Goal: Task Accomplishment & Management: Use online tool/utility

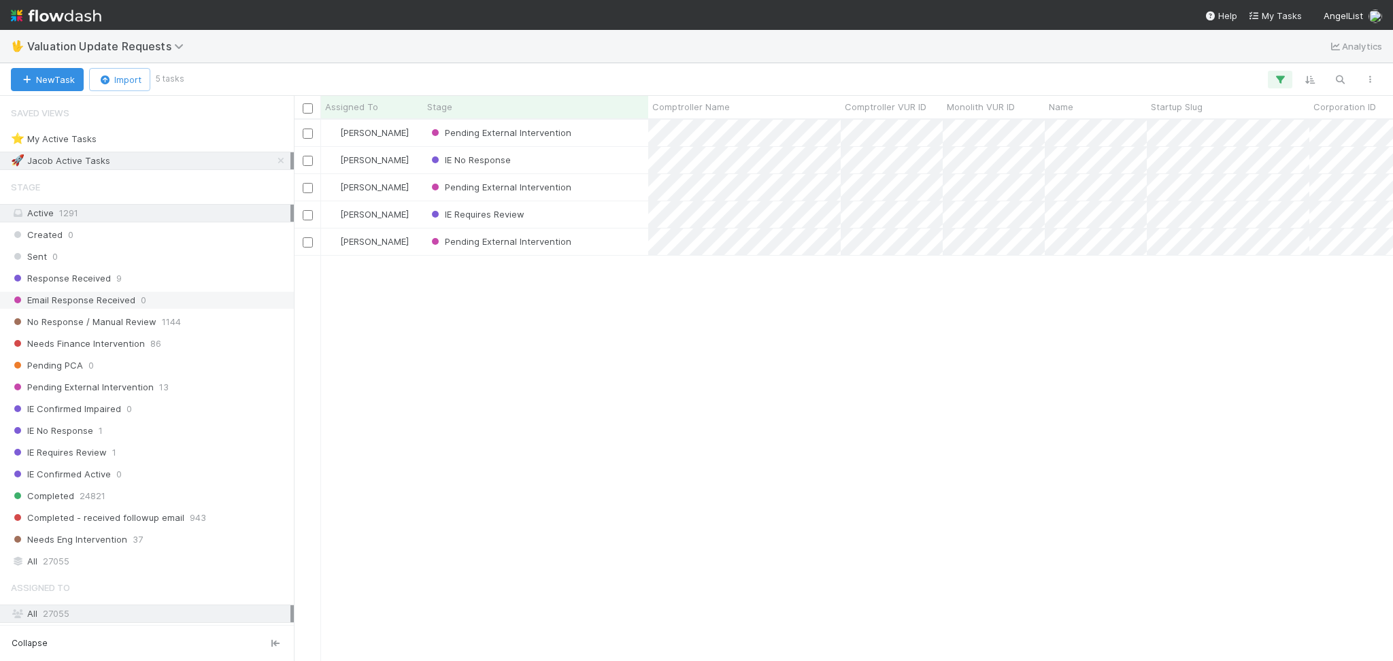
scroll to position [527, 1085]
click at [193, 274] on div "Response Received 9" at bounding box center [151, 278] width 280 height 17
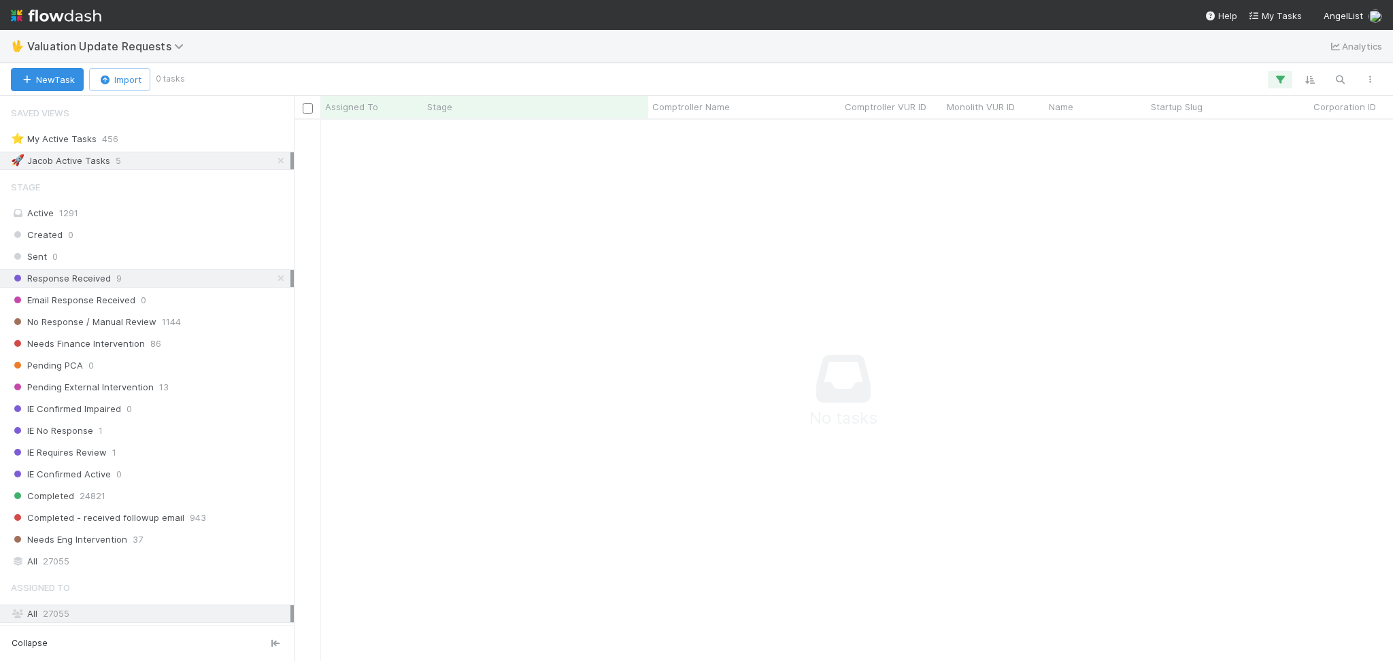
scroll to position [514, 1072]
click at [274, 161] on icon at bounding box center [281, 160] width 14 height 9
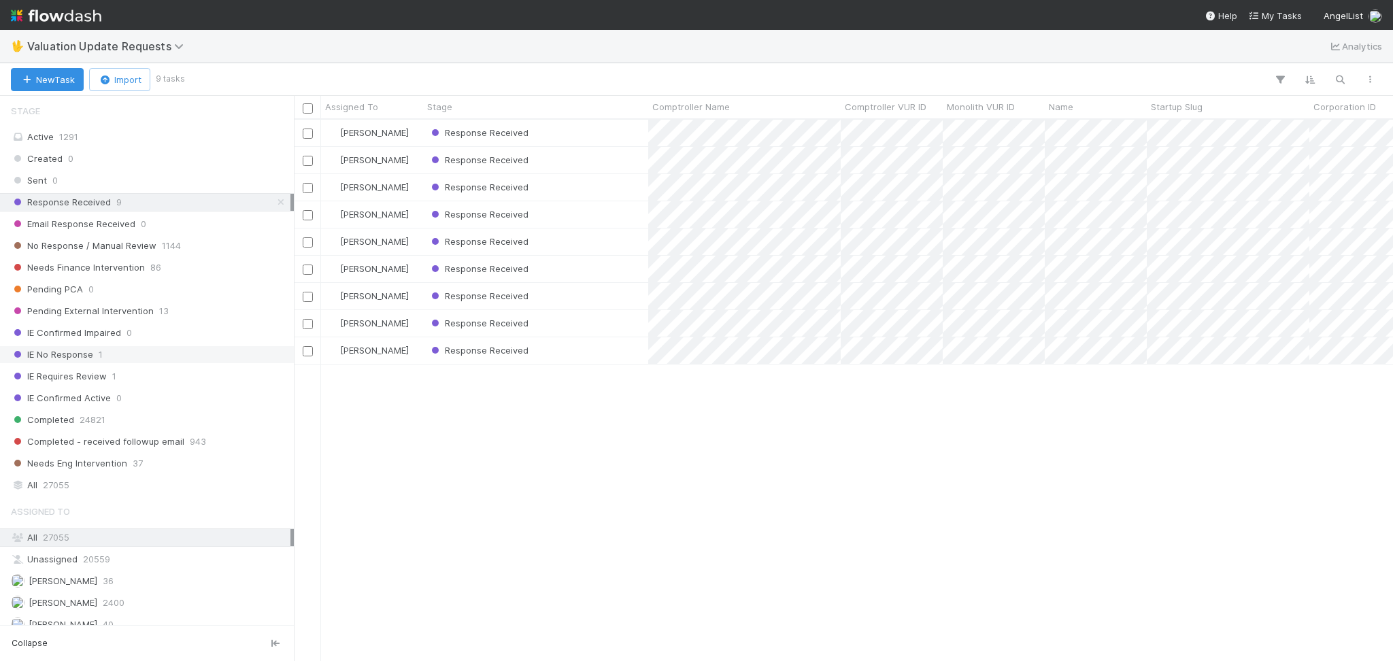
scroll to position [272, 0]
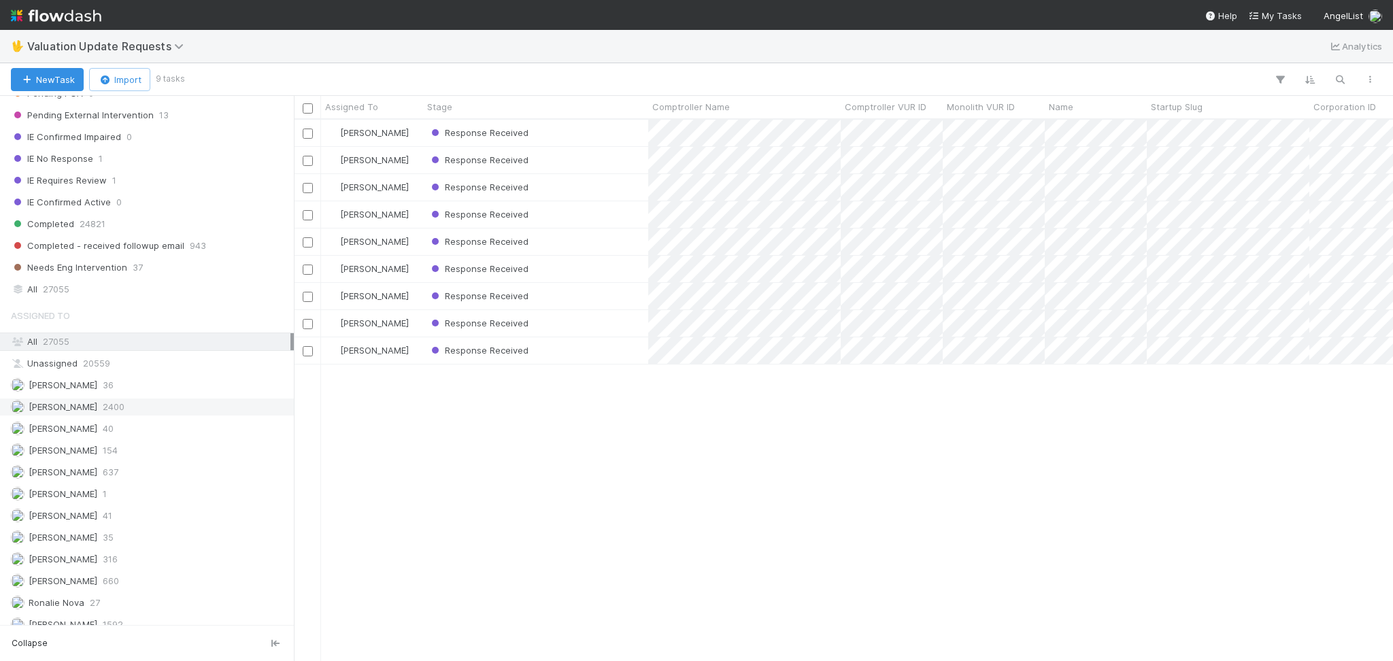
click at [188, 408] on div "Febbie Cervantes 2400" at bounding box center [151, 407] width 280 height 17
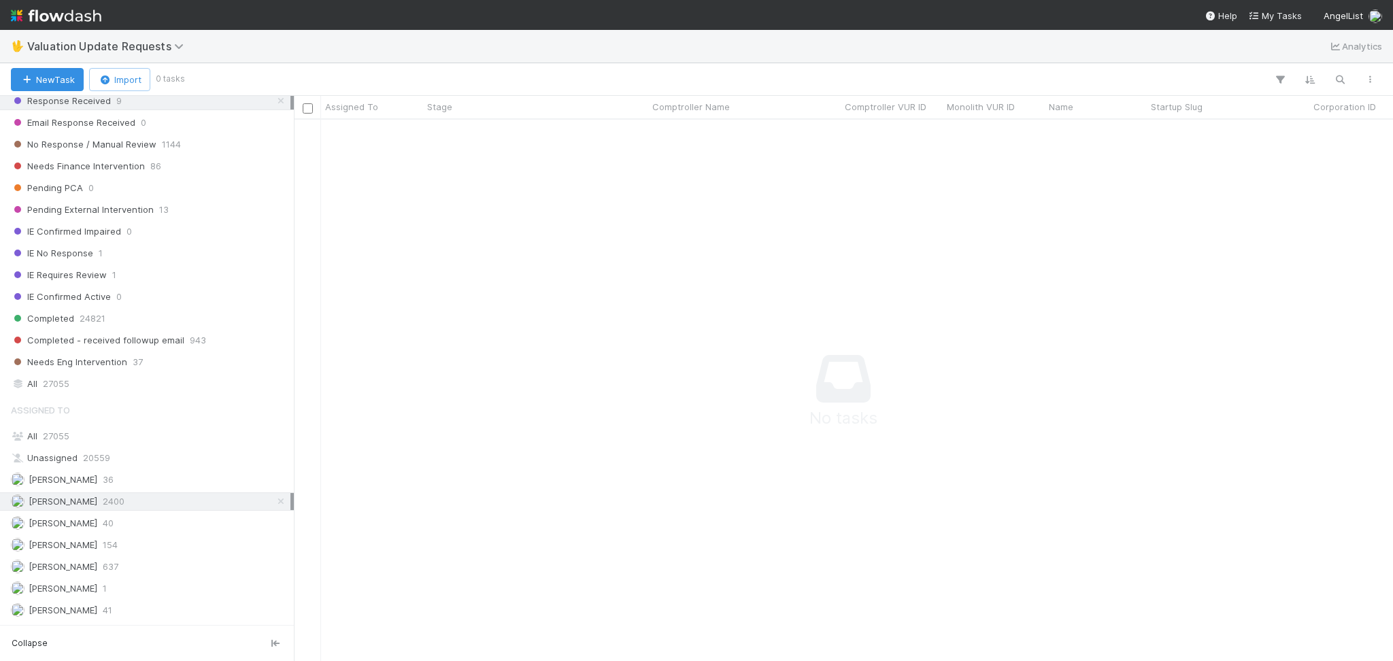
scroll to position [287, 0]
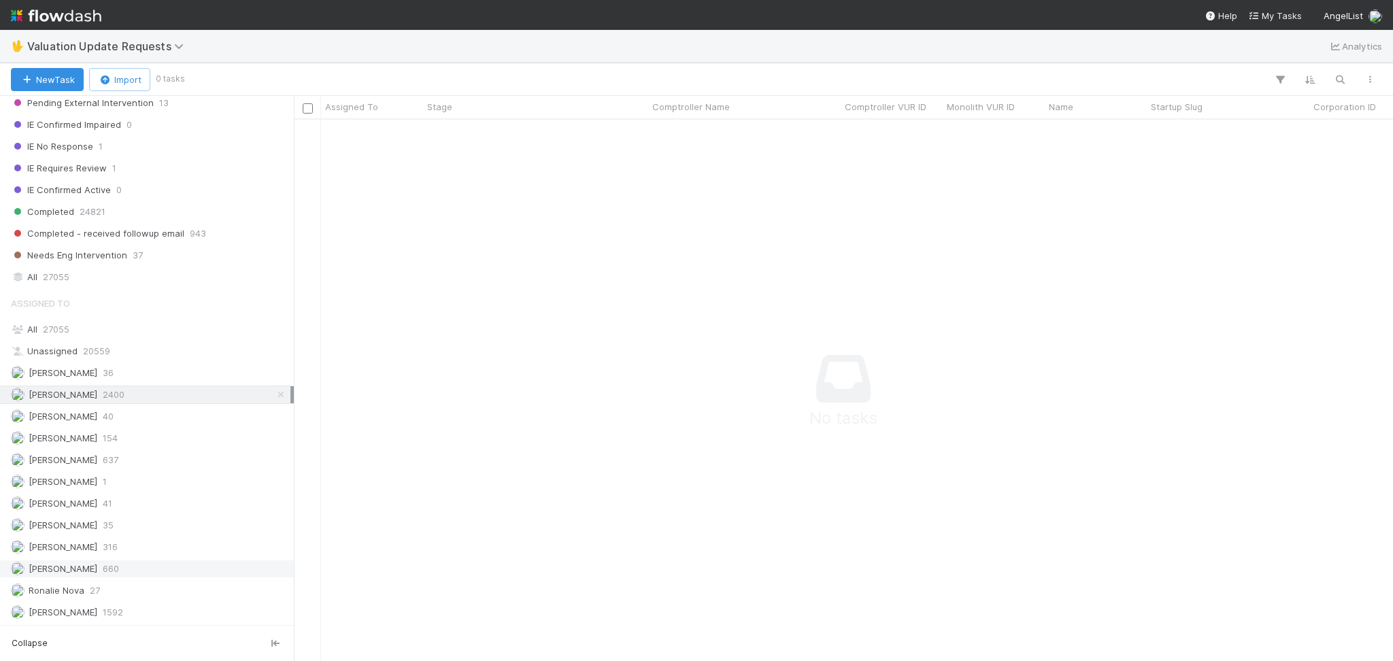
click at [155, 565] on div "Michael Capilitan 660" at bounding box center [151, 569] width 280 height 17
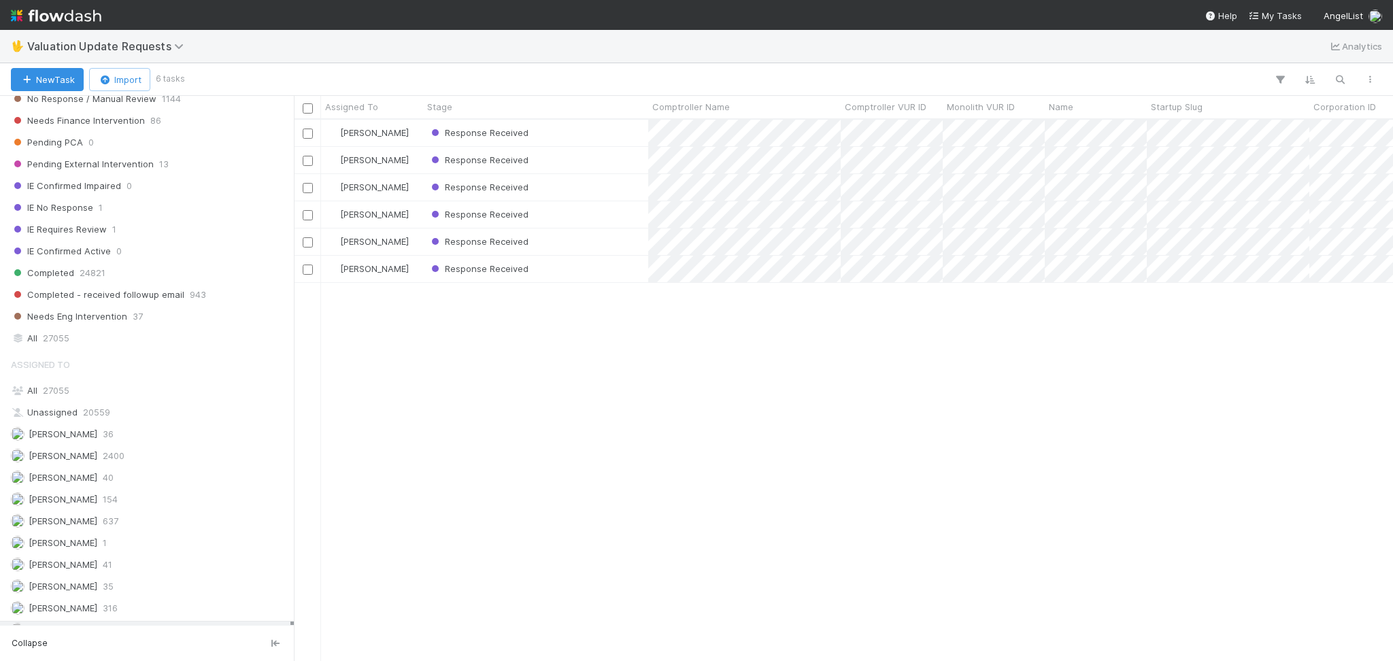
scroll to position [197, 0]
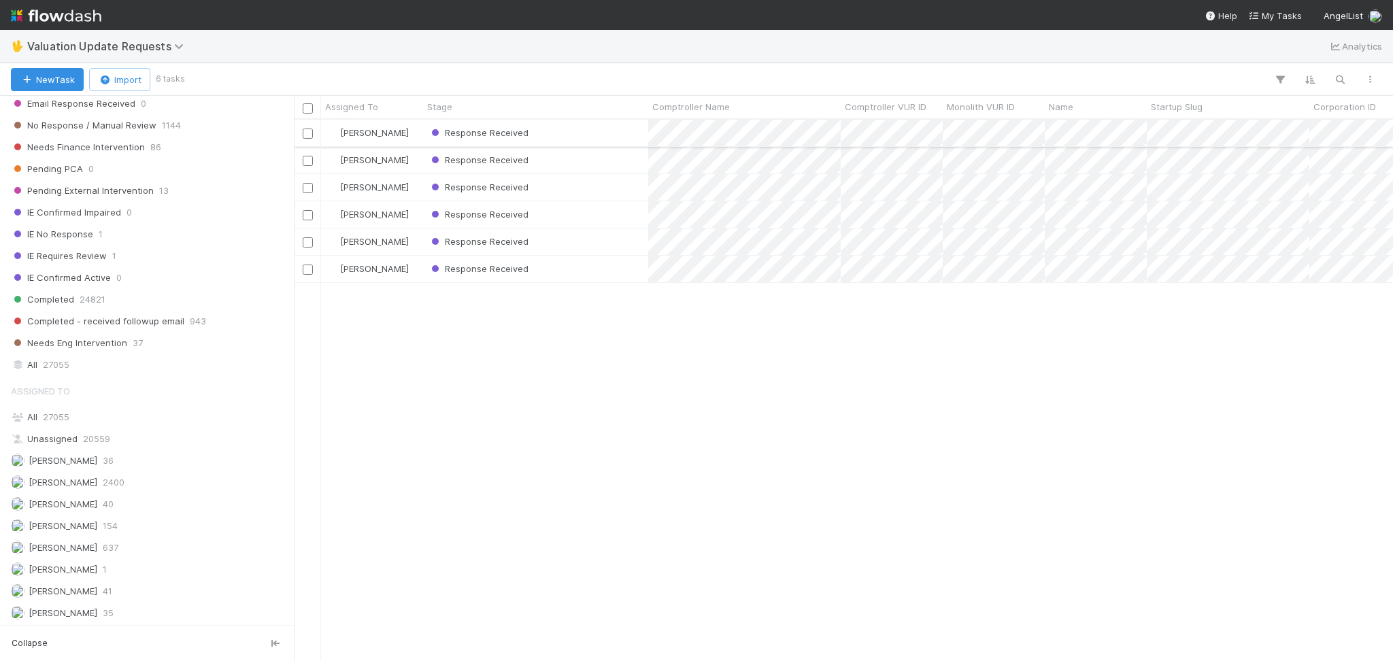
click at [571, 125] on div "Response Received" at bounding box center [535, 133] width 225 height 27
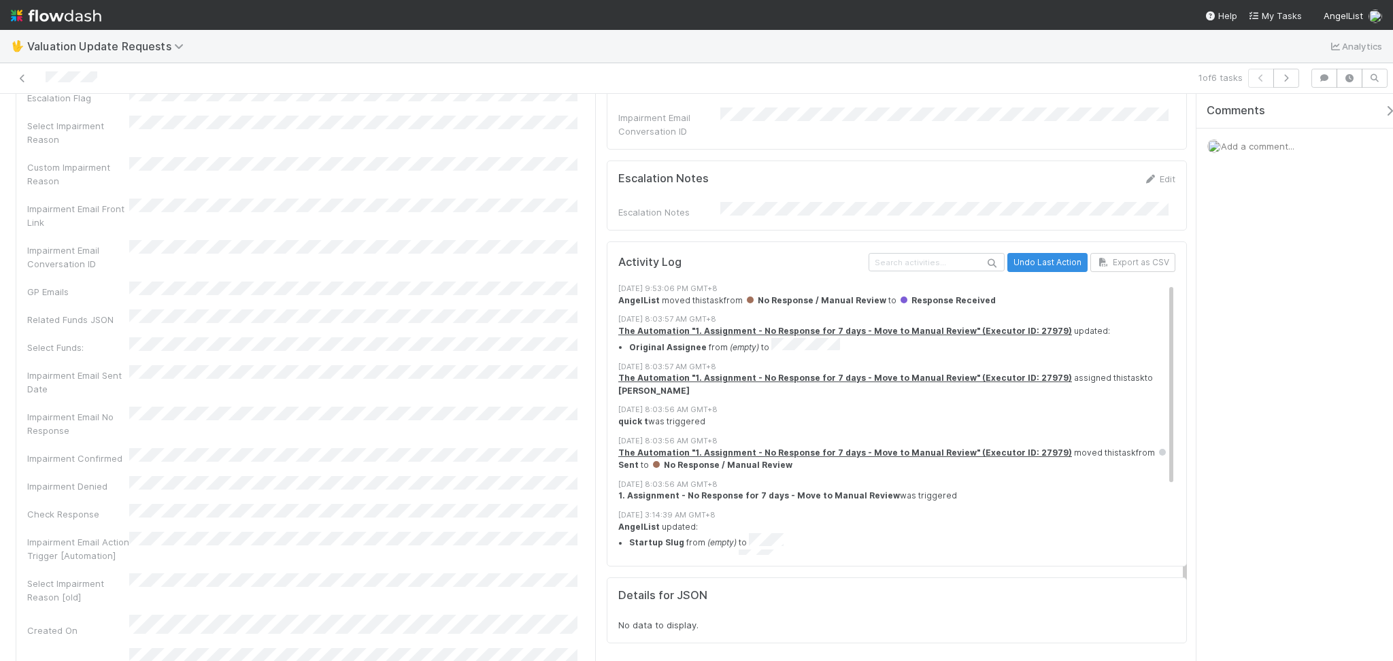
scroll to position [1555, 0]
click at [20, 74] on icon at bounding box center [23, 78] width 14 height 9
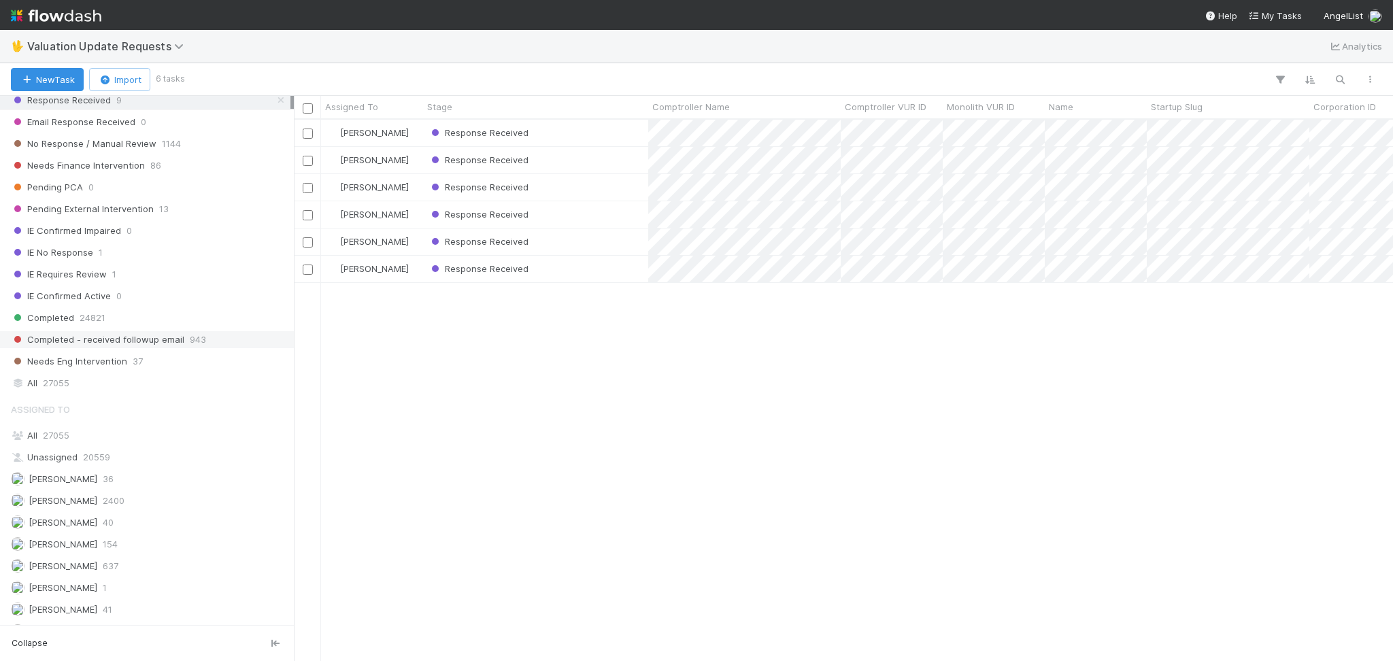
scroll to position [272, 0]
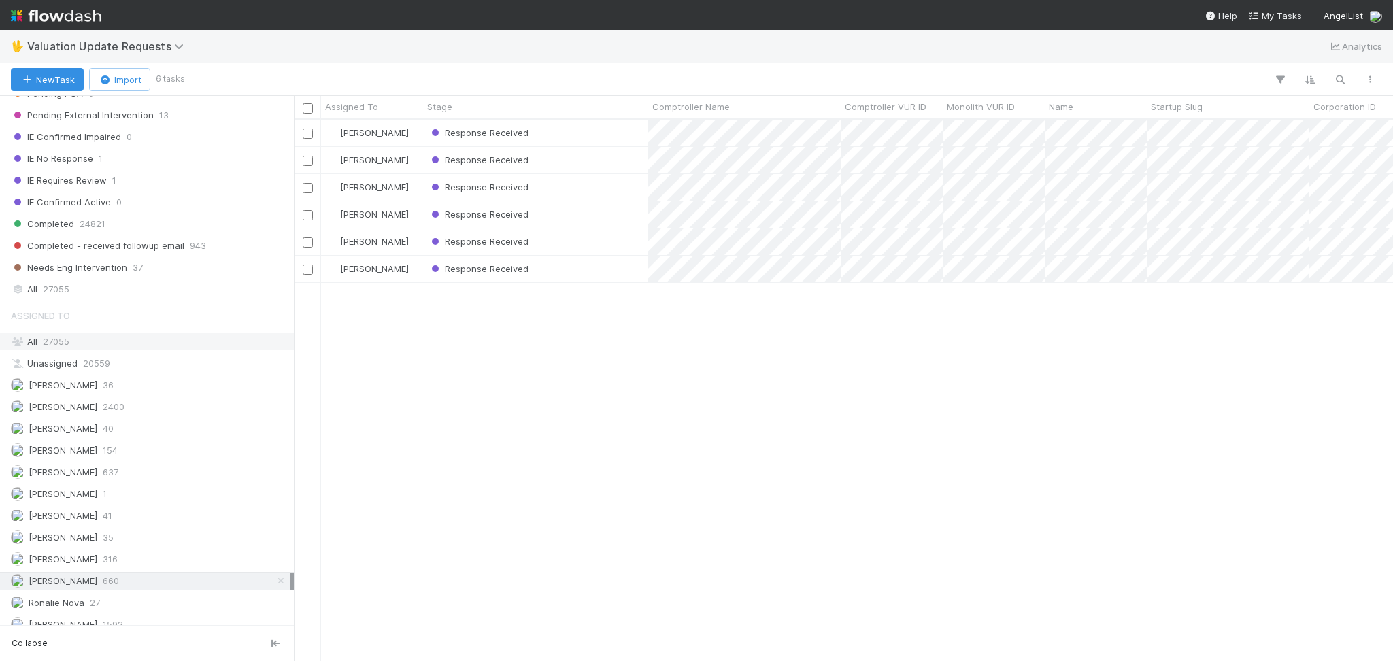
click at [142, 346] on div "All 27055" at bounding box center [151, 341] width 280 height 17
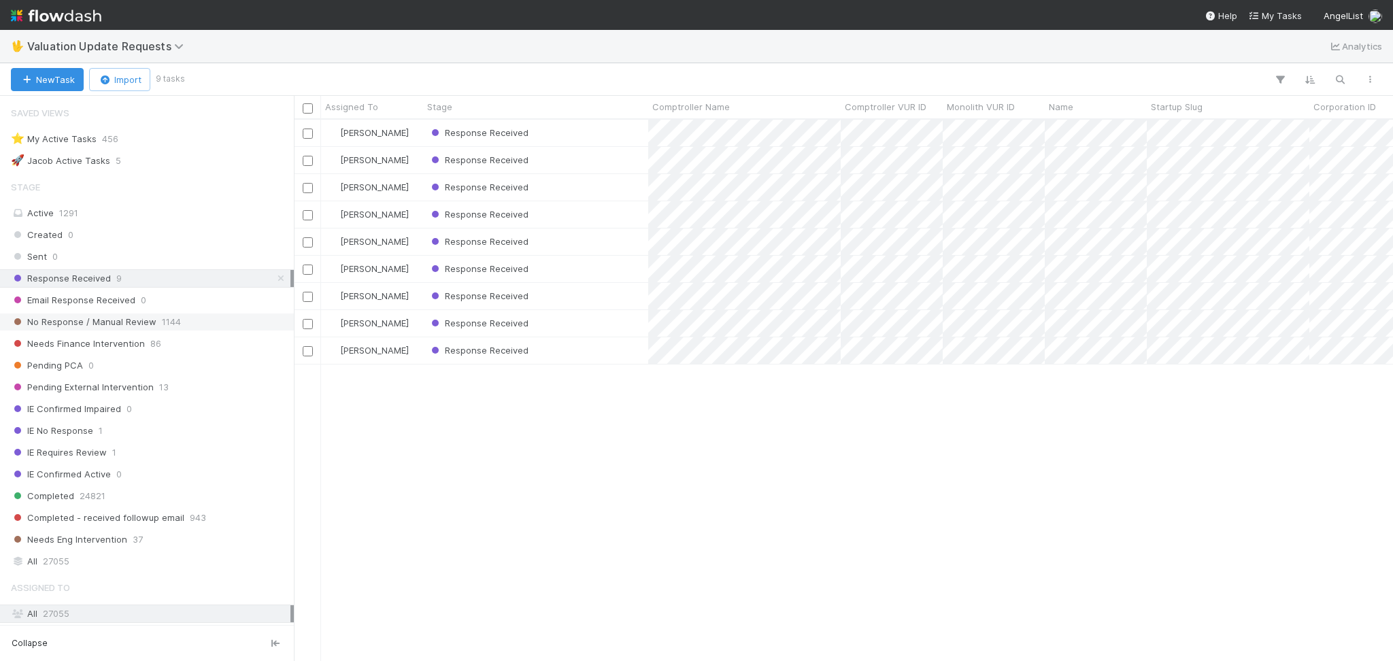
click at [186, 318] on div "No Response / Manual Review 1144" at bounding box center [151, 322] width 280 height 17
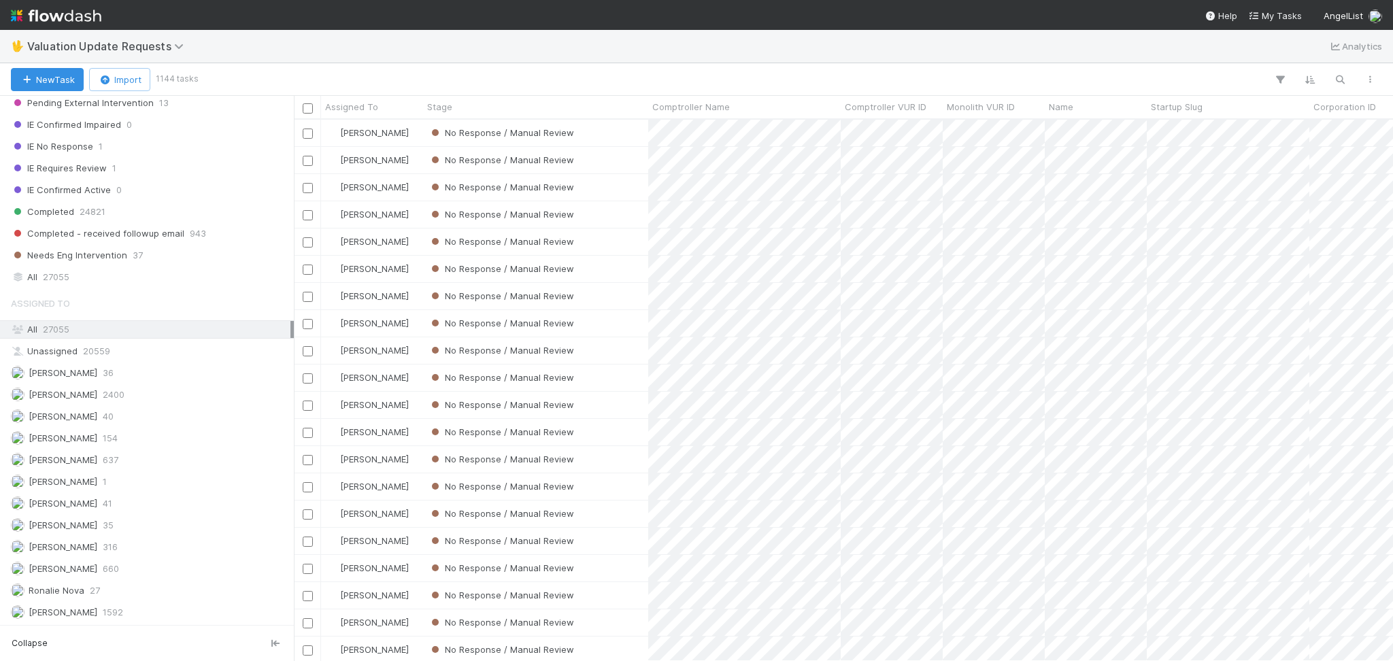
scroll to position [287, 0]
click at [183, 391] on div "Febbie Cervantes 2400" at bounding box center [151, 394] width 280 height 17
click at [175, 462] on div "Karen Jane Salcedo 637" at bounding box center [151, 460] width 280 height 17
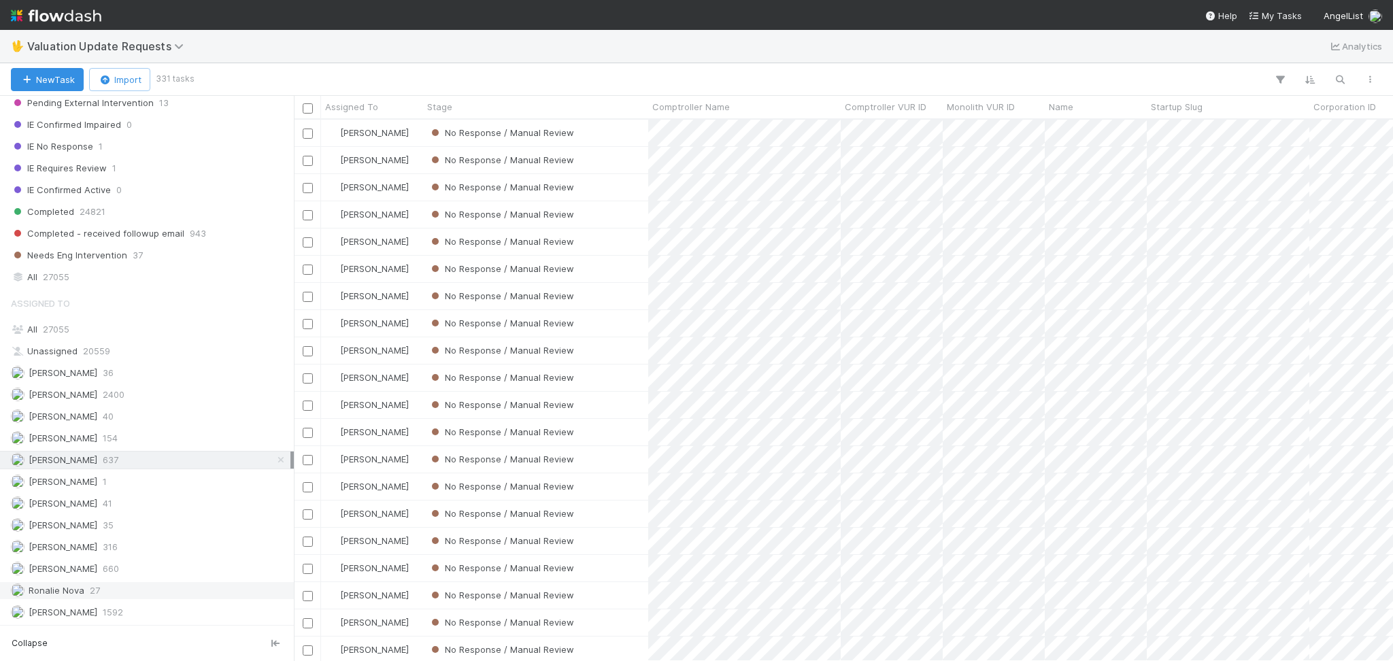
scroll to position [527, 1085]
click at [155, 561] on div "Michael Capilitan 660" at bounding box center [151, 569] width 280 height 17
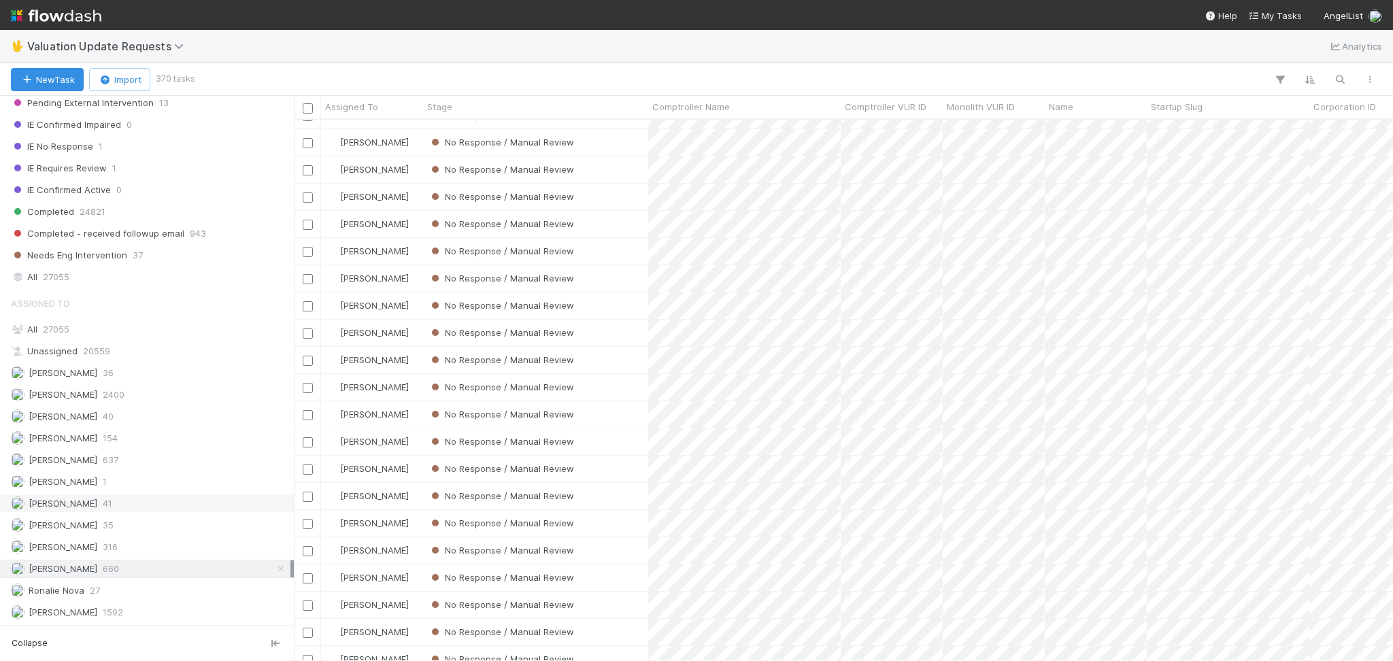
click at [135, 504] on div "Marenz Trajano 41" at bounding box center [151, 503] width 280 height 17
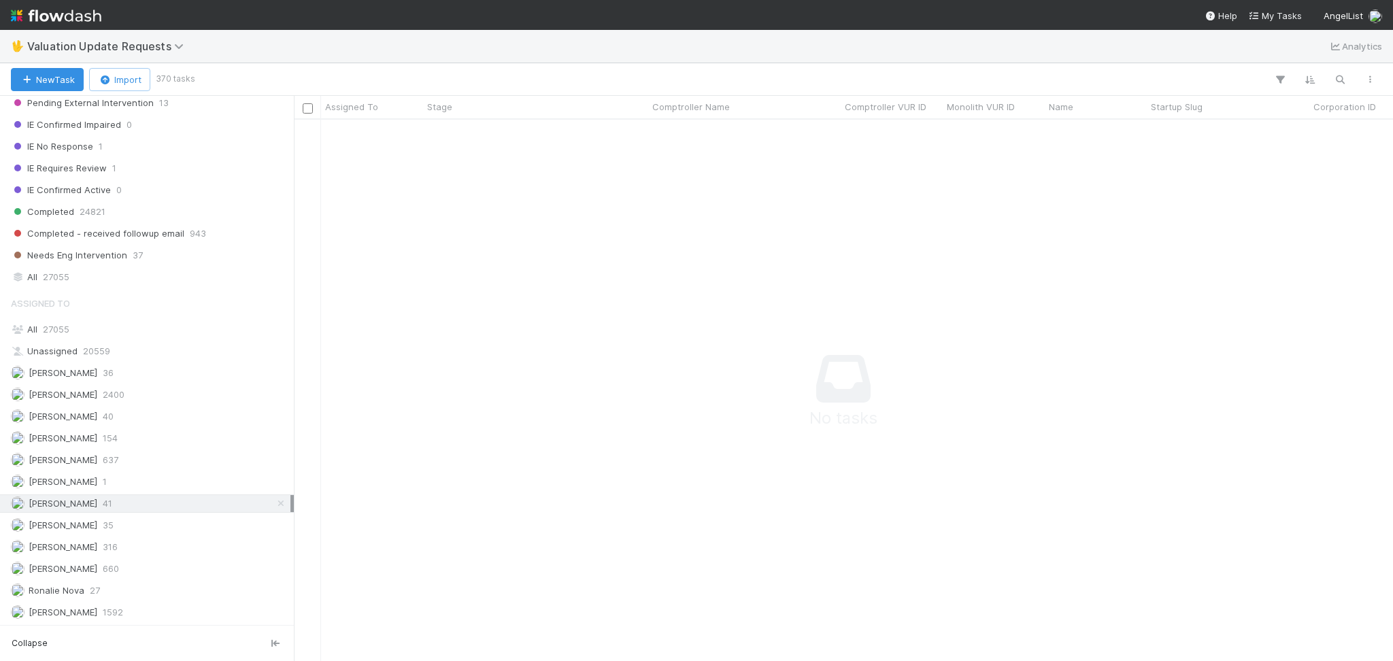
scroll to position [514, 1072]
click at [136, 542] on div "Marvey Fuentes 316" at bounding box center [151, 547] width 280 height 17
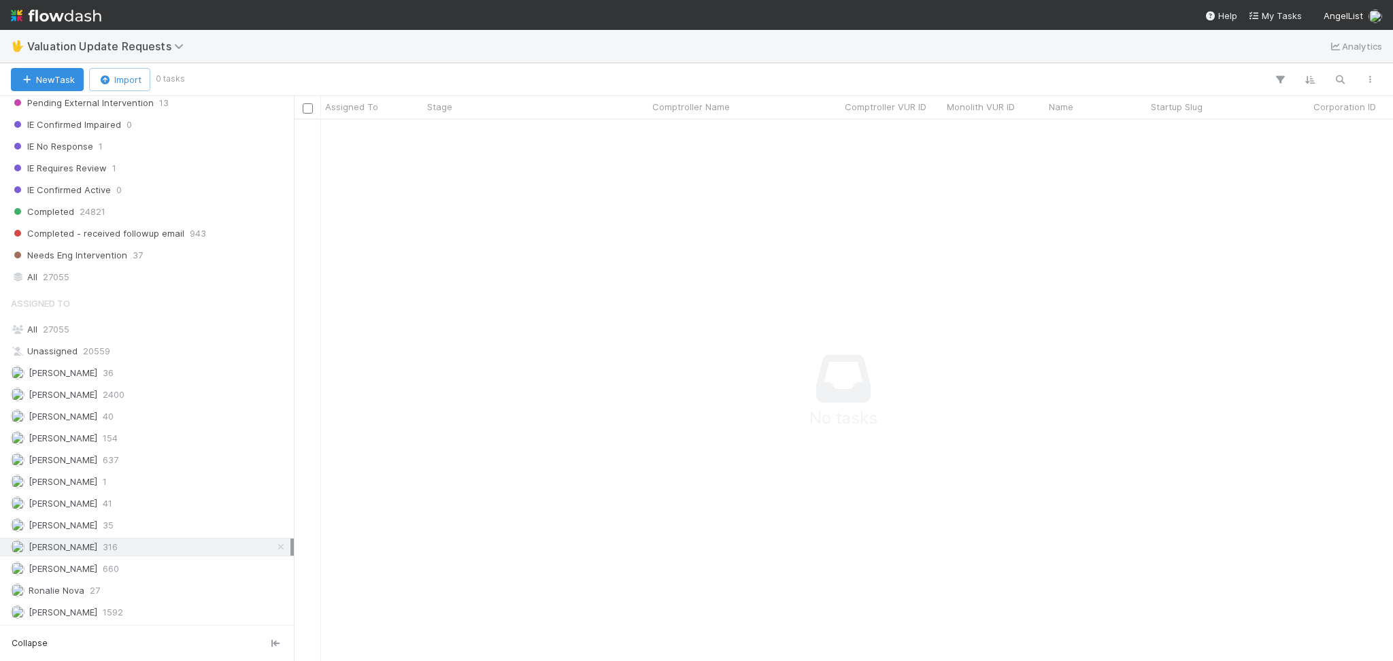
scroll to position [514, 1072]
click at [142, 565] on div "Michael Capilitan 660" at bounding box center [151, 569] width 280 height 17
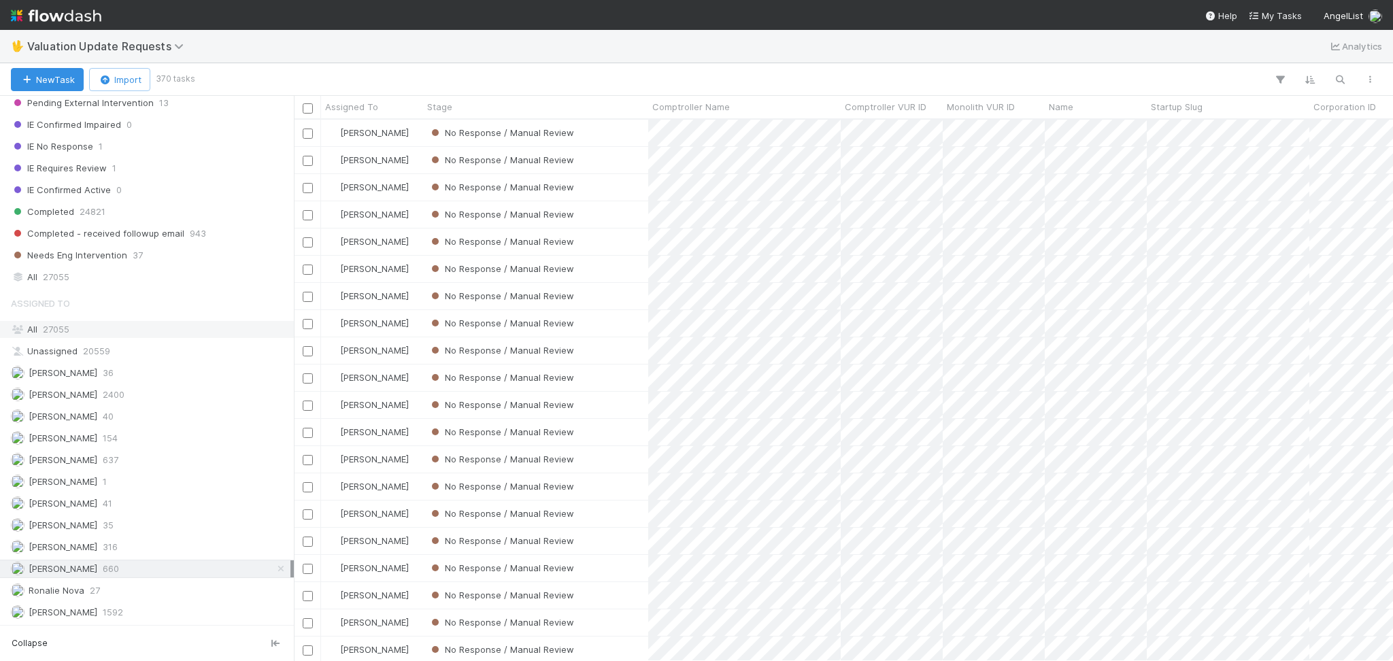
scroll to position [197, 0]
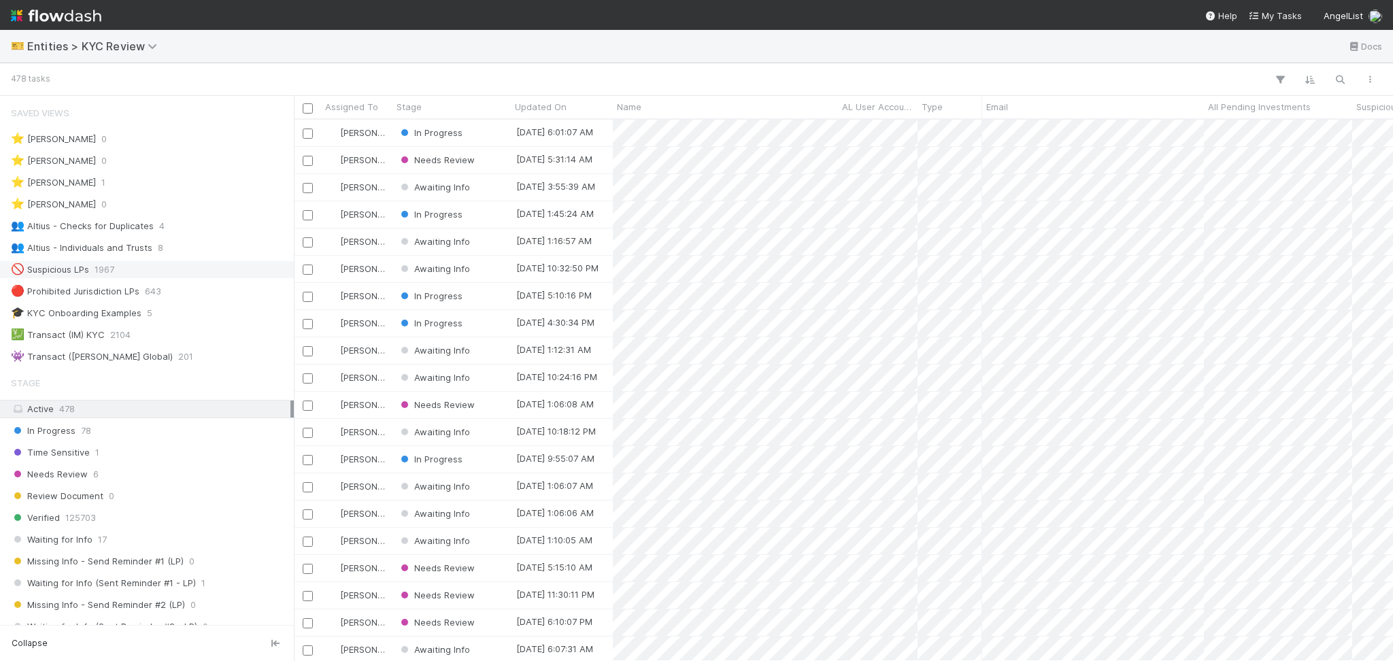
scroll to position [527, 1085]
click at [165, 218] on div "👥 Altius - Checks for Duplicates 4" at bounding box center [151, 226] width 280 height 17
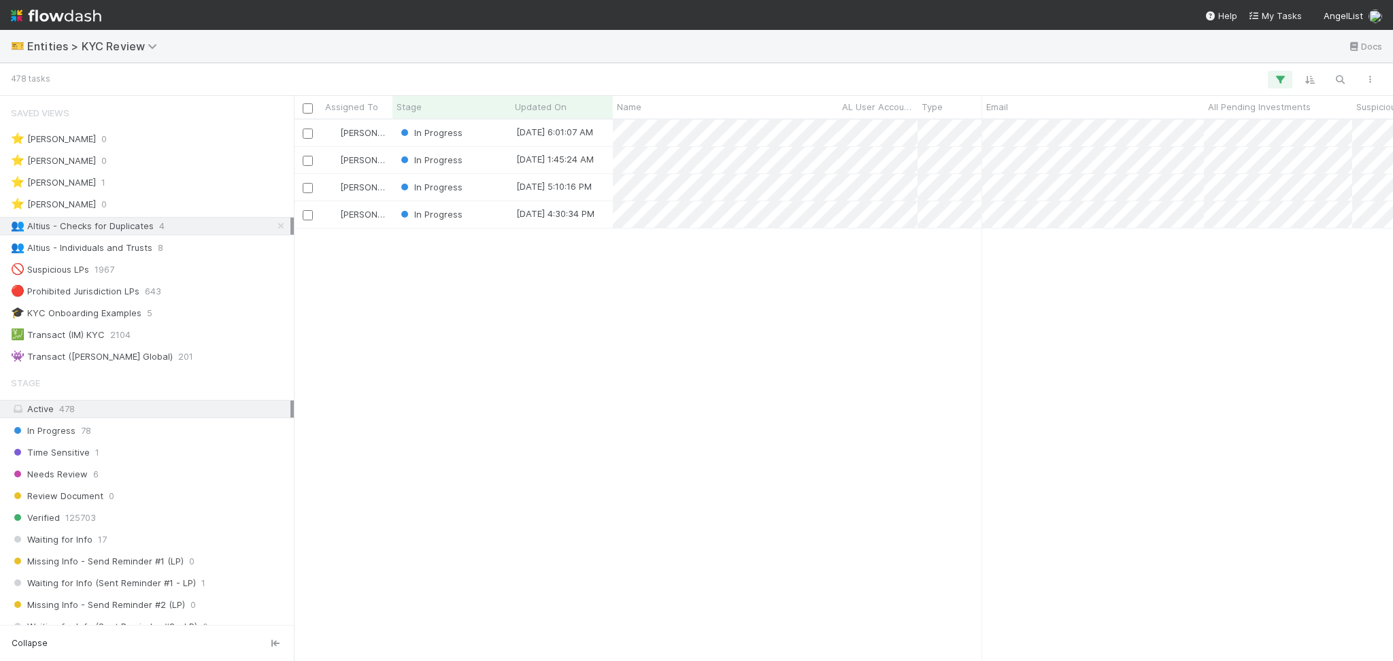
scroll to position [527, 1085]
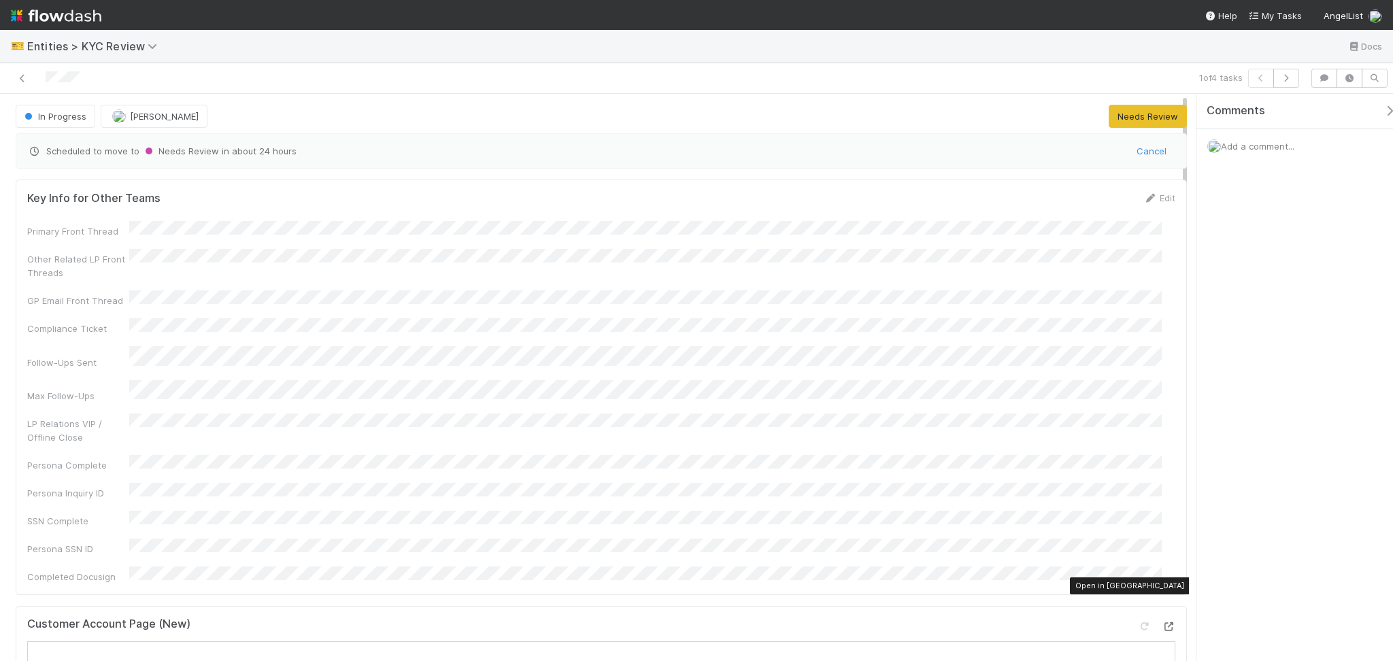
drag, startPoint x: 1156, startPoint y: 589, endPoint x: 1102, endPoint y: 576, distance: 55.1
click at [1162, 623] on icon at bounding box center [1169, 627] width 14 height 9
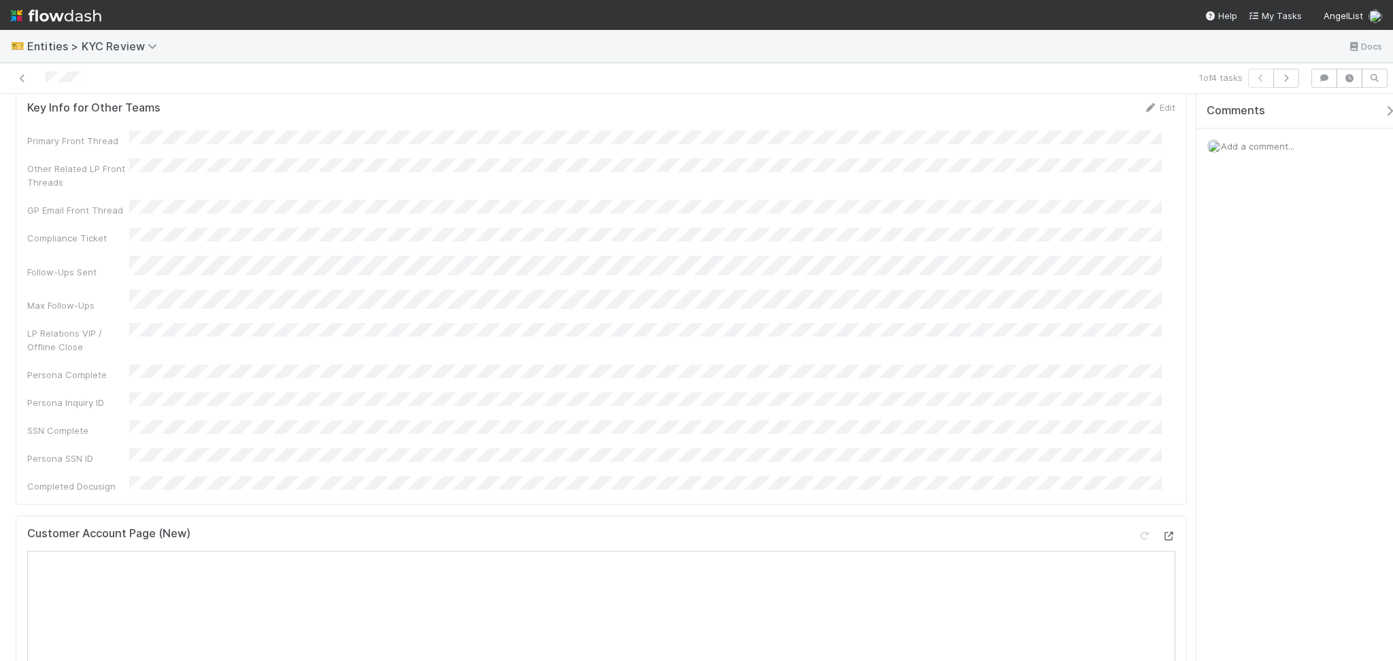
scroll to position [181, 0]
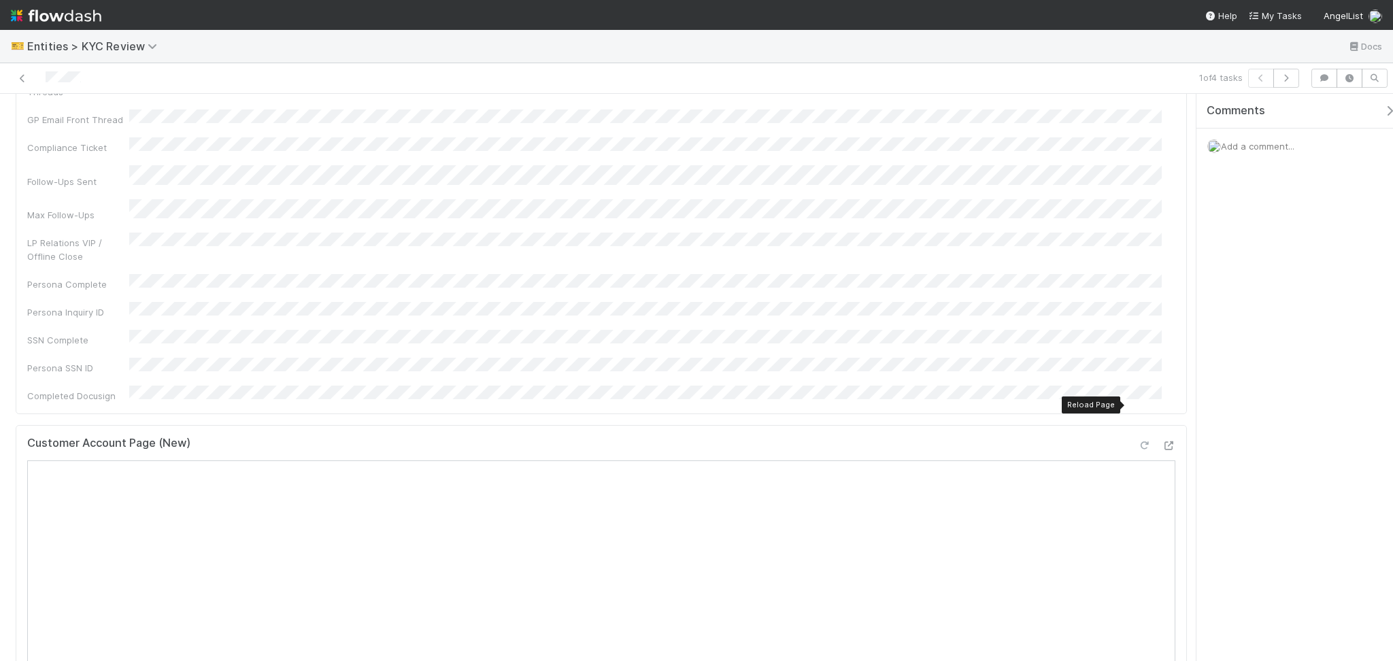
click at [1138, 442] on icon at bounding box center [1145, 446] width 14 height 9
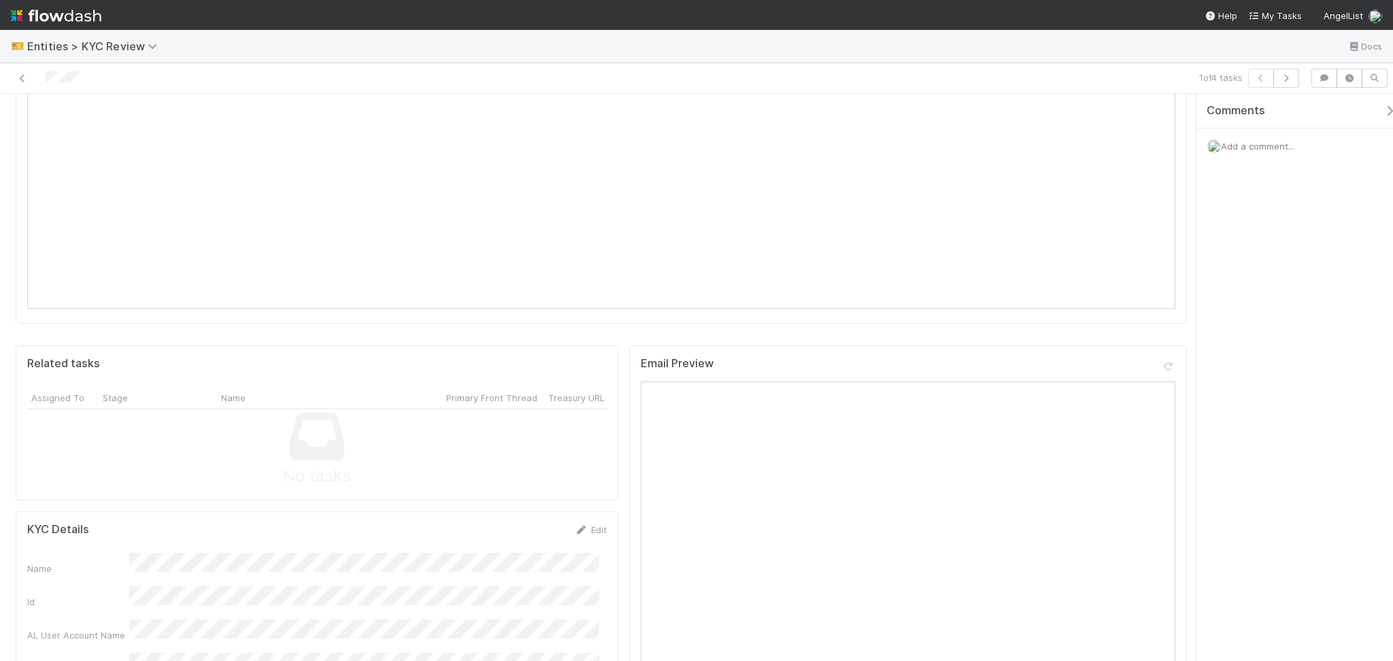
scroll to position [907, 0]
click at [583, 495] on link "Edit" at bounding box center [591, 500] width 32 height 11
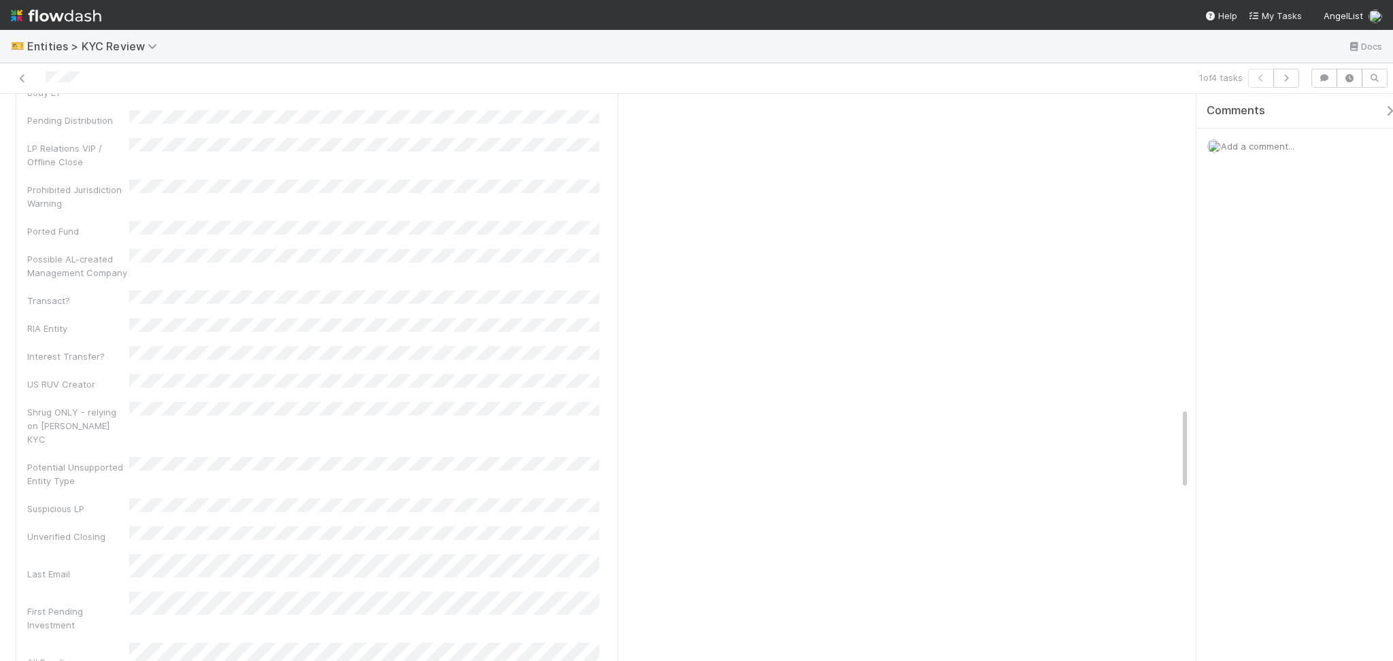
scroll to position [2177, 0]
click at [139, 535] on div "Name Id * AL User Account Name Email Email Array Primary Front Thread Front Con…" at bounding box center [317, 334] width 580 height 2145
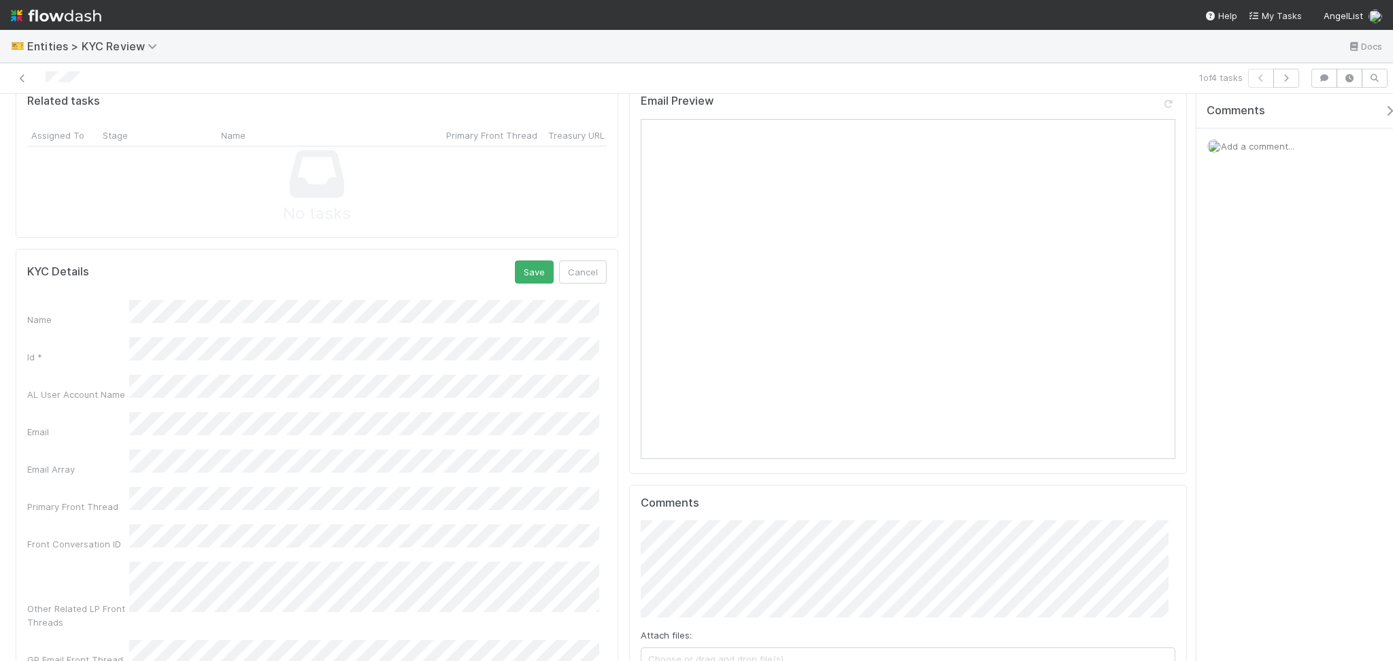
scroll to position [997, 0]
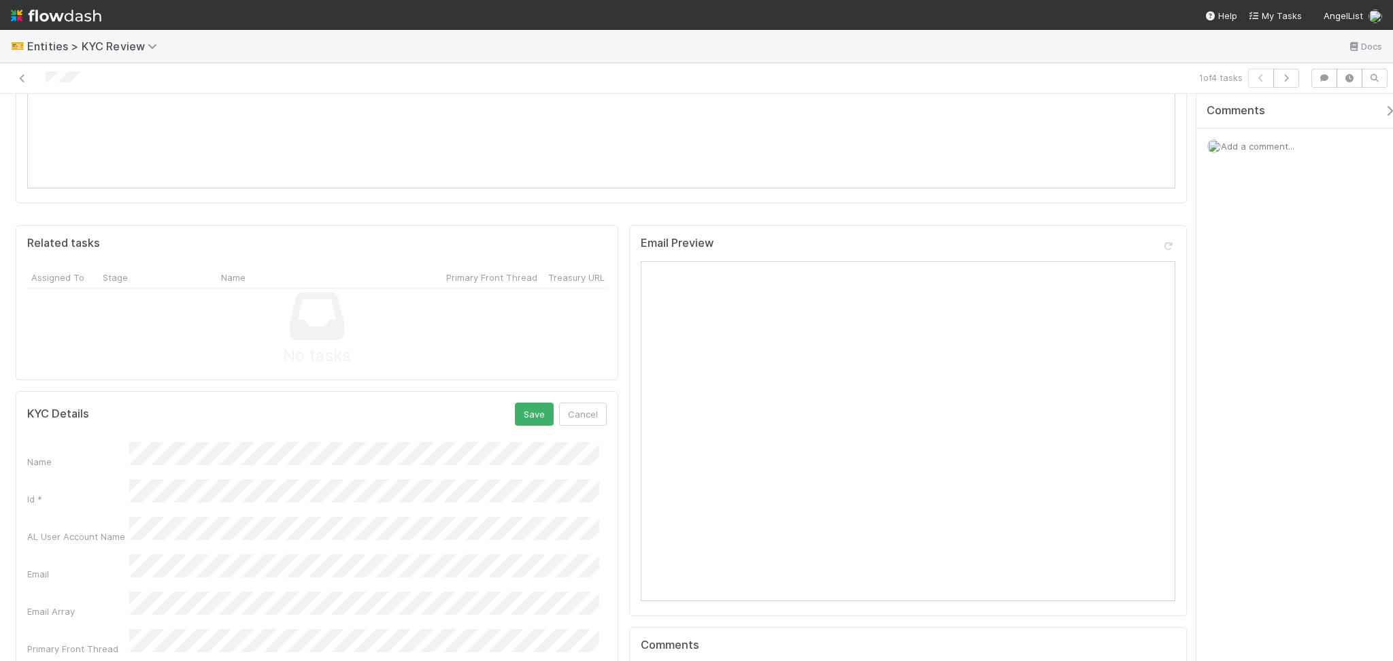
click at [506, 403] on div "KYC Details Save Cancel" at bounding box center [317, 414] width 580 height 23
click at [550, 403] on div "Save Cancel" at bounding box center [561, 414] width 92 height 23
click at [529, 403] on button "Save" at bounding box center [534, 414] width 39 height 23
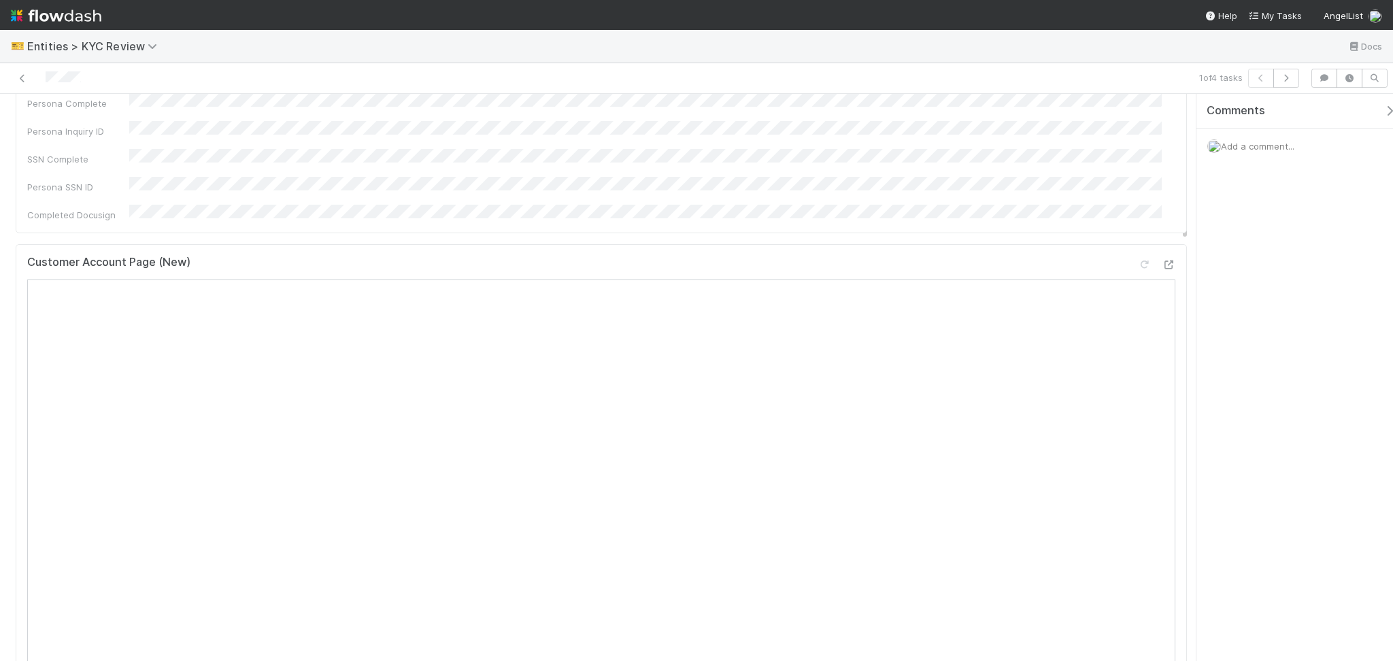
scroll to position [0, 0]
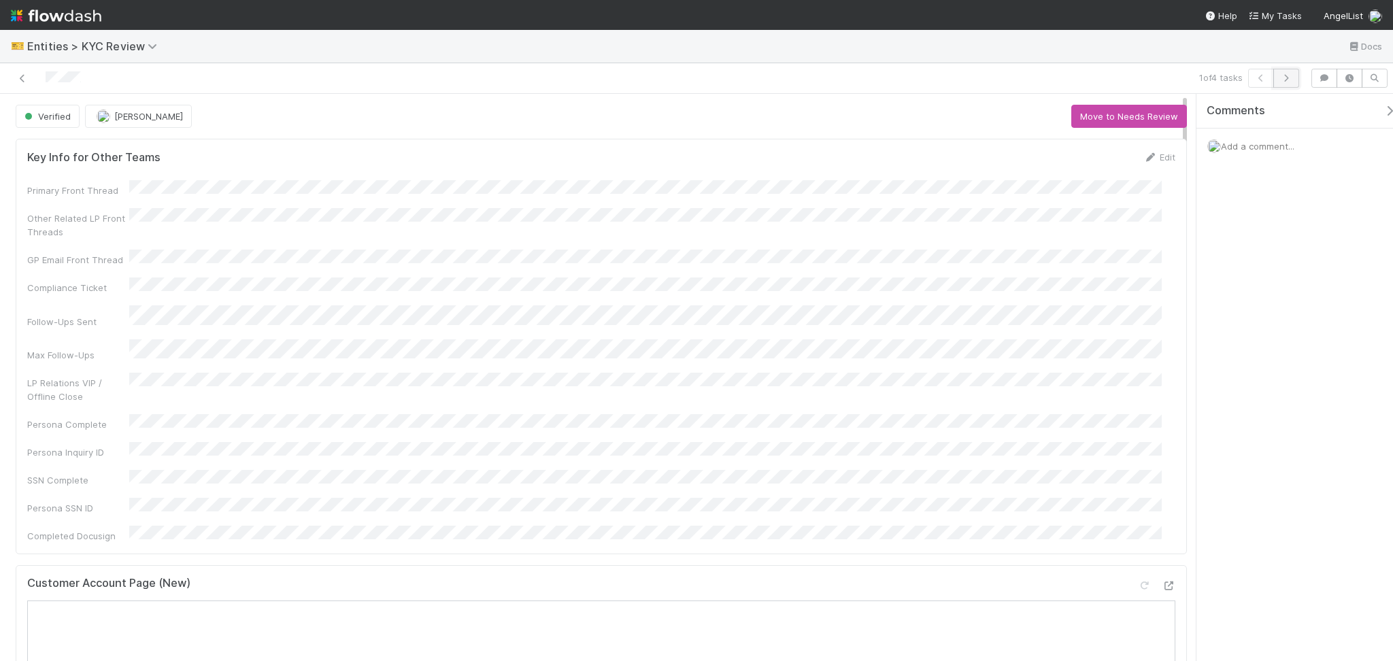
click at [1289, 80] on icon "button" at bounding box center [1287, 78] width 14 height 8
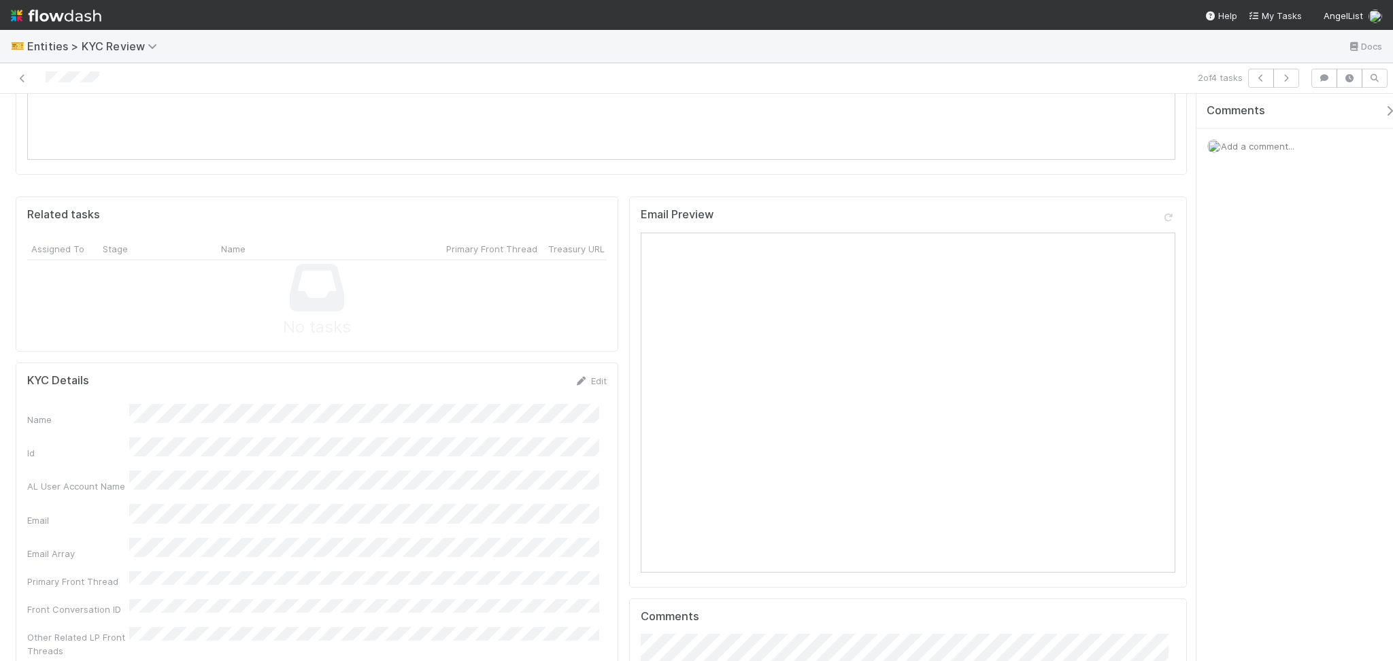
scroll to position [1089, 0]
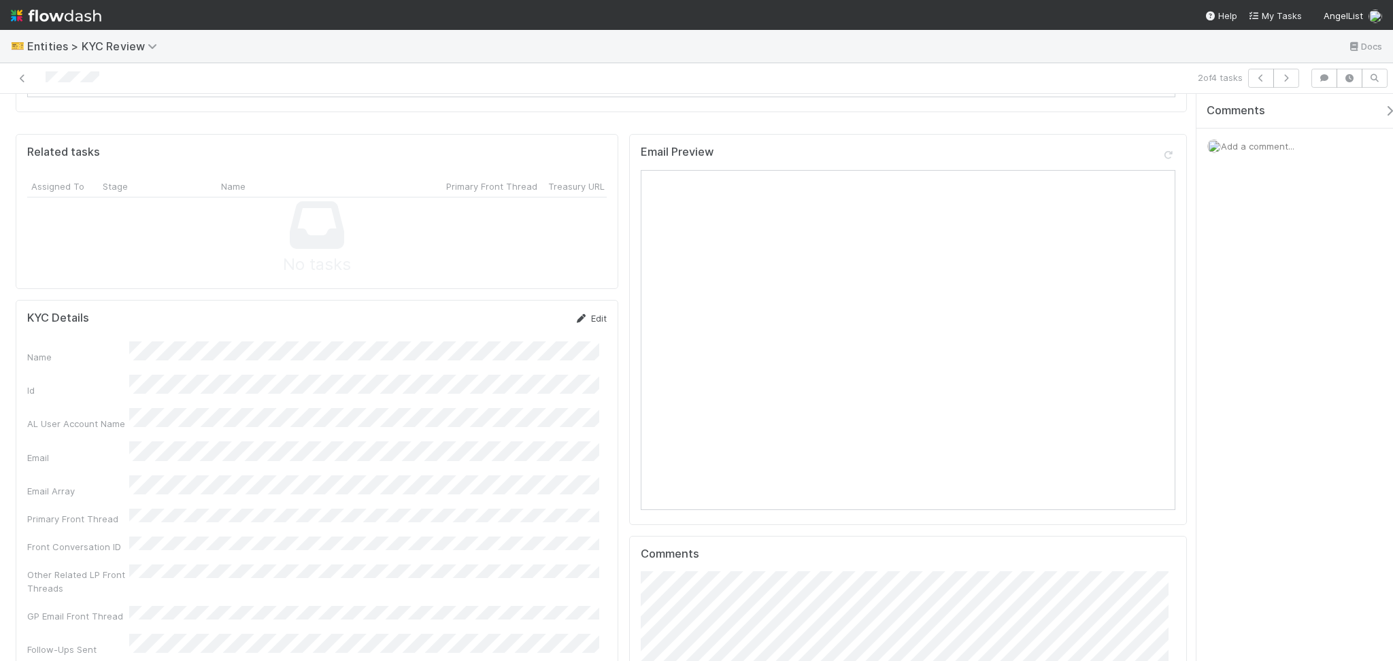
click at [594, 313] on link "Edit" at bounding box center [591, 318] width 32 height 11
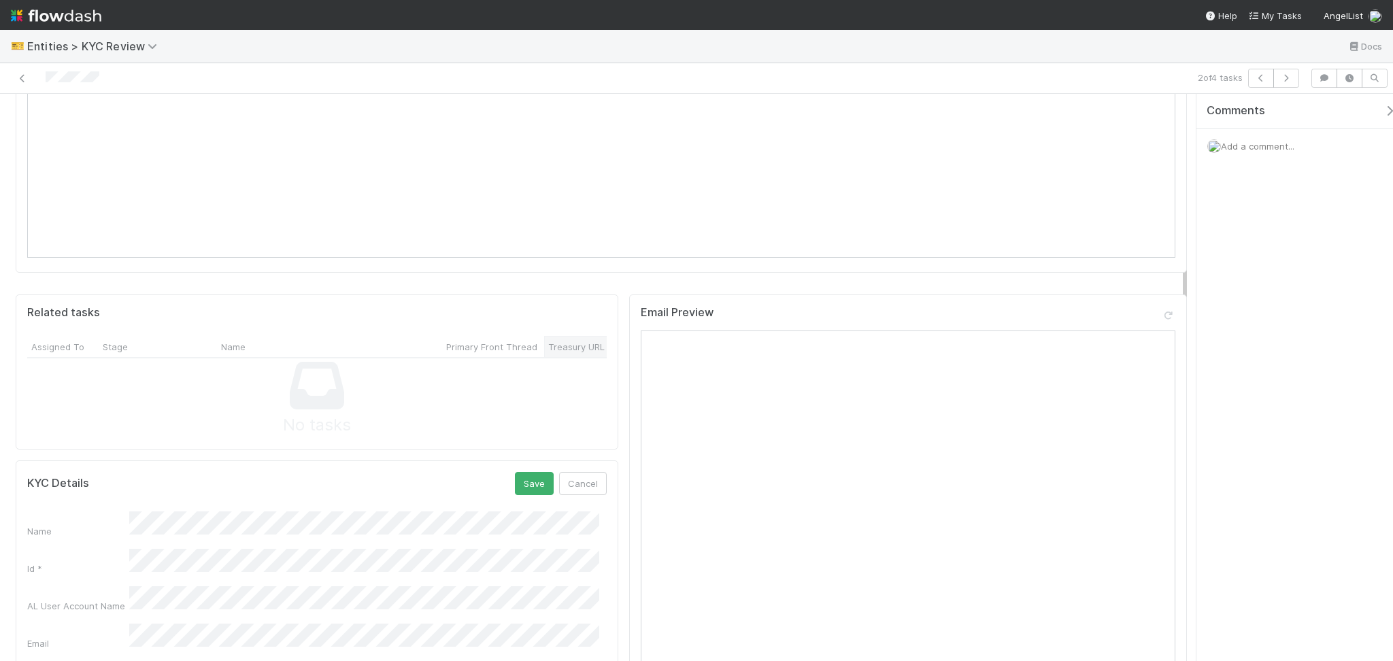
scroll to position [907, 0]
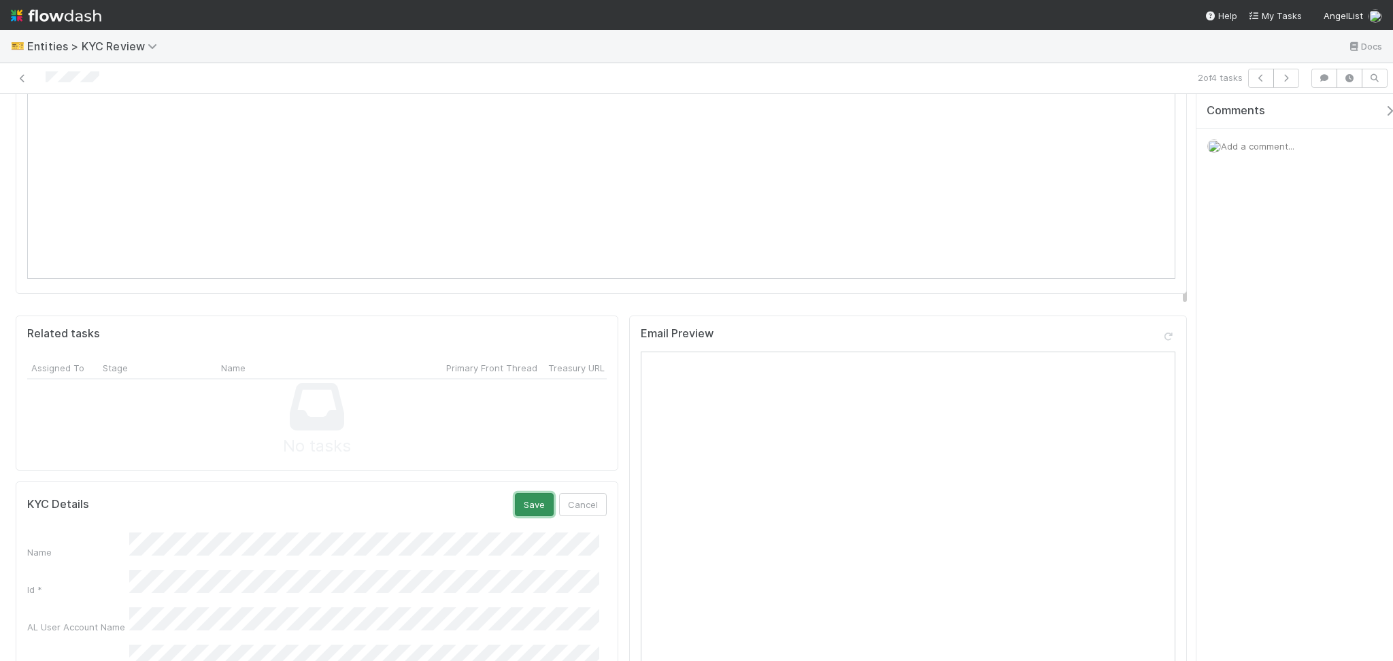
click at [515, 493] on button "Save" at bounding box center [534, 504] width 39 height 23
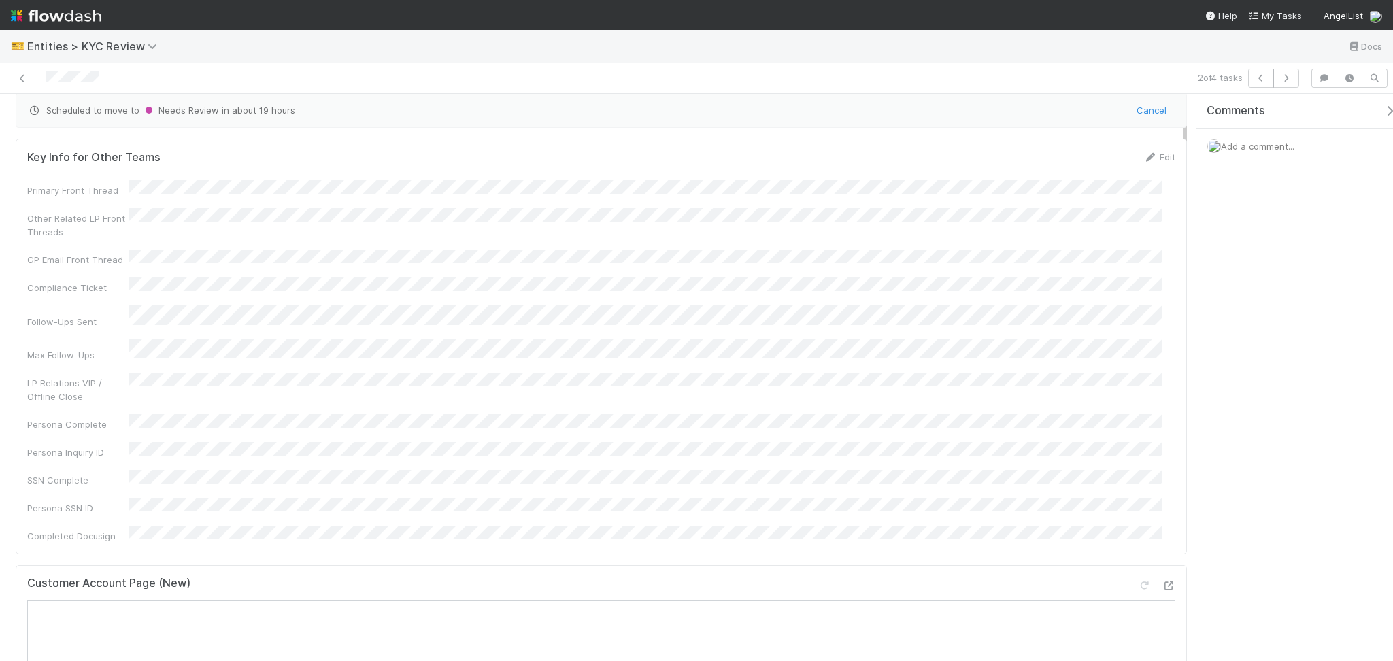
scroll to position [0, 0]
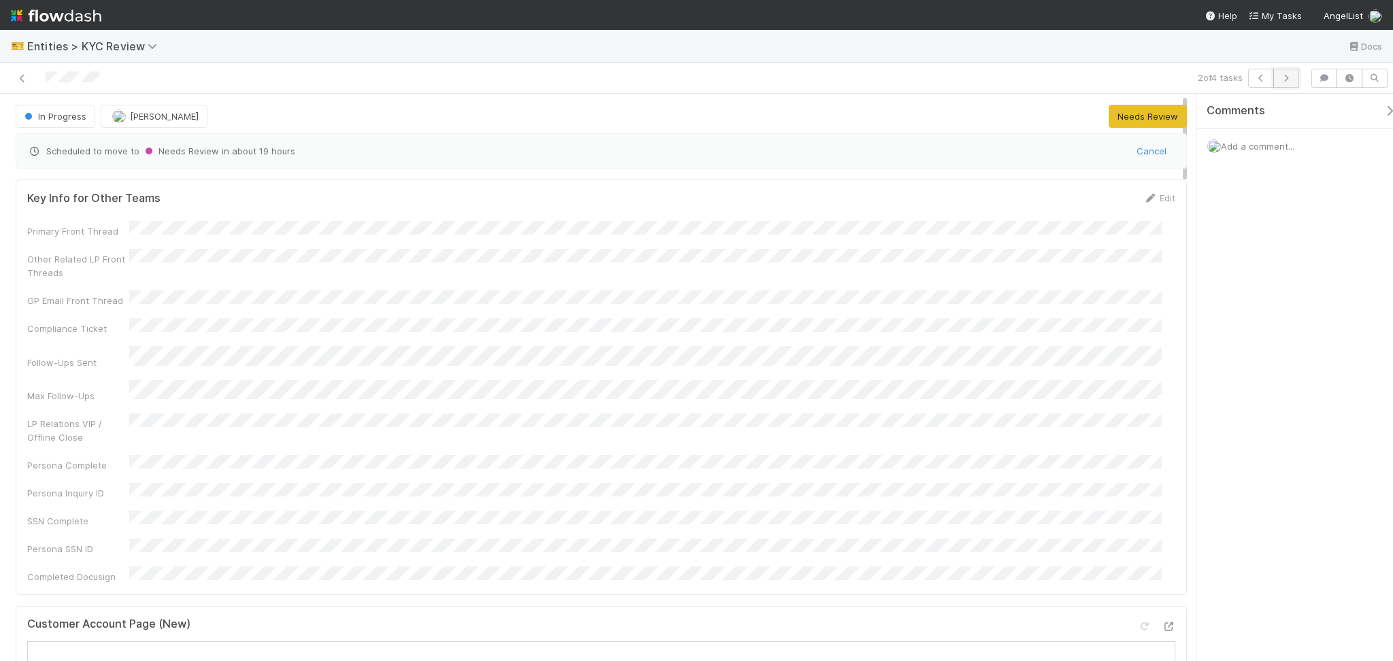
click at [1292, 82] on button "button" at bounding box center [1287, 78] width 26 height 19
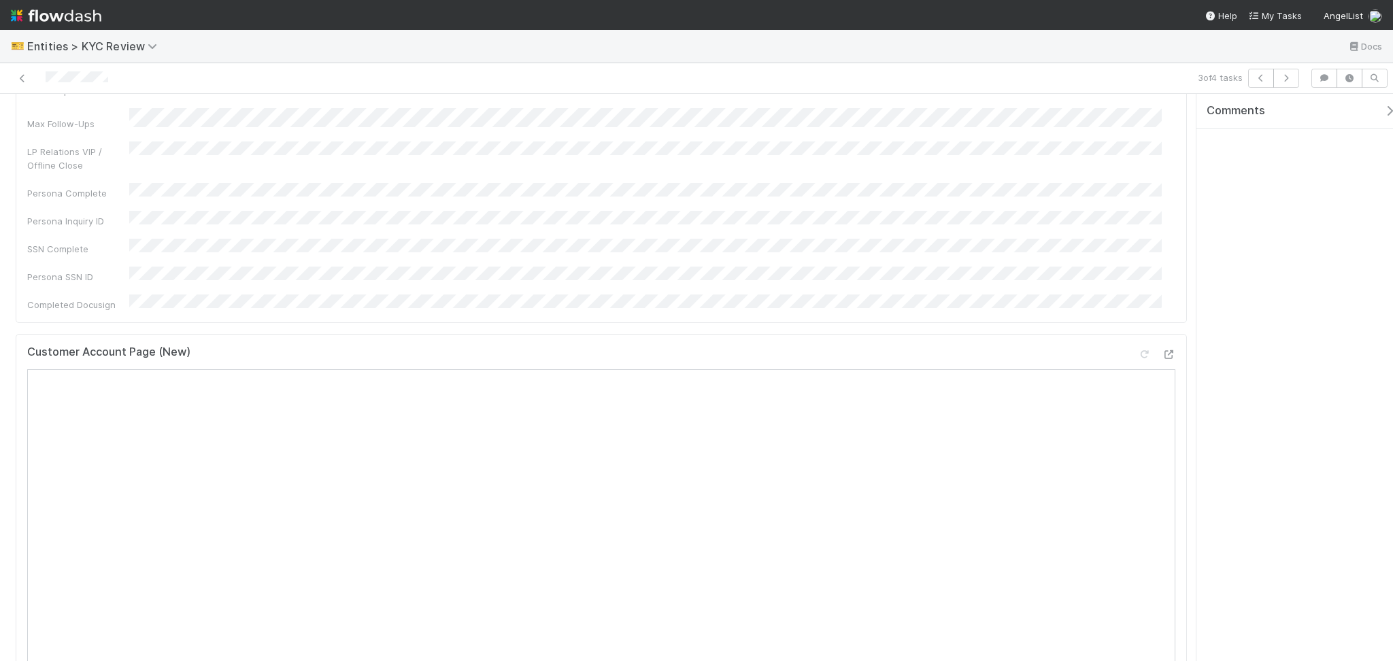
scroll to position [363, 0]
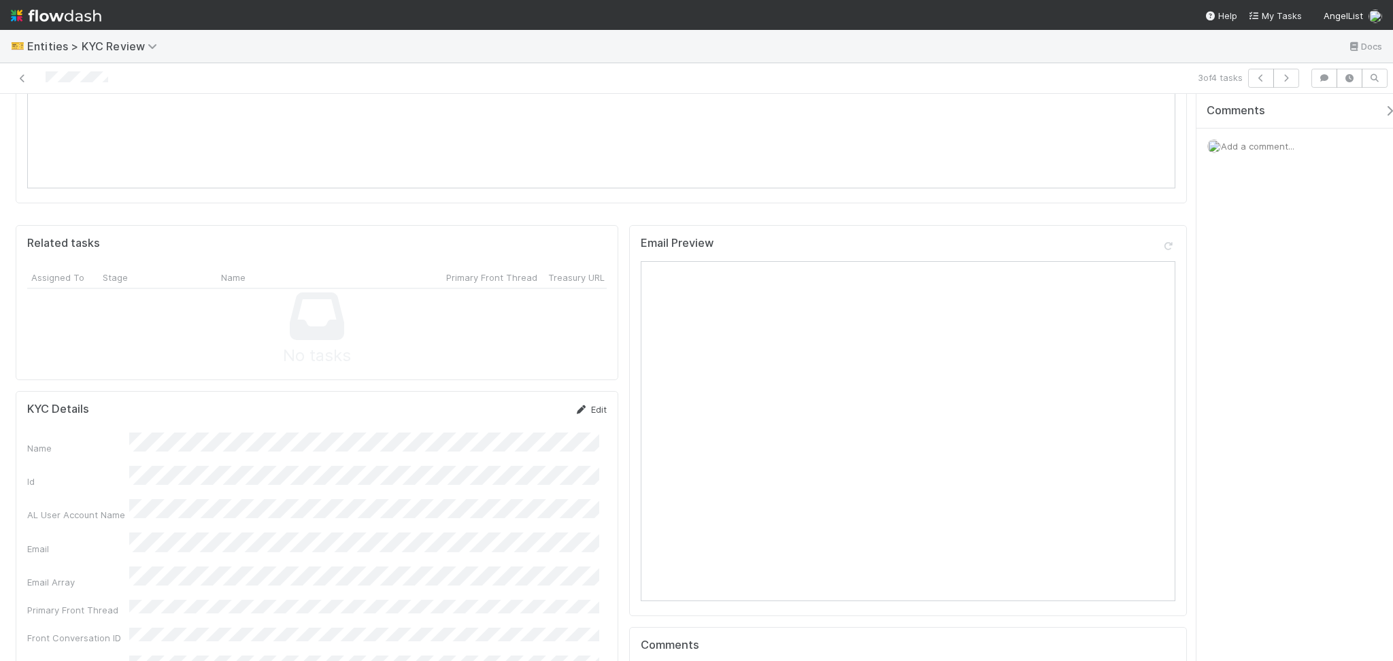
click at [591, 404] on link "Edit" at bounding box center [591, 409] width 32 height 11
click at [535, 403] on button "Save" at bounding box center [534, 414] width 39 height 23
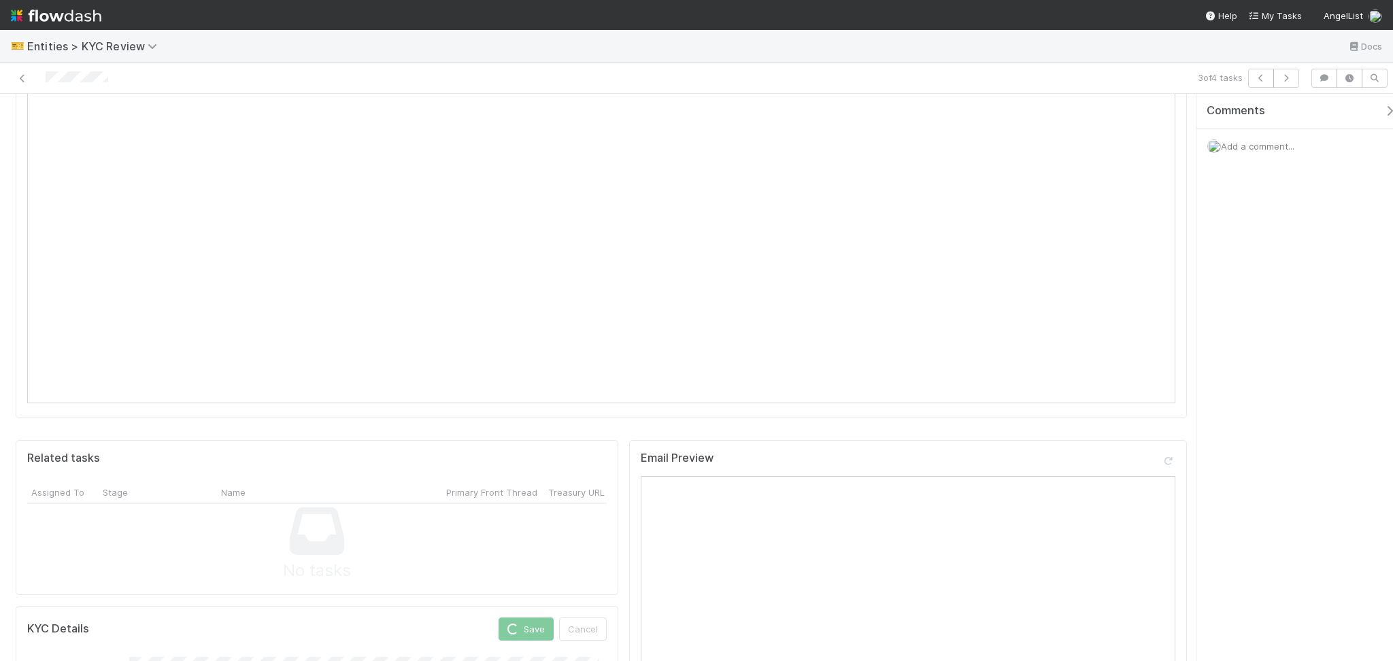
scroll to position [635, 0]
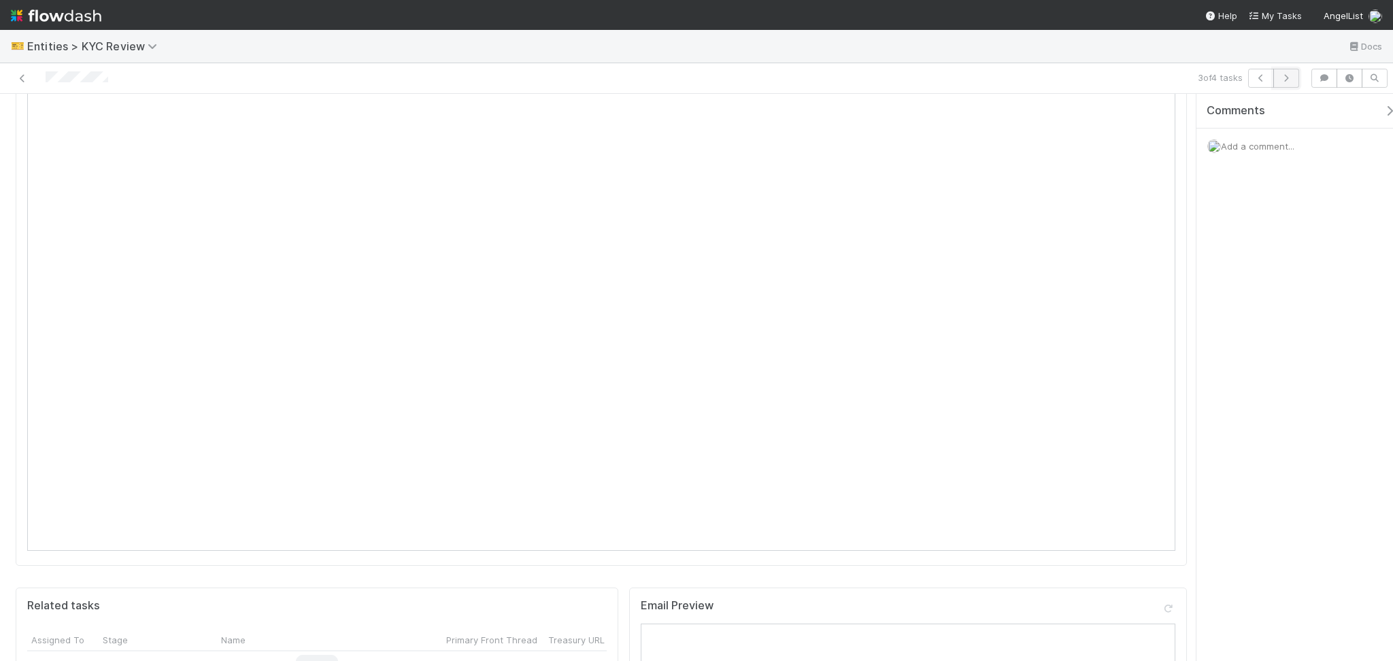
click at [1282, 85] on button "button" at bounding box center [1287, 78] width 26 height 19
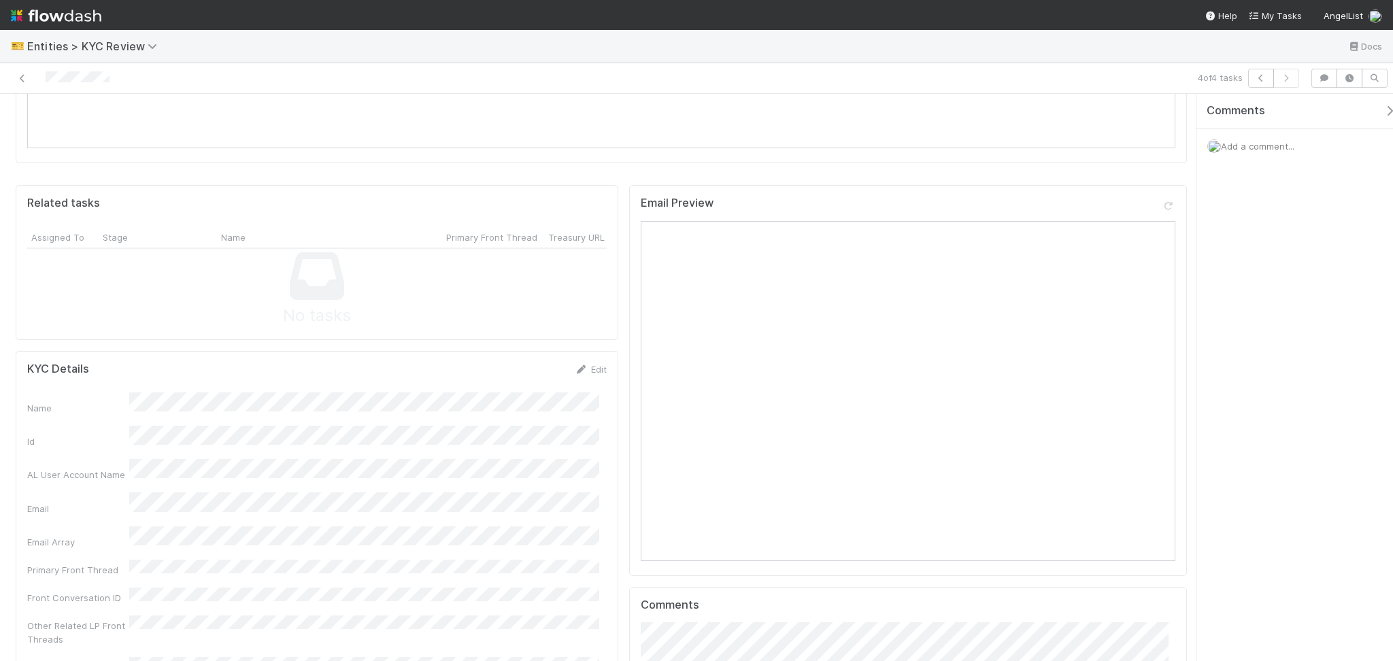
scroll to position [1179, 0]
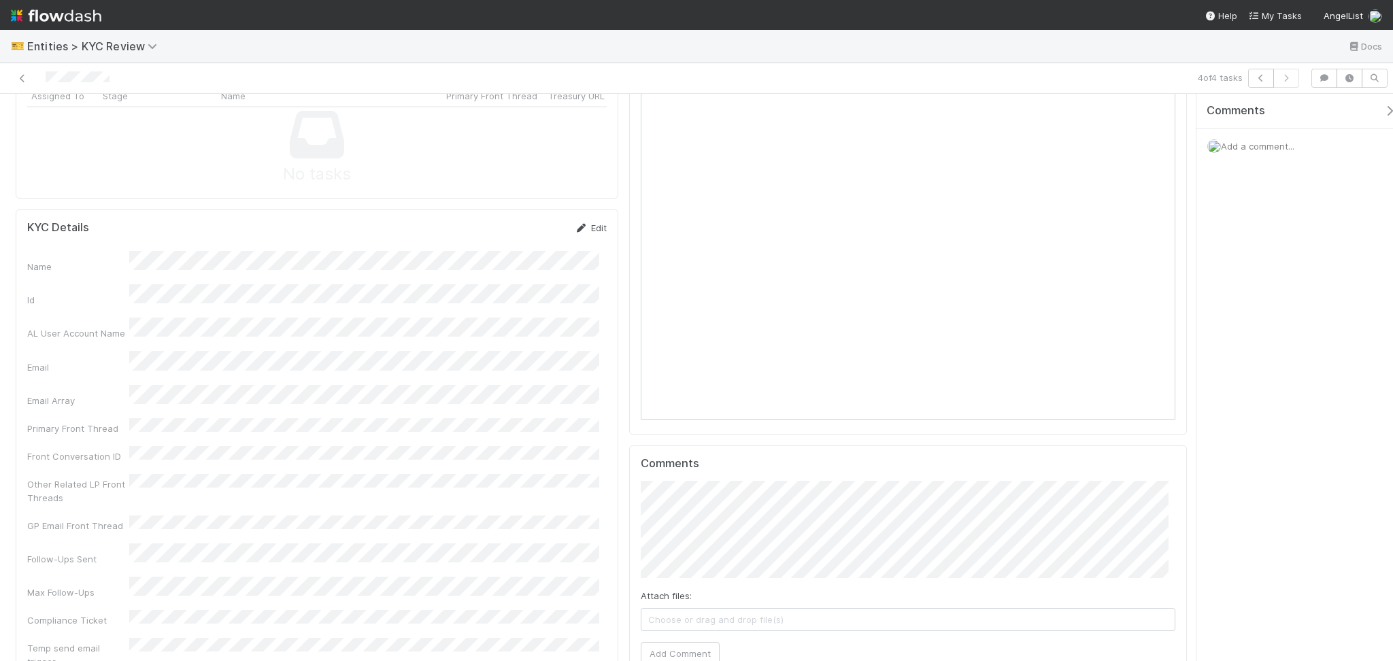
click at [575, 224] on icon at bounding box center [582, 228] width 14 height 9
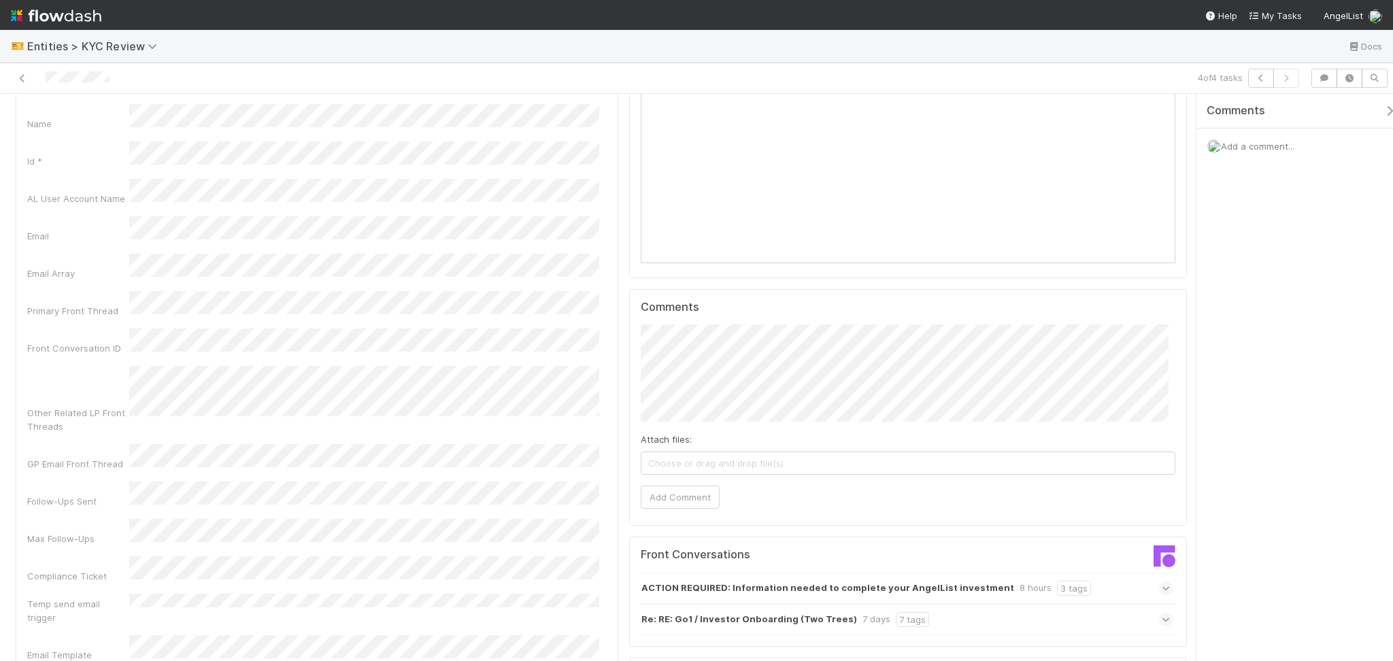
scroll to position [1270, 0]
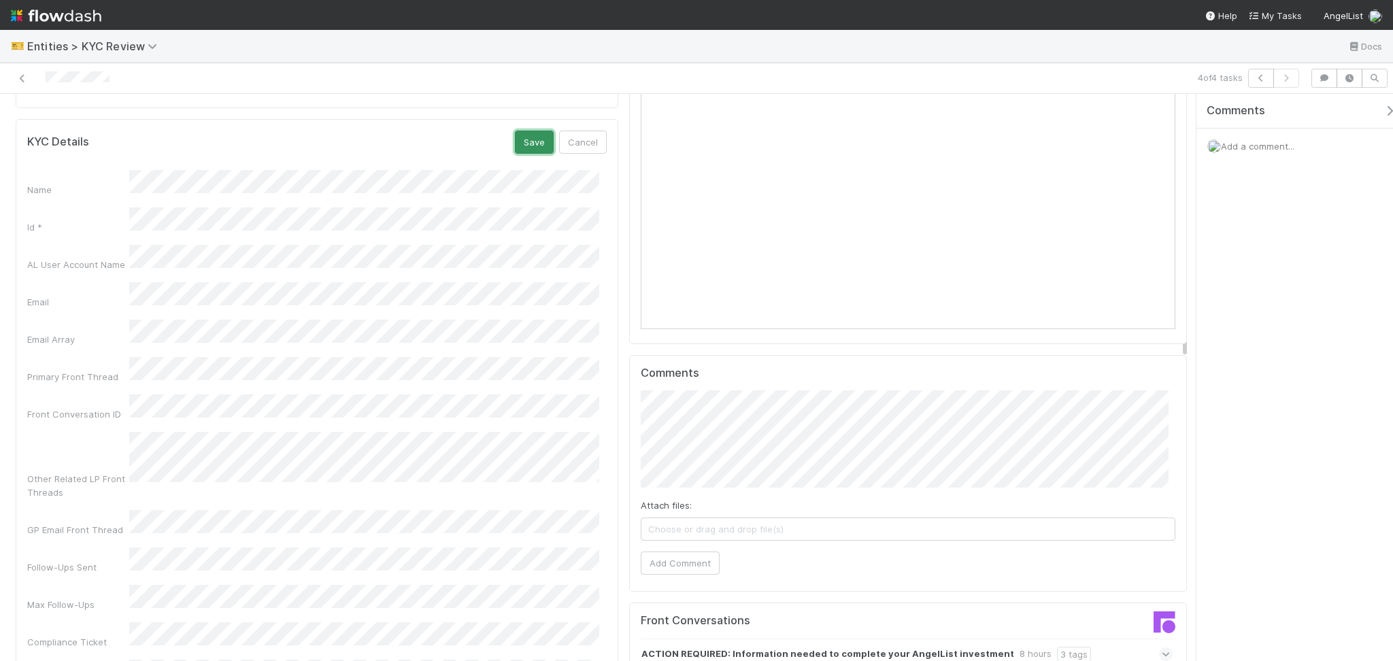
click at [529, 131] on button "Save" at bounding box center [534, 142] width 39 height 23
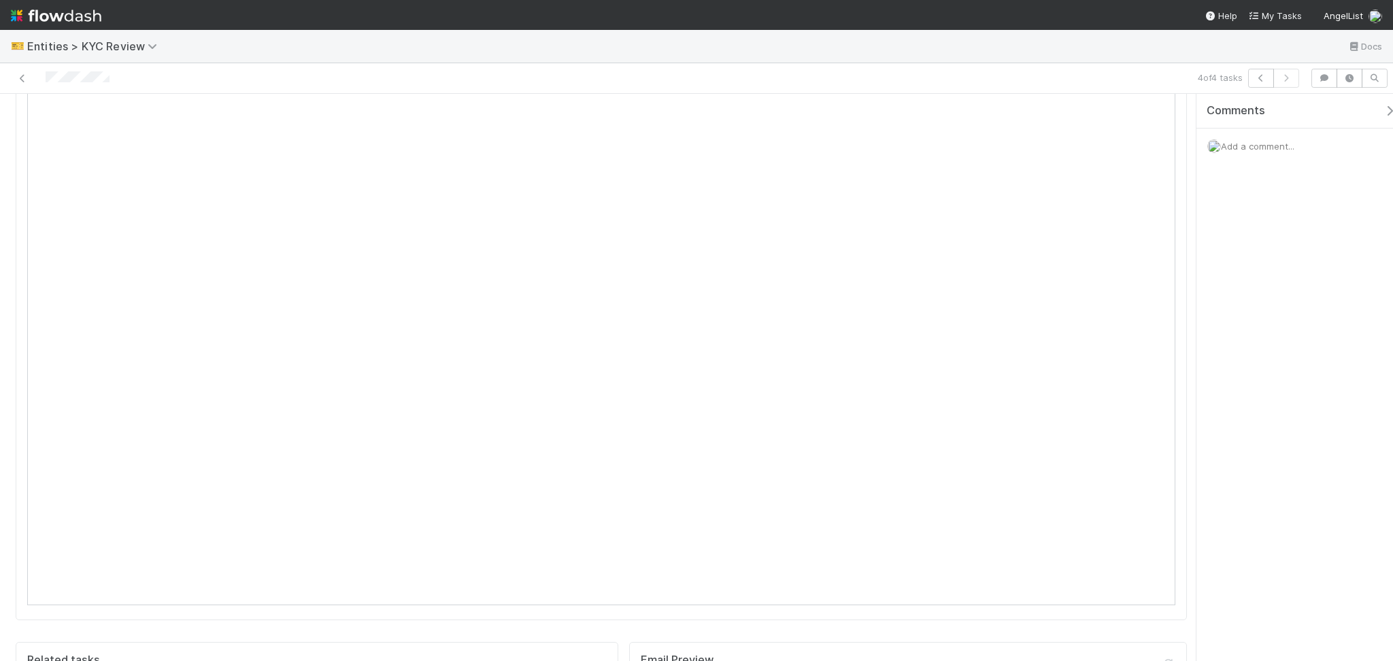
scroll to position [816, 0]
click at [24, 82] on link at bounding box center [23, 78] width 14 height 14
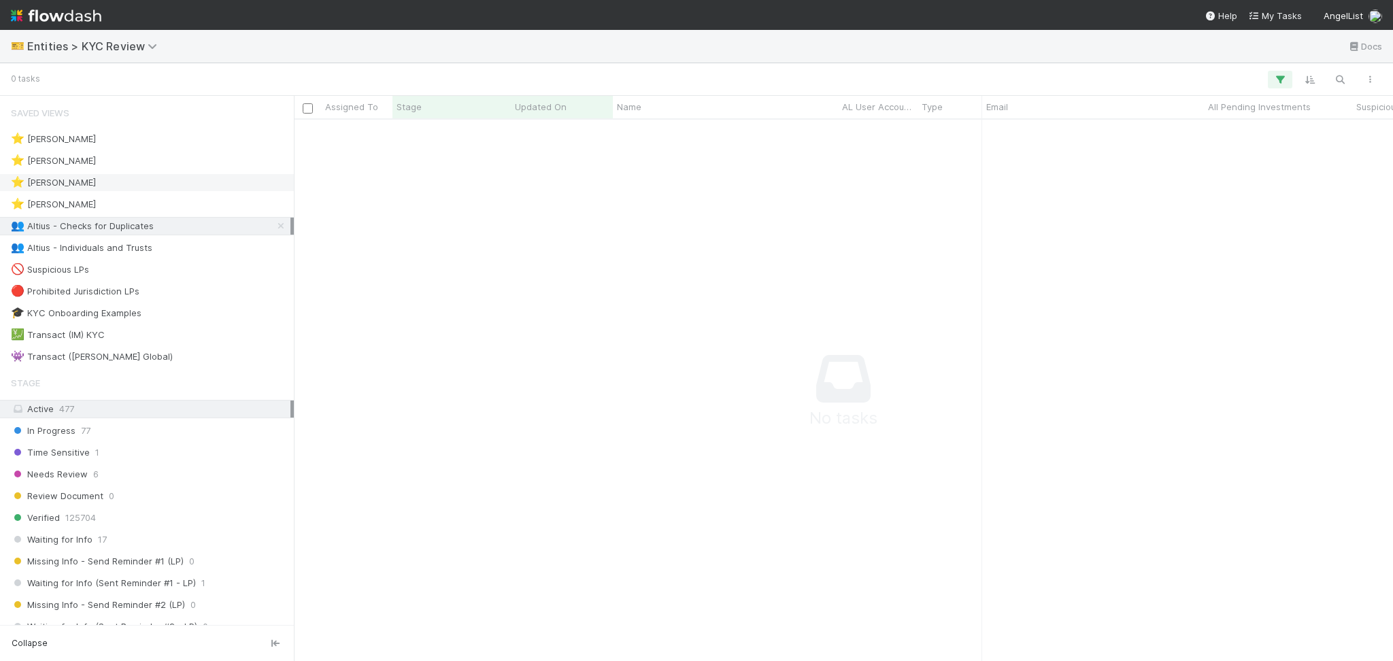
scroll to position [514, 1072]
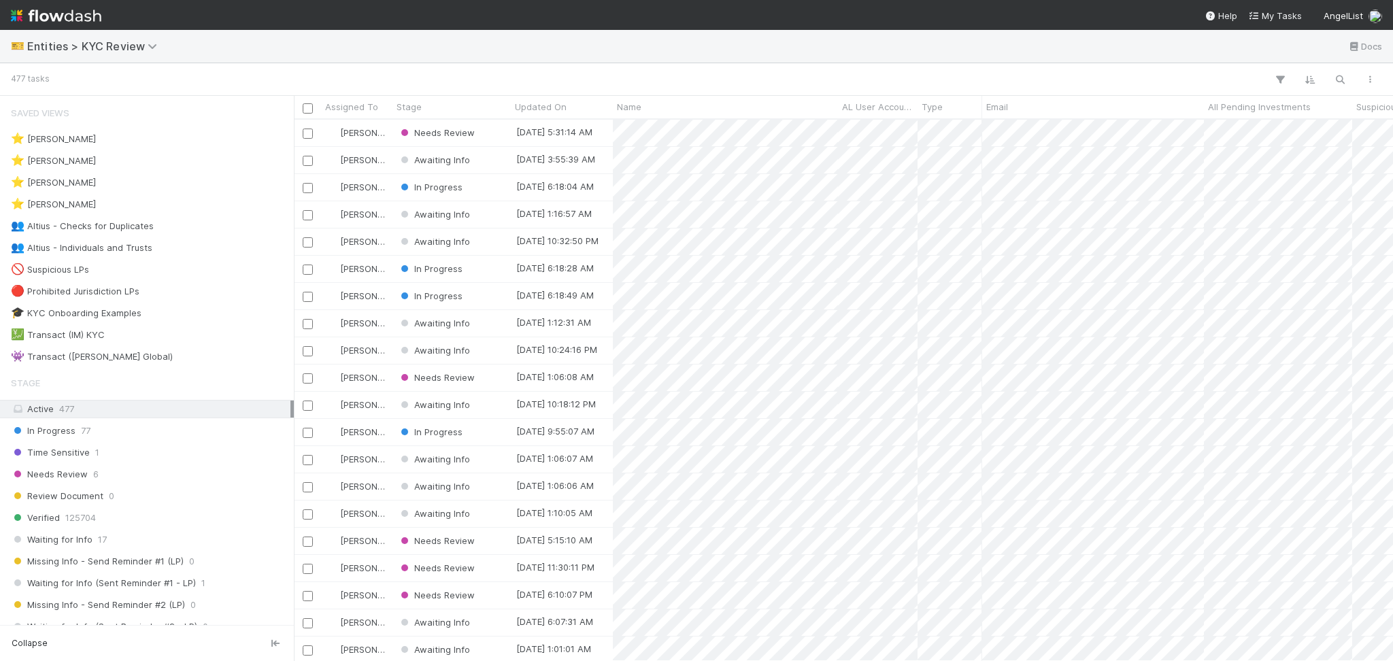
scroll to position [527, 1085]
click at [180, 251] on div "👥 Altius - Individuals and Trusts 8" at bounding box center [151, 247] width 280 height 17
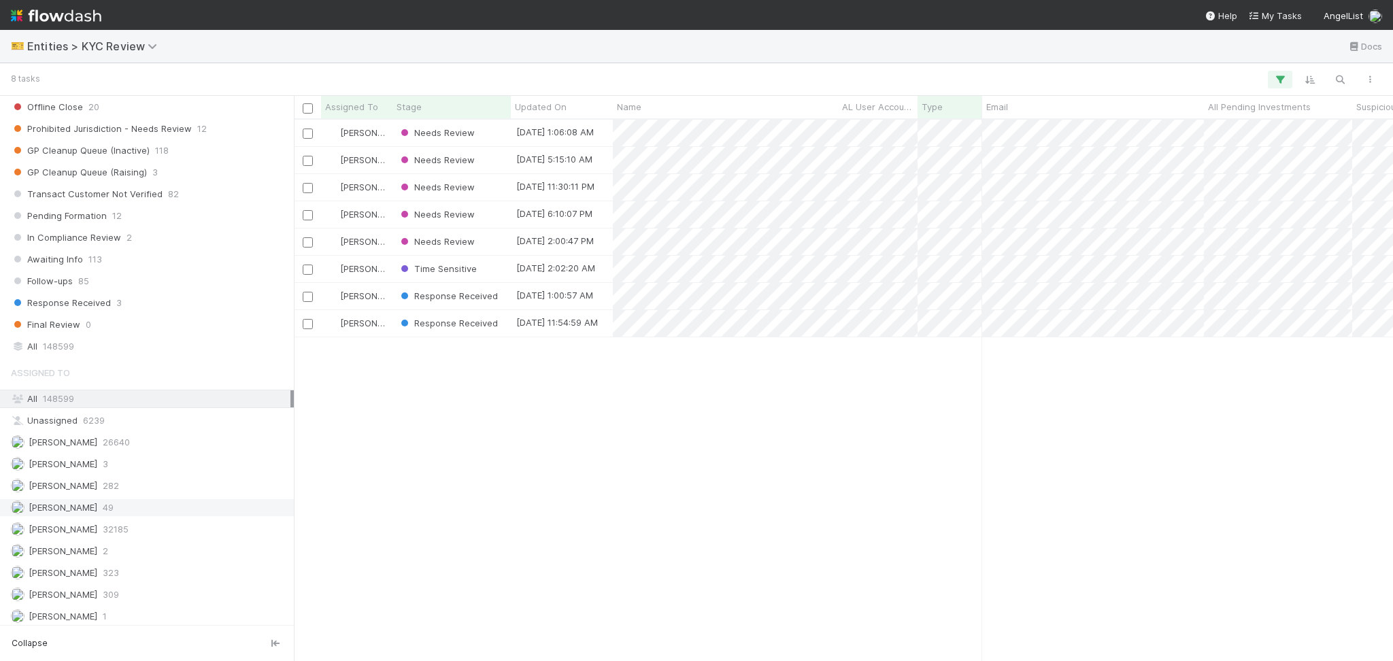
scroll to position [997, 0]
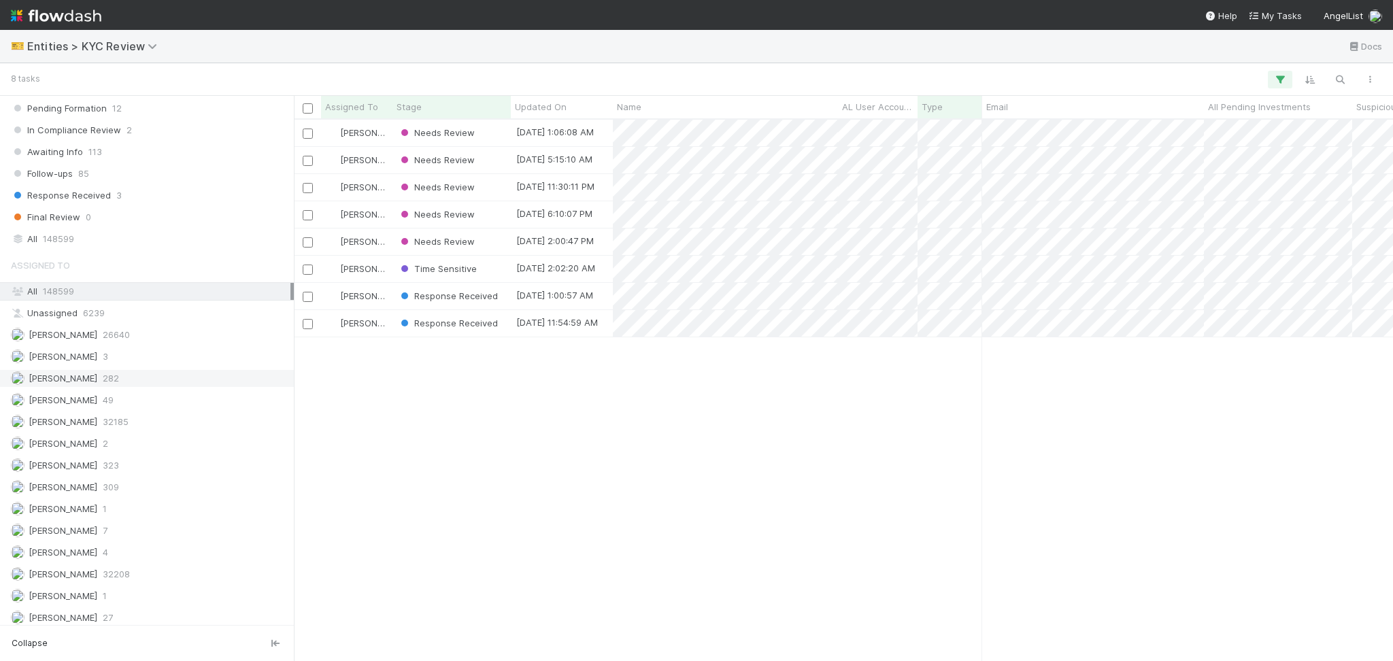
click at [191, 379] on div "Febbie Cervantes 282" at bounding box center [151, 378] width 280 height 17
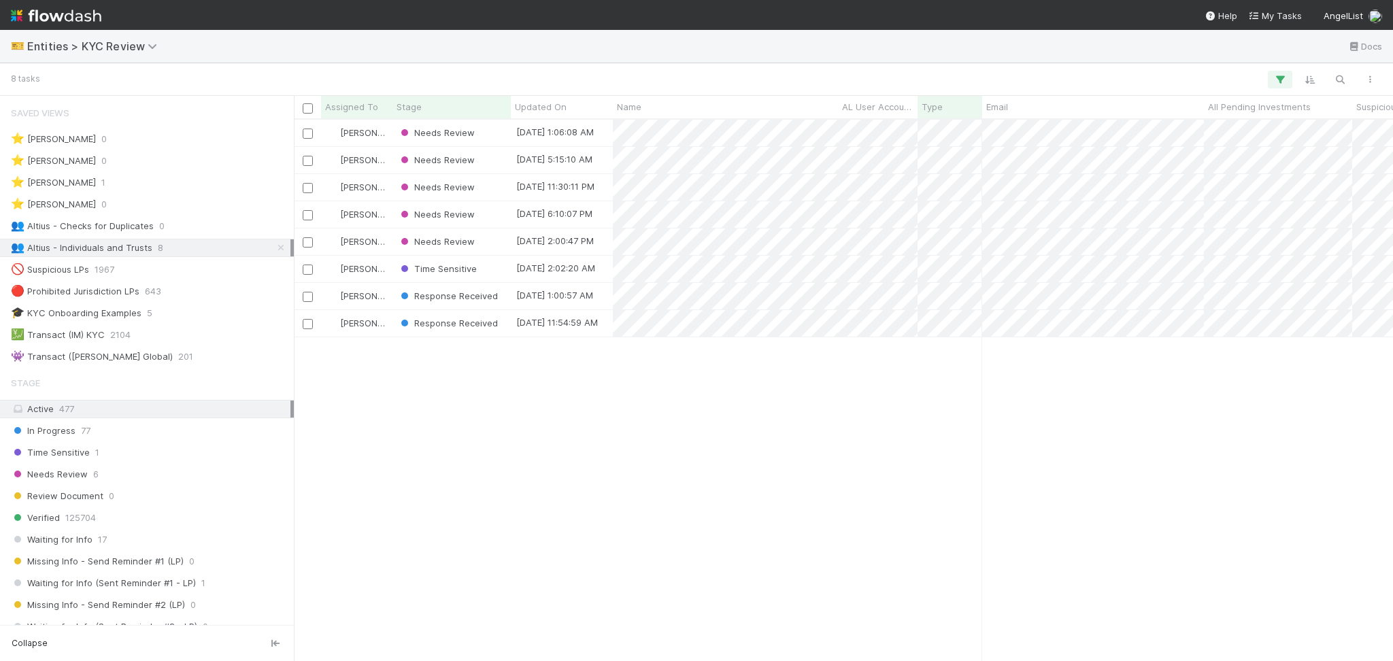
scroll to position [527, 1085]
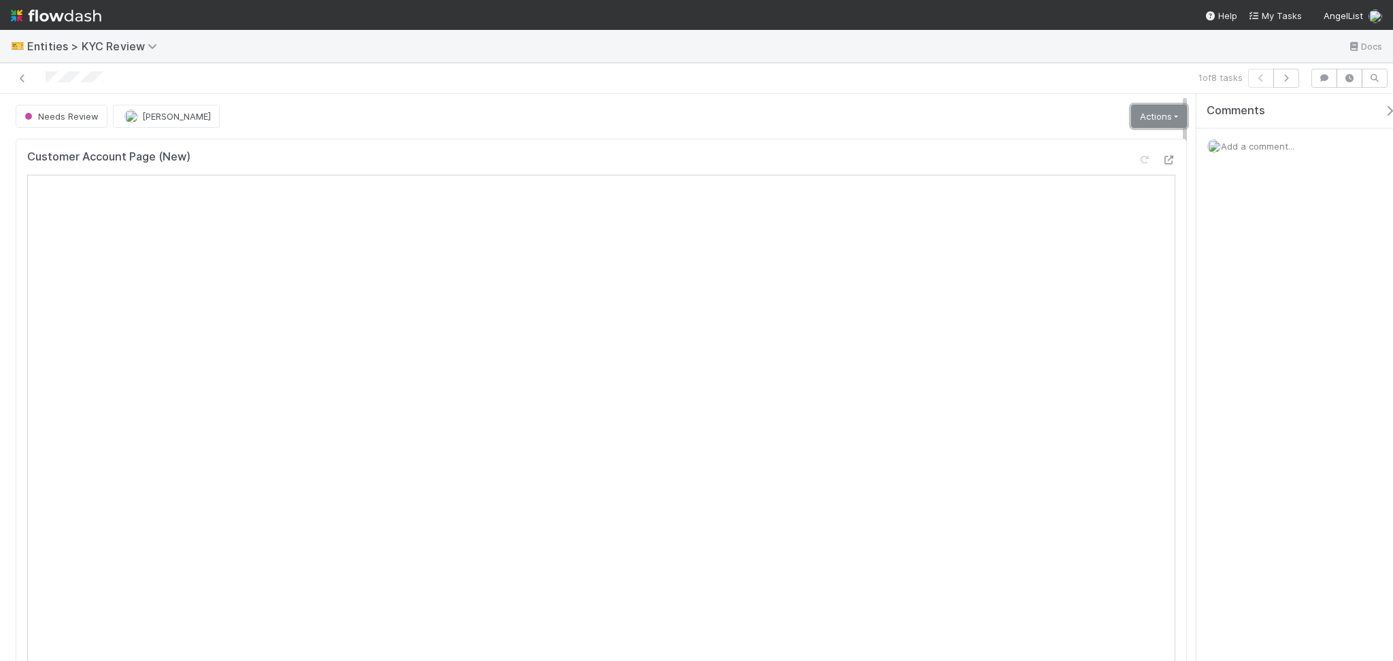
click at [1144, 125] on link "Actions" at bounding box center [1159, 116] width 56 height 23
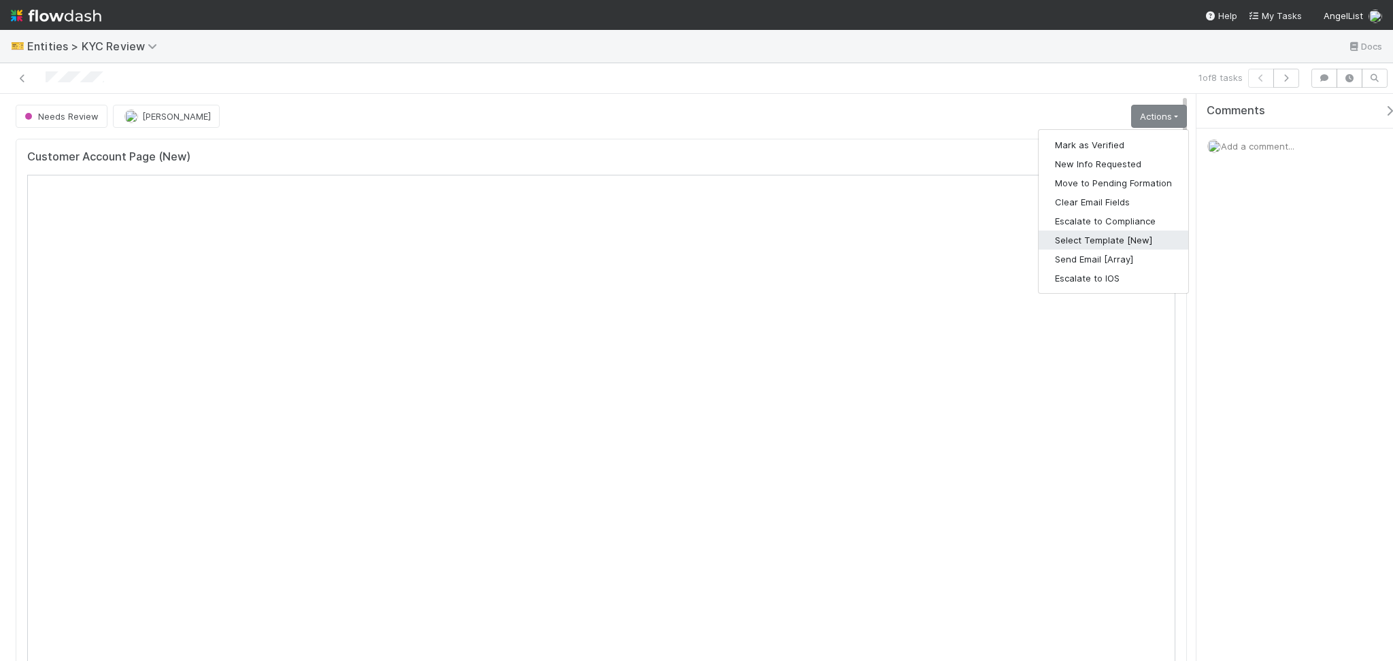
click at [1116, 238] on button "Select Template [New]" at bounding box center [1114, 240] width 150 height 19
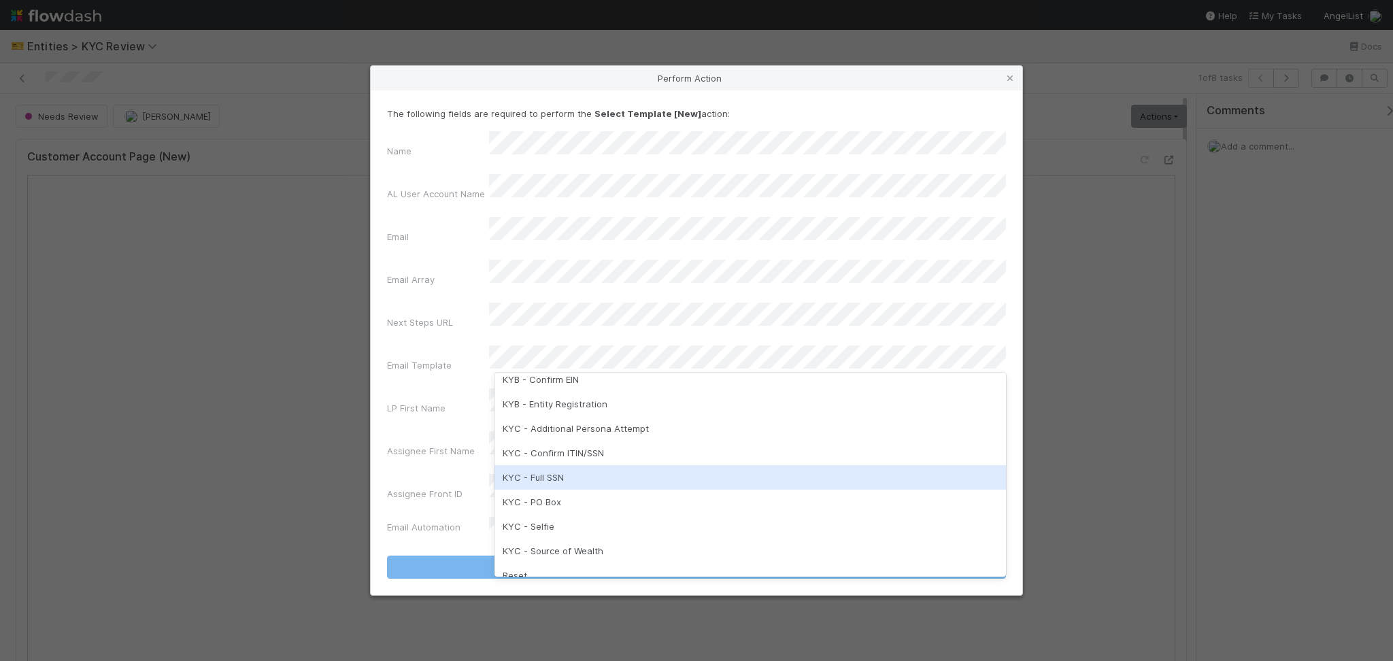
scroll to position [249, 0]
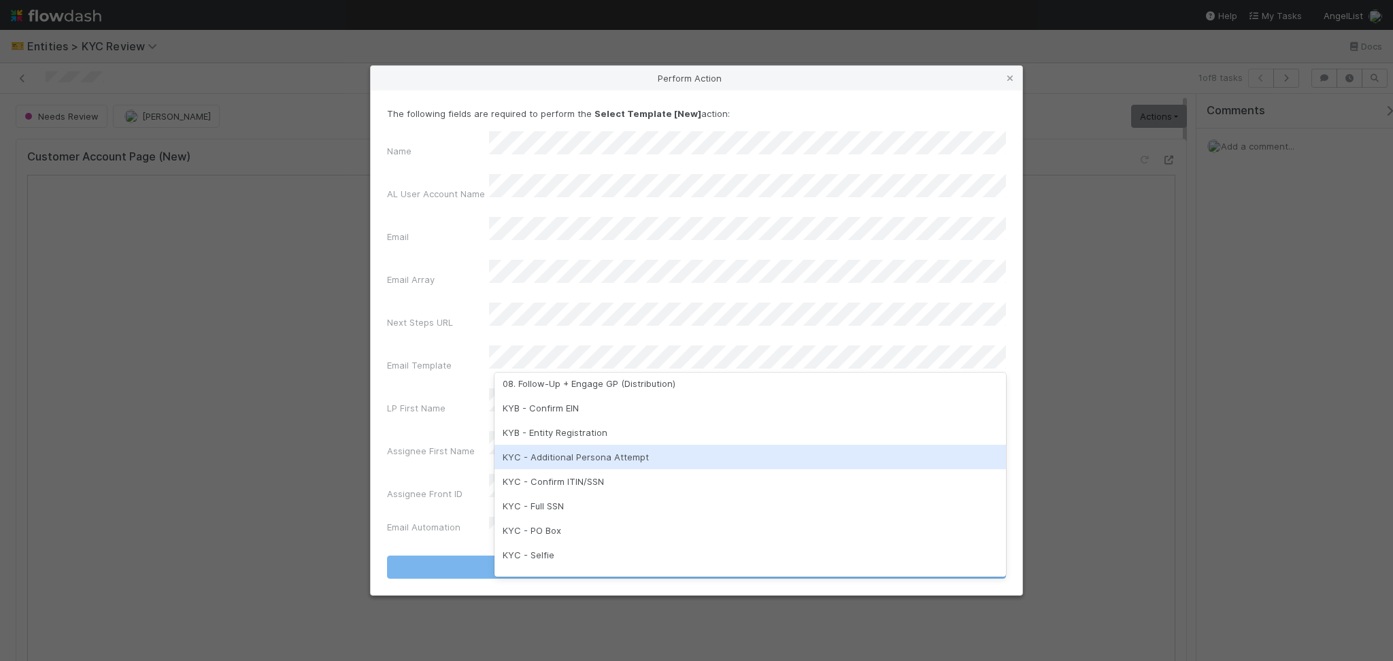
click at [638, 462] on div "KYC - Additional Persona Attempt" at bounding box center [751, 457] width 512 height 24
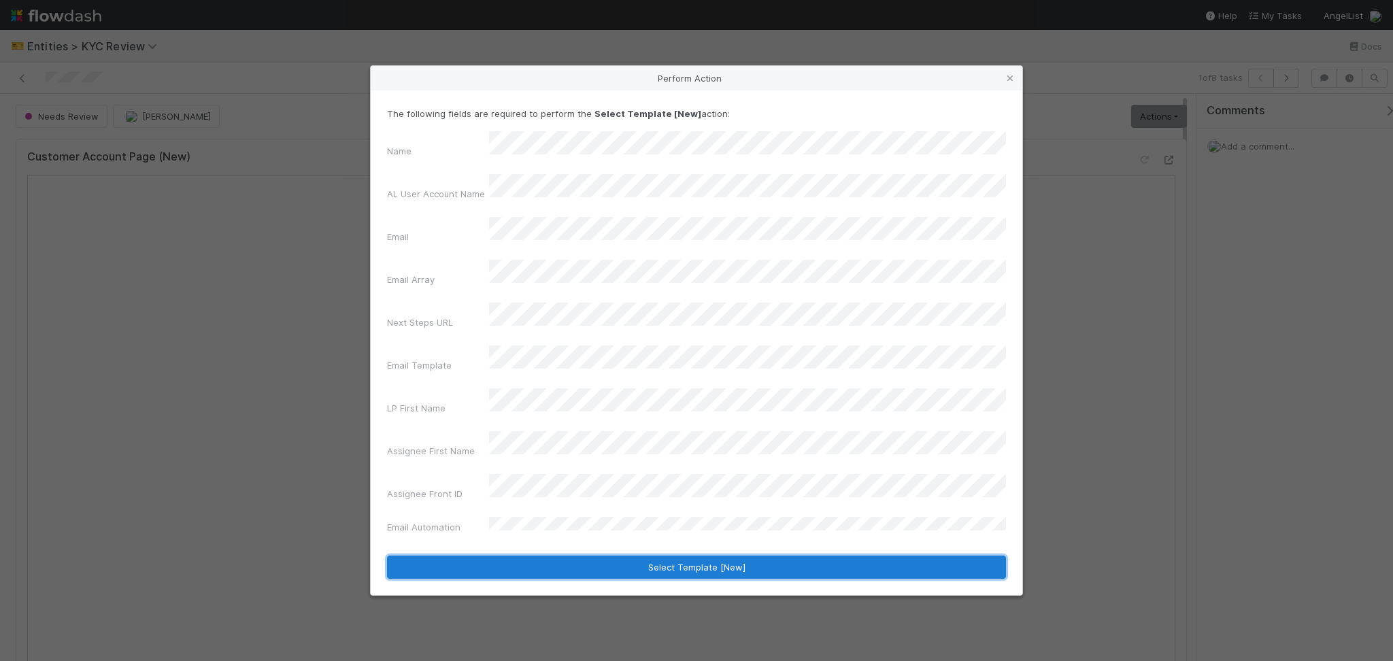
click at [561, 556] on button "Select Template [New]" at bounding box center [696, 567] width 619 height 23
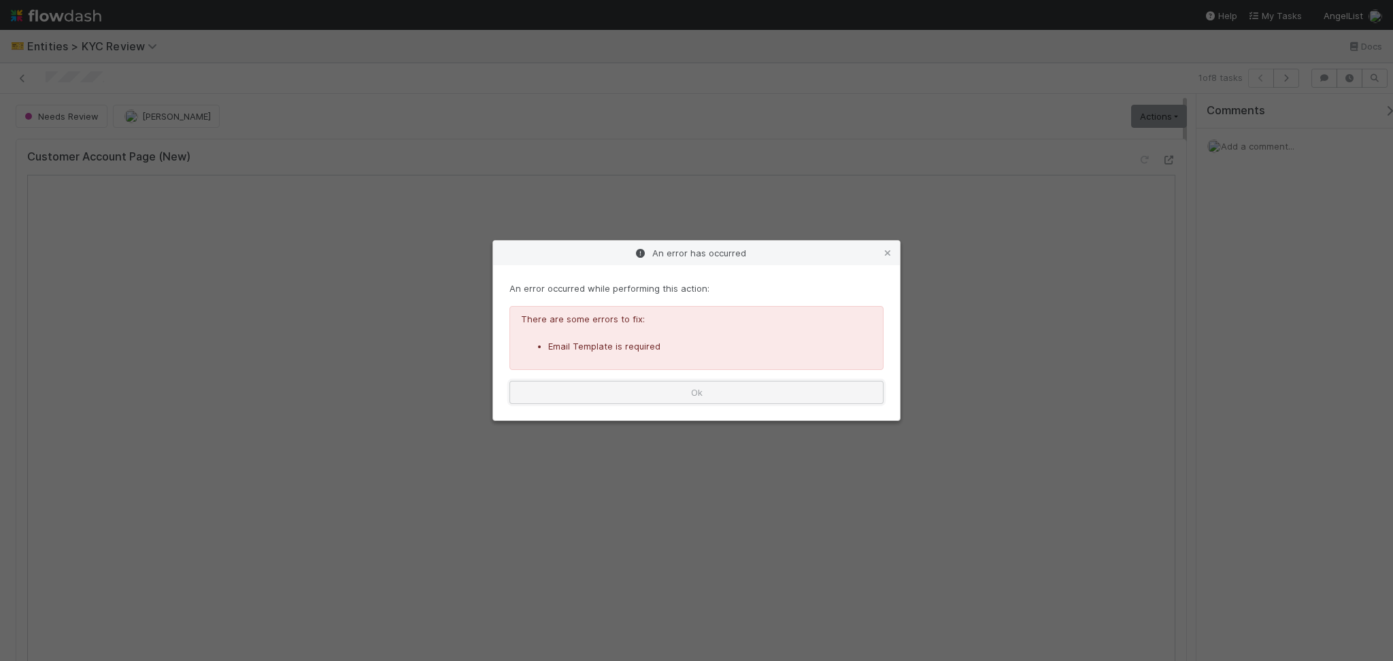
click at [792, 393] on button "Ok" at bounding box center [697, 392] width 374 height 23
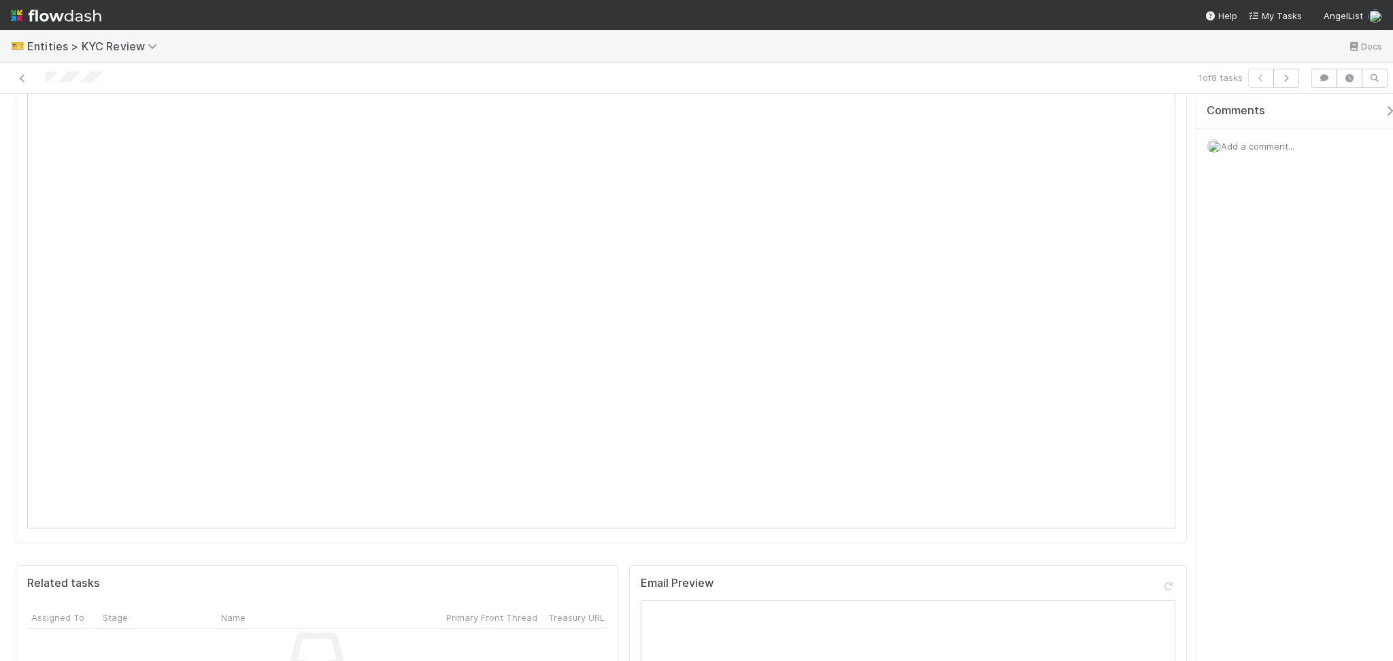
scroll to position [0, 0]
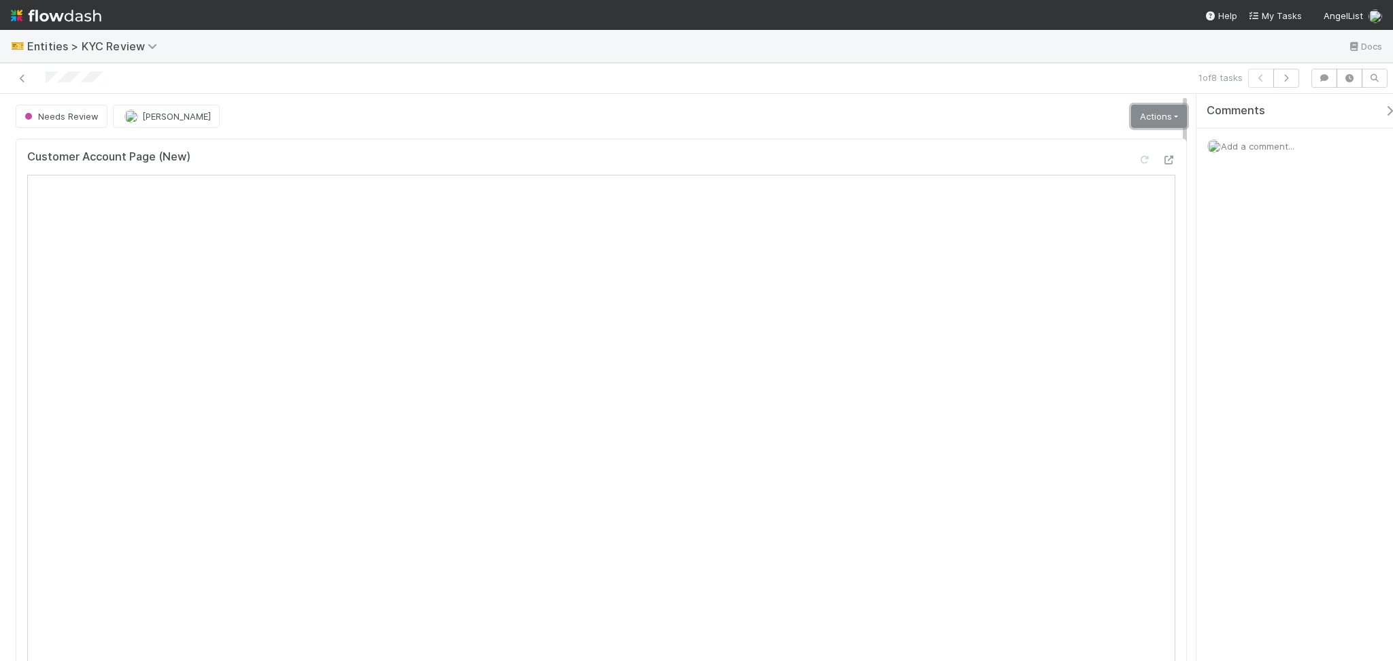
click at [1131, 122] on link "Actions" at bounding box center [1159, 116] width 56 height 23
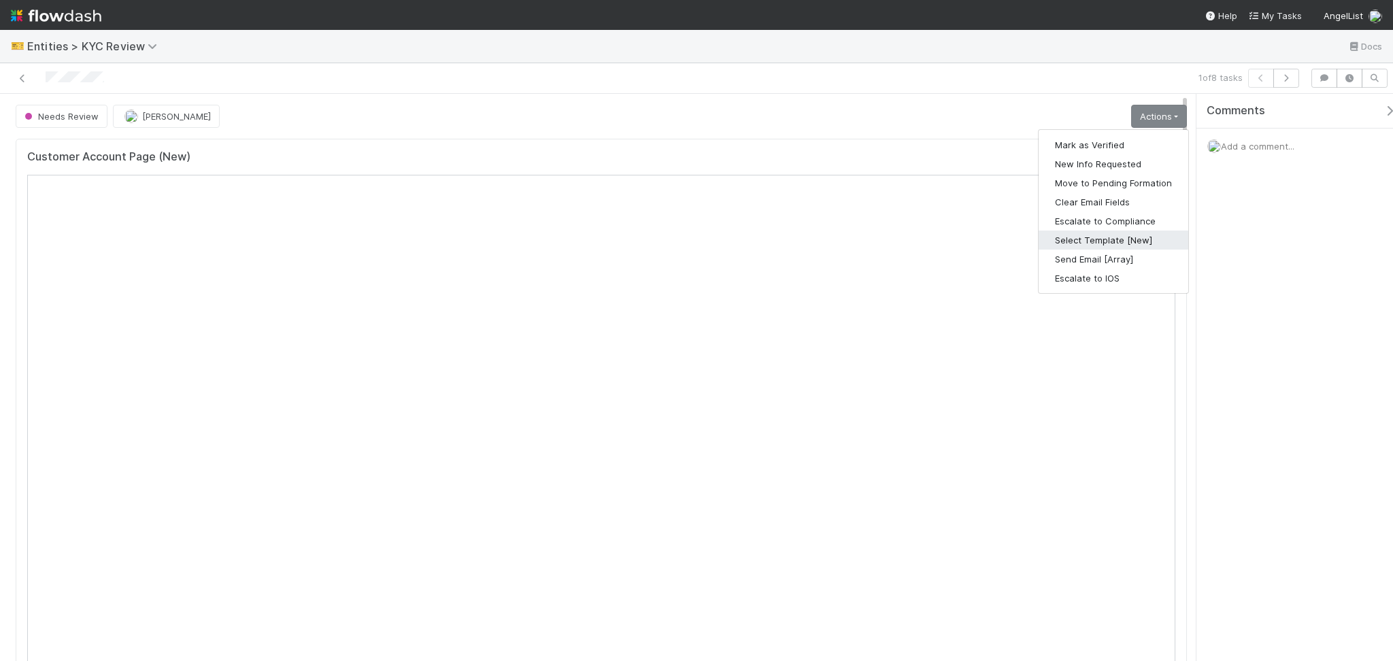
click at [1100, 244] on button "Select Template [New]" at bounding box center [1114, 240] width 150 height 19
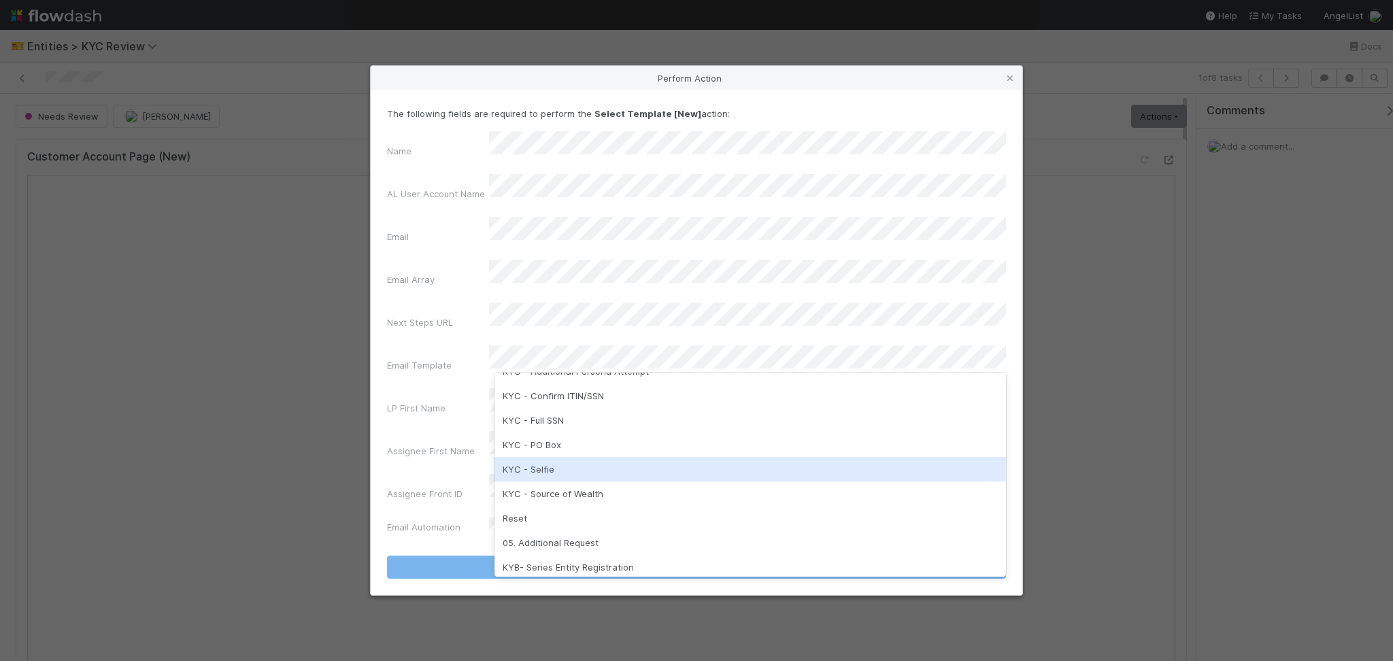
scroll to position [340, 0]
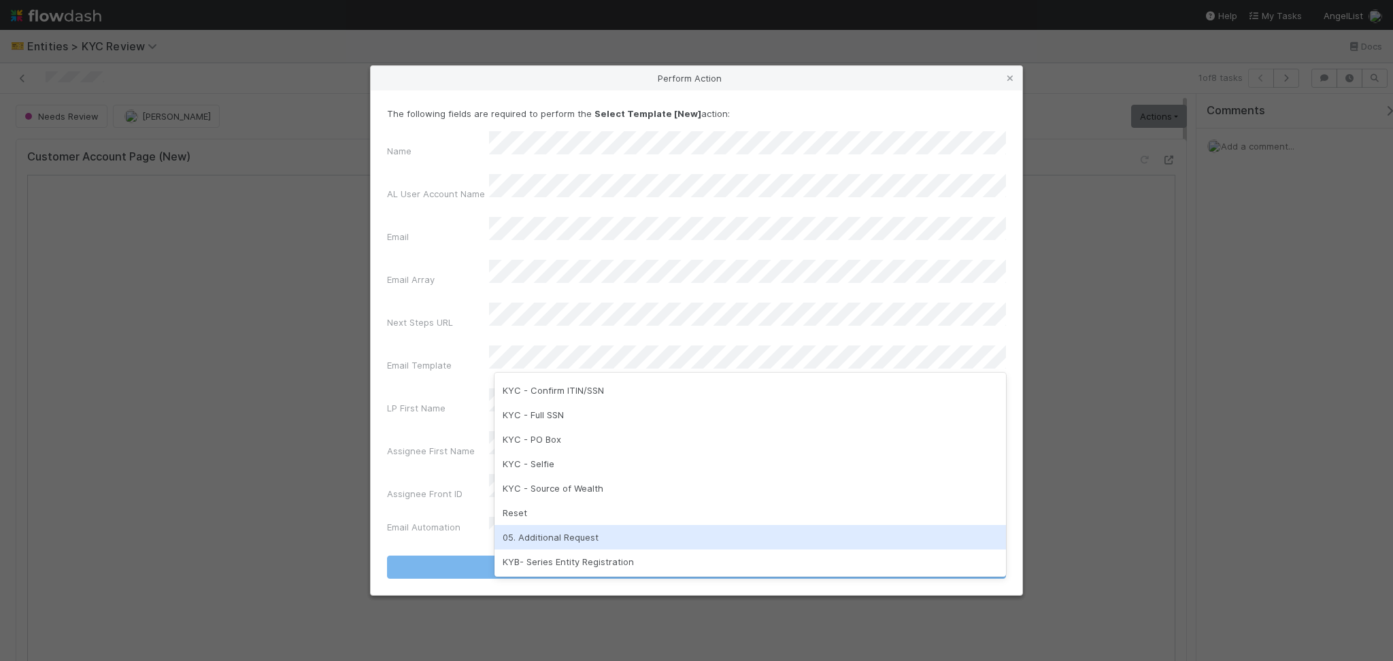
click at [571, 537] on div "05. Additional Request" at bounding box center [751, 537] width 512 height 24
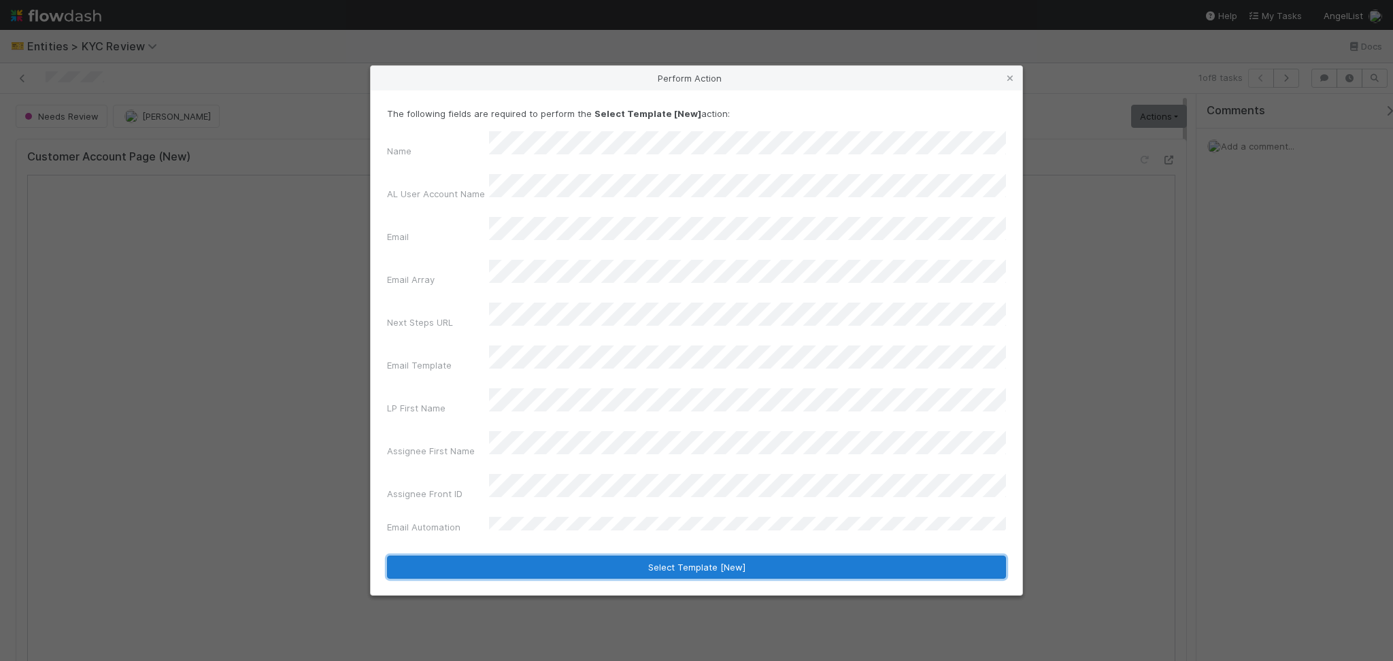
click at [645, 556] on button "Select Template [New]" at bounding box center [696, 567] width 619 height 23
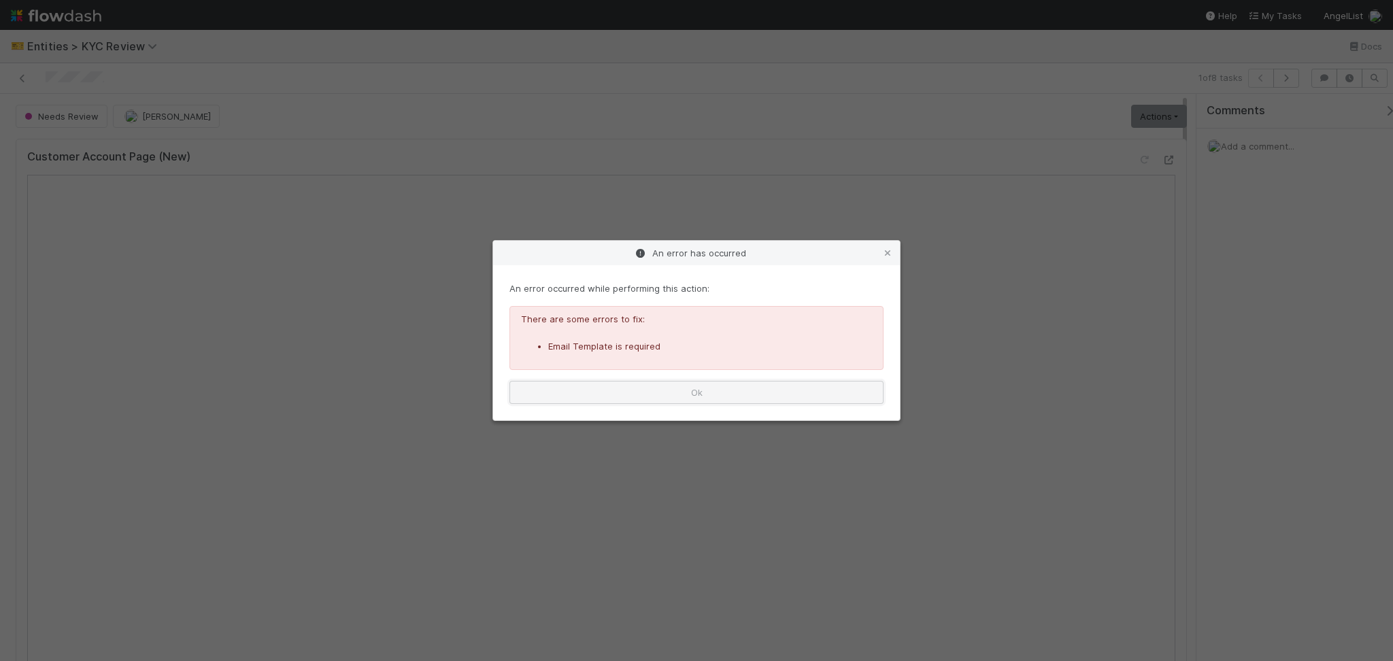
click at [678, 381] on button "Ok" at bounding box center [697, 392] width 374 height 23
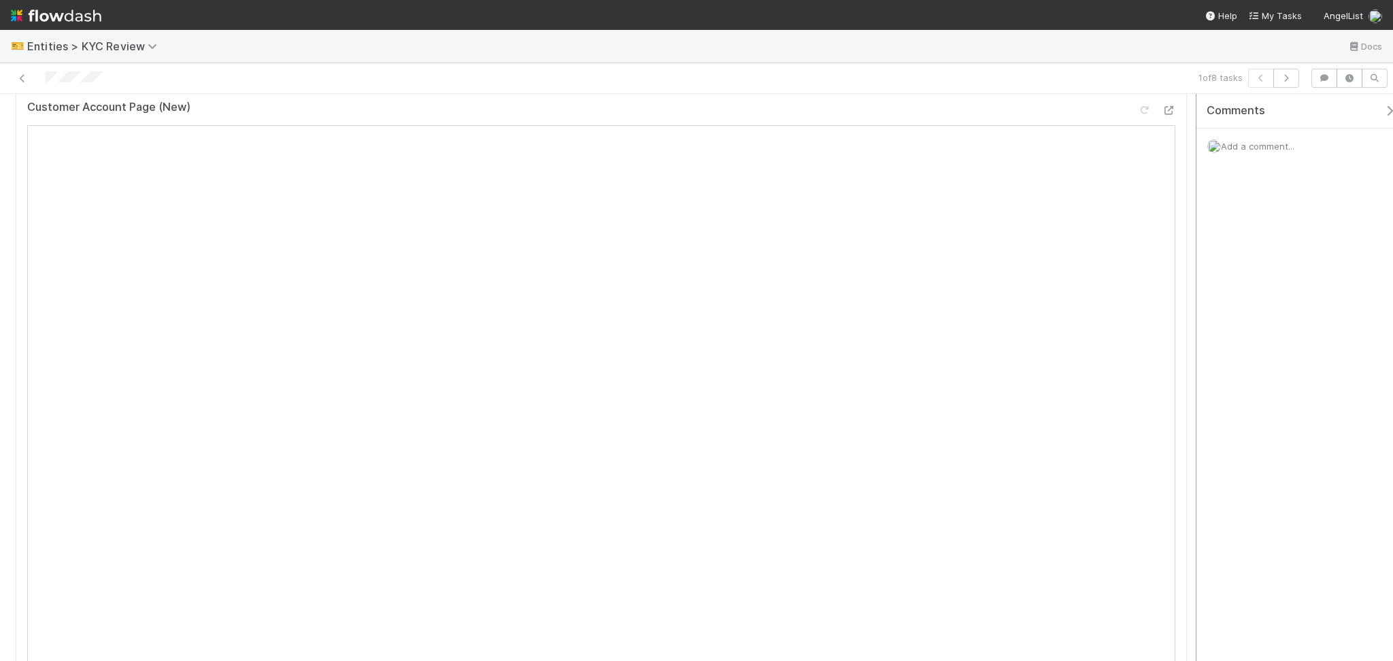
scroll to position [0, 0]
click at [1151, 121] on link "Actions" at bounding box center [1159, 116] width 56 height 23
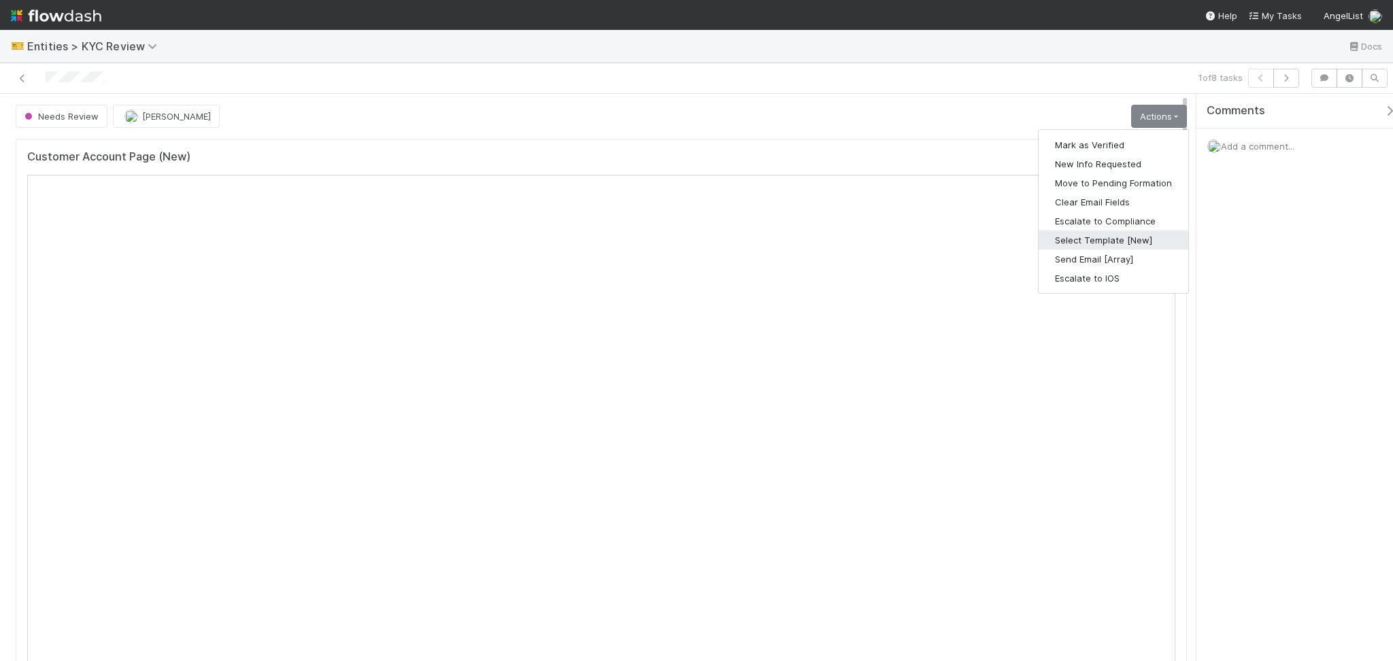
click at [1085, 246] on button "Select Template [New]" at bounding box center [1114, 240] width 150 height 19
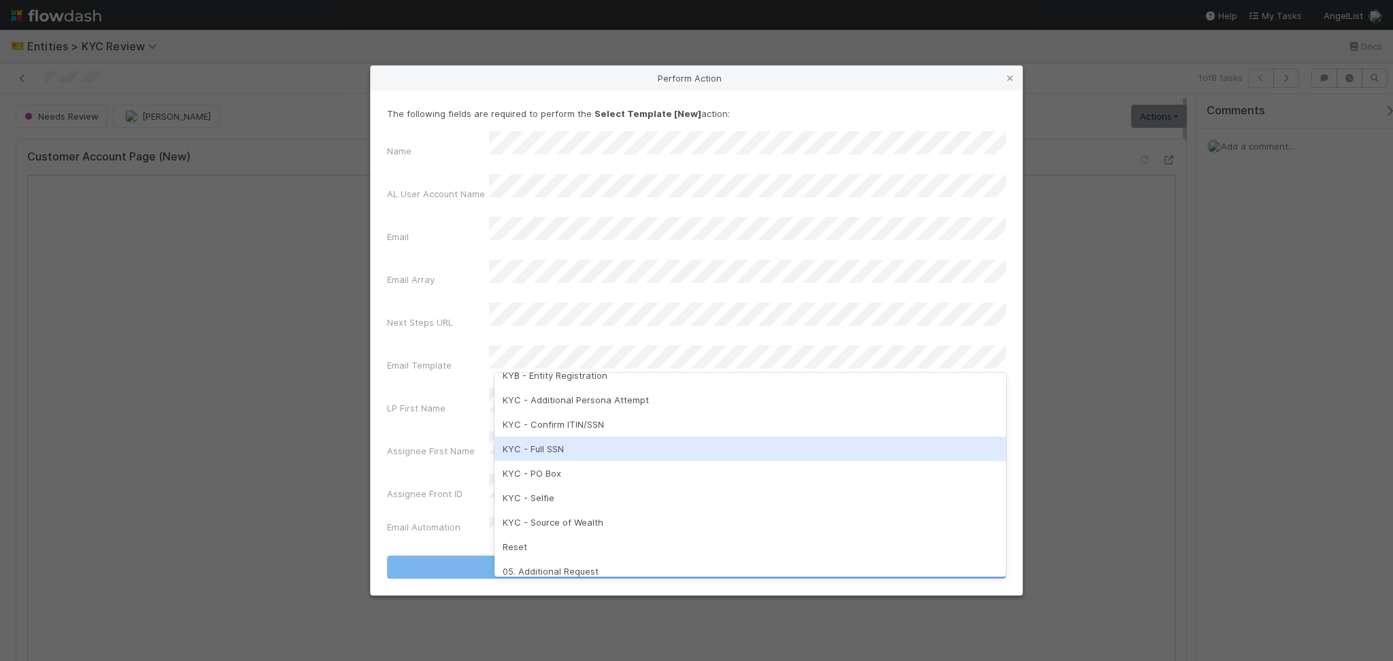
scroll to position [340, 0]
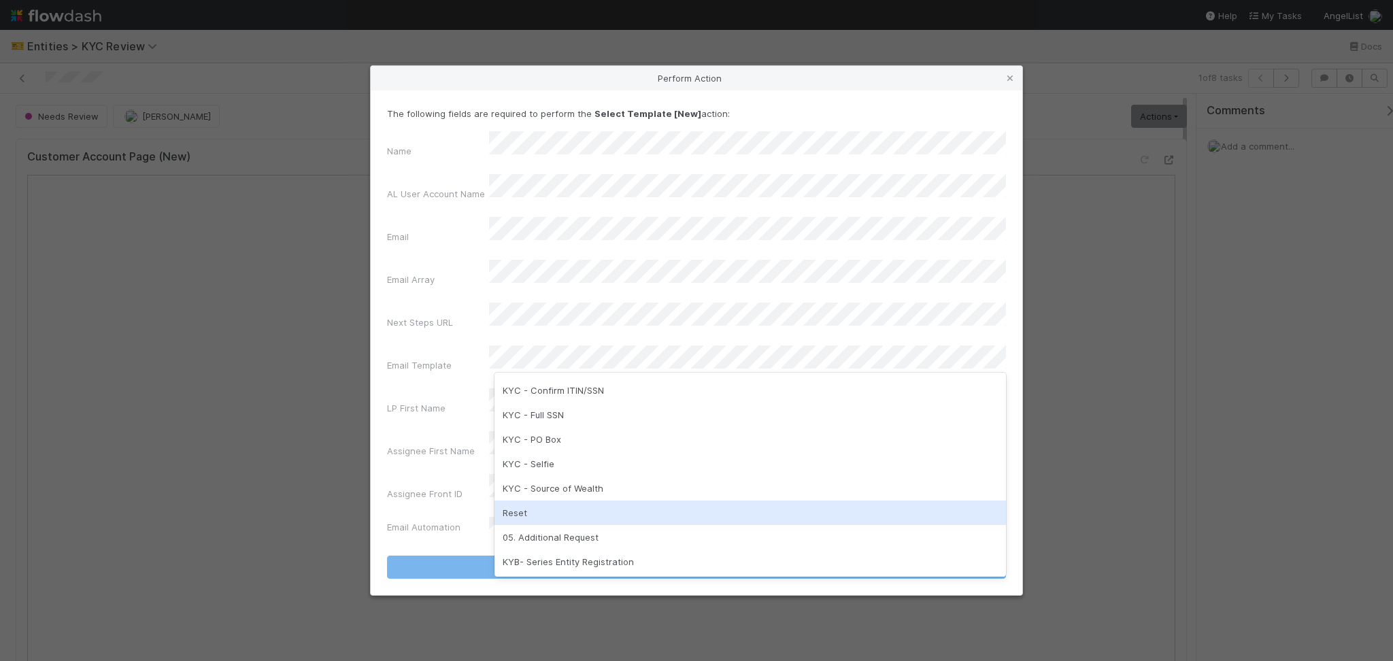
click at [557, 511] on div "Reset" at bounding box center [751, 513] width 512 height 24
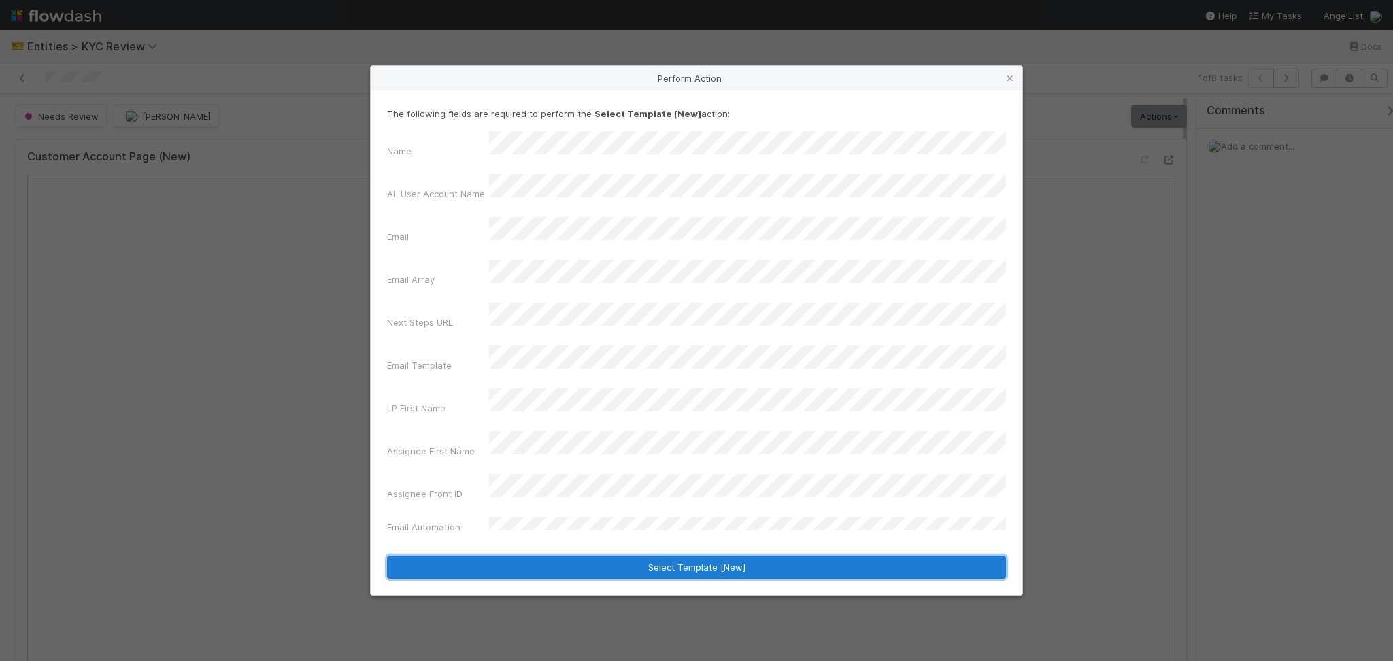
click at [640, 556] on button "Select Template [New]" at bounding box center [696, 567] width 619 height 23
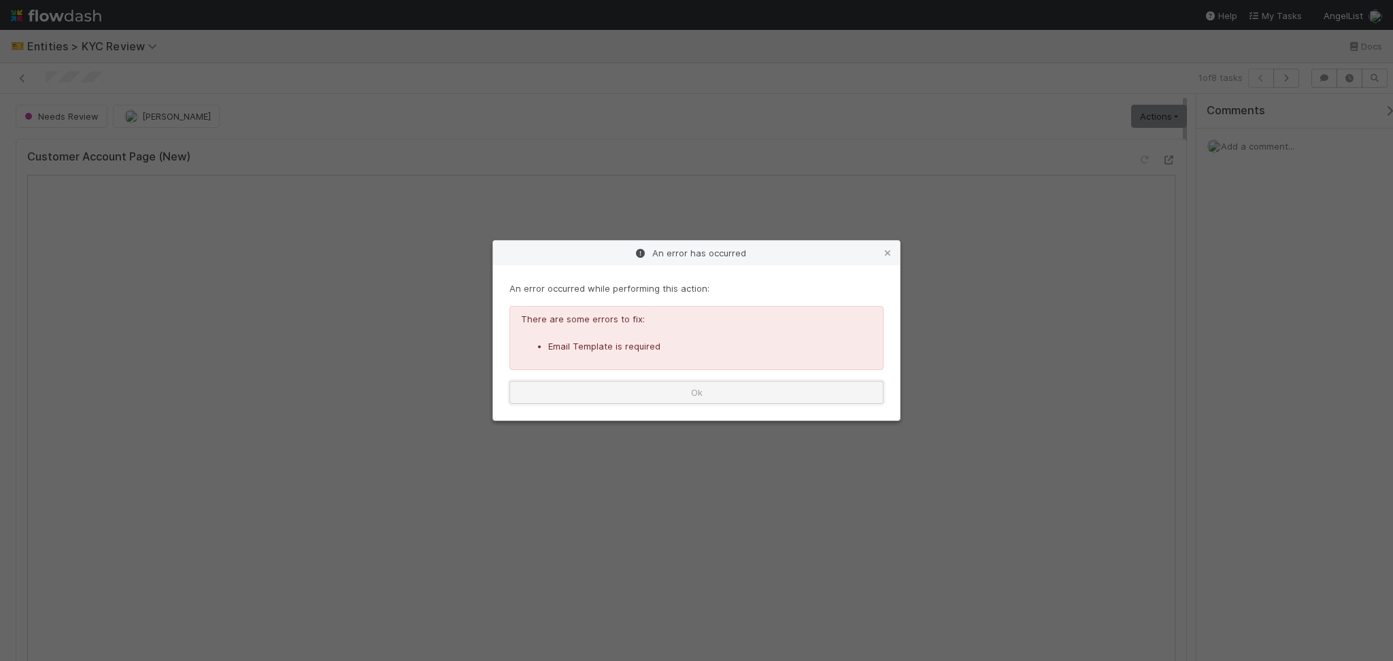
click at [784, 389] on button "Ok" at bounding box center [697, 392] width 374 height 23
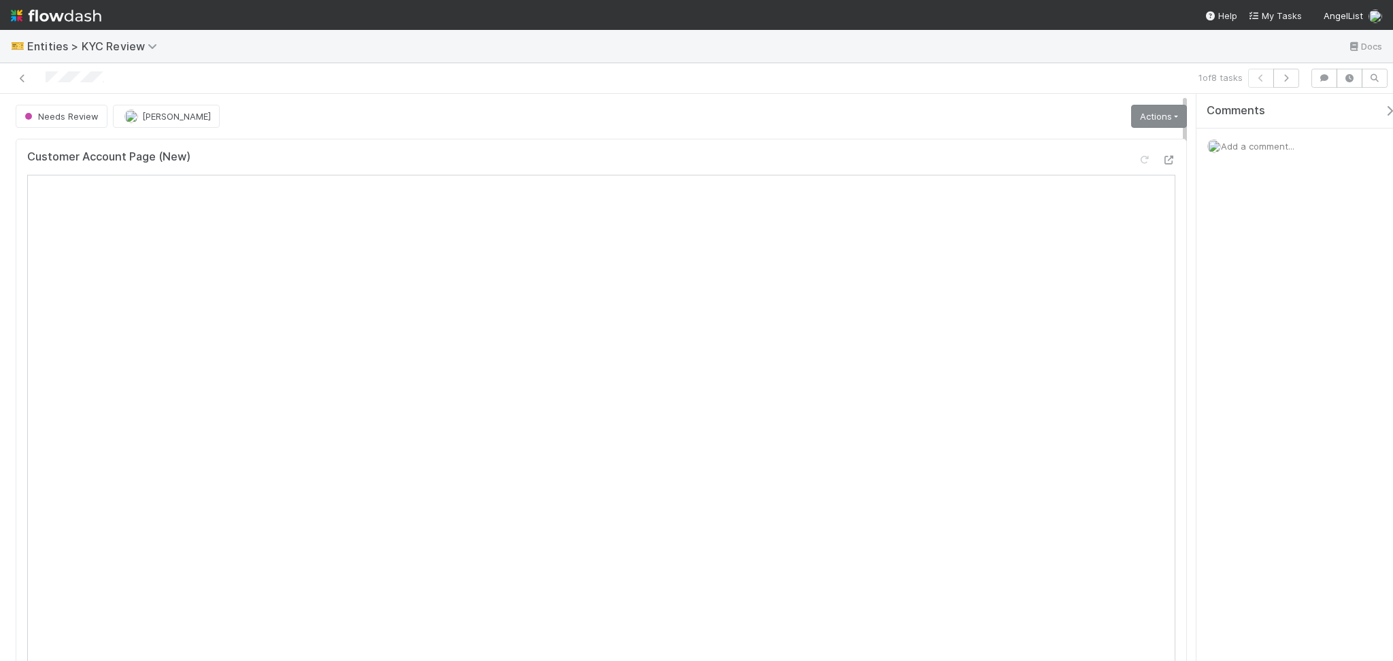
drag, startPoint x: 1163, startPoint y: 94, endPoint x: 1154, endPoint y: 120, distance: 27.6
click at [1150, 122] on link "Actions" at bounding box center [1159, 116] width 56 height 23
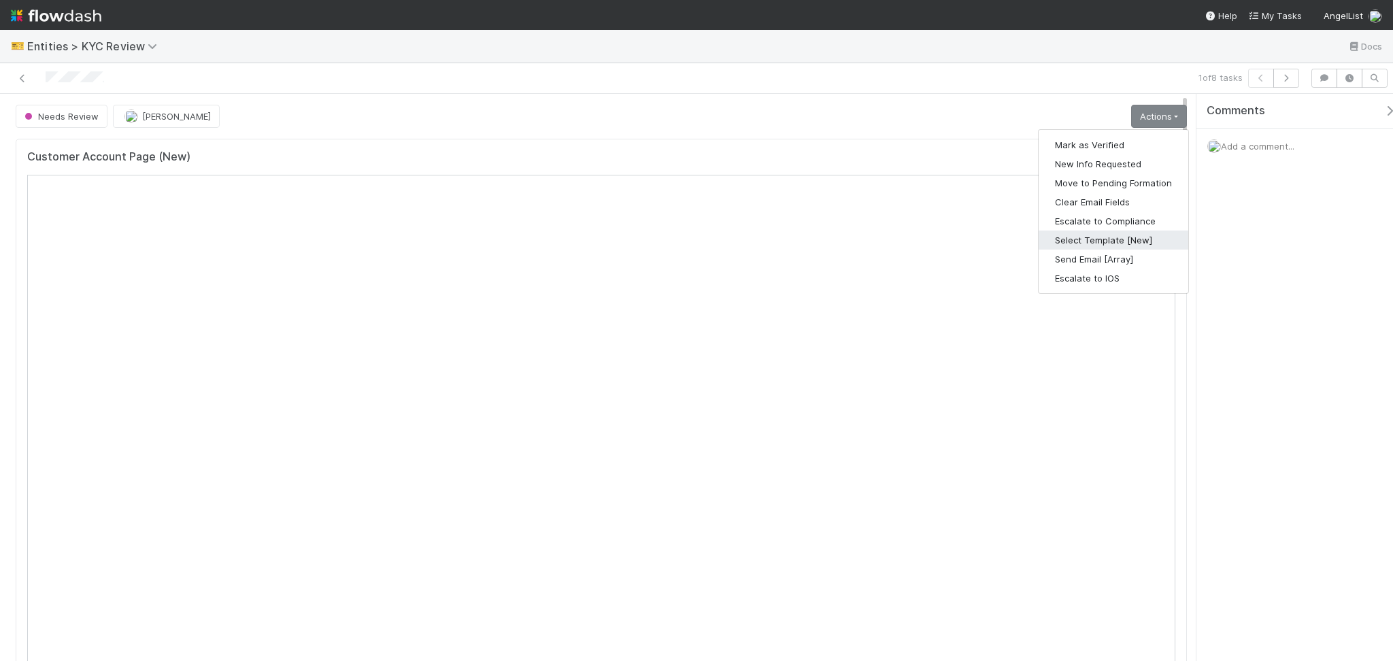
click at [1093, 242] on button "Select Template [New]" at bounding box center [1114, 240] width 150 height 19
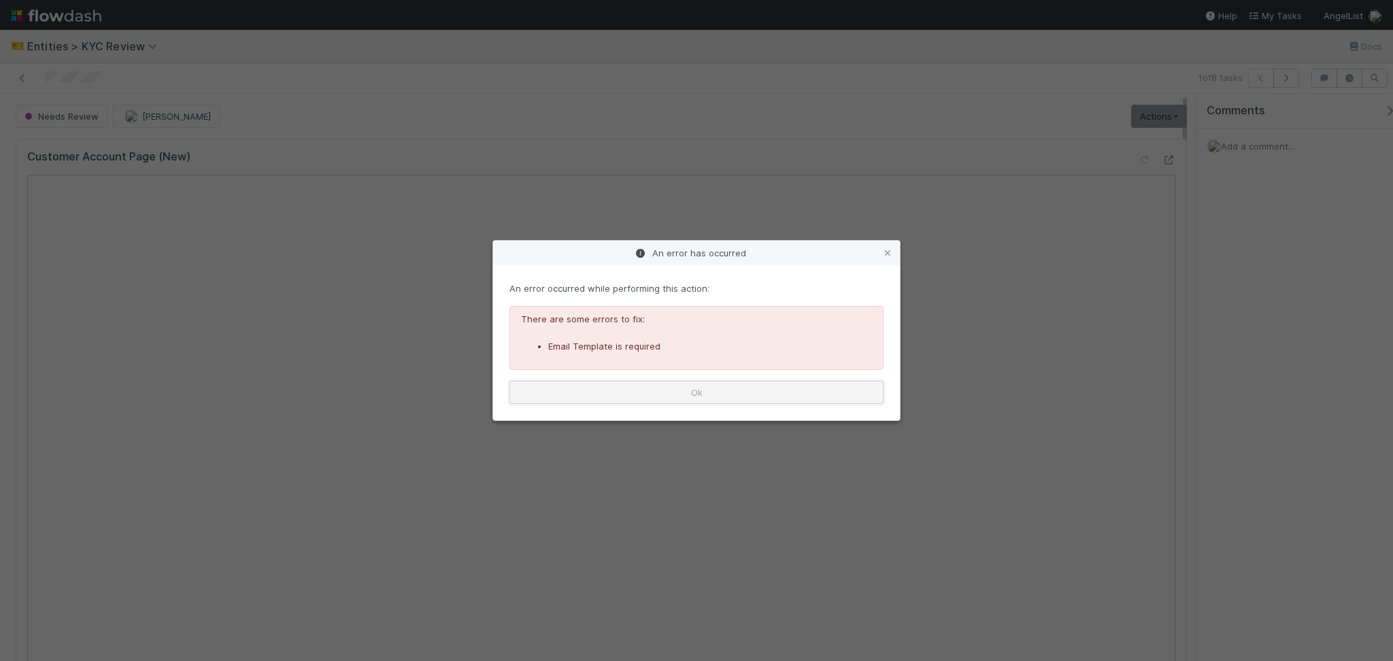
click at [737, 384] on button "Ok" at bounding box center [697, 392] width 374 height 23
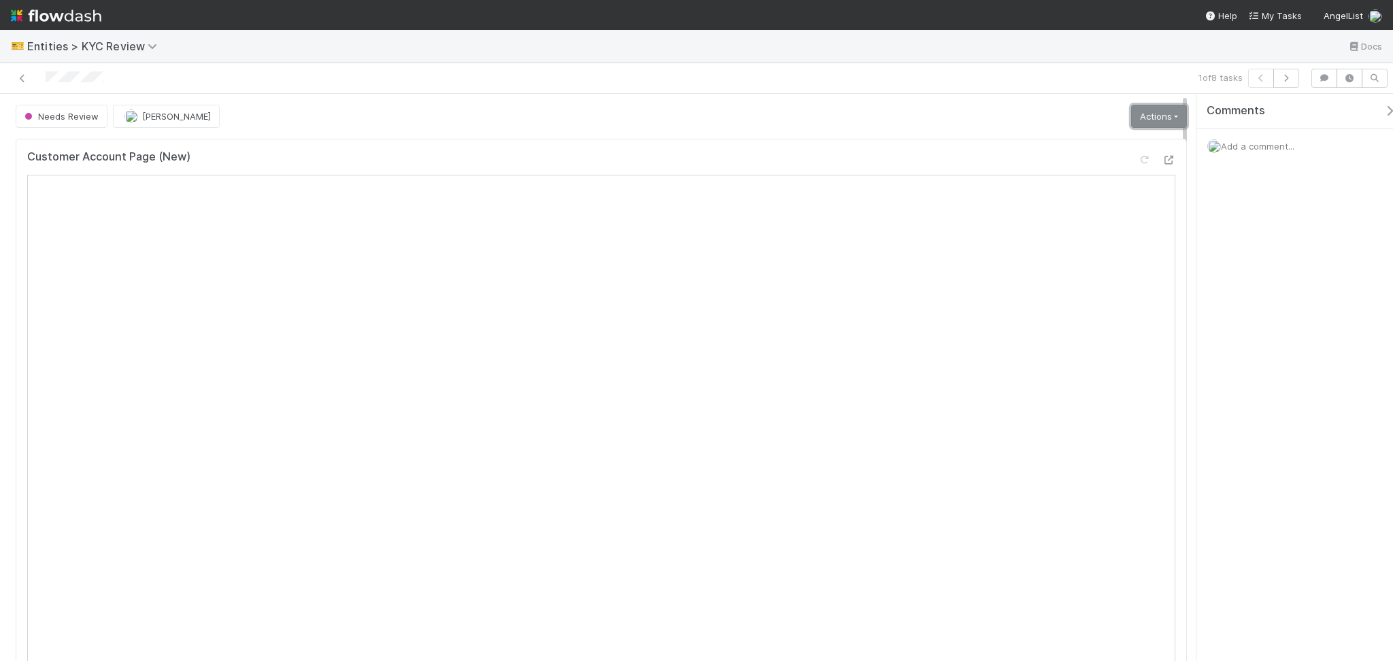
click at [1147, 112] on link "Actions" at bounding box center [1159, 116] width 56 height 23
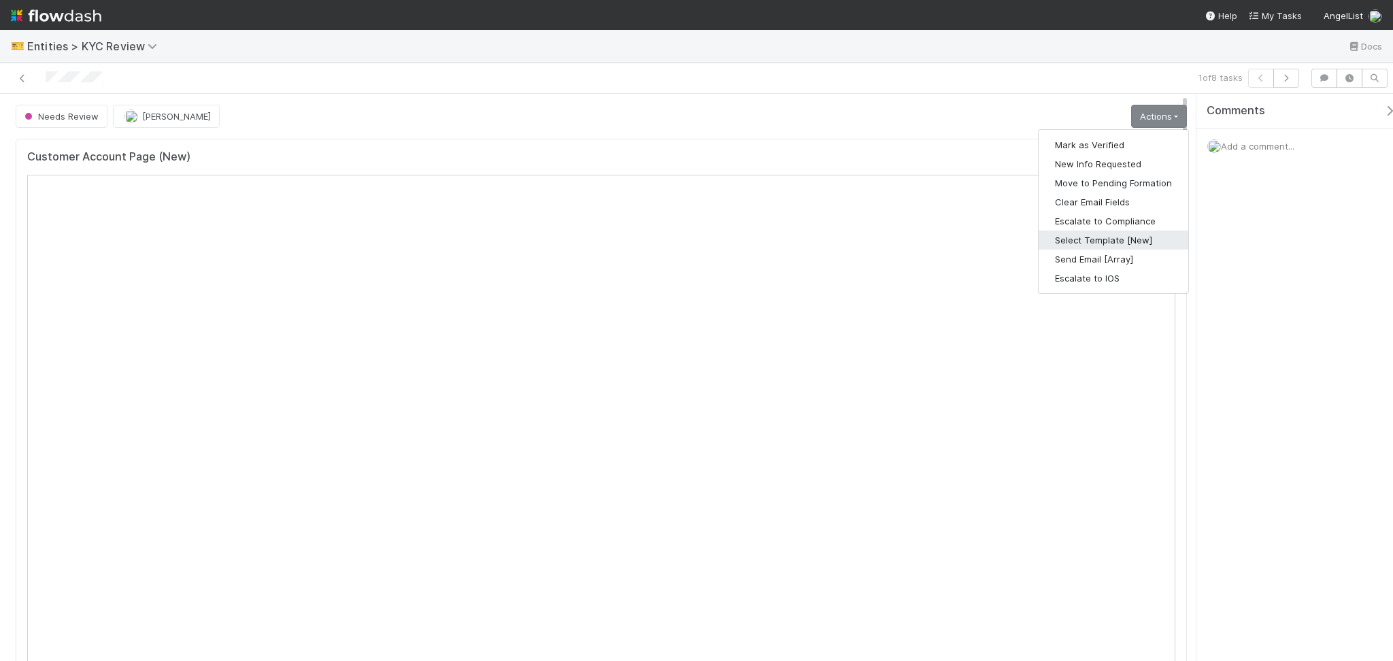
click at [1083, 243] on button "Select Template [New]" at bounding box center [1114, 240] width 150 height 19
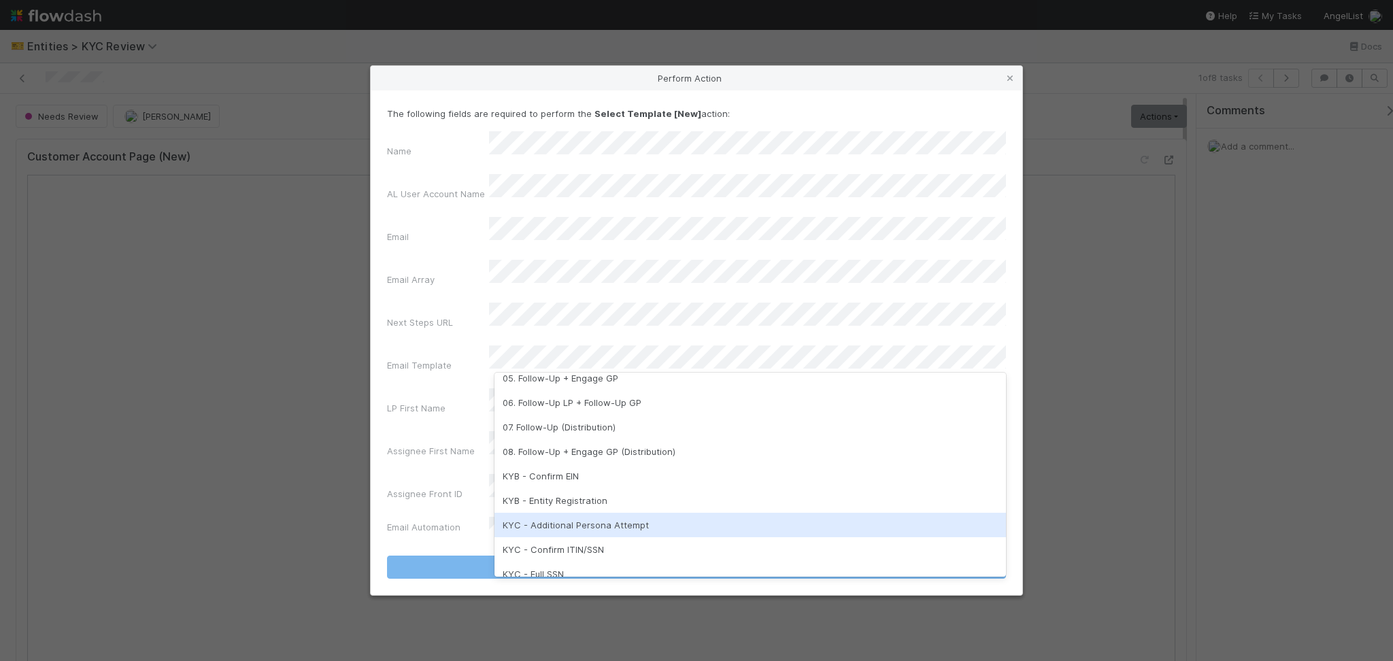
scroll to position [272, 0]
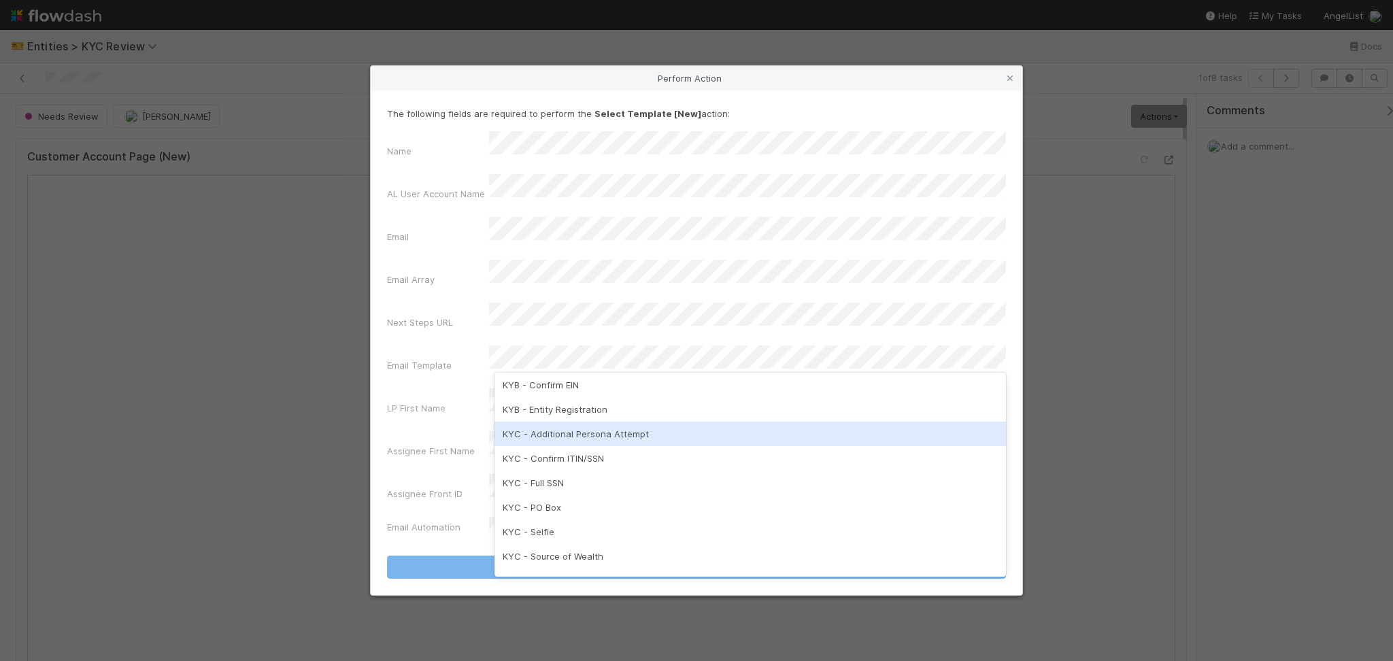
click at [670, 439] on div "KYC - Additional Persona Attempt" at bounding box center [751, 434] width 512 height 24
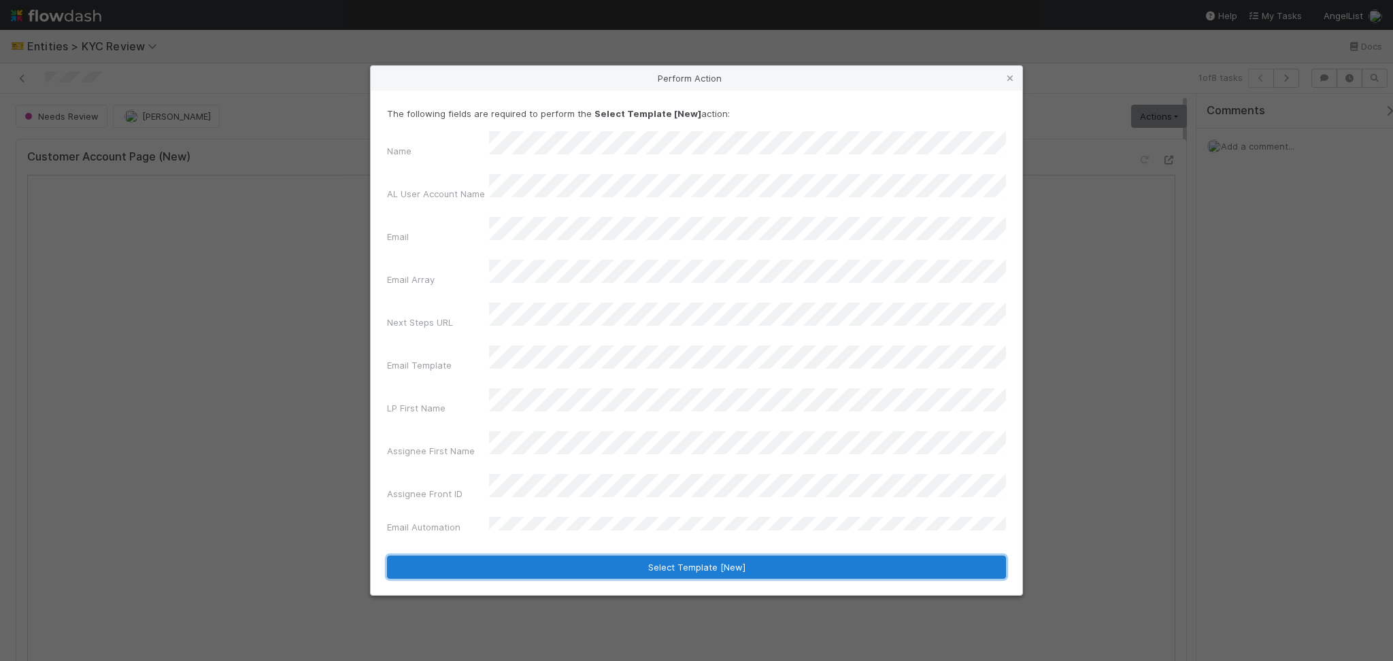
click at [655, 556] on button "Select Template [New]" at bounding box center [696, 567] width 619 height 23
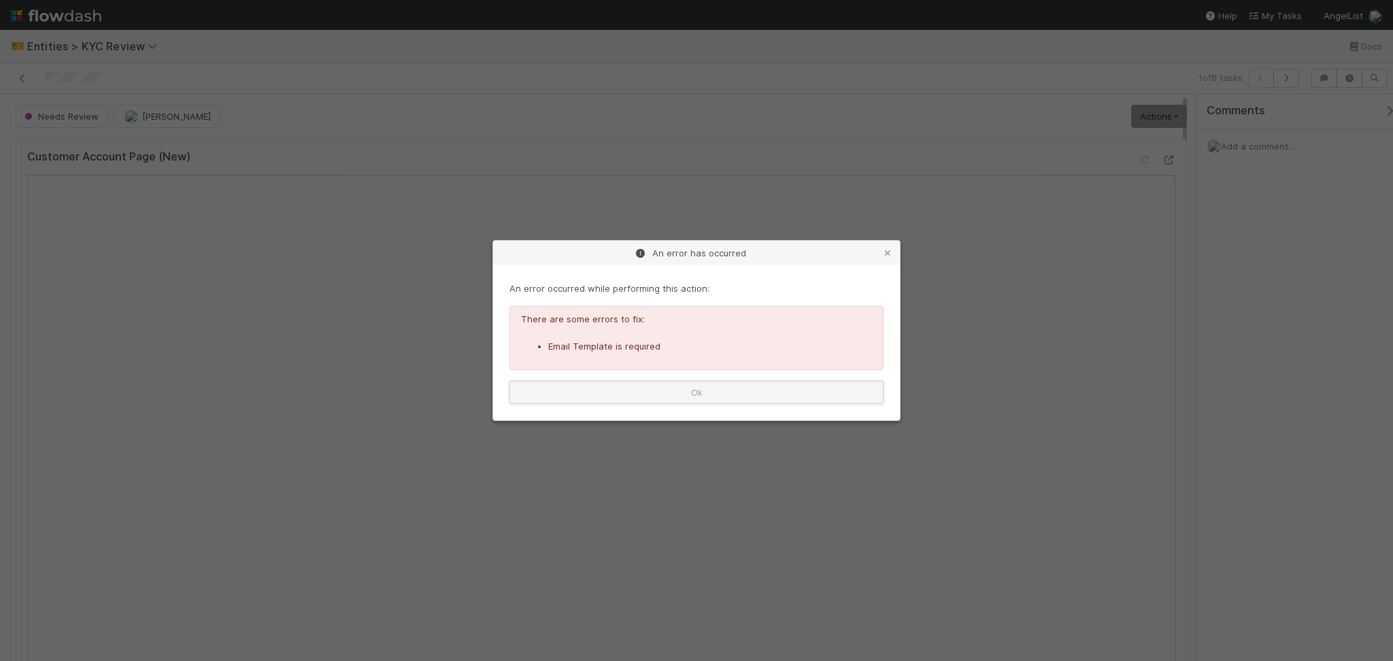
click at [778, 398] on button "Ok" at bounding box center [697, 392] width 374 height 23
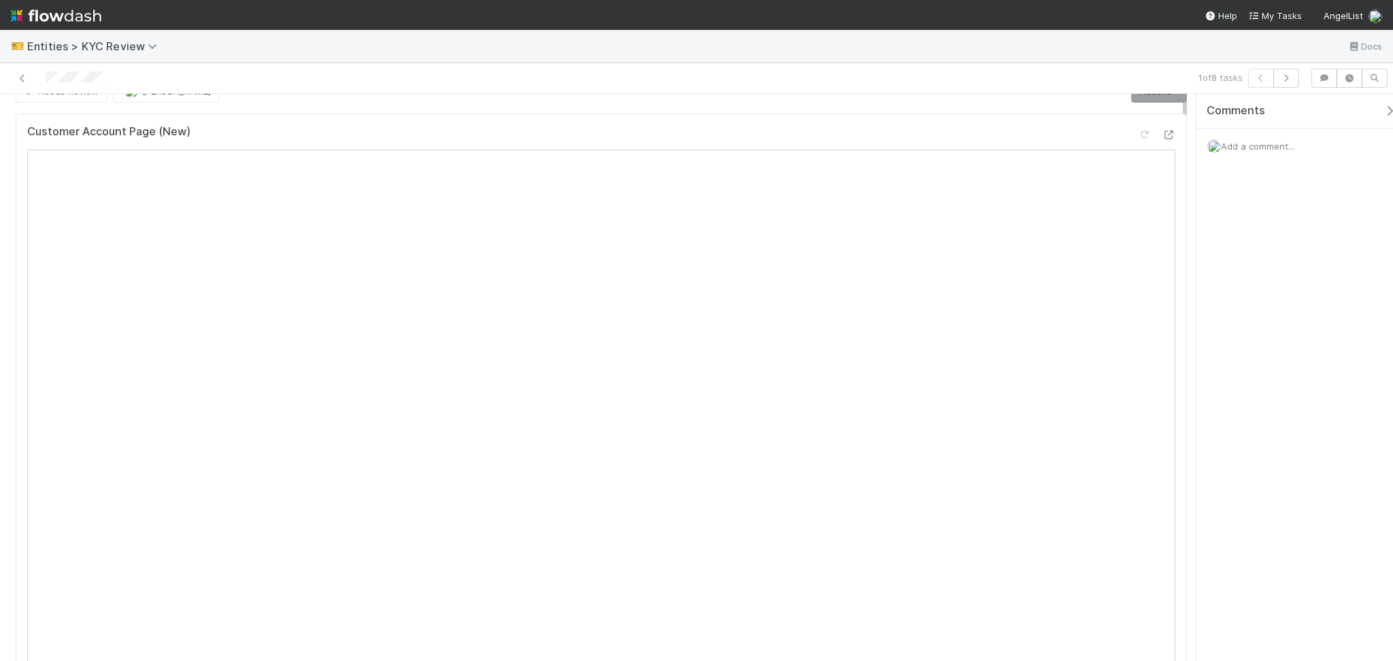
scroll to position [0, 0]
click at [1150, 123] on link "Actions" at bounding box center [1159, 116] width 56 height 23
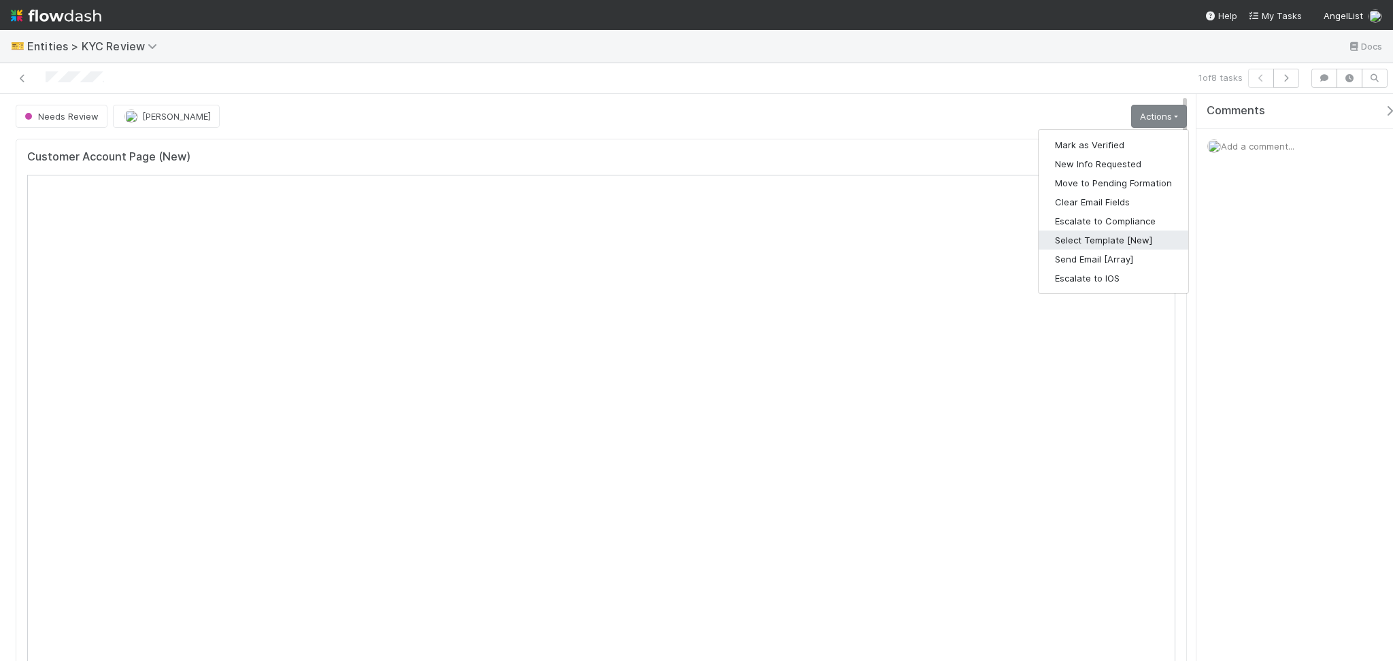
click at [1087, 231] on button "Select Template [New]" at bounding box center [1114, 240] width 150 height 19
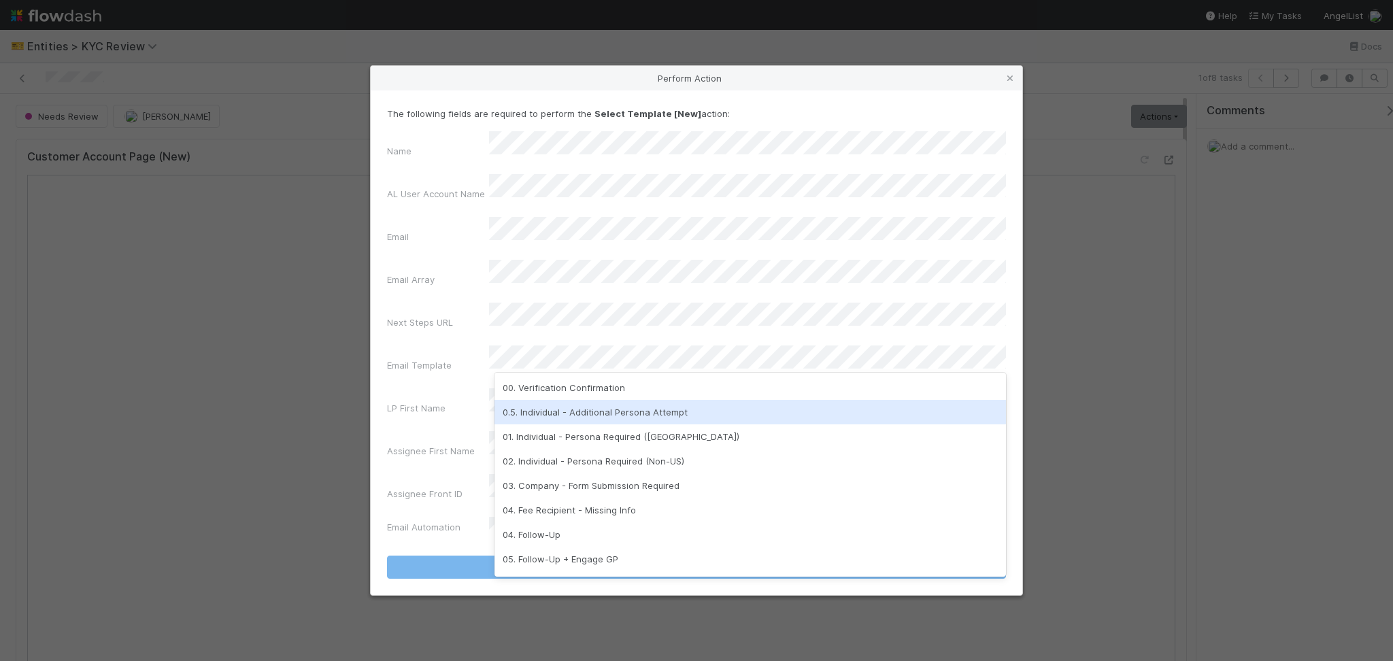
click at [558, 409] on div "0.5. Individual - Additional Persona Attempt" at bounding box center [751, 412] width 512 height 24
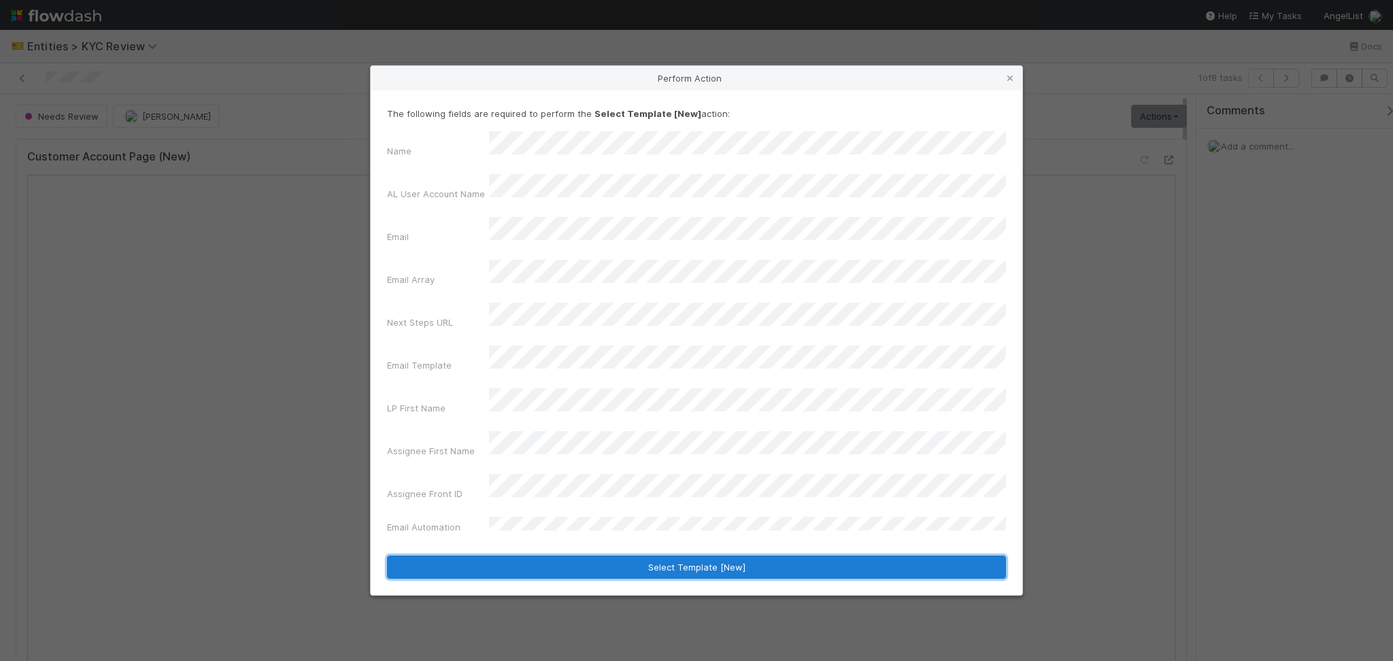
click at [659, 556] on button "Select Template [New]" at bounding box center [696, 567] width 619 height 23
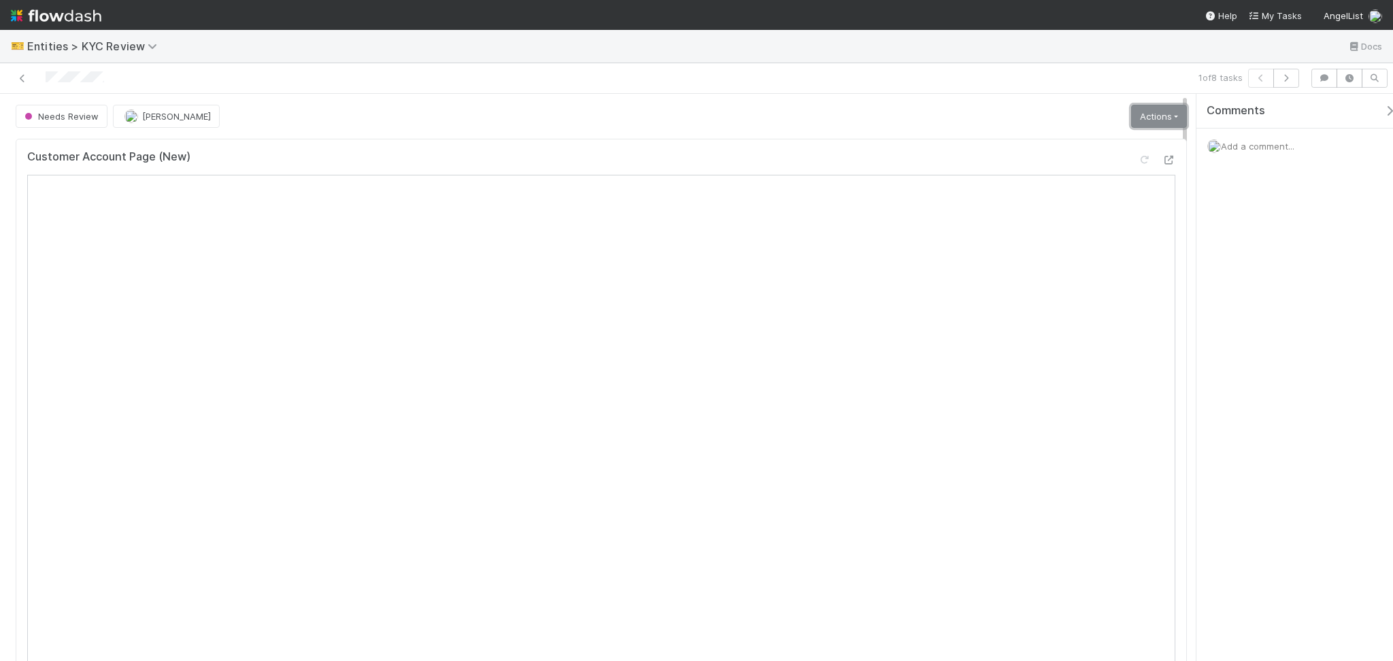
click at [1145, 113] on link "Actions" at bounding box center [1159, 116] width 56 height 23
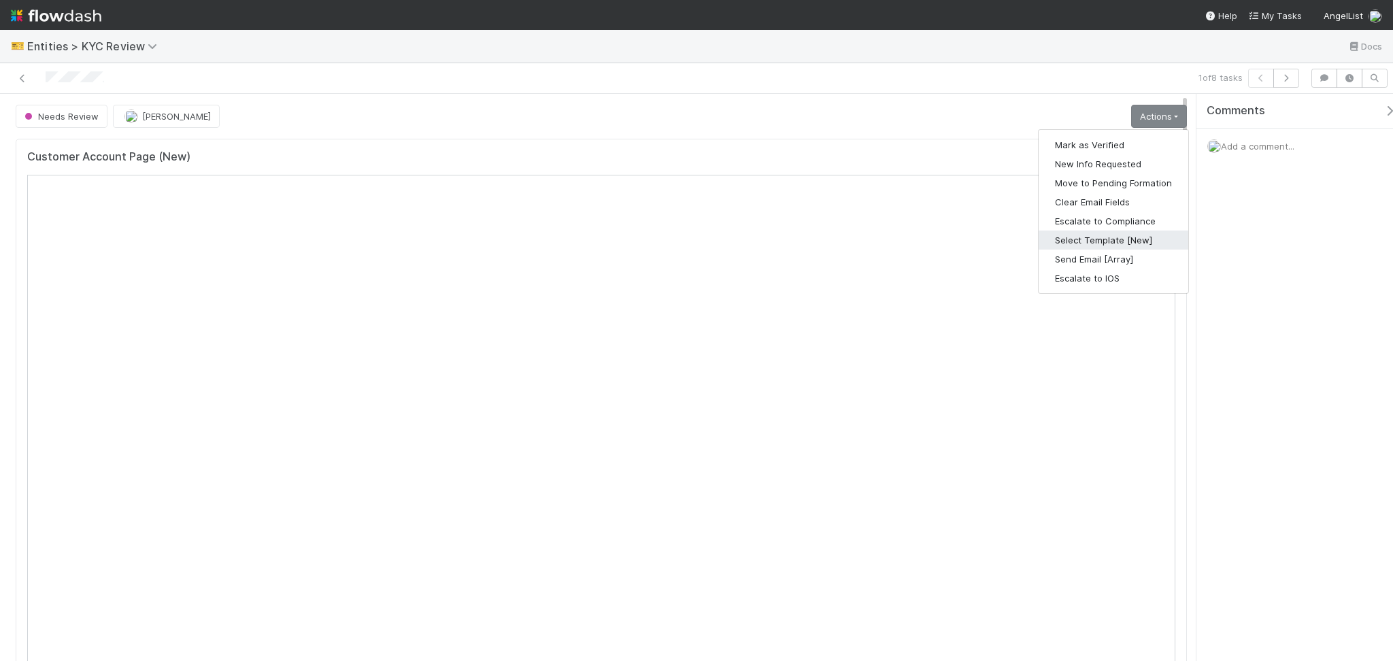
click at [1075, 231] on button "Select Template [New]" at bounding box center [1114, 240] width 150 height 19
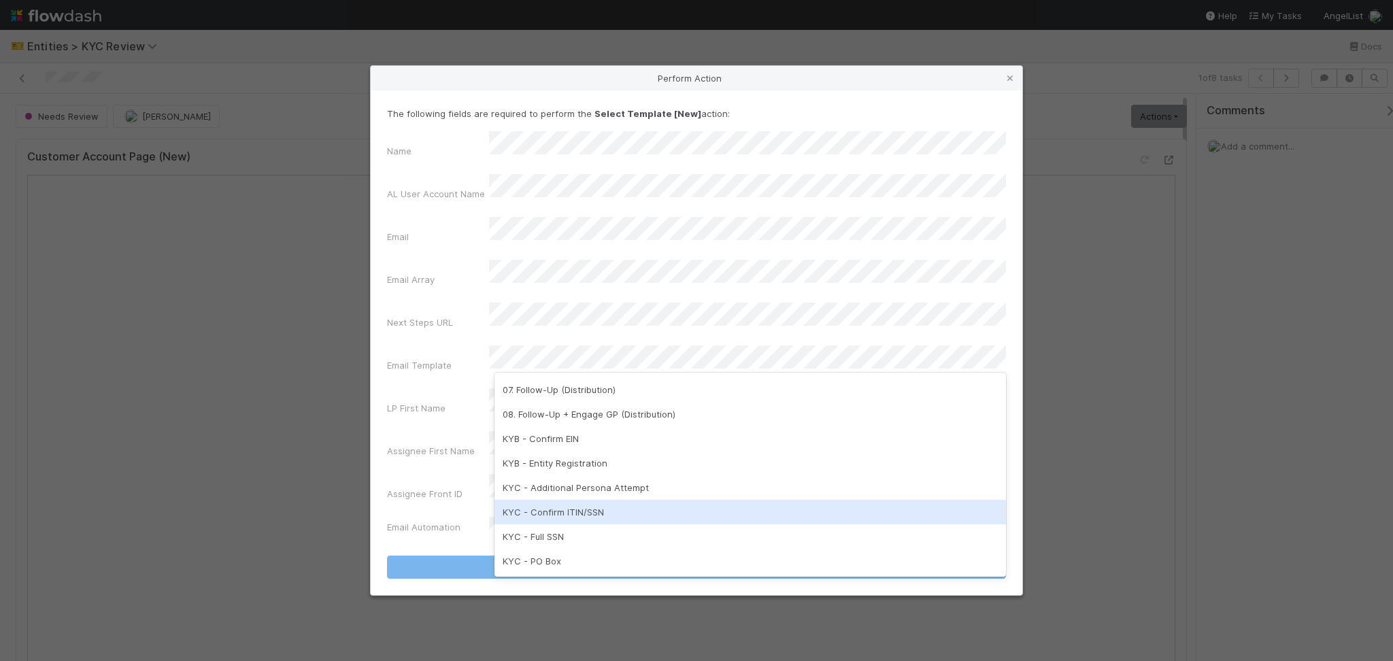
scroll to position [340, 0]
click at [525, 515] on div "Reset" at bounding box center [751, 513] width 512 height 24
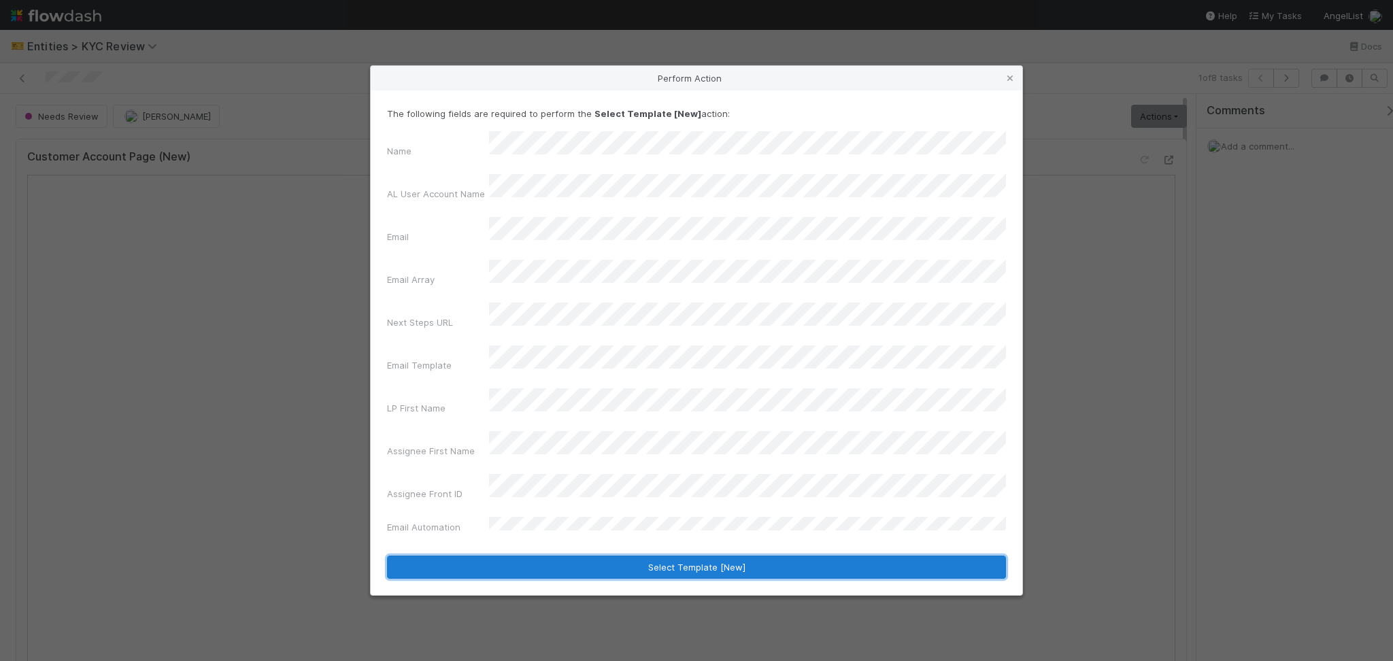
click at [637, 556] on button "Select Template [New]" at bounding box center [696, 567] width 619 height 23
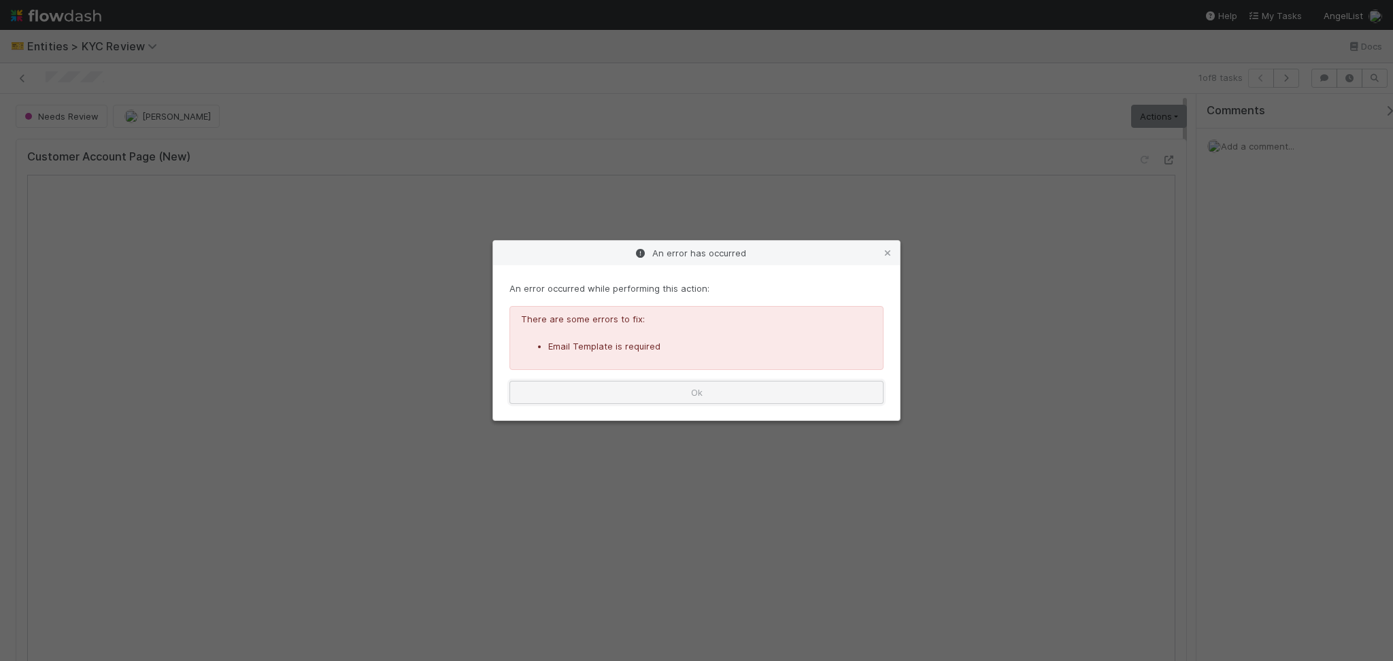
click at [727, 401] on button "Ok" at bounding box center [697, 392] width 374 height 23
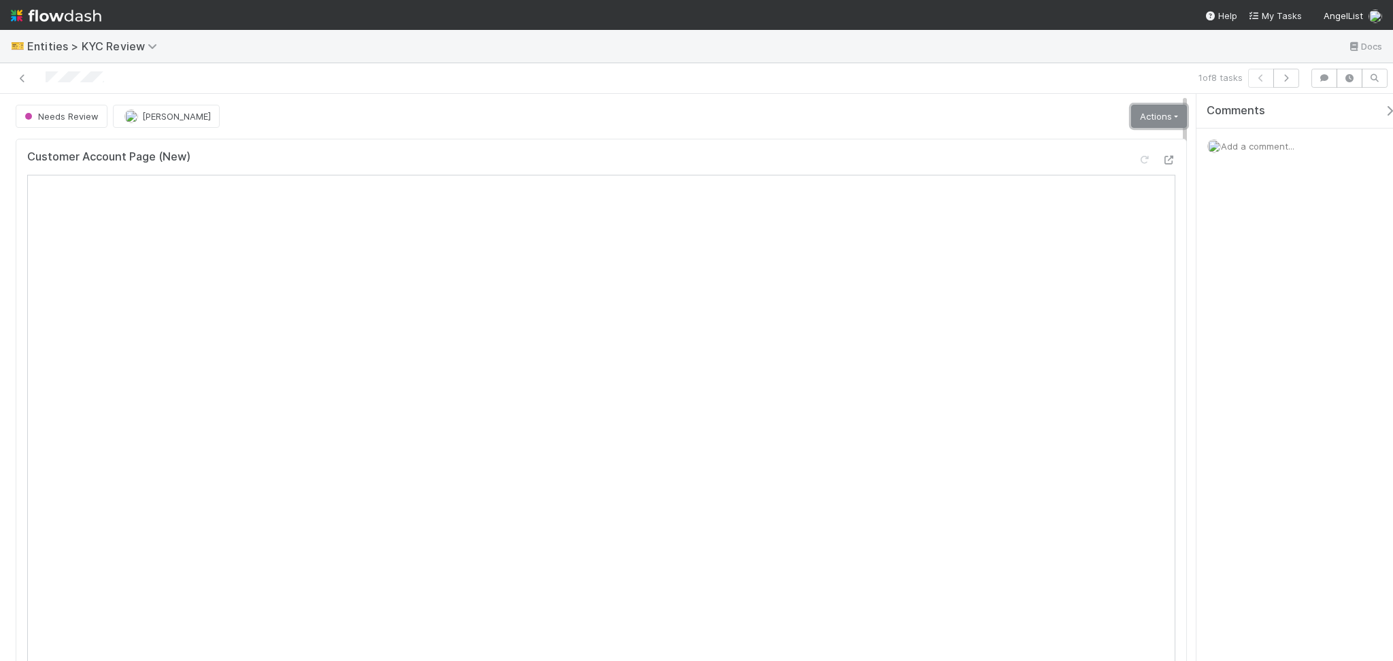
click at [1152, 118] on link "Actions" at bounding box center [1159, 116] width 56 height 23
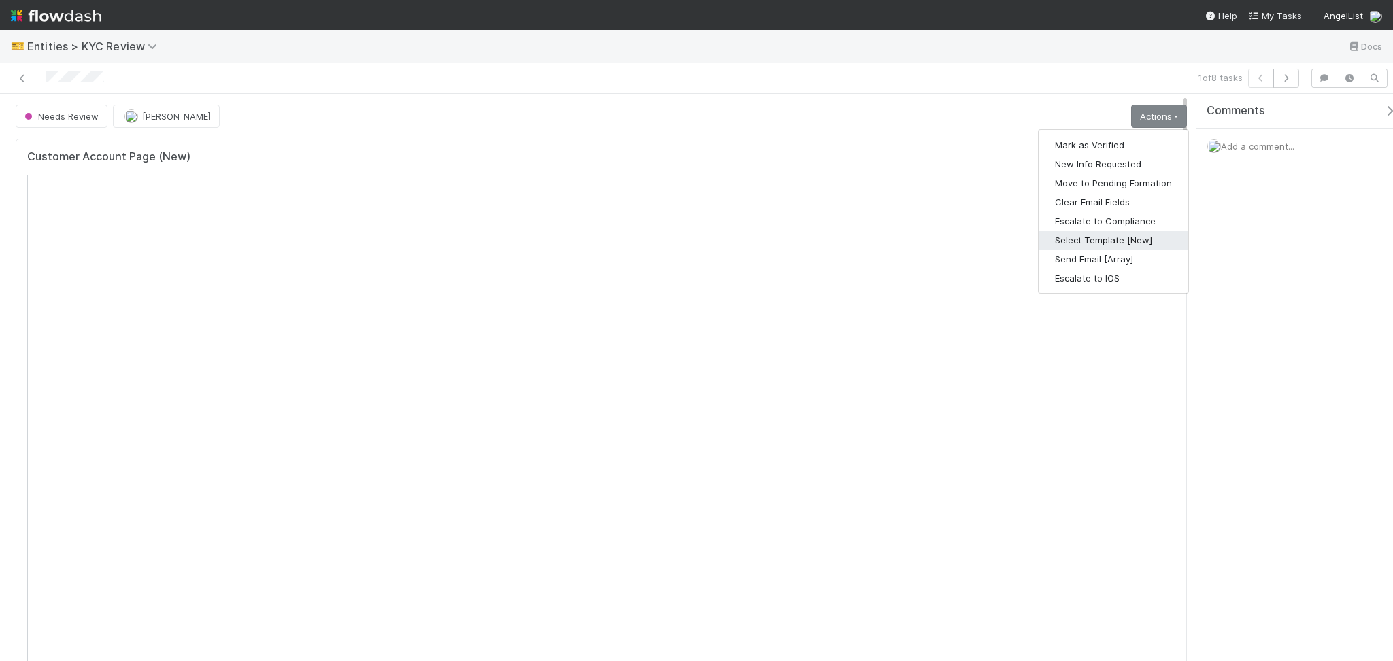
click at [1119, 235] on button "Select Template [New]" at bounding box center [1114, 240] width 150 height 19
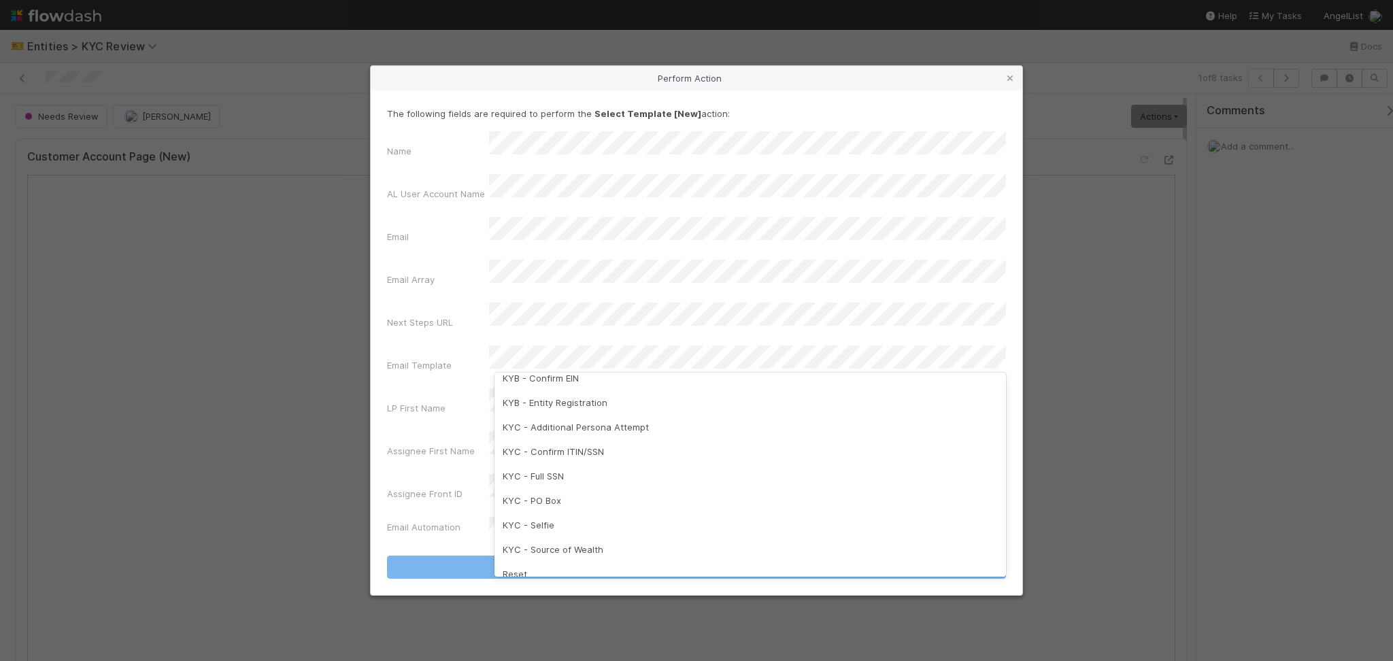
scroll to position [249, 0]
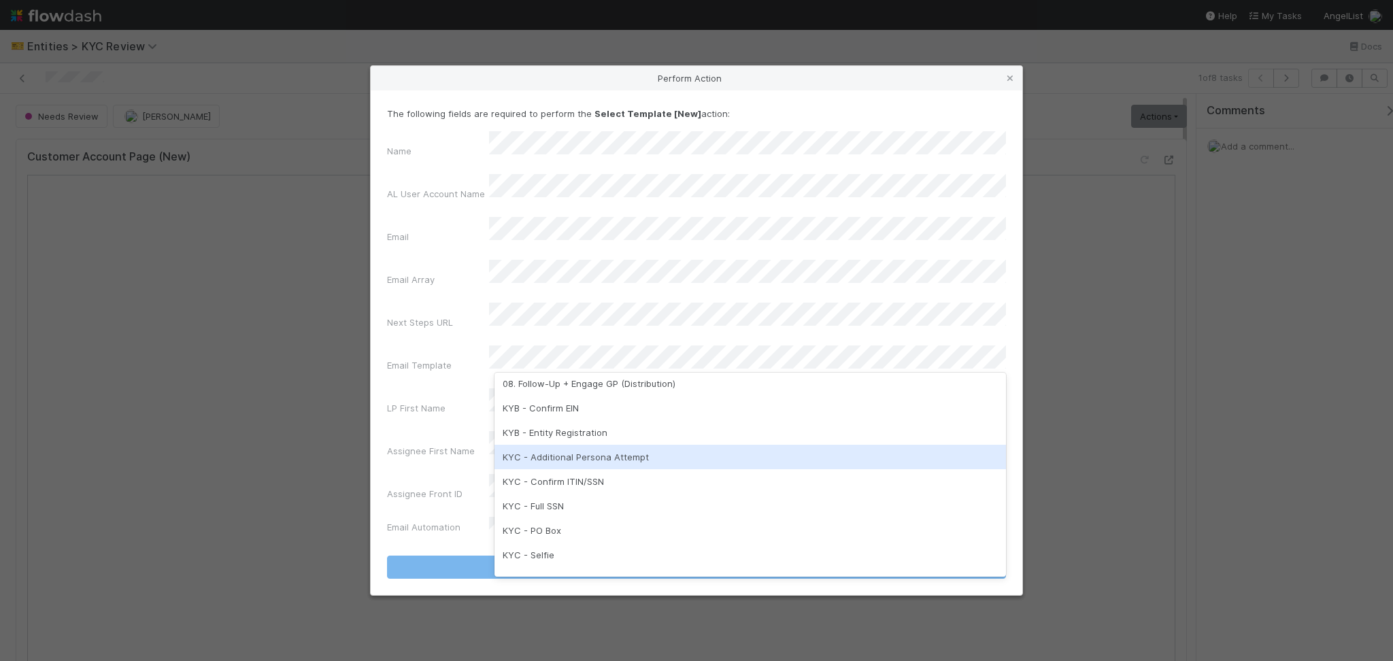
click at [652, 453] on div "KYC - Additional Persona Attempt" at bounding box center [751, 457] width 512 height 24
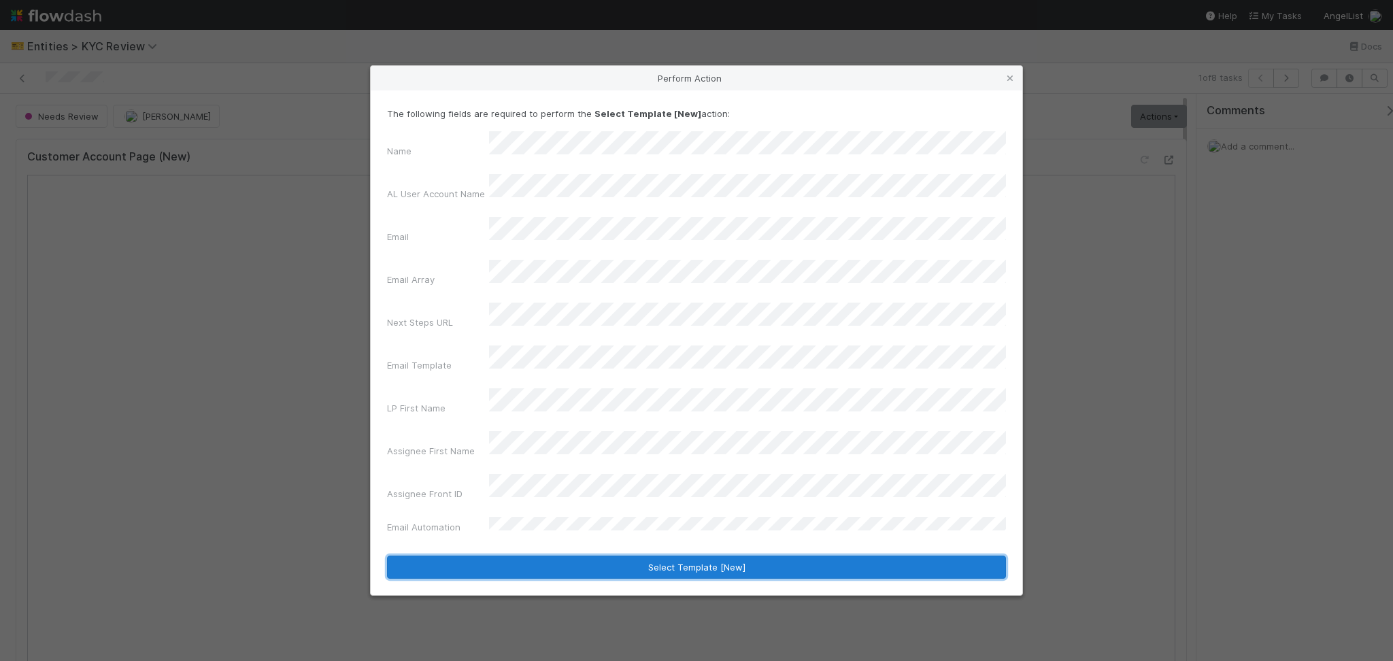
click at [683, 556] on button "Select Template [New]" at bounding box center [696, 567] width 619 height 23
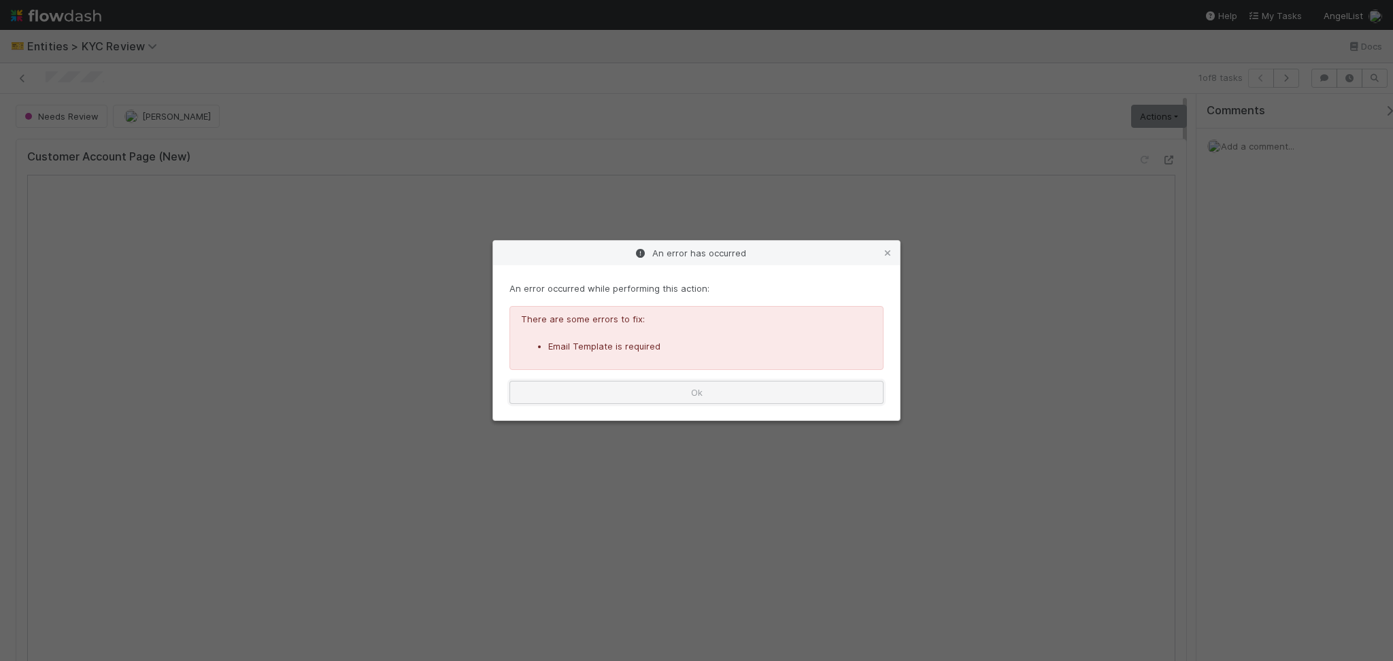
click at [705, 391] on button "Ok" at bounding box center [697, 392] width 374 height 23
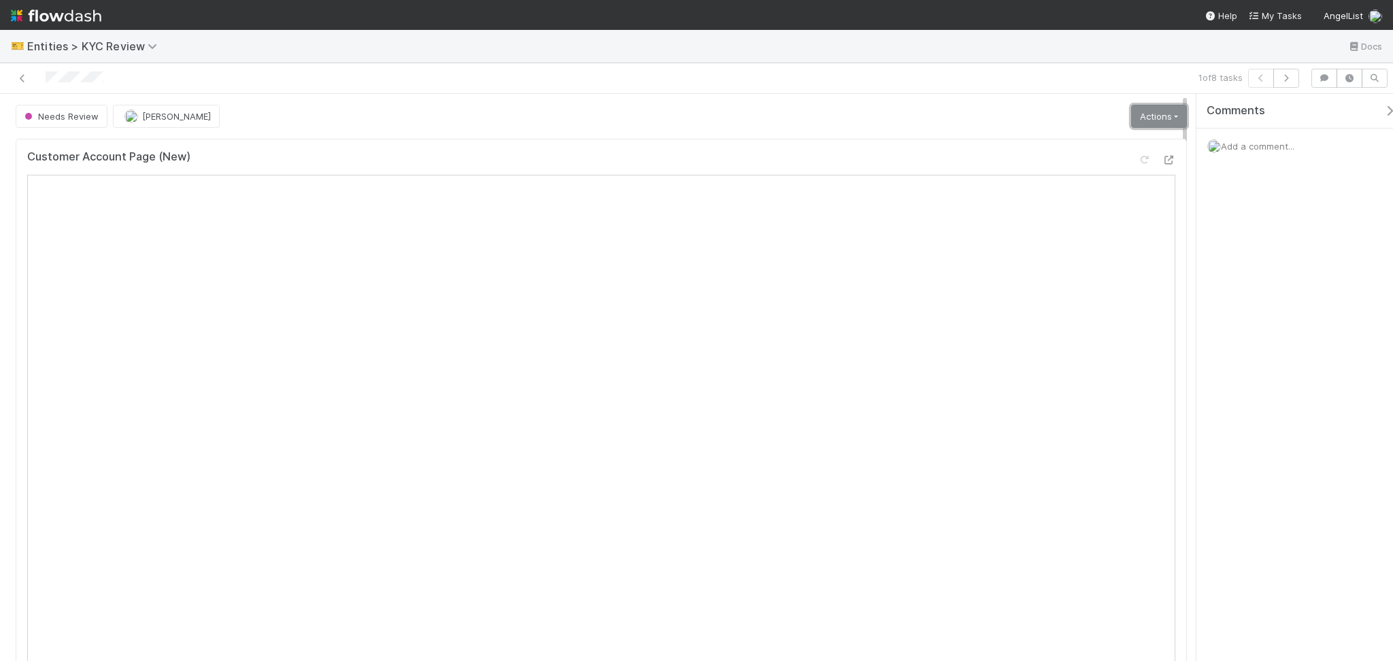
click at [1148, 118] on link "Actions" at bounding box center [1159, 116] width 56 height 23
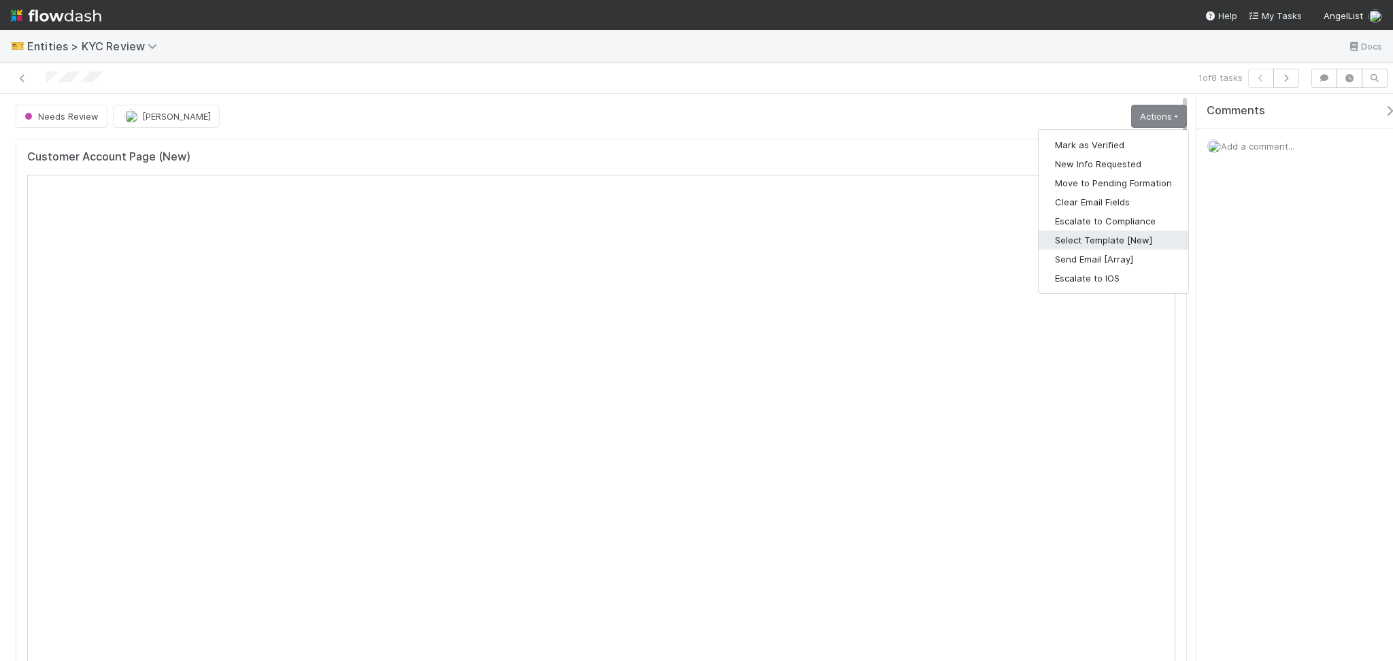
click at [1075, 241] on button "Select Template [New]" at bounding box center [1114, 240] width 150 height 19
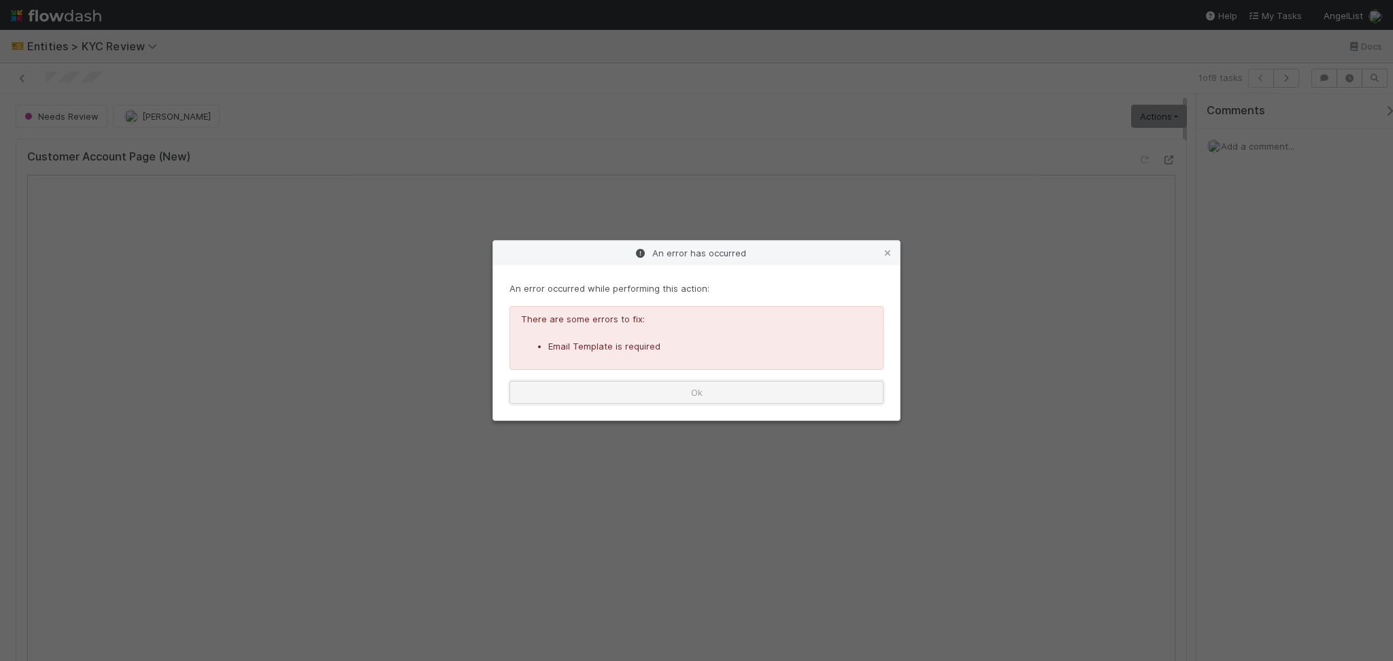
click at [710, 391] on button "Ok" at bounding box center [697, 392] width 374 height 23
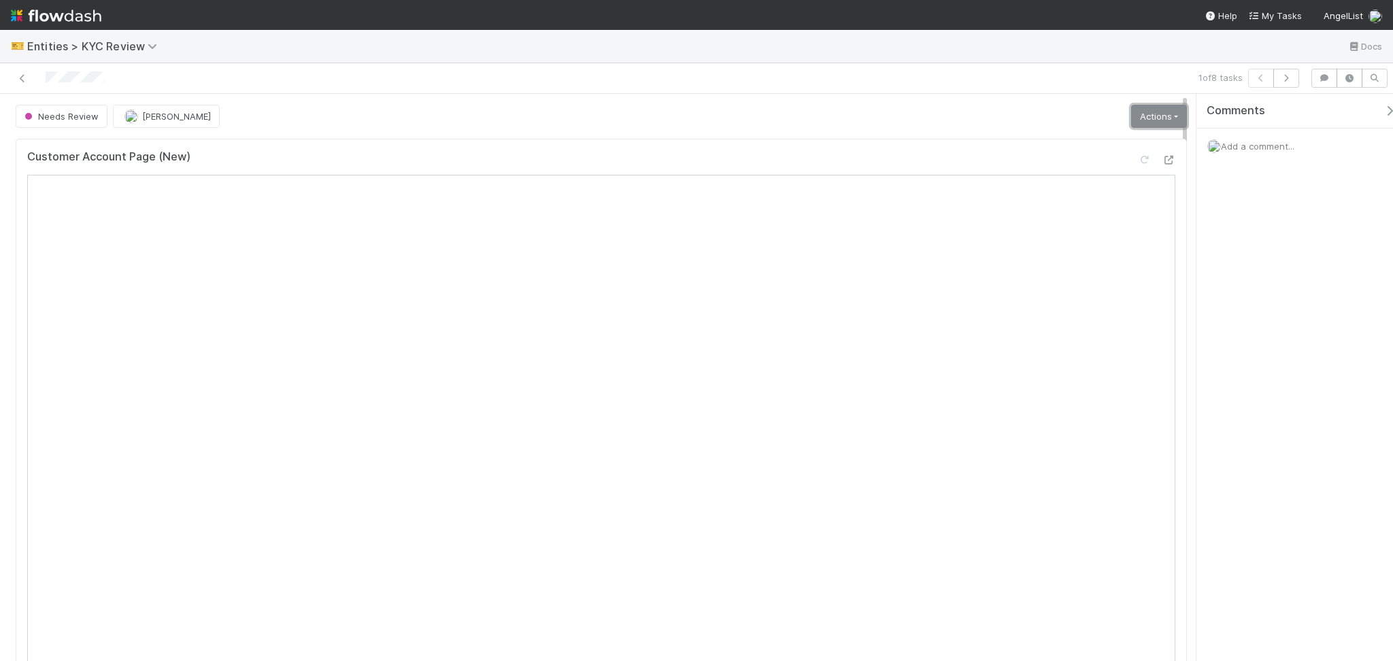
click at [1140, 112] on link "Actions" at bounding box center [1159, 116] width 56 height 23
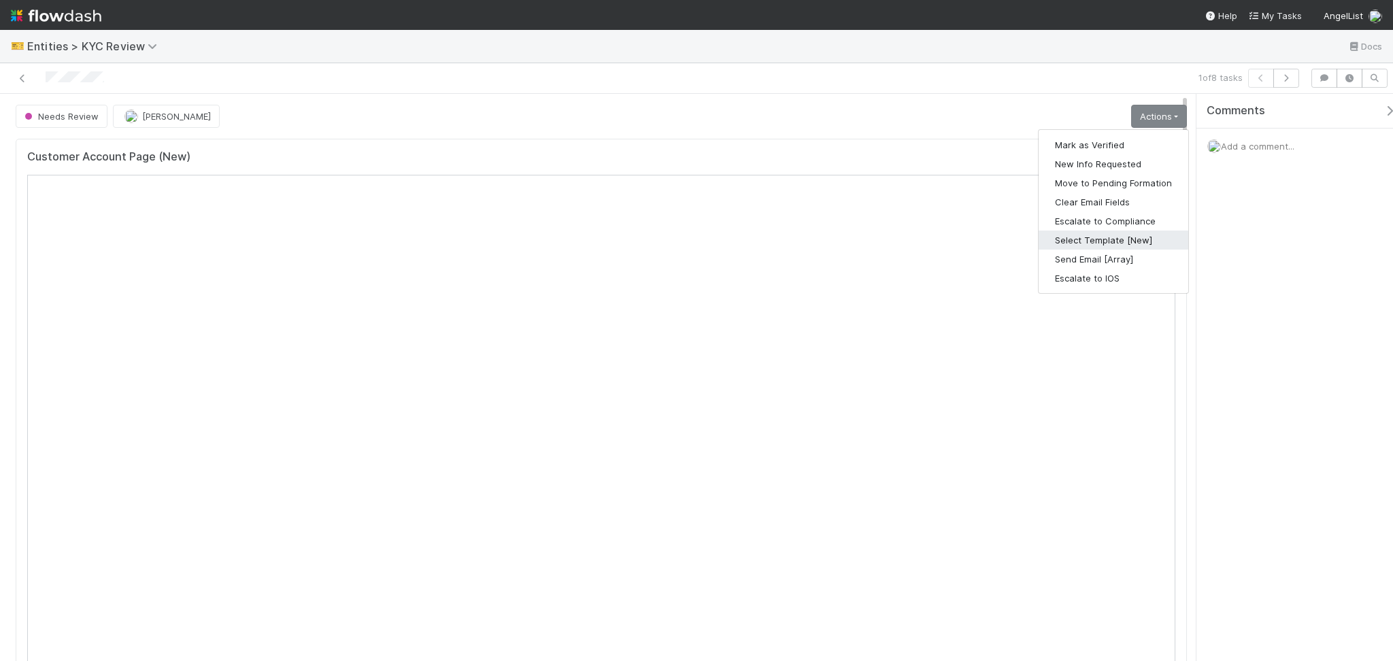
click at [1096, 233] on button "Select Template [New]" at bounding box center [1114, 240] width 150 height 19
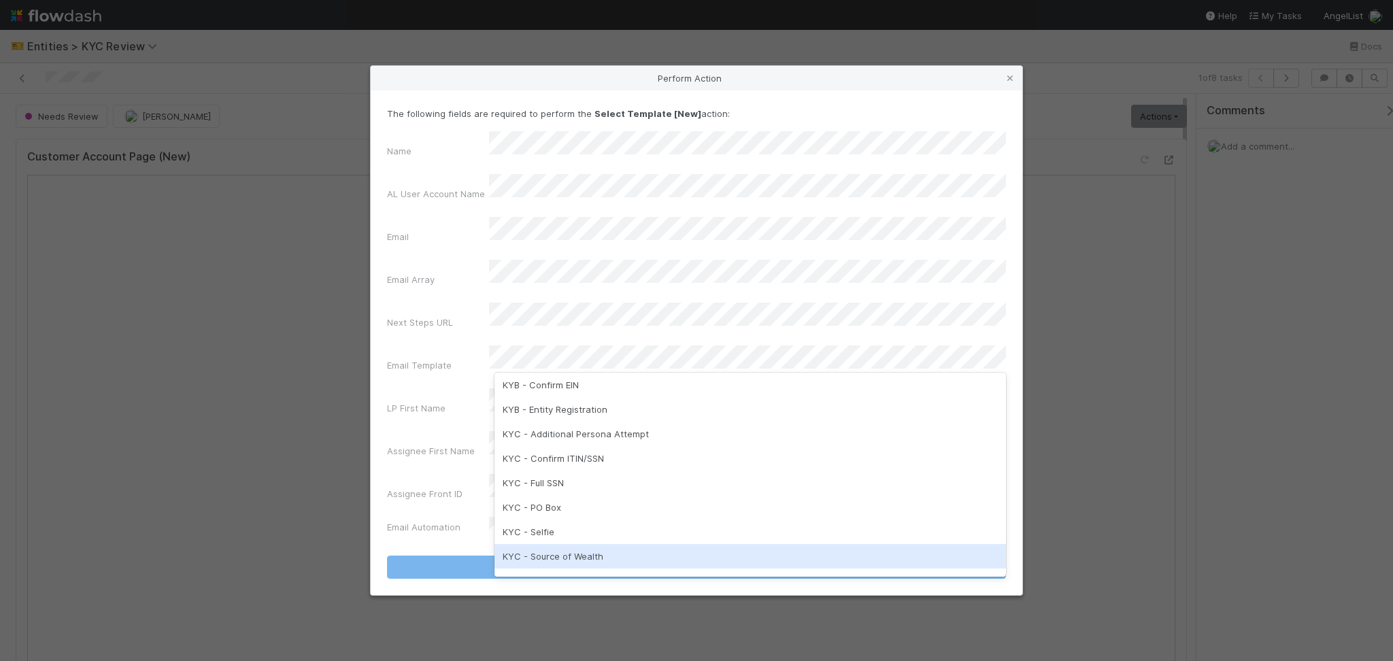
scroll to position [340, 0]
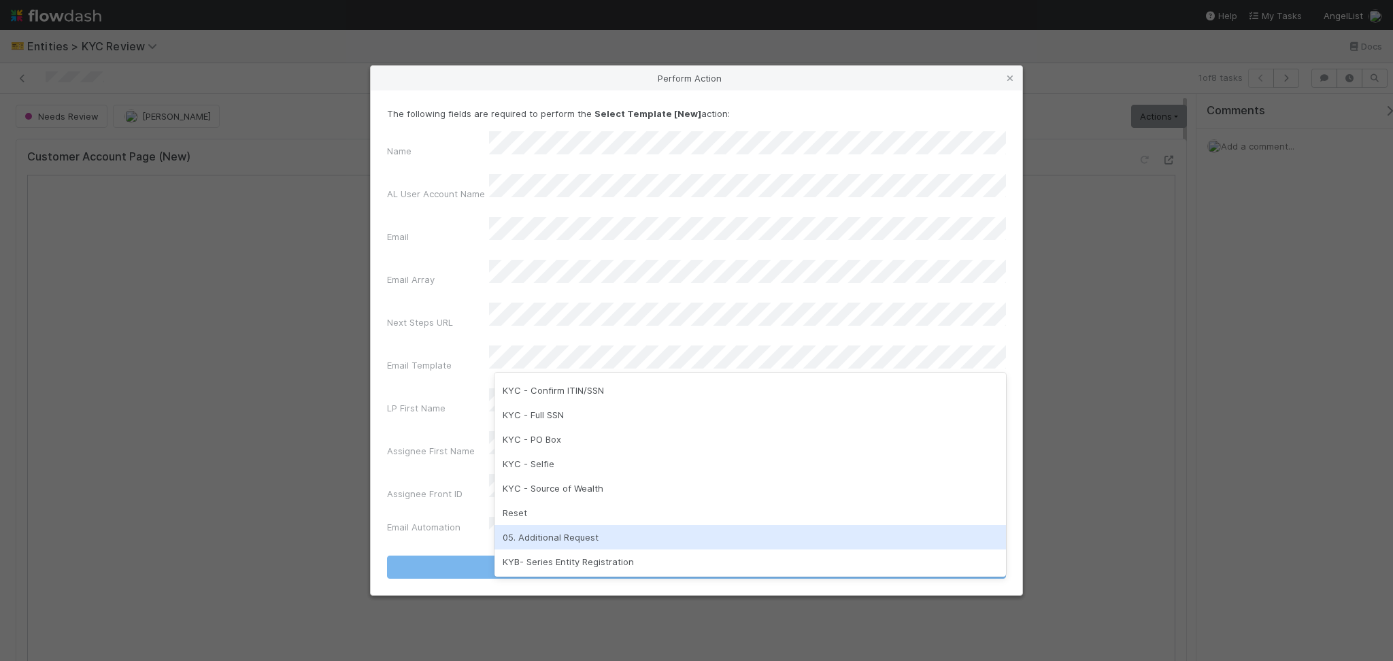
click at [551, 533] on div "05. Additional Request" at bounding box center [751, 537] width 512 height 24
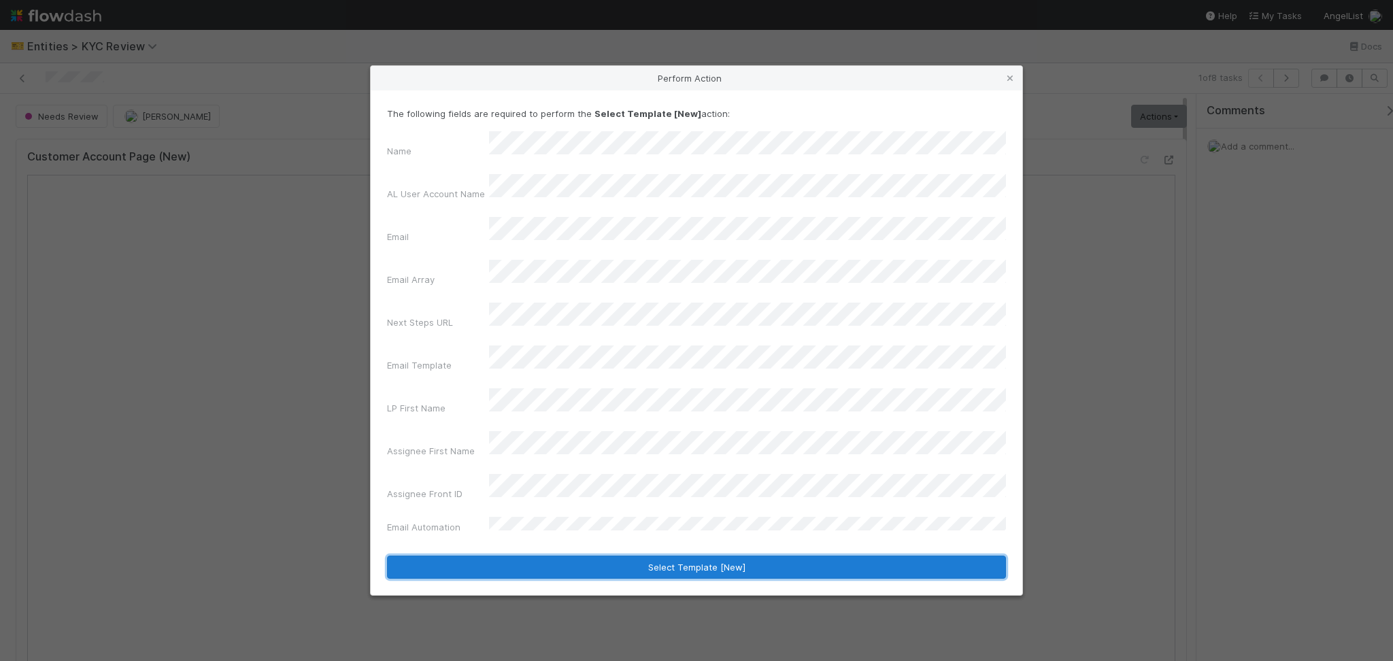
click at [629, 556] on button "Select Template [New]" at bounding box center [696, 567] width 619 height 23
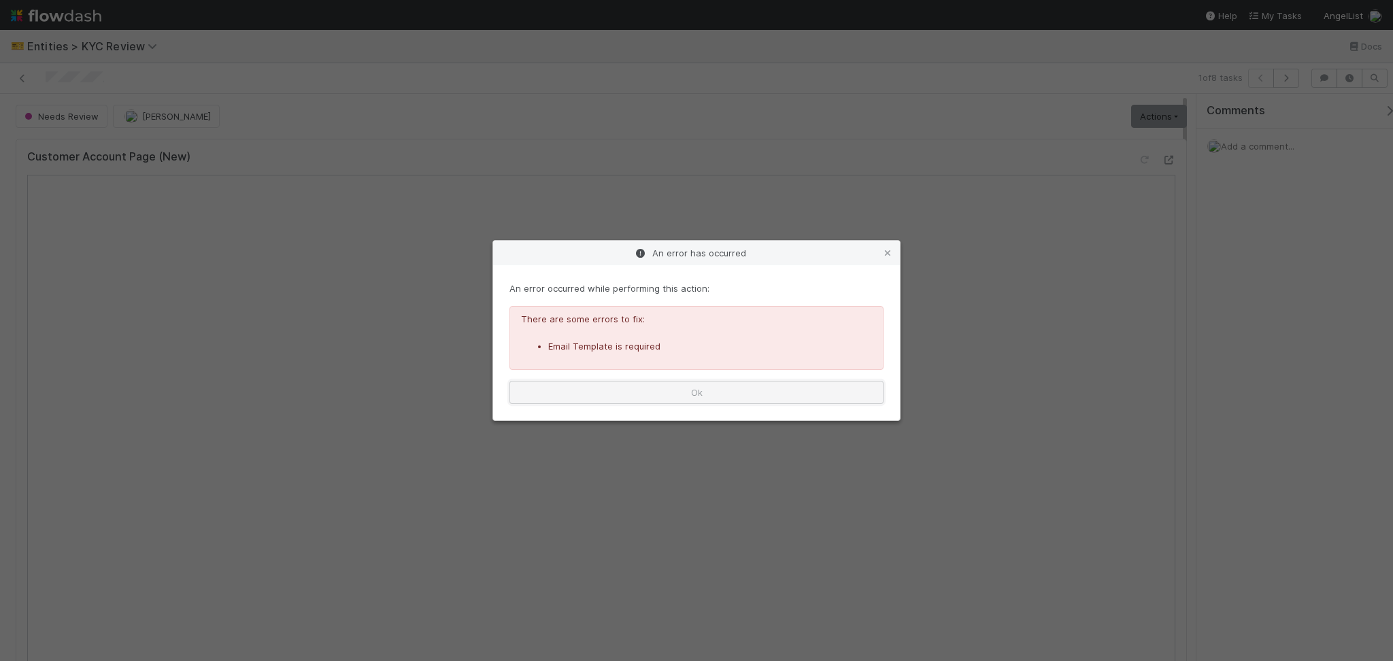
click at [735, 393] on button "Ok" at bounding box center [697, 392] width 374 height 23
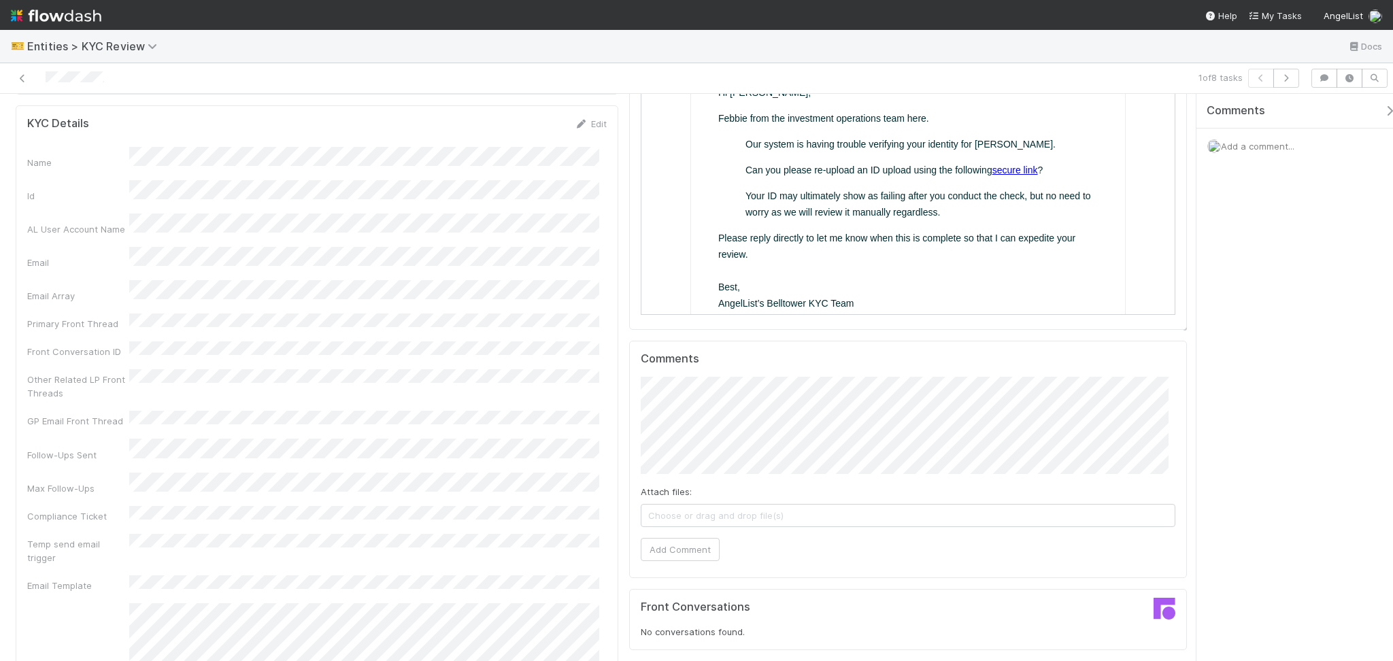
scroll to position [725, 0]
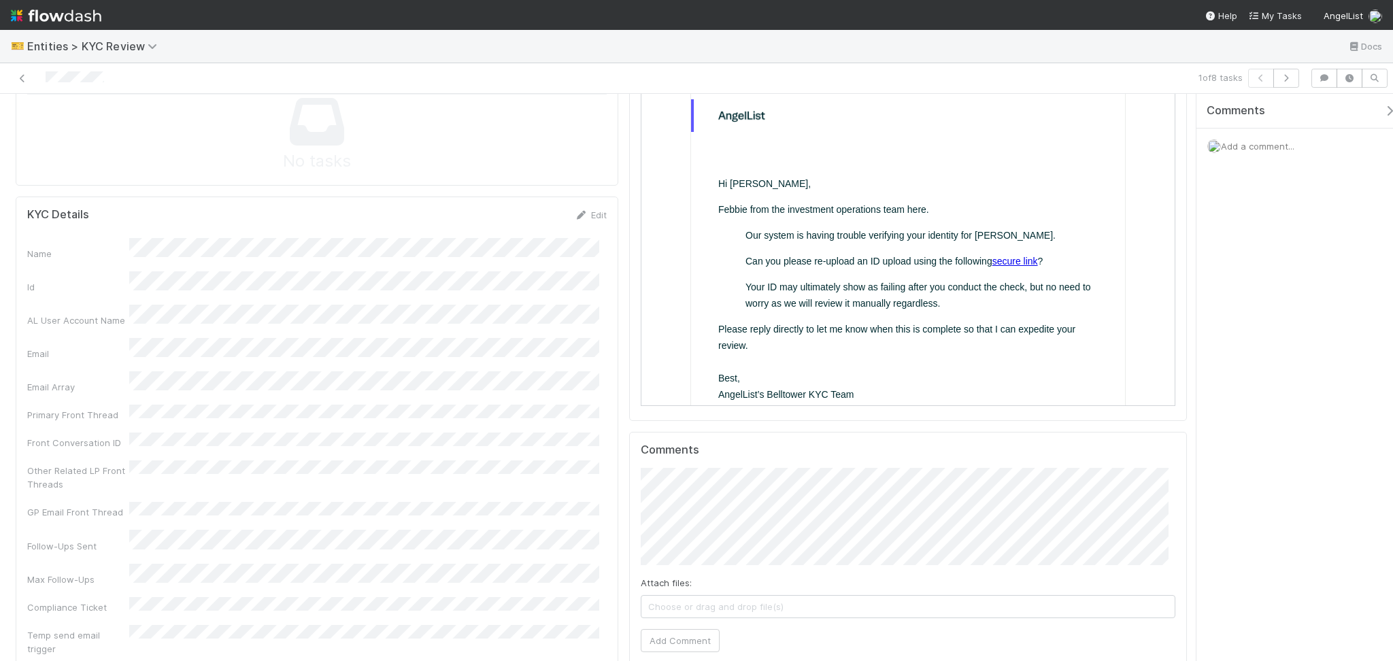
click at [1013, 256] on link "secure link" at bounding box center [1014, 260] width 46 height 11
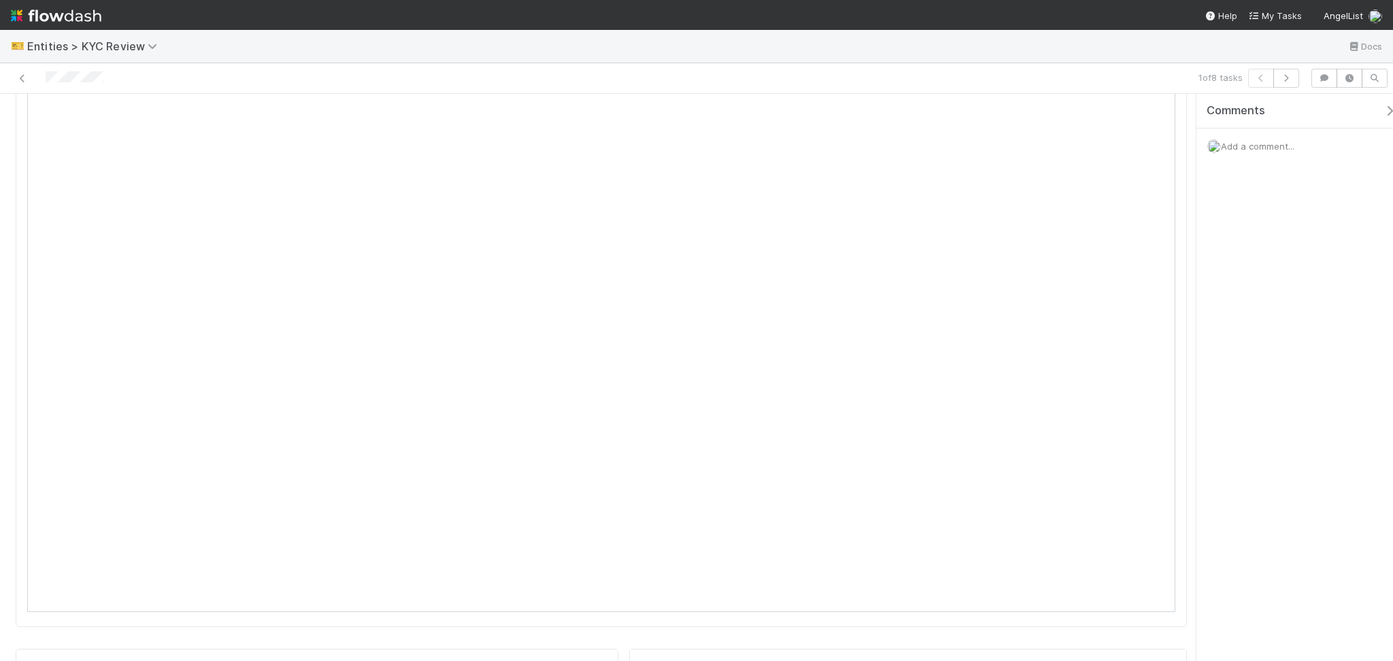
scroll to position [0, 0]
click at [1133, 110] on link "Actions" at bounding box center [1159, 116] width 56 height 23
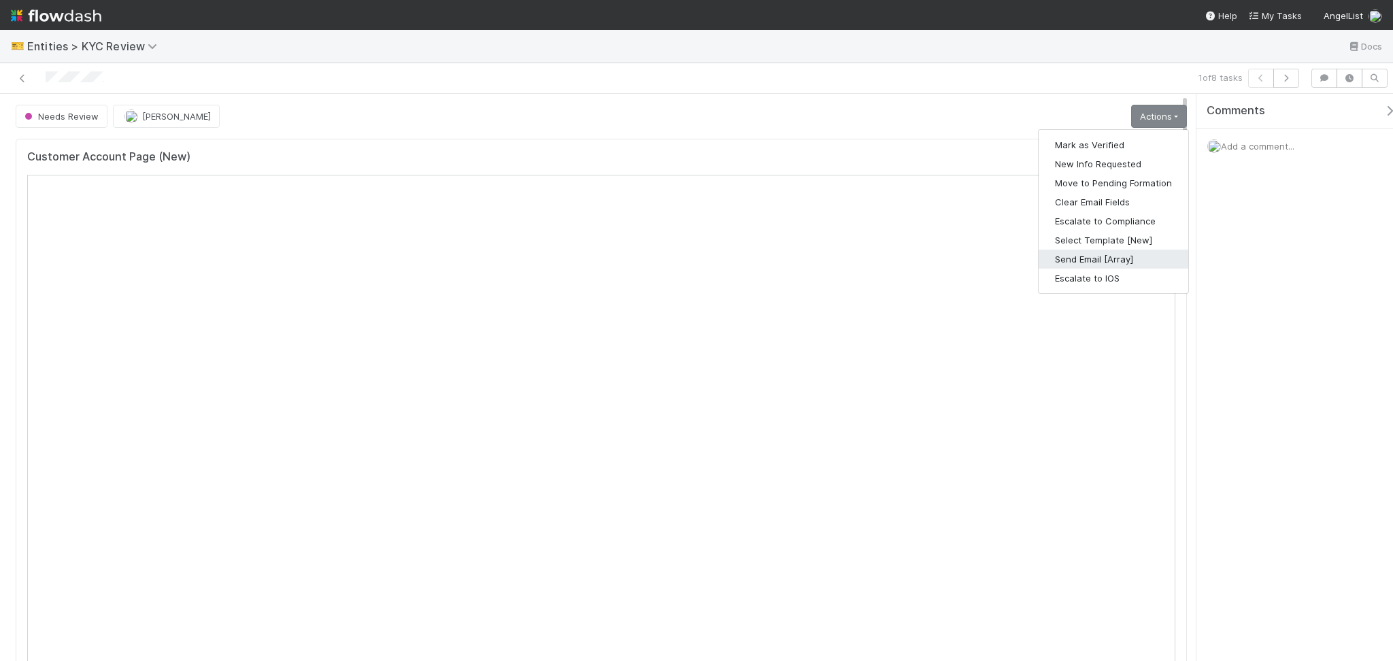
click at [1124, 254] on button "Send Email [Array]" at bounding box center [1114, 259] width 150 height 19
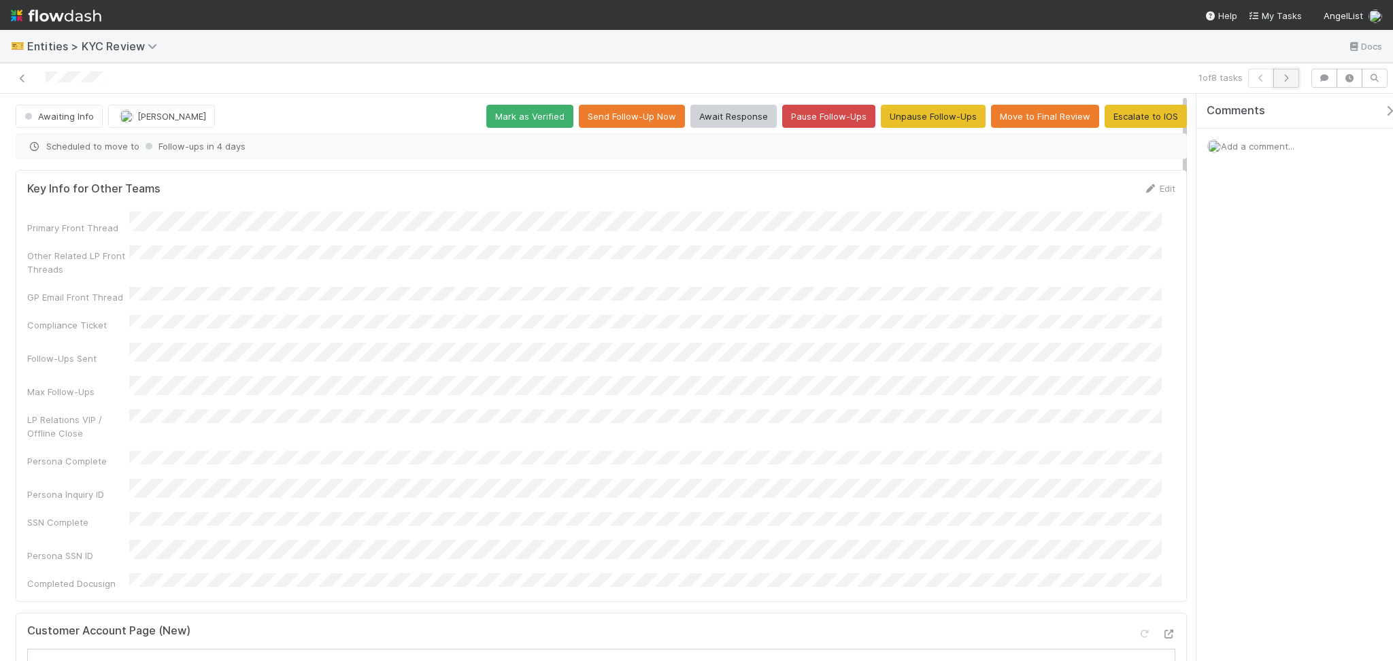
click at [1286, 79] on icon "button" at bounding box center [1287, 78] width 14 height 8
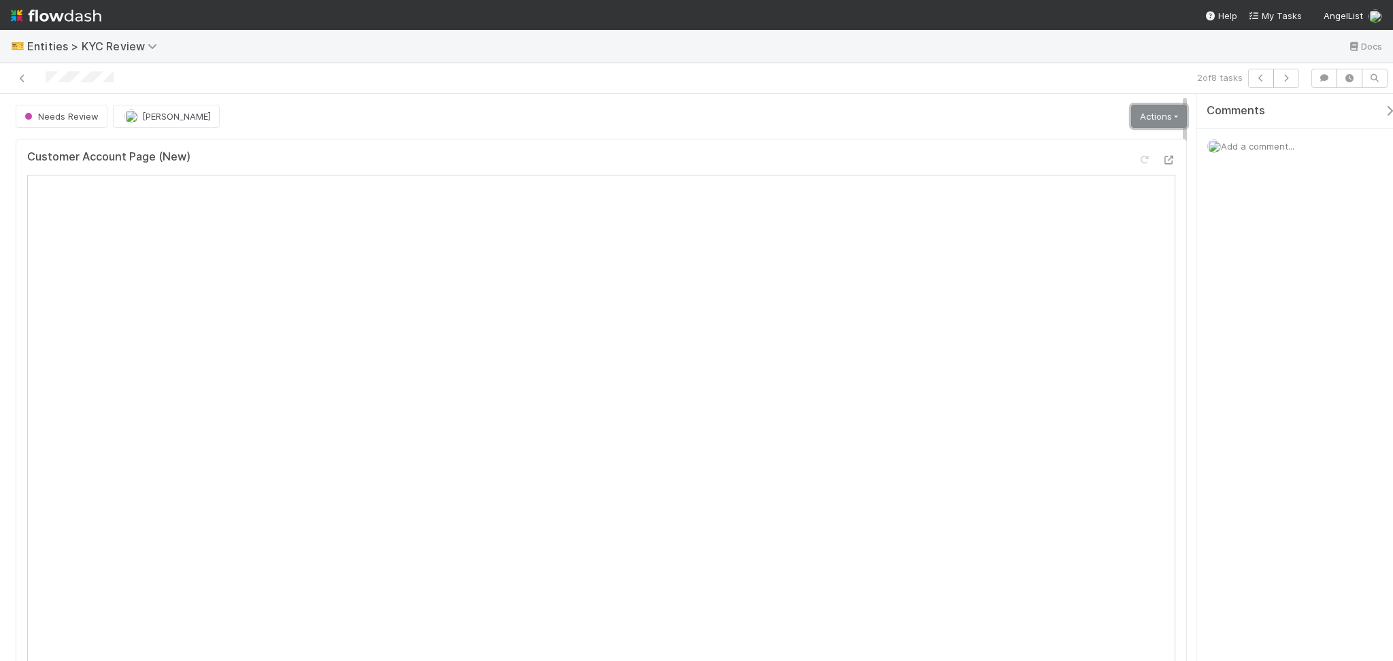
click at [1136, 123] on link "Actions" at bounding box center [1159, 116] width 56 height 23
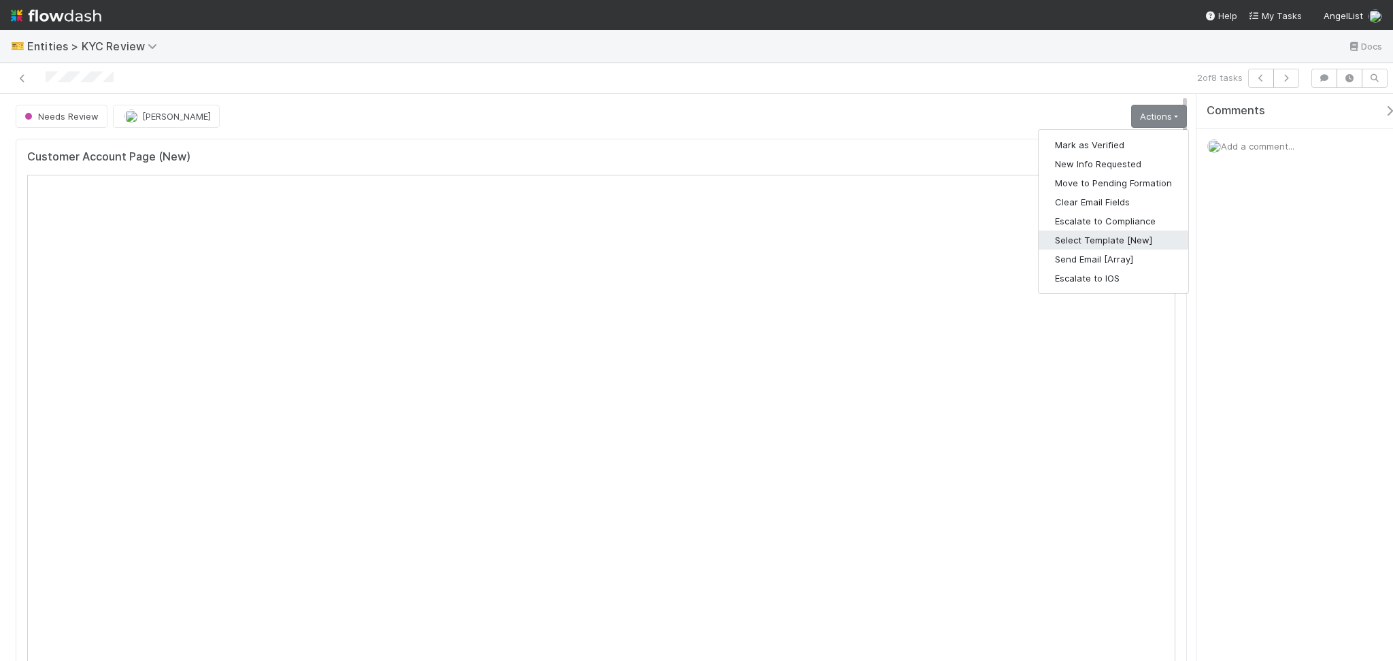
click at [1113, 242] on button "Select Template [New]" at bounding box center [1114, 240] width 150 height 19
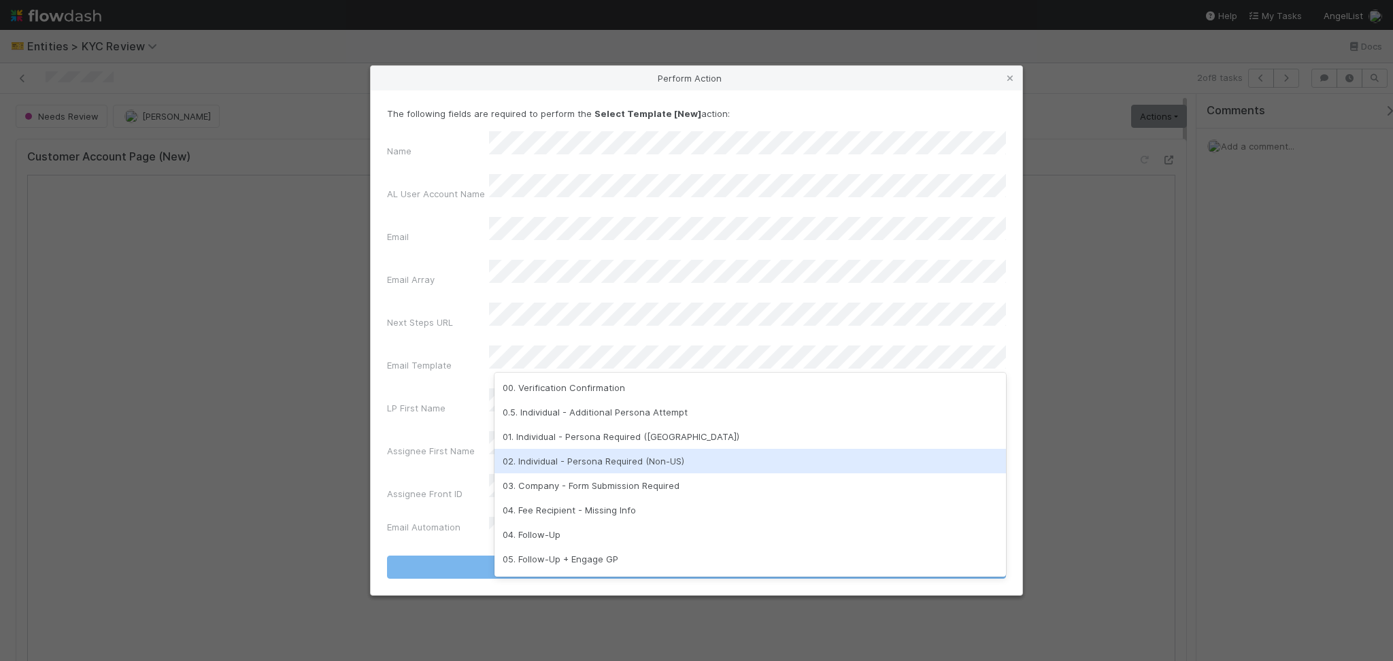
click at [669, 449] on div "02. Individual - Persona Required (Non-US)" at bounding box center [751, 461] width 512 height 24
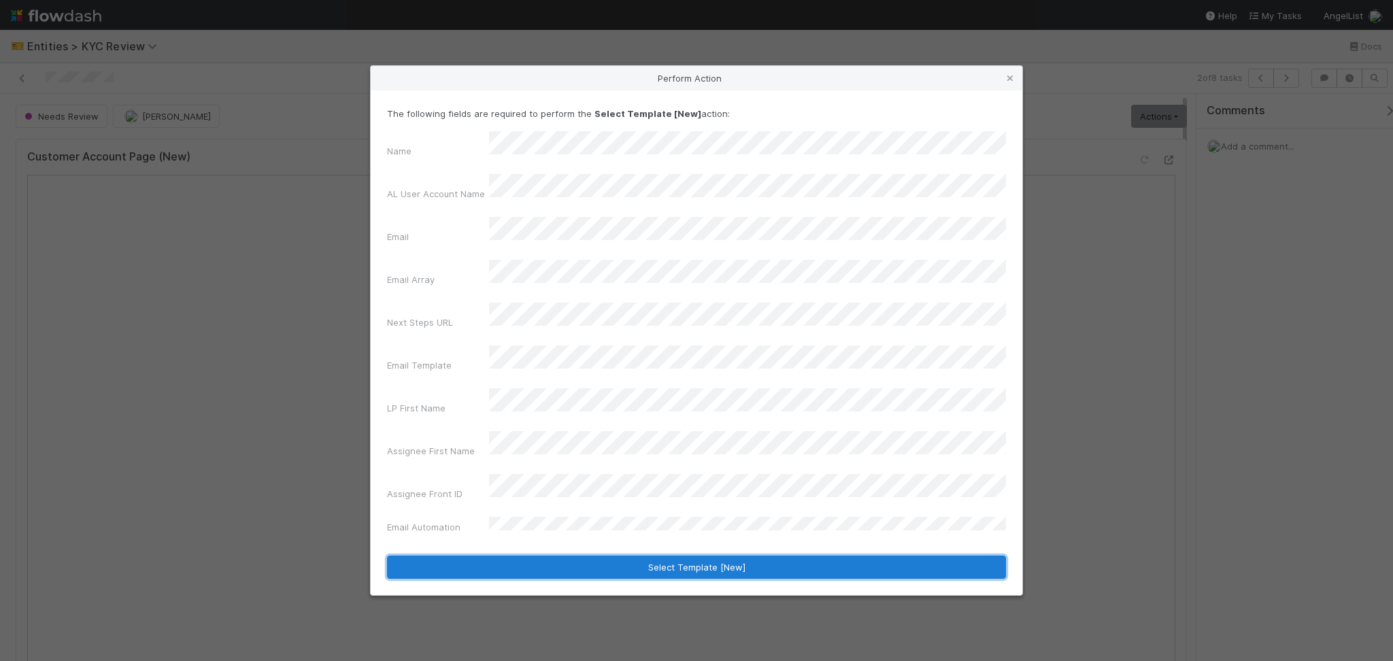
click at [726, 556] on button "Select Template [New]" at bounding box center [696, 567] width 619 height 23
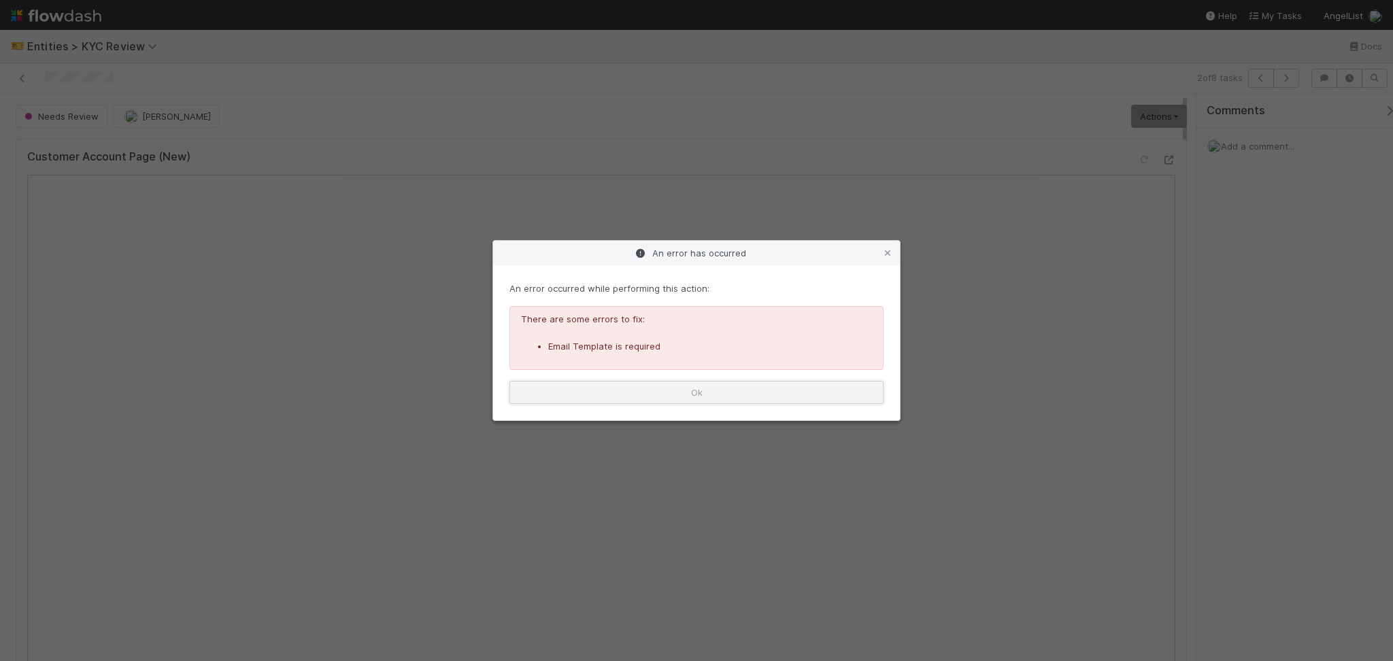
click at [787, 391] on button "Ok" at bounding box center [697, 392] width 374 height 23
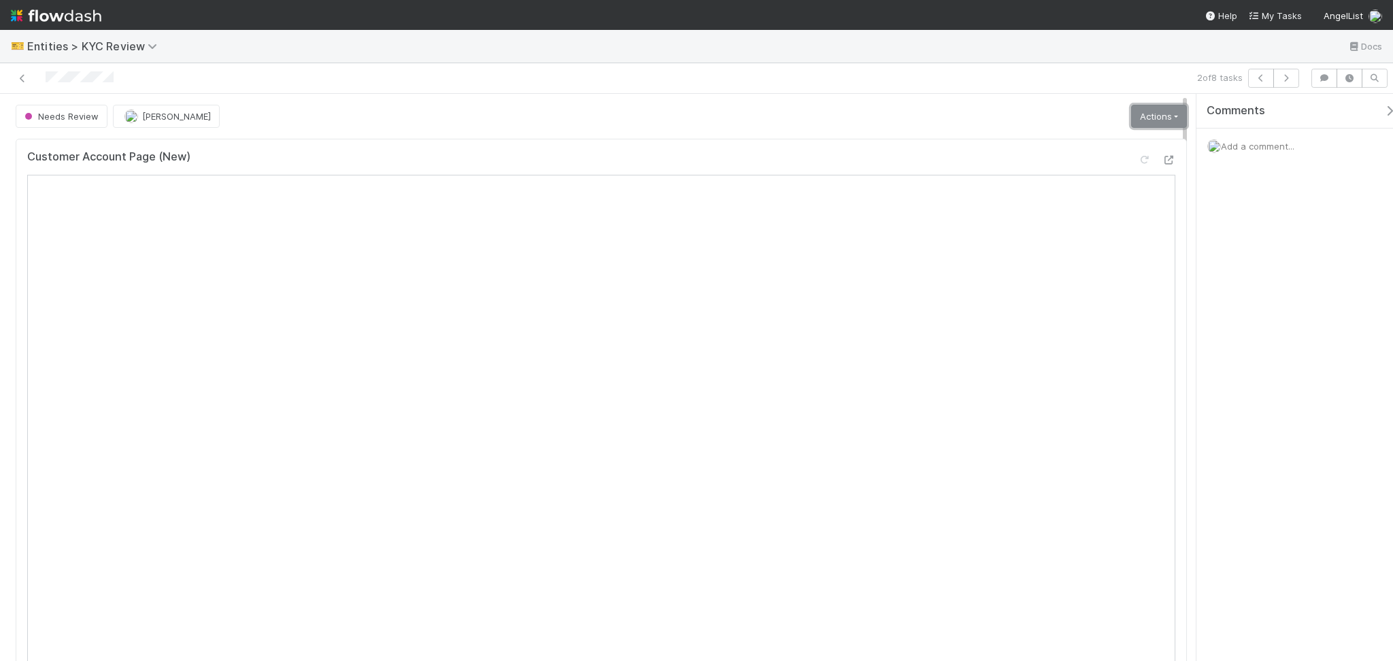
click at [1132, 110] on link "Actions" at bounding box center [1159, 116] width 56 height 23
click at [1174, 300] on div "Customer Account Page (New)" at bounding box center [601, 441] width 1182 height 617
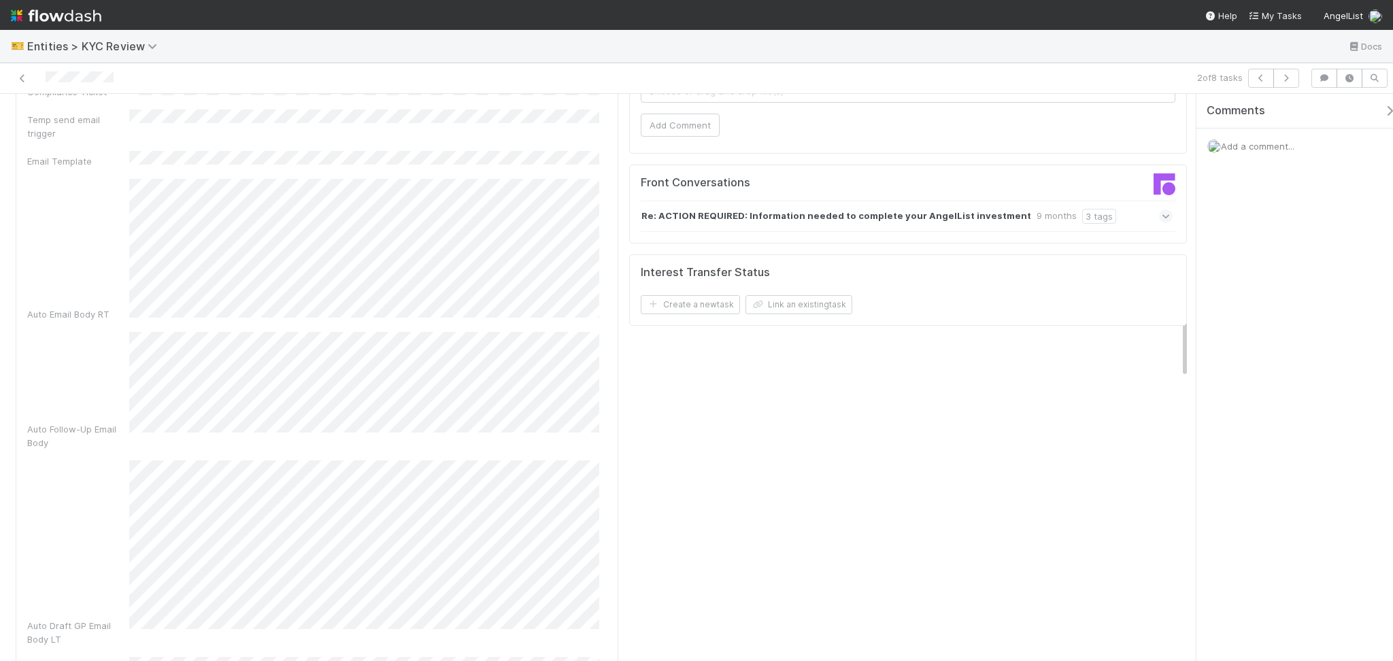
scroll to position [1361, 0]
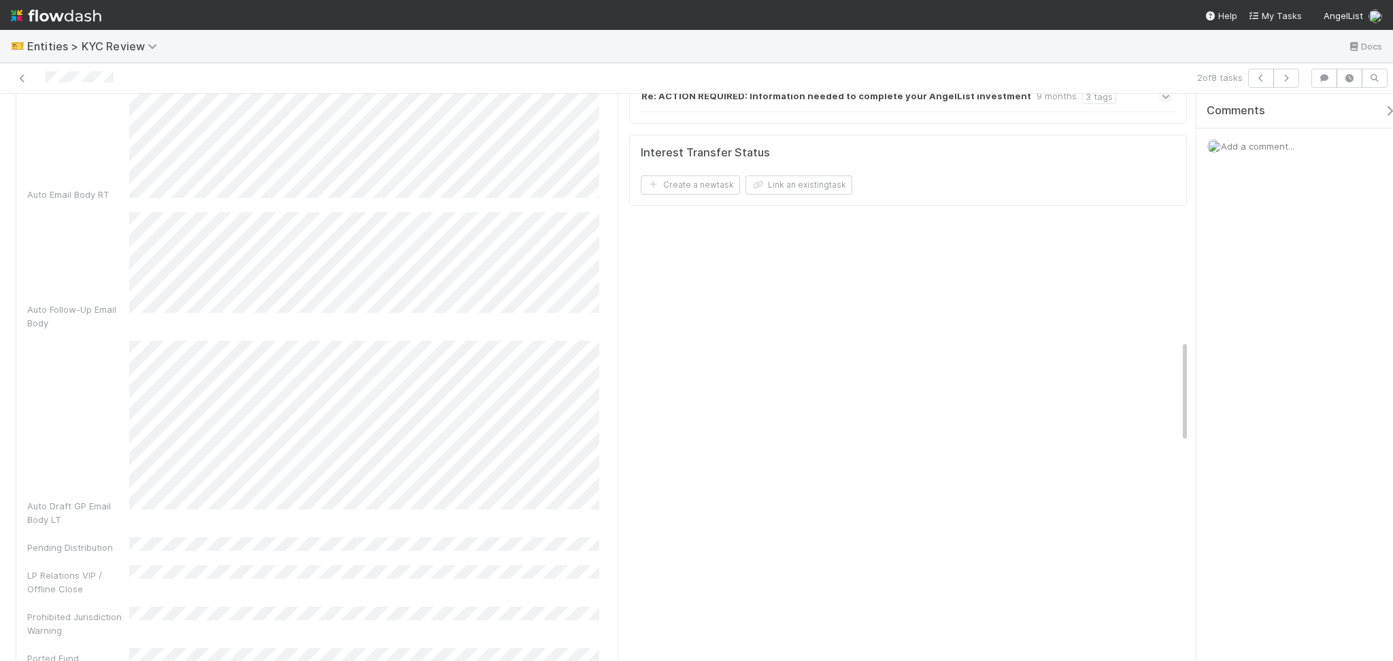
click at [1104, 106] on div "Re: ACTION REQUIRED: Information needed to complete your AngelList investment 9…" at bounding box center [907, 96] width 532 height 31
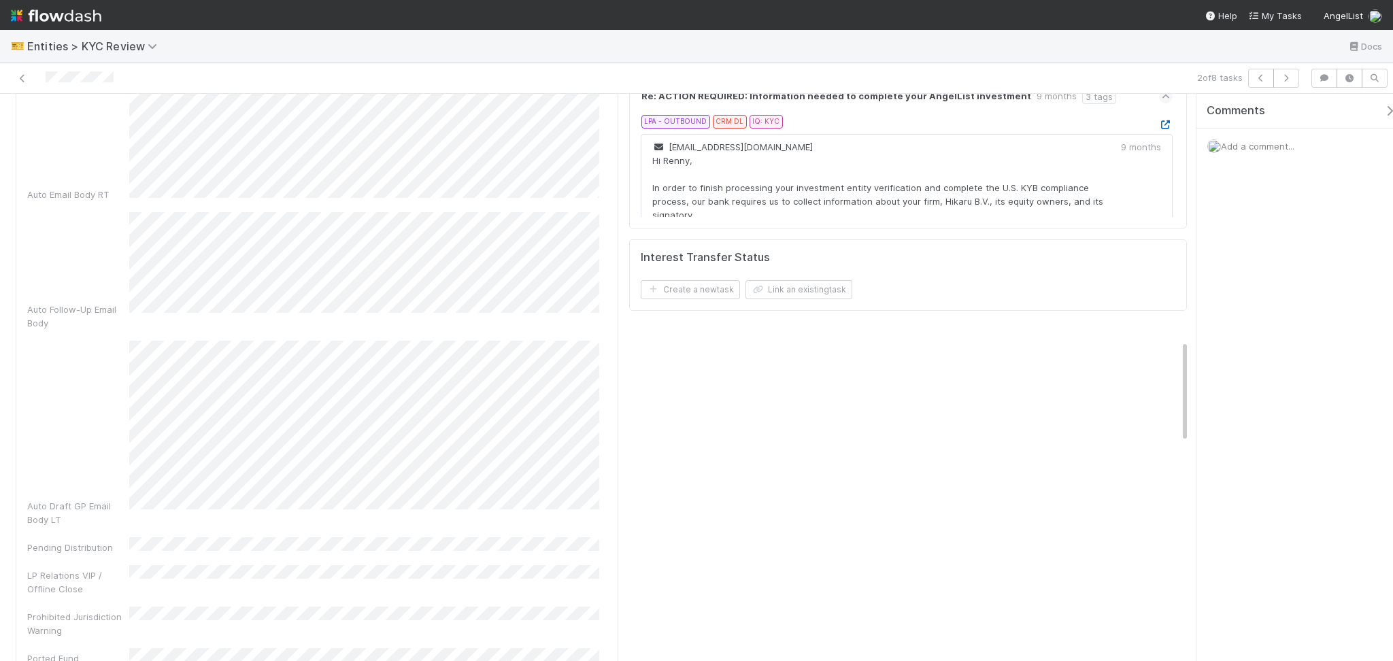
click at [1159, 127] on icon at bounding box center [1166, 124] width 14 height 9
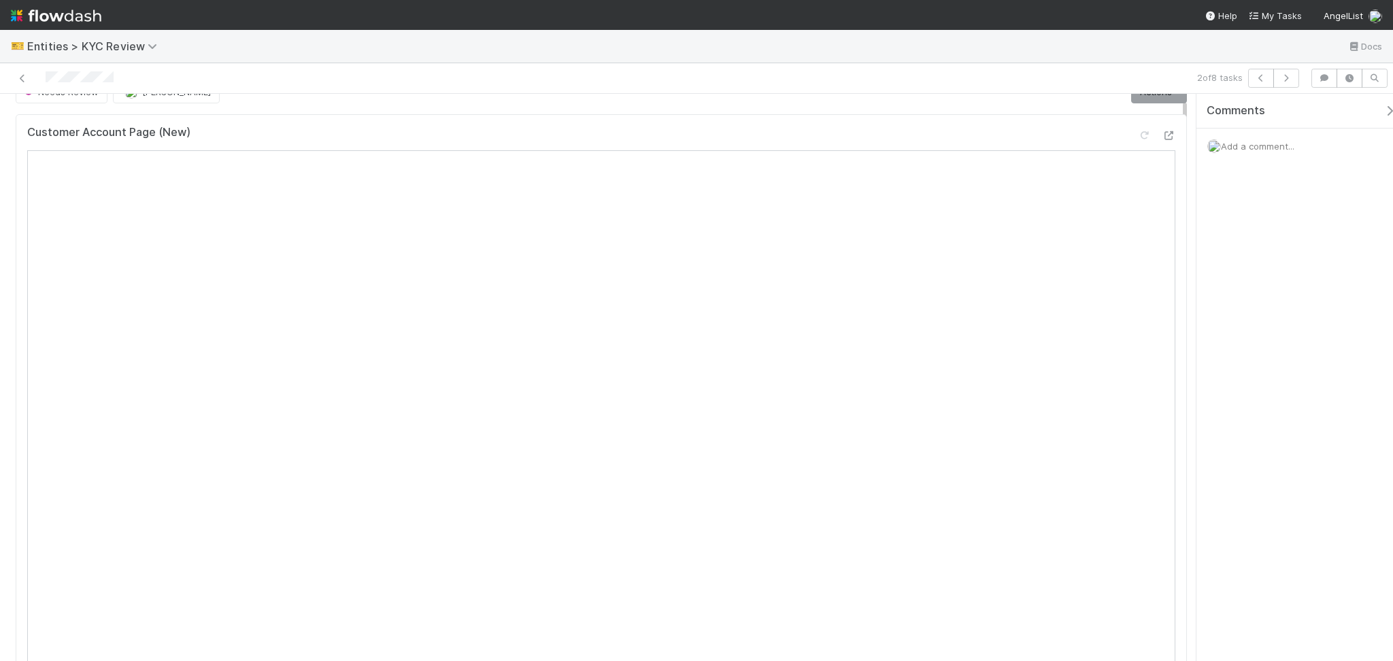
scroll to position [0, 0]
click at [1140, 116] on link "Actions" at bounding box center [1159, 116] width 56 height 23
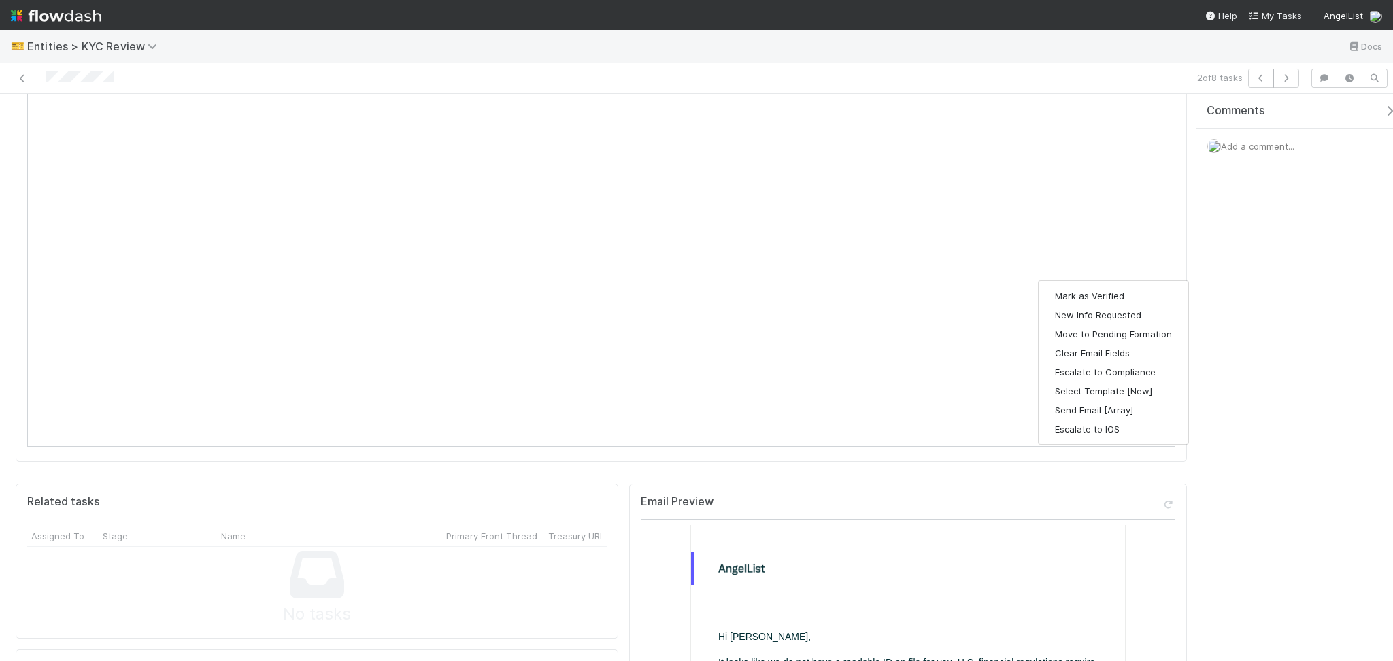
scroll to position [453, 0]
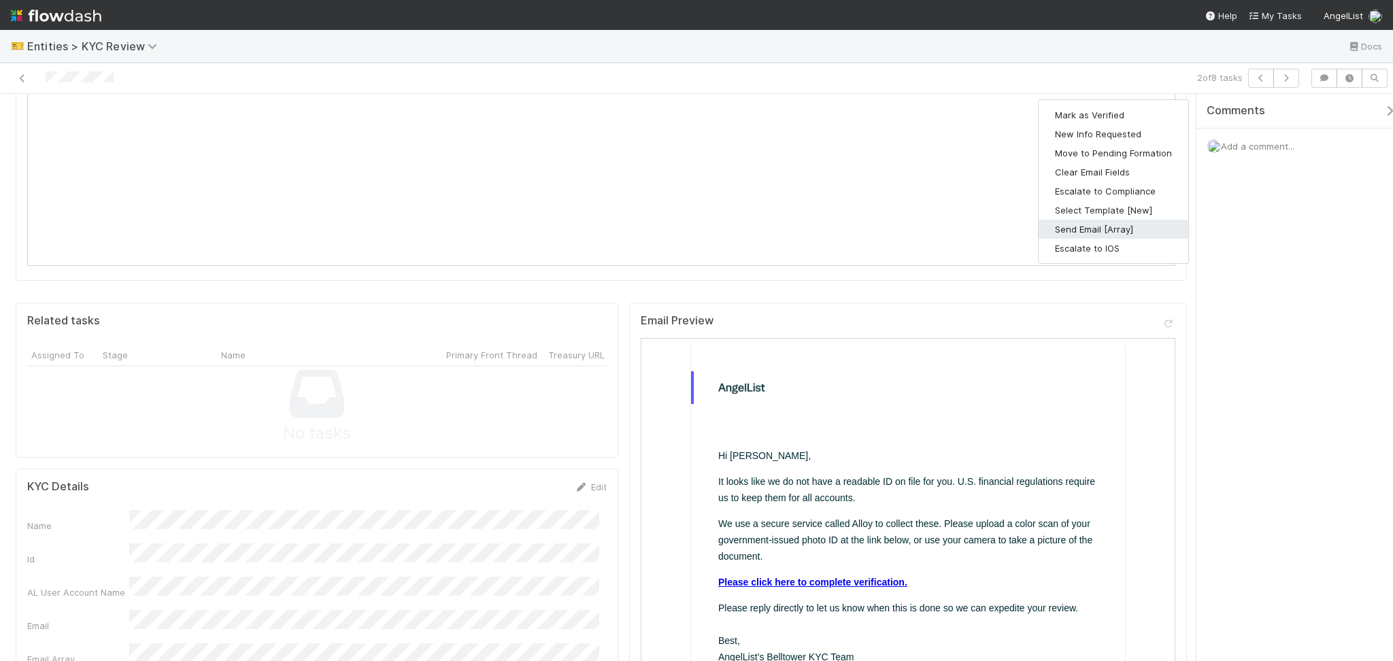
click at [1102, 235] on button "Send Email [Array]" at bounding box center [1114, 229] width 150 height 19
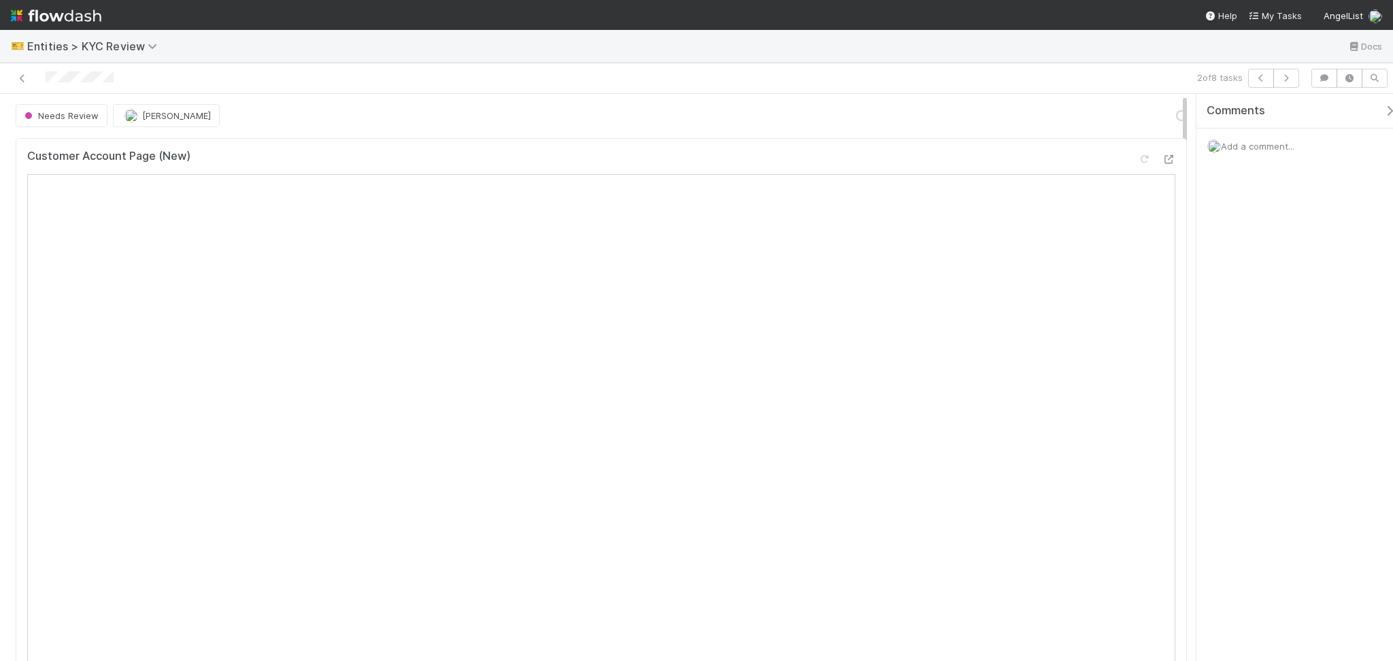
scroll to position [0, 0]
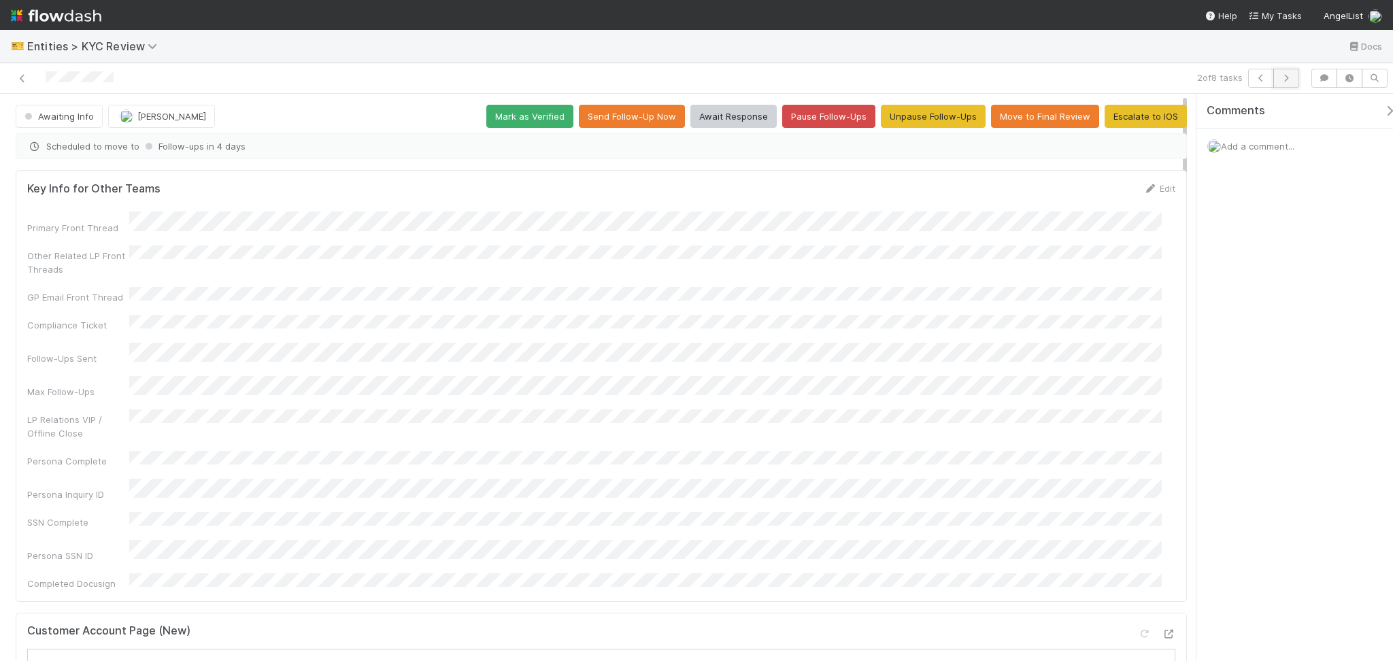
click at [1280, 77] on icon "button" at bounding box center [1287, 78] width 14 height 8
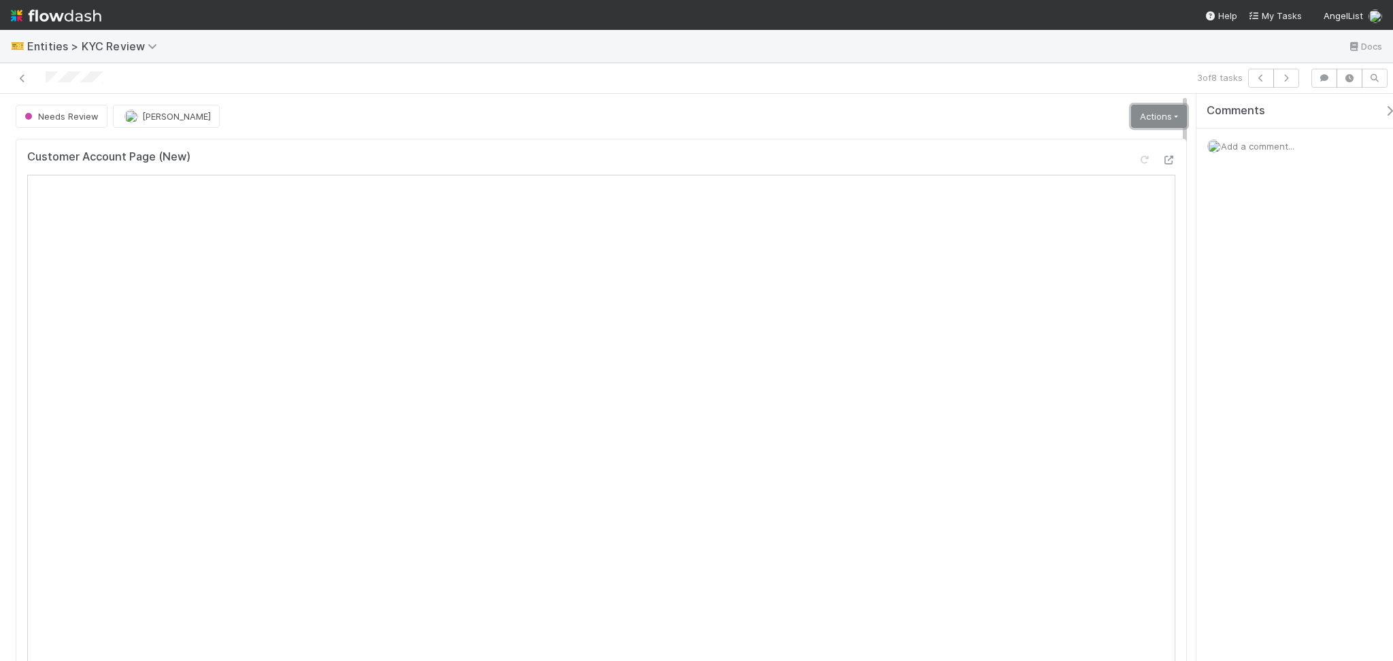
click at [1131, 125] on link "Actions" at bounding box center [1159, 116] width 56 height 23
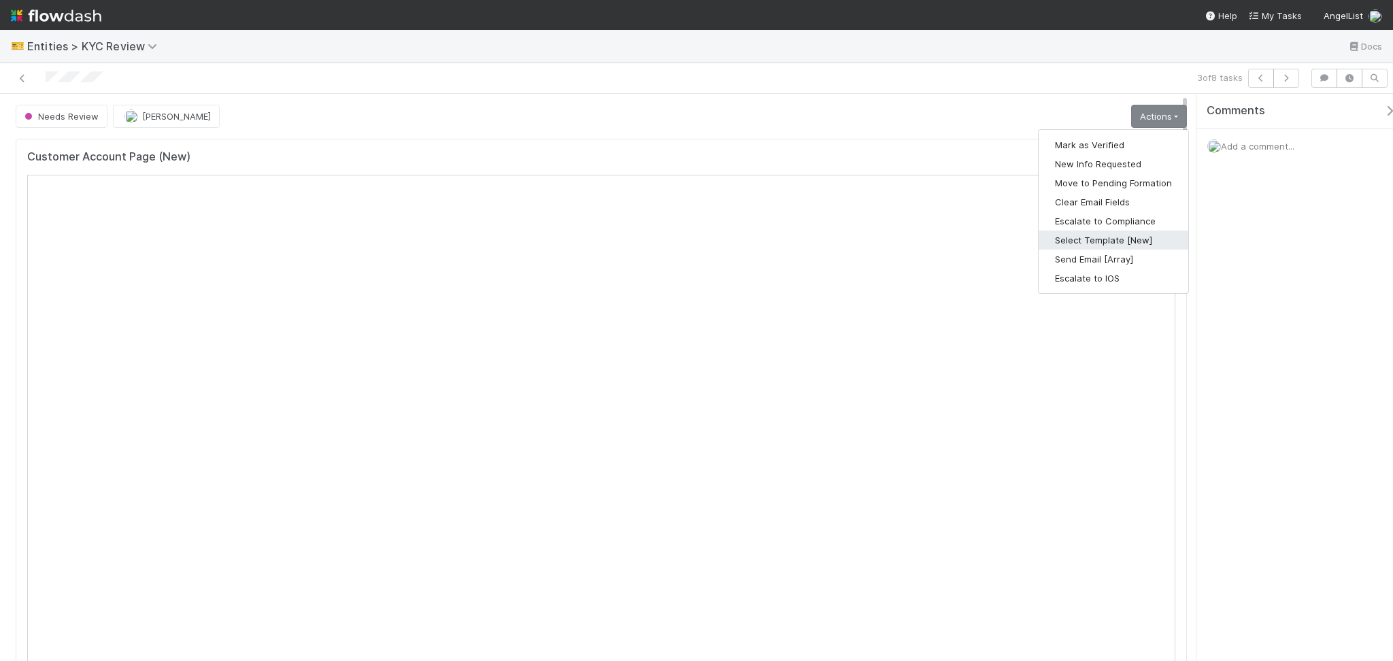
click at [1091, 243] on button "Select Template [New]" at bounding box center [1114, 240] width 150 height 19
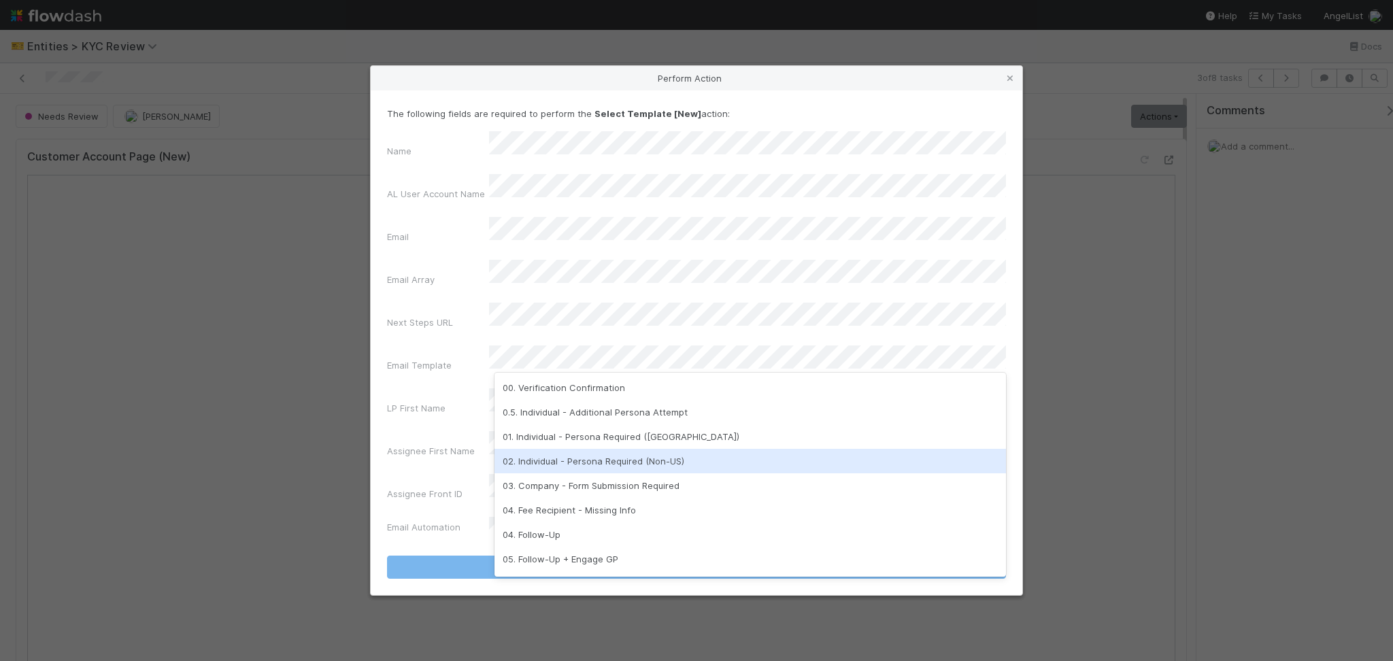
click at [652, 457] on div "02. Individual - Persona Required (Non-US)" at bounding box center [751, 461] width 512 height 24
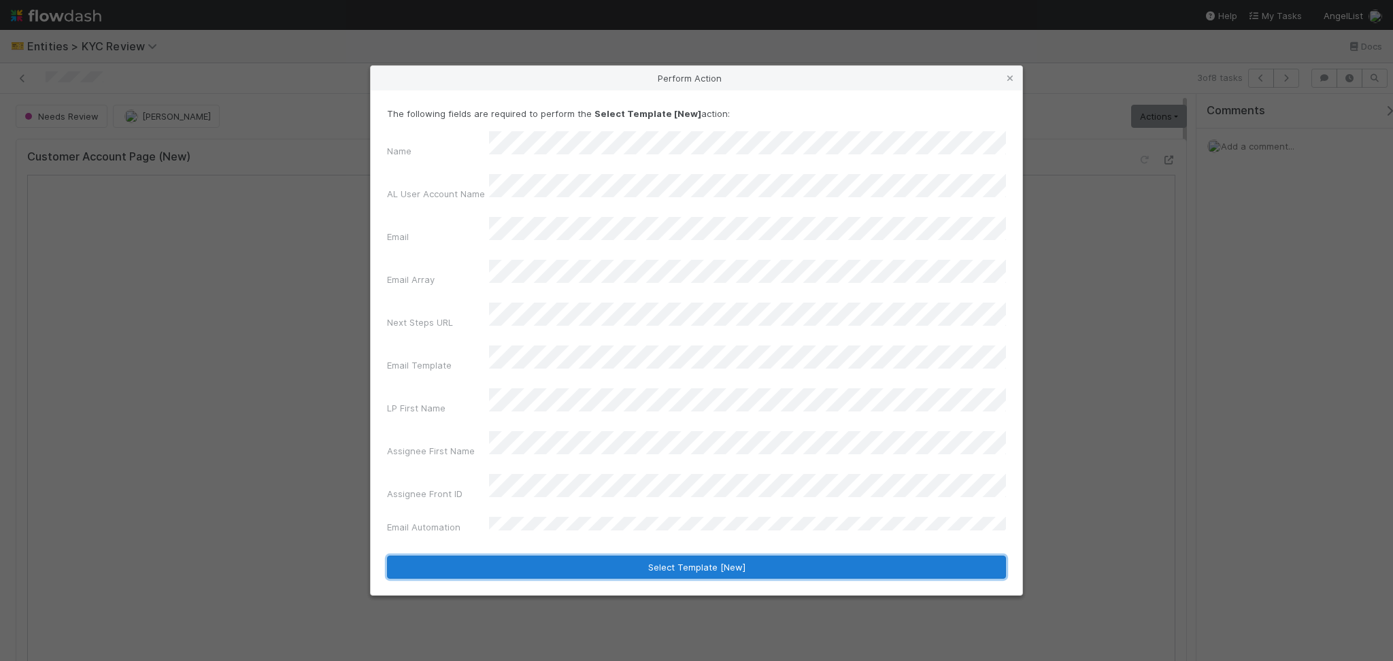
click at [643, 556] on button "Select Template [New]" at bounding box center [696, 567] width 619 height 23
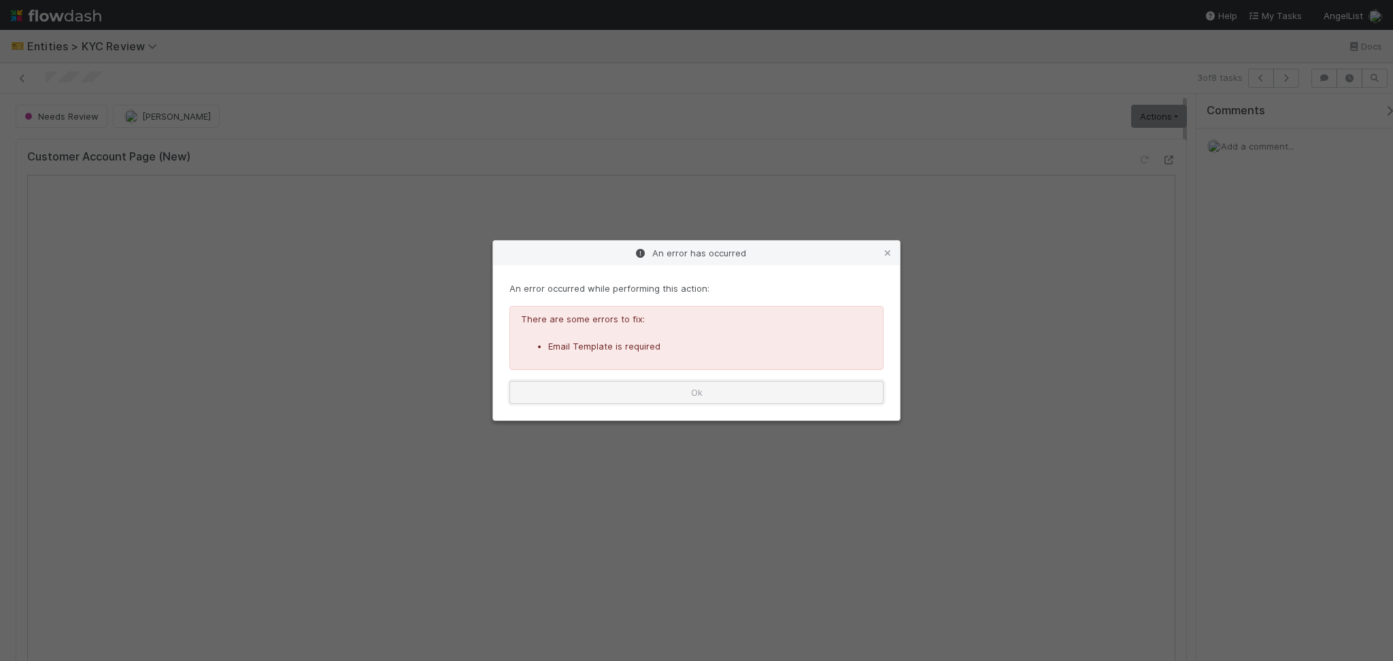
click at [829, 396] on button "Ok" at bounding box center [697, 392] width 374 height 23
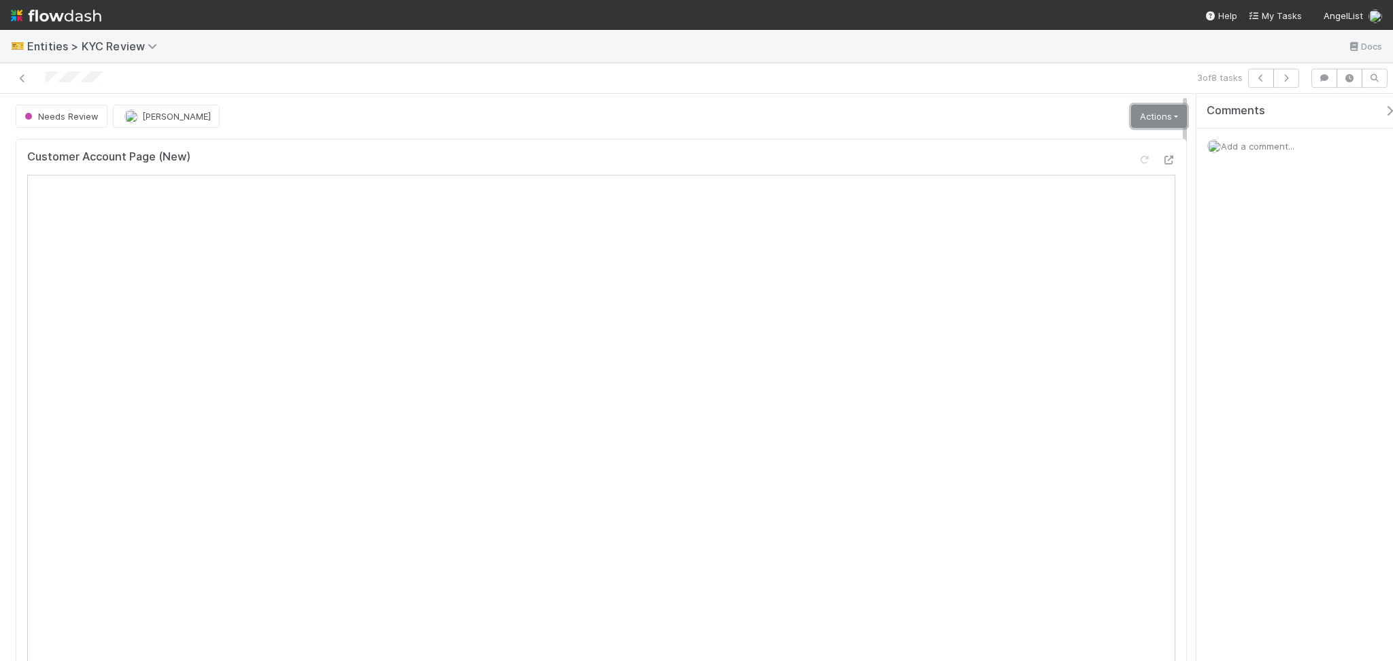
click at [1151, 118] on link "Actions" at bounding box center [1159, 116] width 56 height 23
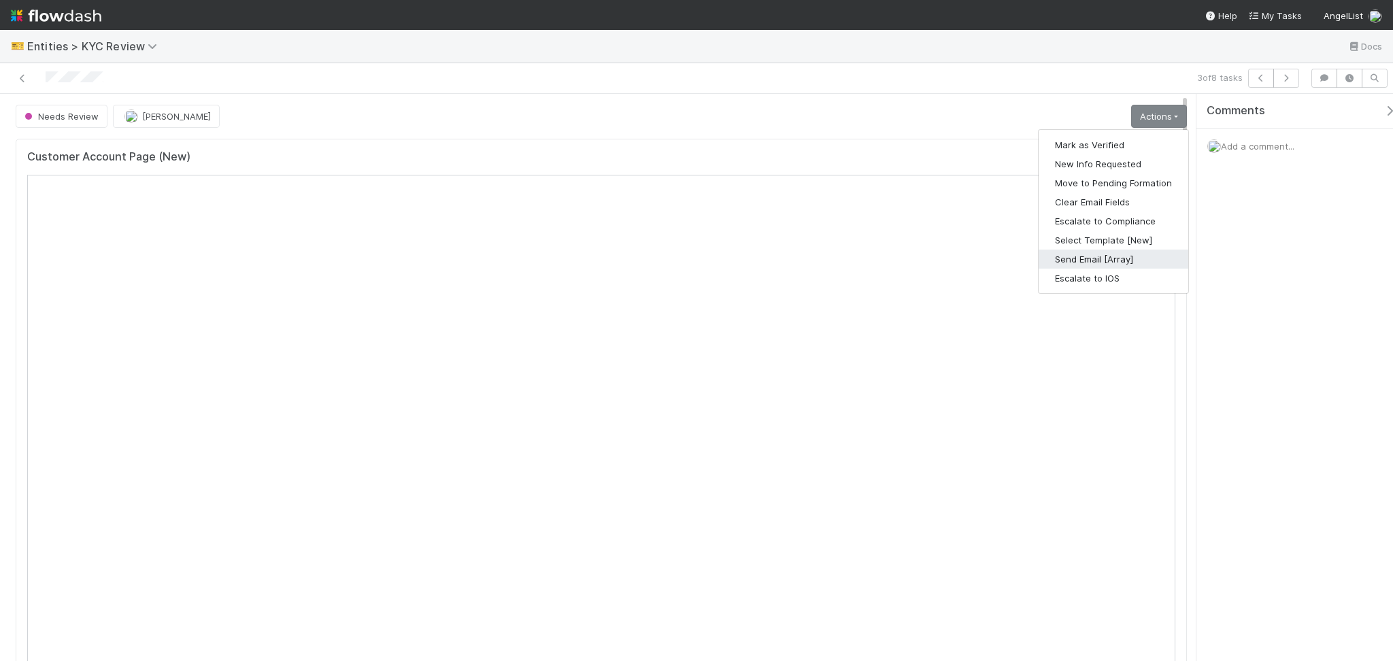
click at [1107, 255] on button "Send Email [Array]" at bounding box center [1114, 259] width 150 height 19
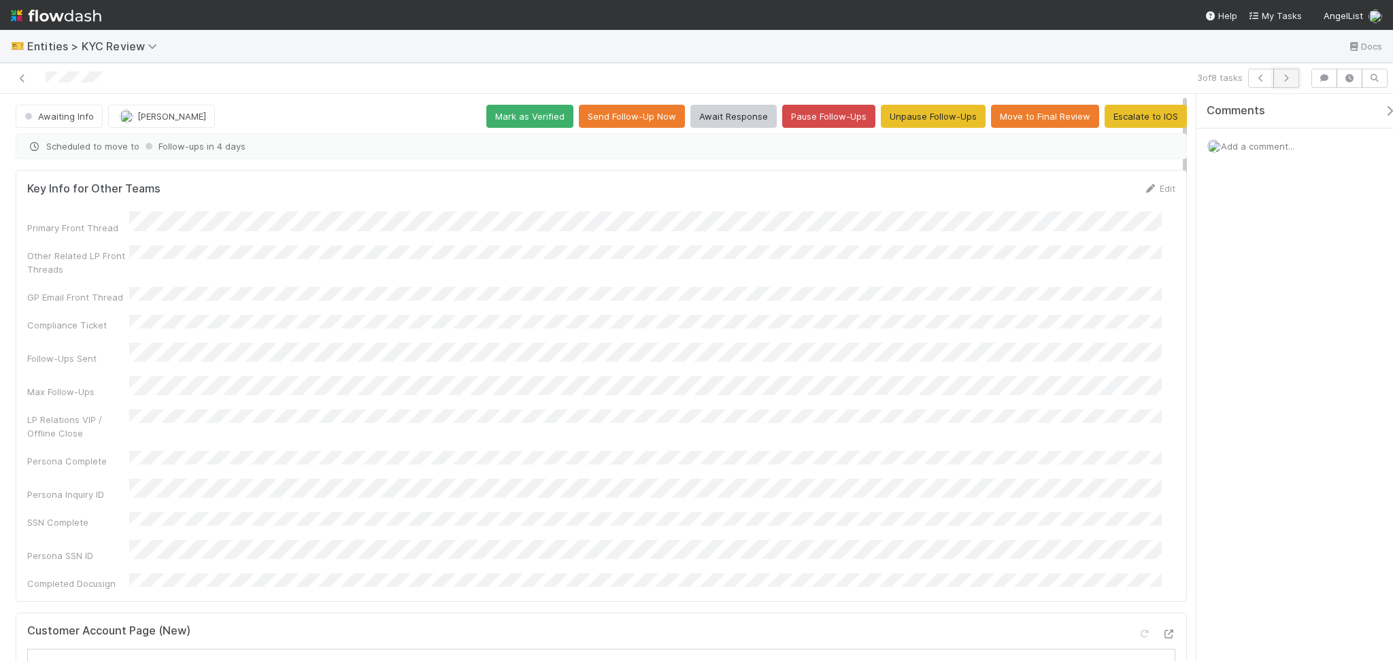
click at [1290, 78] on icon "button" at bounding box center [1287, 78] width 14 height 8
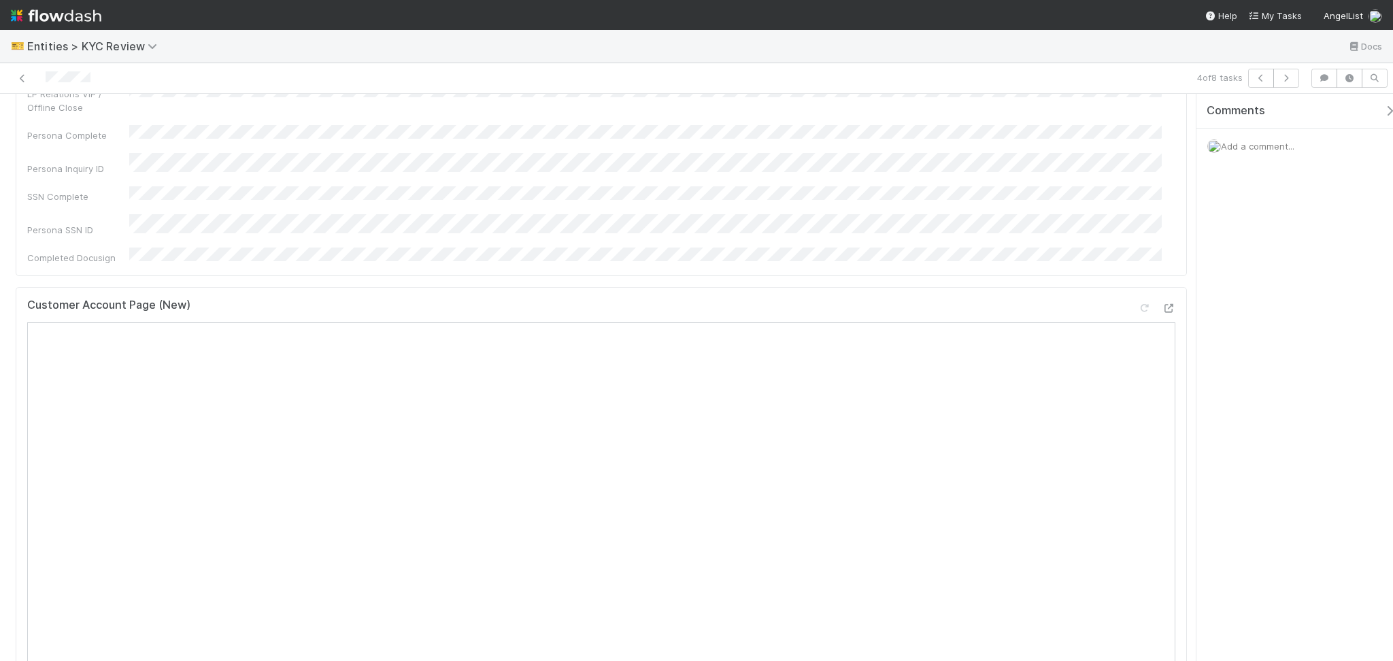
scroll to position [272, 0]
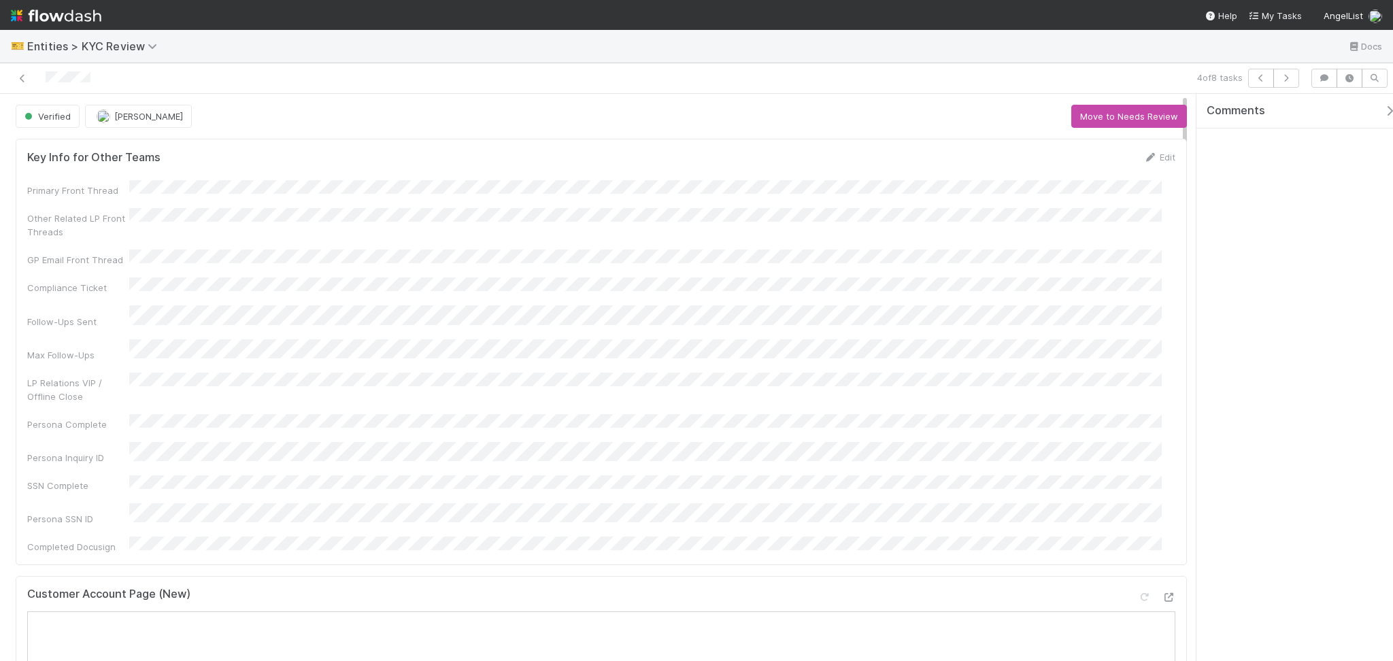
click at [1291, 67] on div "4 of 8 tasks" at bounding box center [696, 78] width 1393 height 31
click at [1285, 79] on icon "button" at bounding box center [1287, 78] width 14 height 8
click at [1287, 79] on icon "button" at bounding box center [1287, 78] width 14 height 8
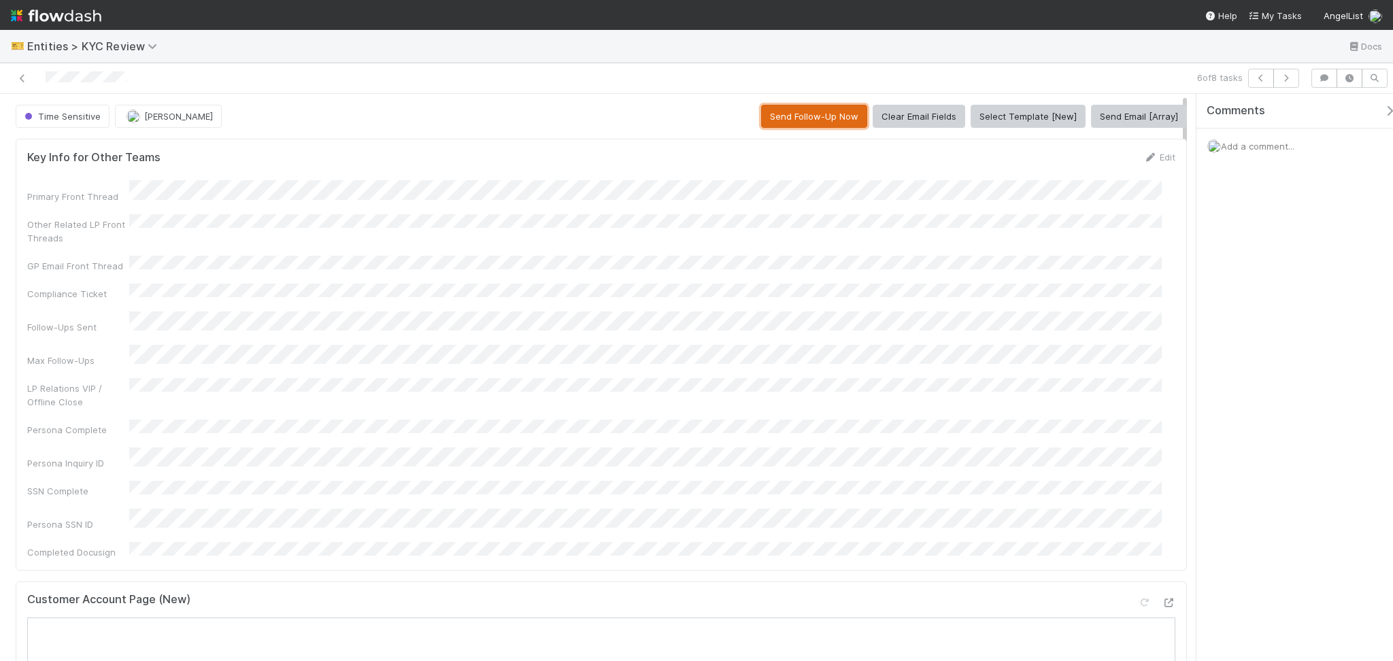
click at [798, 121] on button "Send Follow-Up Now" at bounding box center [814, 116] width 106 height 23
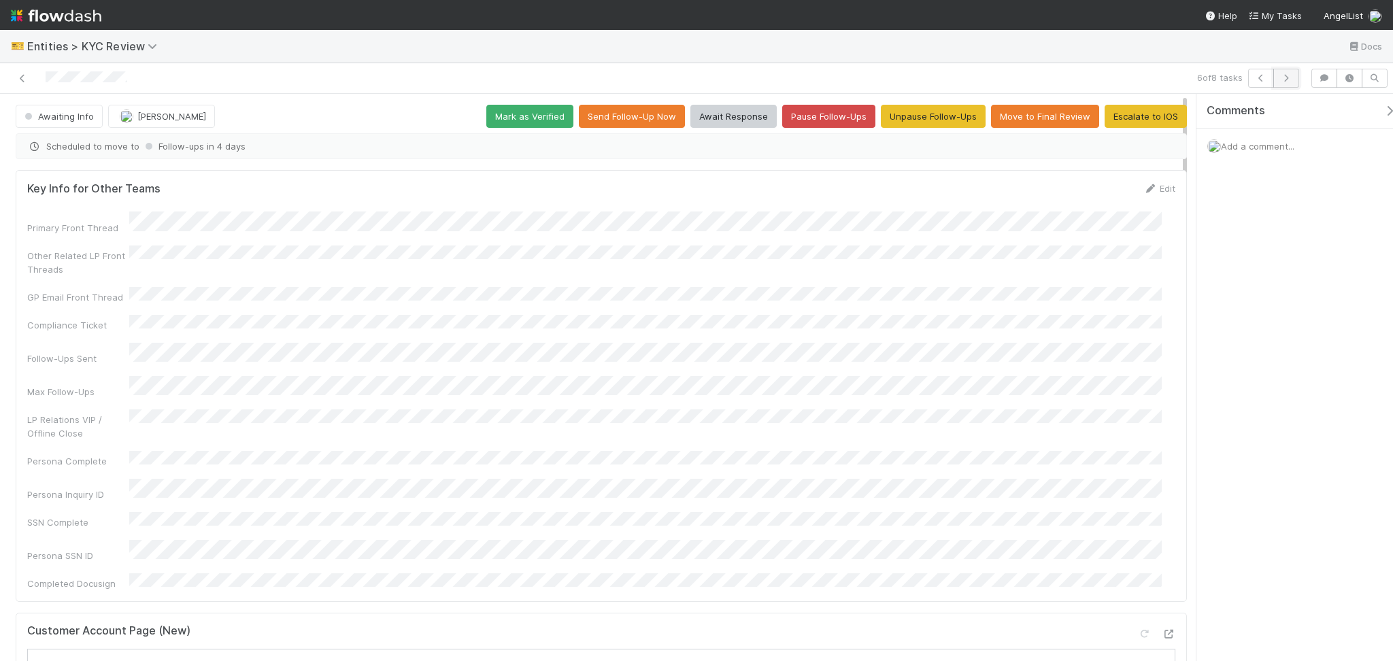
click at [1287, 74] on icon "button" at bounding box center [1287, 78] width 14 height 8
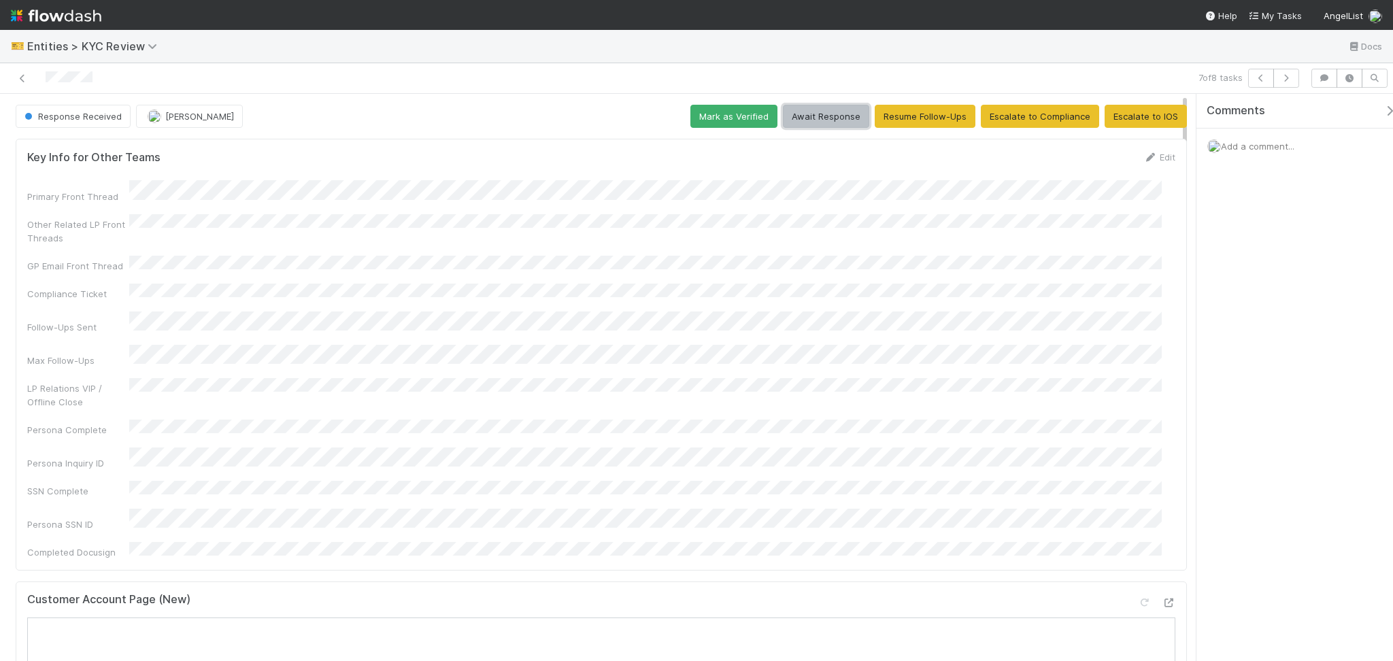
click at [806, 126] on button "Await Response" at bounding box center [826, 116] width 86 height 23
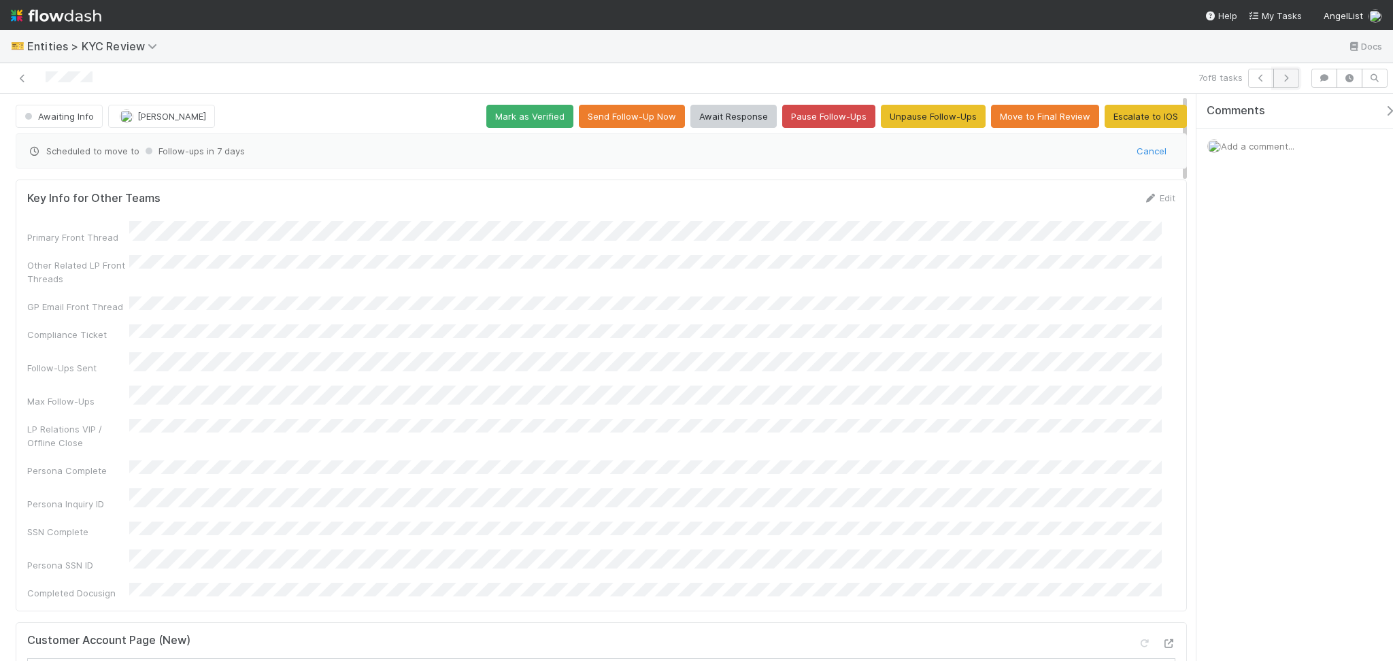
click at [1283, 71] on button "button" at bounding box center [1287, 78] width 26 height 19
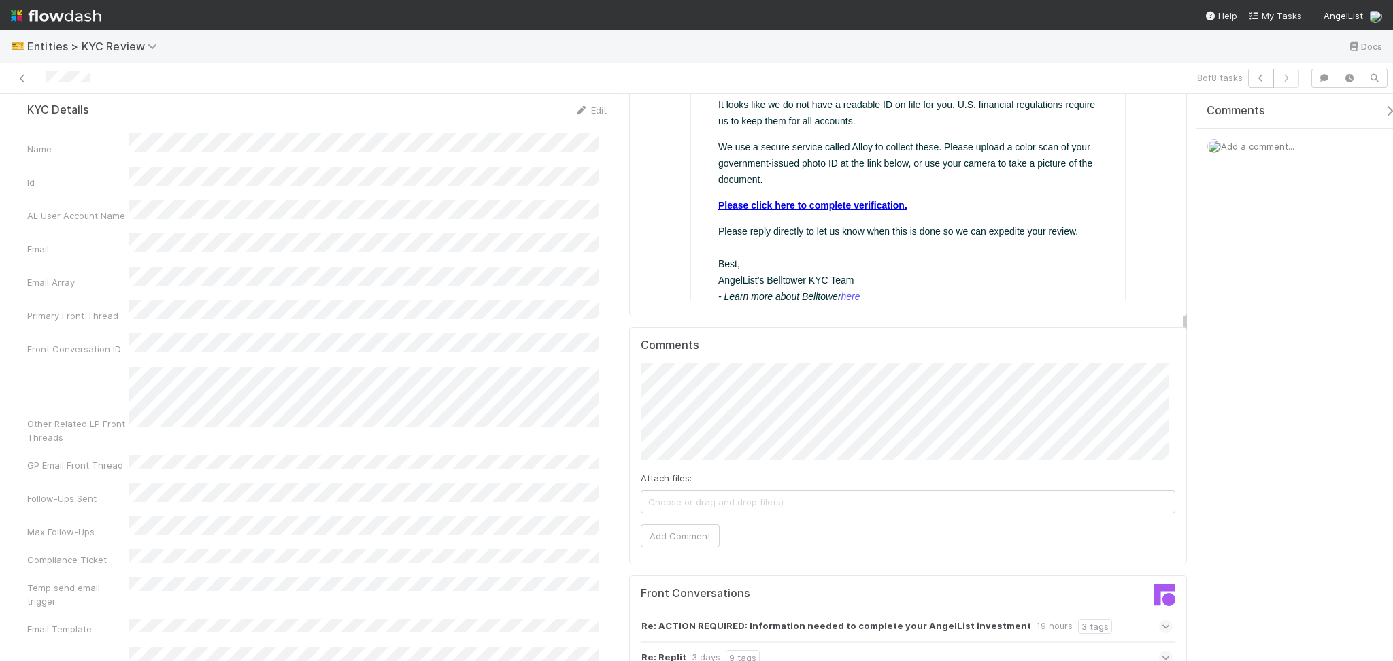
scroll to position [1138, 0]
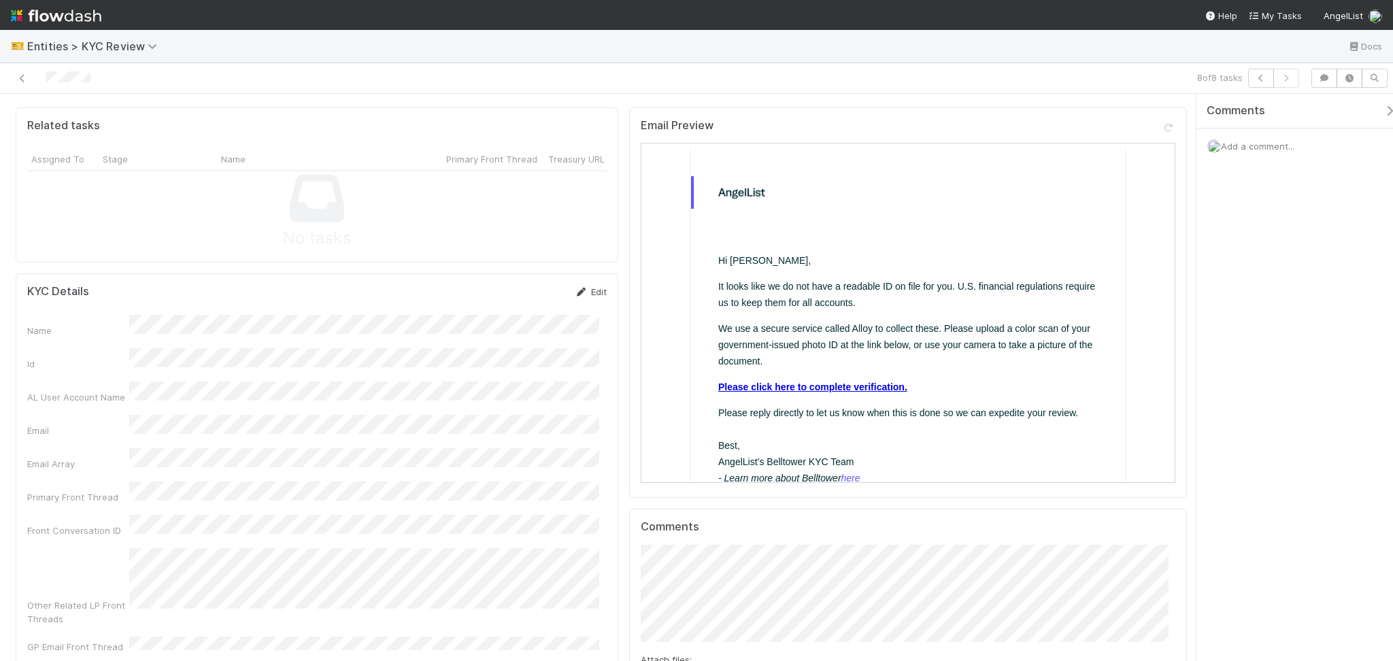
click at [588, 286] on link "Edit" at bounding box center [591, 291] width 32 height 11
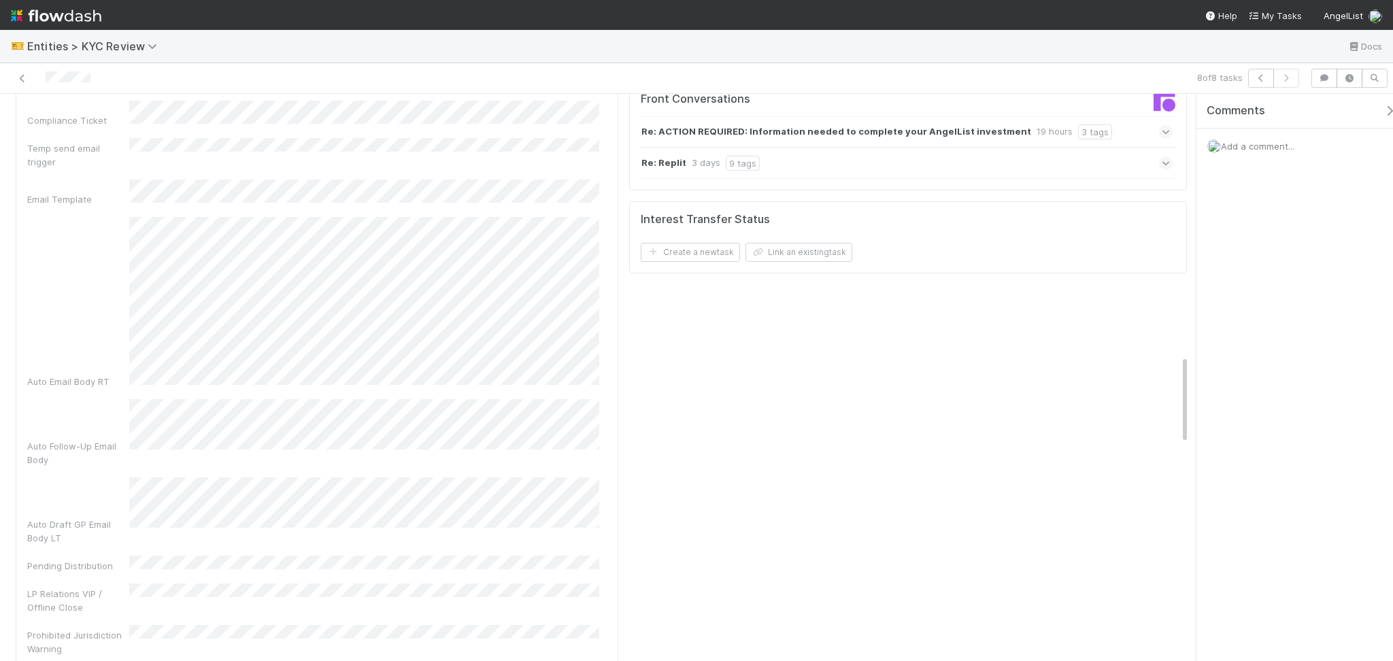
scroll to position [1542, 0]
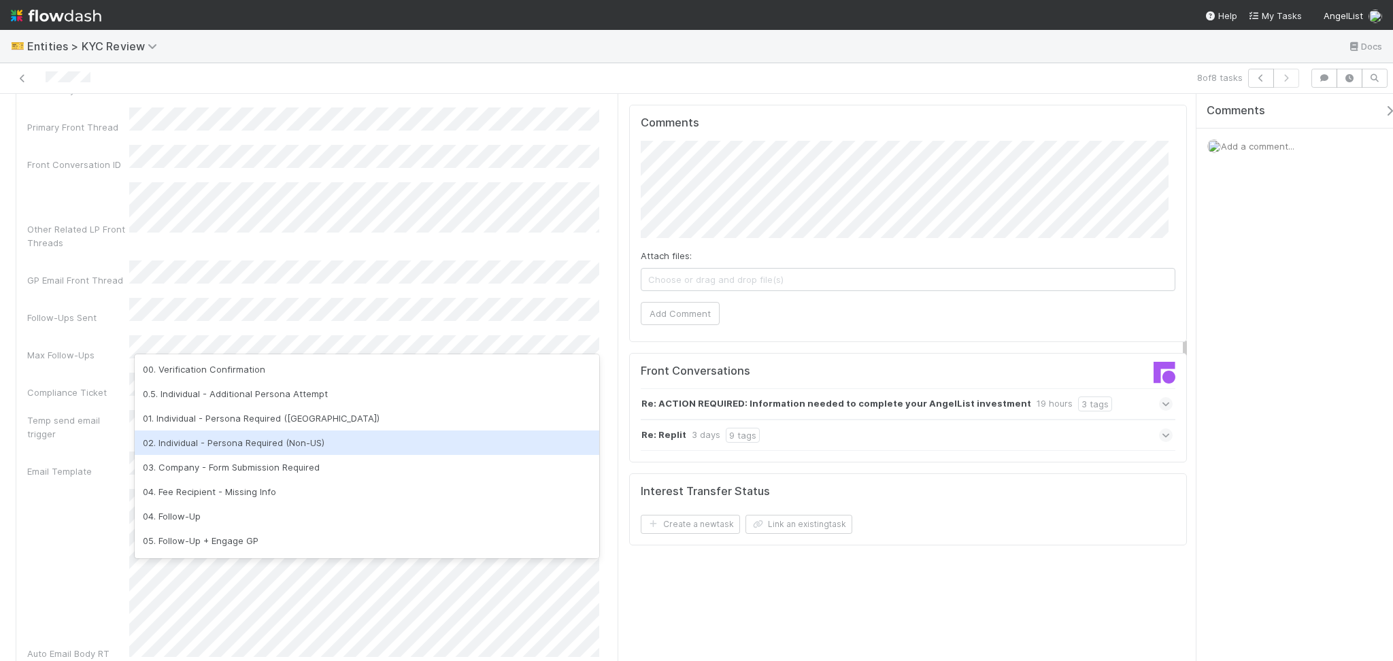
click at [294, 444] on div "02. Individual - Persona Required (Non-US)" at bounding box center [367, 443] width 465 height 24
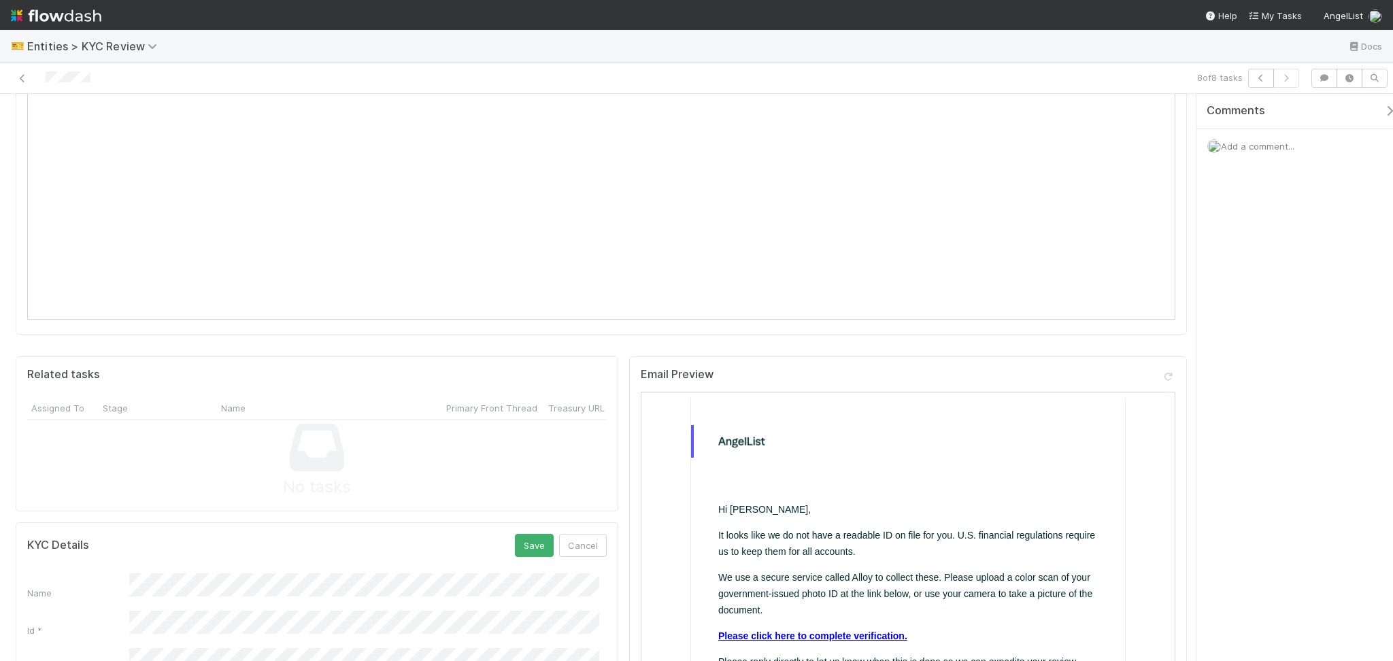
scroll to position [816, 0]
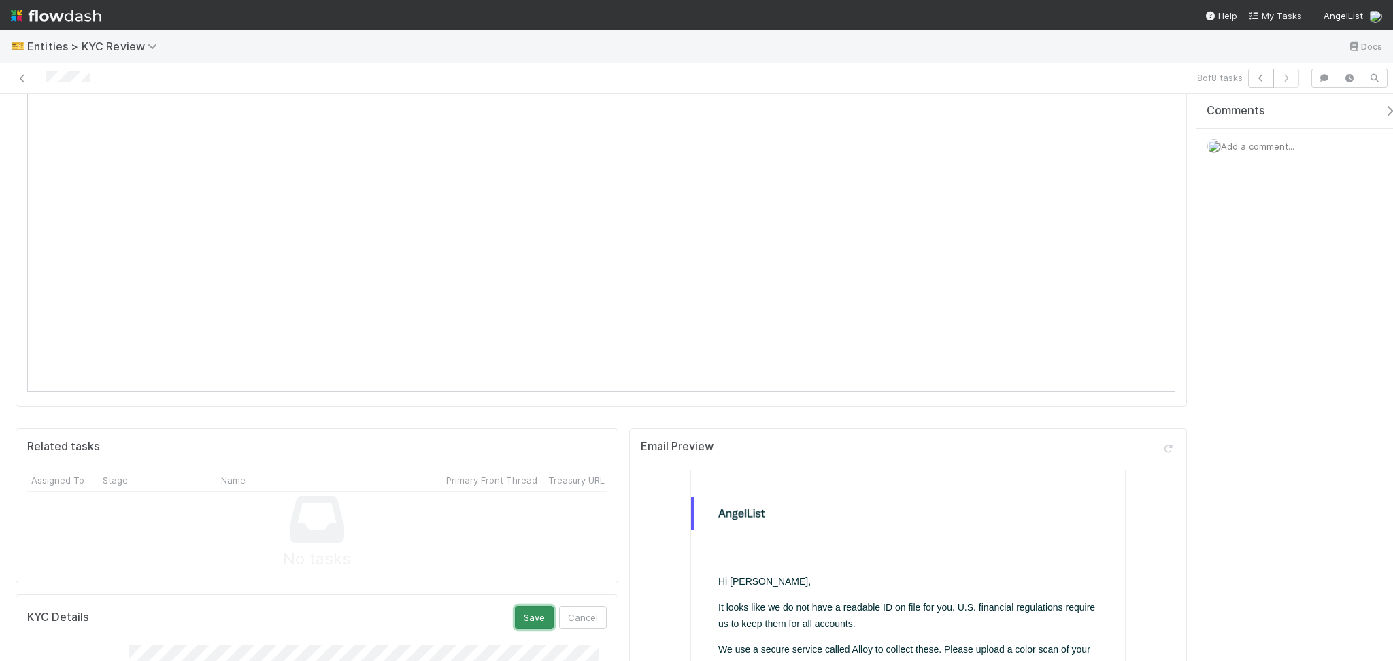
drag, startPoint x: 525, startPoint y: 560, endPoint x: 486, endPoint y: 570, distance: 40.1
click at [524, 606] on button "Save" at bounding box center [534, 617] width 39 height 23
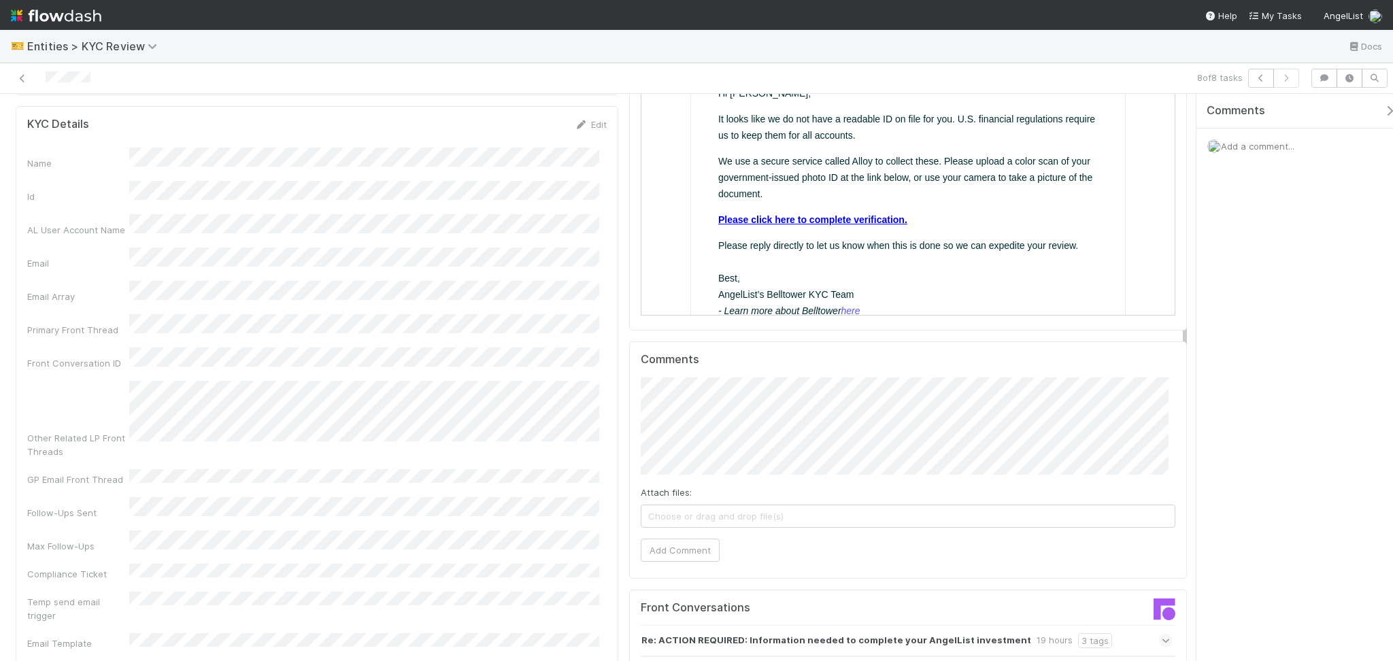
scroll to position [1179, 0]
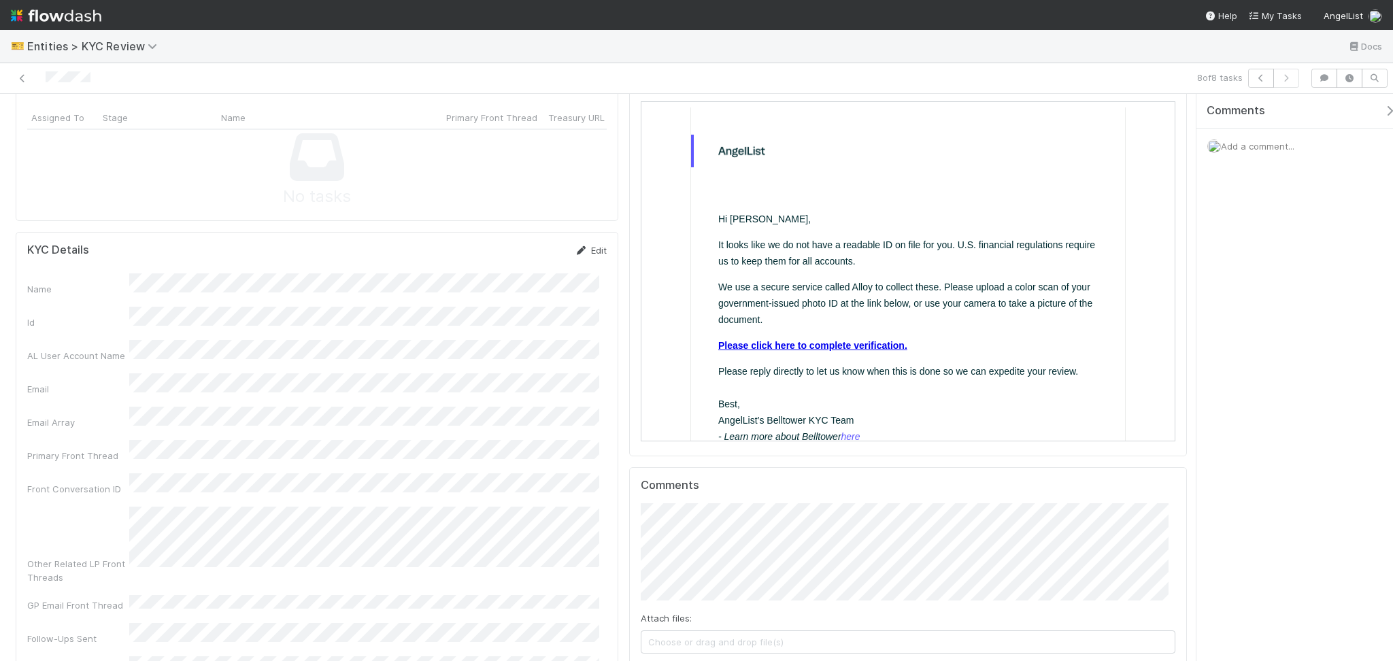
click at [588, 245] on link "Edit" at bounding box center [591, 250] width 32 height 11
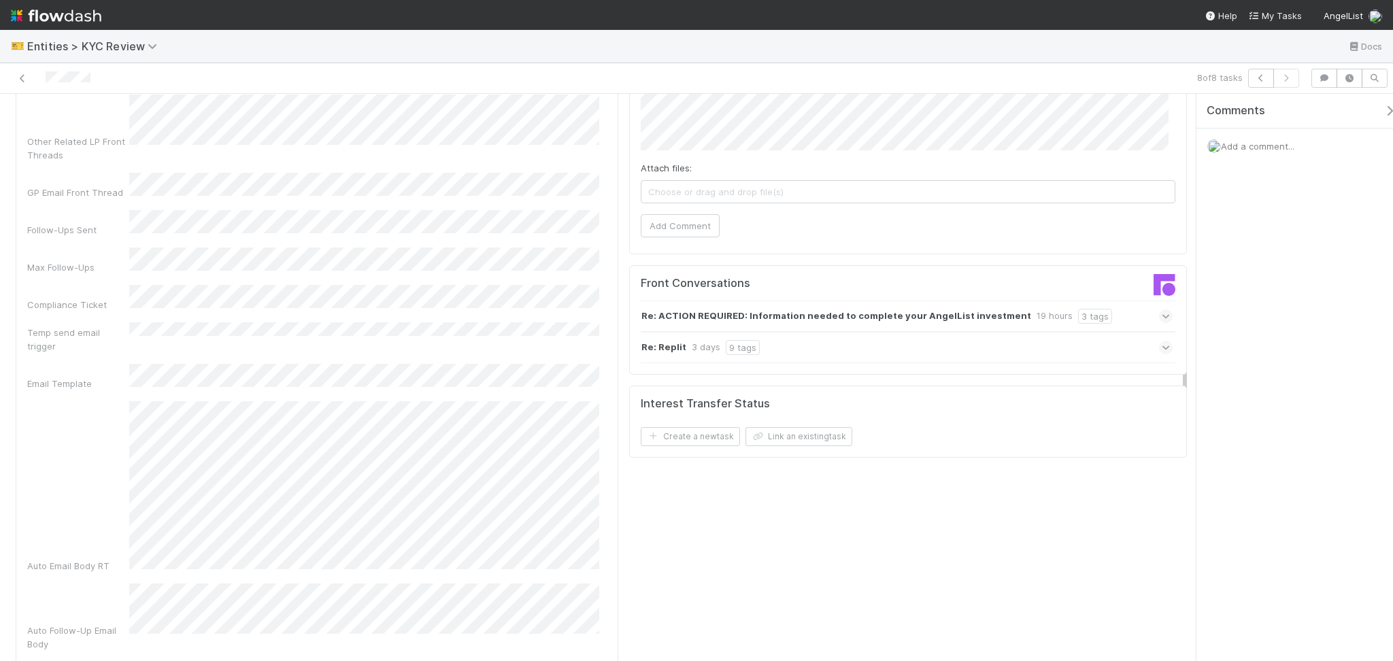
scroll to position [1633, 0]
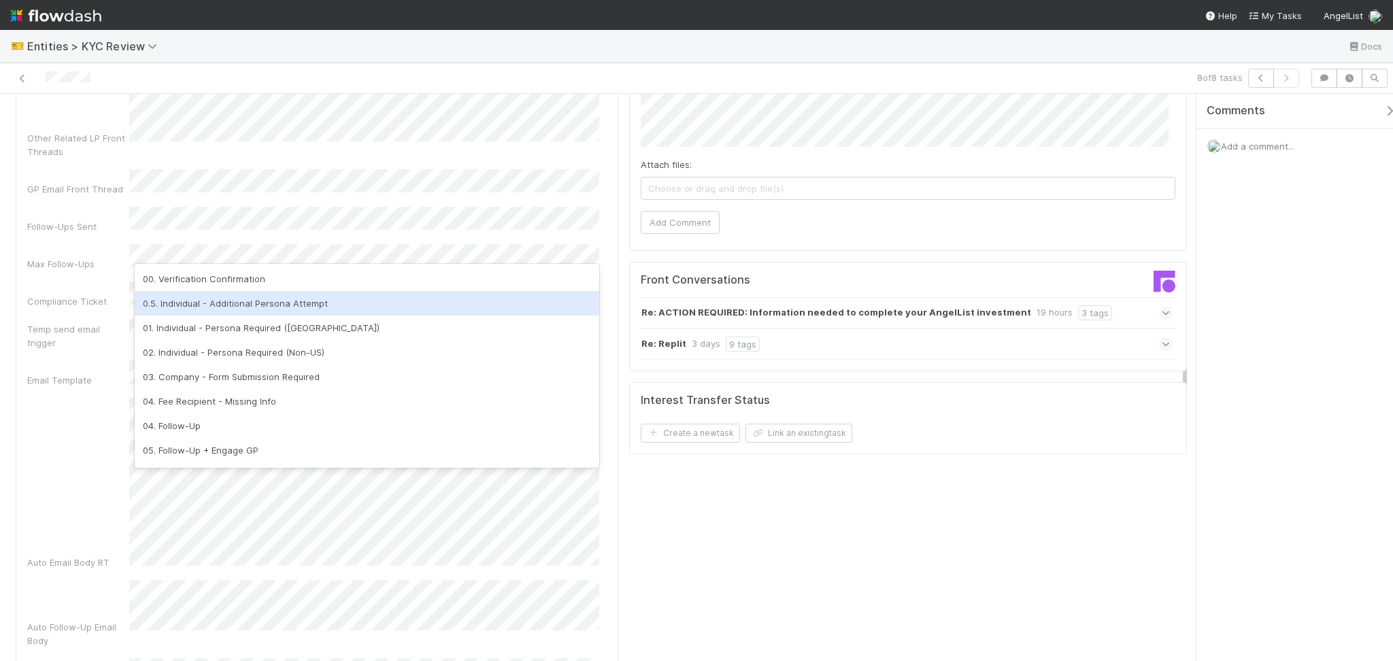
click at [237, 297] on div "0.5. Individual - Additional Persona Attempt" at bounding box center [367, 303] width 465 height 24
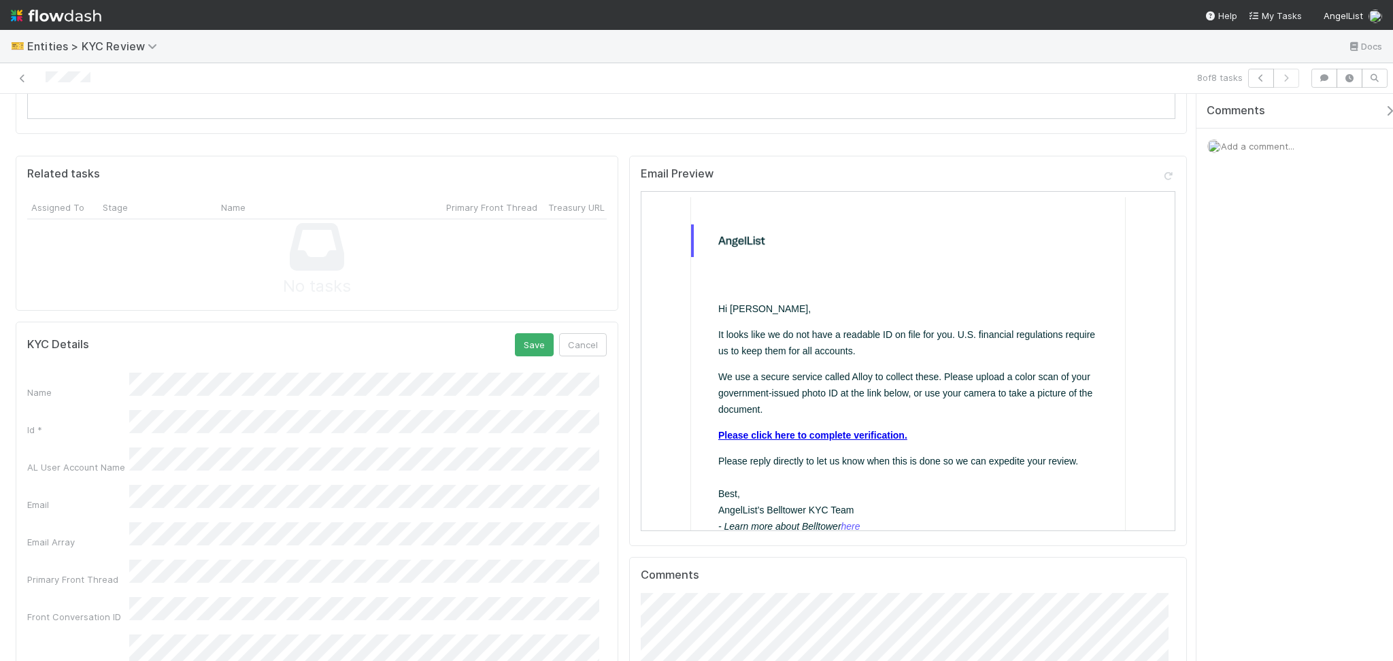
scroll to position [1089, 0]
click at [515, 334] on button "Save" at bounding box center [534, 345] width 39 height 23
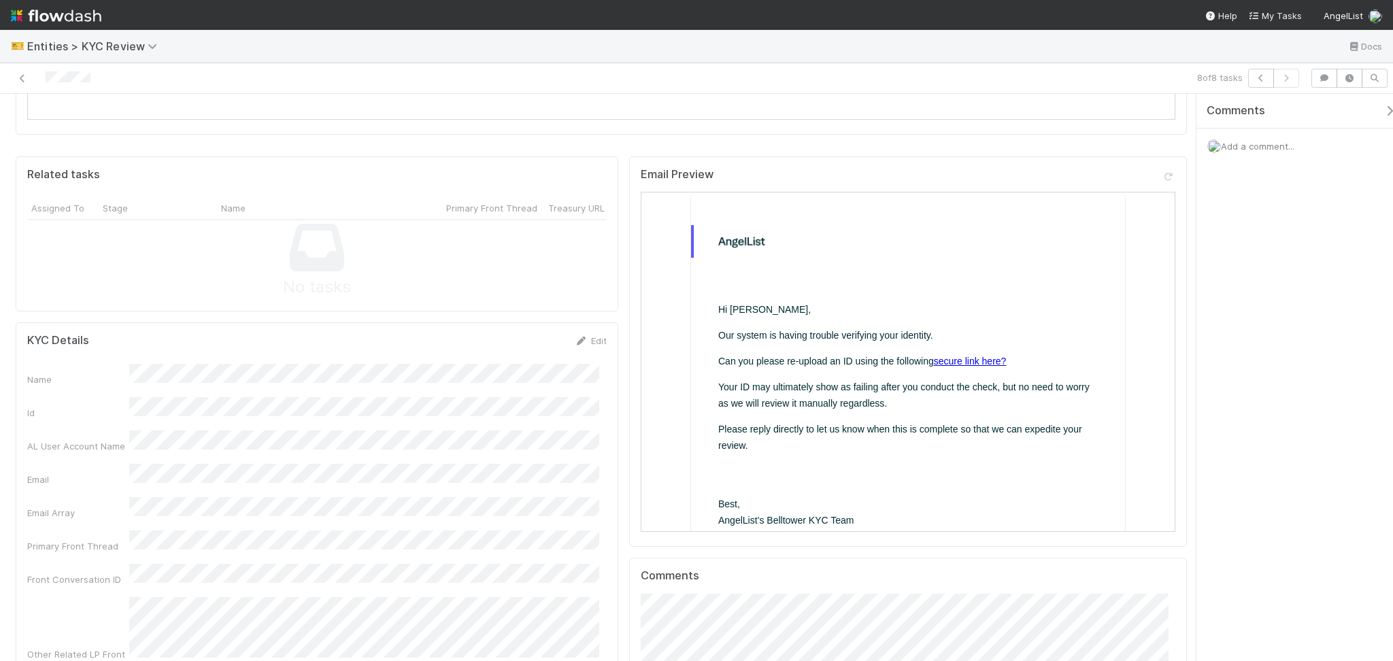
scroll to position [0, 0]
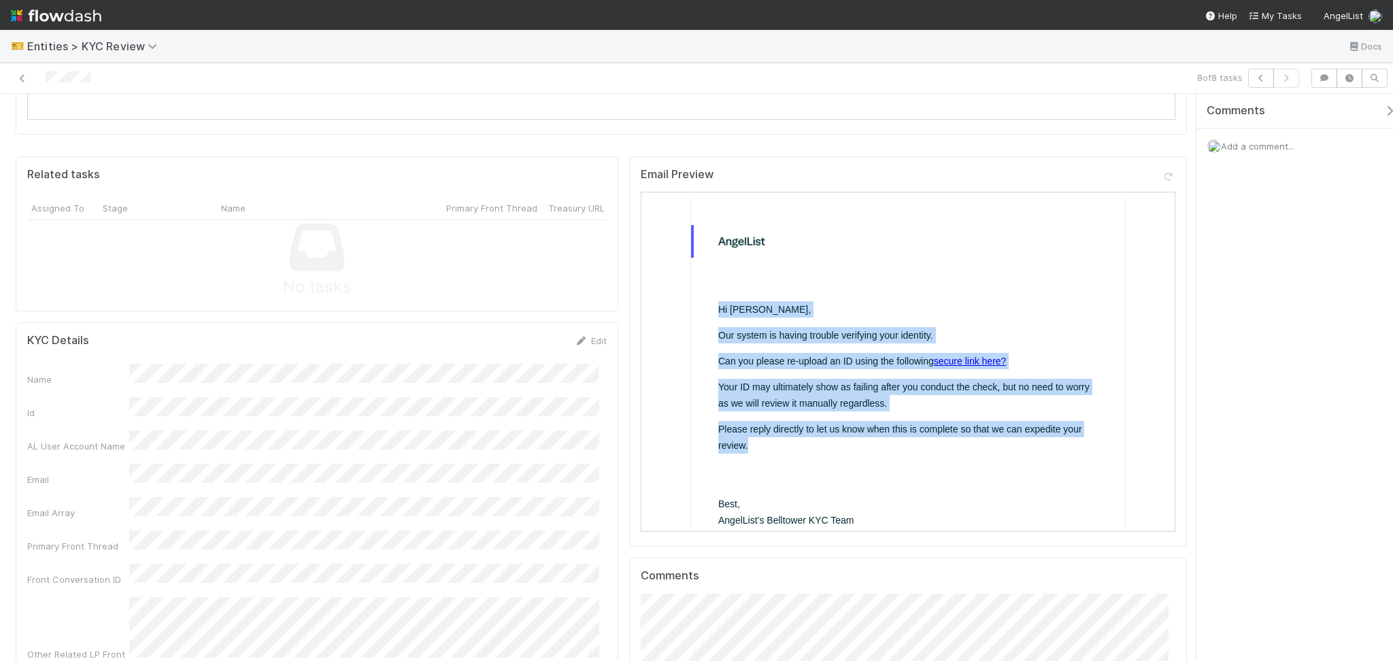
drag, startPoint x: 703, startPoint y: 305, endPoint x: 840, endPoint y: 448, distance: 197.3
click at [840, 448] on table "Hi Toni, Our system is having trouble verifying your identity. Can you please r…" at bounding box center [906, 422] width 435 height 331
copy td "Hi Toni, Our system is having trouble verifying your identity. Can you please r…"
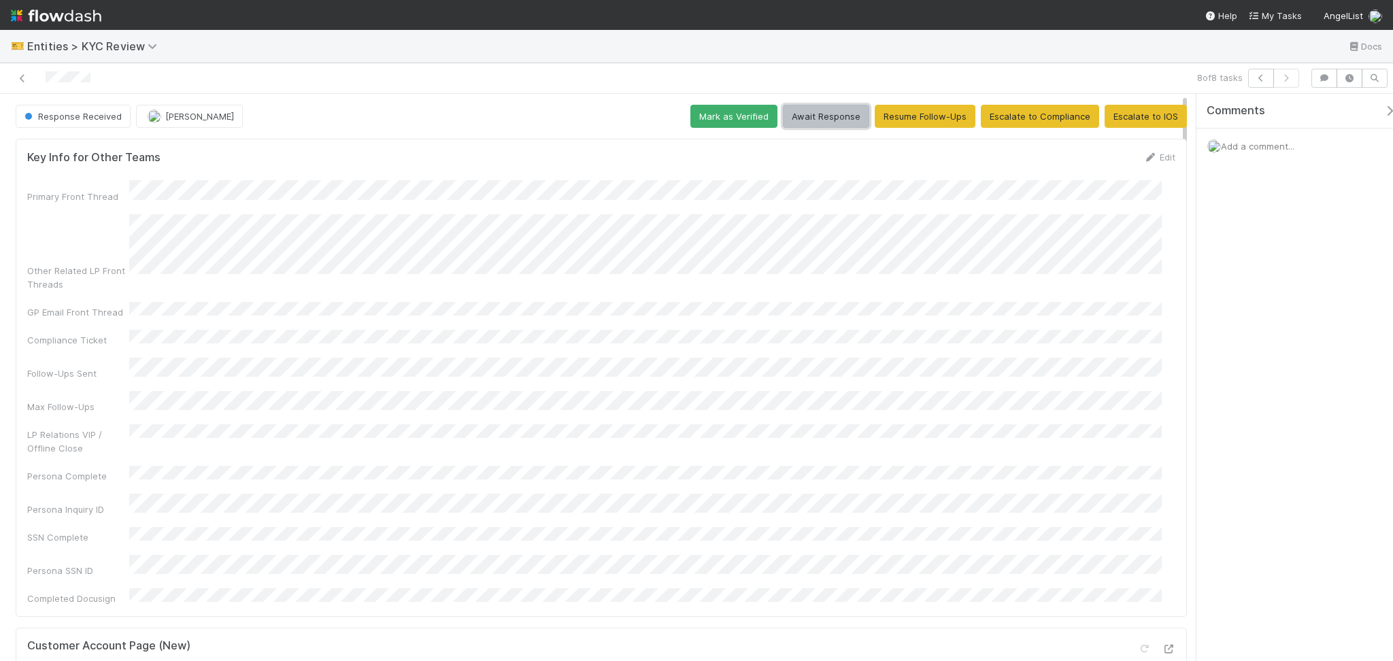
click at [825, 120] on button "Await Response" at bounding box center [826, 116] width 86 height 23
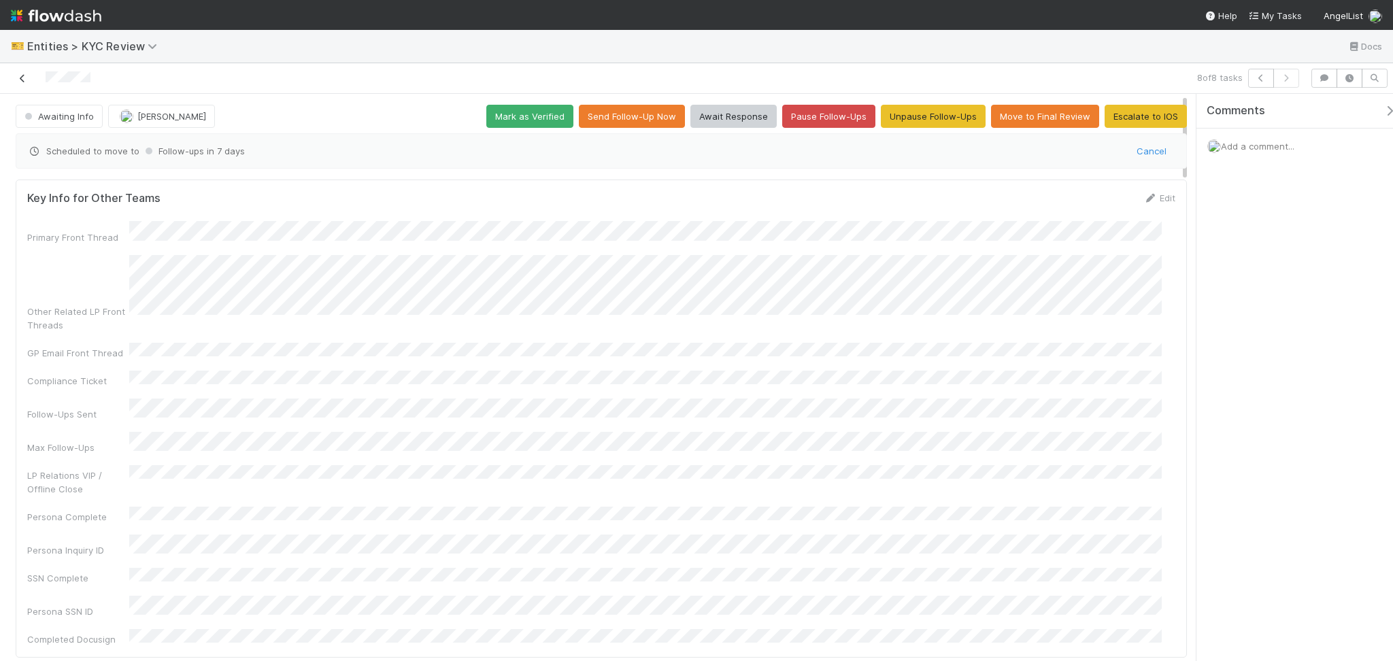
click at [27, 77] on icon at bounding box center [23, 78] width 14 height 9
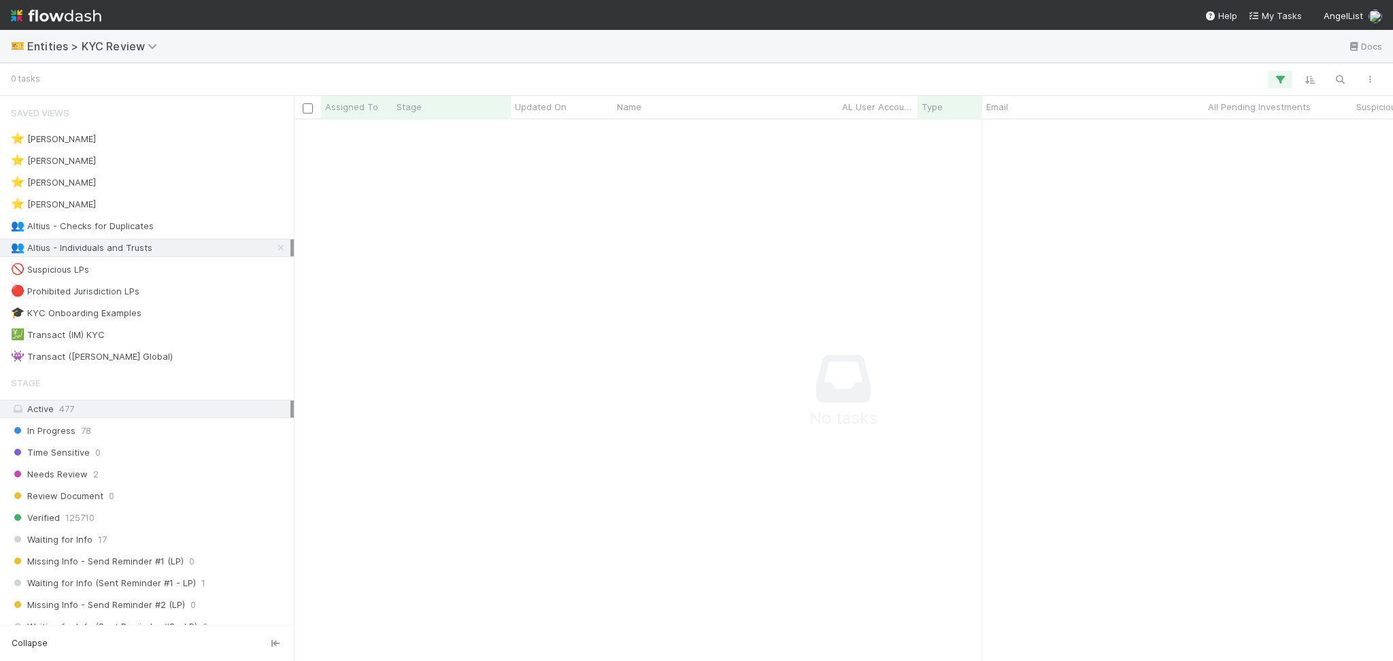
scroll to position [514, 1072]
click at [212, 226] on div "👥 Altius - Checks for Duplicates 1" at bounding box center [151, 226] width 280 height 17
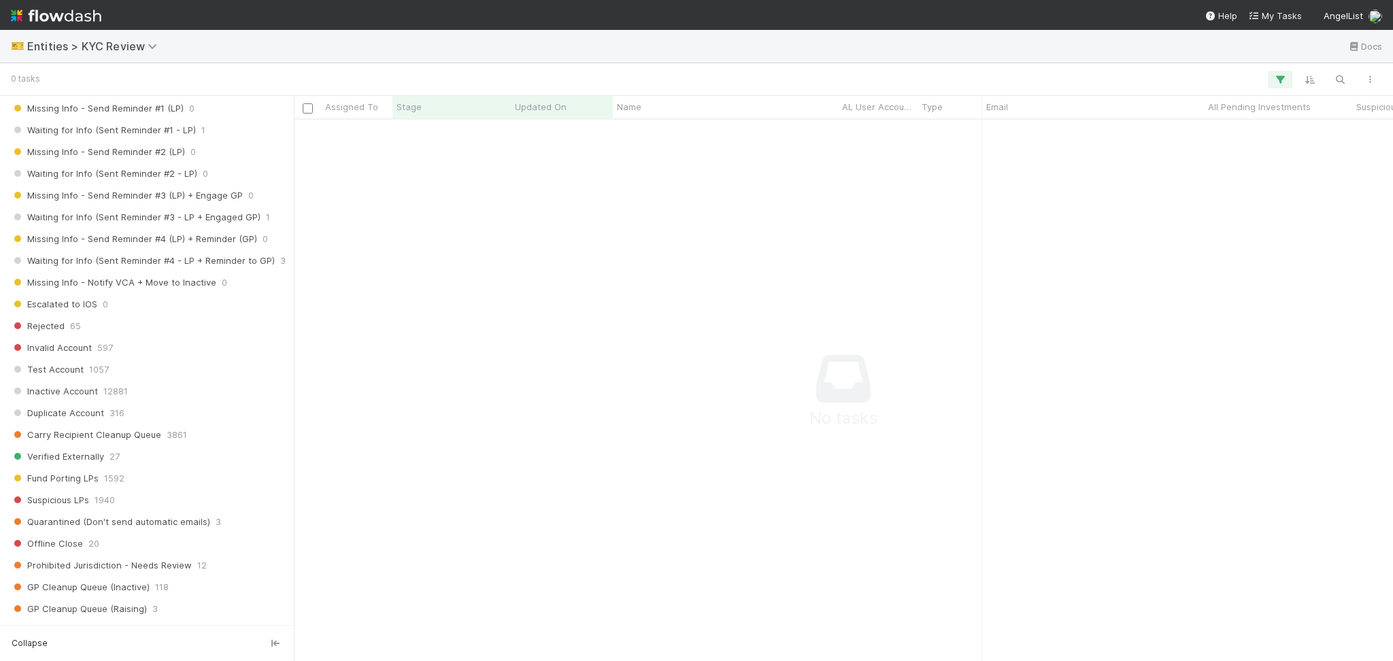
scroll to position [907, 0]
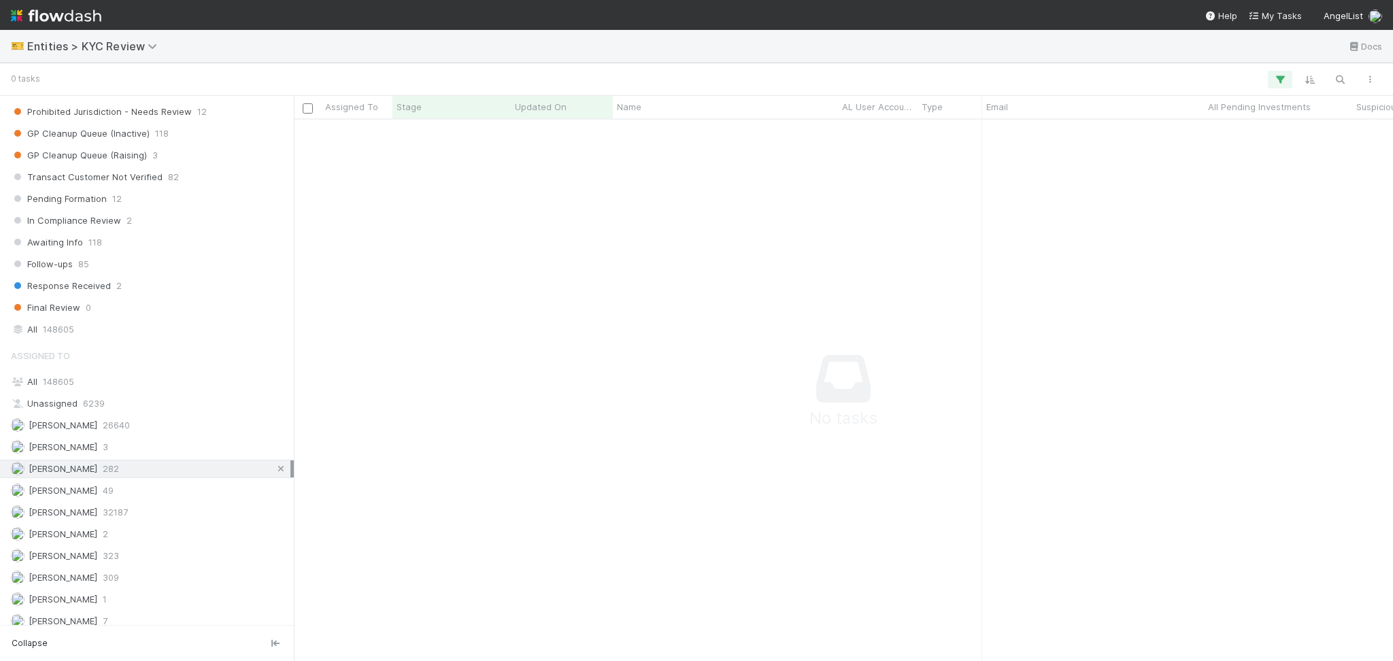
click at [274, 474] on icon at bounding box center [281, 469] width 14 height 9
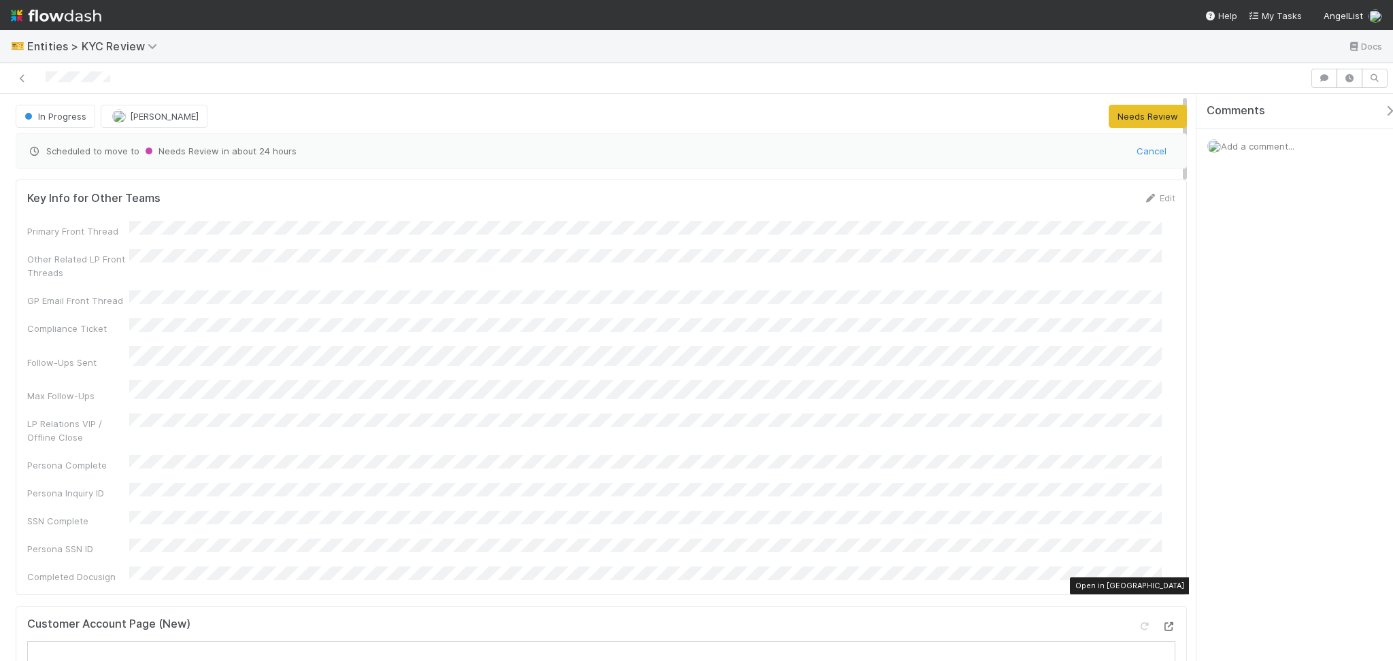
click at [1162, 623] on icon at bounding box center [1169, 627] width 14 height 9
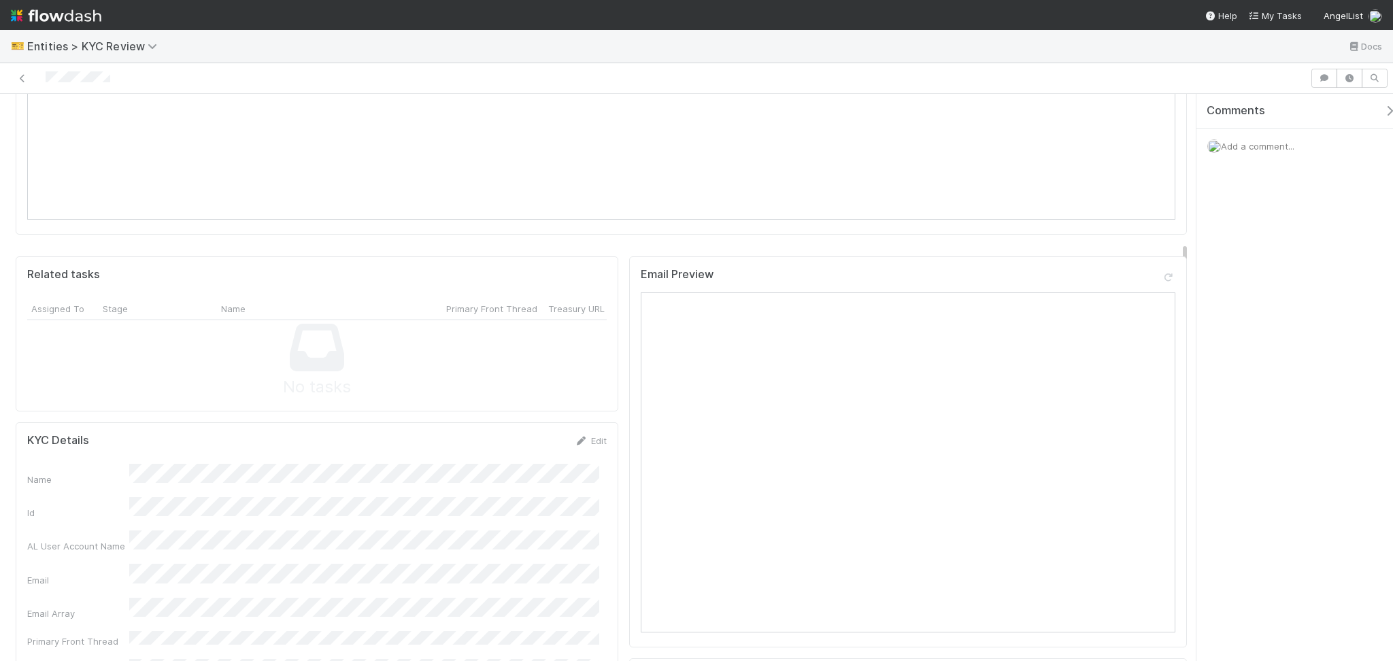
scroll to position [997, 0]
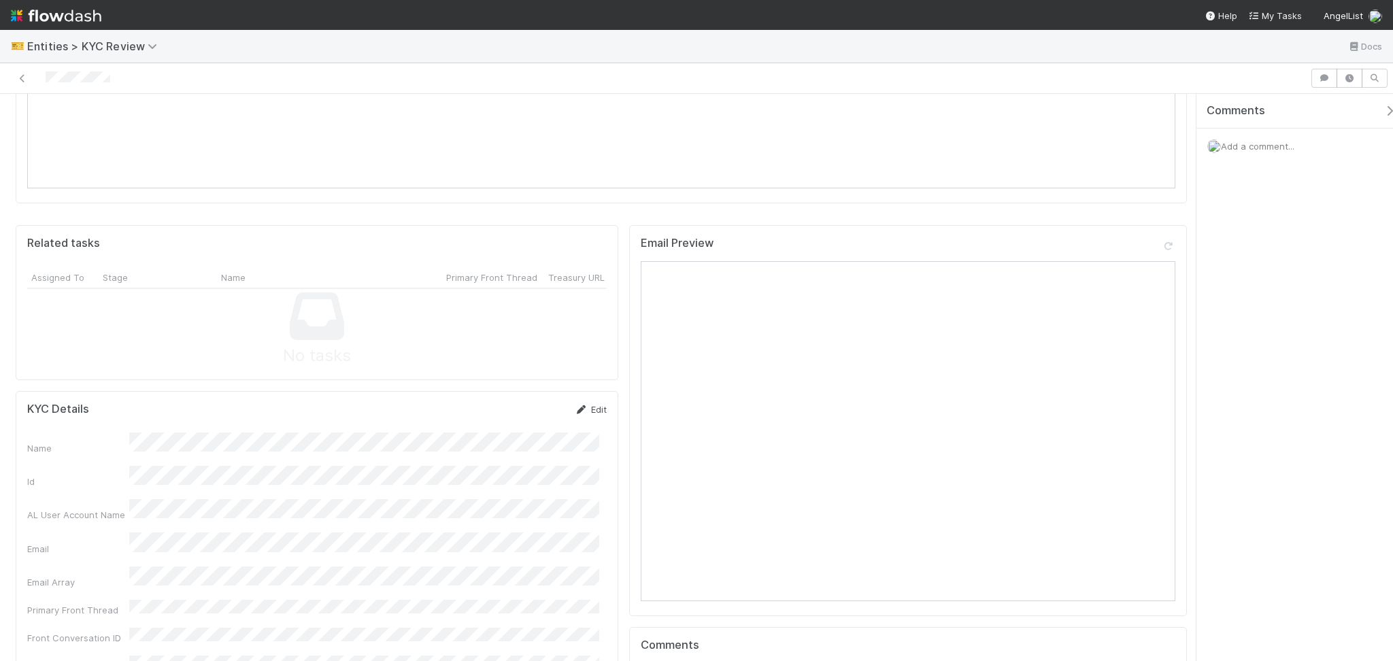
click at [594, 404] on link "Edit" at bounding box center [591, 409] width 32 height 11
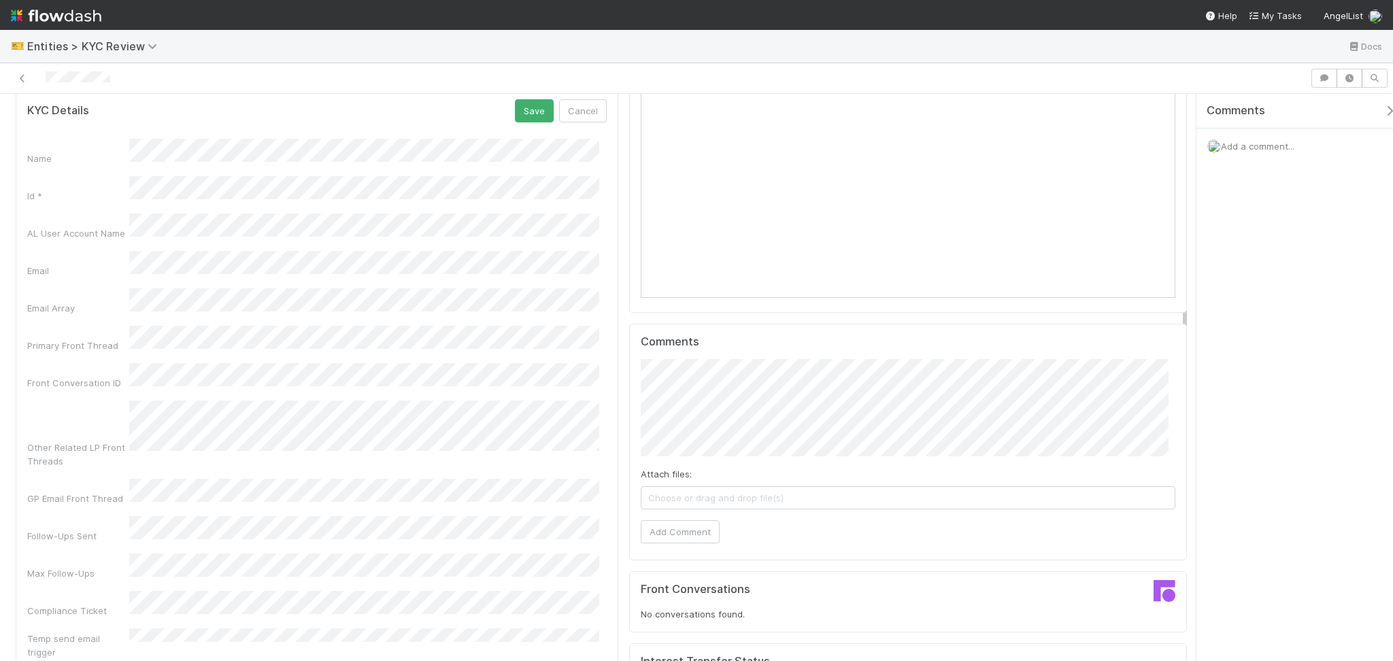
scroll to position [1179, 0]
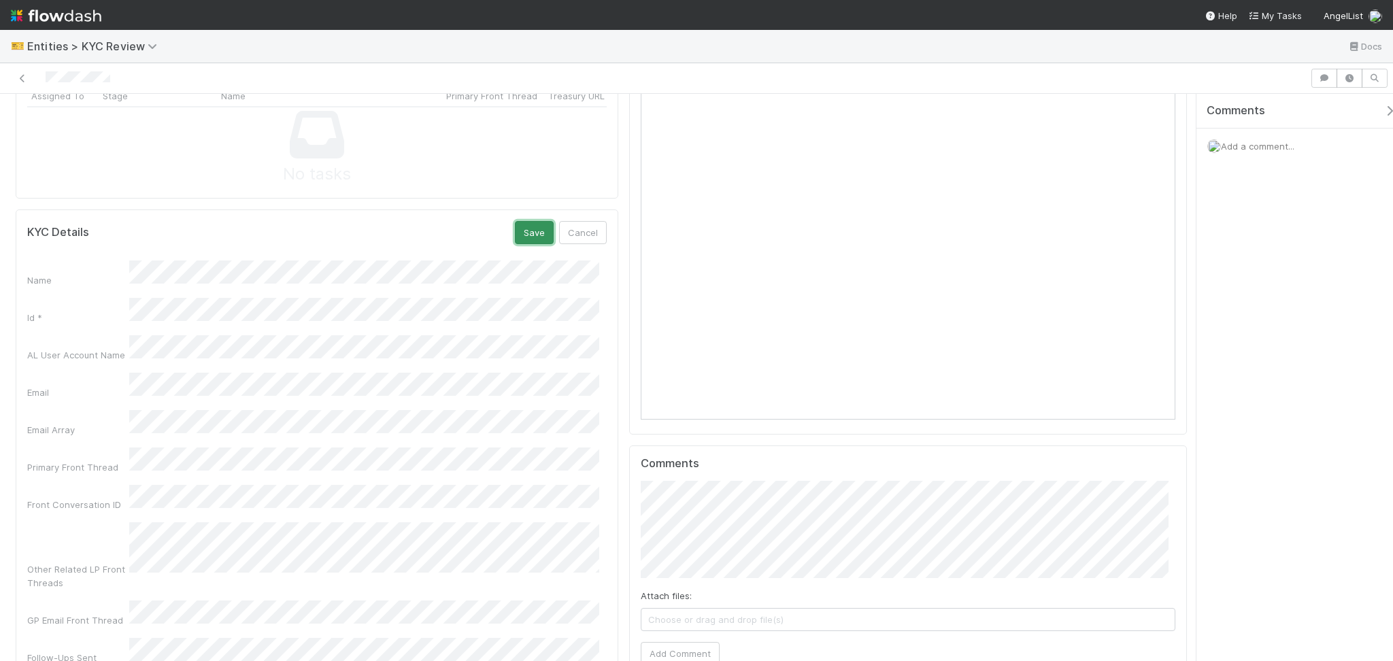
click at [530, 221] on button "Save" at bounding box center [534, 232] width 39 height 23
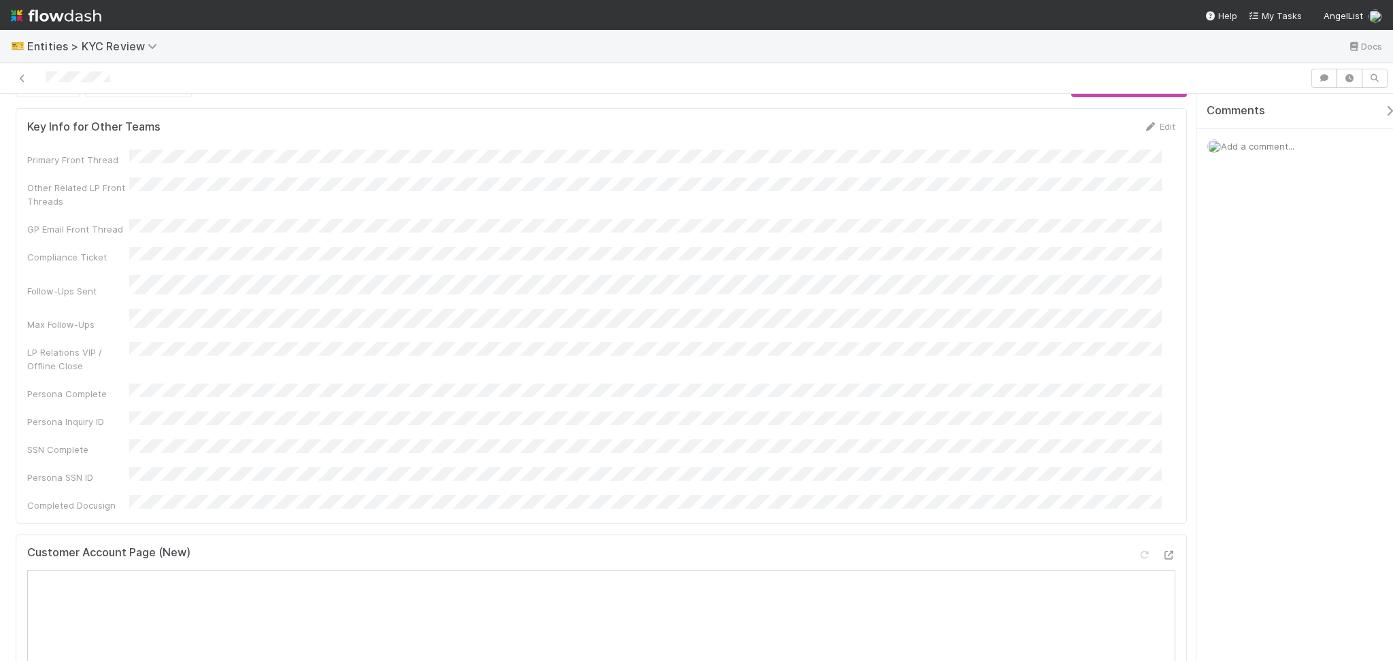
scroll to position [0, 0]
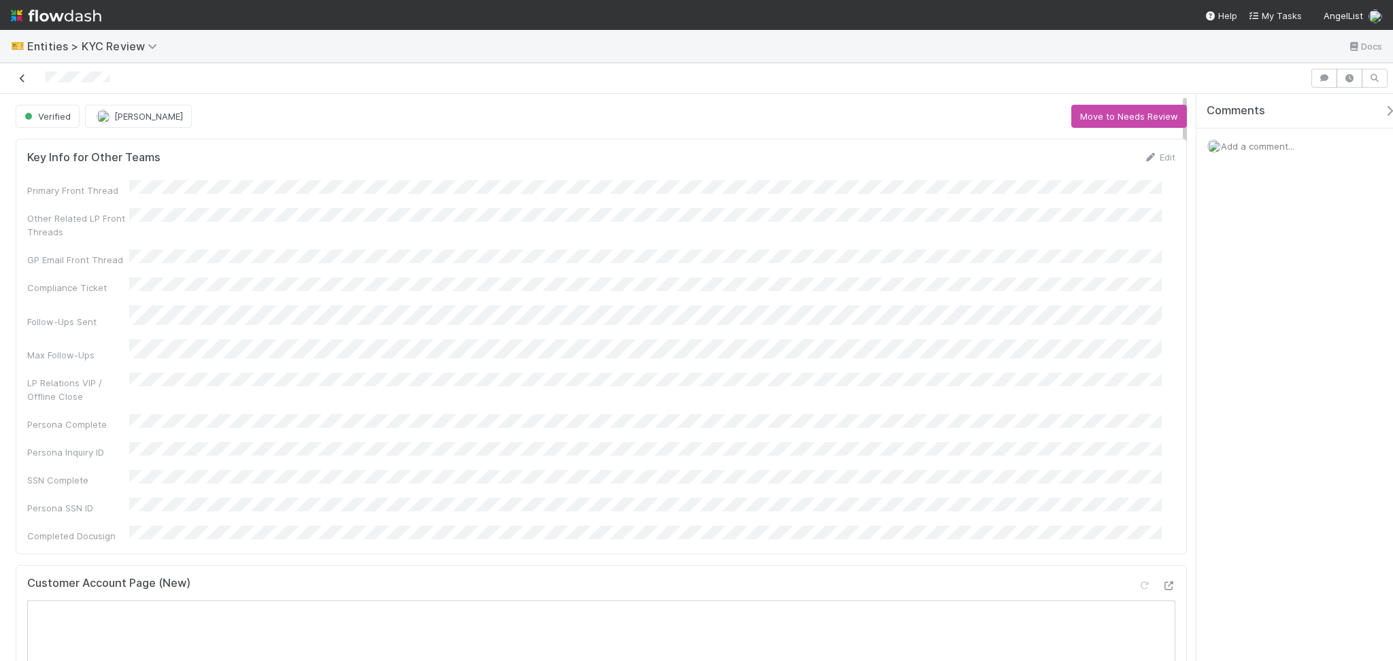
click at [16, 78] on icon at bounding box center [23, 78] width 14 height 9
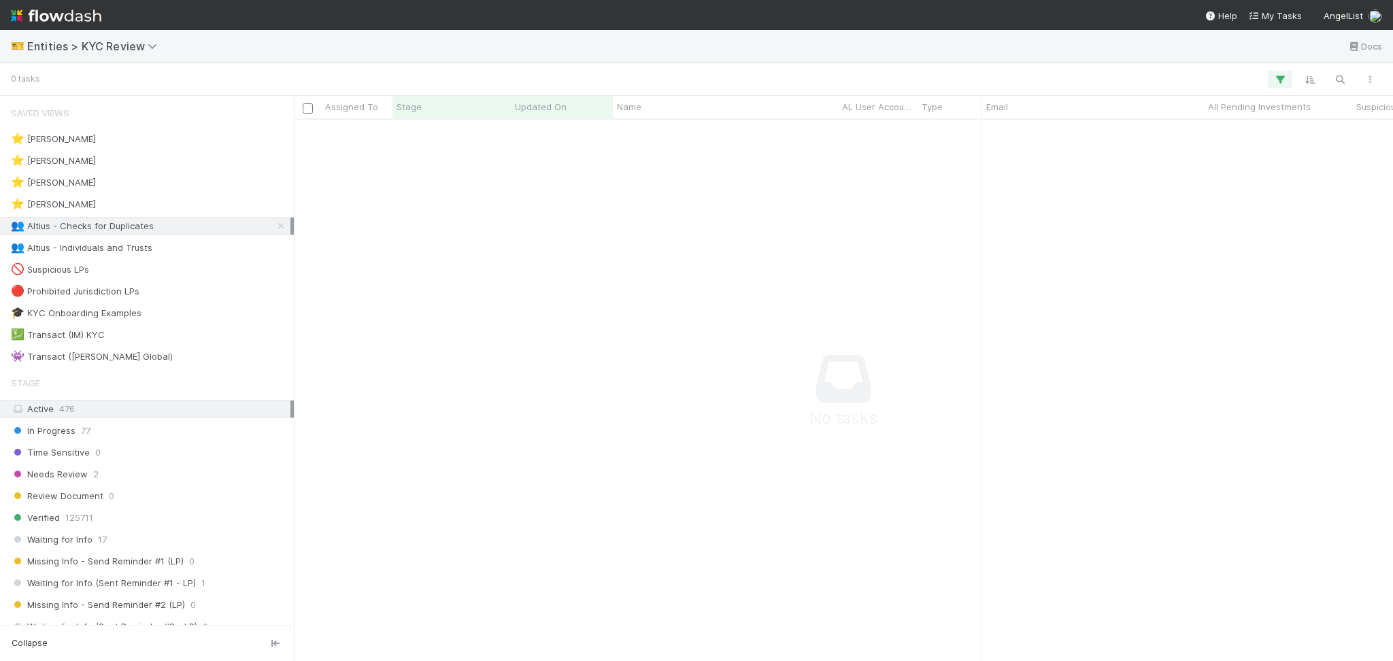
scroll to position [514, 1072]
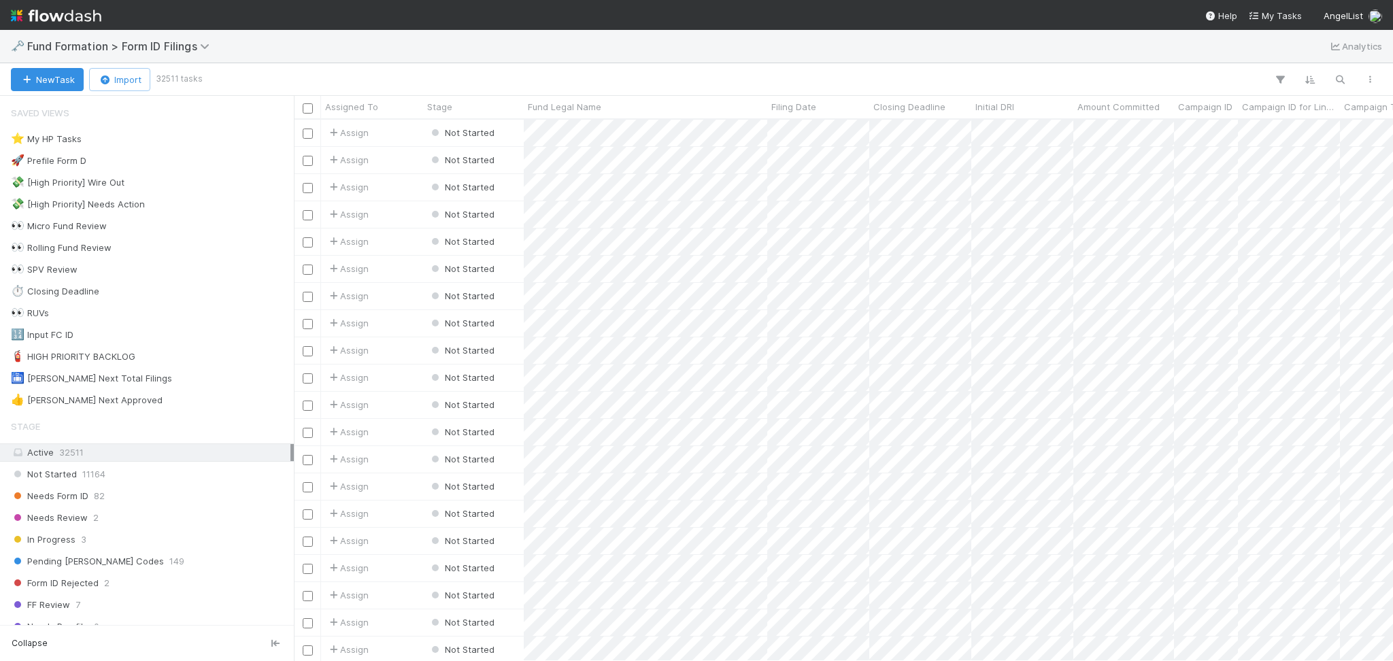
scroll to position [527, 1085]
click at [201, 131] on div "⭐ My HP Tasks 0" at bounding box center [151, 139] width 280 height 17
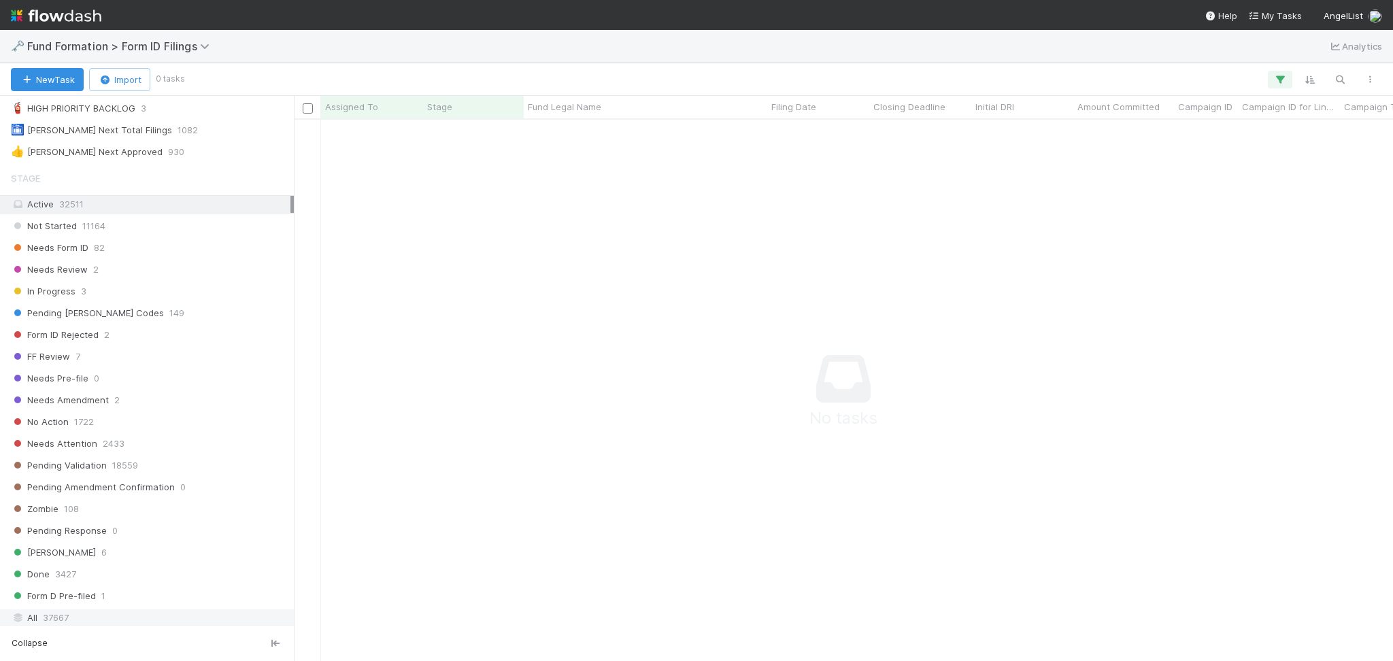
scroll to position [440, 0]
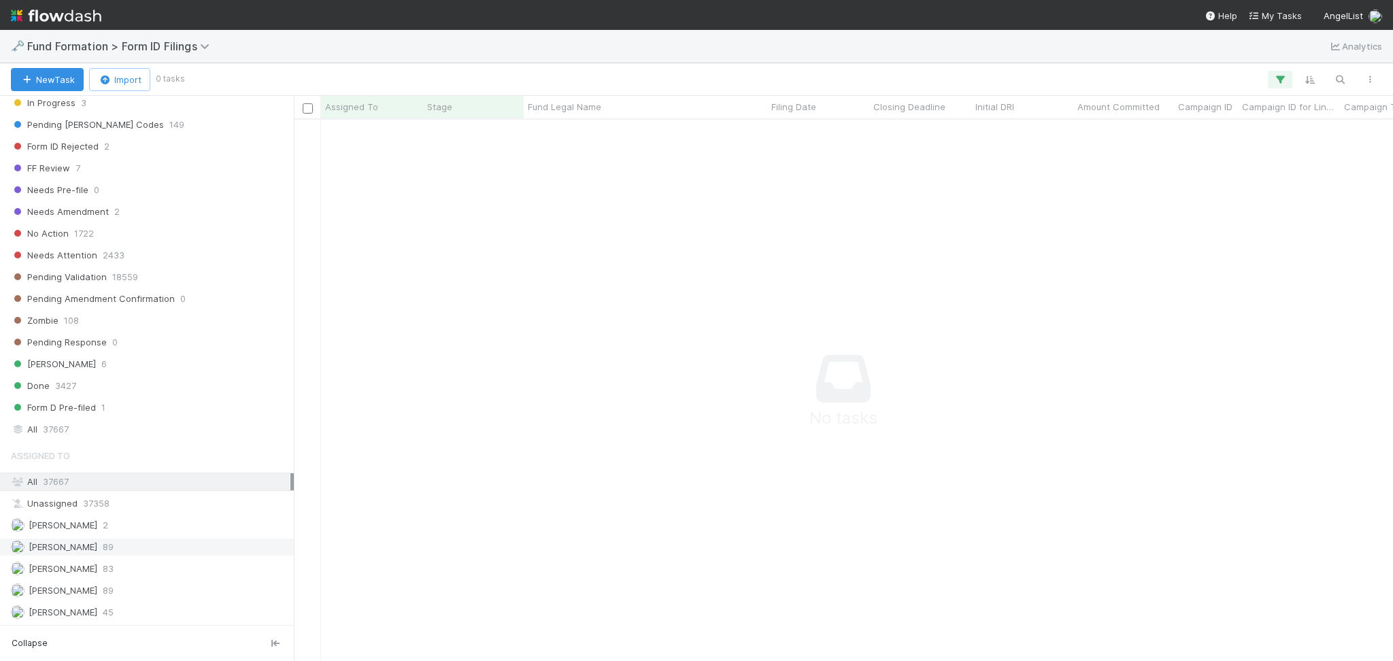
click at [155, 547] on div "[PERSON_NAME] 89" at bounding box center [151, 547] width 280 height 17
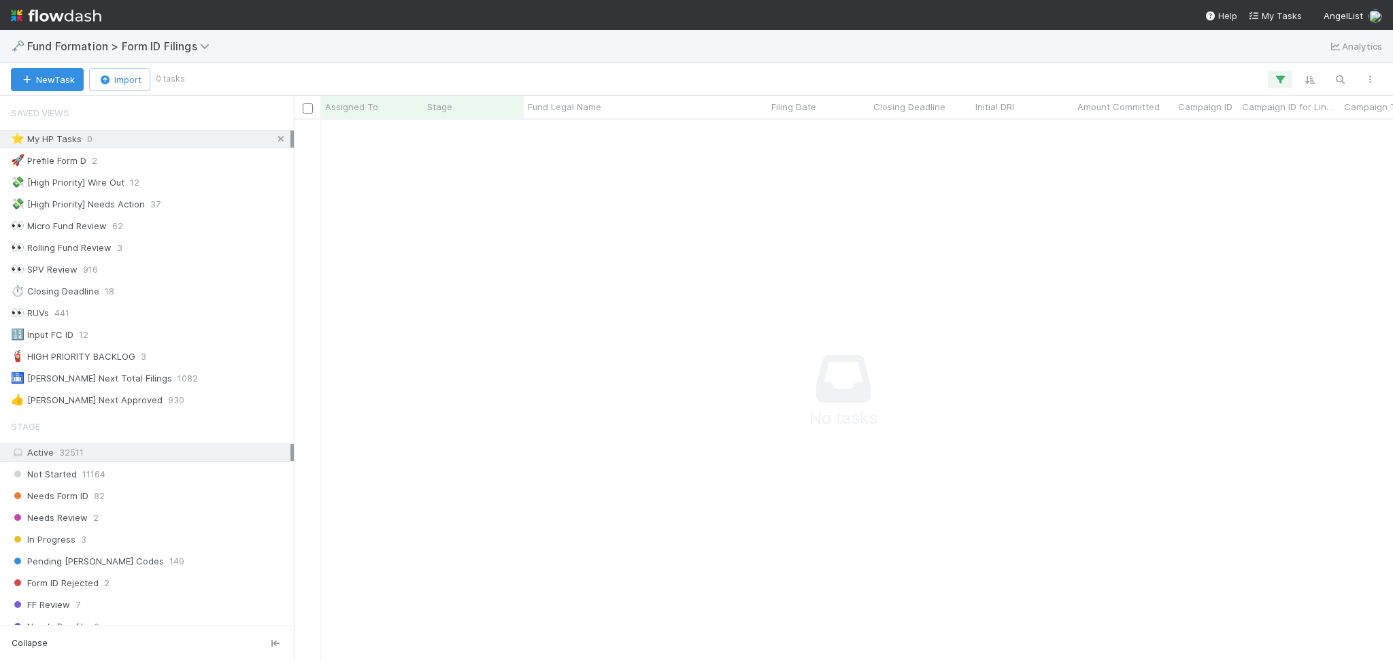
click at [274, 139] on icon at bounding box center [281, 139] width 14 height 9
drag, startPoint x: 142, startPoint y: 493, endPoint x: 103, endPoint y: 390, distance: 110.2
click at [142, 493] on div "Needs Form ID 82" at bounding box center [151, 496] width 280 height 17
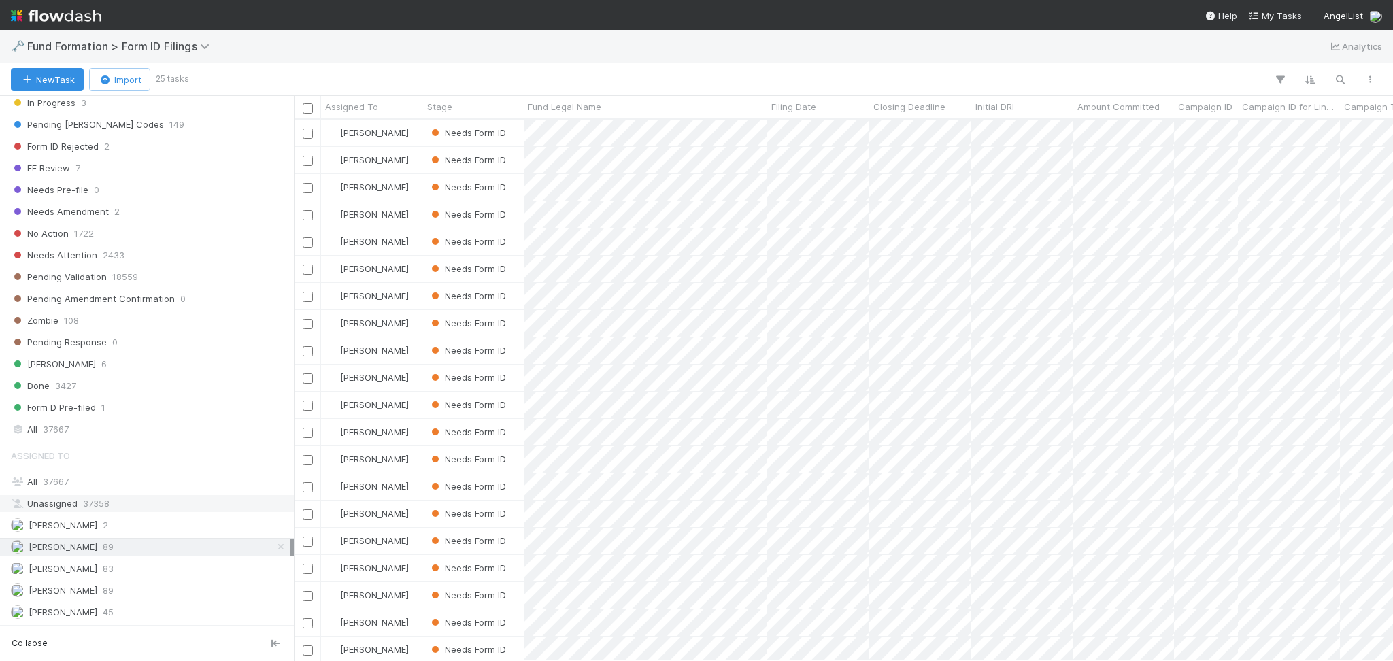
scroll to position [527, 1085]
click at [135, 573] on div "[PERSON_NAME] 83" at bounding box center [151, 569] width 280 height 17
click at [131, 588] on div "[PERSON_NAME] 89" at bounding box center [151, 590] width 280 height 17
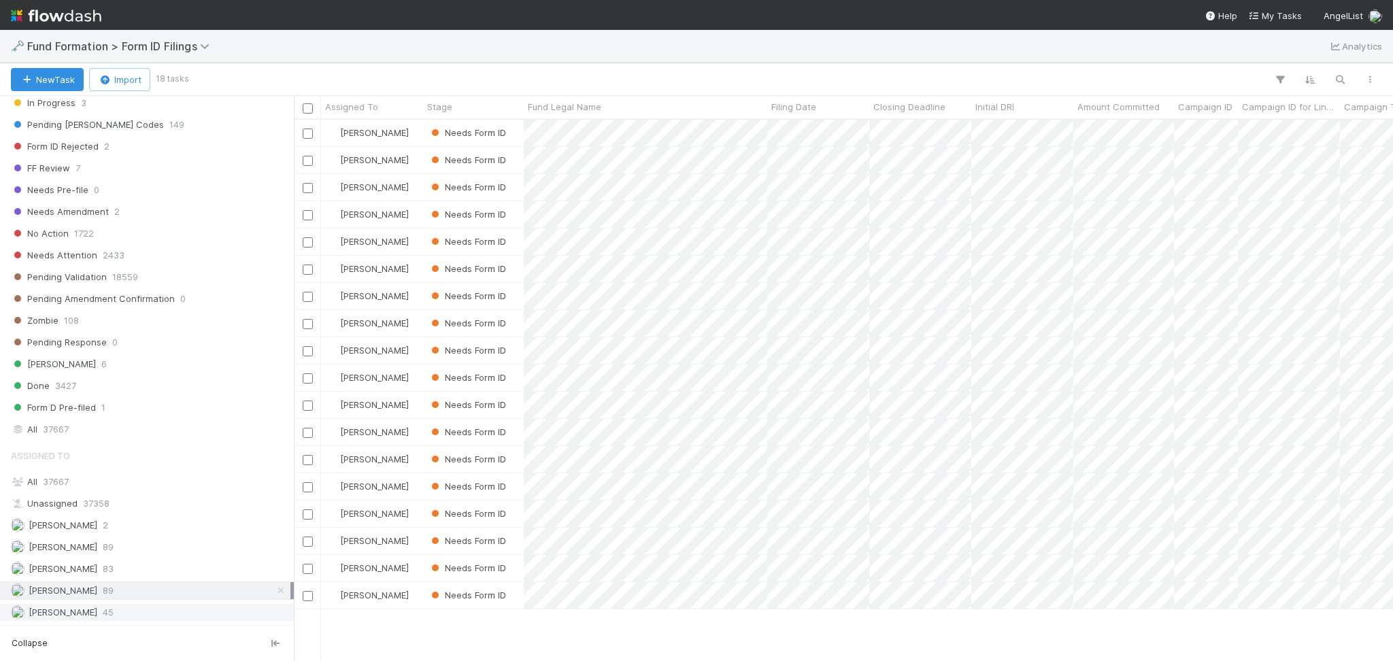
scroll to position [527, 1085]
click at [131, 603] on div "[PERSON_NAME] 45" at bounding box center [147, 612] width 294 height 18
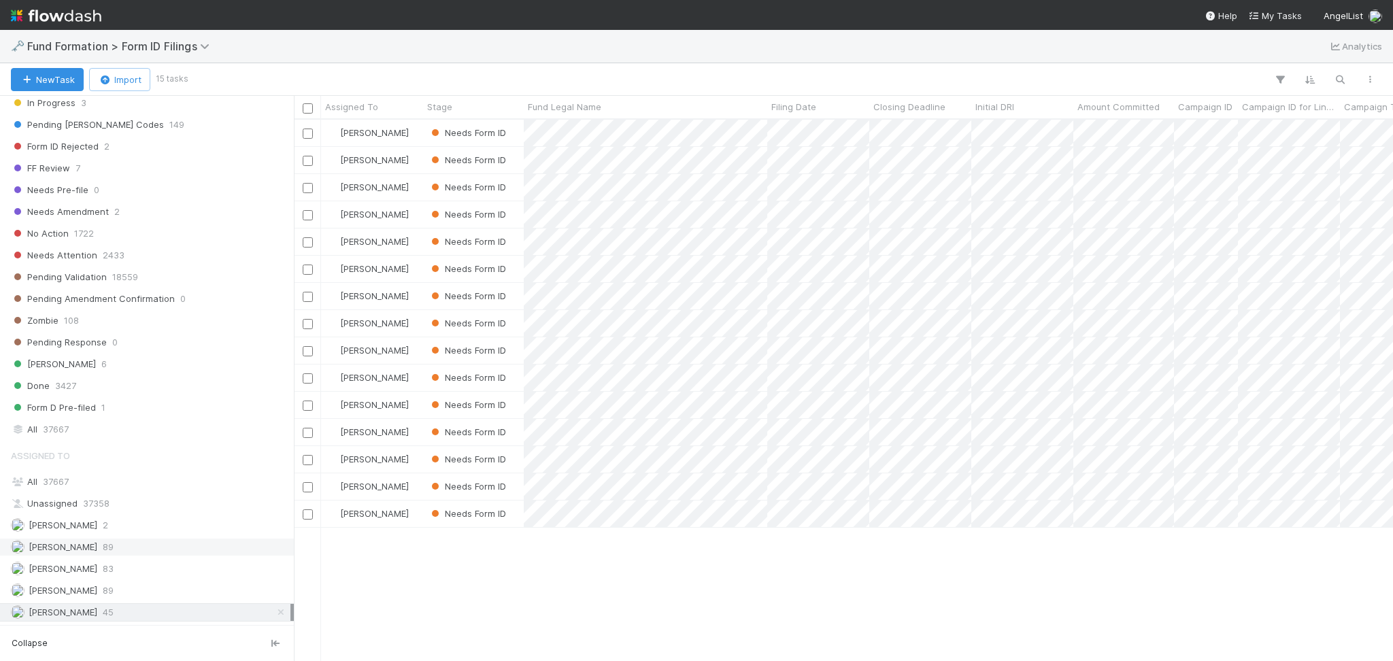
scroll to position [527, 1085]
click at [131, 543] on div "[PERSON_NAME] 89" at bounding box center [151, 547] width 280 height 17
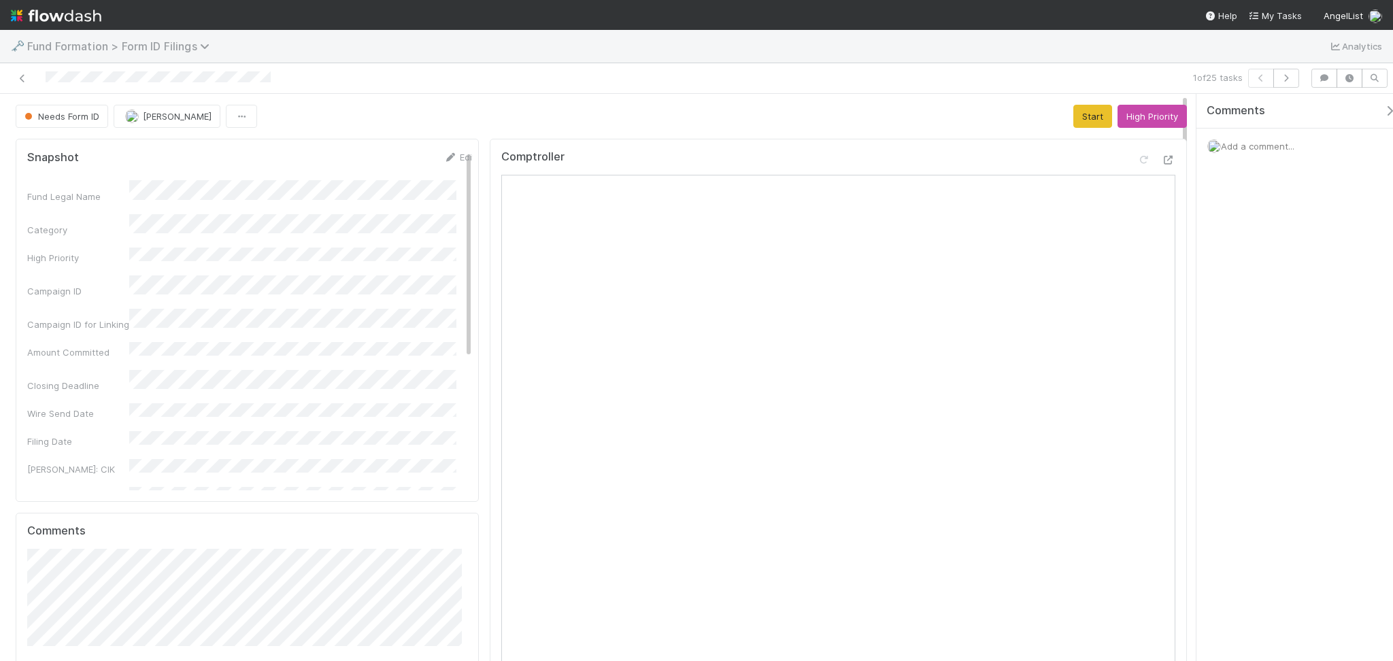
click at [115, 42] on span "Fund Formation > Form ID Filings" at bounding box center [121, 46] width 189 height 14
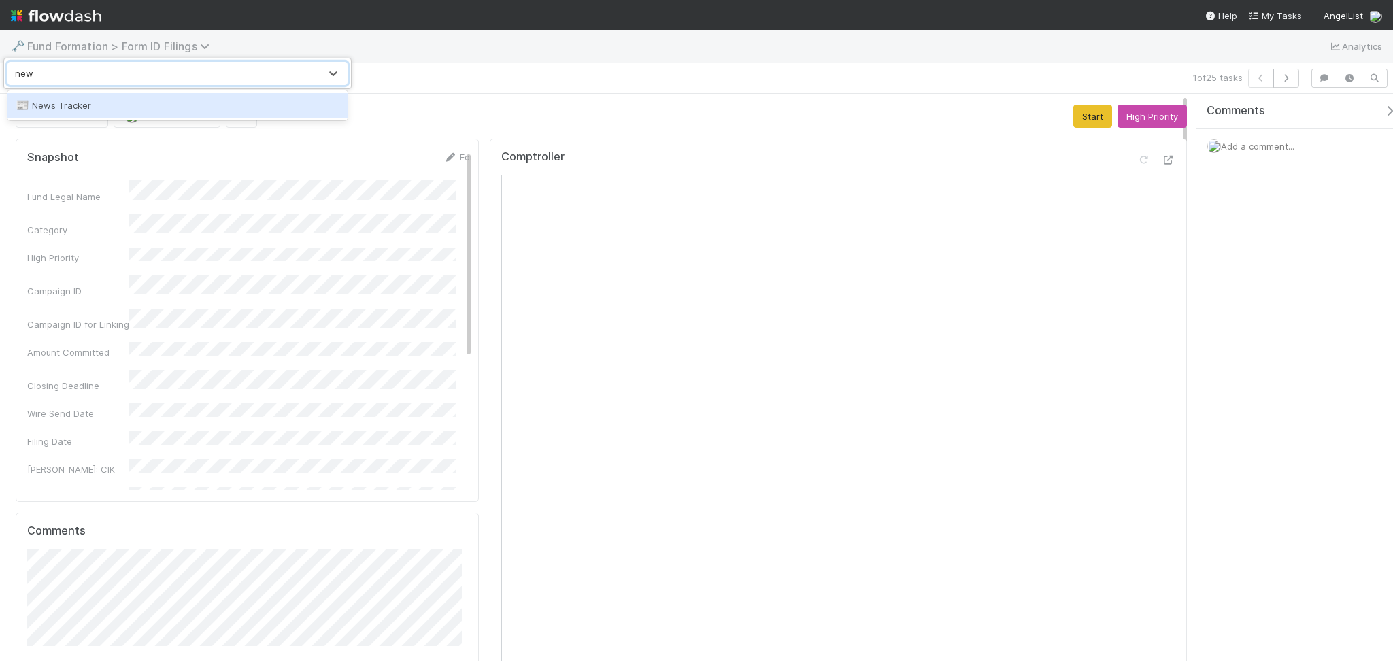
type input "news"
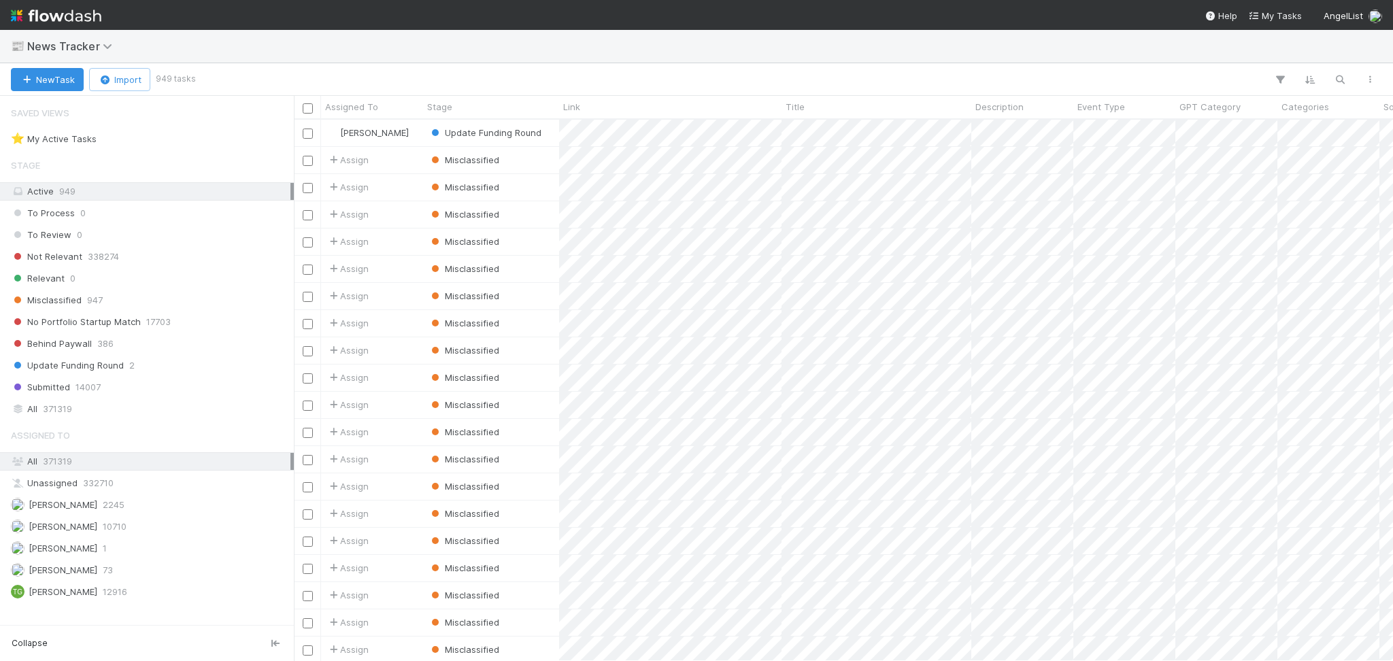
scroll to position [527, 1085]
click at [135, 512] on div "Febbie Cervantes 2245" at bounding box center [151, 505] width 280 height 17
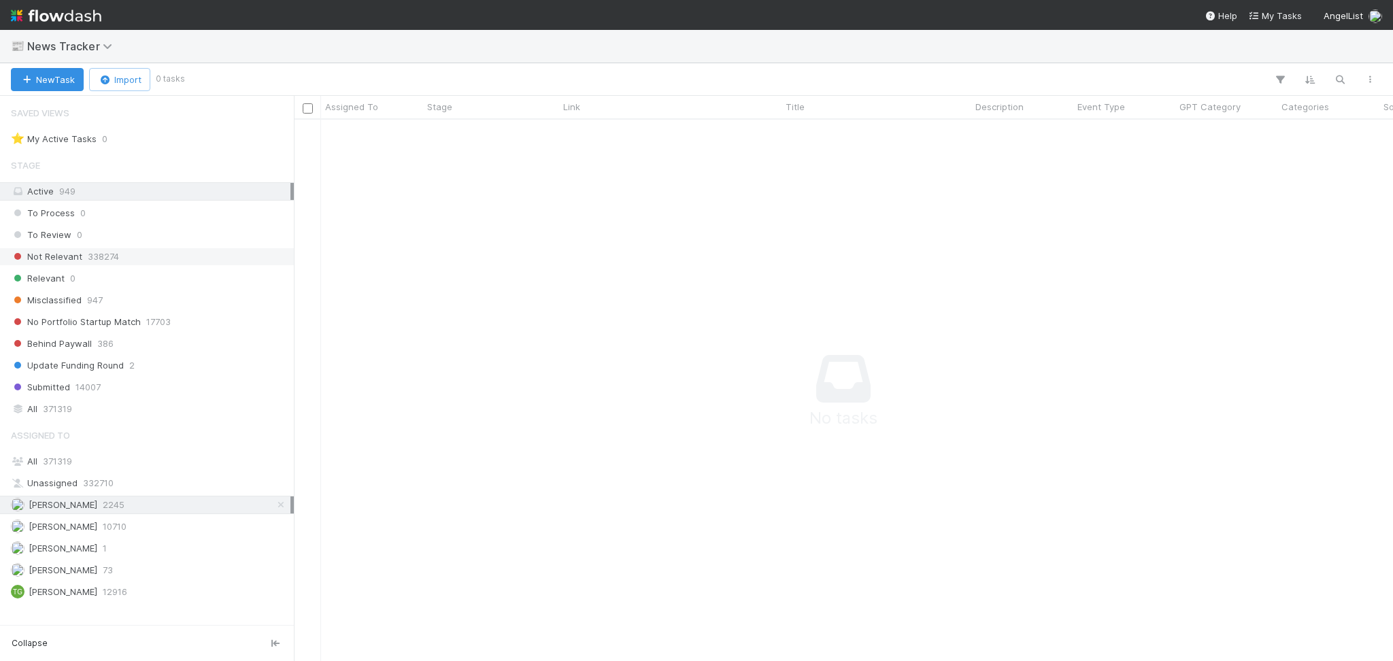
scroll to position [514, 1072]
click at [99, 43] on span "News Tracker" at bounding box center [73, 46] width 92 height 14
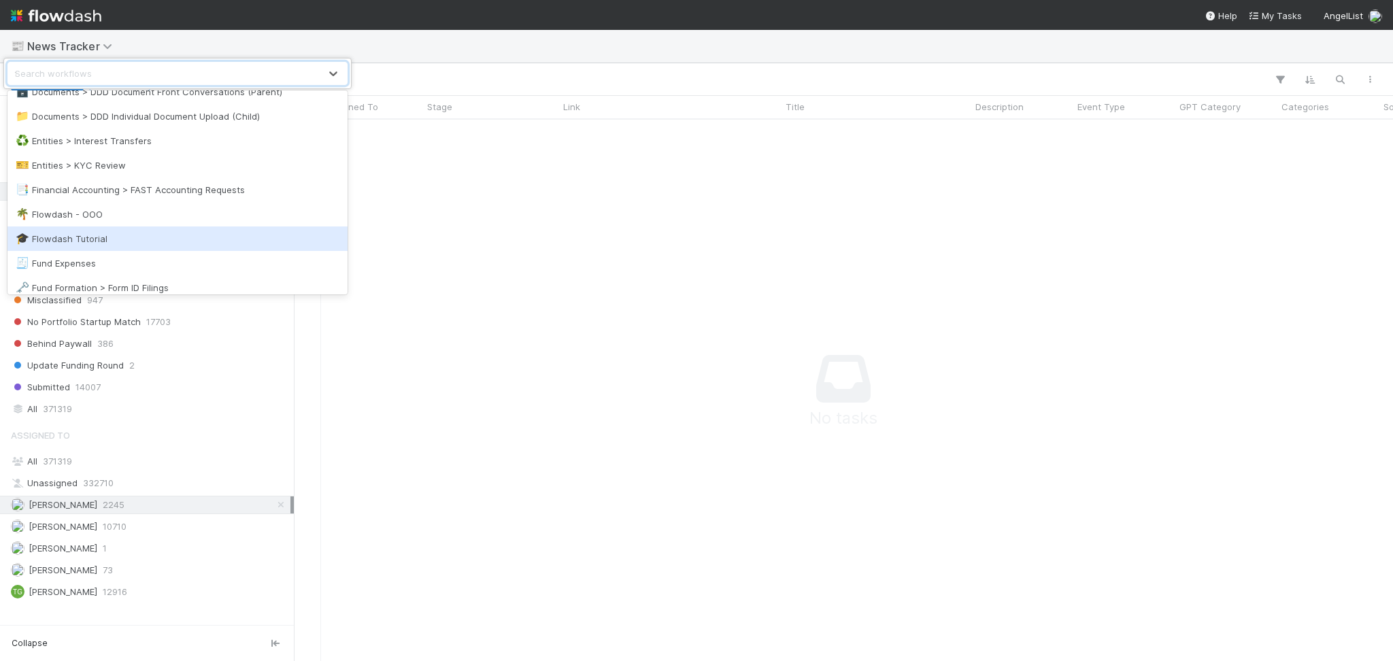
scroll to position [87, 0]
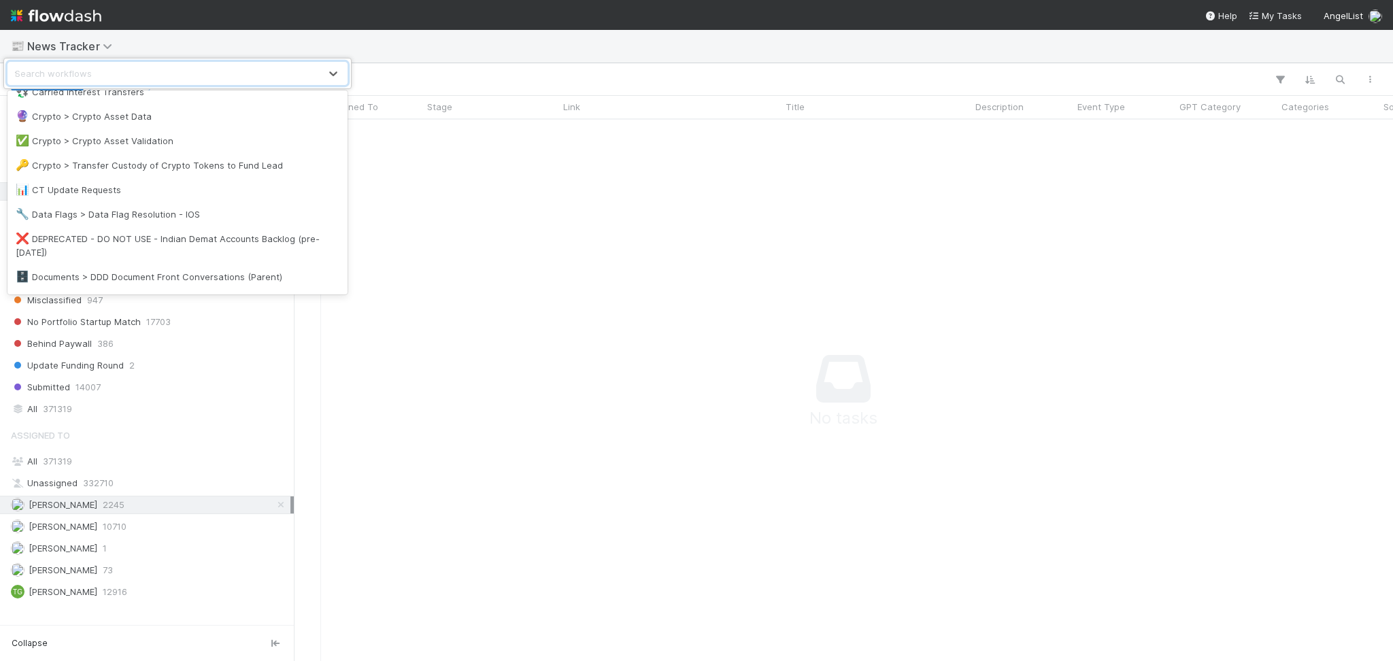
type input "fo"
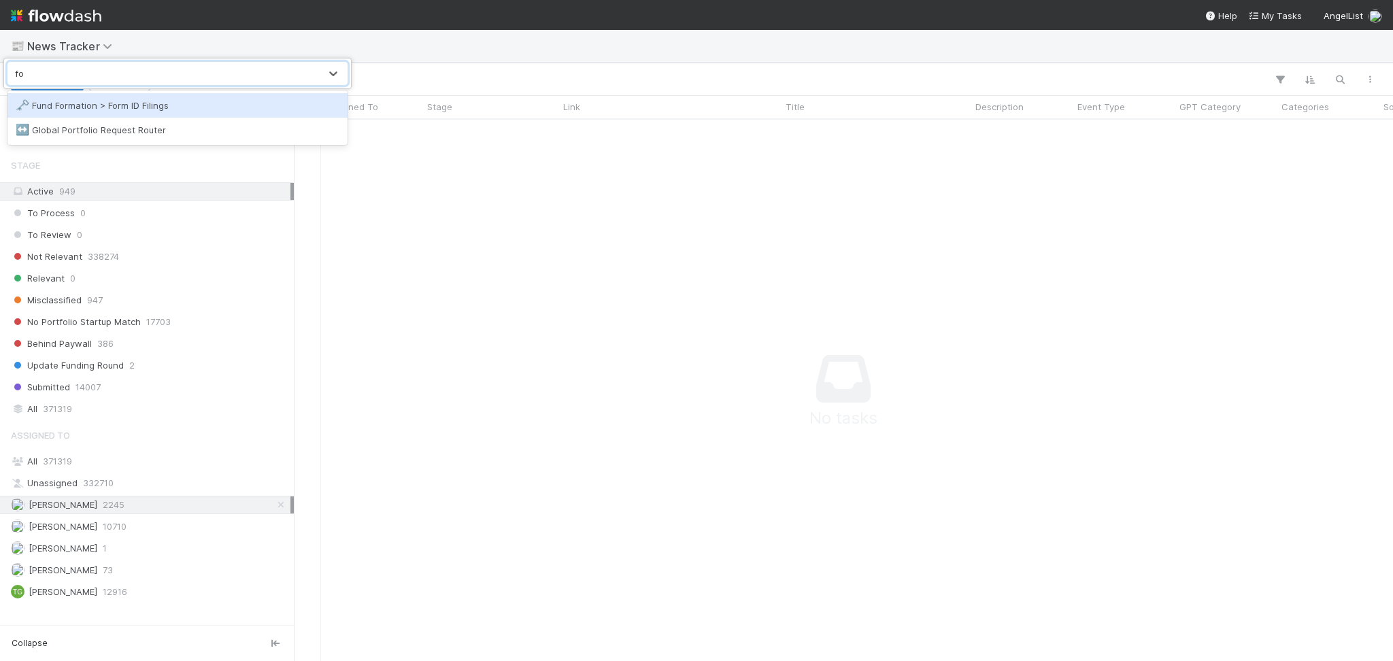
scroll to position [0, 0]
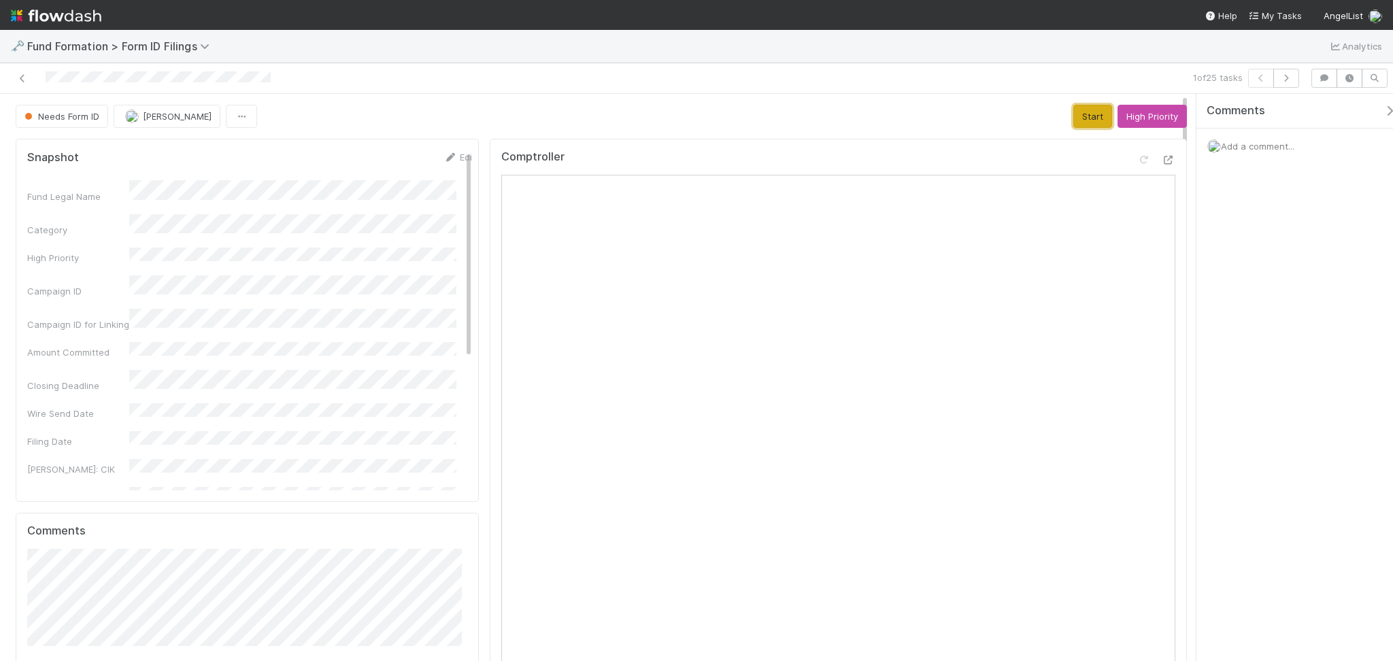
click at [1082, 125] on button "Start" at bounding box center [1093, 116] width 39 height 23
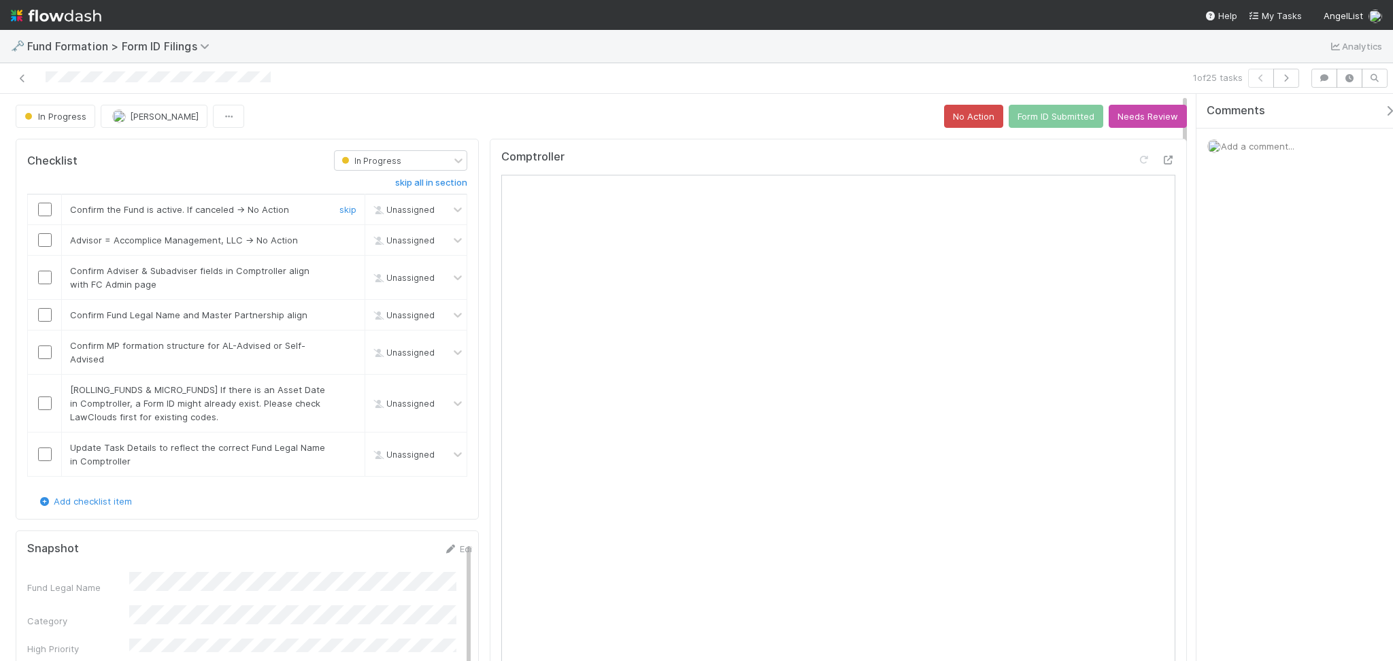
click at [51, 201] on td at bounding box center [45, 210] width 34 height 31
click at [47, 207] on input "checkbox" at bounding box center [45, 210] width 14 height 14
click at [38, 239] on input "checkbox" at bounding box center [45, 240] width 14 height 14
click at [44, 276] on input "checkbox" at bounding box center [45, 278] width 14 height 14
click at [41, 314] on input "checkbox" at bounding box center [45, 315] width 14 height 14
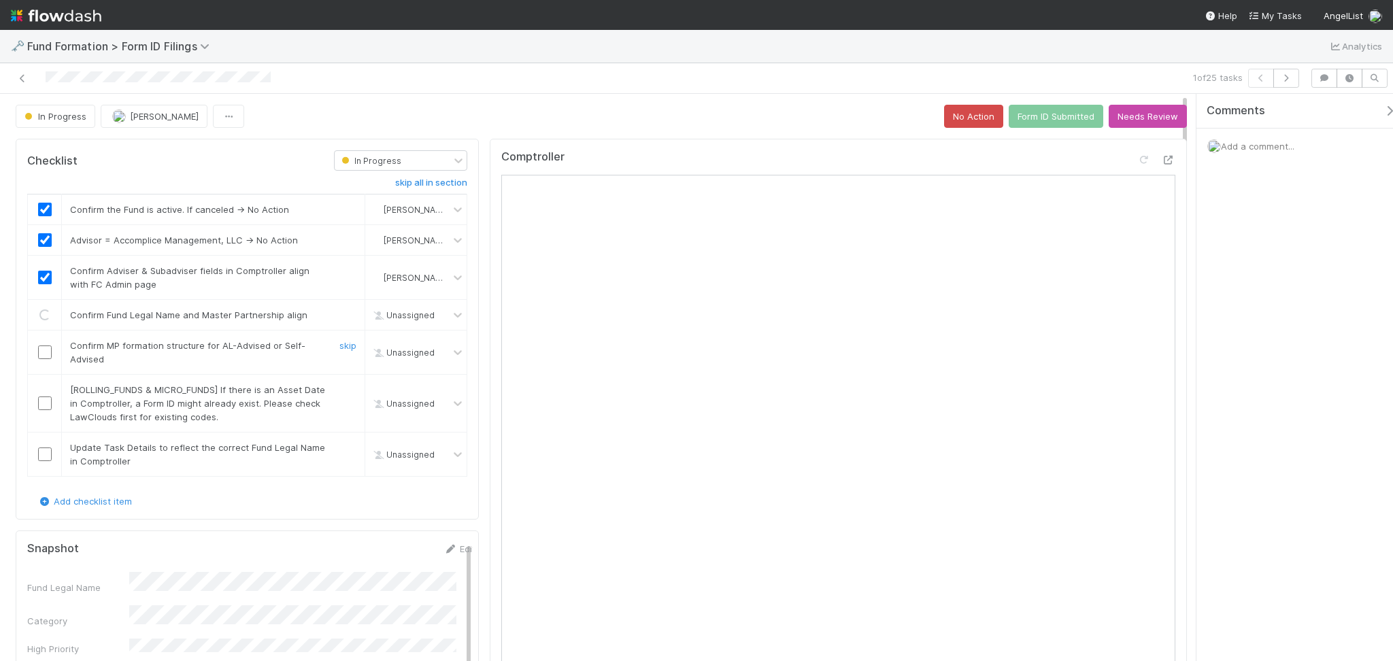
click at [40, 350] on input "checkbox" at bounding box center [45, 353] width 14 height 14
click at [342, 391] on link "skip" at bounding box center [348, 389] width 17 height 11
checkbox input "true"
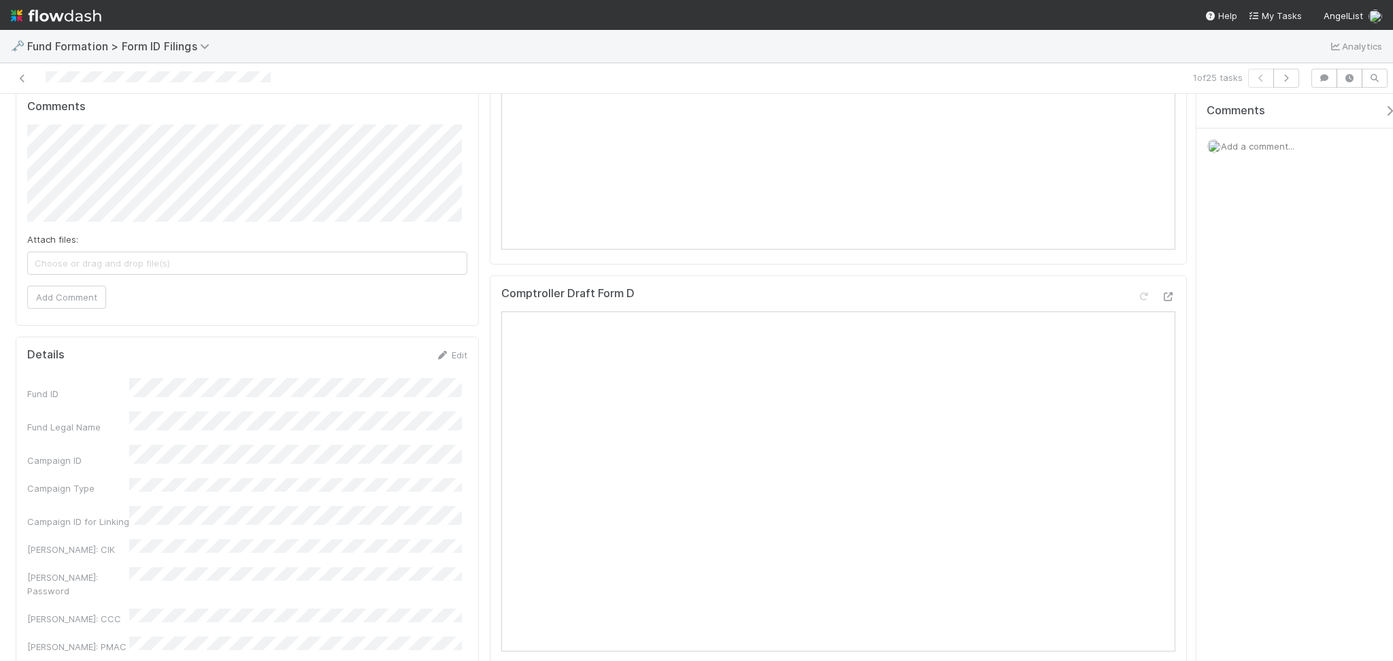
scroll to position [907, 0]
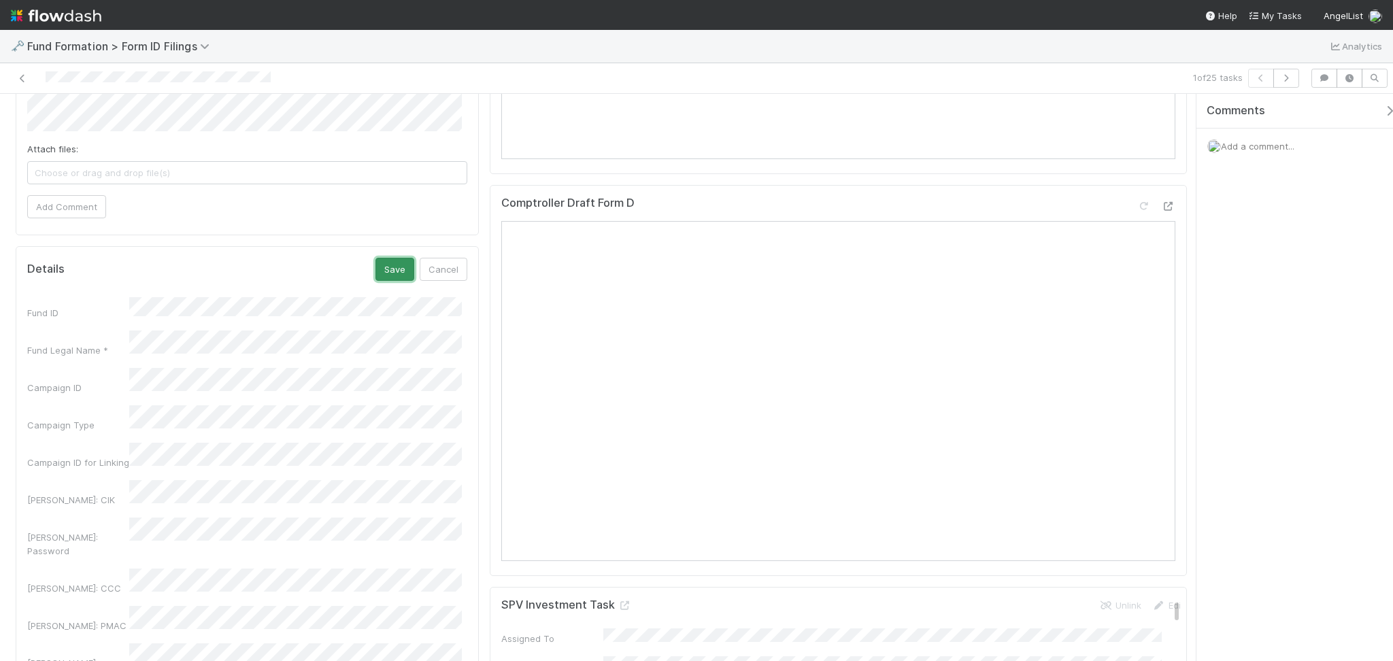
click at [391, 274] on button "Save" at bounding box center [395, 269] width 39 height 23
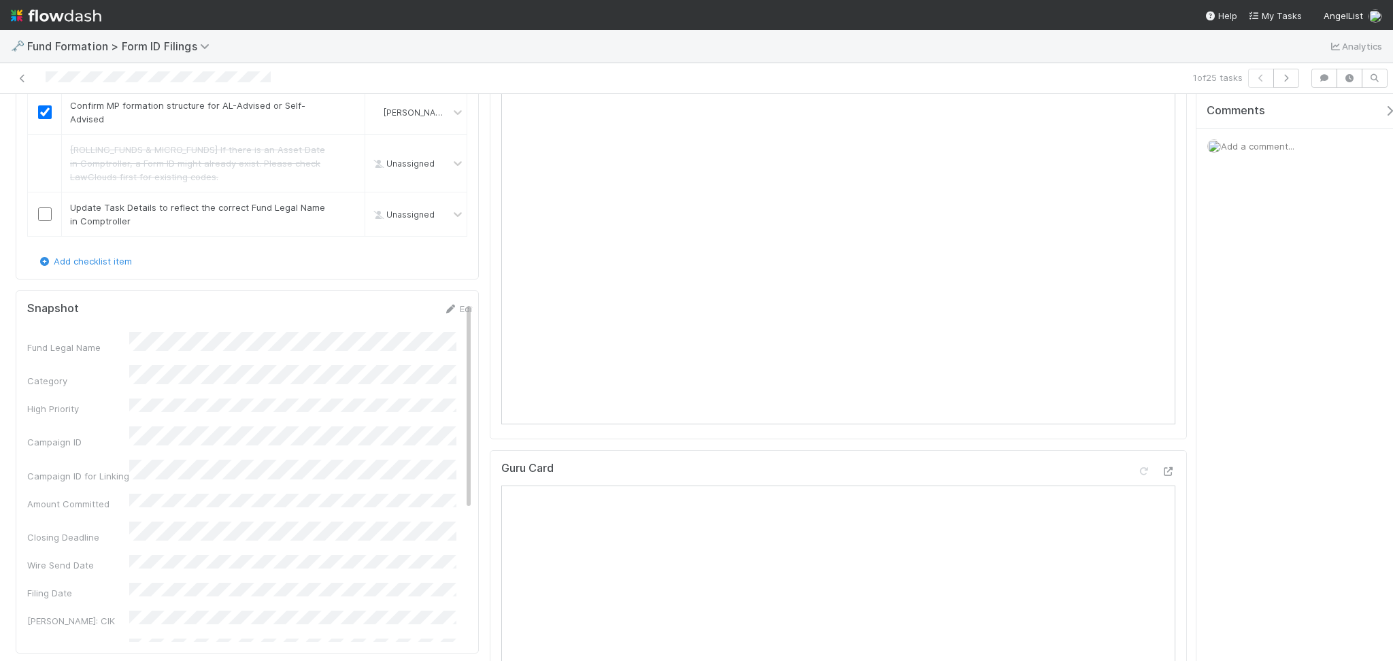
scroll to position [90, 0]
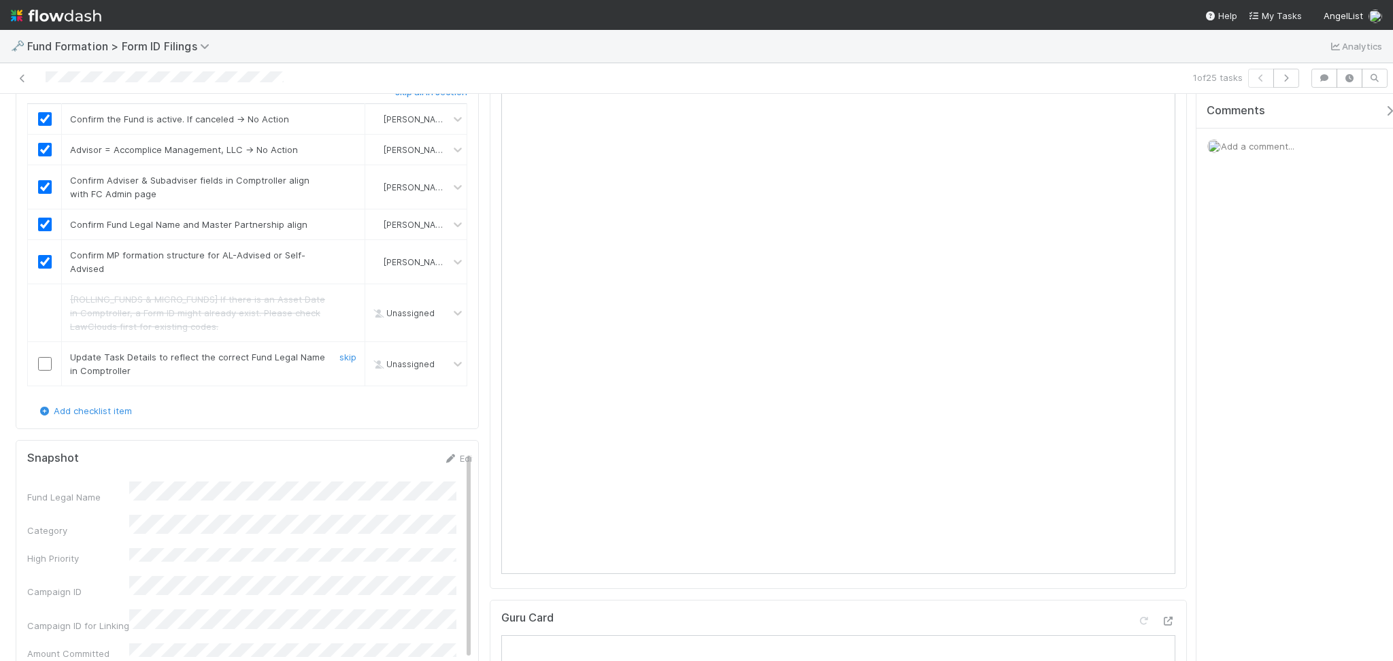
click at [44, 363] on input "checkbox" at bounding box center [45, 364] width 14 height 14
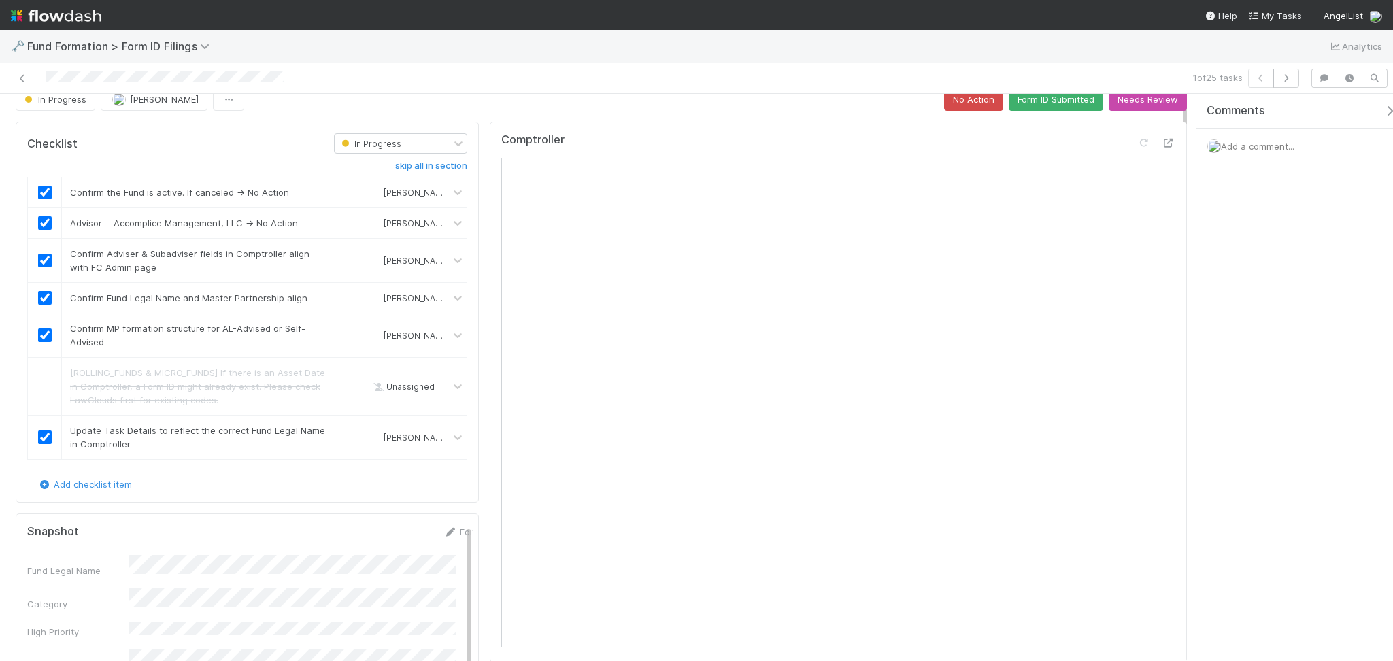
scroll to position [0, 0]
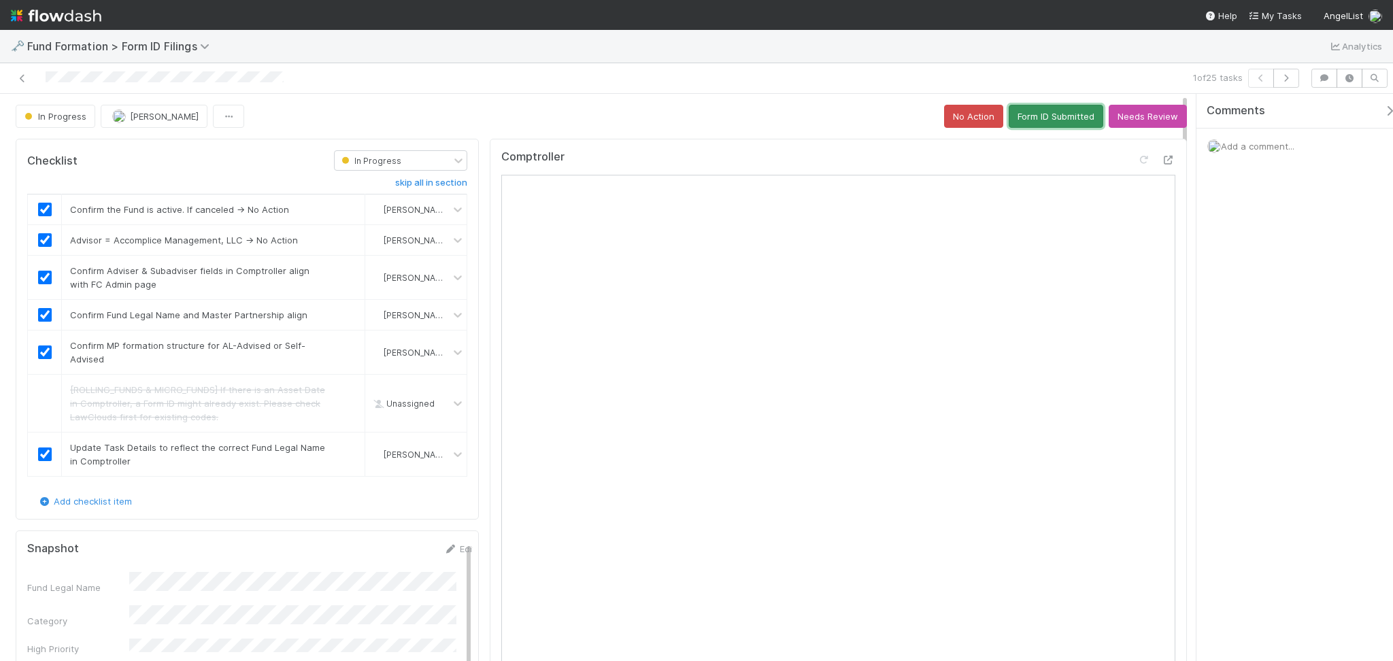
click at [1021, 120] on button "Form ID Submitted" at bounding box center [1056, 116] width 95 height 23
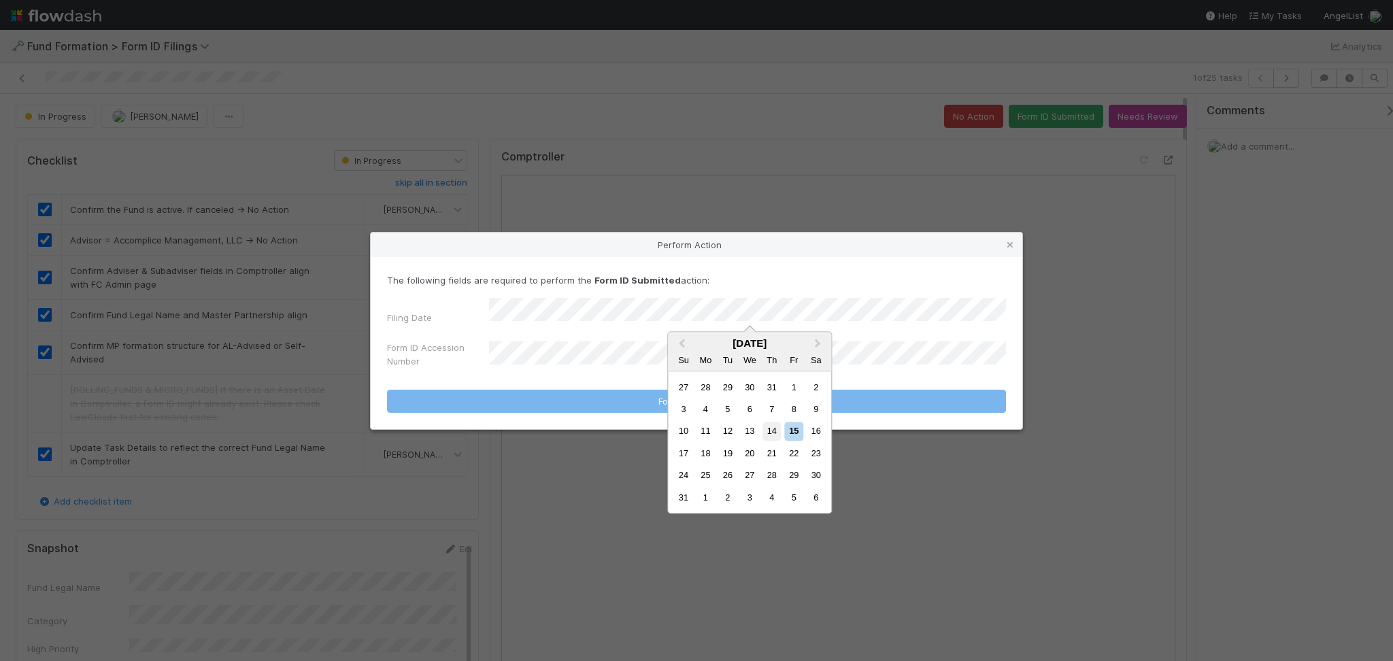
click at [773, 426] on div "14" at bounding box center [772, 432] width 18 height 18
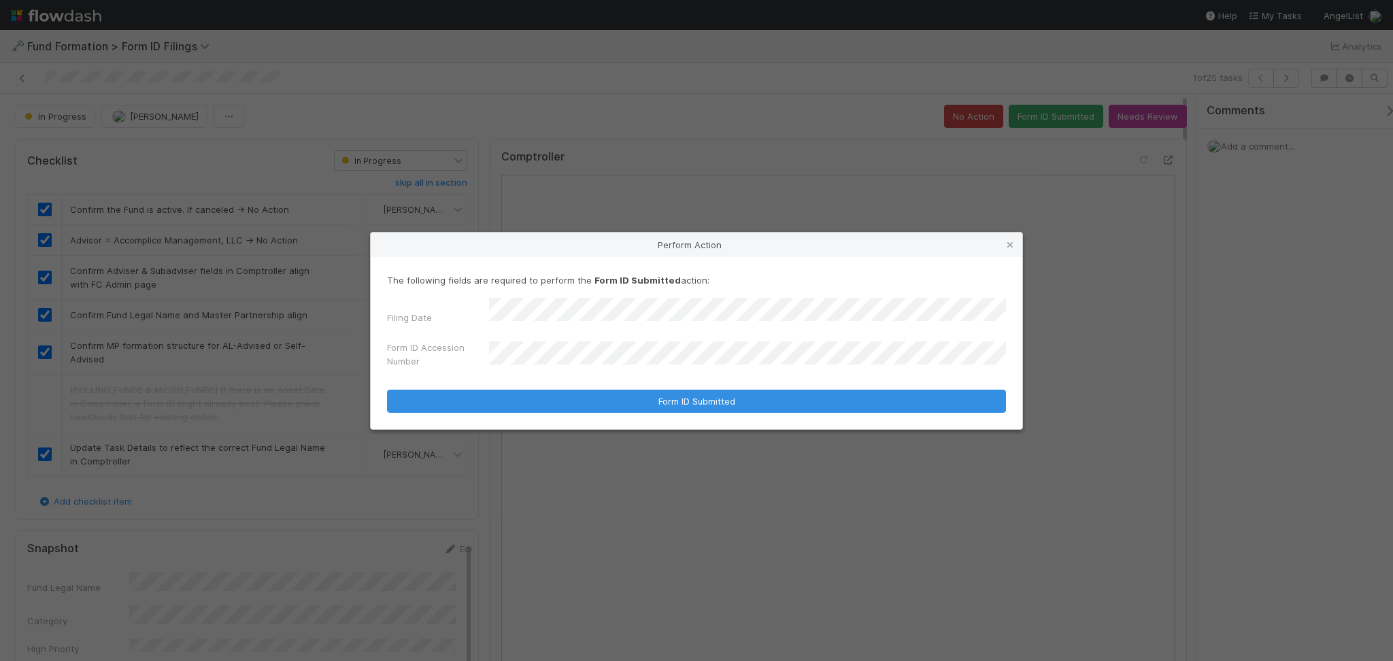
click at [612, 369] on div "Form ID Accession Number" at bounding box center [696, 357] width 619 height 33
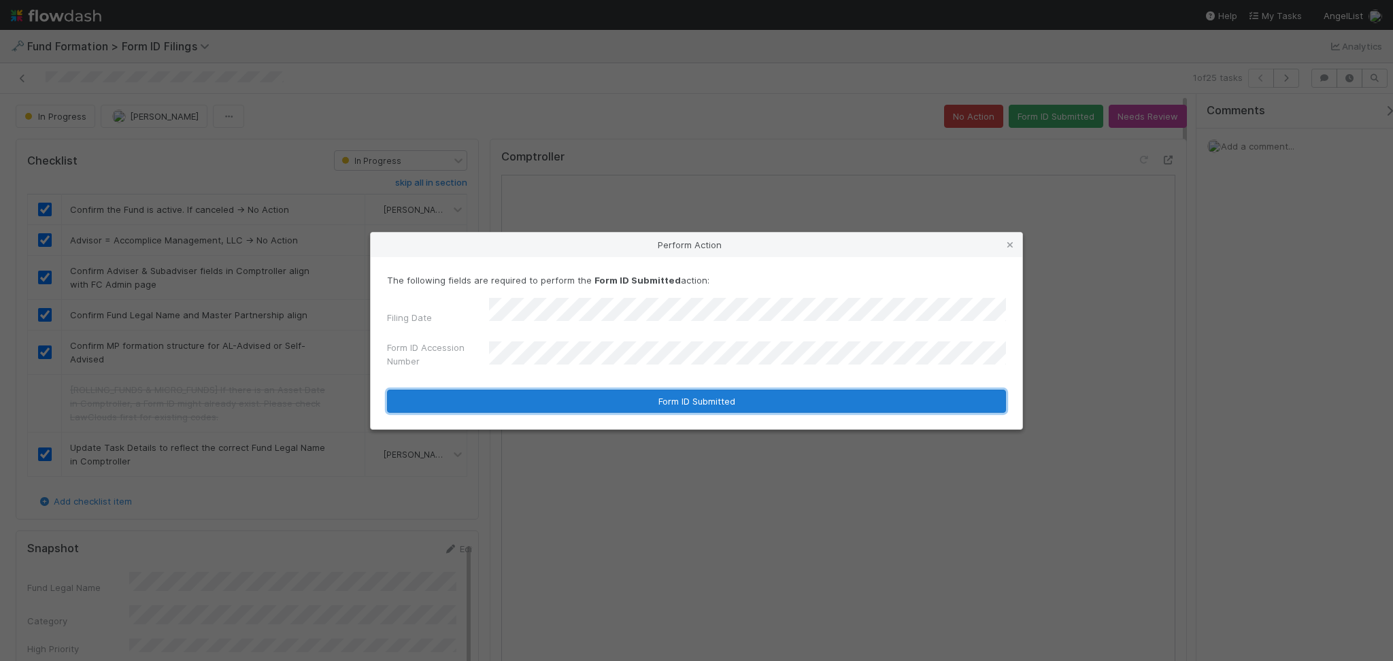
click at [600, 390] on button "Form ID Submitted" at bounding box center [696, 401] width 619 height 23
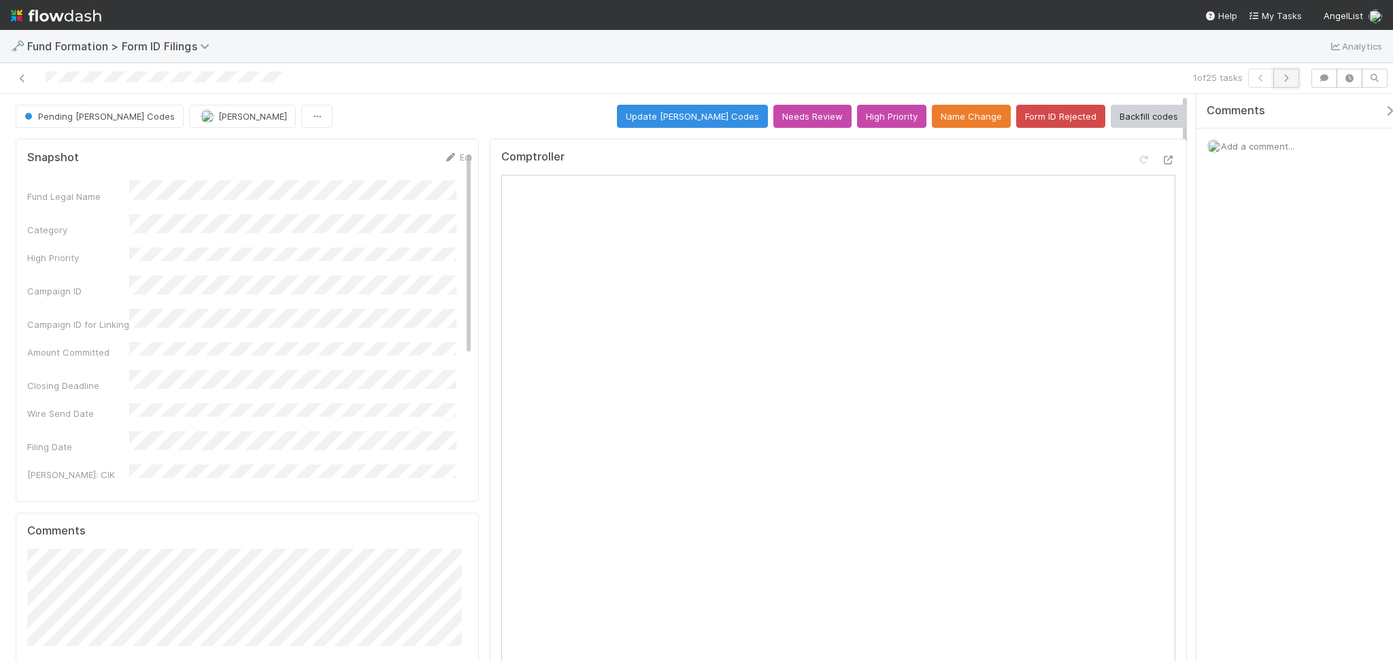
click at [1295, 78] on button "button" at bounding box center [1287, 78] width 26 height 19
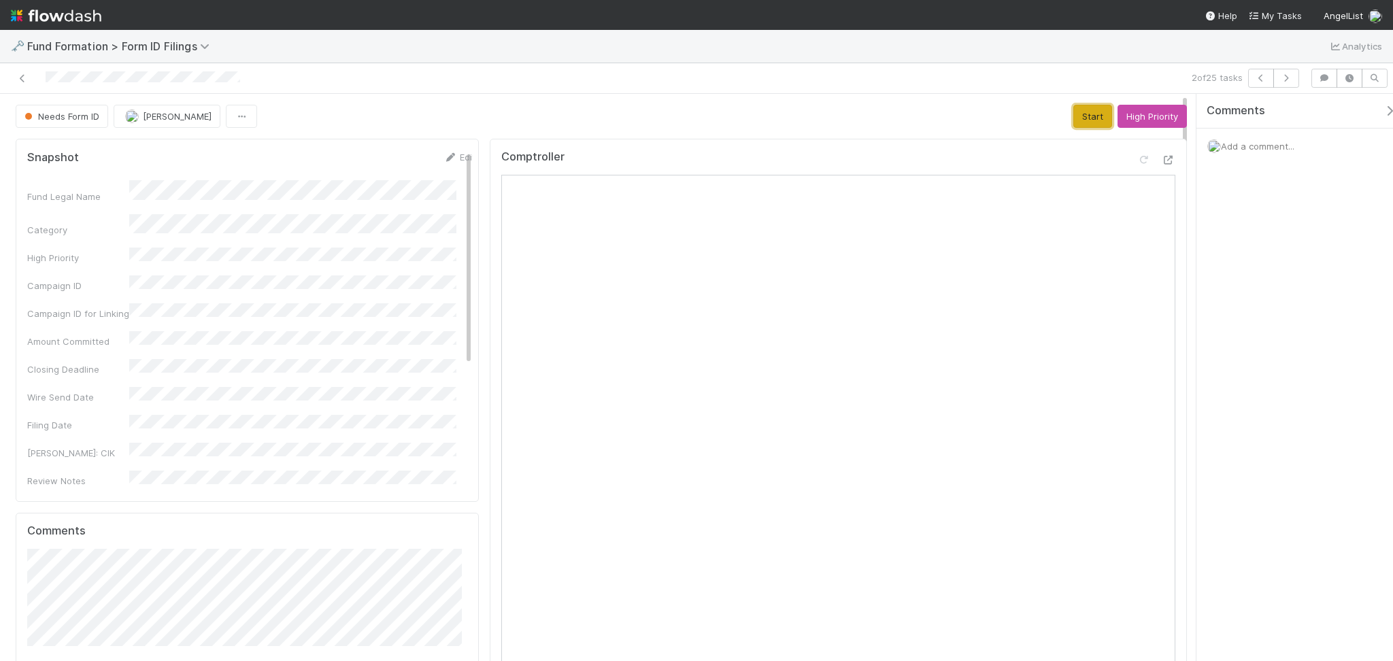
click at [1081, 115] on button "Start" at bounding box center [1093, 116] width 39 height 23
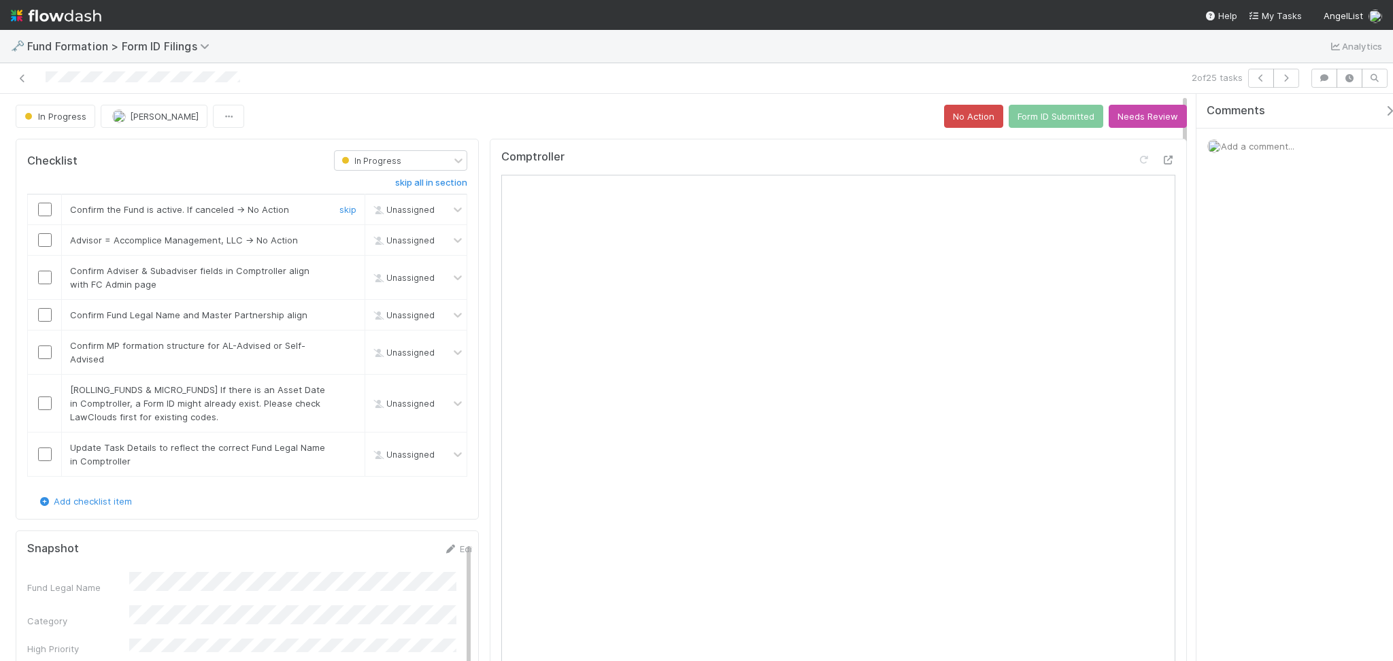
click at [50, 206] on input "checkbox" at bounding box center [45, 210] width 14 height 14
click at [42, 242] on input "checkbox" at bounding box center [45, 240] width 14 height 14
click at [46, 278] on input "checkbox" at bounding box center [45, 278] width 14 height 14
click at [42, 310] on input "checkbox" at bounding box center [45, 315] width 14 height 14
click at [44, 355] on input "checkbox" at bounding box center [45, 353] width 14 height 14
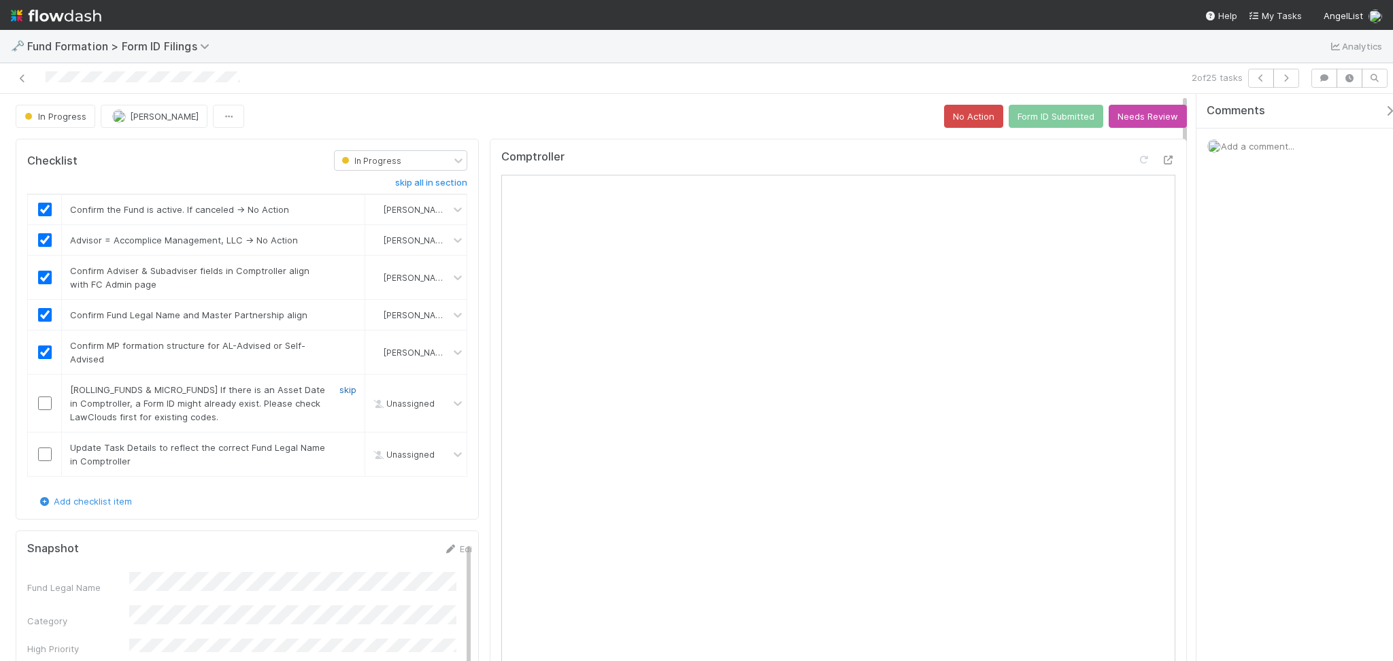
click at [344, 393] on link "skip" at bounding box center [348, 389] width 17 height 11
click at [340, 450] on link "skip" at bounding box center [348, 447] width 17 height 11
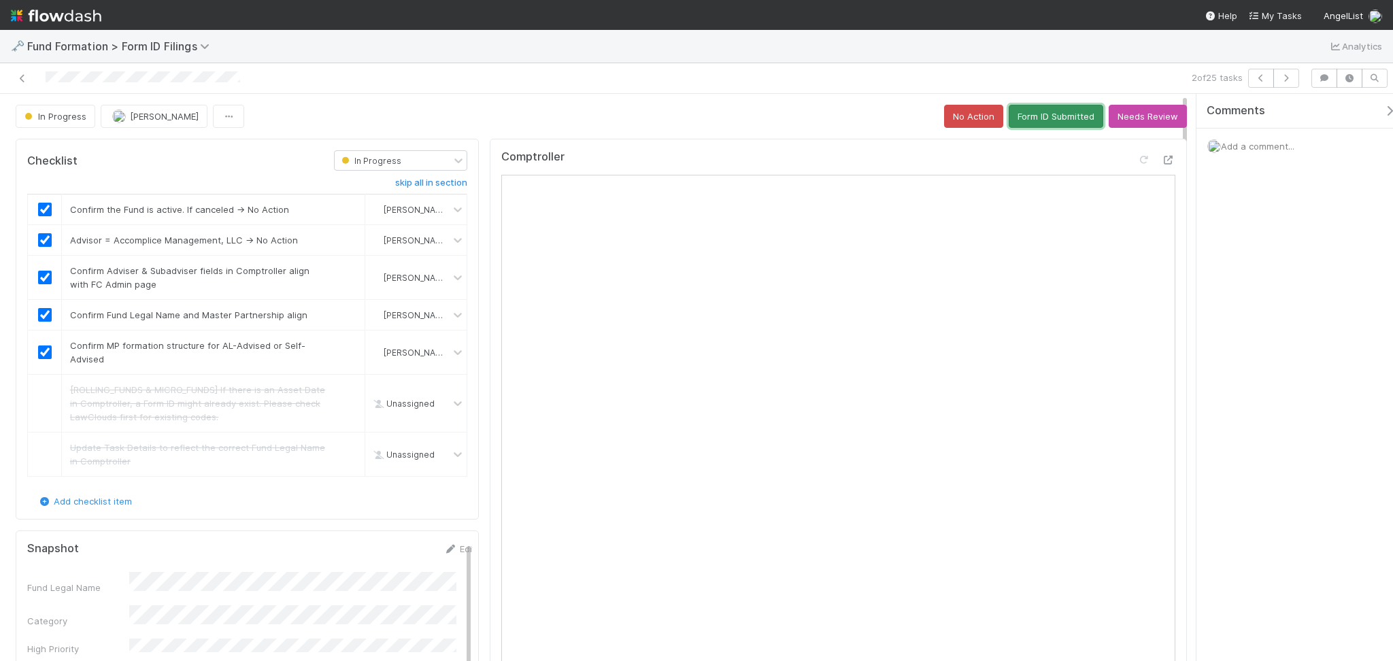
click at [1042, 122] on button "Form ID Submitted" at bounding box center [1056, 116] width 95 height 23
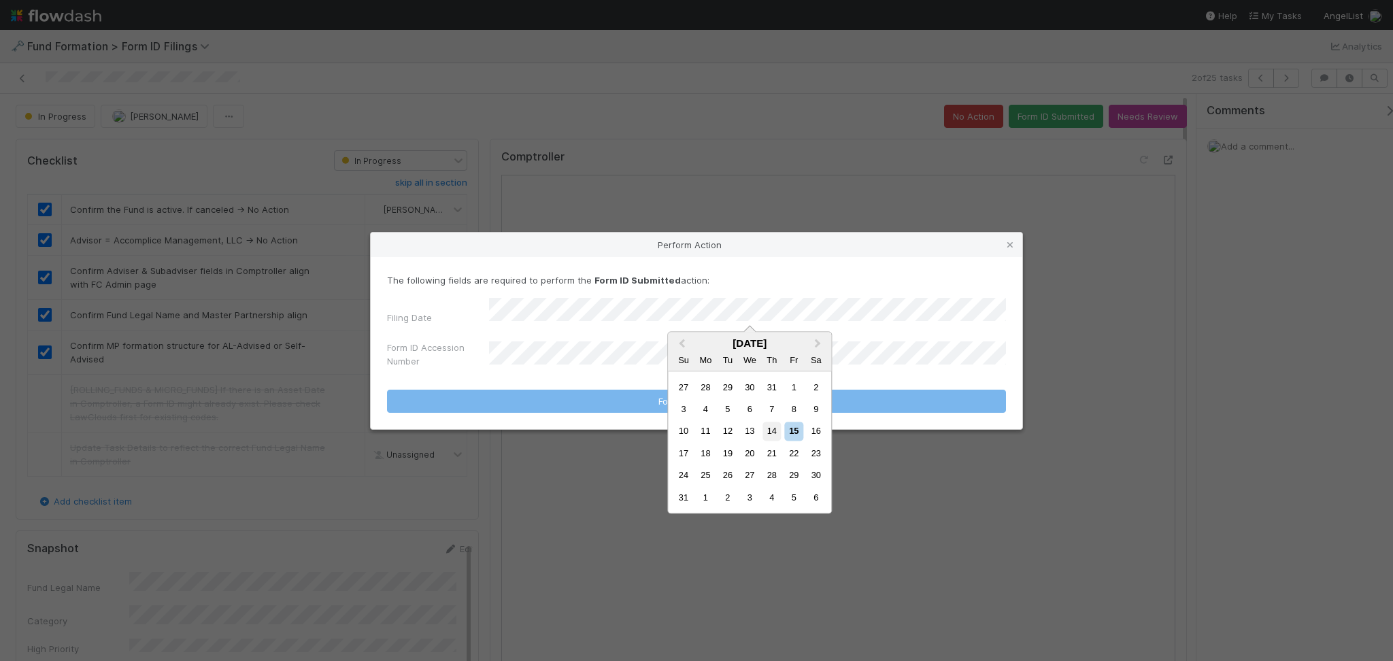
click at [773, 434] on div "14" at bounding box center [772, 432] width 18 height 18
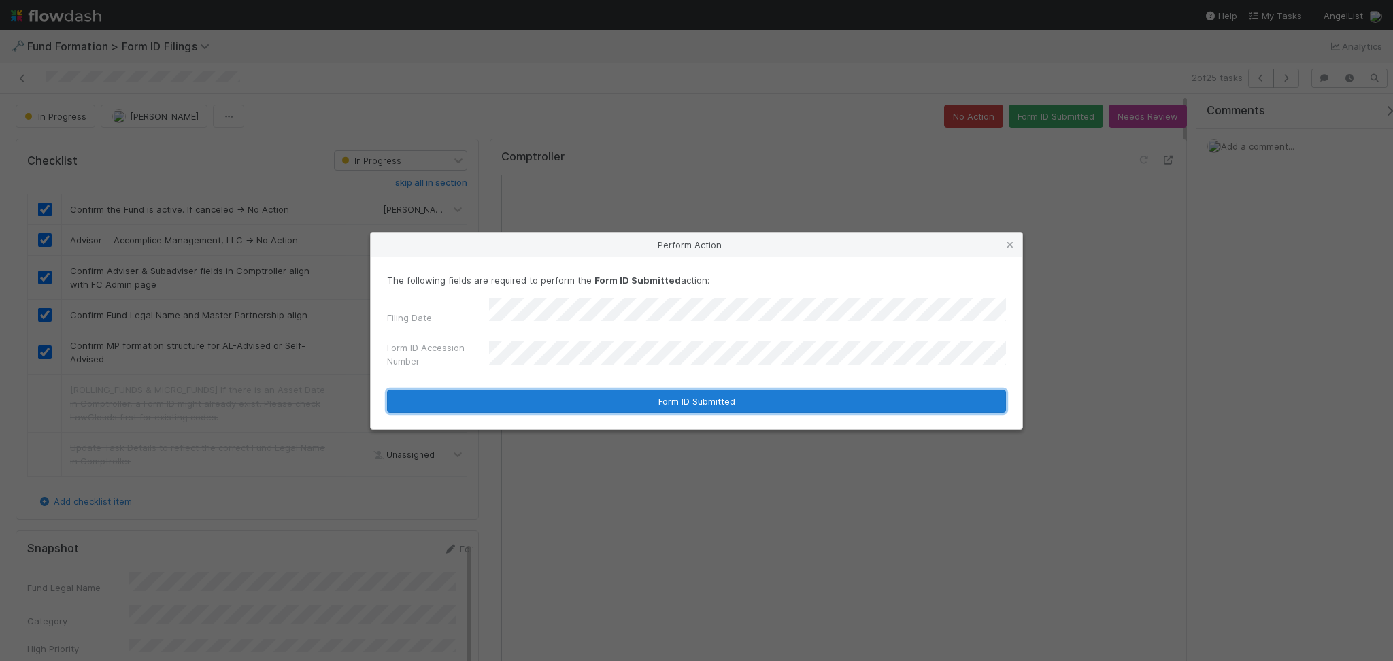
click at [674, 395] on button "Form ID Submitted" at bounding box center [696, 401] width 619 height 23
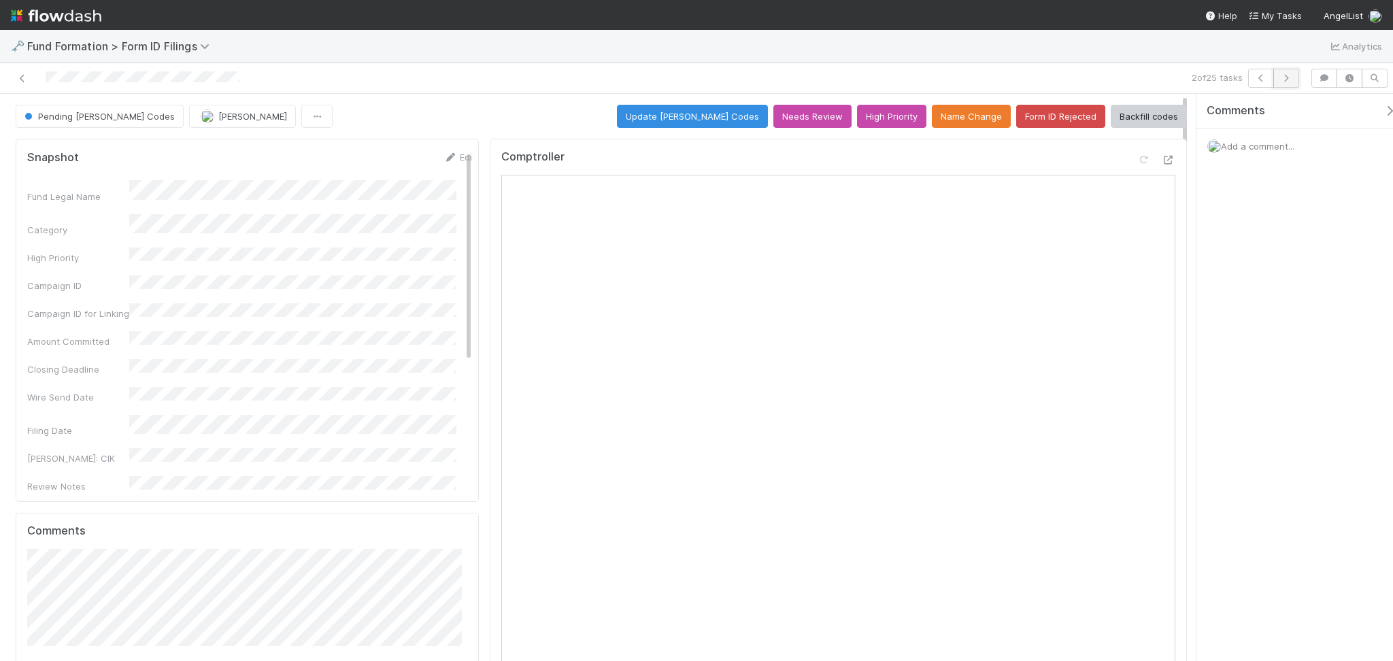
click at [1290, 79] on icon "button" at bounding box center [1287, 78] width 14 height 8
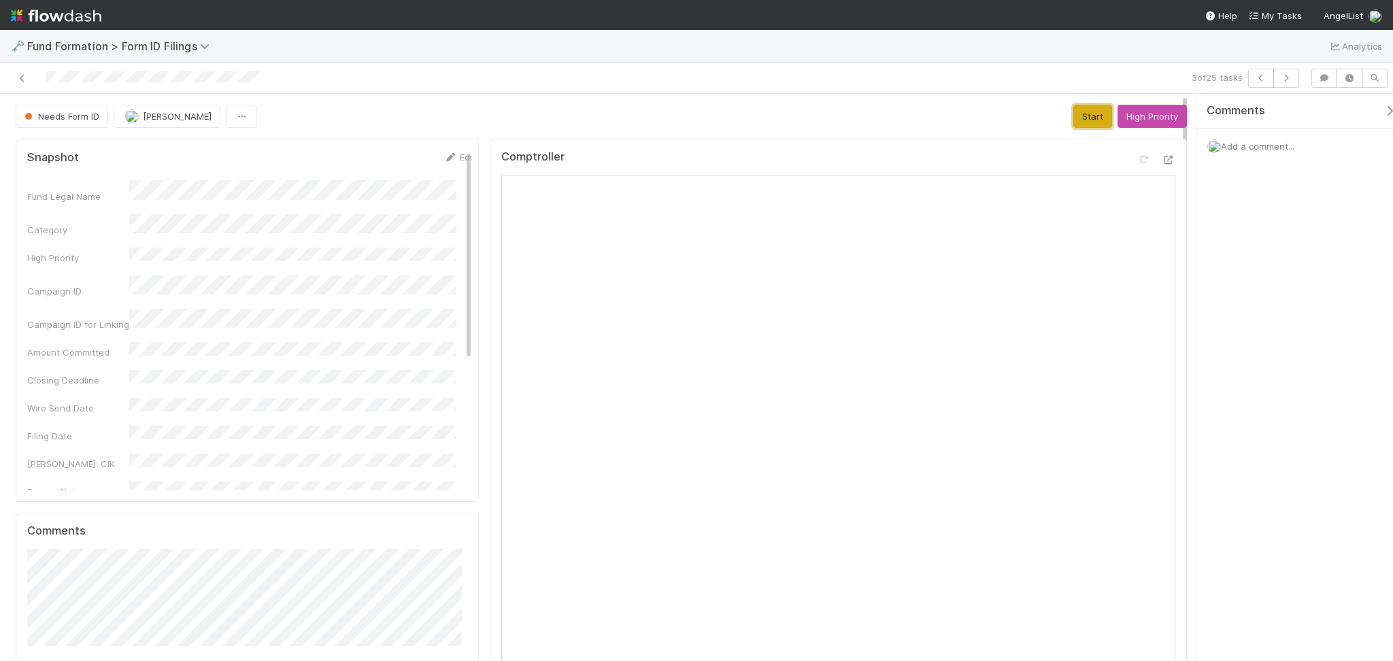
click at [1074, 116] on button "Start" at bounding box center [1093, 116] width 39 height 23
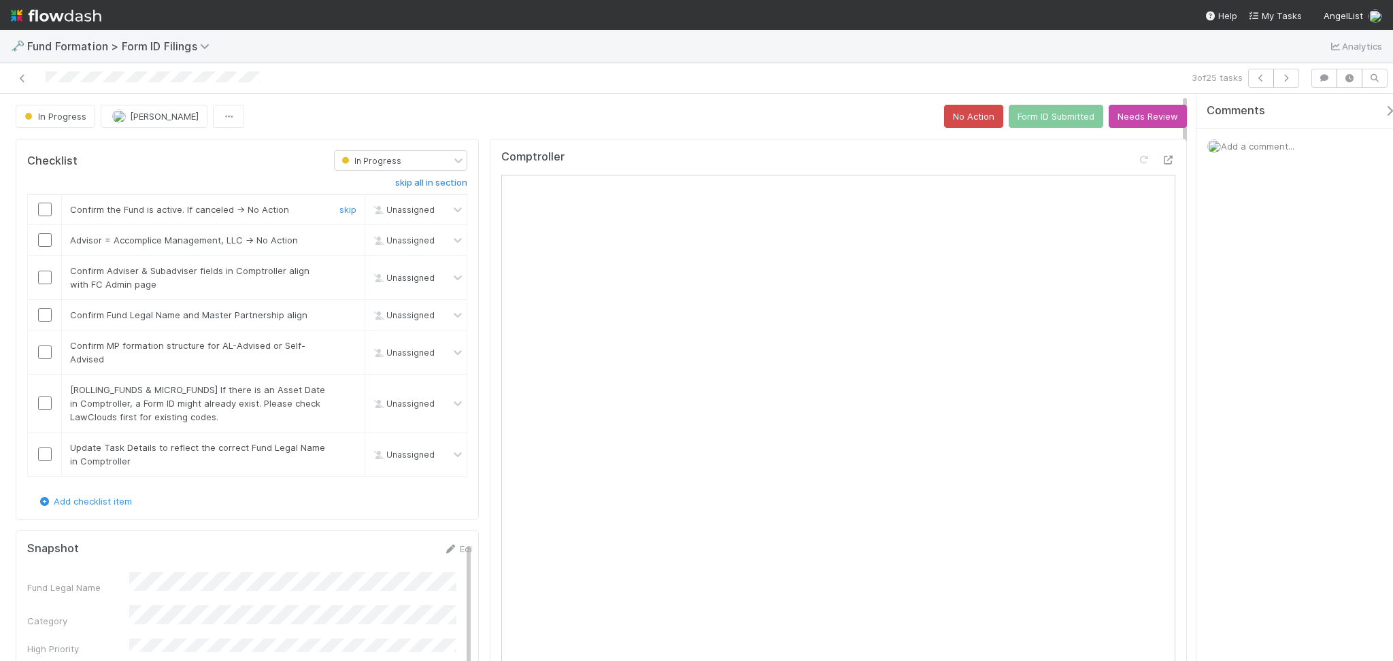
drag, startPoint x: 40, startPoint y: 208, endPoint x: 52, endPoint y: 237, distance: 32.1
click at [40, 210] on input "checkbox" at bounding box center [45, 210] width 14 height 14
click at [50, 245] on input "checkbox" at bounding box center [45, 240] width 14 height 14
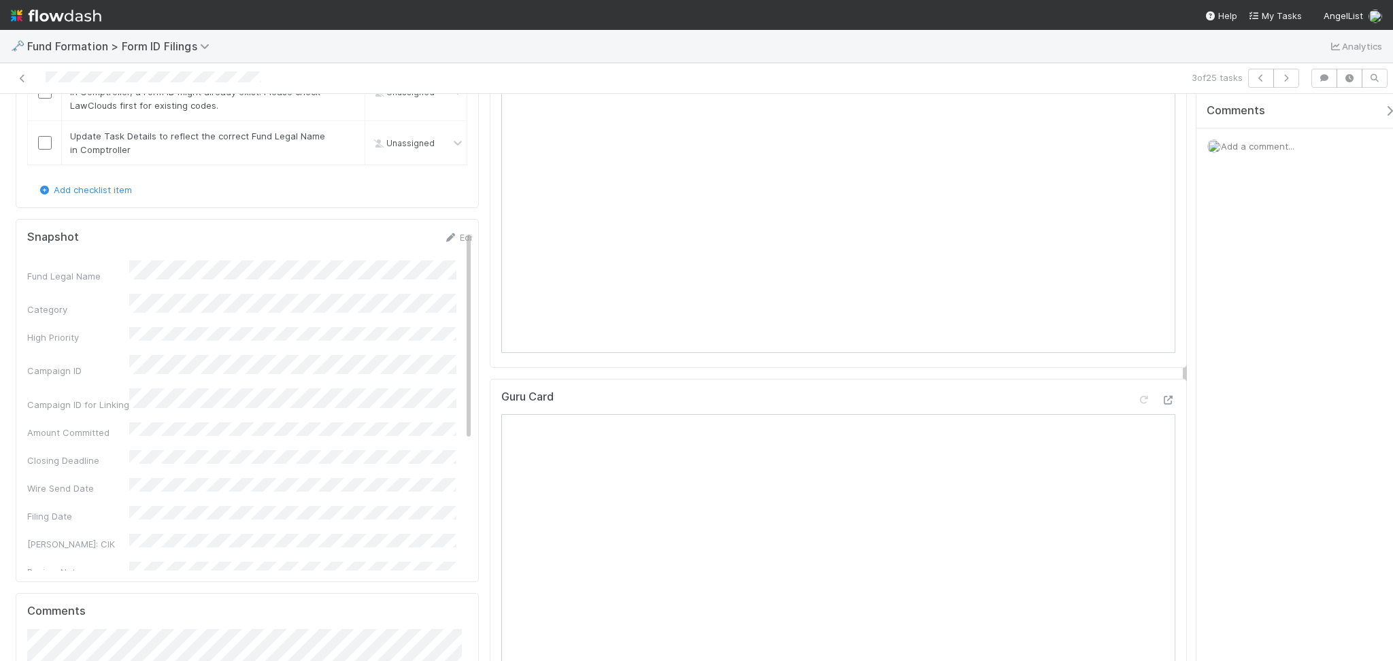
scroll to position [453, 0]
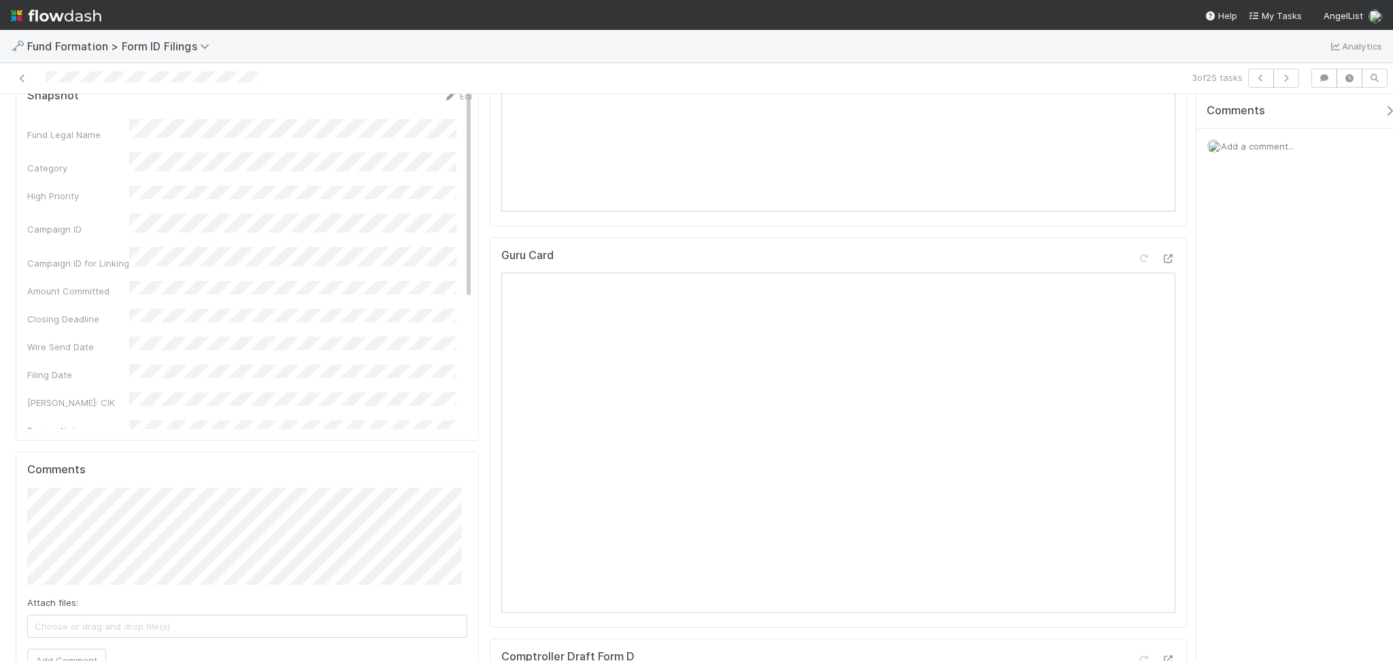
checkbox input "true"
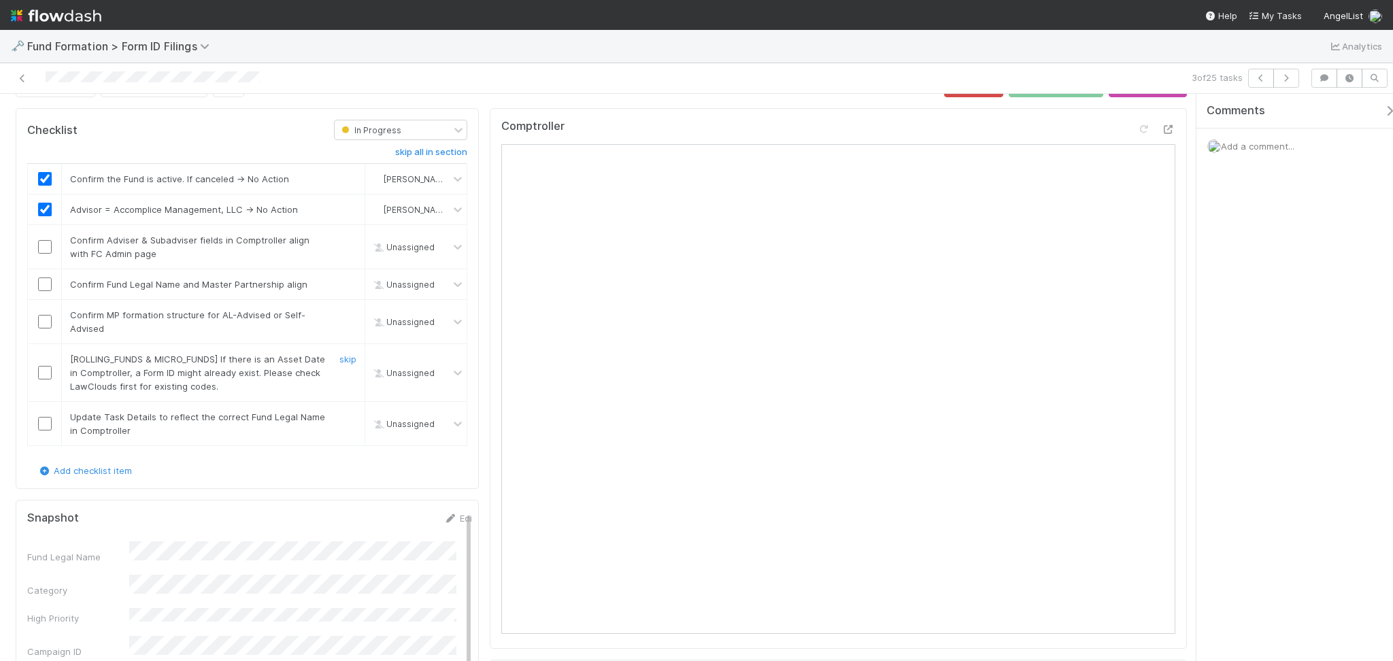
scroll to position [0, 0]
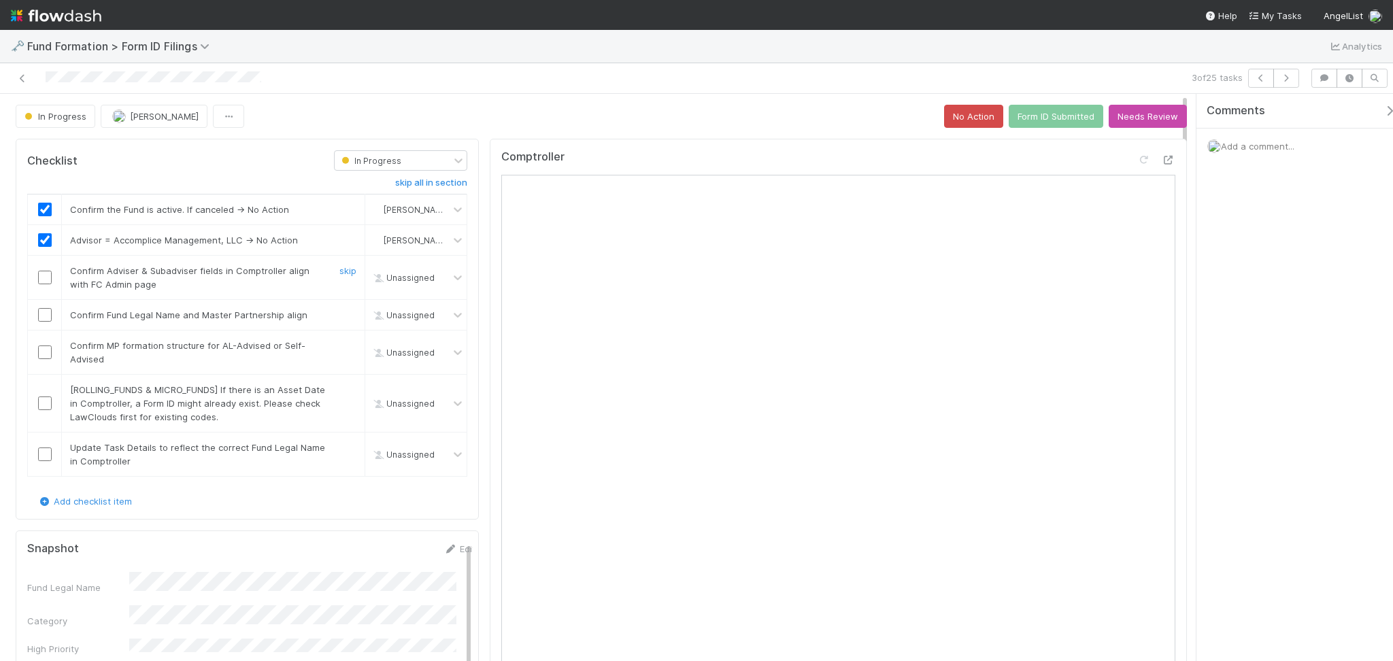
click at [50, 276] on input "checkbox" at bounding box center [45, 278] width 14 height 14
click at [38, 312] on input "checkbox" at bounding box center [45, 315] width 14 height 14
checkbox input "true"
click at [45, 349] on input "checkbox" at bounding box center [45, 353] width 14 height 14
click at [346, 387] on link "skip" at bounding box center [348, 389] width 17 height 11
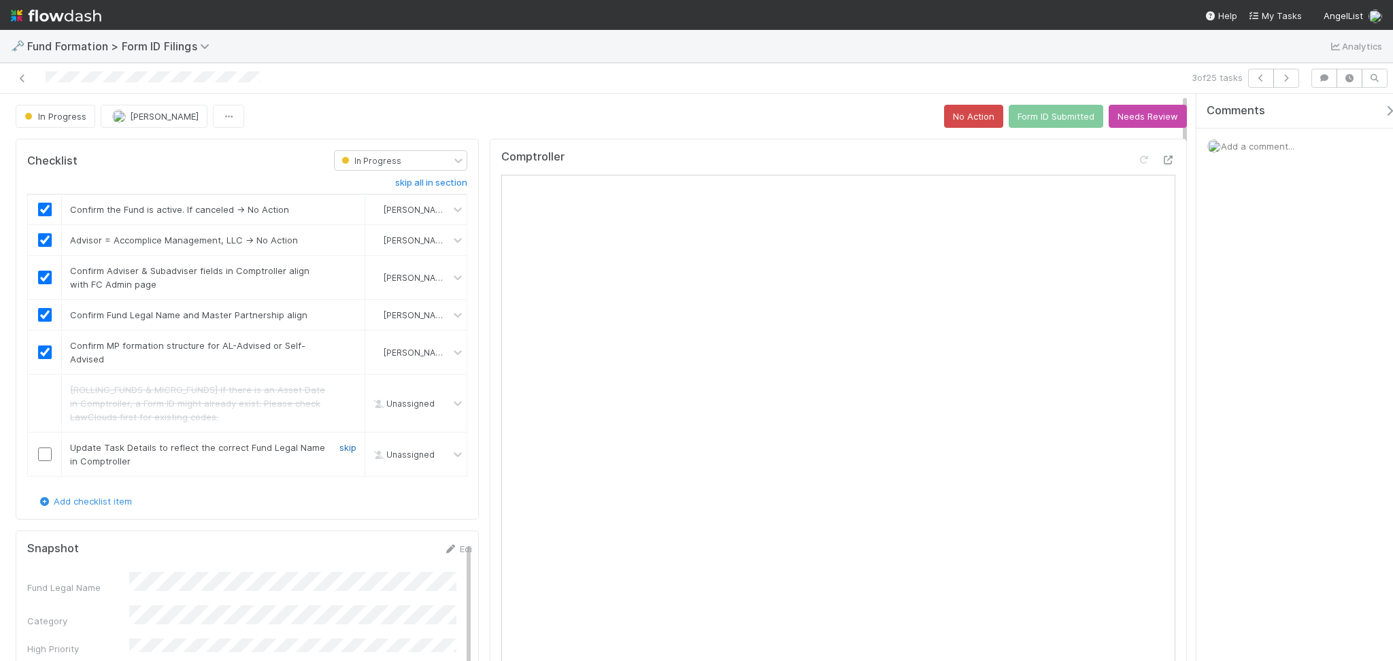
click at [344, 450] on link "skip" at bounding box center [348, 447] width 17 height 11
click at [1039, 118] on button "Form ID Submitted" at bounding box center [1056, 116] width 95 height 23
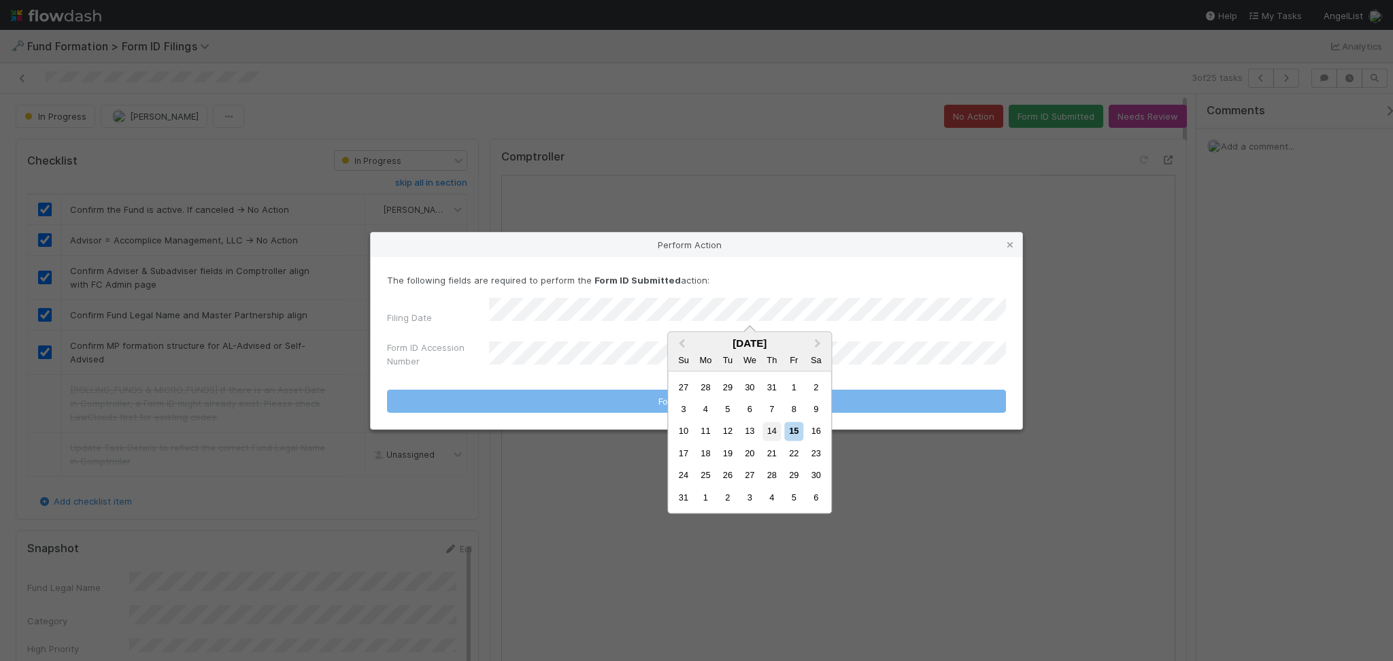
click at [768, 436] on div "14" at bounding box center [772, 432] width 18 height 18
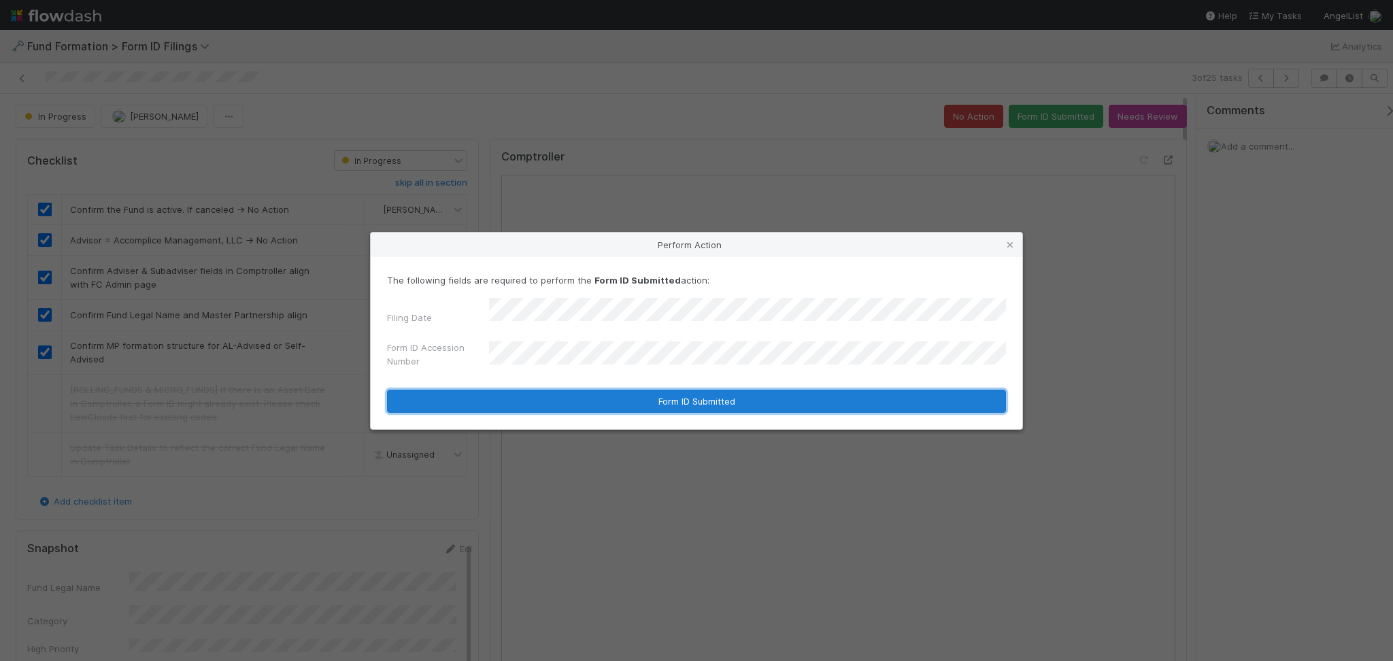
click at [658, 401] on button "Form ID Submitted" at bounding box center [696, 401] width 619 height 23
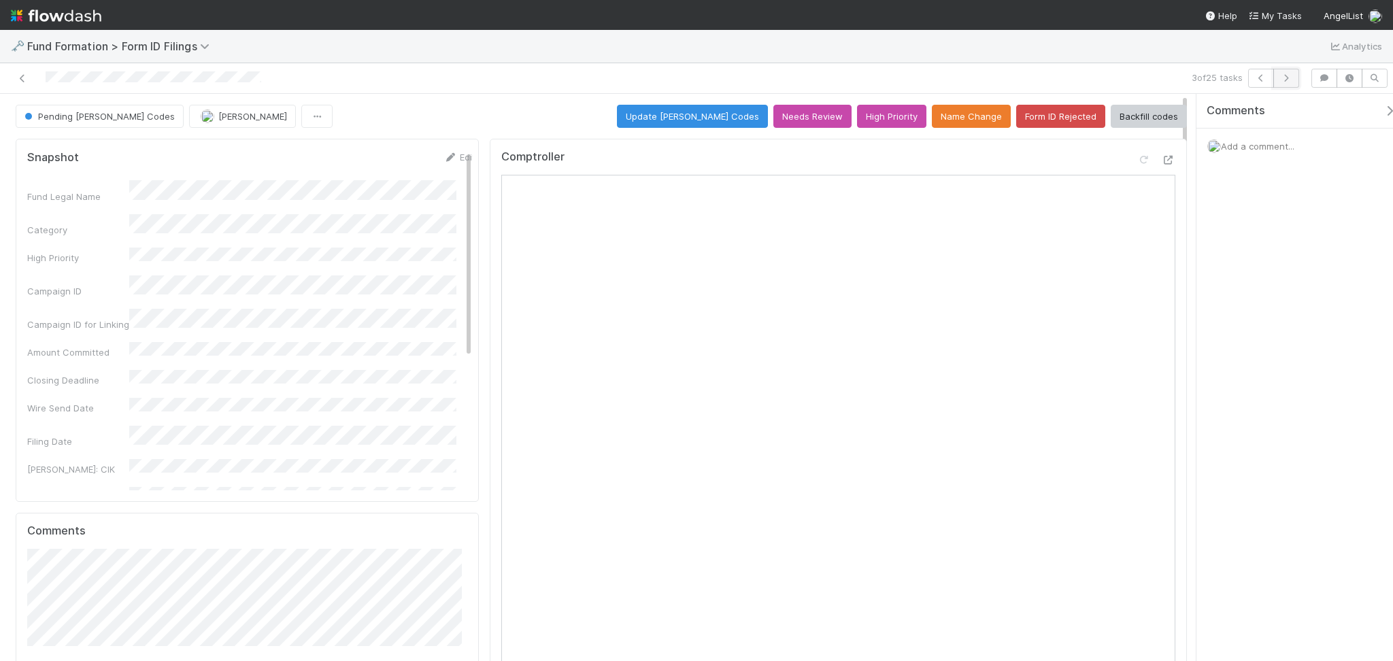
click at [1287, 85] on button "button" at bounding box center [1287, 78] width 26 height 19
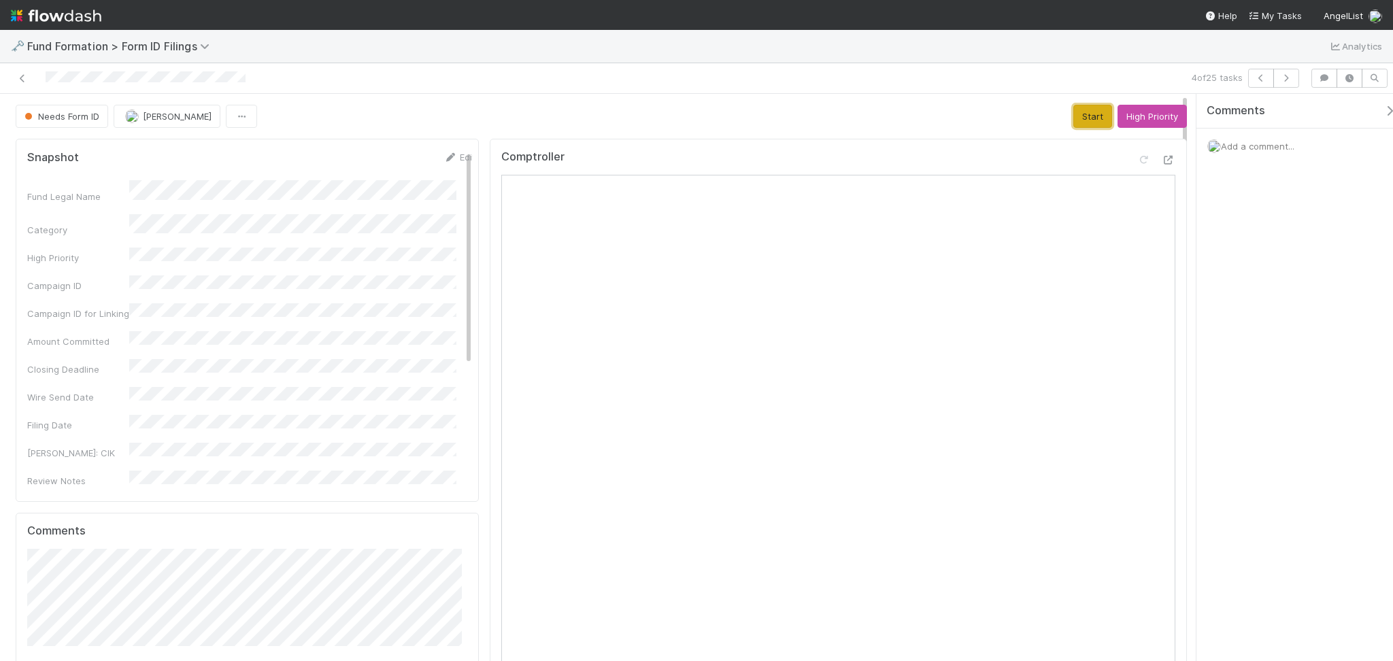
click at [1074, 113] on button "Start" at bounding box center [1093, 116] width 39 height 23
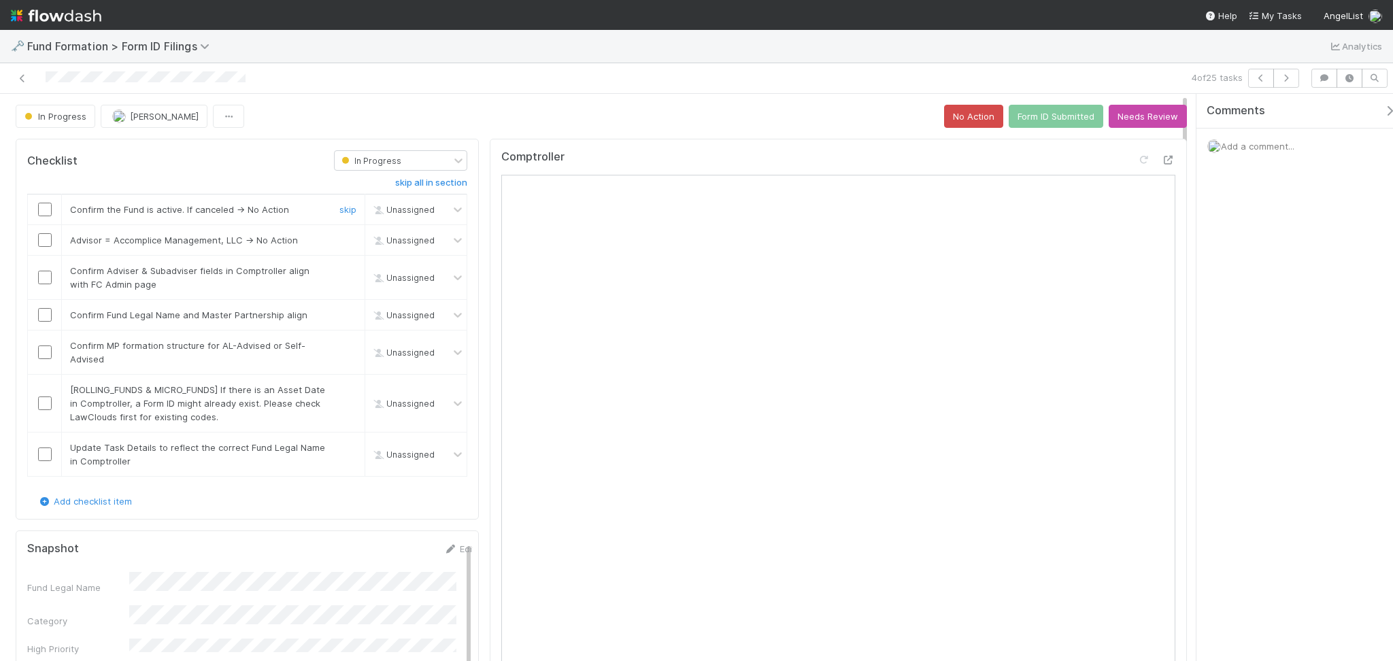
click at [44, 209] on input "checkbox" at bounding box center [45, 210] width 14 height 14
click at [47, 239] on input "checkbox" at bounding box center [45, 240] width 14 height 14
click at [44, 282] on input "checkbox" at bounding box center [45, 278] width 14 height 14
click at [42, 320] on input "checkbox" at bounding box center [45, 315] width 14 height 14
click at [46, 354] on input "checkbox" at bounding box center [45, 353] width 14 height 14
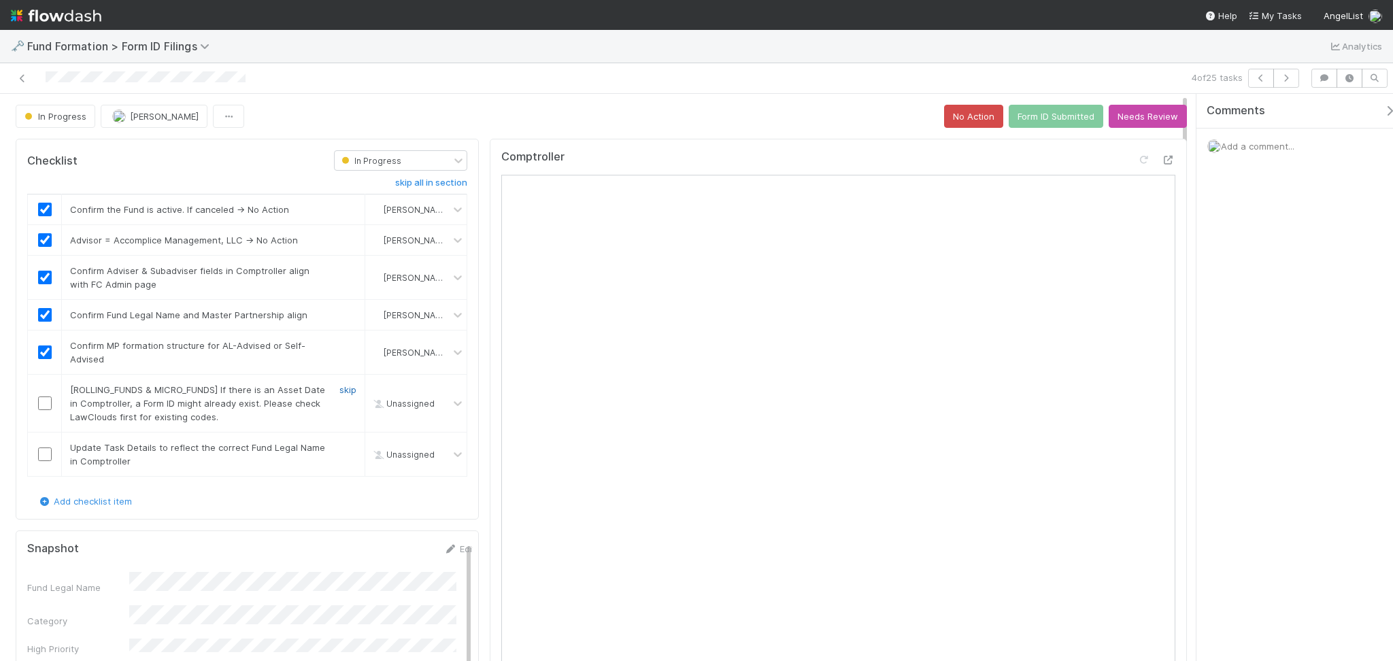
click at [340, 393] on link "skip" at bounding box center [348, 389] width 17 height 11
click at [340, 449] on link "skip" at bounding box center [348, 447] width 17 height 11
click at [340, 384] on link "skip" at bounding box center [348, 389] width 17 height 11
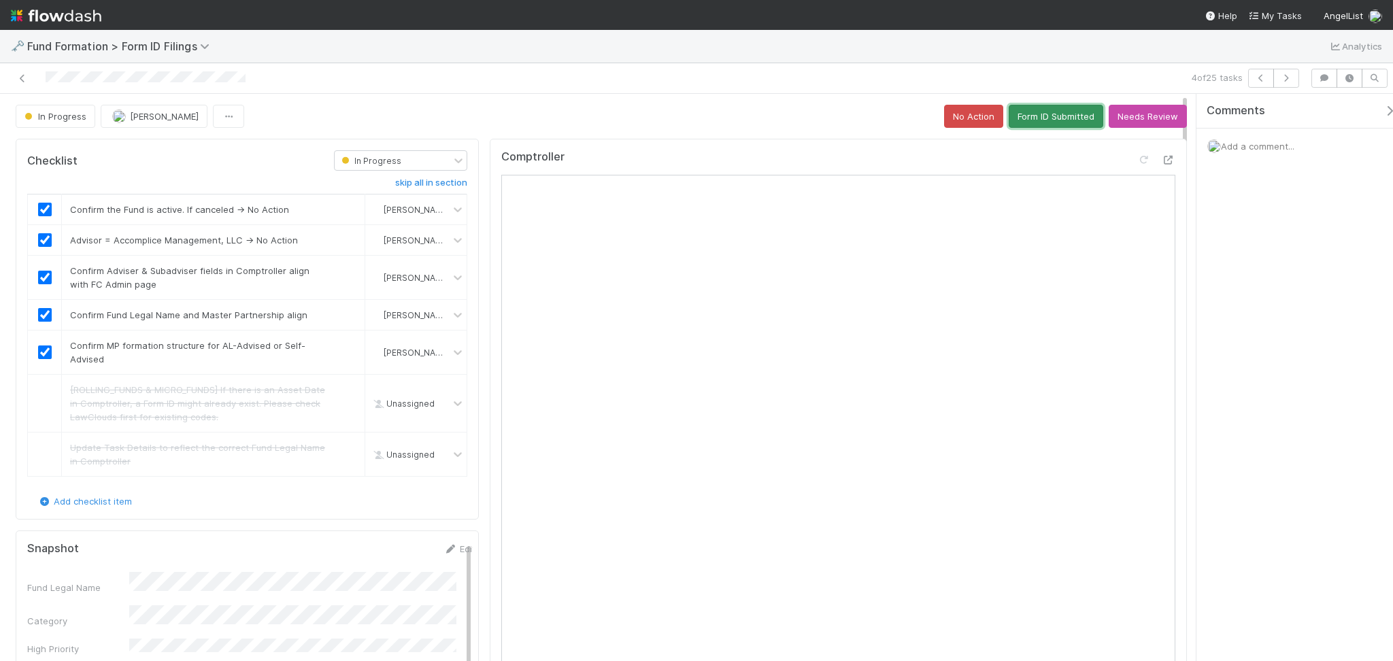
click at [1045, 120] on button "Form ID Submitted" at bounding box center [1056, 116] width 95 height 23
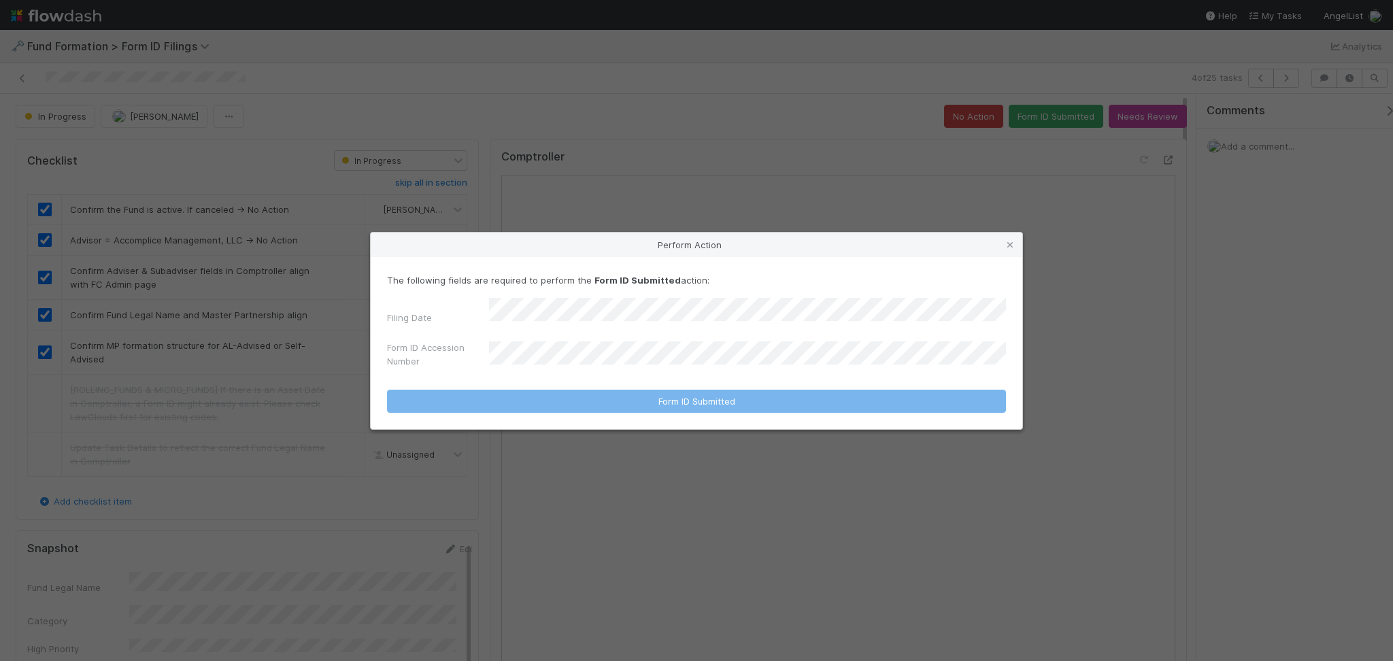
click at [795, 327] on div "Filing Date Form ID Accession Number" at bounding box center [696, 336] width 619 height 76
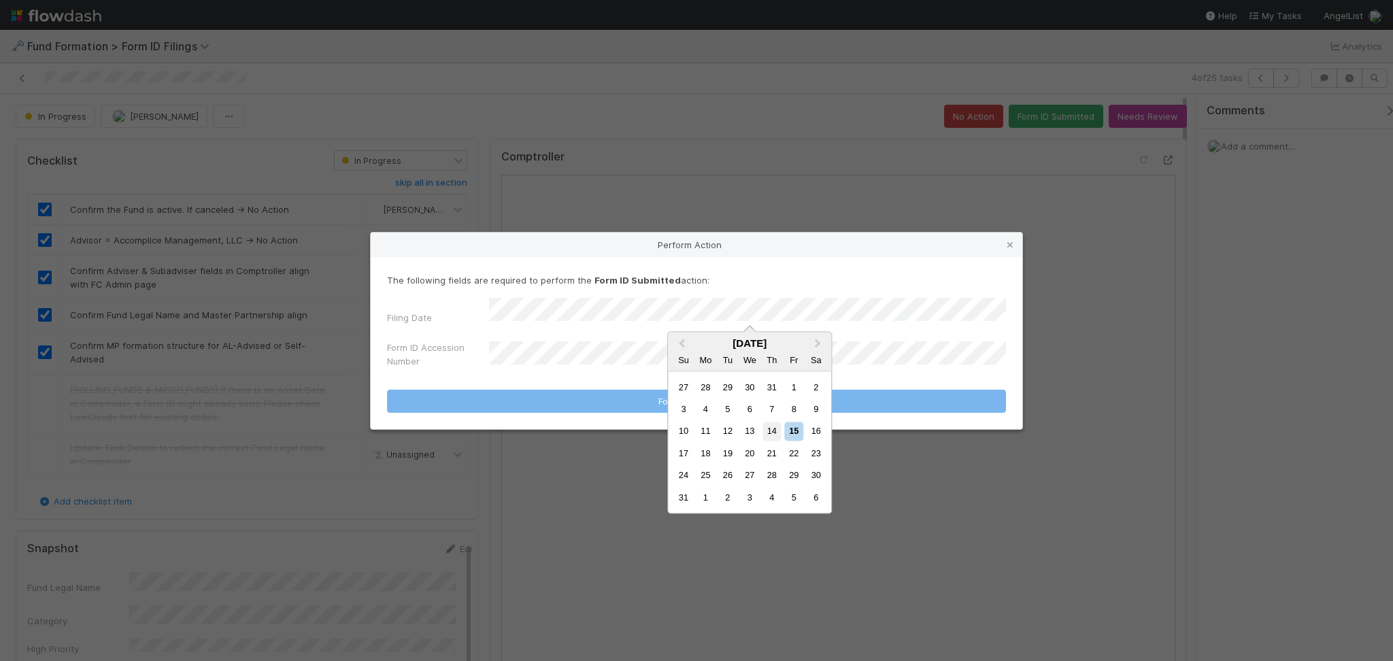
click at [767, 437] on div "14" at bounding box center [772, 432] width 18 height 18
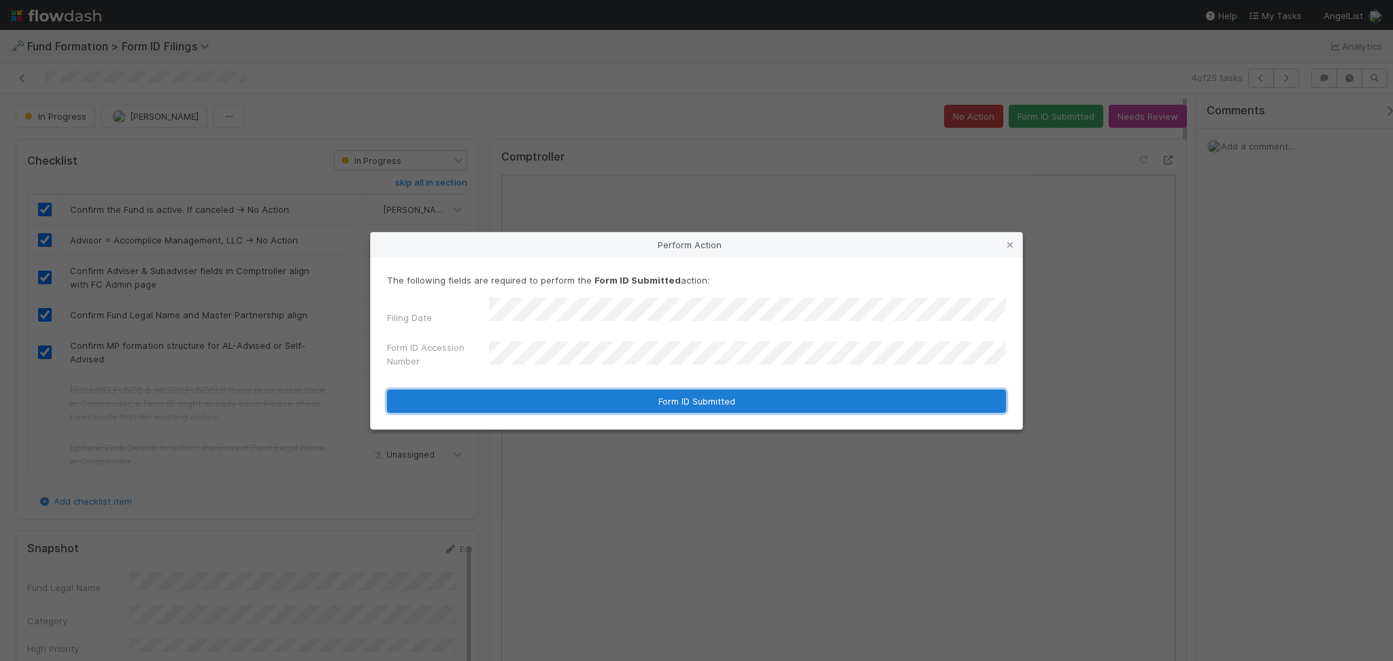
click at [686, 399] on button "Form ID Submitted" at bounding box center [696, 401] width 619 height 23
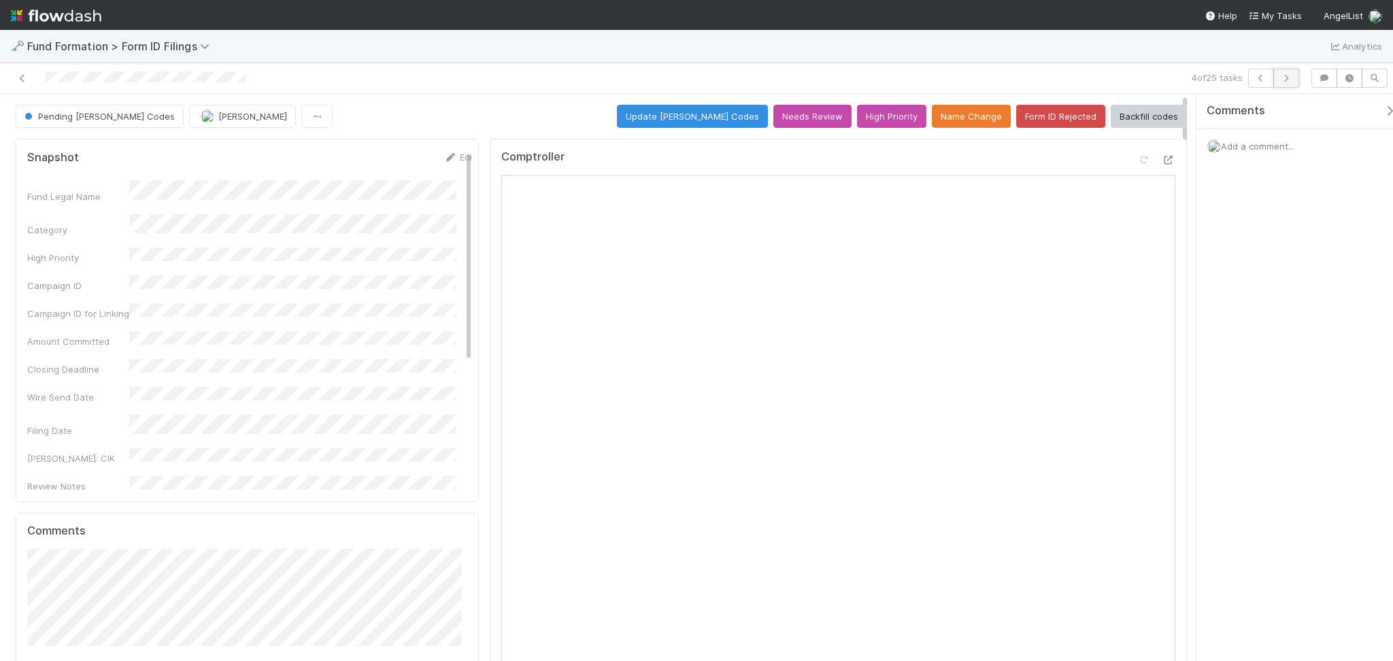
click at [1282, 80] on icon "button" at bounding box center [1287, 78] width 14 height 8
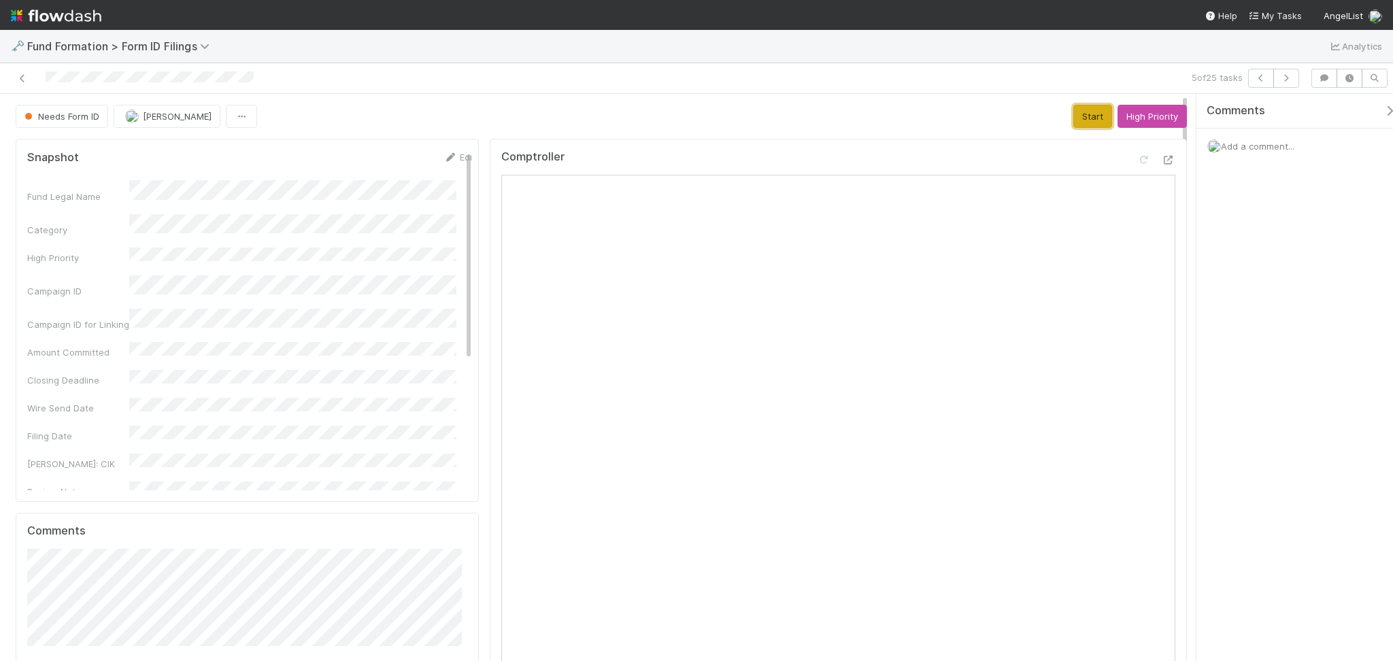
click at [1074, 117] on button "Start" at bounding box center [1093, 116] width 39 height 23
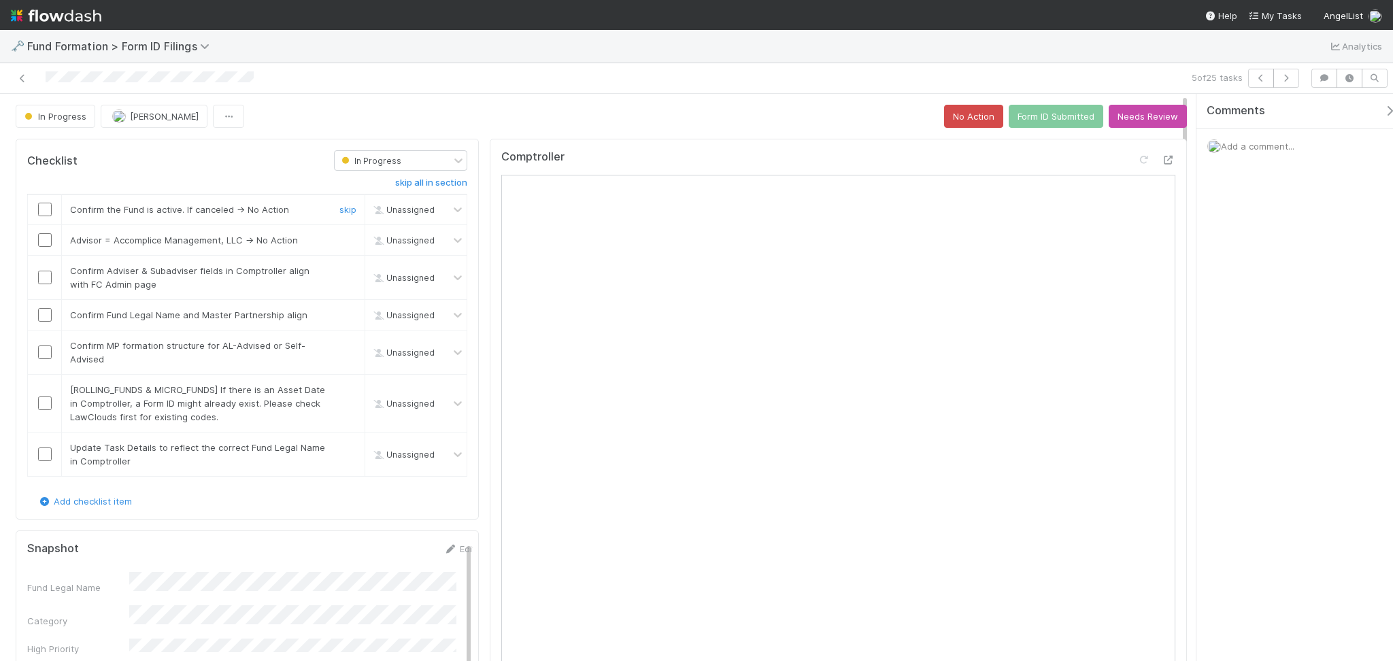
click at [46, 203] on td at bounding box center [45, 210] width 34 height 31
drag, startPoint x: 47, startPoint y: 212, endPoint x: 35, endPoint y: 250, distance: 39.4
click at [47, 213] on input "checkbox" at bounding box center [45, 210] width 14 height 14
click at [39, 242] on input "checkbox" at bounding box center [45, 240] width 14 height 14
click at [49, 273] on input "checkbox" at bounding box center [45, 278] width 14 height 14
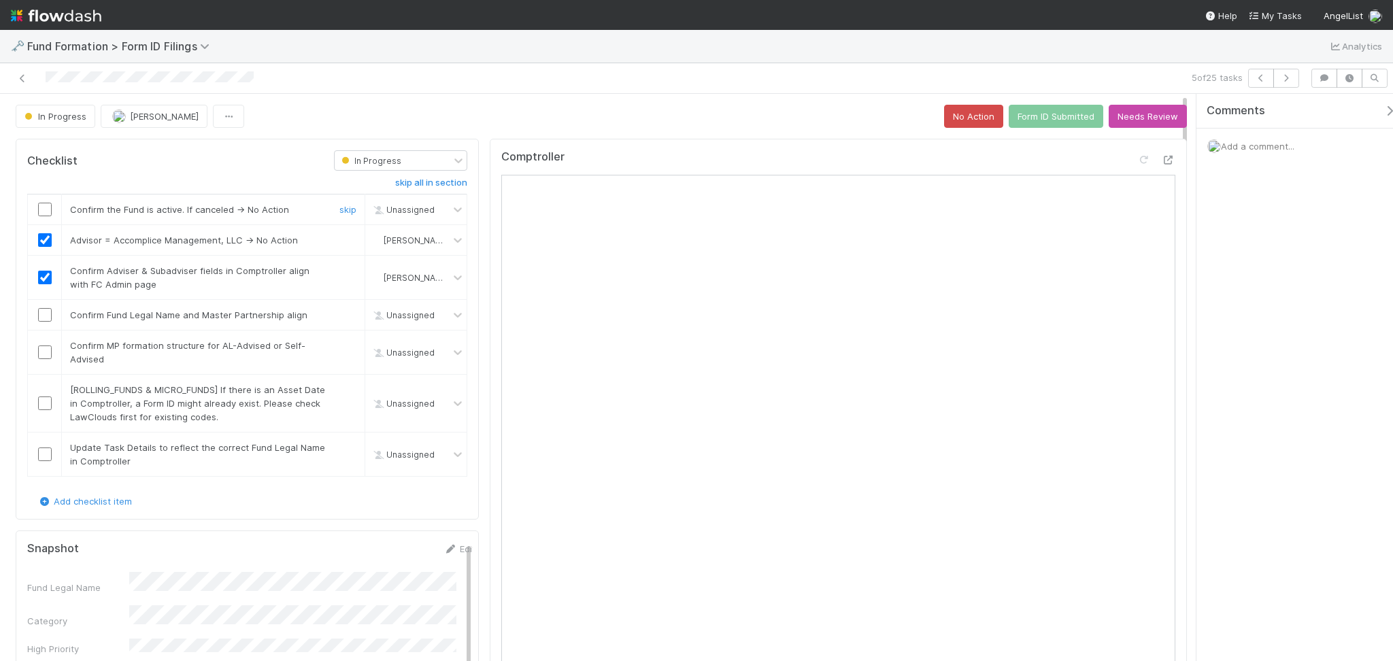
click at [46, 214] on input "checkbox" at bounding box center [45, 210] width 14 height 14
click at [39, 318] on input "checkbox" at bounding box center [45, 315] width 14 height 14
click at [44, 349] on input "checkbox" at bounding box center [45, 353] width 14 height 14
click at [344, 391] on link "skip" at bounding box center [348, 389] width 17 height 11
click at [342, 444] on link "skip" at bounding box center [348, 447] width 17 height 11
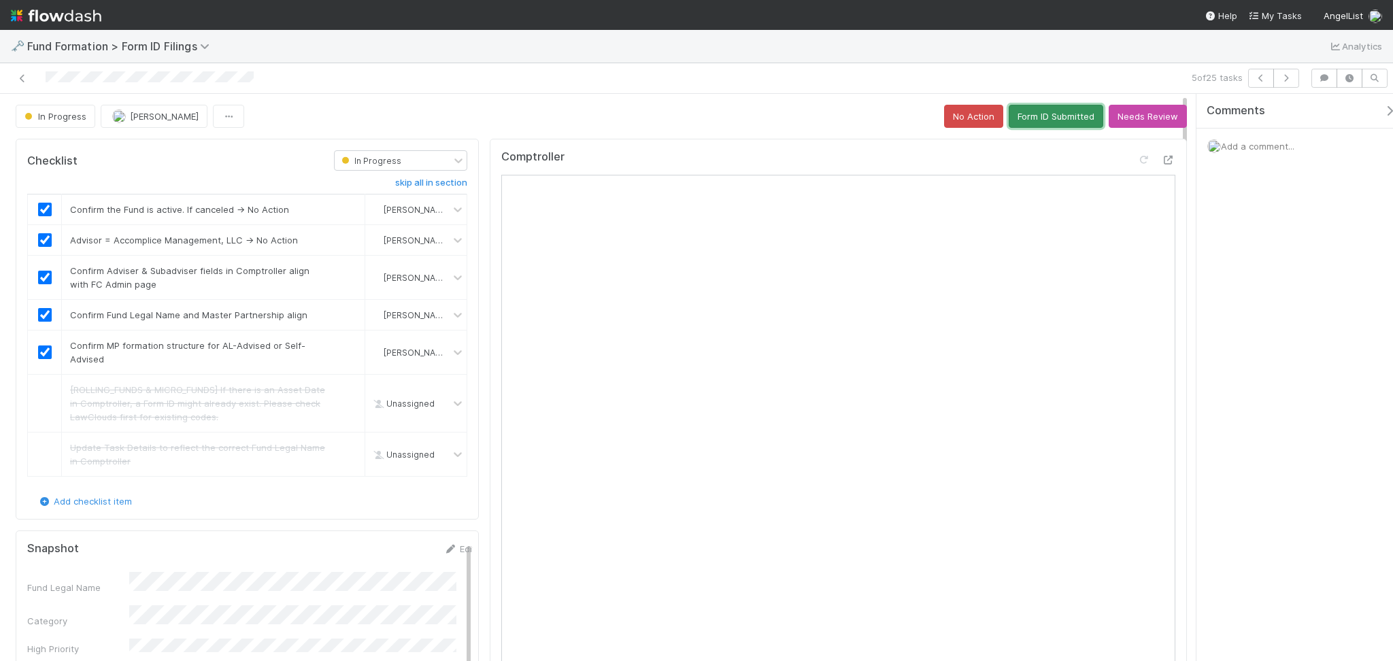
click at [1048, 105] on button "Form ID Submitted" at bounding box center [1056, 116] width 95 height 23
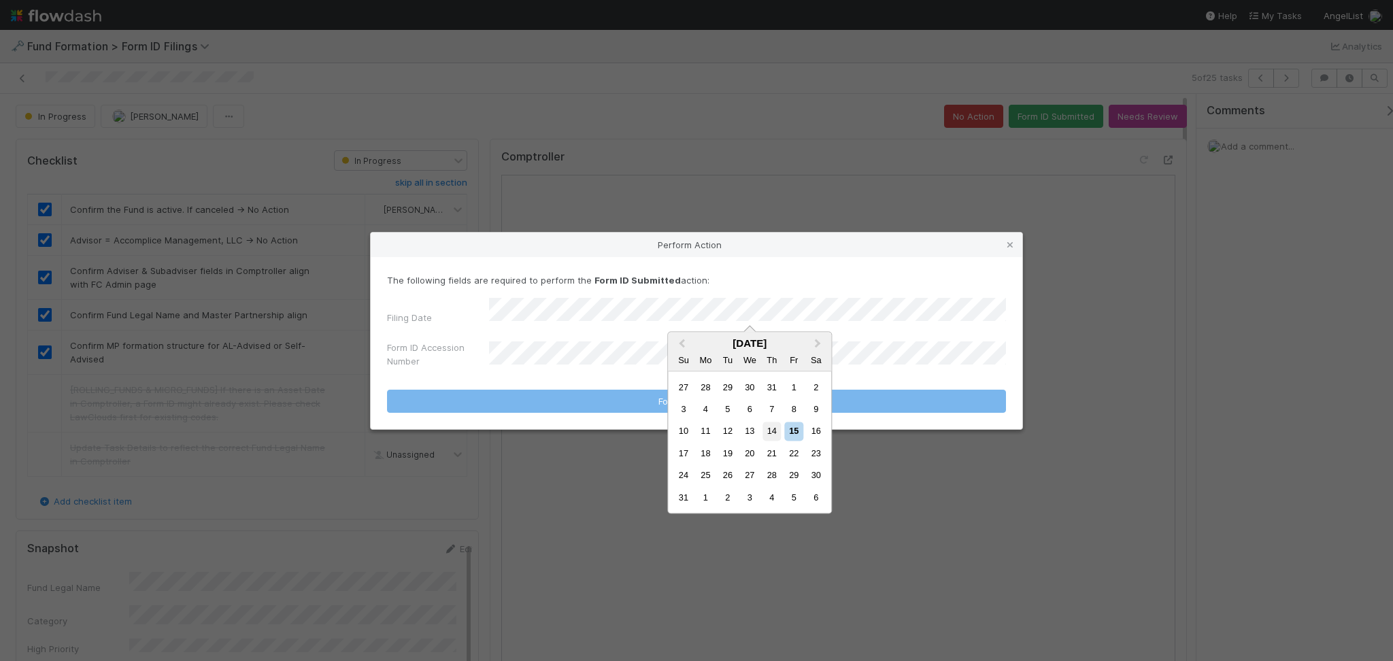
click at [779, 428] on div "14" at bounding box center [772, 432] width 18 height 18
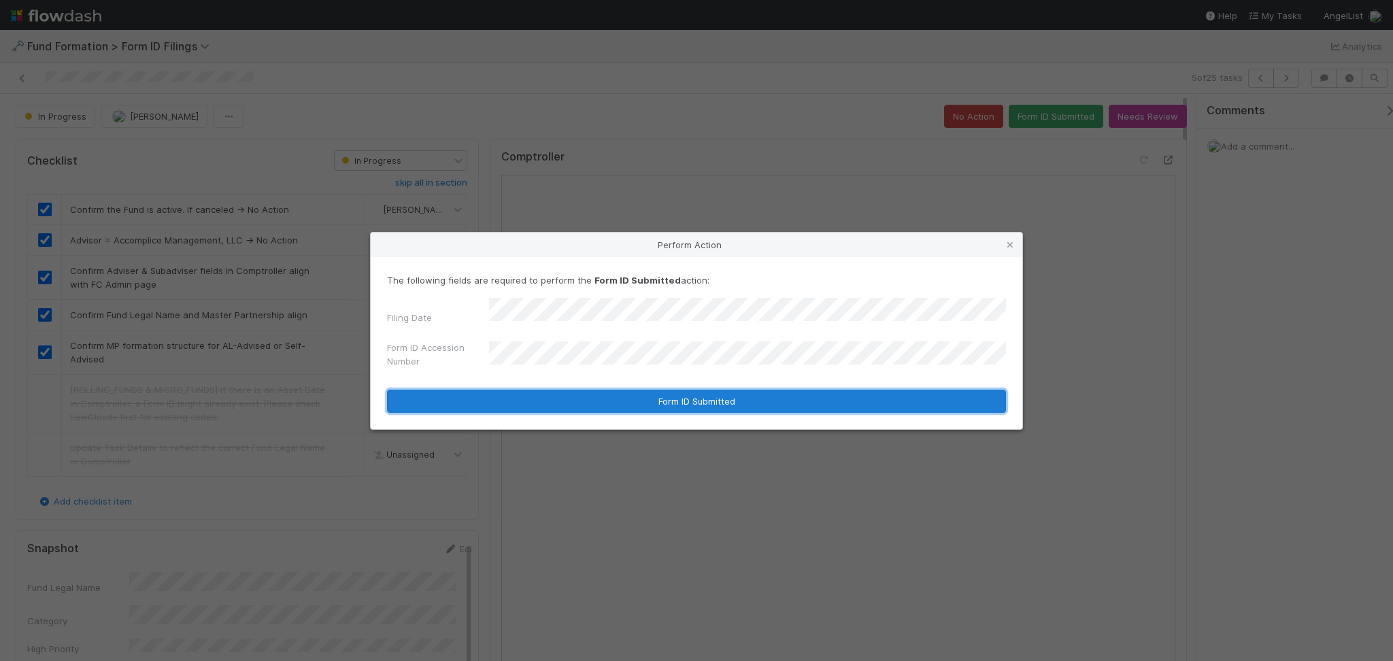
click at [666, 390] on button "Form ID Submitted" at bounding box center [696, 401] width 619 height 23
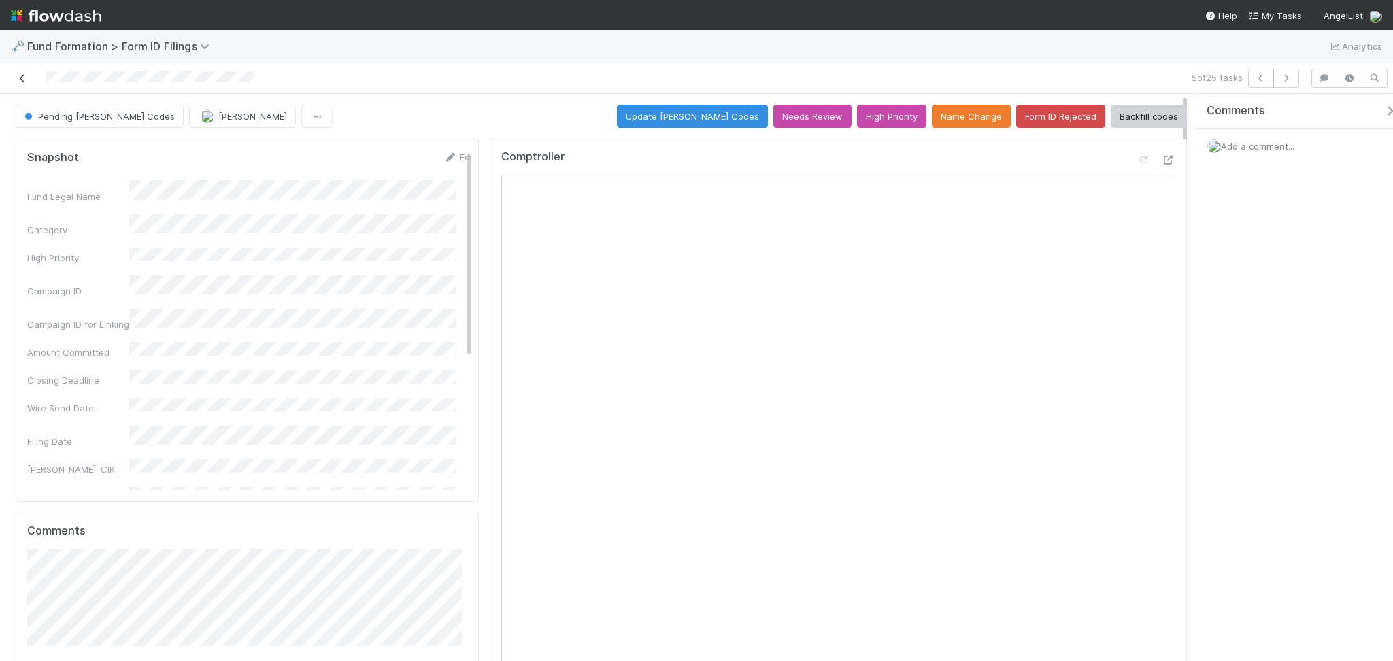
click at [20, 81] on icon at bounding box center [23, 78] width 14 height 9
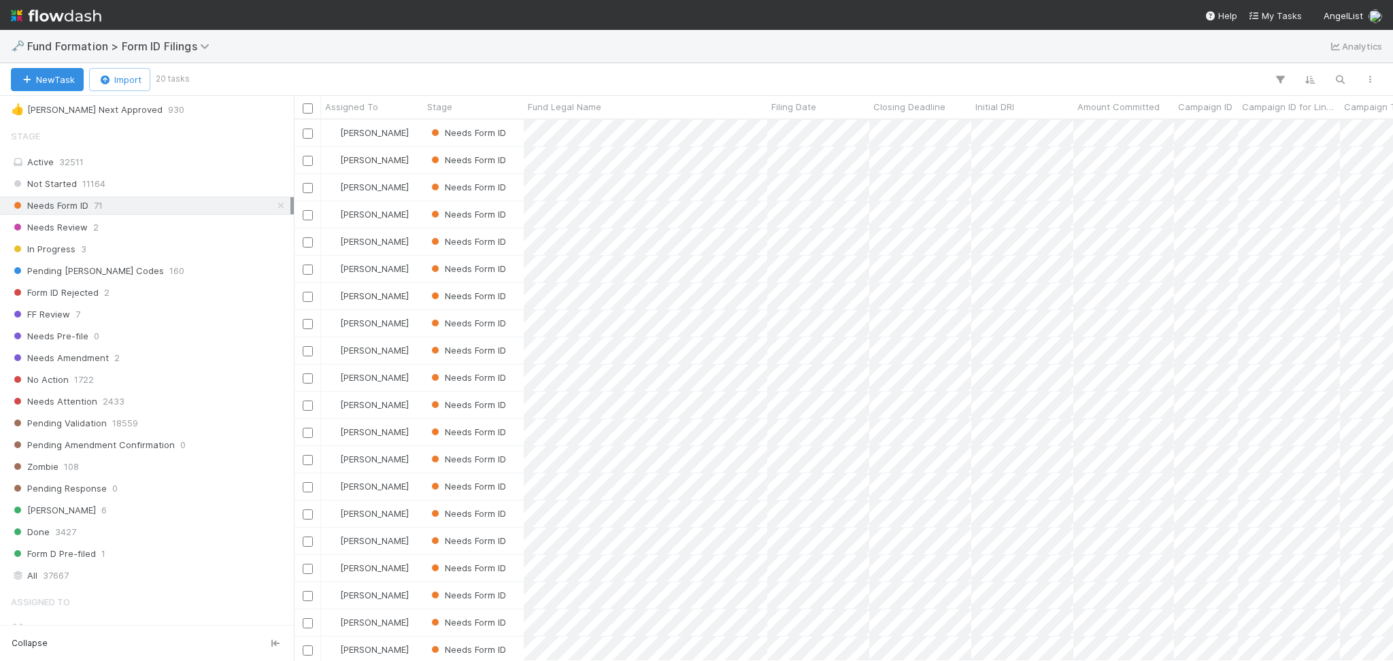
scroll to position [440, 0]
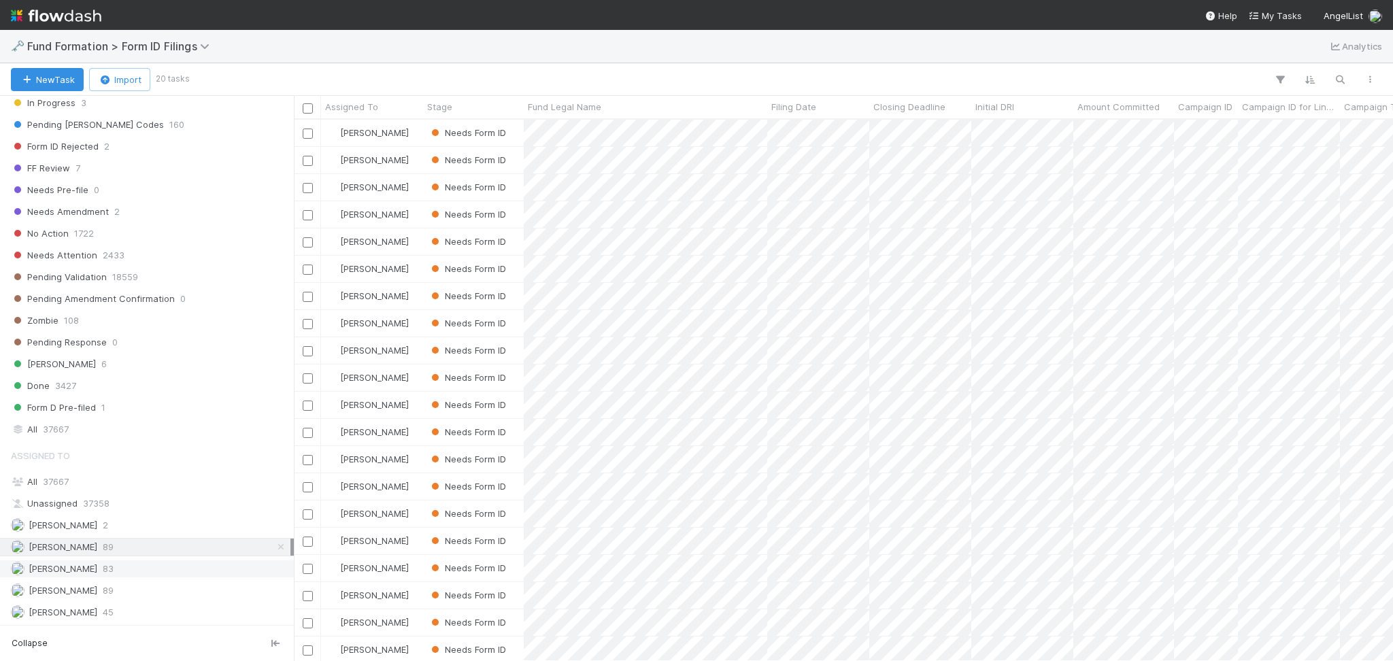
click at [140, 568] on div "Meg Castanare 83" at bounding box center [151, 569] width 280 height 17
click at [144, 548] on div "Febbie Cervantes 89" at bounding box center [151, 547] width 280 height 17
click at [178, 561] on div "Meg Castanare 83" at bounding box center [151, 569] width 280 height 17
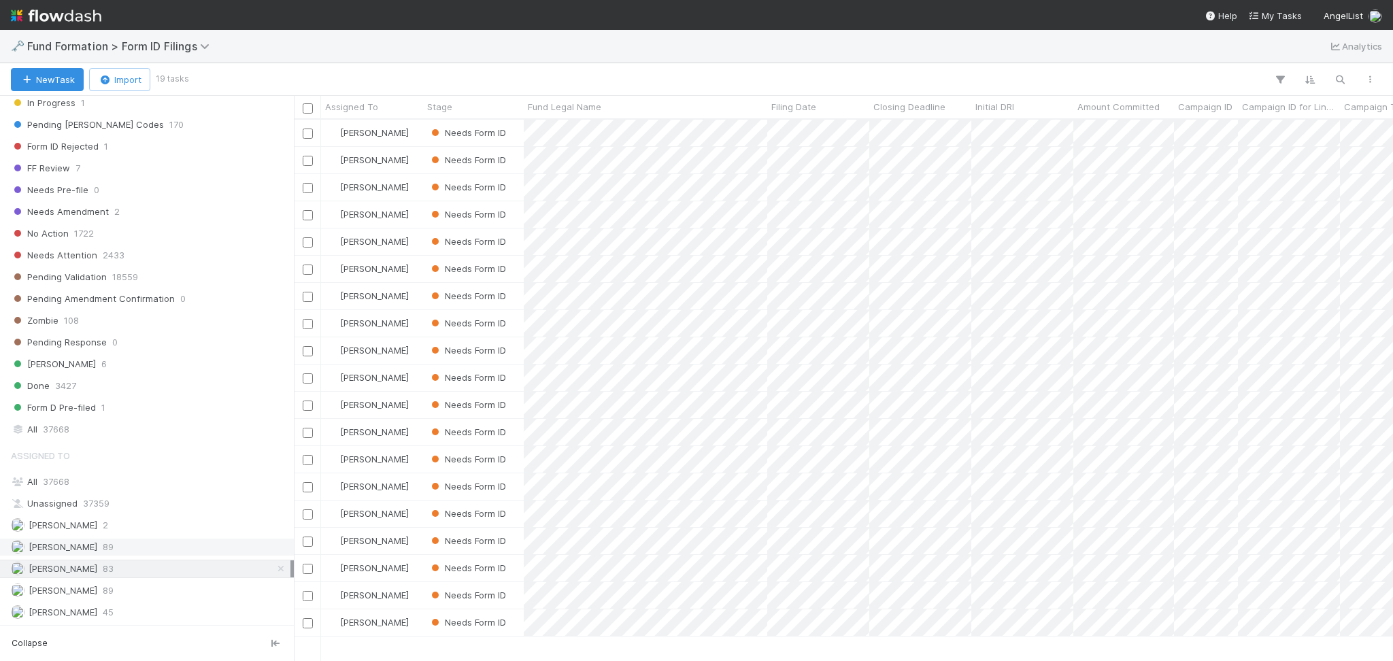
scroll to position [527, 1085]
click at [178, 547] on div "Febbie Cervantes 89" at bounding box center [151, 547] width 280 height 17
click at [151, 584] on div "Raven Jacinto 89" at bounding box center [151, 590] width 280 height 17
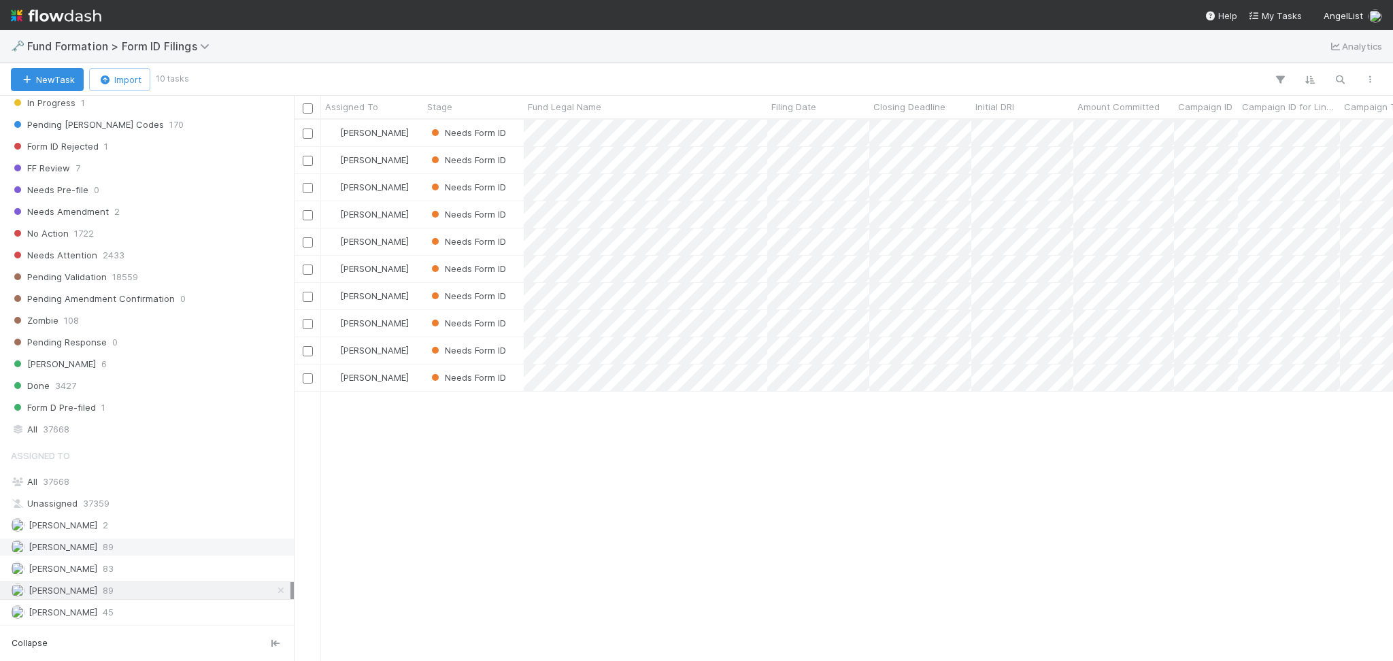
scroll to position [527, 1085]
click at [150, 544] on div "Febbie Cervantes 89" at bounding box center [151, 547] width 280 height 17
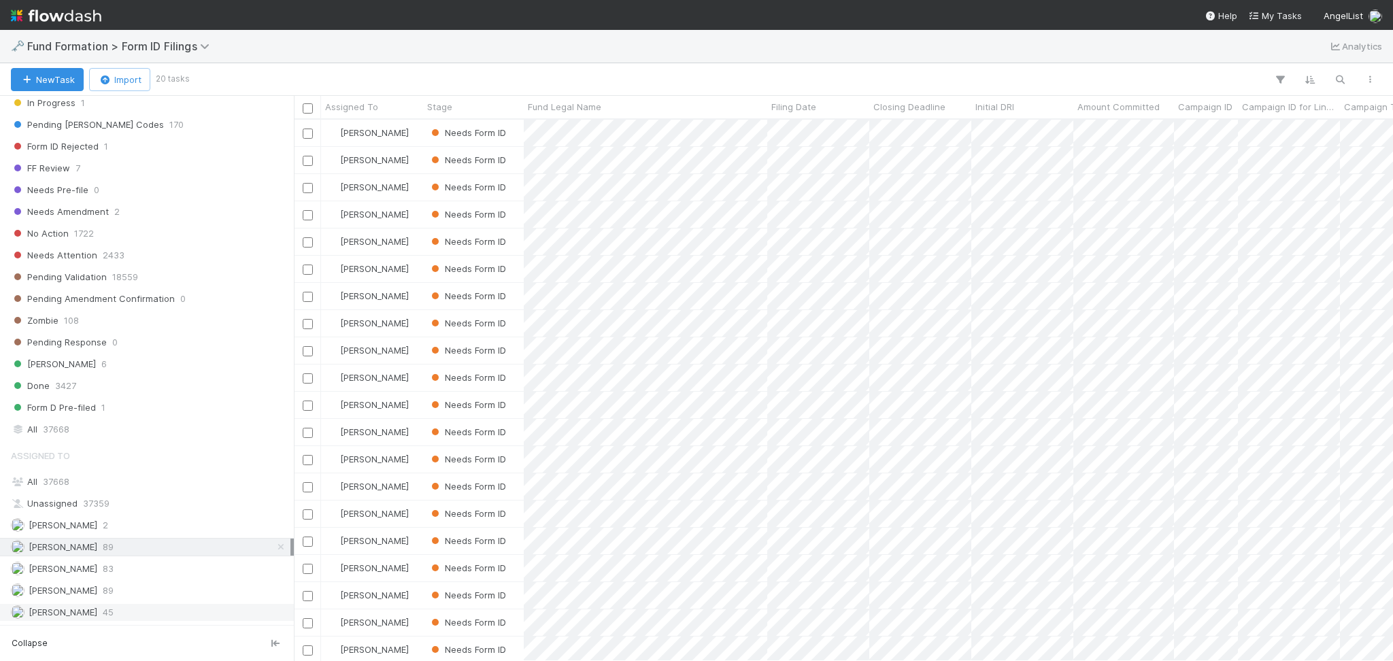
scroll to position [527, 1085]
click at [135, 604] on div "Roselyn de Villa 45" at bounding box center [151, 612] width 280 height 17
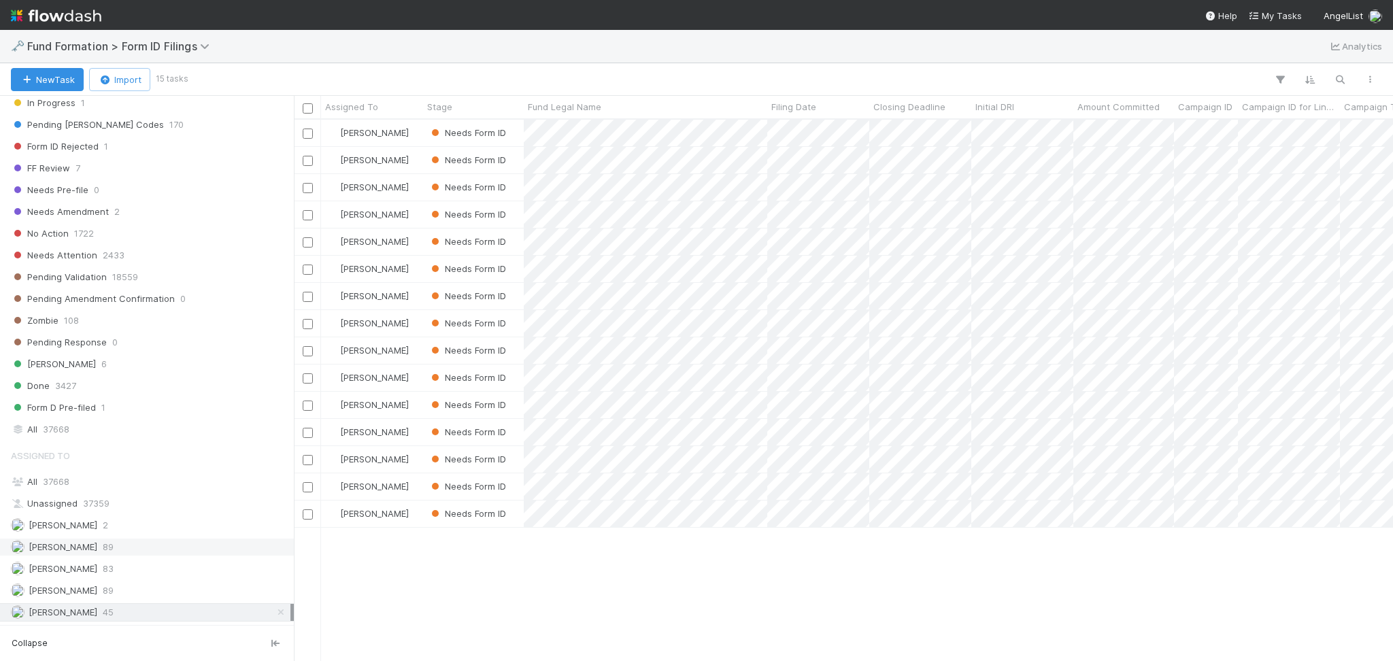
scroll to position [527, 1085]
click at [133, 549] on div "Febbie Cervantes 89" at bounding box center [151, 547] width 280 height 17
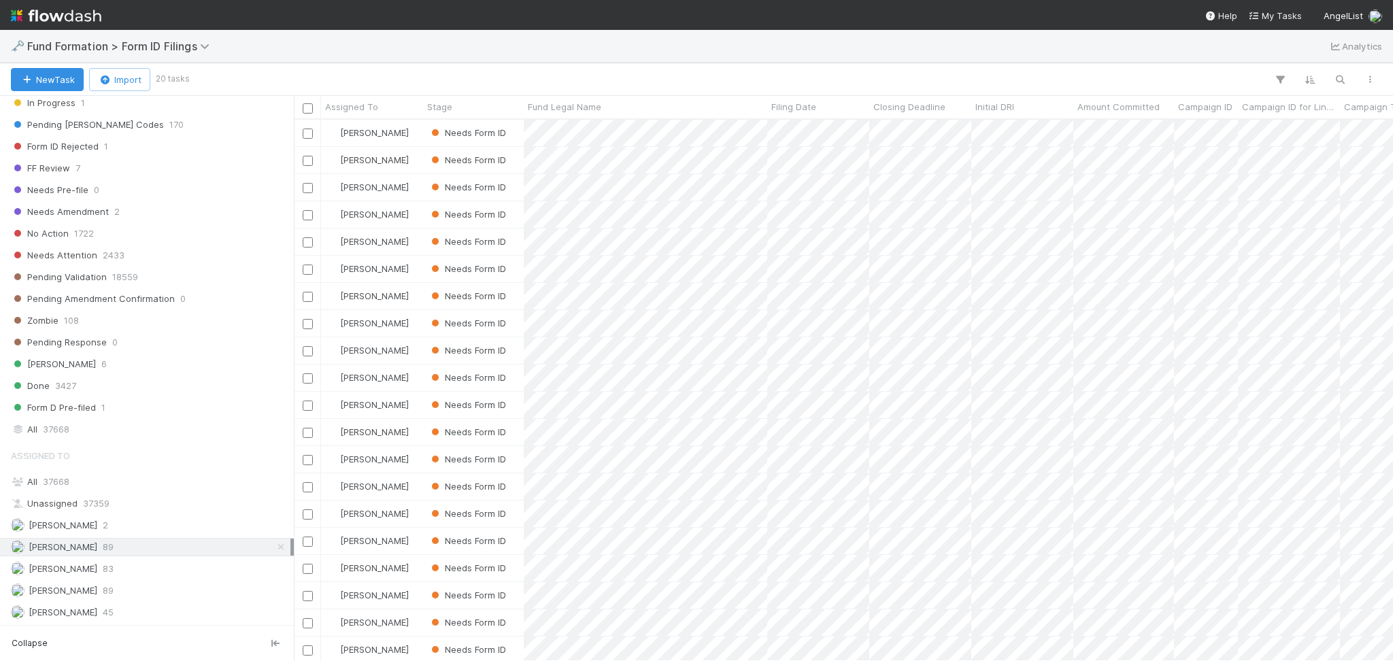
scroll to position [527, 1085]
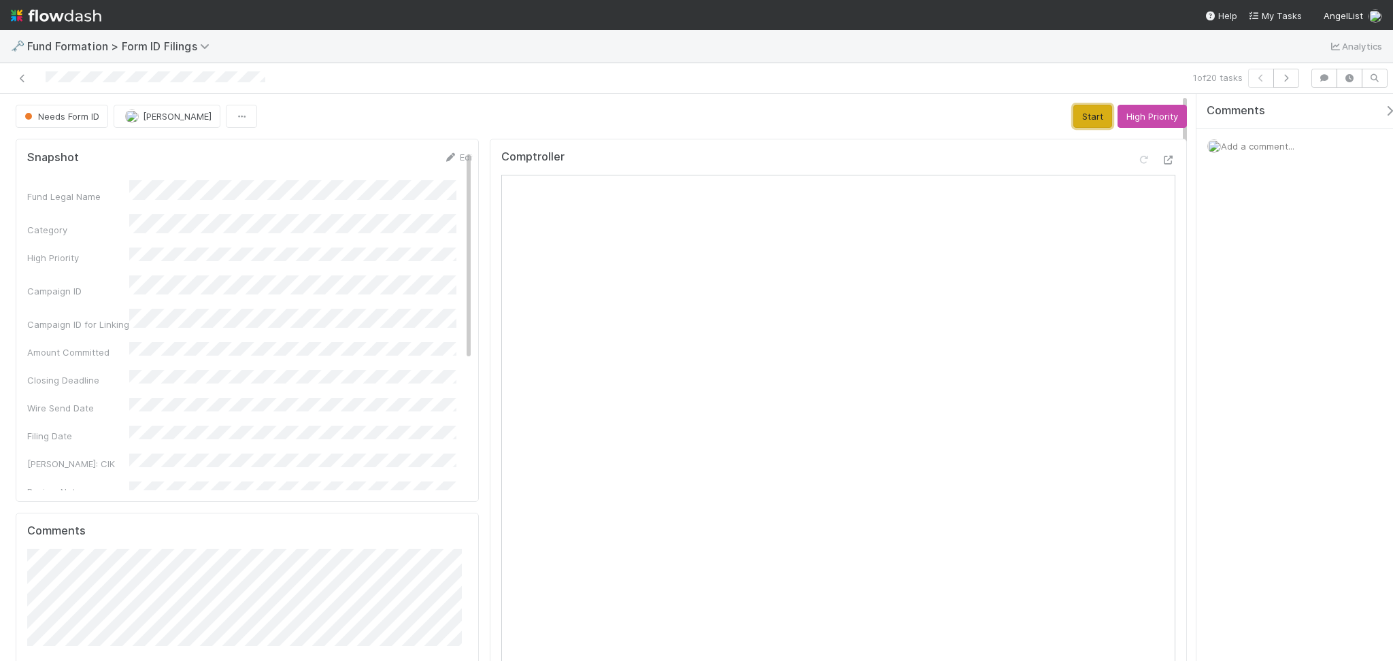
click at [1074, 122] on button "Start" at bounding box center [1093, 116] width 39 height 23
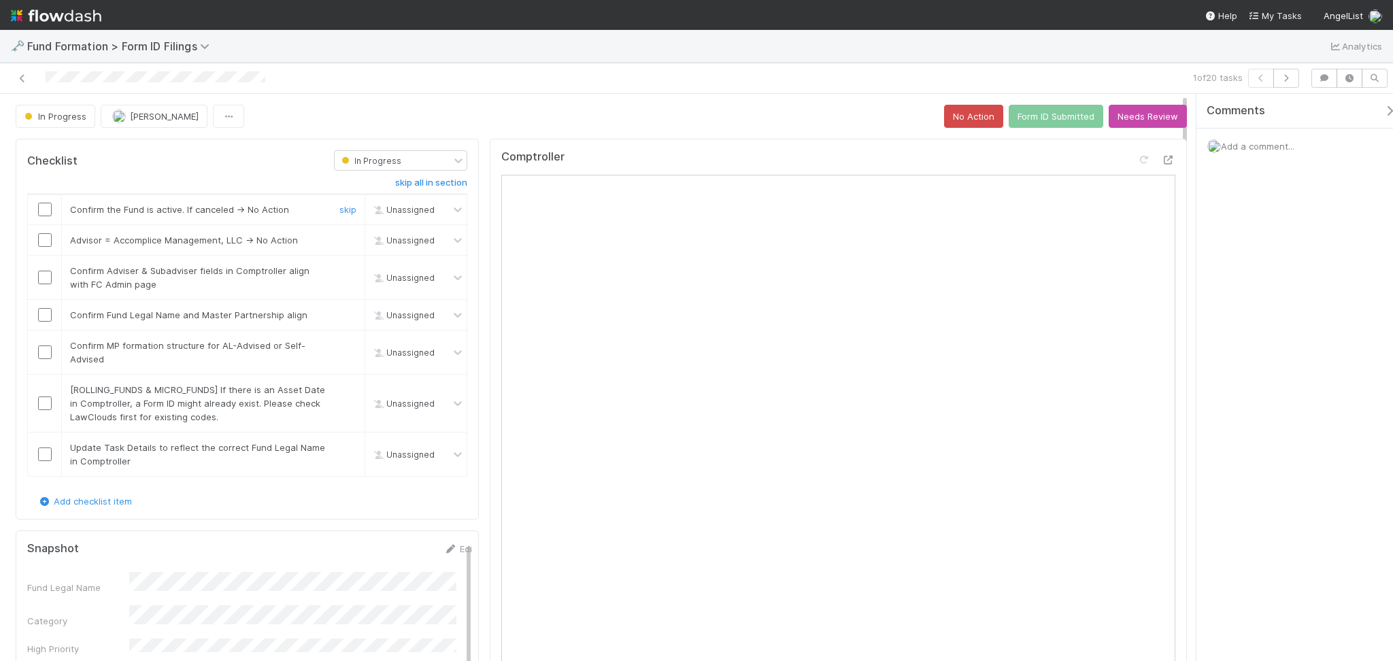
click at [42, 211] on input "checkbox" at bounding box center [45, 210] width 14 height 14
click at [37, 245] on div at bounding box center [44, 240] width 33 height 14
click at [39, 242] on input "checkbox" at bounding box center [45, 240] width 14 height 14
click at [42, 281] on input "checkbox" at bounding box center [45, 278] width 14 height 14
click at [45, 318] on input "checkbox" at bounding box center [45, 315] width 14 height 14
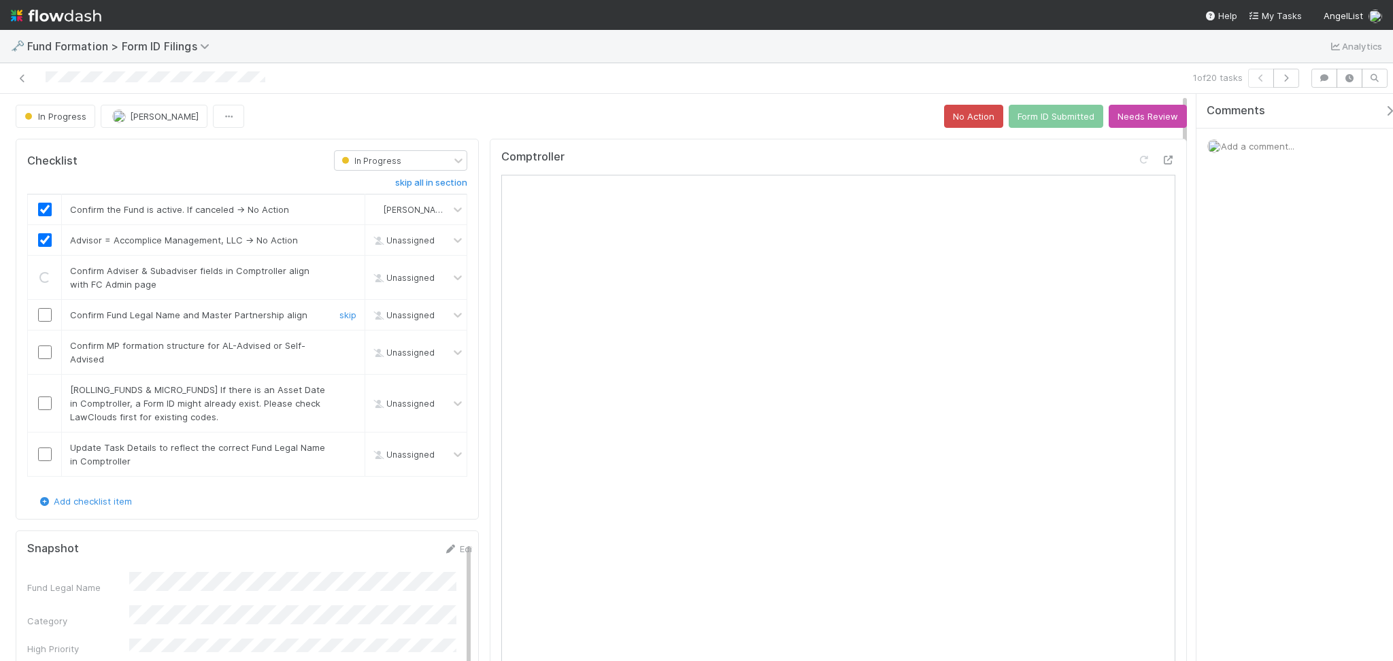
checkbox input "true"
click at [38, 354] on input "checkbox" at bounding box center [45, 353] width 14 height 14
click at [340, 387] on link "skip" at bounding box center [348, 389] width 17 height 11
click at [340, 448] on link "skip" at bounding box center [348, 447] width 17 height 11
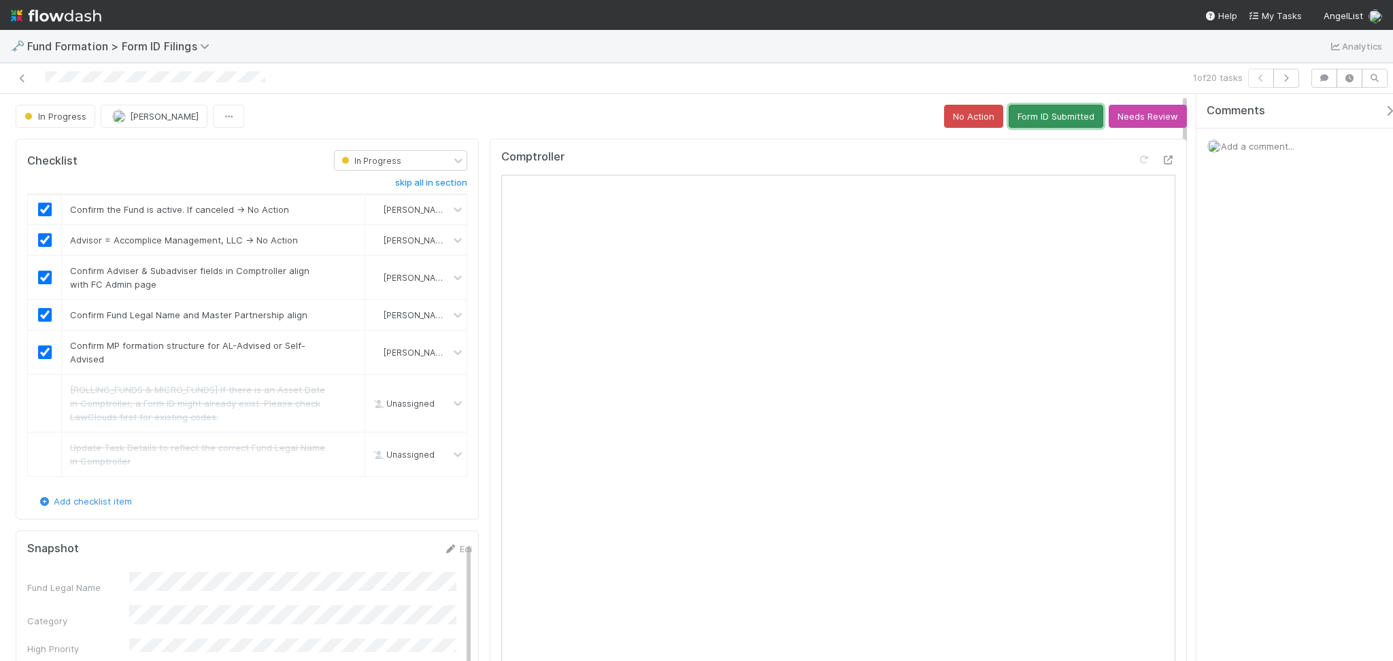
click at [1032, 106] on button "Form ID Submitted" at bounding box center [1056, 116] width 95 height 23
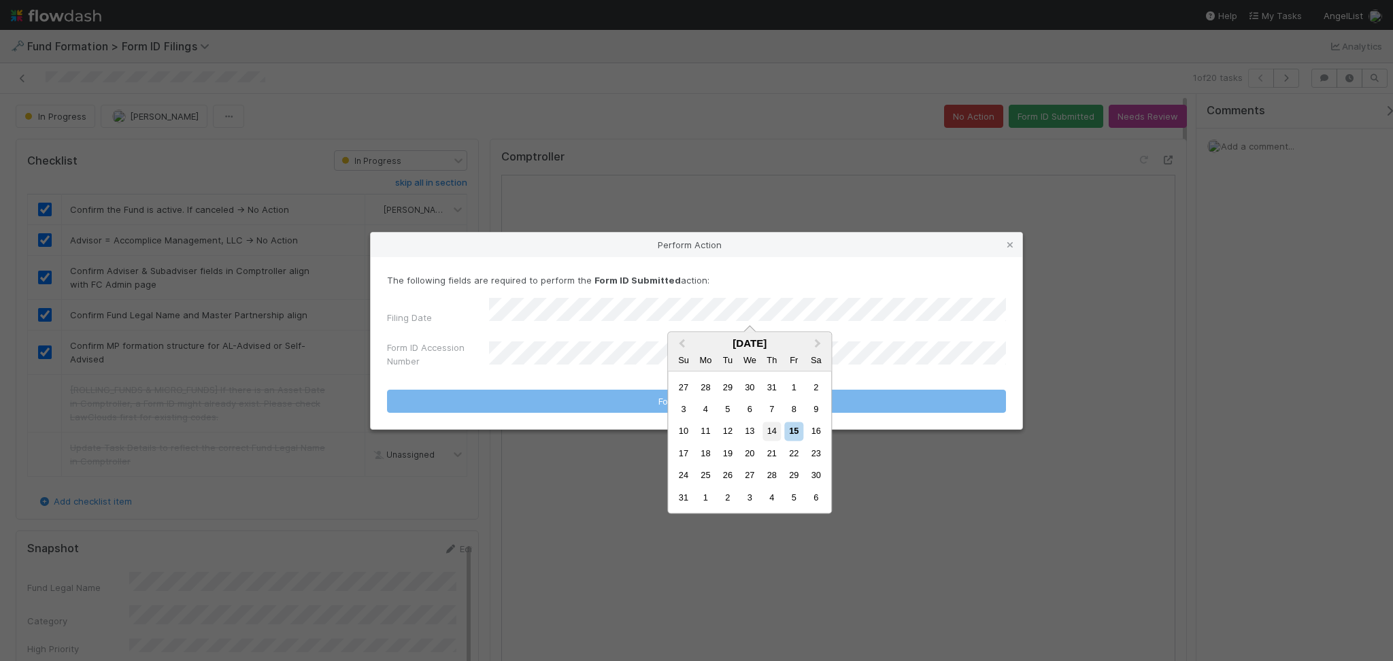
click at [773, 428] on div "14" at bounding box center [772, 432] width 18 height 18
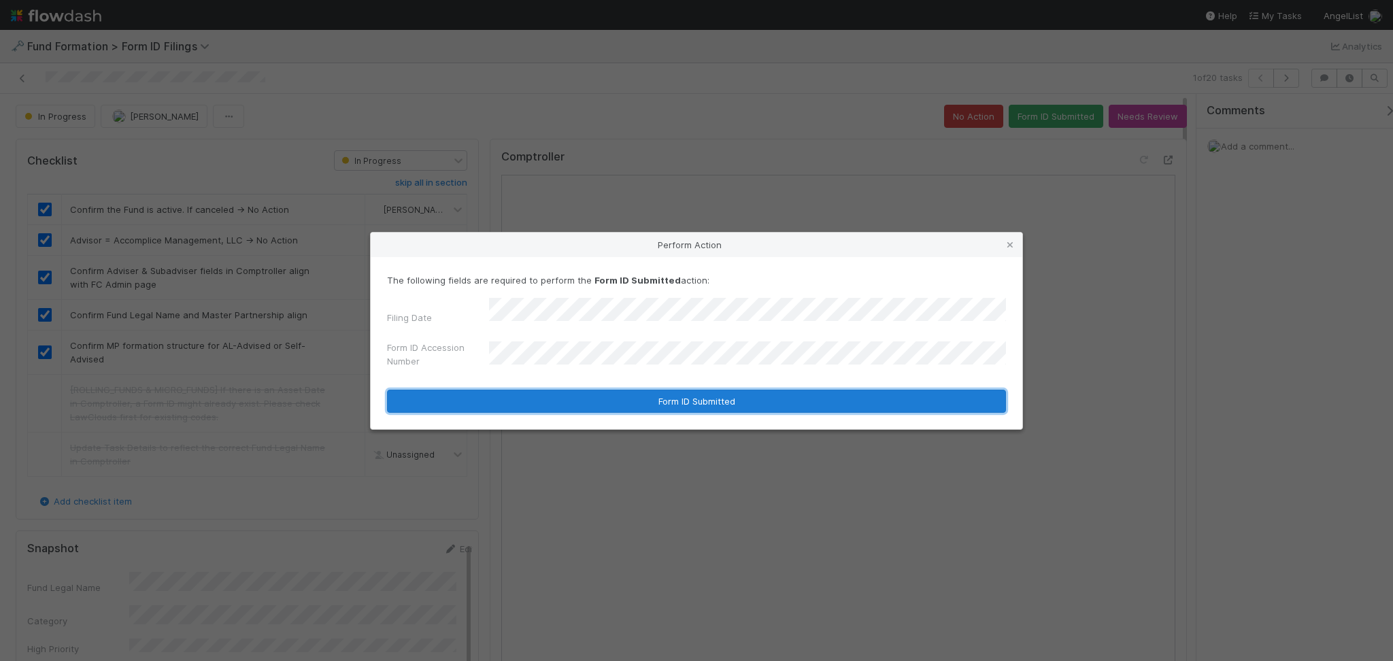
click at [607, 402] on button "Form ID Submitted" at bounding box center [696, 401] width 619 height 23
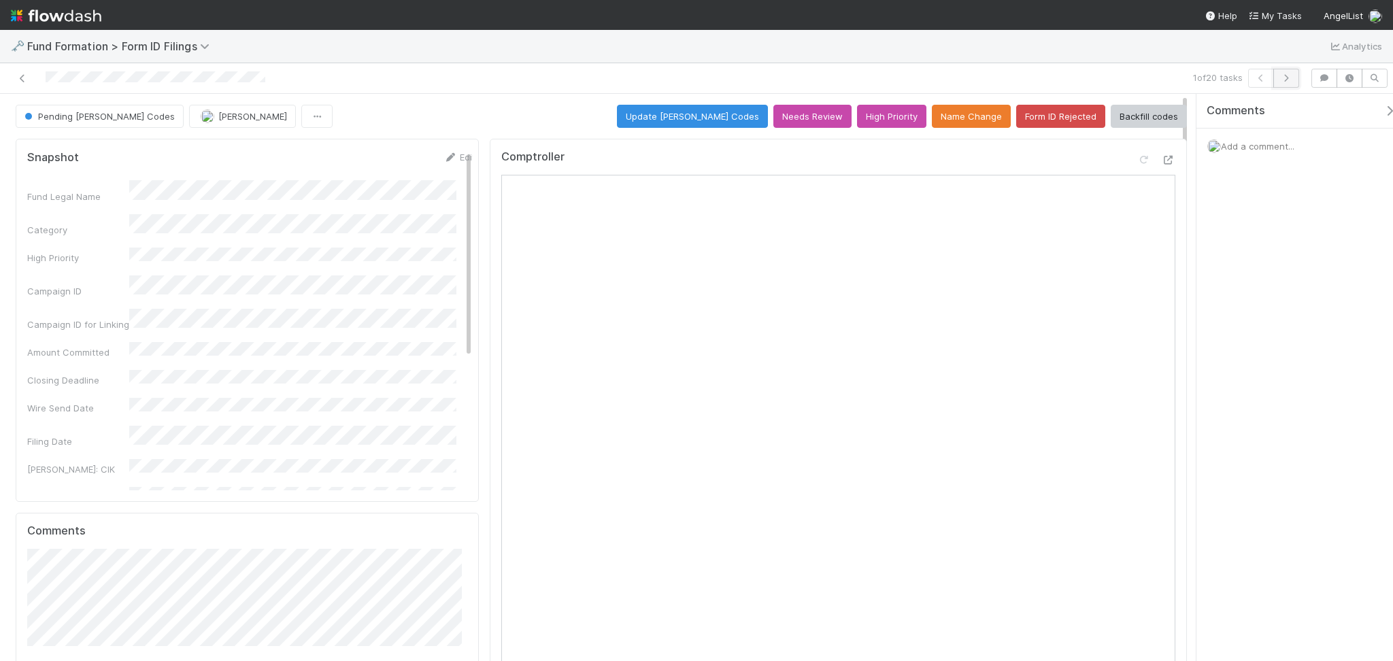
click at [1285, 74] on icon "button" at bounding box center [1287, 78] width 14 height 8
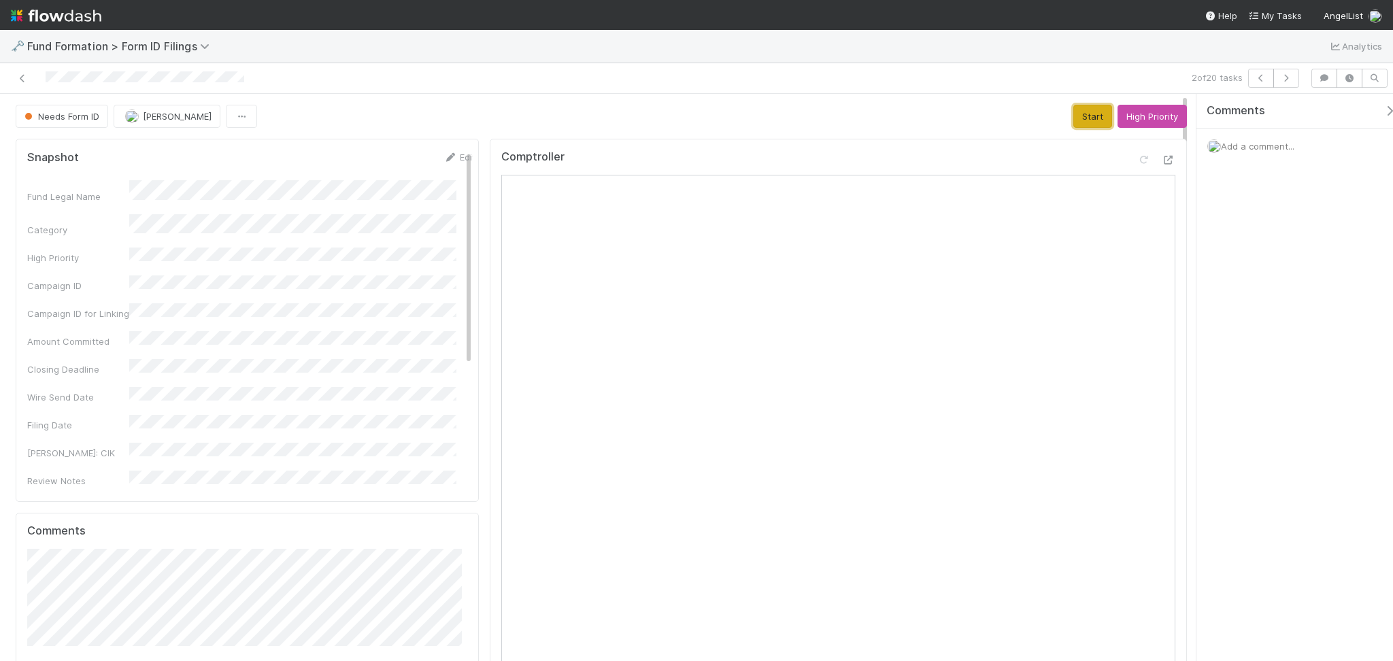
click at [1074, 113] on button "Start" at bounding box center [1093, 116] width 39 height 23
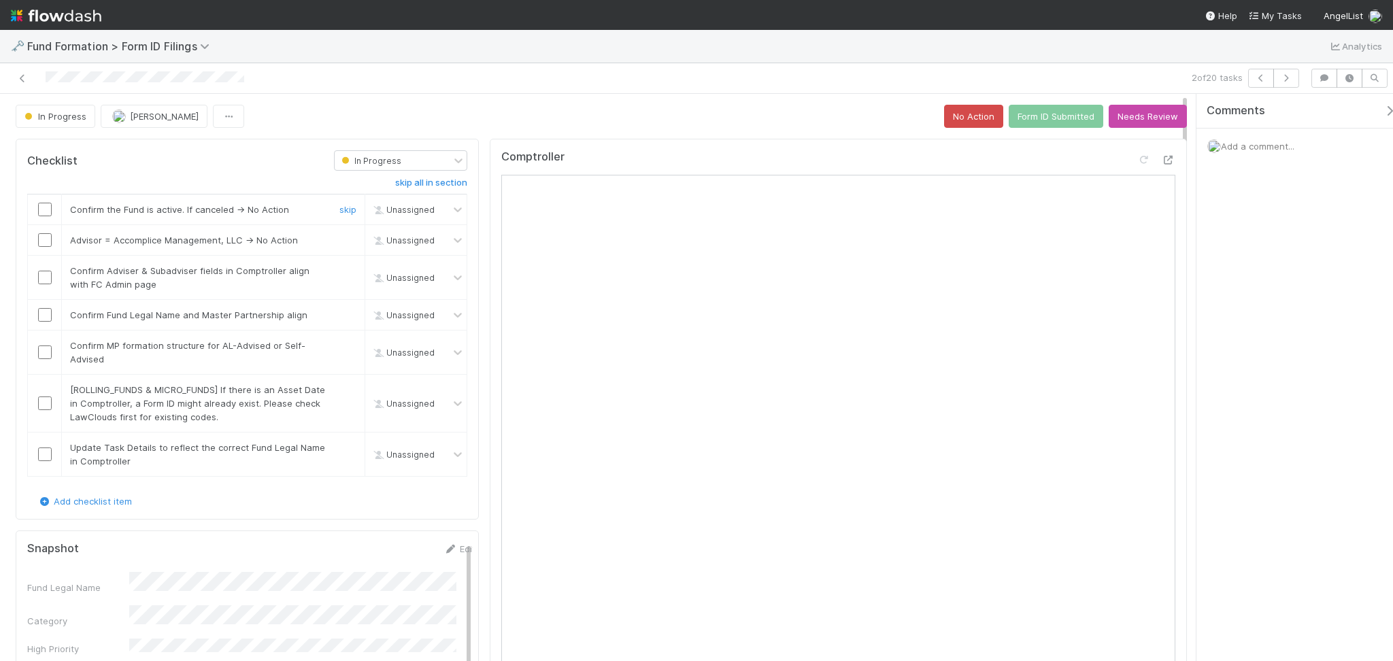
drag, startPoint x: 39, startPoint y: 210, endPoint x: 54, endPoint y: 314, distance: 105.3
click at [39, 209] on input "checkbox" at bounding box center [45, 210] width 14 height 14
click at [31, 238] on div at bounding box center [44, 240] width 33 height 14
click at [46, 248] on td at bounding box center [45, 240] width 34 height 31
click at [45, 244] on input "checkbox" at bounding box center [45, 240] width 14 height 14
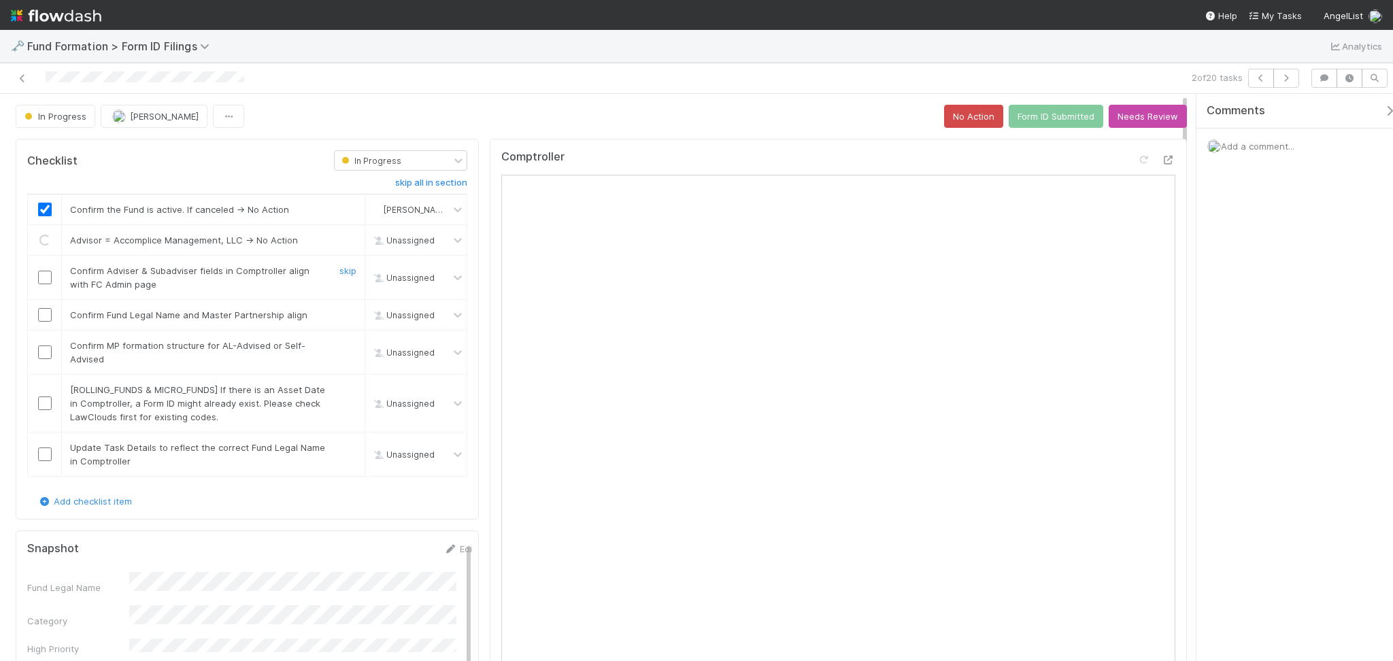
click at [44, 280] on input "checkbox" at bounding box center [45, 278] width 14 height 14
click at [46, 316] on input "checkbox" at bounding box center [45, 315] width 14 height 14
click at [44, 346] on input "checkbox" at bounding box center [45, 353] width 14 height 14
checkbox input "true"
click at [340, 387] on link "skip" at bounding box center [348, 389] width 17 height 11
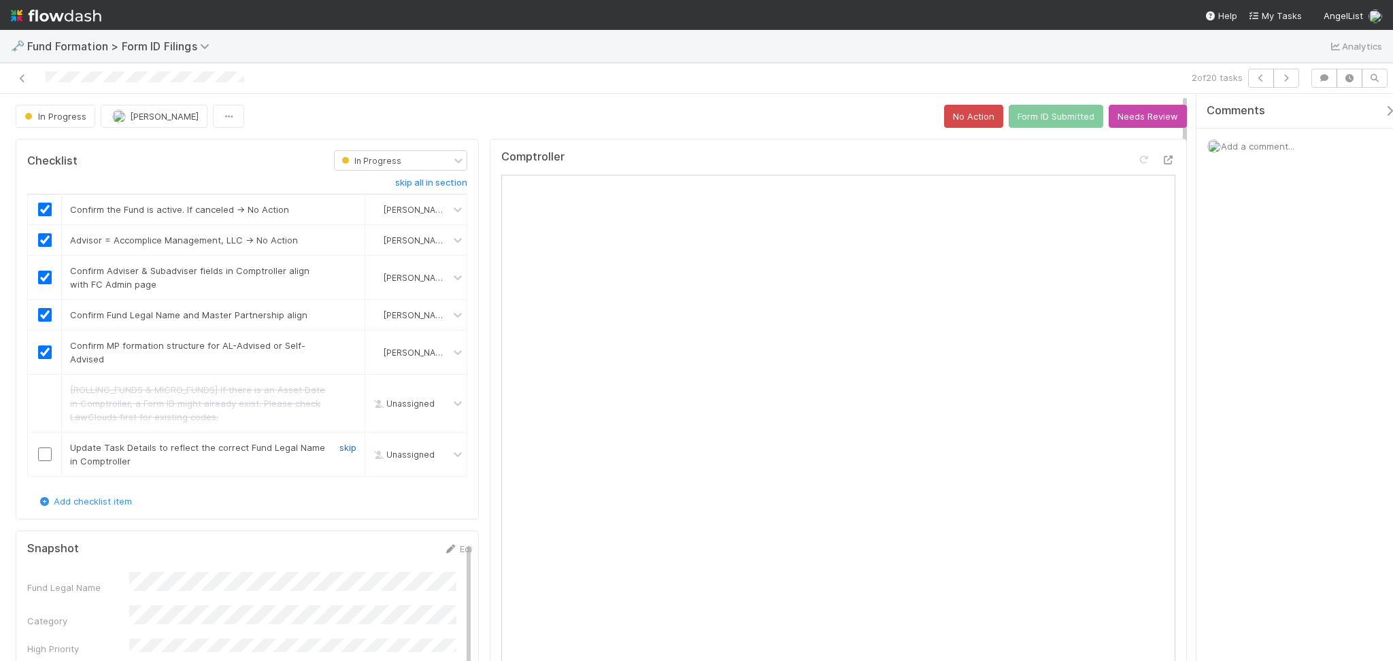
click at [341, 444] on link "skip" at bounding box center [348, 447] width 17 height 11
click at [1031, 107] on button "Form ID Submitted" at bounding box center [1056, 116] width 95 height 23
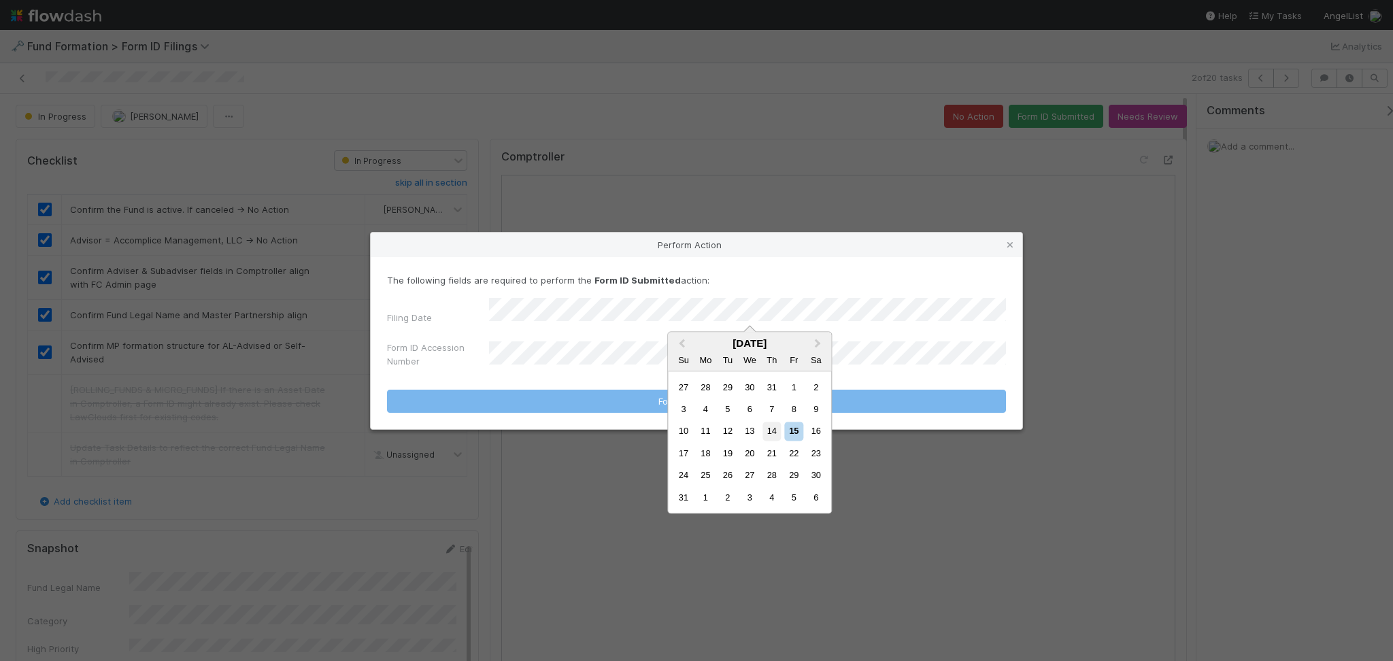
click at [774, 436] on div "14" at bounding box center [772, 432] width 18 height 18
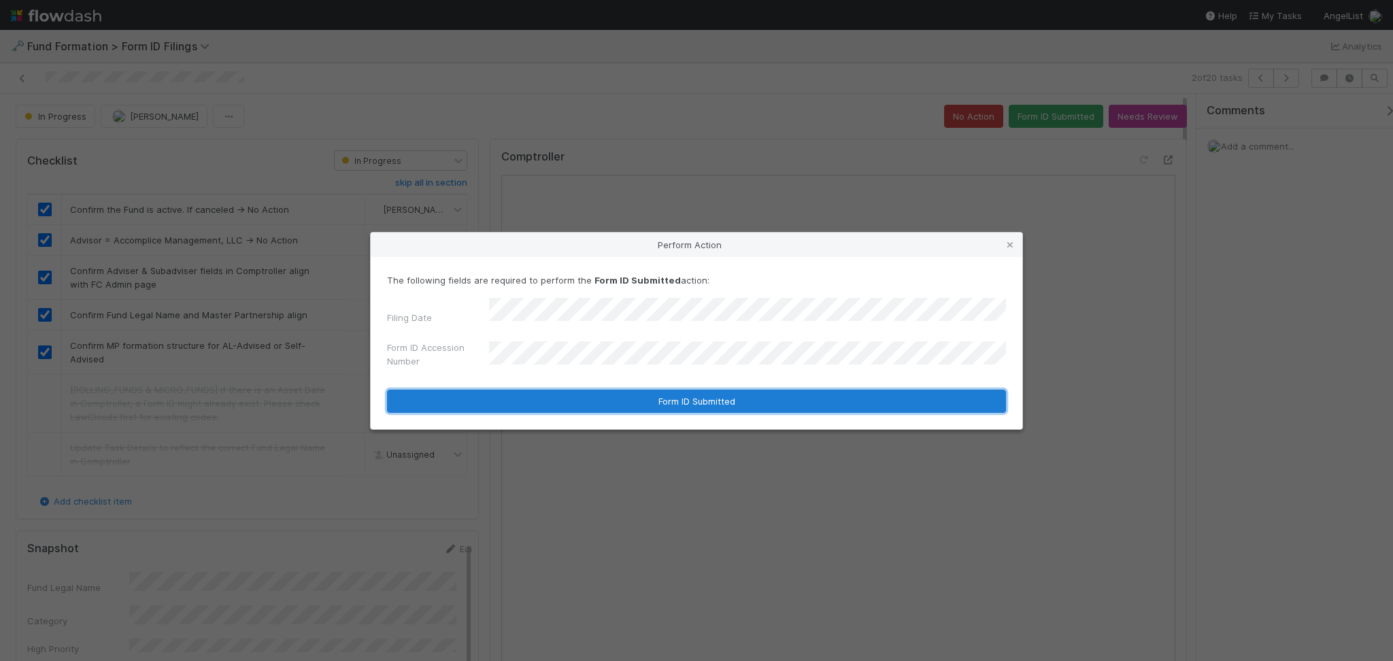
click at [640, 400] on button "Form ID Submitted" at bounding box center [696, 401] width 619 height 23
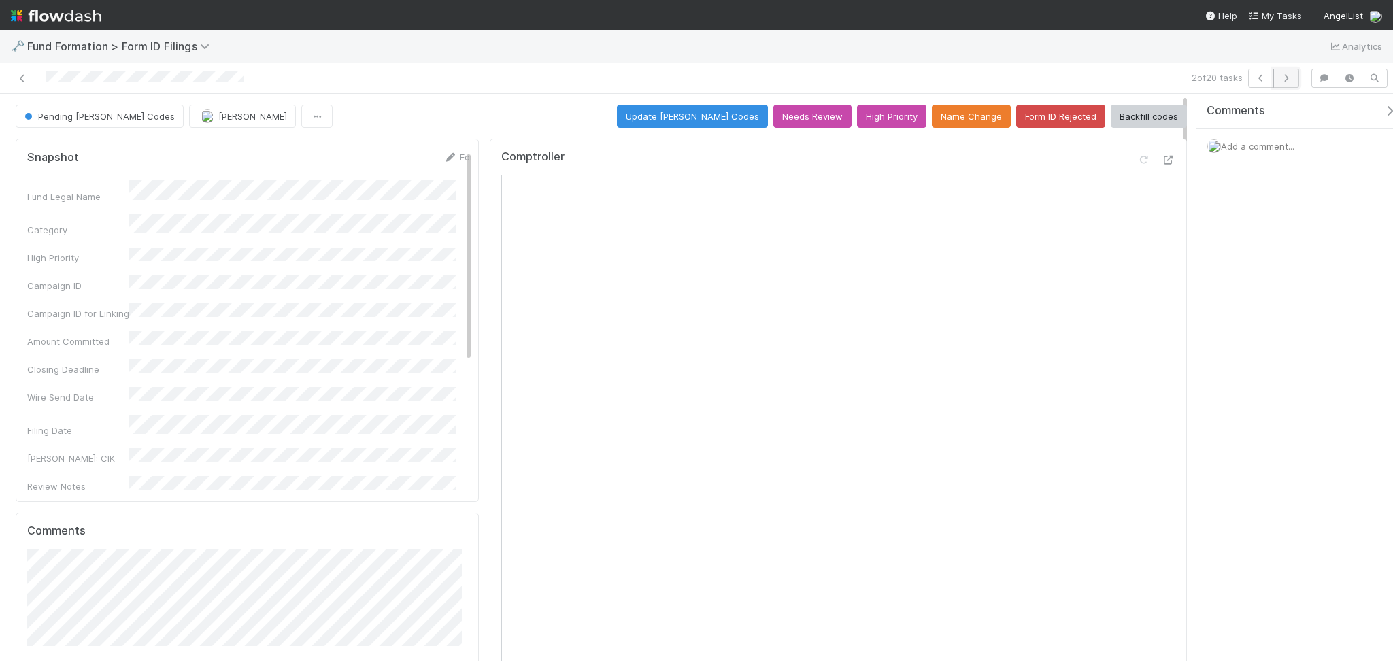
click at [1282, 76] on icon "button" at bounding box center [1287, 78] width 14 height 8
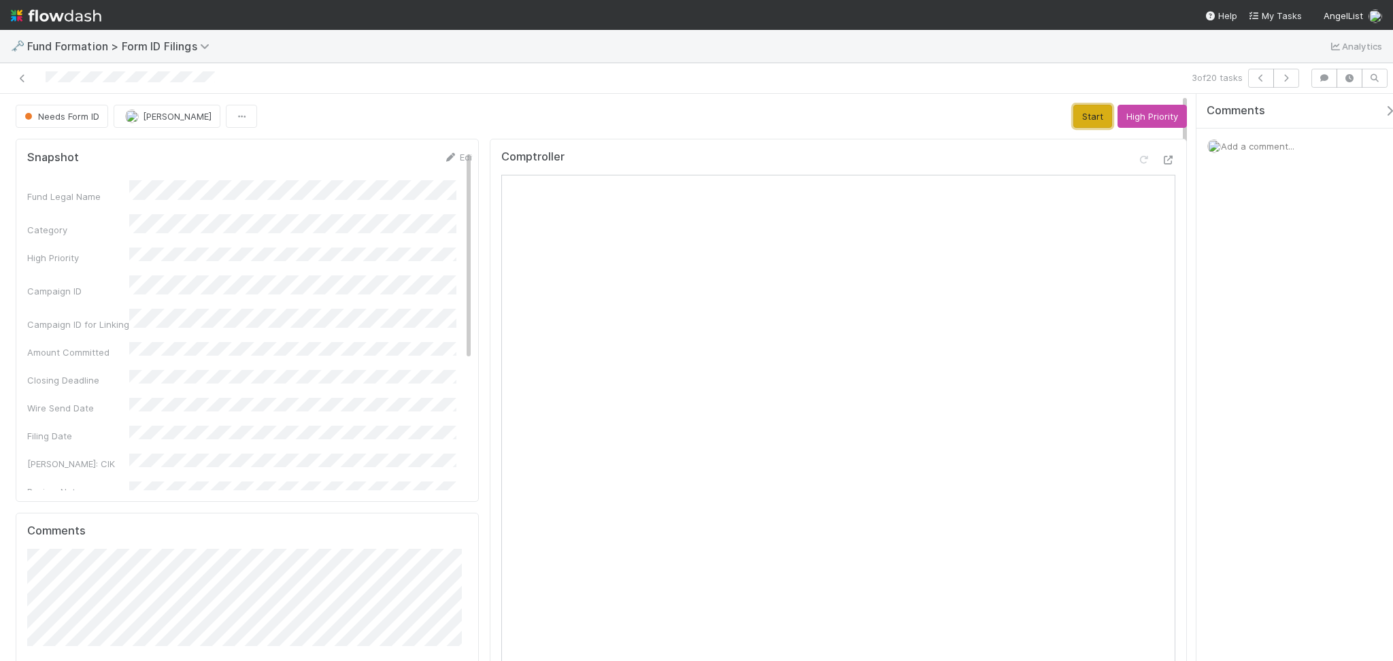
click at [1074, 114] on button "Start" at bounding box center [1093, 116] width 39 height 23
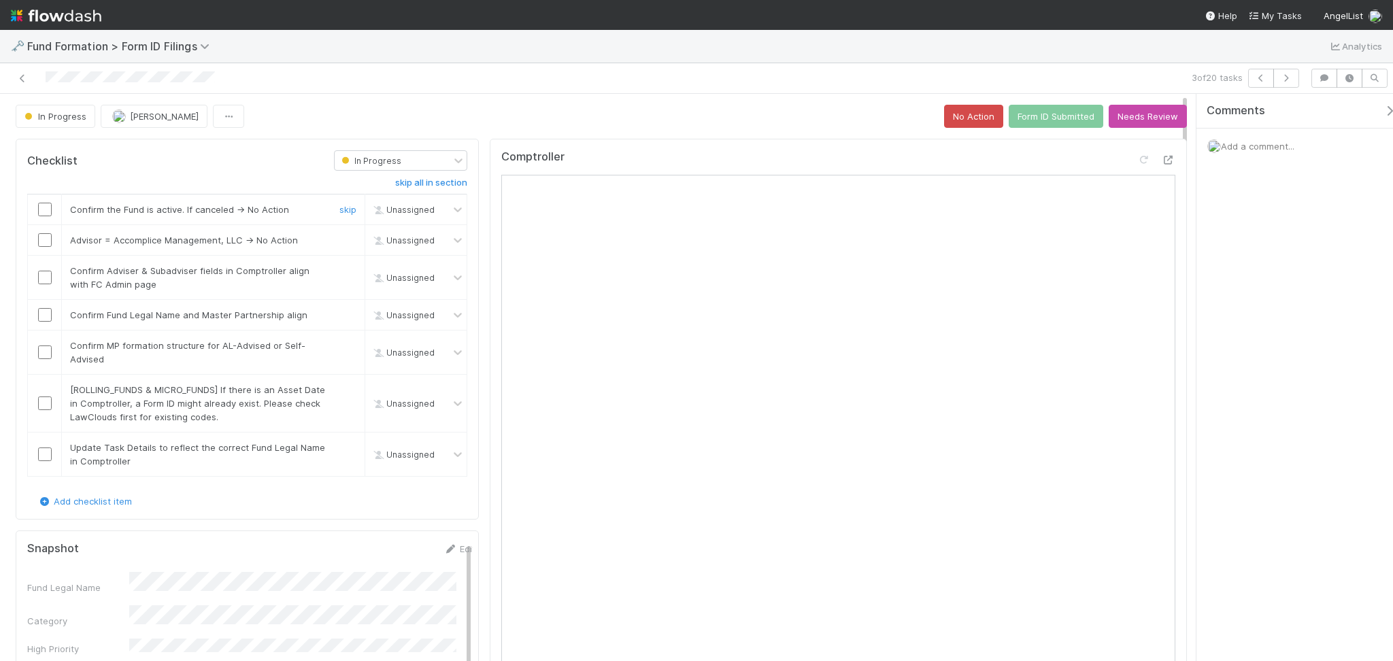
click at [44, 210] on input "checkbox" at bounding box center [45, 210] width 14 height 14
click at [47, 244] on input "checkbox" at bounding box center [45, 240] width 14 height 14
click at [46, 276] on input "checkbox" at bounding box center [45, 278] width 14 height 14
click at [46, 314] on input "checkbox" at bounding box center [45, 315] width 14 height 14
drag, startPoint x: 44, startPoint y: 352, endPoint x: 50, endPoint y: 364, distance: 13.4
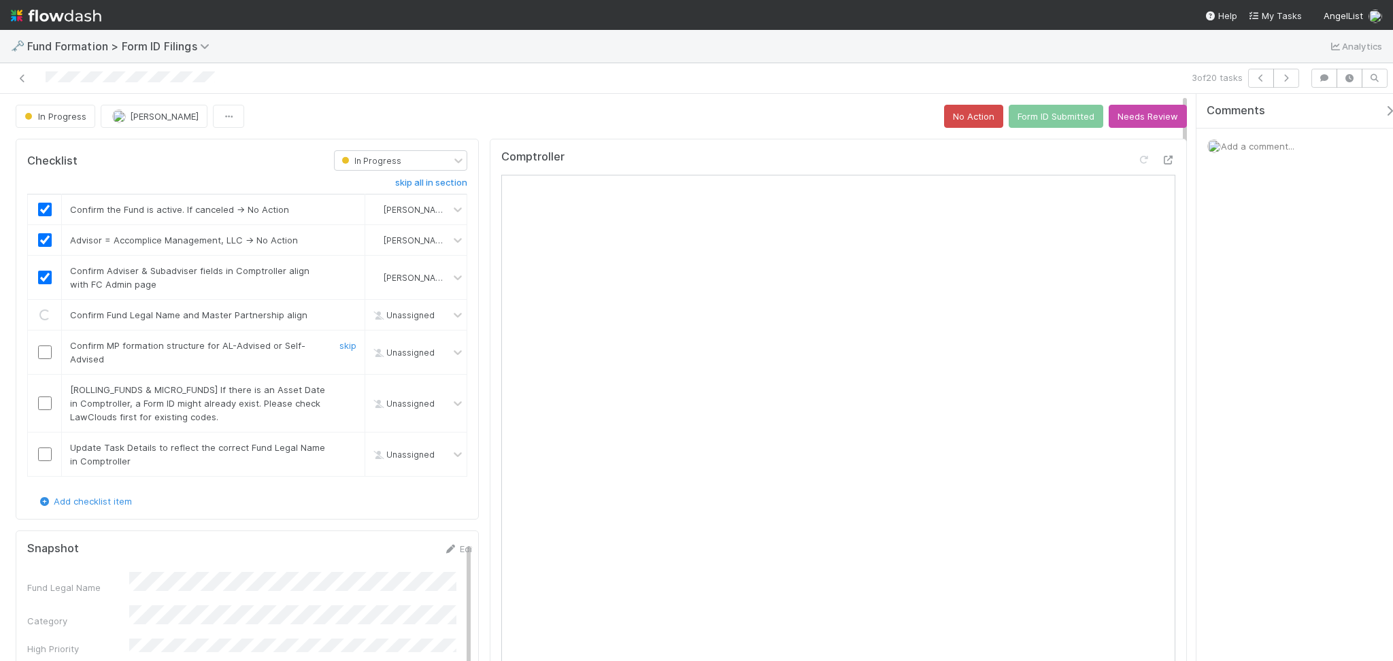
click at [44, 352] on input "checkbox" at bounding box center [45, 353] width 14 height 14
click at [340, 389] on link "skip" at bounding box center [348, 389] width 17 height 11
click at [344, 442] on link "skip" at bounding box center [348, 447] width 17 height 11
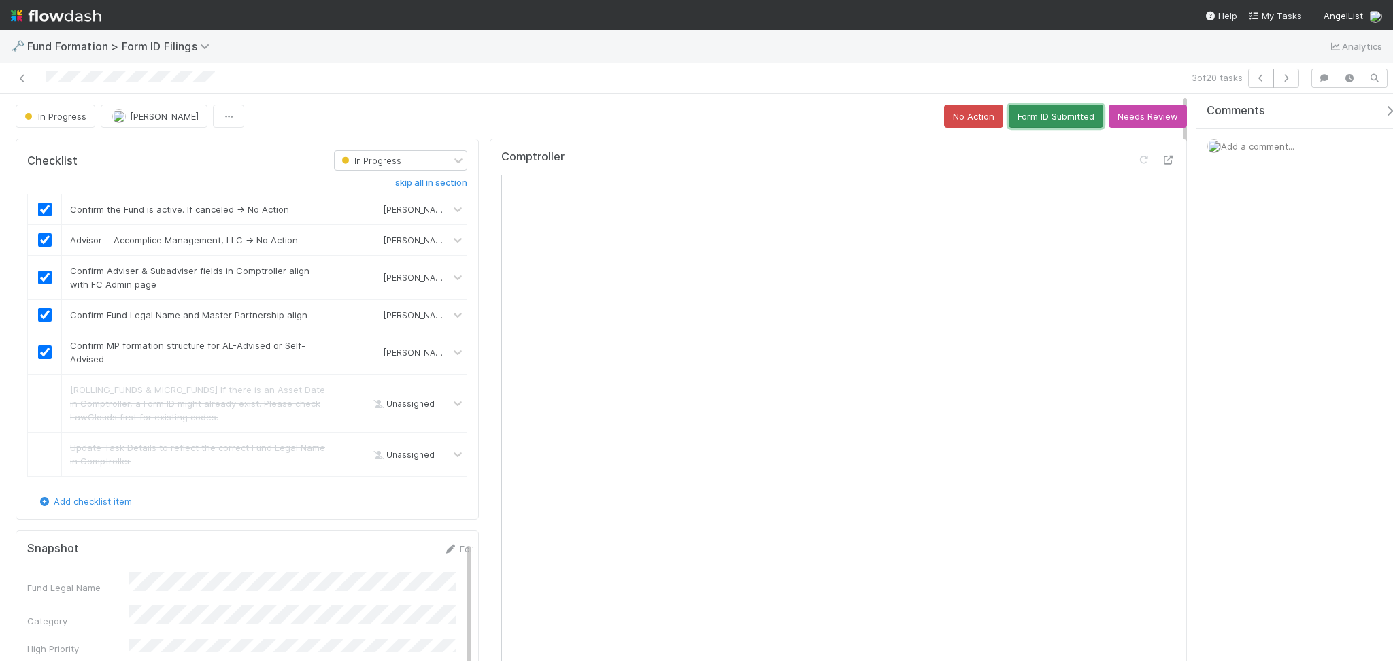
click at [1043, 118] on button "Form ID Submitted" at bounding box center [1056, 116] width 95 height 23
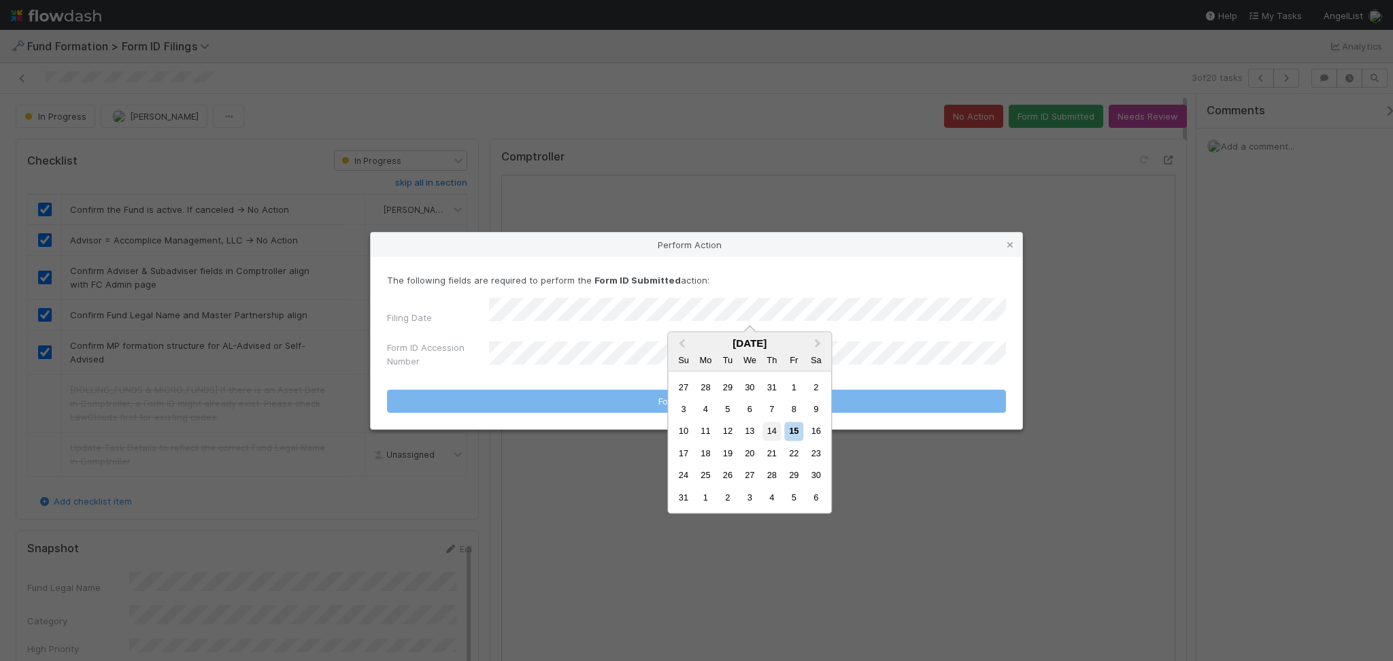
click at [769, 435] on div "14" at bounding box center [772, 432] width 18 height 18
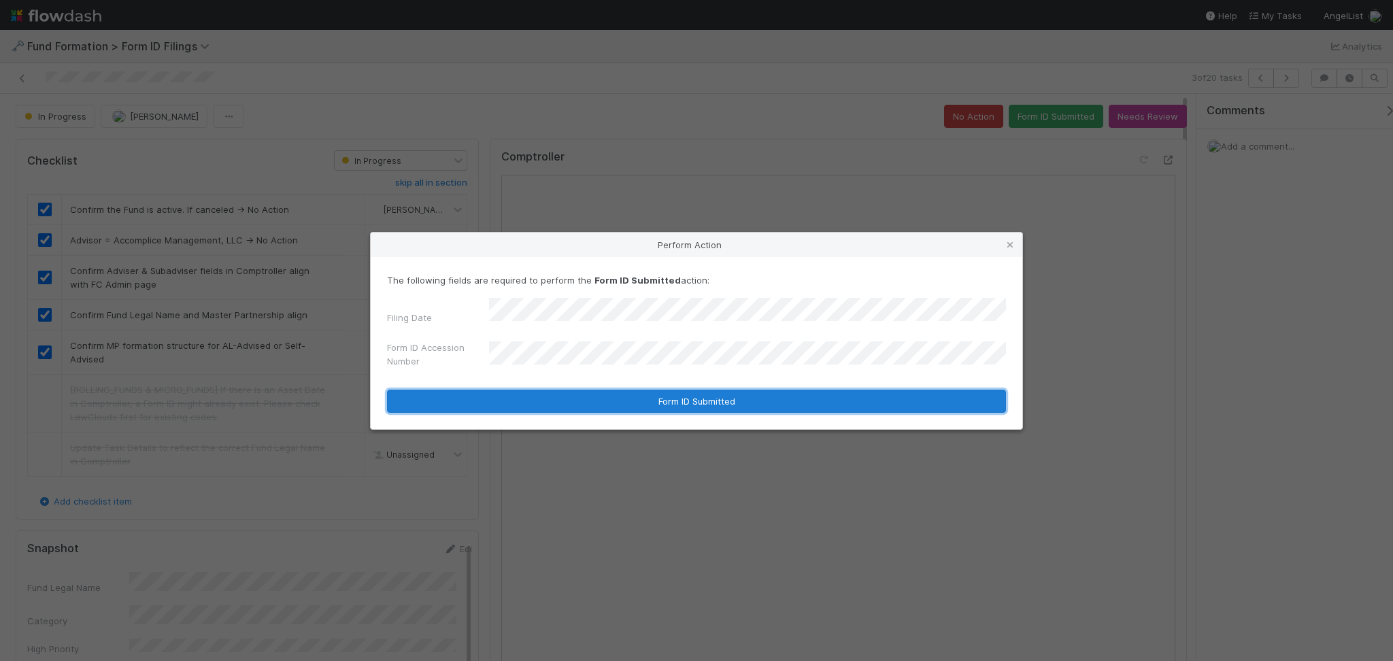
click at [689, 390] on button "Form ID Submitted" at bounding box center [696, 401] width 619 height 23
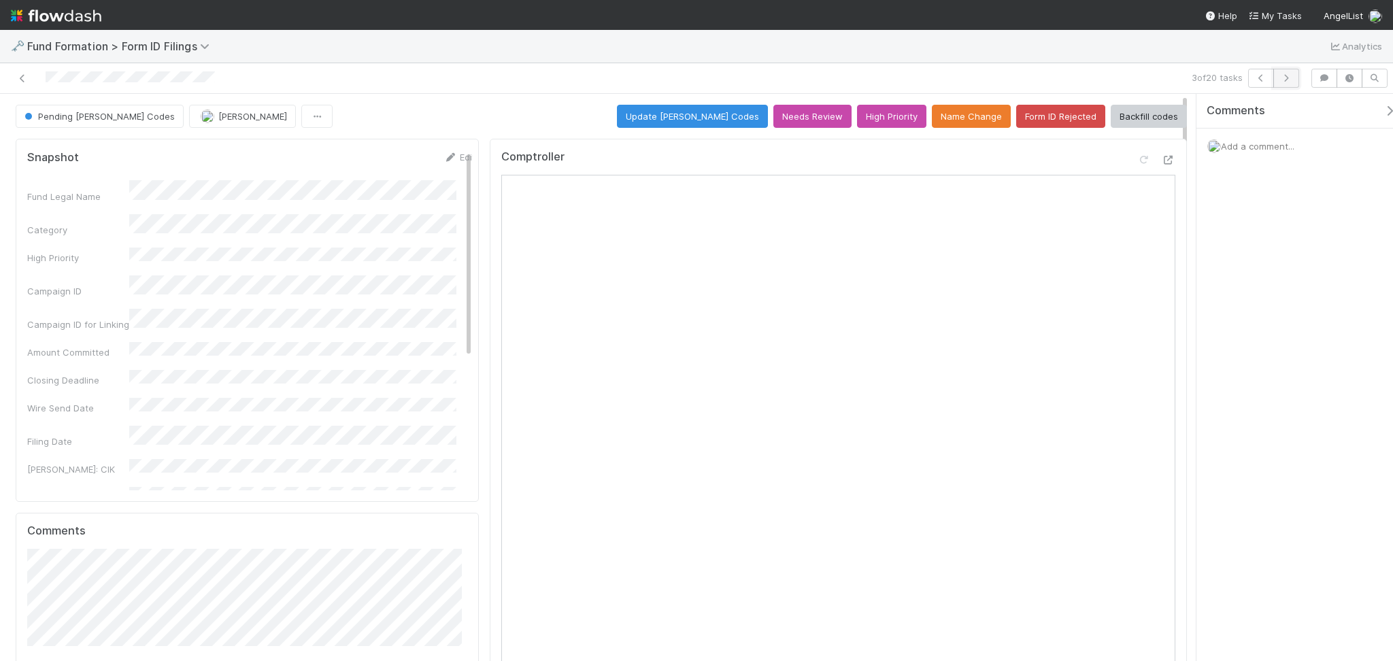
click at [1282, 77] on icon "button" at bounding box center [1287, 78] width 14 height 8
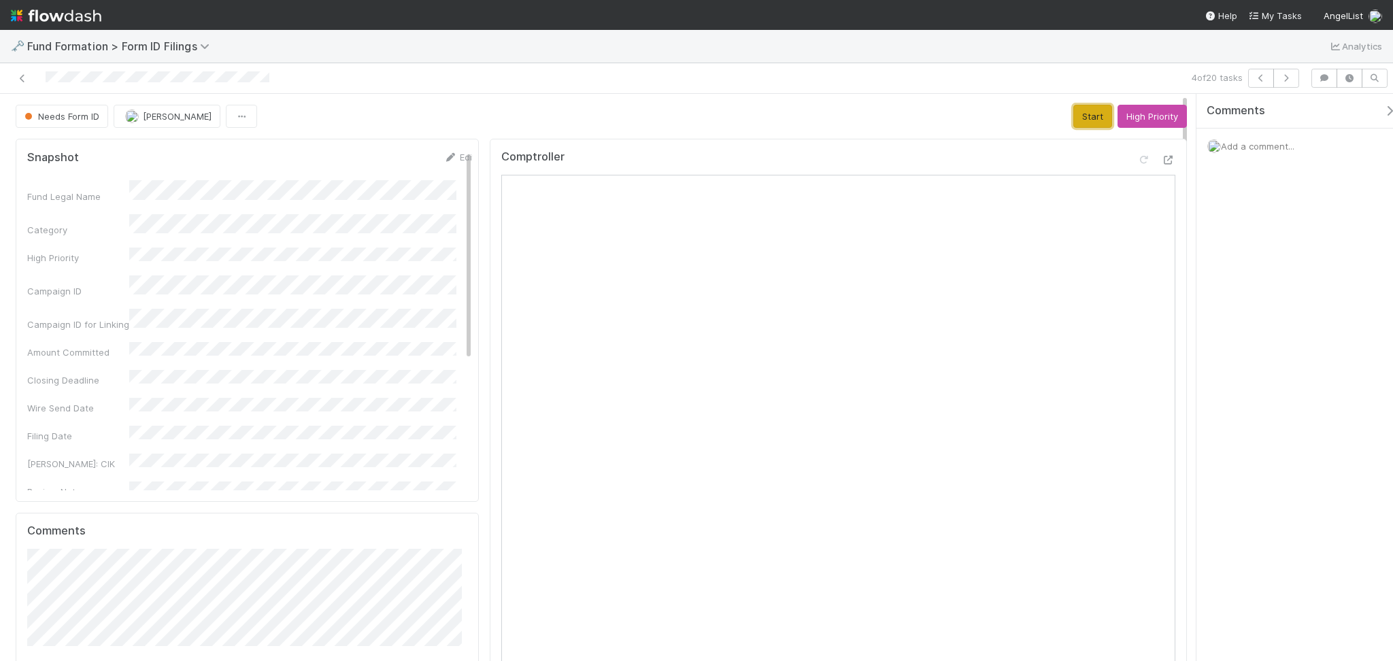
click at [1087, 122] on button "Start" at bounding box center [1093, 116] width 39 height 23
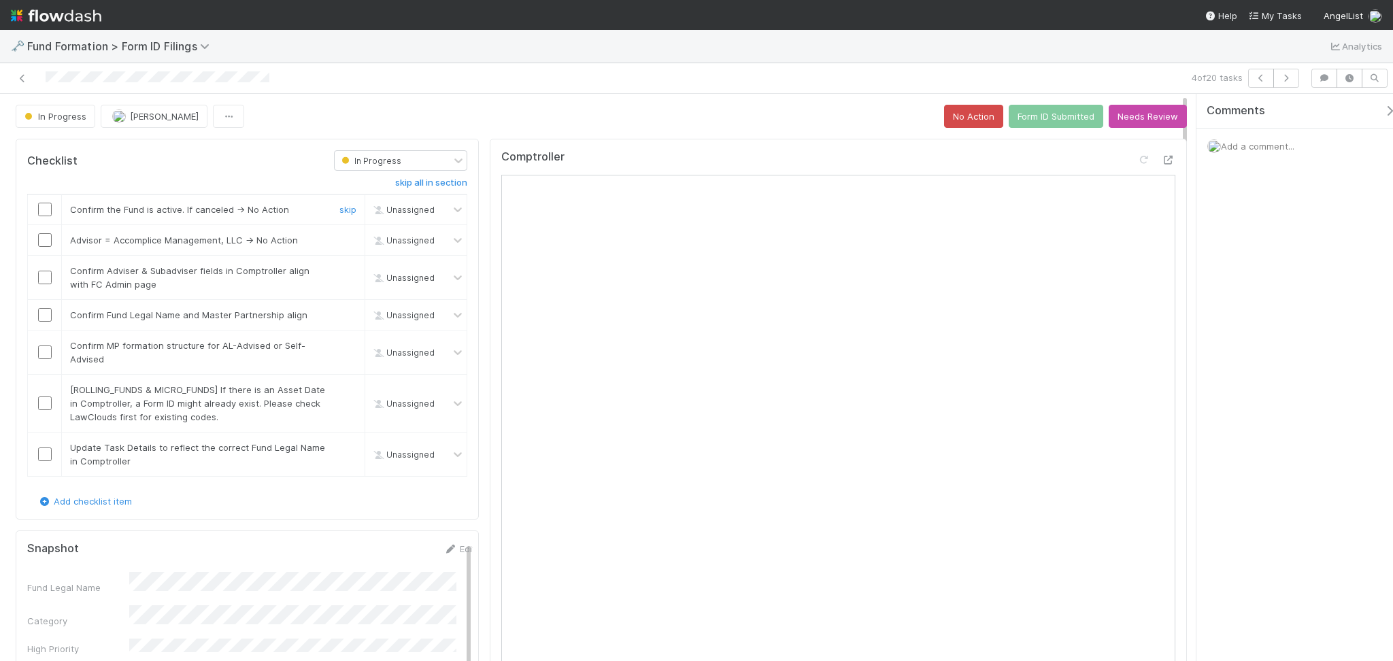
click at [41, 208] on input "checkbox" at bounding box center [45, 210] width 14 height 14
click at [47, 244] on input "checkbox" at bounding box center [45, 240] width 14 height 14
click at [46, 275] on input "checkbox" at bounding box center [45, 278] width 14 height 14
click at [46, 312] on input "checkbox" at bounding box center [45, 315] width 14 height 14
click at [47, 346] on input "checkbox" at bounding box center [45, 353] width 14 height 14
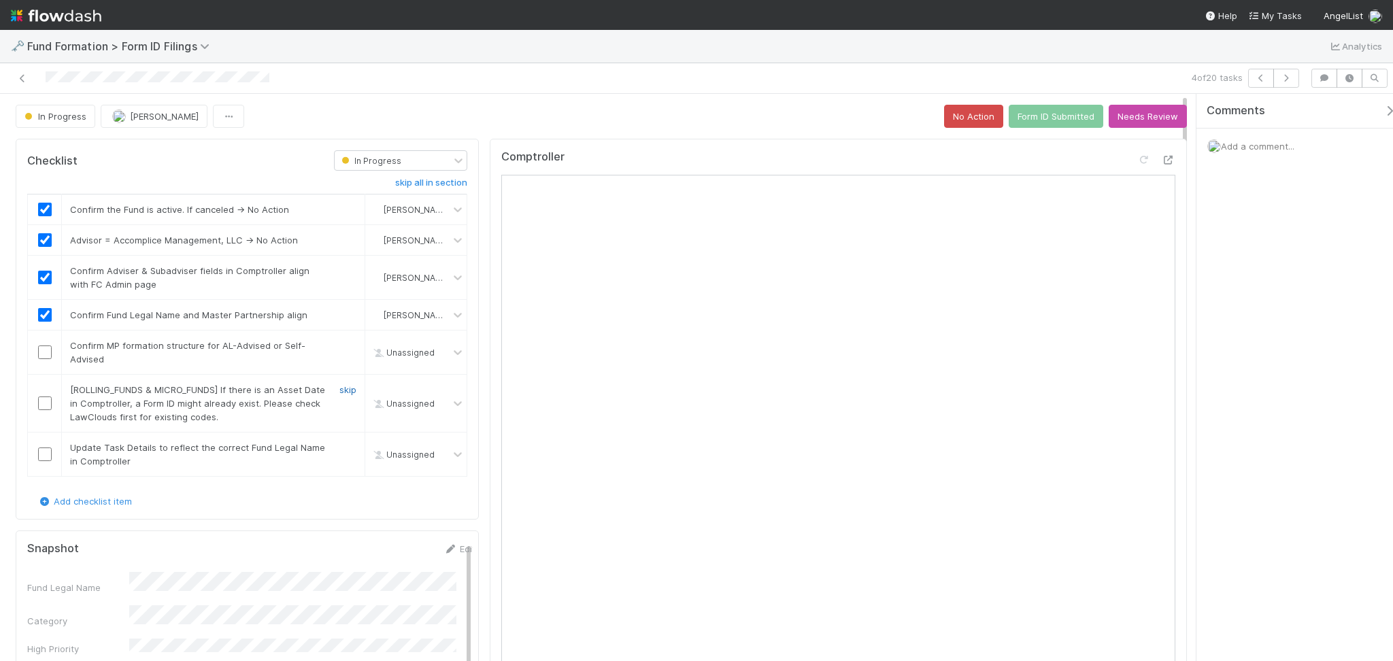
click at [340, 393] on link "skip" at bounding box center [348, 389] width 17 height 11
checkbox input "true"
click at [347, 444] on link "skip" at bounding box center [348, 447] width 17 height 11
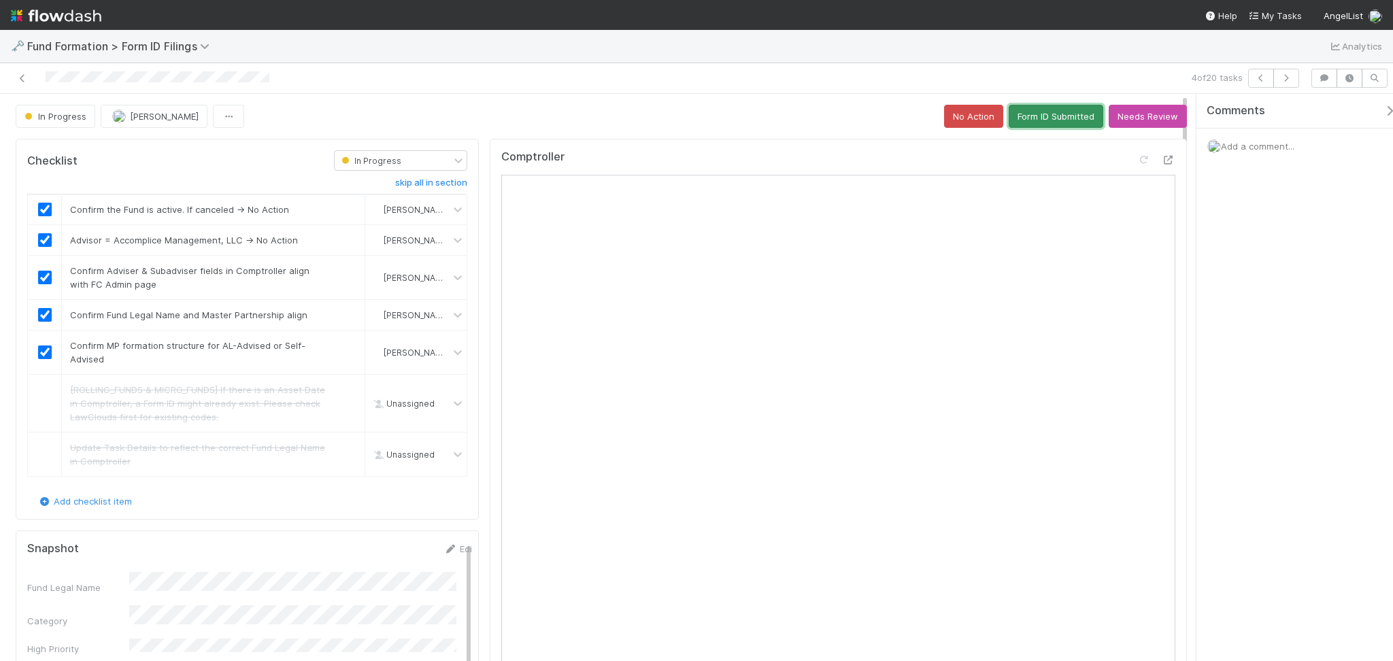
click at [1038, 109] on button "Form ID Submitted" at bounding box center [1056, 116] width 95 height 23
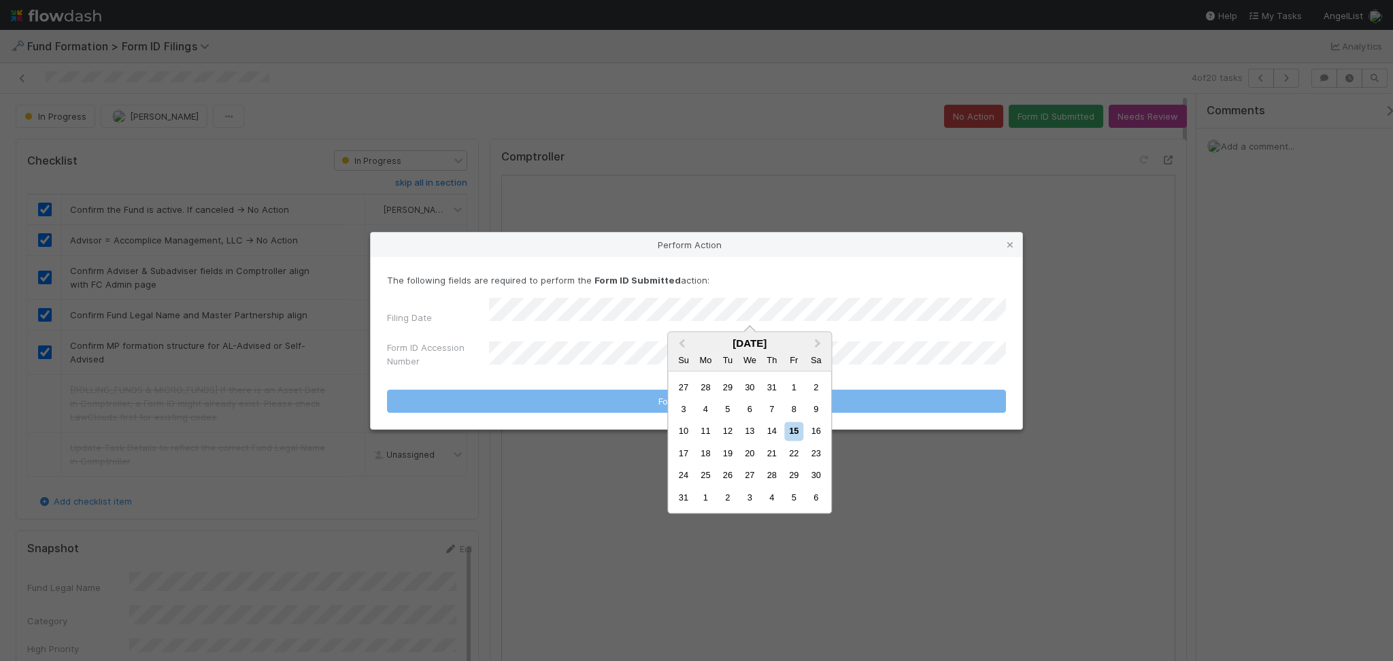
drag, startPoint x: 772, startPoint y: 435, endPoint x: 750, endPoint y: 425, distance: 24.0
click at [772, 434] on div "14" at bounding box center [772, 432] width 18 height 18
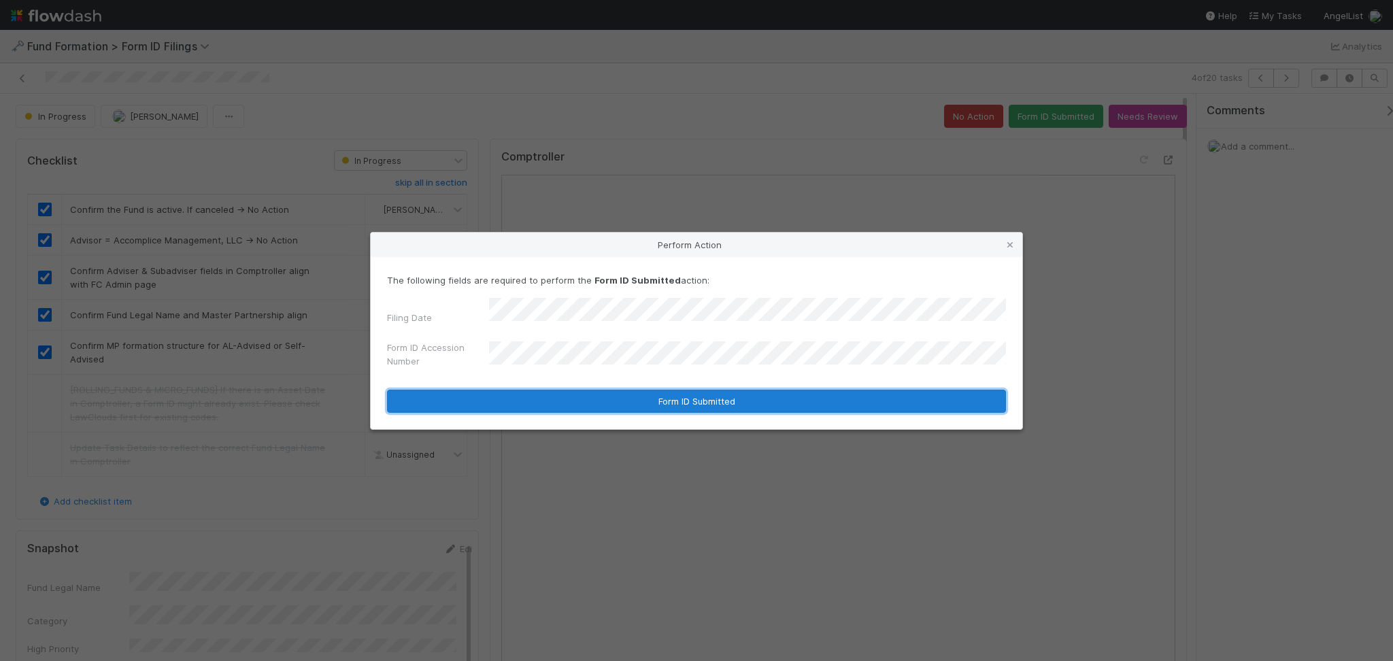
click at [694, 393] on button "Form ID Submitted" at bounding box center [696, 401] width 619 height 23
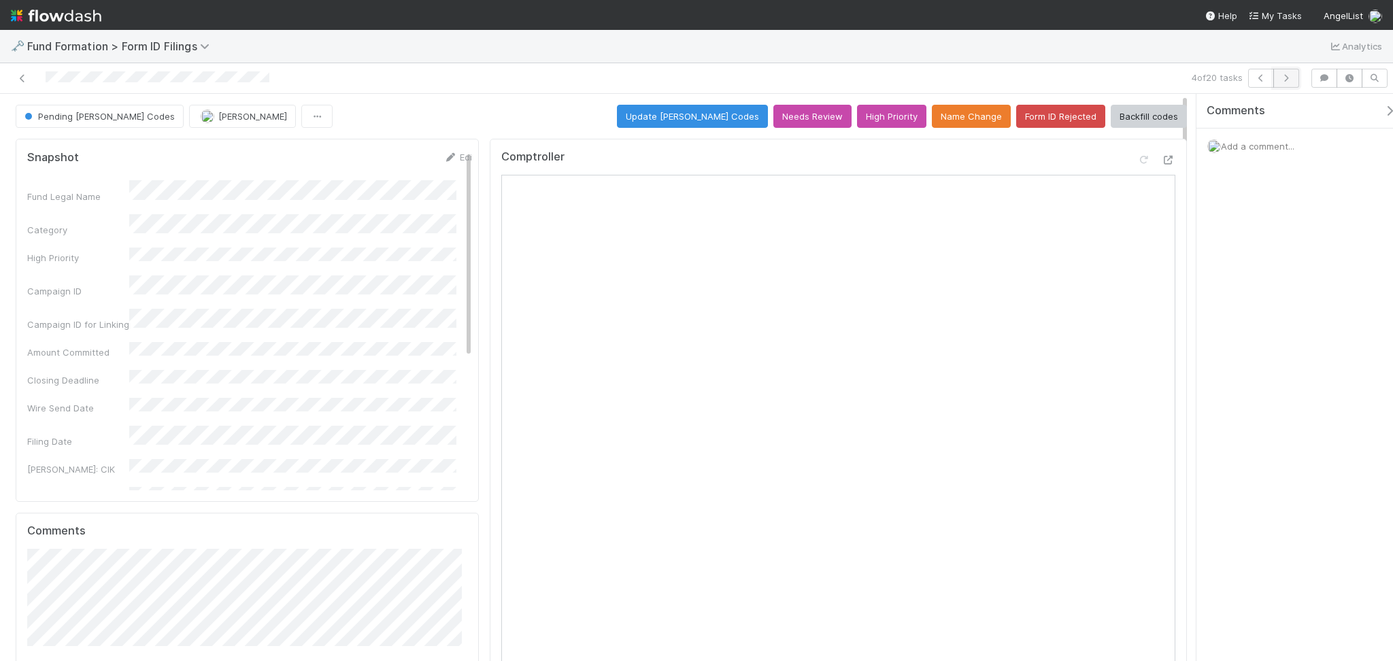
click at [1282, 81] on icon "button" at bounding box center [1287, 78] width 14 height 8
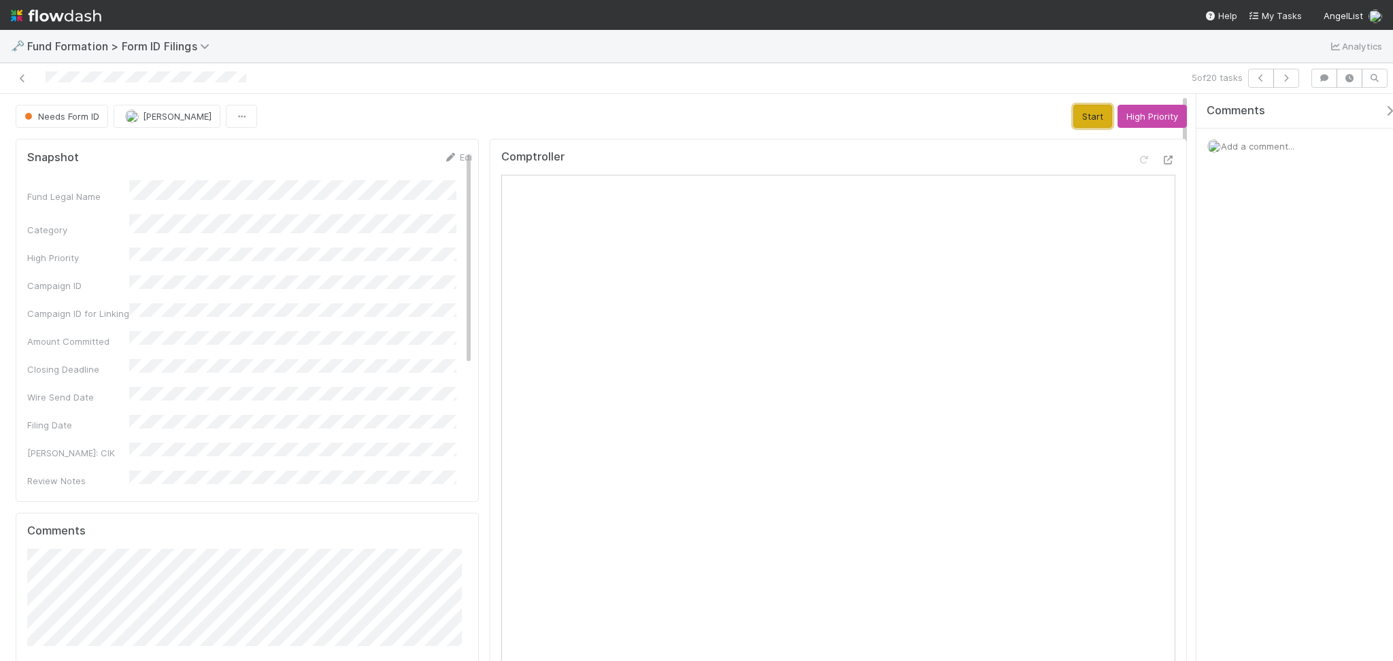
click at [1074, 116] on button "Start" at bounding box center [1093, 116] width 39 height 23
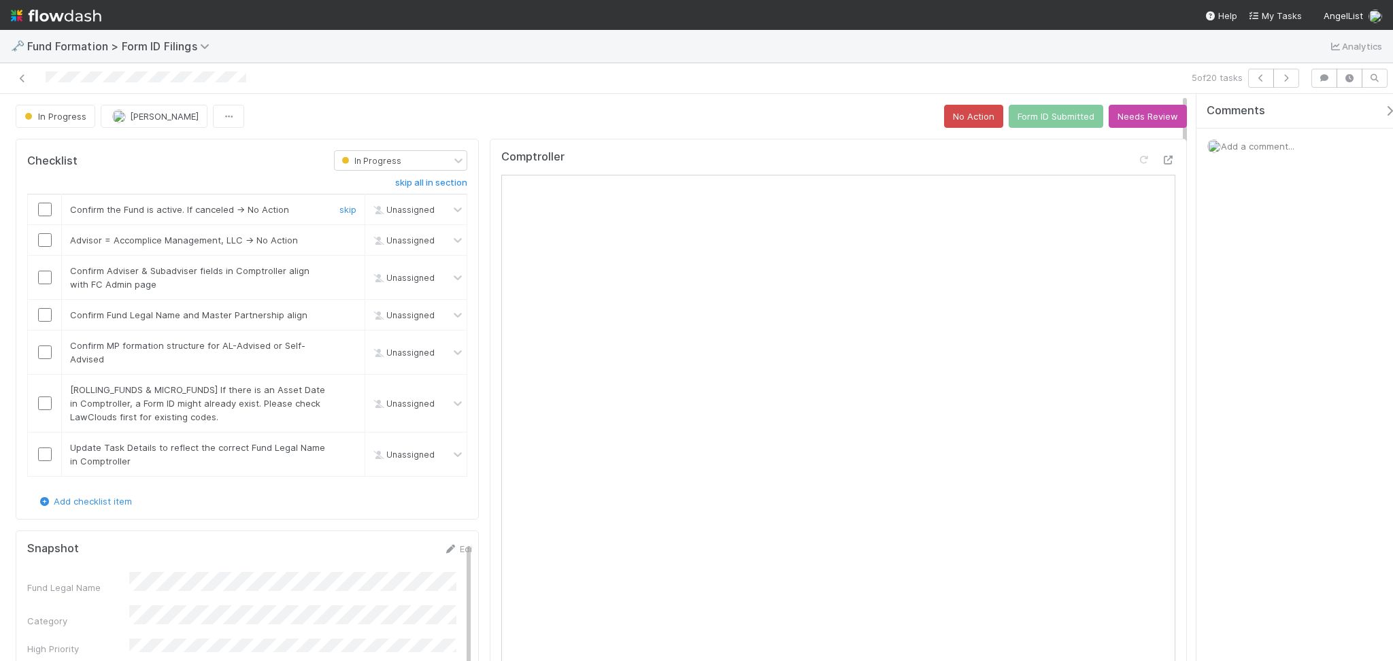
click at [38, 211] on input "checkbox" at bounding box center [45, 210] width 14 height 14
click at [46, 240] on input "checkbox" at bounding box center [45, 240] width 14 height 14
click at [46, 275] on input "checkbox" at bounding box center [45, 278] width 14 height 14
click at [49, 318] on input "checkbox" at bounding box center [45, 315] width 14 height 14
click at [52, 352] on div at bounding box center [44, 353] width 33 height 14
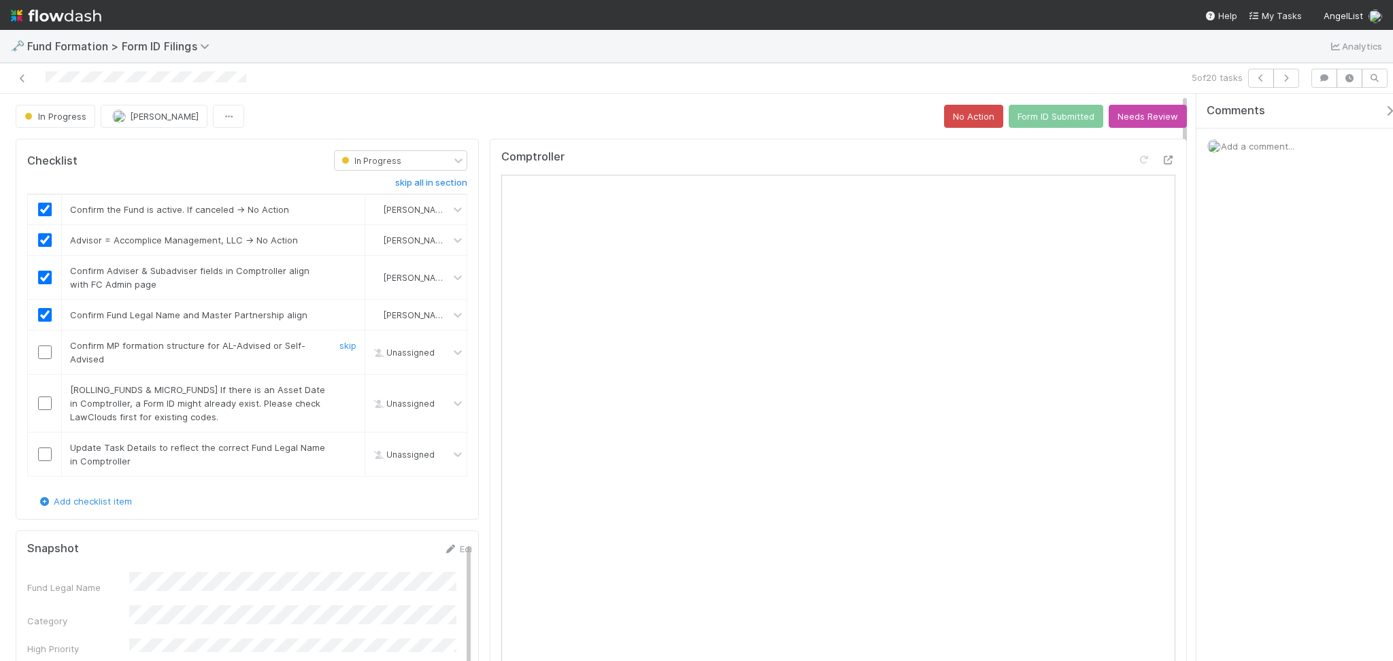
click at [35, 349] on div at bounding box center [44, 353] width 33 height 14
click at [44, 352] on input "checkbox" at bounding box center [45, 353] width 14 height 14
click at [344, 386] on link "skip" at bounding box center [348, 389] width 17 height 11
click at [348, 448] on link "skip" at bounding box center [348, 447] width 17 height 11
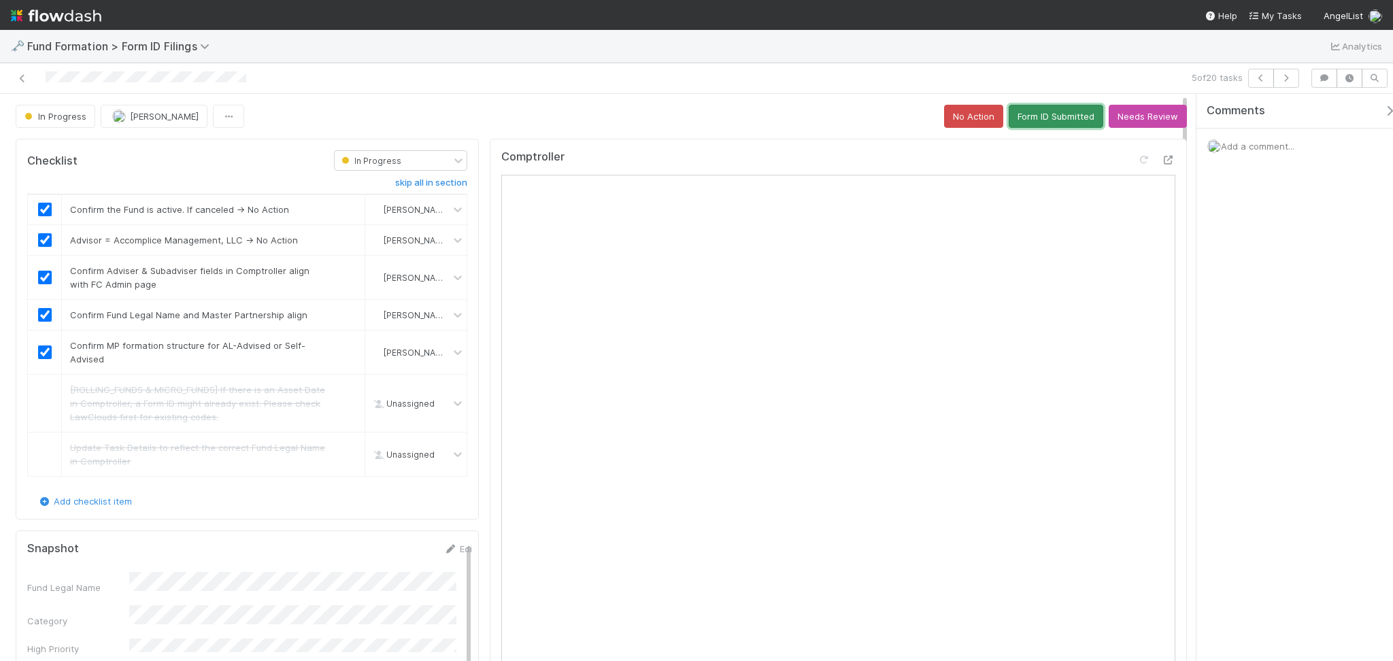
click at [1043, 119] on button "Form ID Submitted" at bounding box center [1056, 116] width 95 height 23
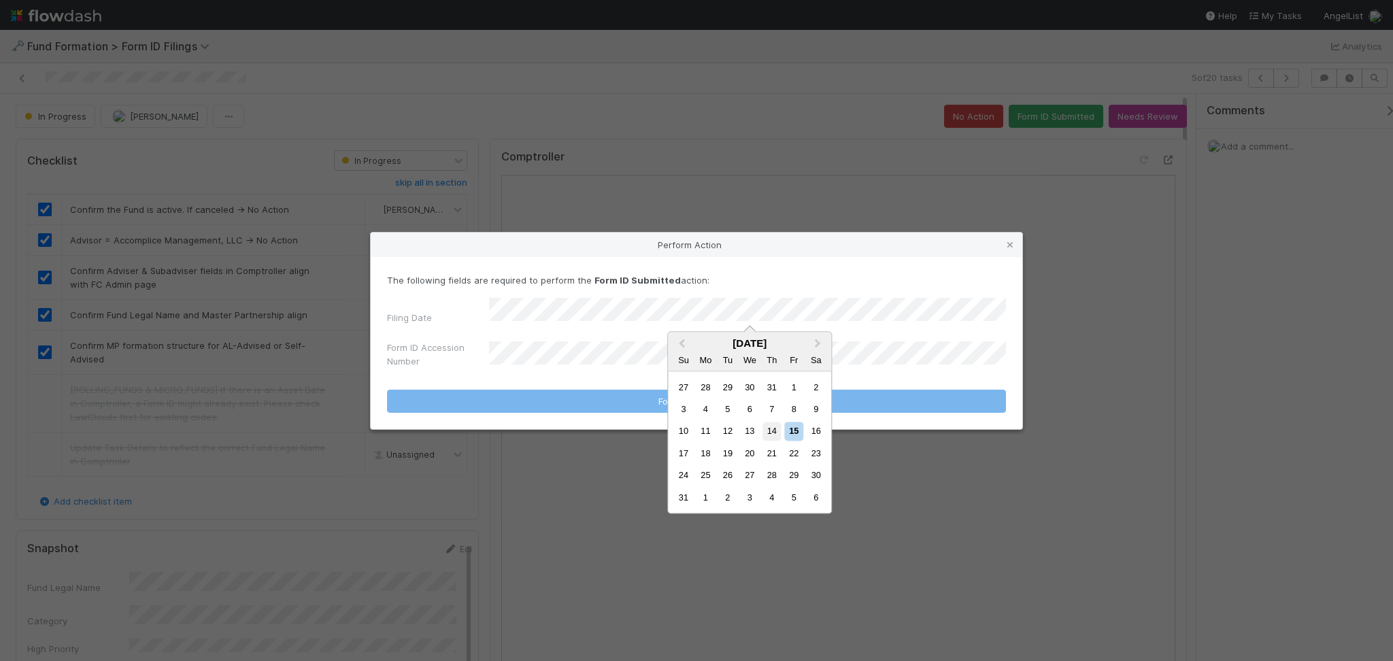
click at [769, 428] on div "14" at bounding box center [772, 432] width 18 height 18
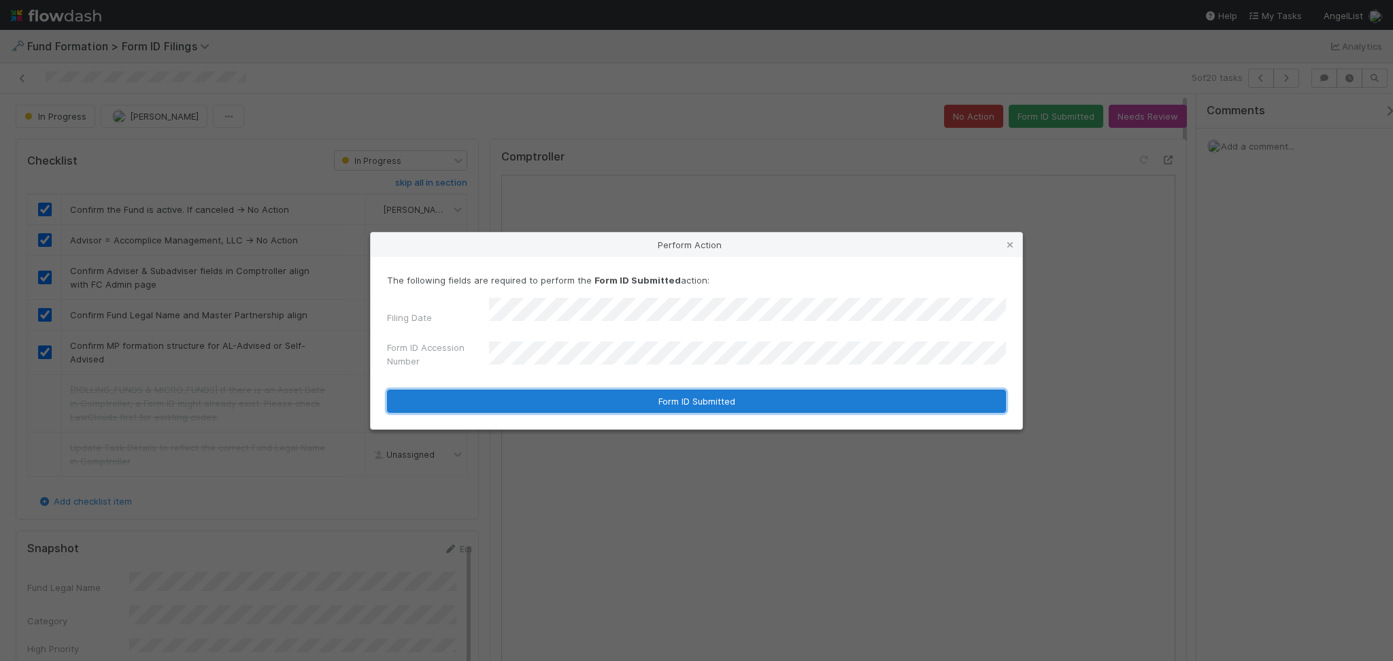
click at [630, 401] on button "Form ID Submitted" at bounding box center [696, 401] width 619 height 23
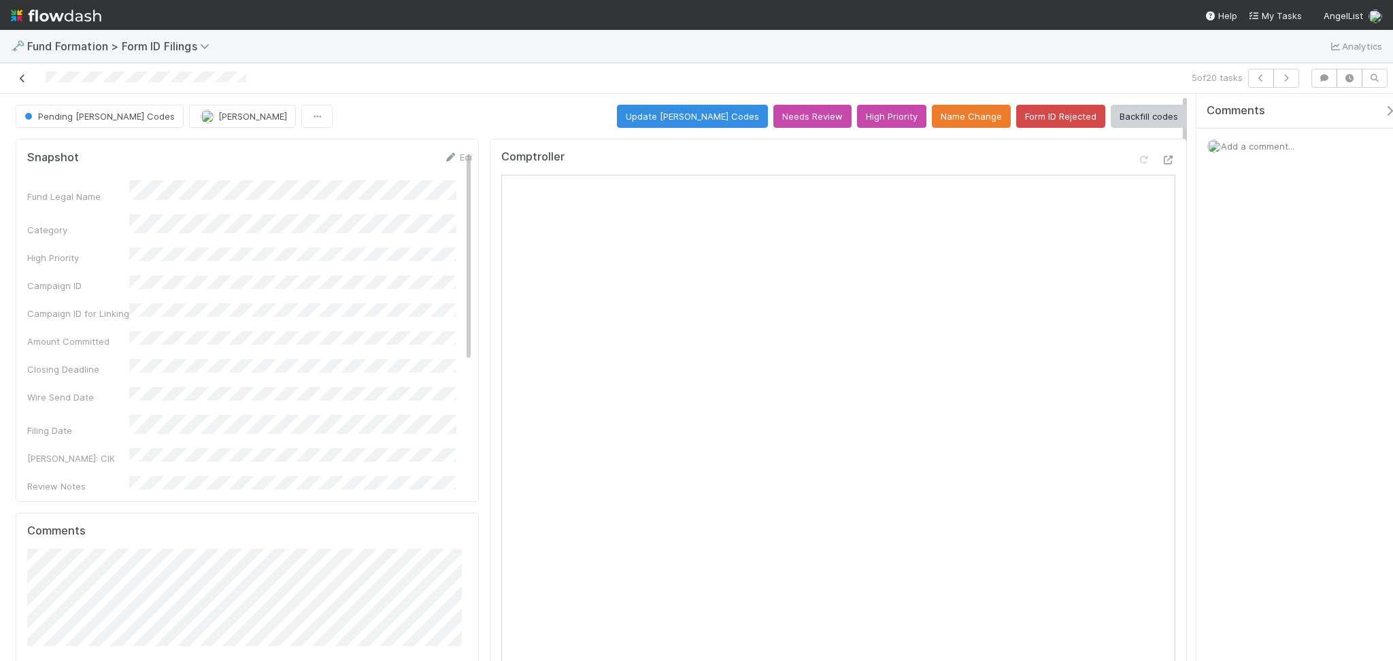
click at [26, 81] on icon at bounding box center [23, 78] width 14 height 9
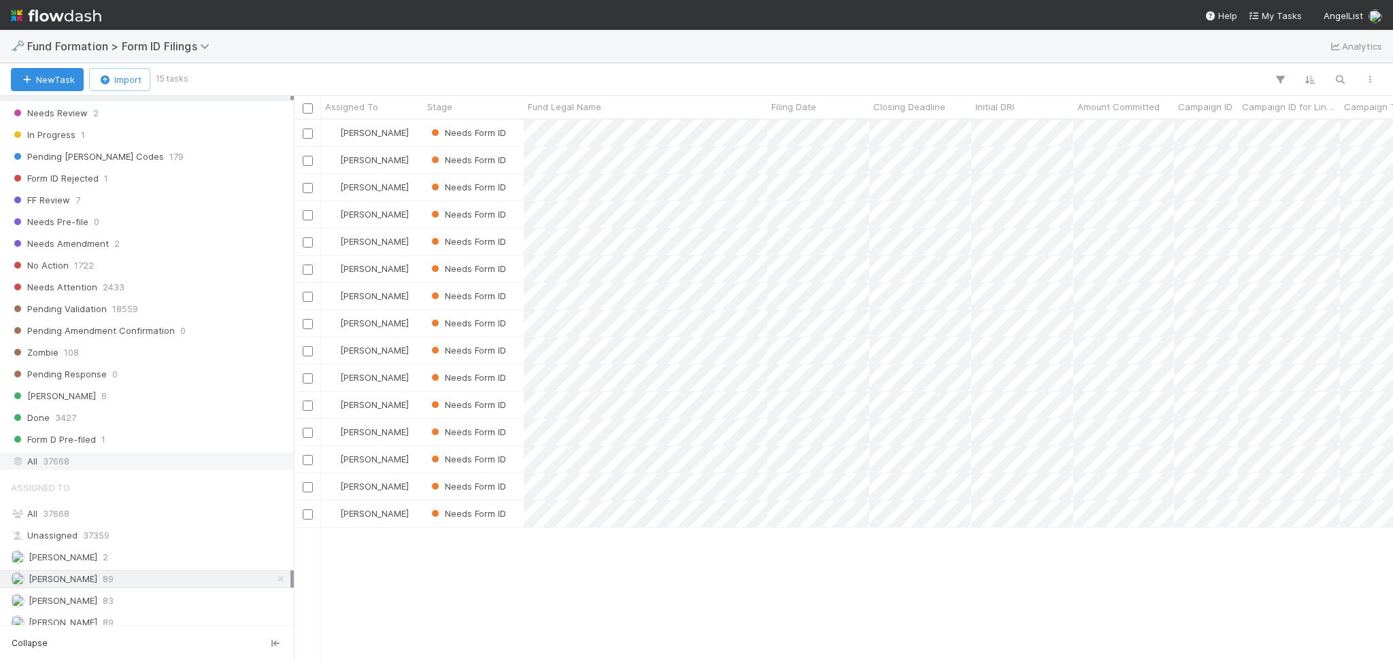
scroll to position [440, 0]
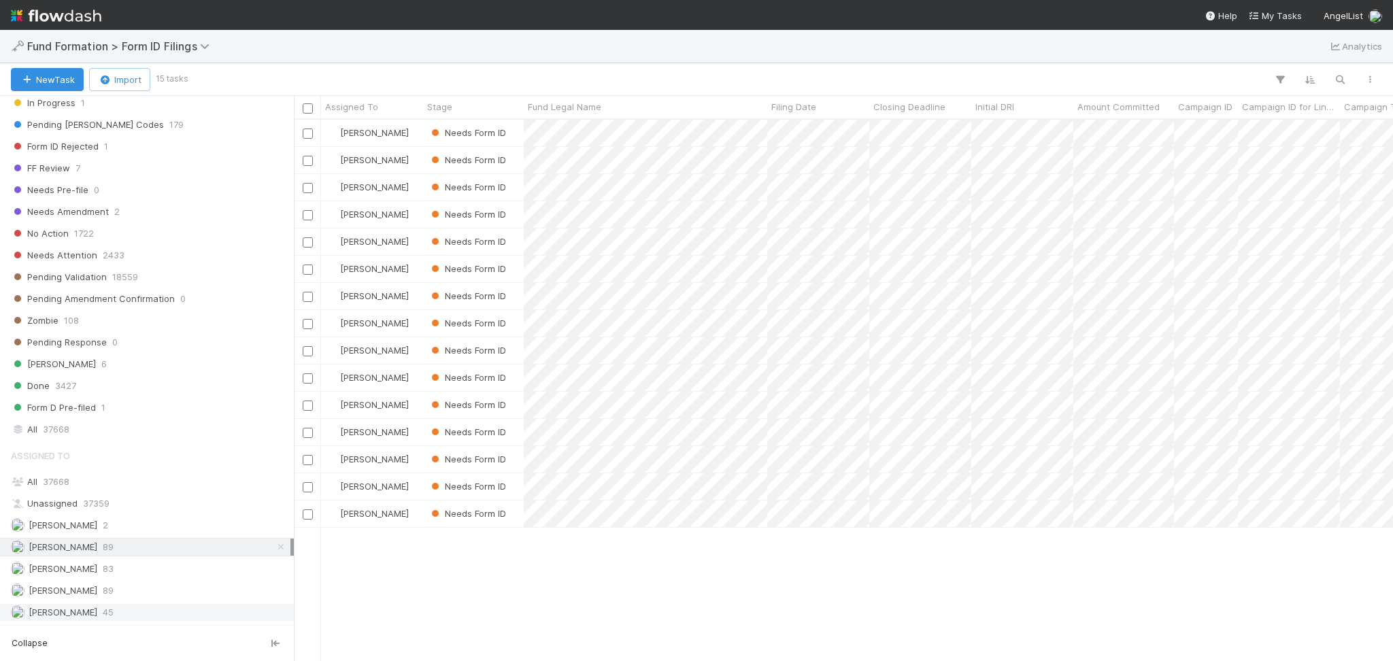
click at [131, 619] on div "Roselyn de Villa 45" at bounding box center [151, 612] width 280 height 17
click at [150, 540] on div "Febbie Cervantes 89" at bounding box center [151, 547] width 280 height 17
click at [134, 567] on div "Meg Castanare 83" at bounding box center [151, 569] width 280 height 17
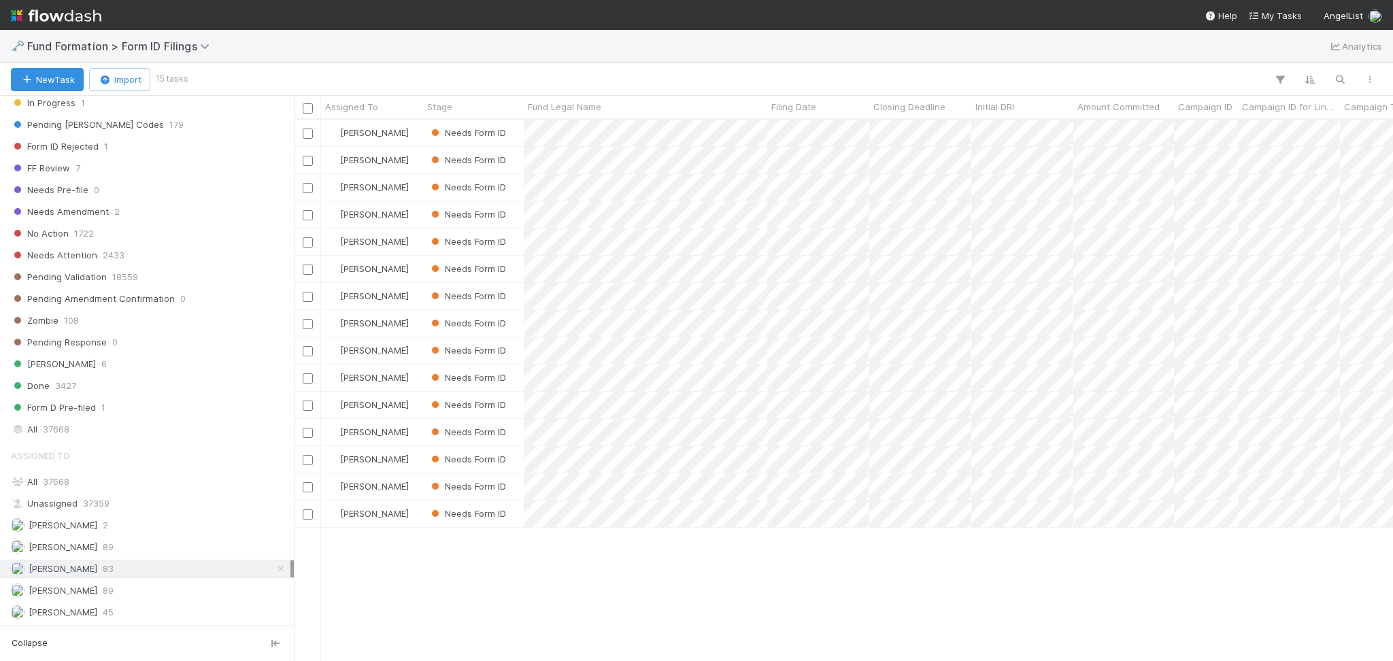
scroll to position [527, 1085]
click at [137, 549] on div "Febbie Cervantes 89" at bounding box center [151, 547] width 280 height 17
click at [107, 429] on div "All 37668" at bounding box center [151, 429] width 280 height 17
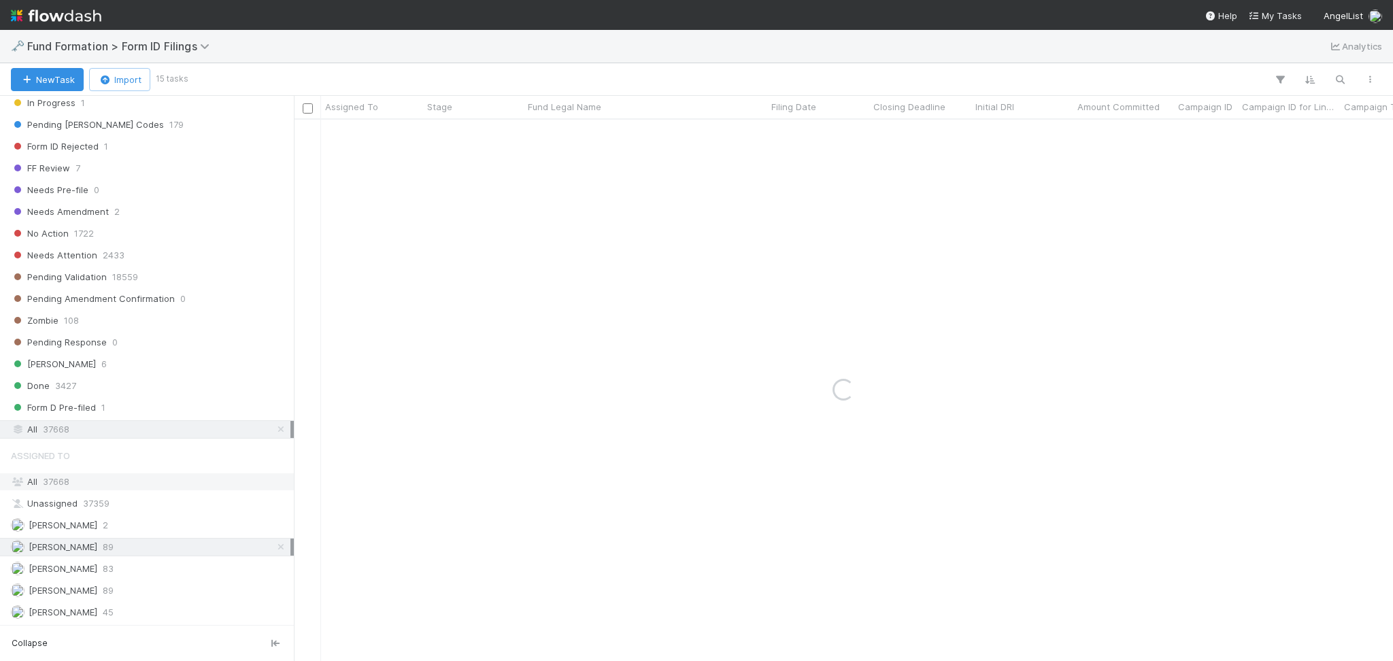
click at [85, 480] on div "All 37668" at bounding box center [151, 482] width 280 height 17
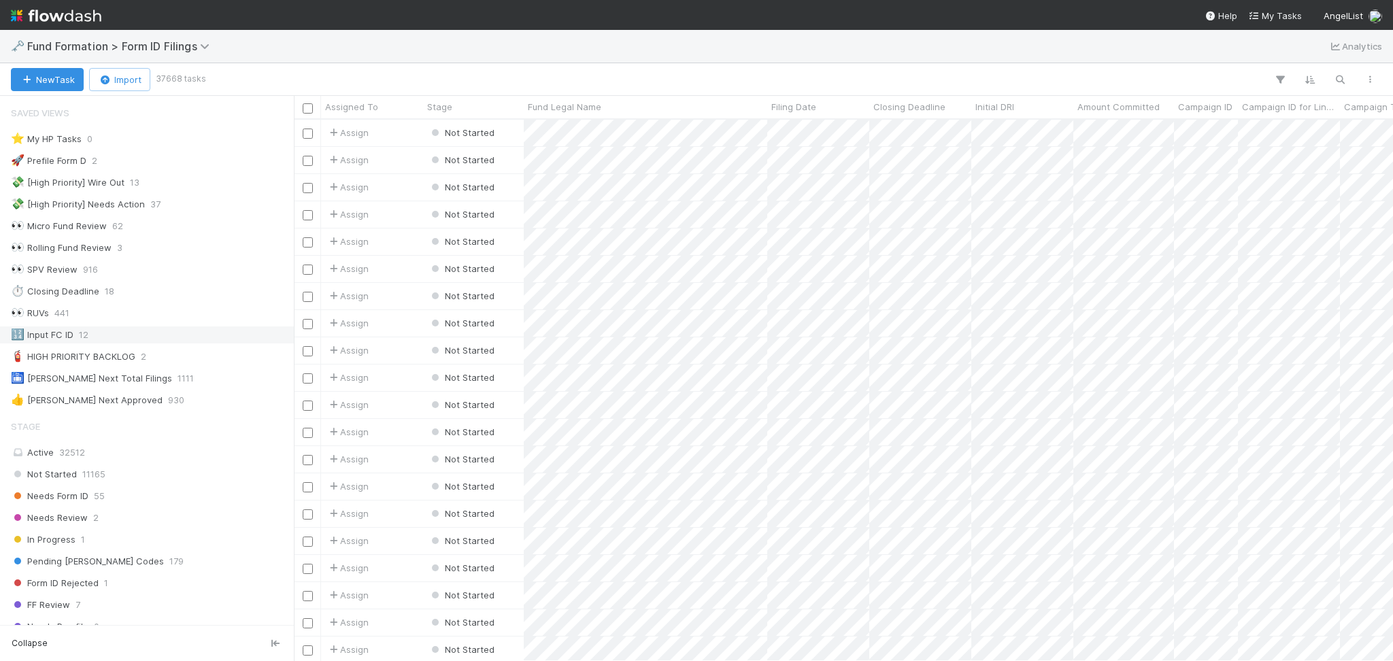
scroll to position [272, 0]
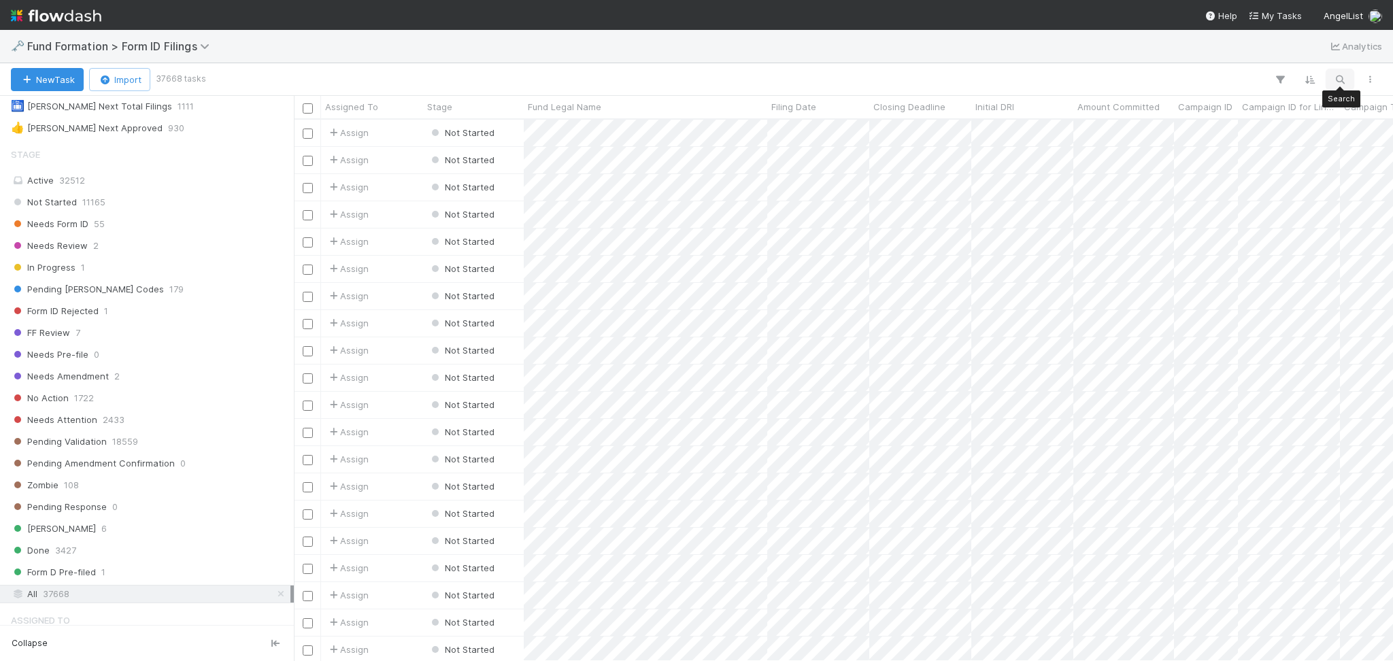
click at [1334, 80] on icon "button" at bounding box center [1341, 79] width 14 height 12
click at [1248, 53] on input at bounding box center [1270, 57] width 136 height 16
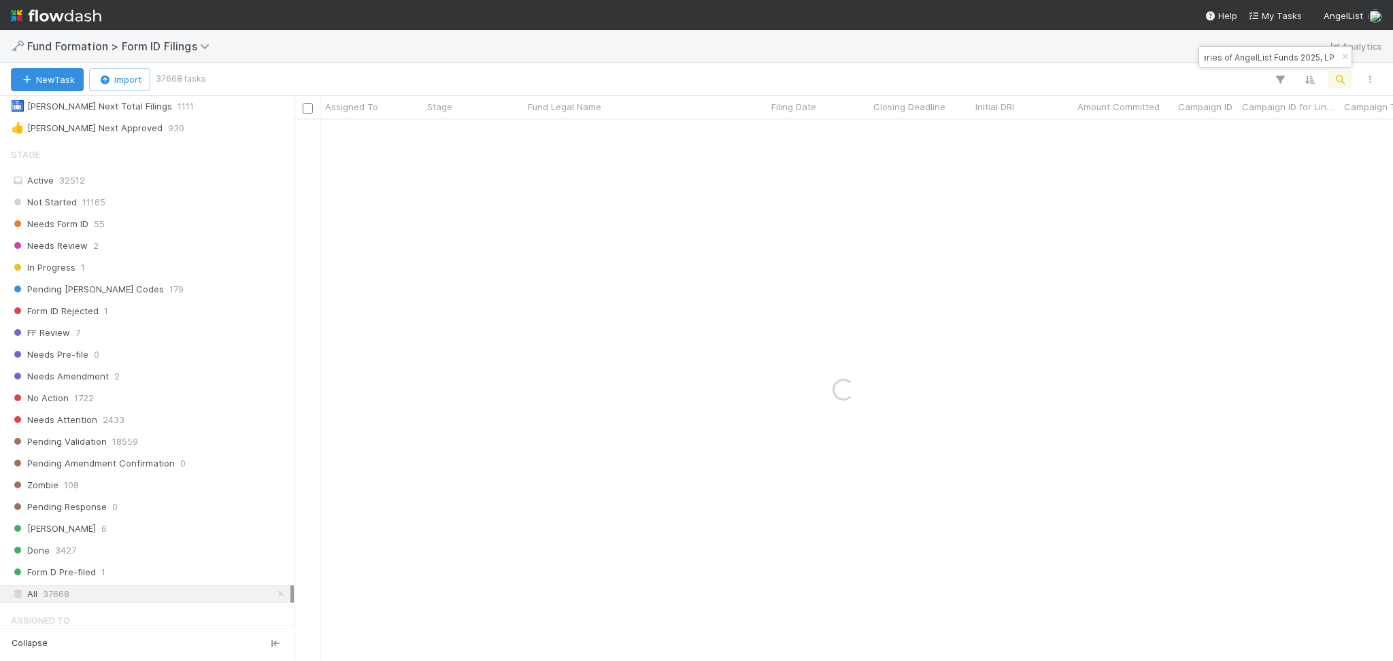
type input "Meandros-BL-0125 Fund I, a series of AngelList Funds 2025, LP"
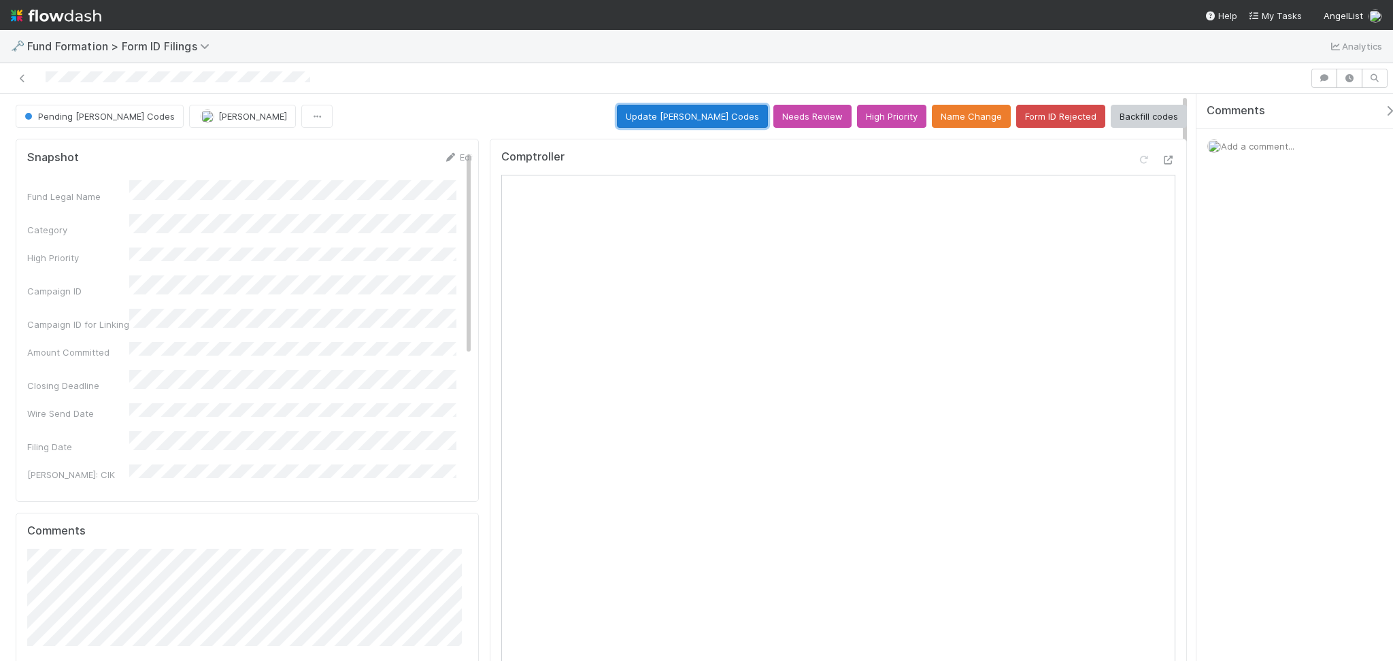
click at [694, 120] on button "Update EDGAR Codes" at bounding box center [692, 116] width 151 height 23
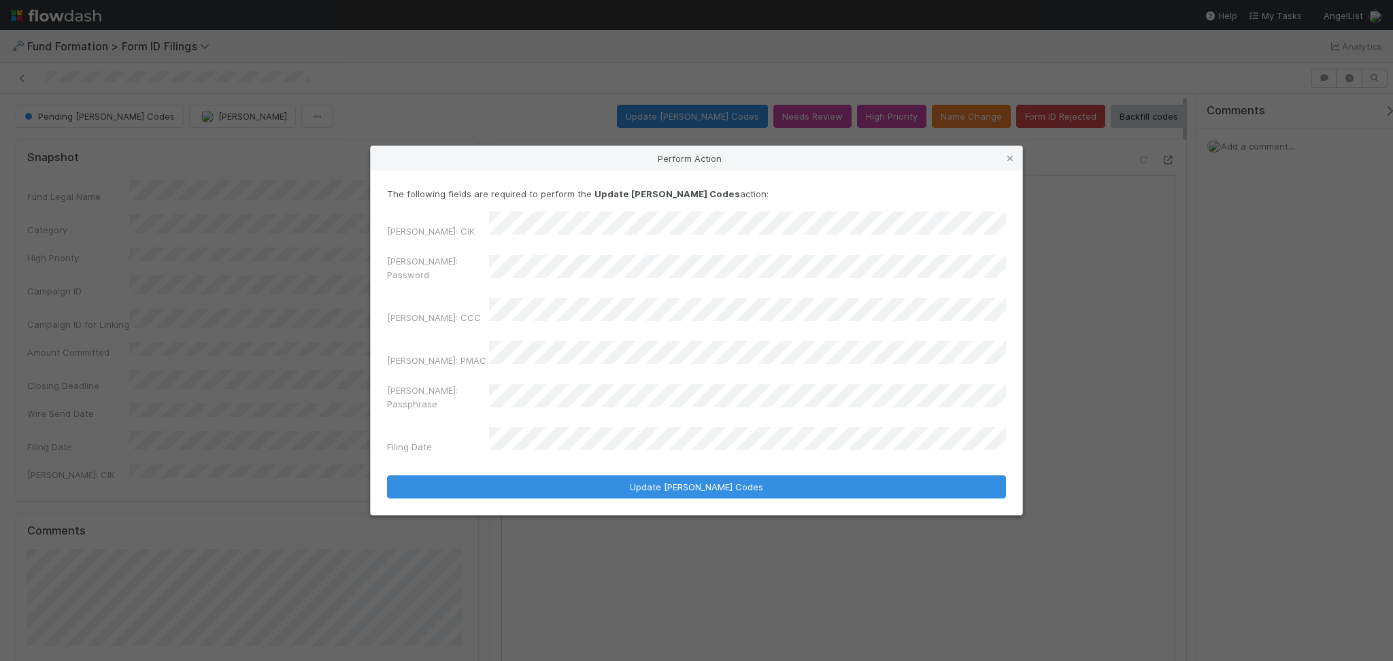
click at [446, 287] on div "EDGAR: Password" at bounding box center [696, 270] width 619 height 33
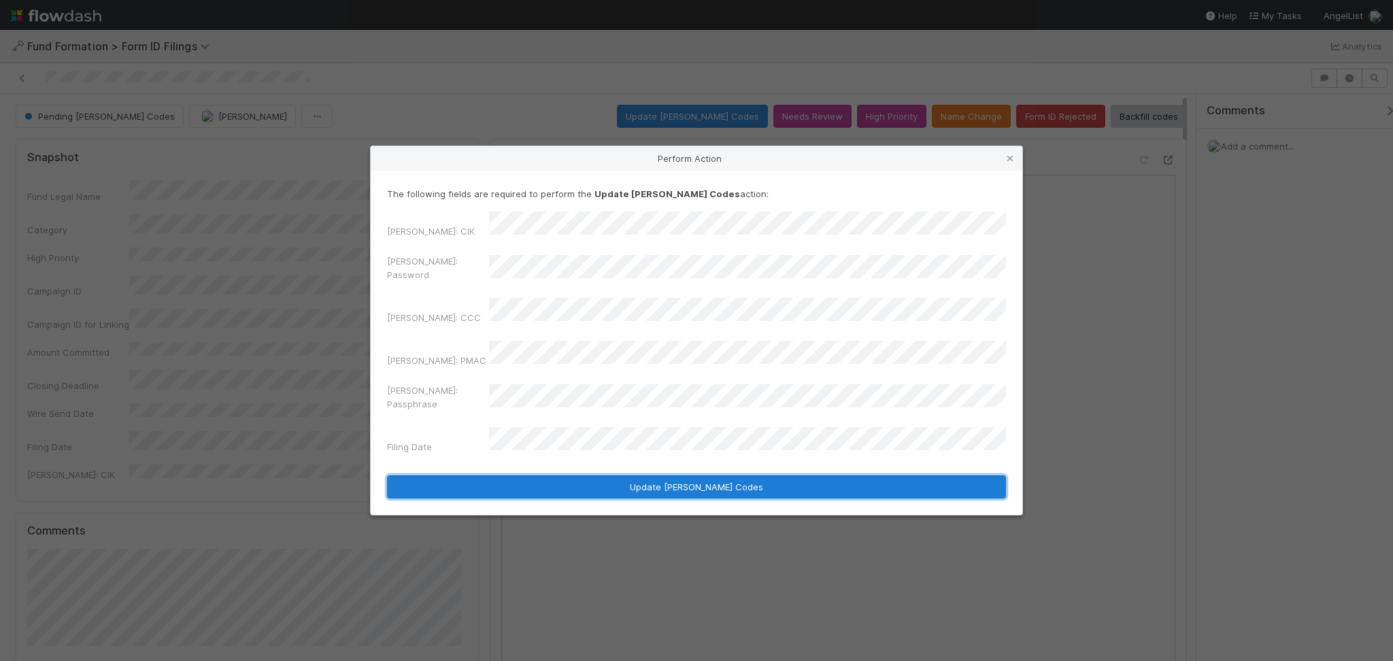
click at [644, 476] on button "Update EDGAR Codes" at bounding box center [696, 487] width 619 height 23
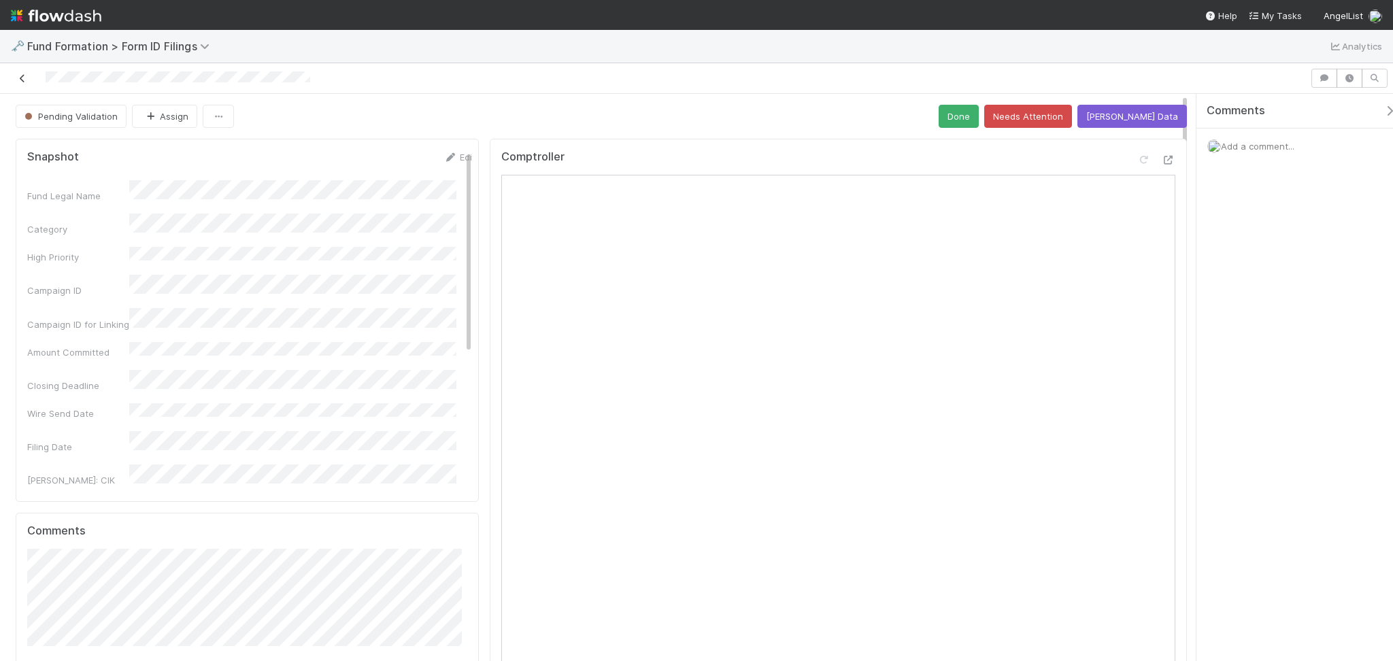
click at [26, 77] on icon at bounding box center [23, 78] width 14 height 9
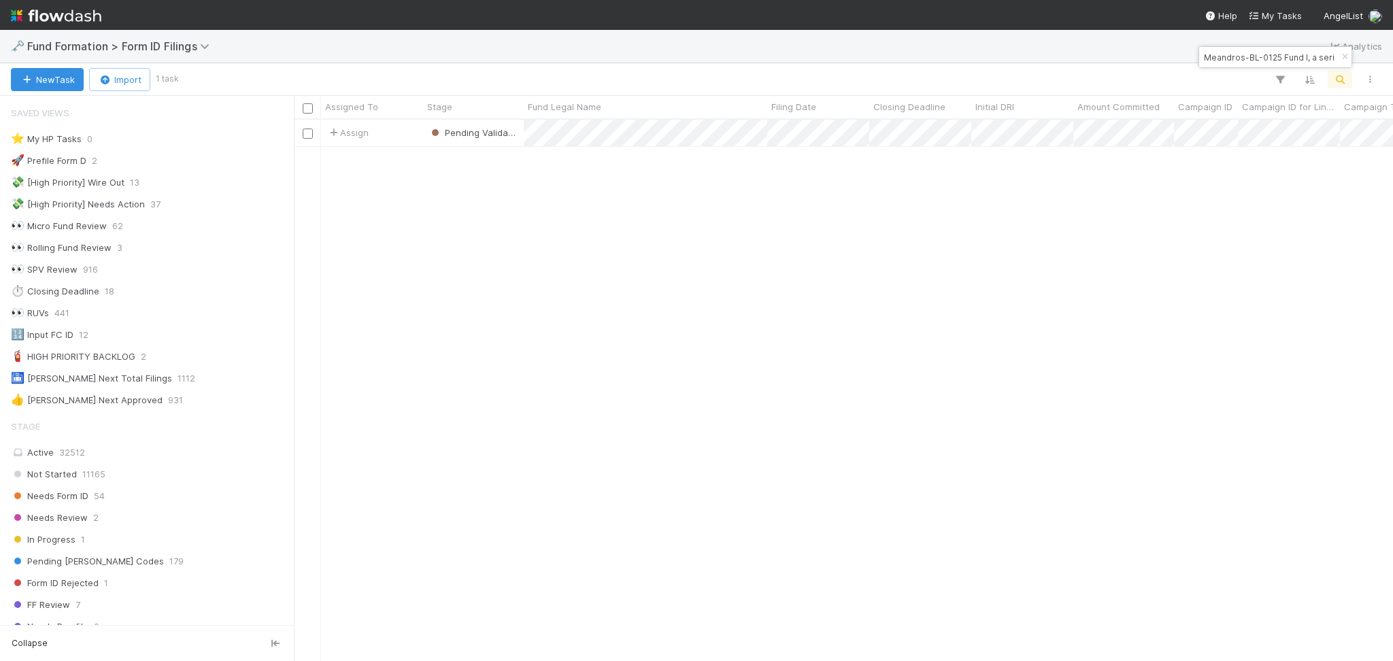
scroll to position [14, 14]
click at [1278, 49] on input "Meandros-BL-0125 Fund I, a series of AngelList Funds 2025, LP" at bounding box center [1270, 57] width 136 height 16
click at [1277, 49] on input "Meandros-BL-0125 Fund I, a series of AngelList Funds 2025, LP" at bounding box center [1270, 57] width 136 height 16
paste input "QD-0328 Fund I, a series of AX-RN-Funds"
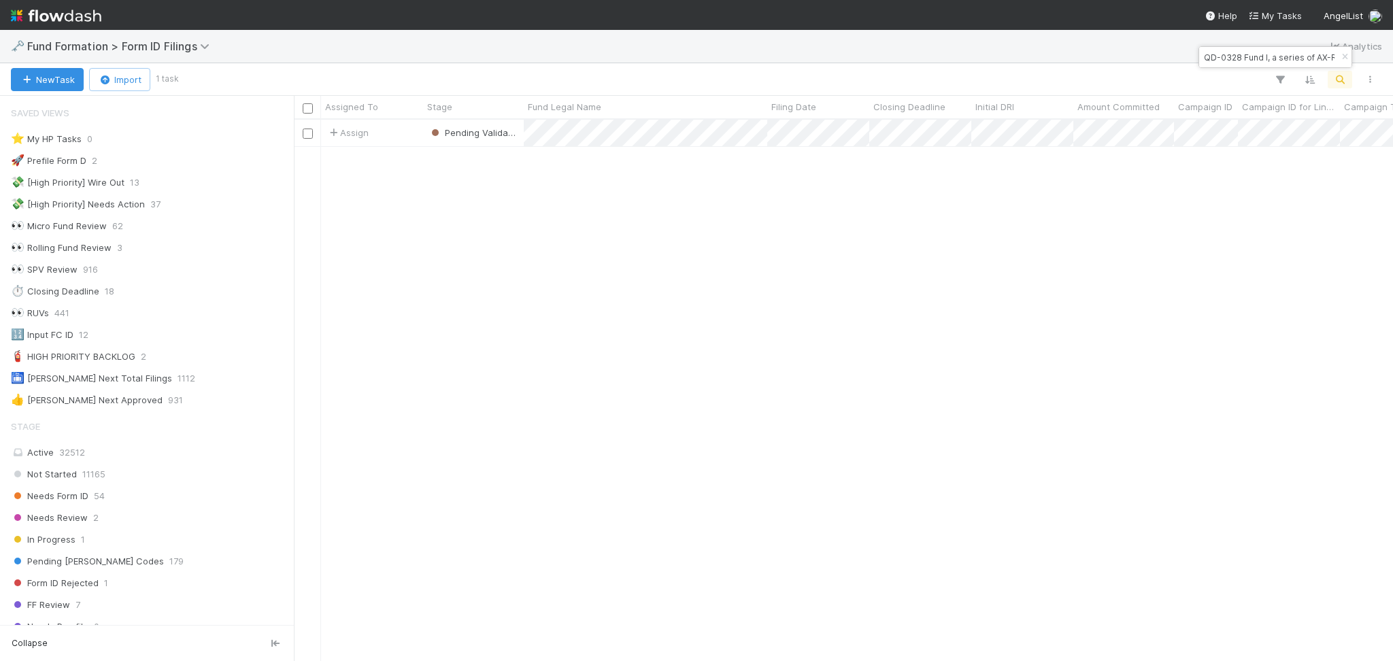
scroll to position [0, 64]
type input "QD-0328 Fund I, a series of AX-RN-Funds, LP"
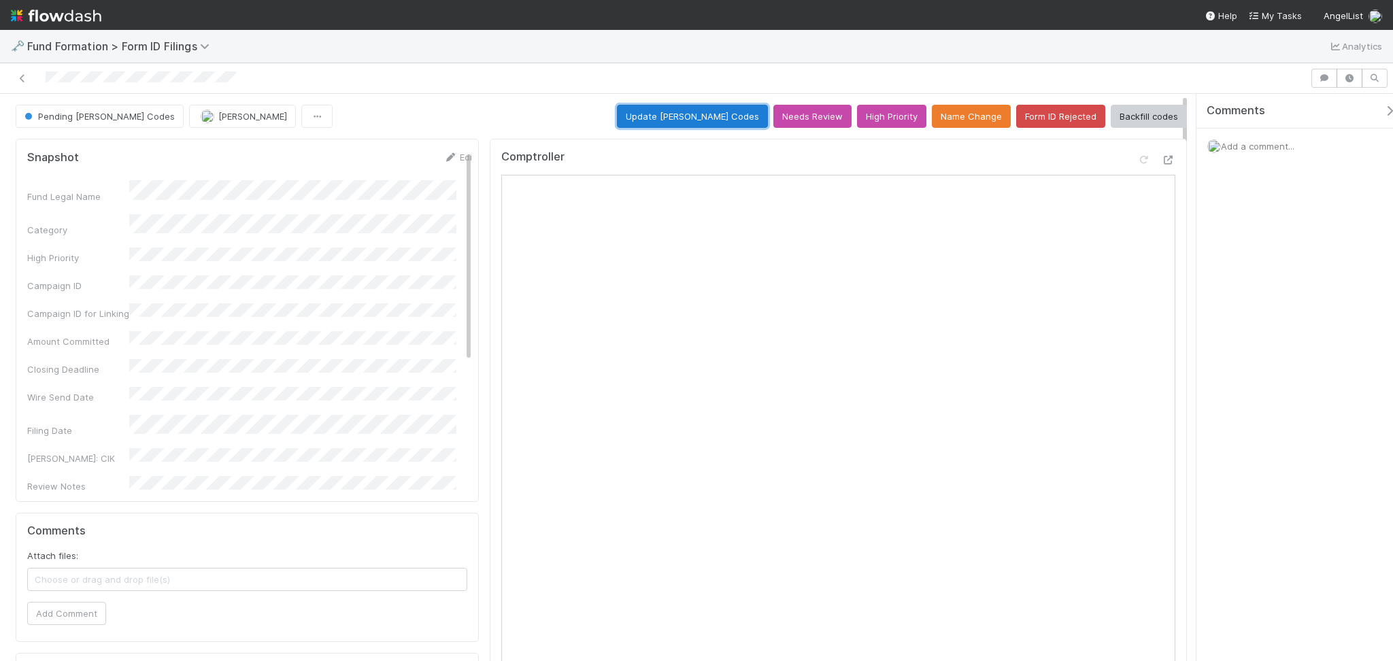
click at [725, 113] on button "Update EDGAR Codes" at bounding box center [692, 116] width 151 height 23
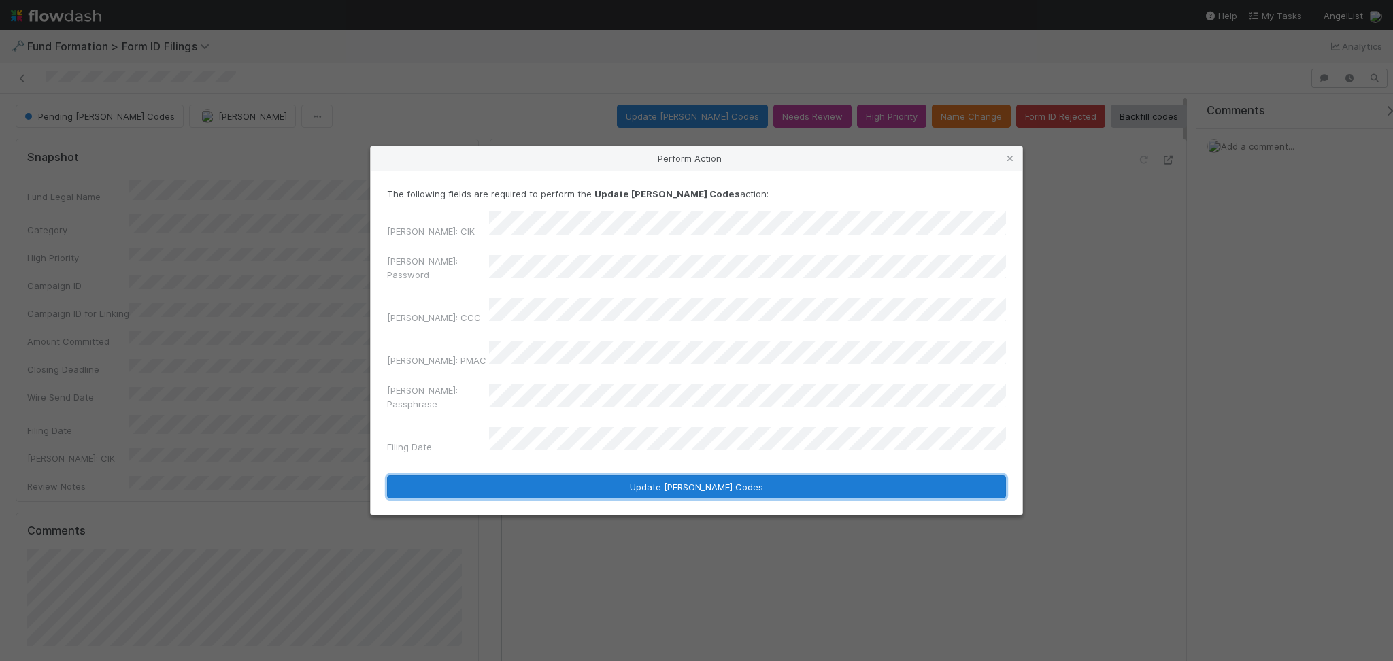
click at [616, 476] on button "Update EDGAR Codes" at bounding box center [696, 487] width 619 height 23
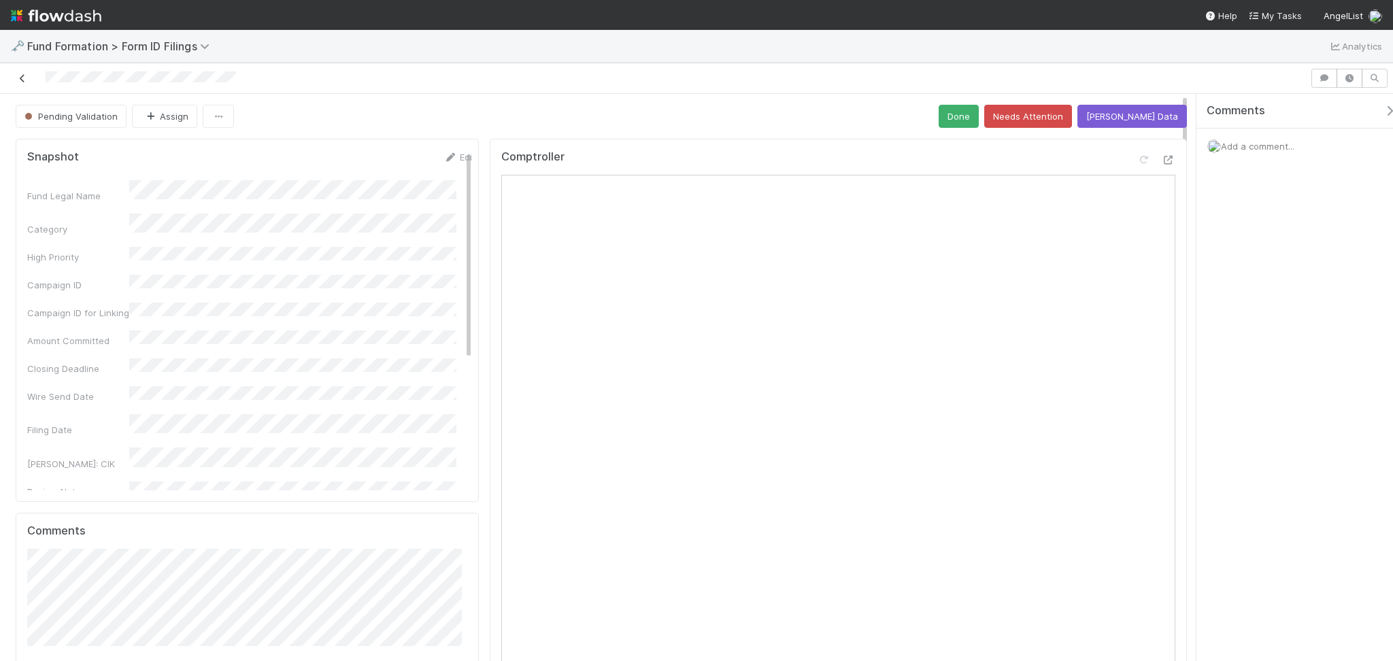
click at [22, 79] on icon at bounding box center [23, 78] width 14 height 9
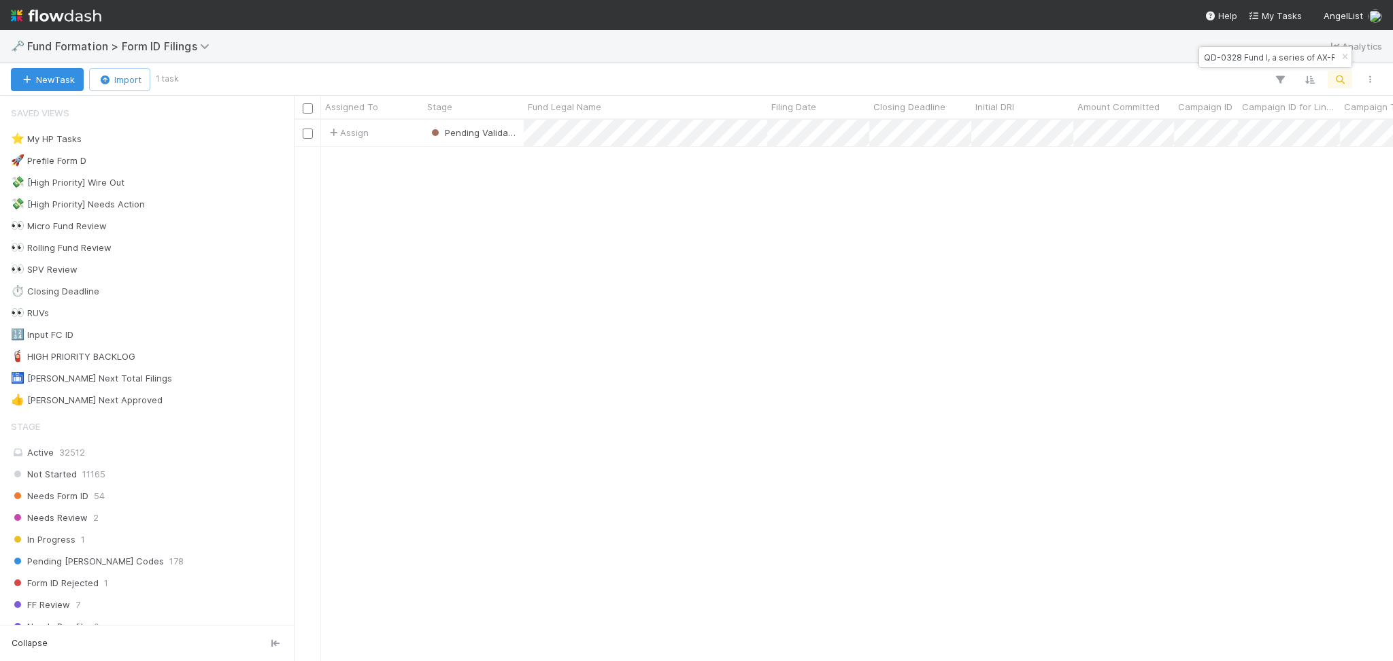
scroll to position [527, 1085]
click at [1247, 65] on input "QD-0328 Fund I, a series of AX-RN-Funds, LP" at bounding box center [1270, 57] width 136 height 16
click at [1247, 63] on input "QD-0328 Fund I, a series of AX-RN-Funds, LP" at bounding box center [1270, 57] width 136 height 16
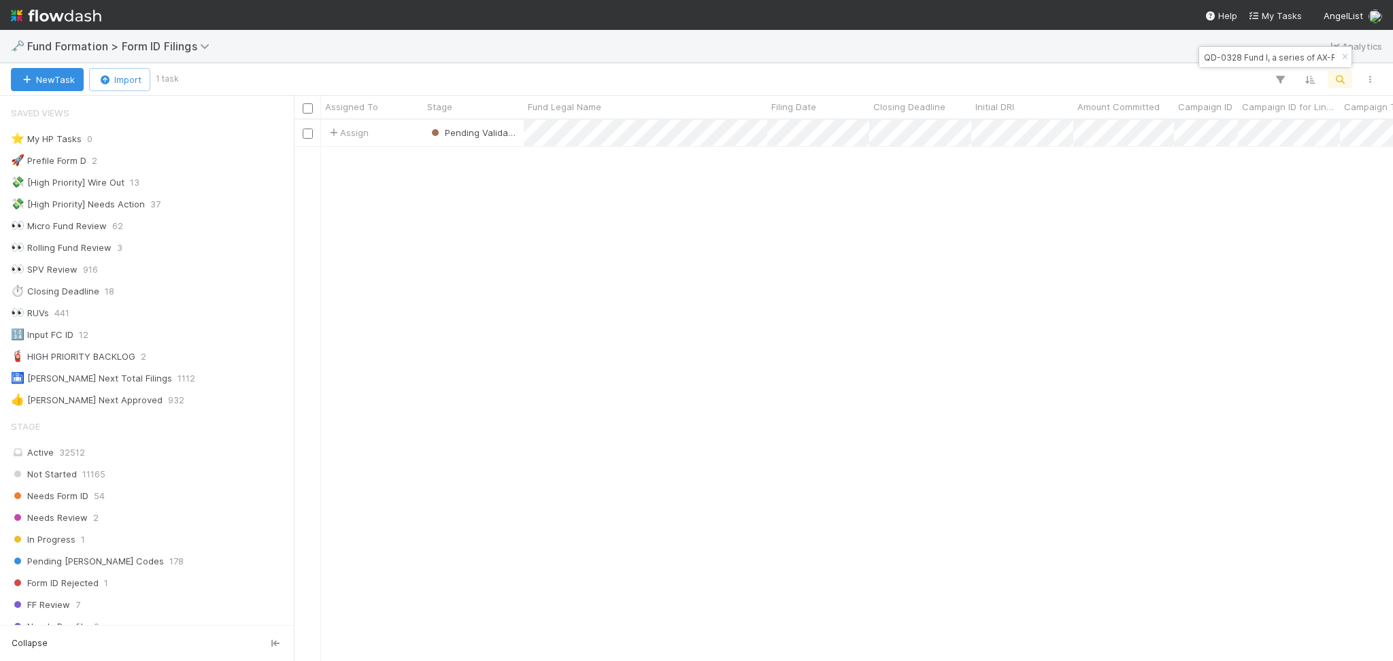
paste input "AR-0718 Fund I, a series of Roll Up Vehicle"
type input "AR-0718 Fund I, a series of Roll Up Vehicles, LP"
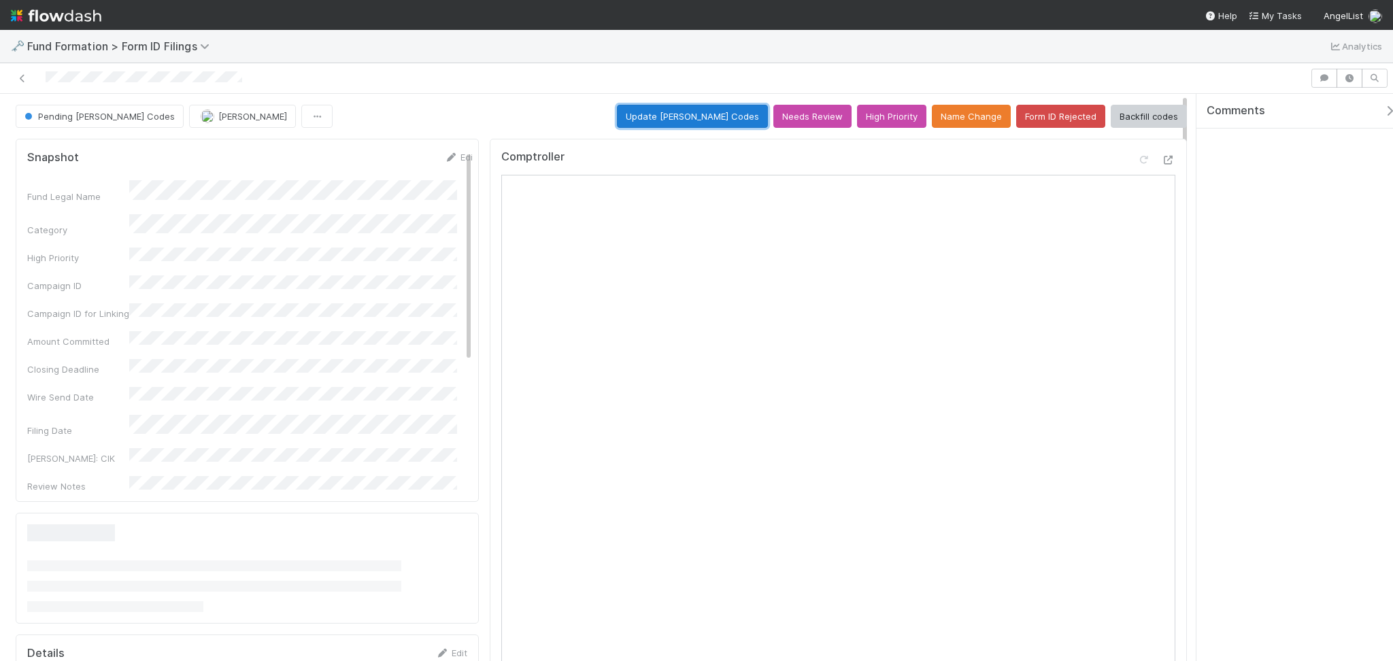
click at [681, 119] on button "Update EDGAR Codes" at bounding box center [692, 116] width 151 height 23
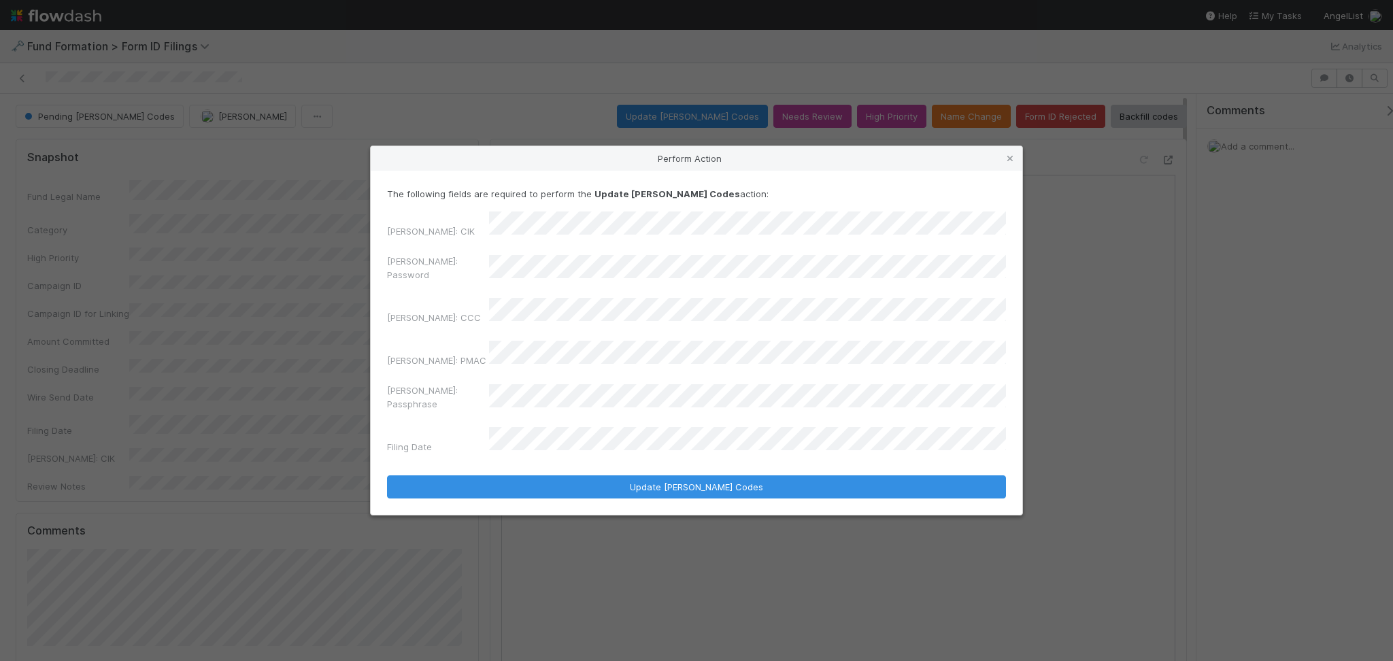
click at [405, 308] on div "EDGAR: CIK EDGAR: Password EDGAR: CCC EDGAR: PMAC EDGAR: Passphrase Filing Date" at bounding box center [696, 336] width 619 height 248
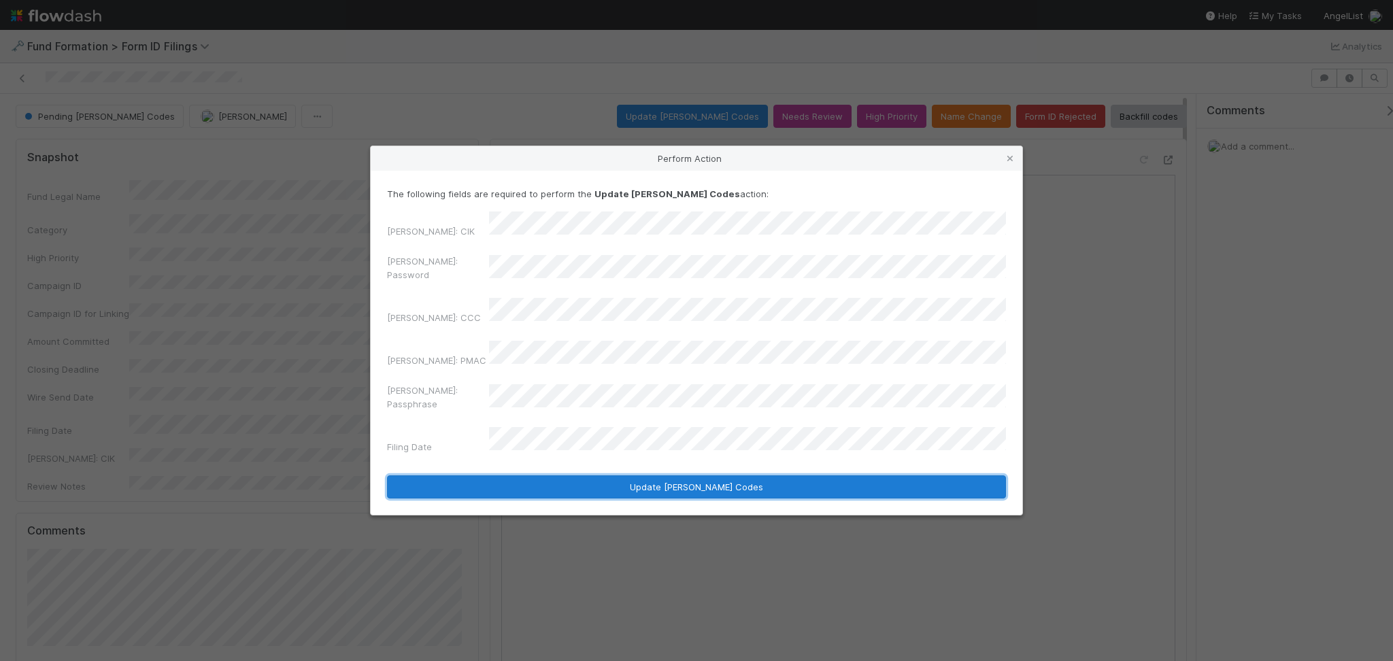
click at [658, 476] on button "Update EDGAR Codes" at bounding box center [696, 487] width 619 height 23
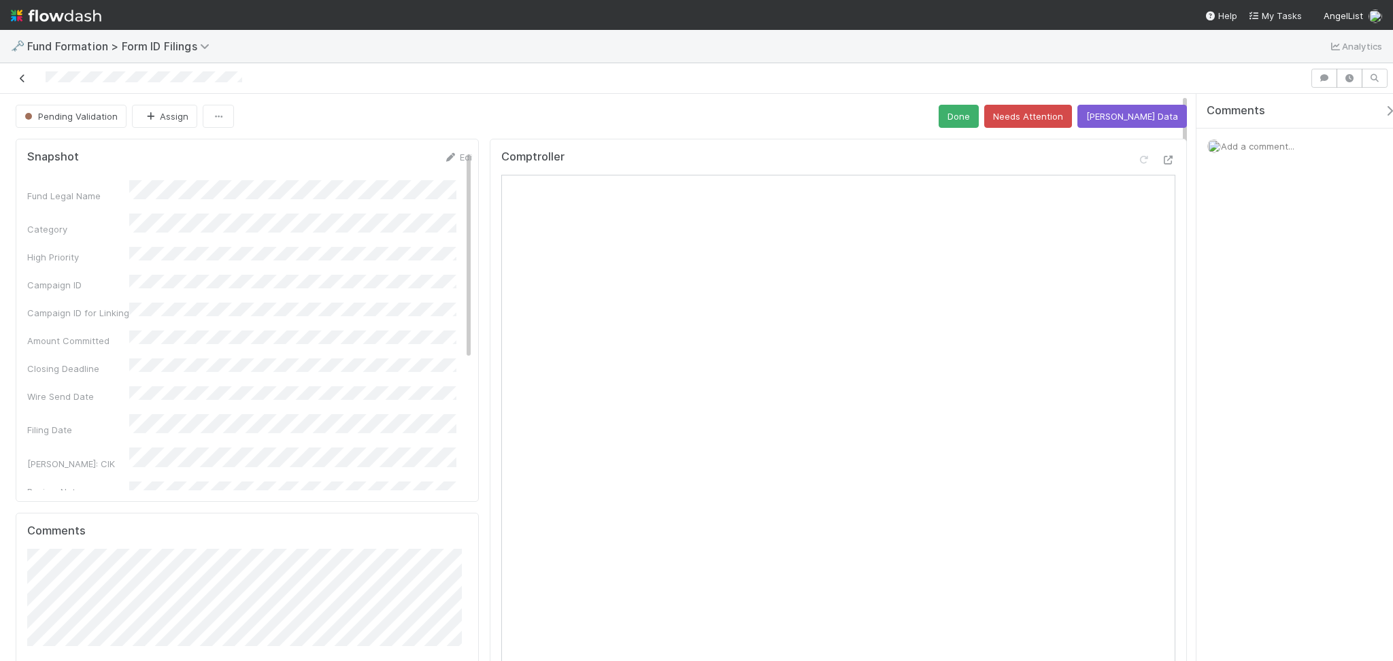
click at [20, 84] on link at bounding box center [23, 78] width 14 height 14
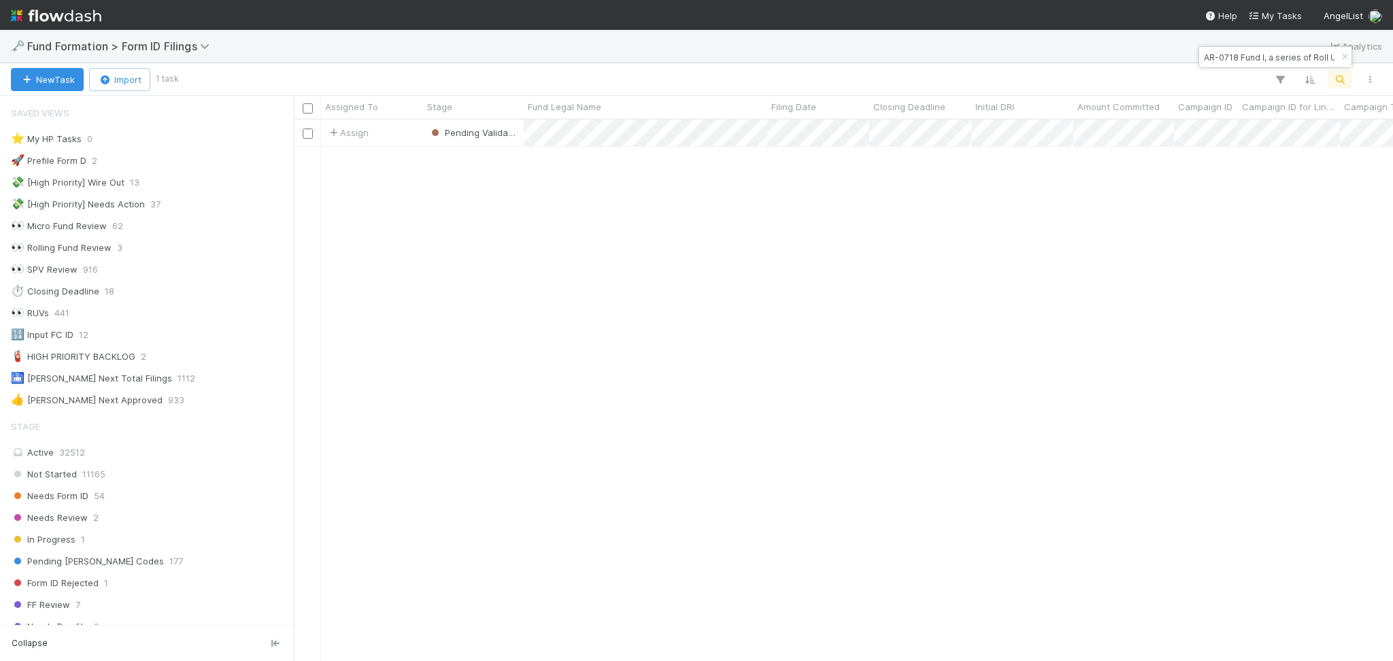
scroll to position [14, 14]
click at [1236, 60] on input "AR-0718 Fund I, a series of Roll Up Vehicles, LP" at bounding box center [1270, 57] width 136 height 16
click at [1238, 60] on input "AR-0718 Fund I, a series of Roll Up Vehicles, LP" at bounding box center [1270, 57] width 136 height 16
paste input "U"
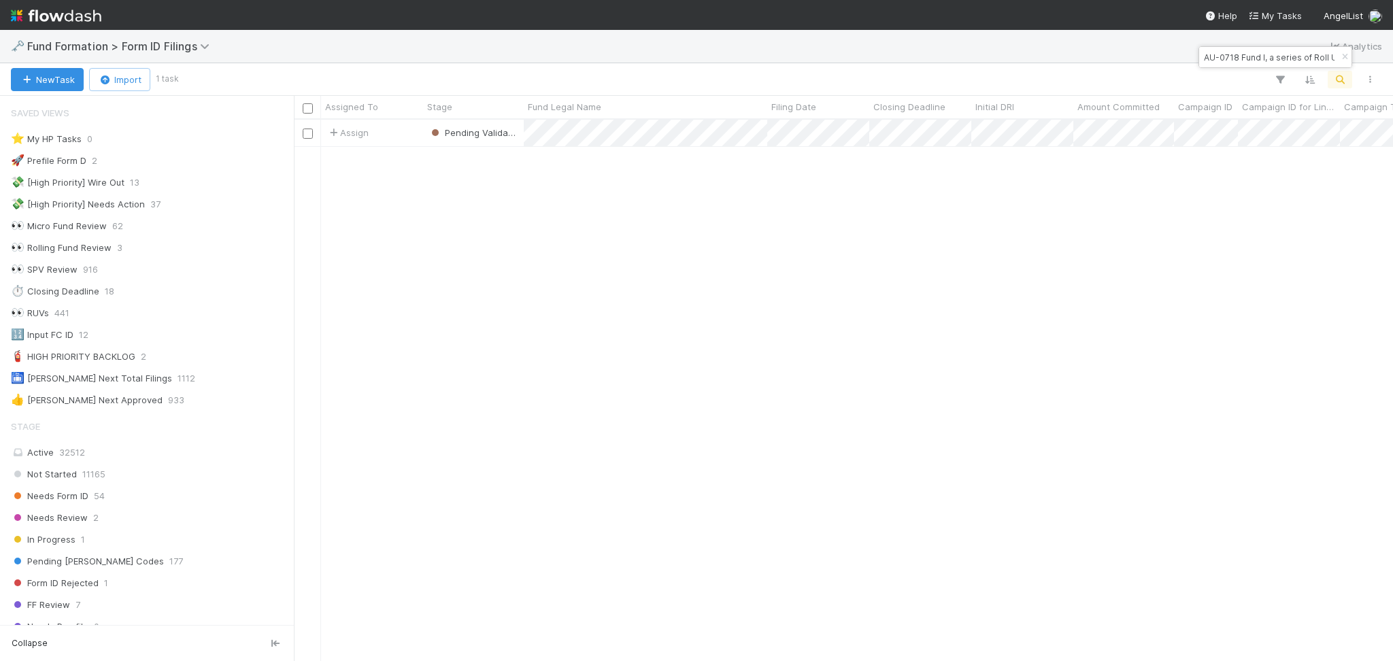
scroll to position [0, 71]
type input "AU-0718 Fund I, a series of Roll Up Vehicles, LP"
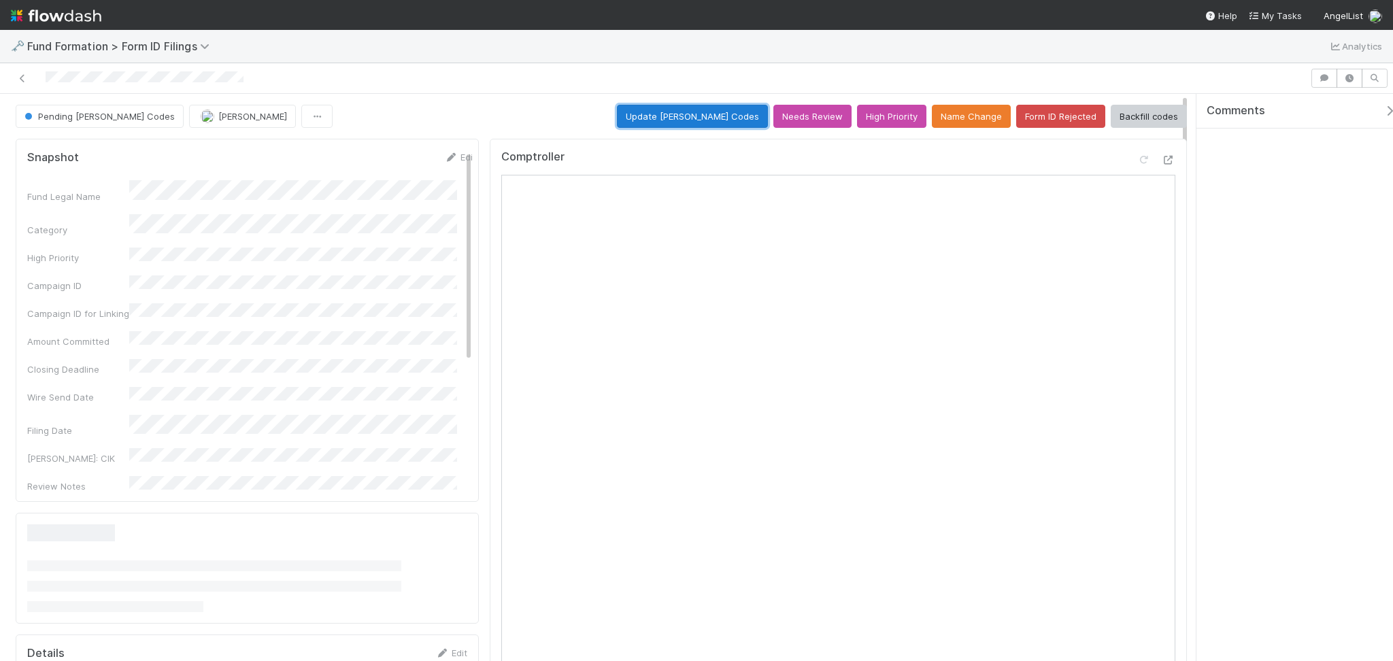
click at [691, 113] on button "Update EDGAR Codes" at bounding box center [692, 116] width 151 height 23
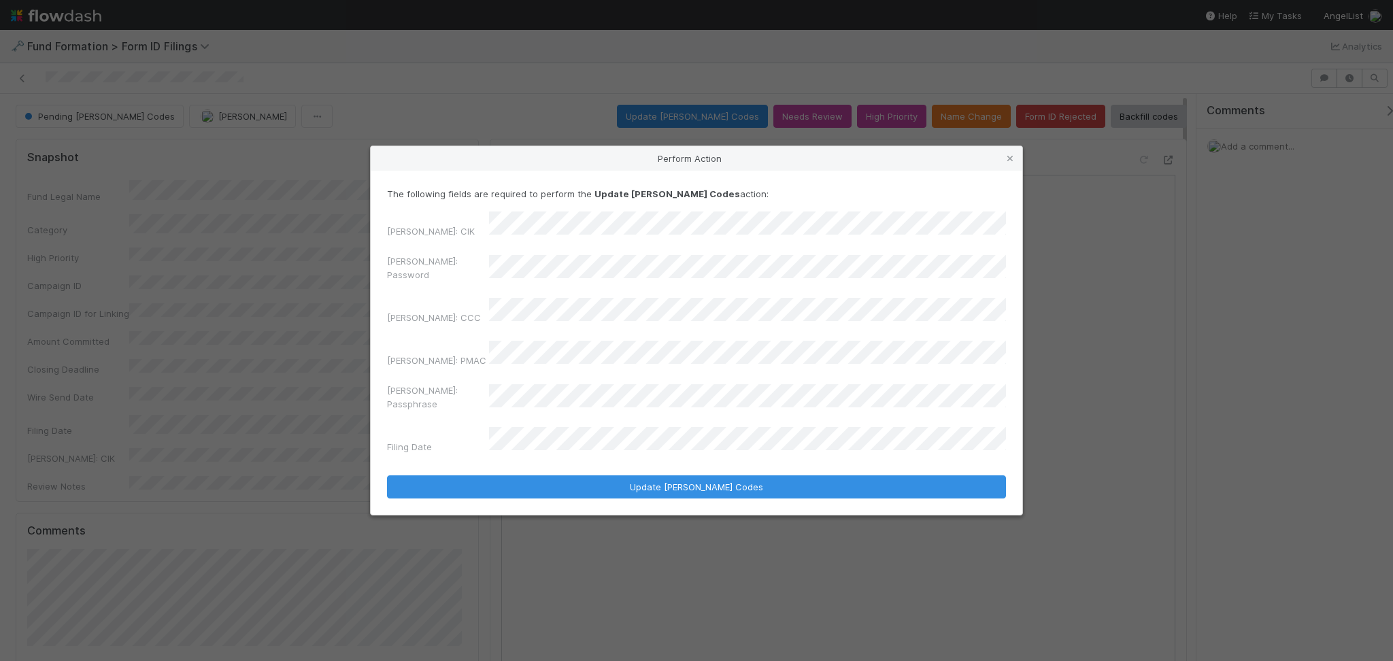
click at [471, 276] on div "EDGAR: Password" at bounding box center [696, 270] width 619 height 33
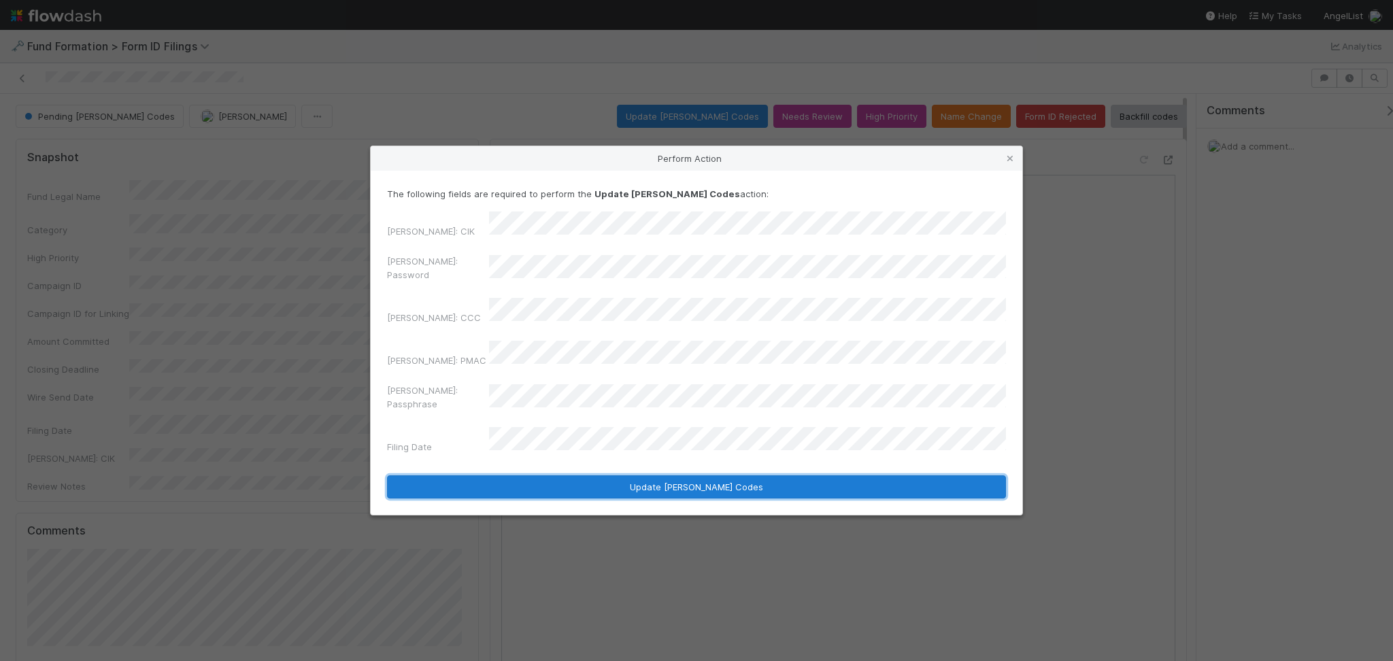
click at [693, 476] on button "Update EDGAR Codes" at bounding box center [696, 487] width 619 height 23
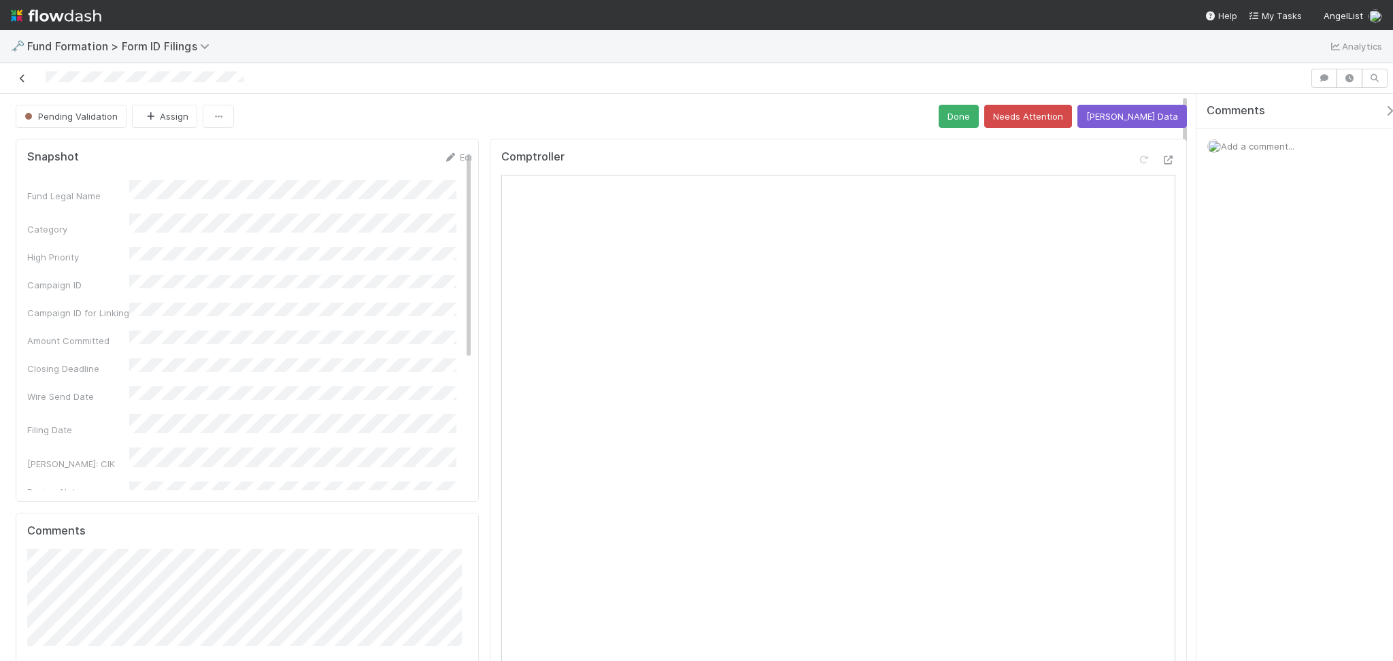
click at [24, 79] on icon at bounding box center [23, 78] width 14 height 9
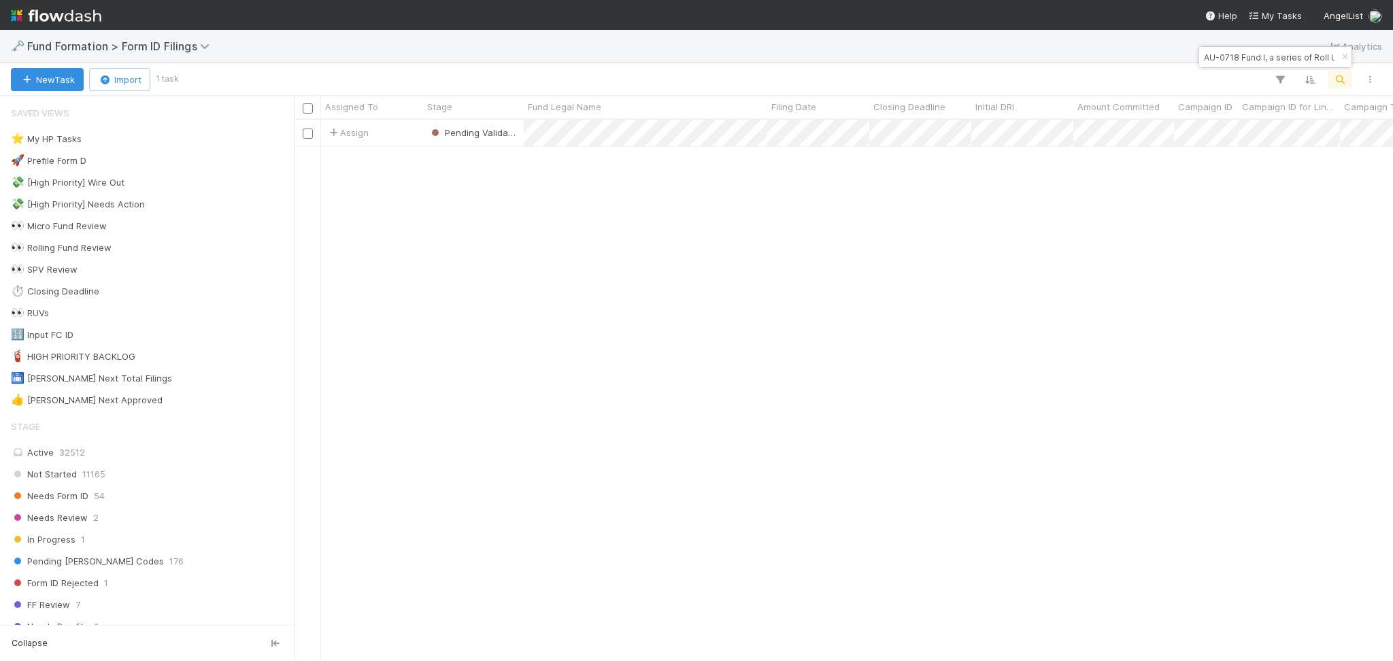
scroll to position [527, 1085]
click at [1256, 61] on input "AU-0718 Fund I, a series of Roll Up Vehicles, LP" at bounding box center [1270, 57] width 136 height 16
paste input "X-0729 Fund I, a series of Roll Up Vehicles, L"
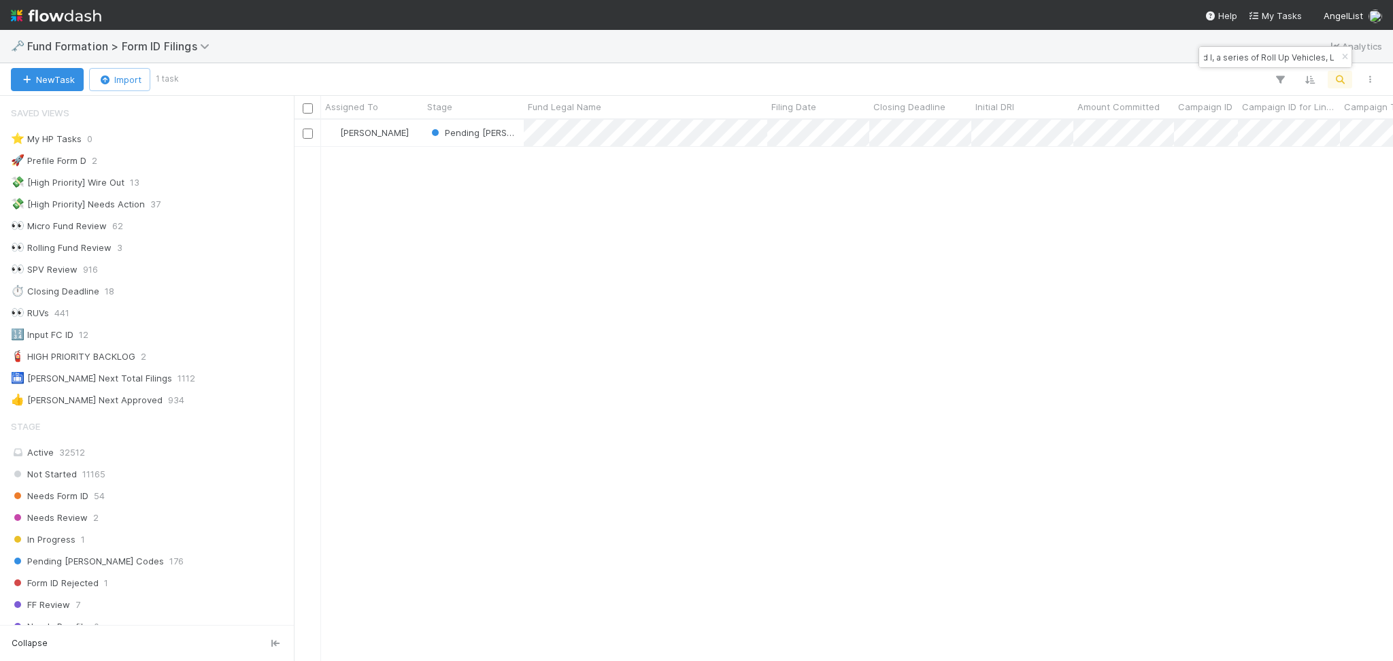
type input "AX-0729 Fund I, a series of Roll Up Vehicles, L"
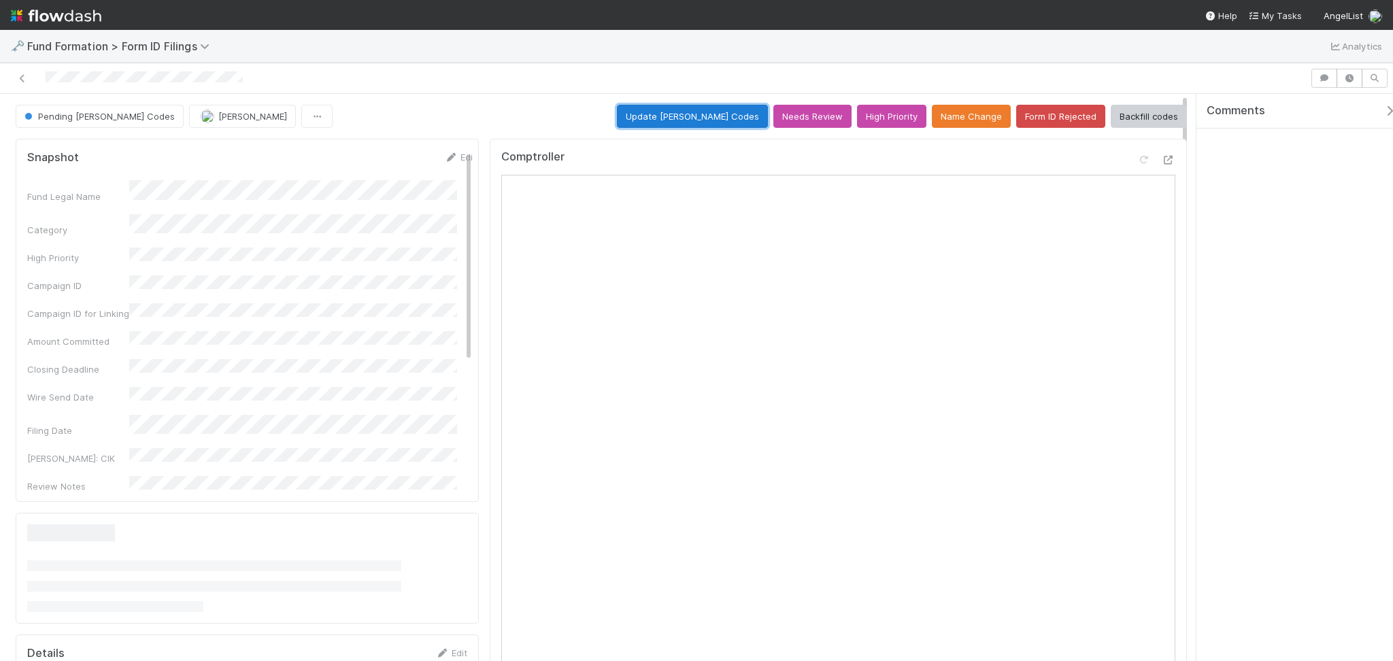
click at [671, 114] on button "Update EDGAR Codes" at bounding box center [692, 116] width 151 height 23
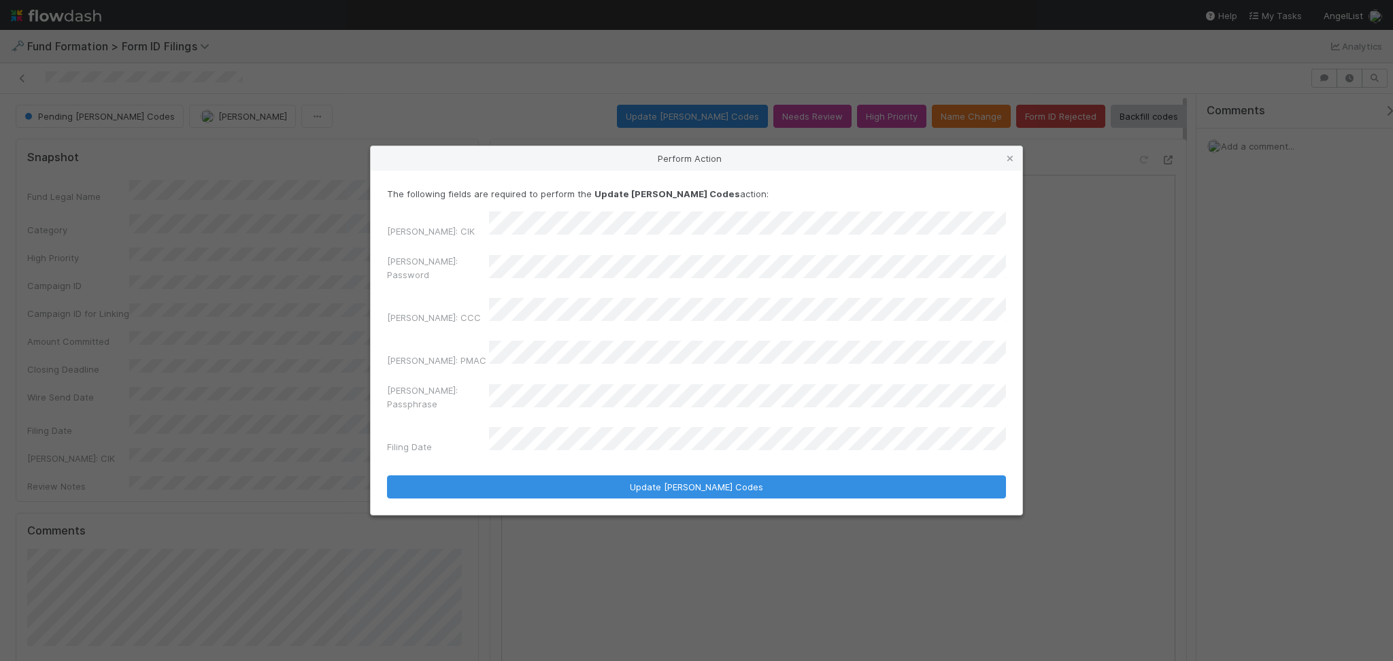
click at [461, 287] on div "EDGAR: Password" at bounding box center [696, 270] width 619 height 33
click at [442, 267] on div "EDGAR: CIK EDGAR: Password EDGAR: CCC EDGAR: PMAC EDGAR: Passphrase Filing Date" at bounding box center [696, 336] width 619 height 248
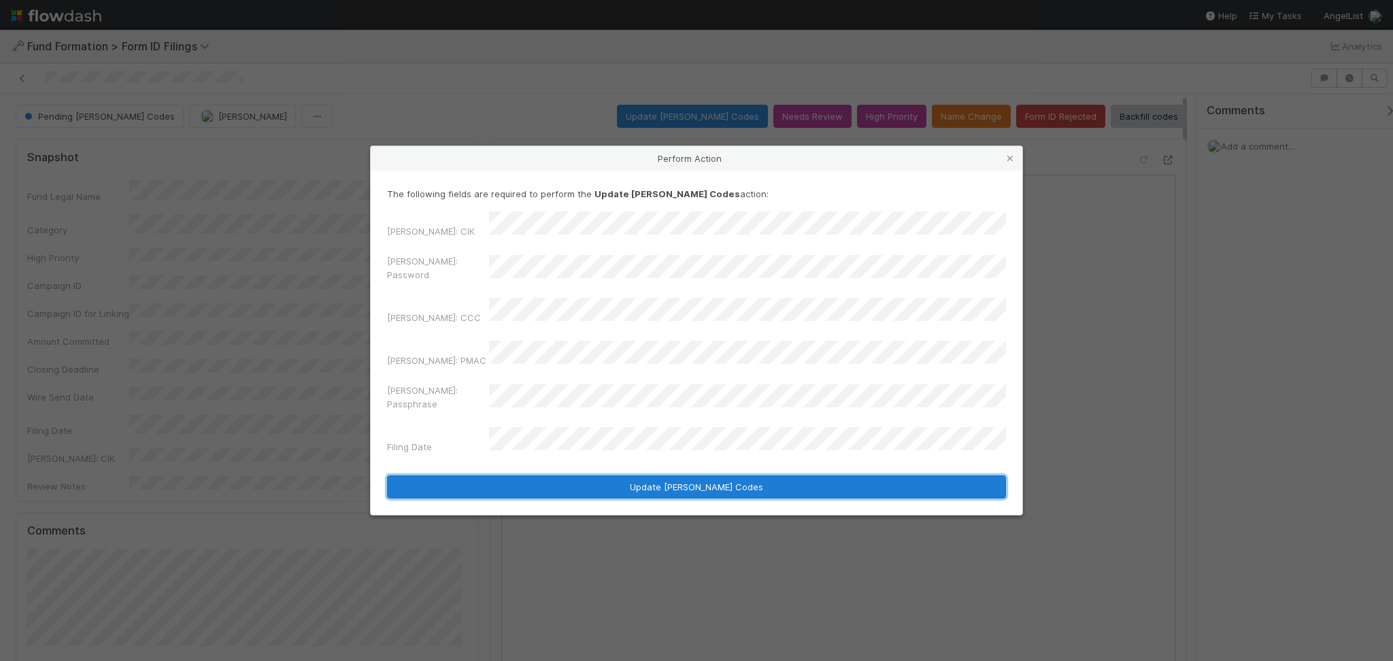
click at [529, 476] on button "Update EDGAR Codes" at bounding box center [696, 487] width 619 height 23
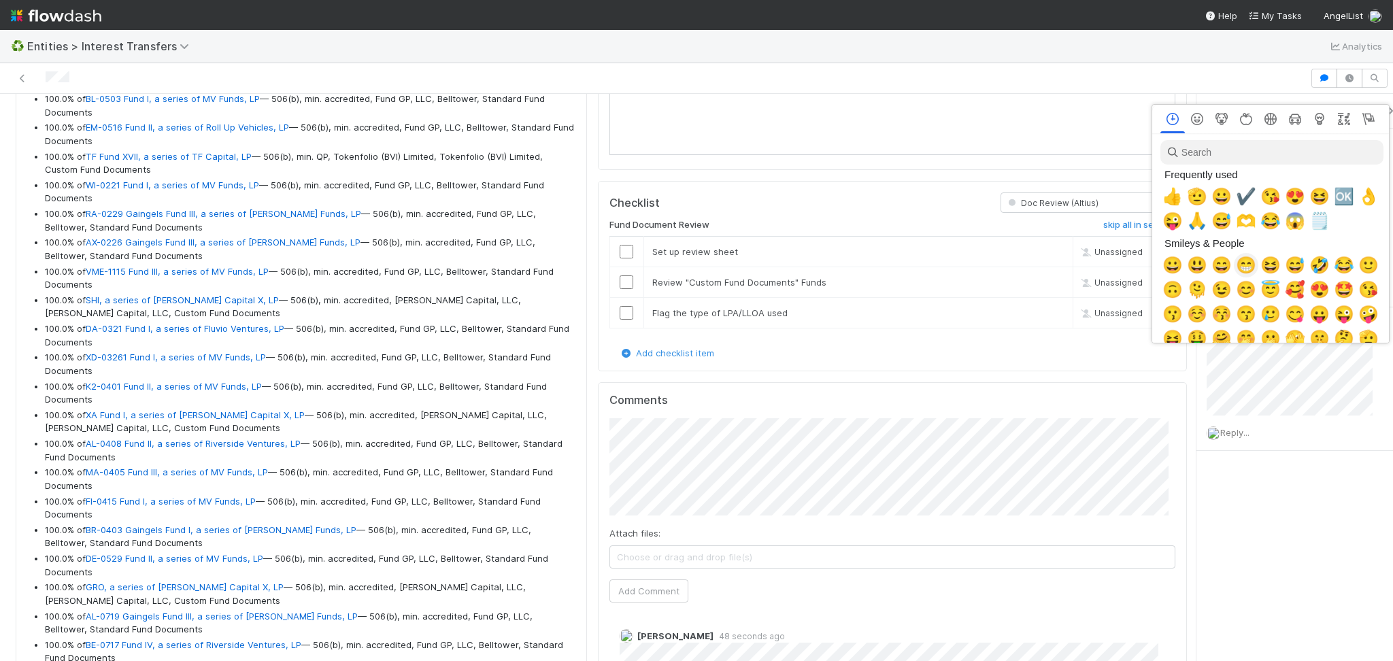
scroll to position [0, 7]
click at [1199, 390] on div at bounding box center [696, 330] width 1393 height 661
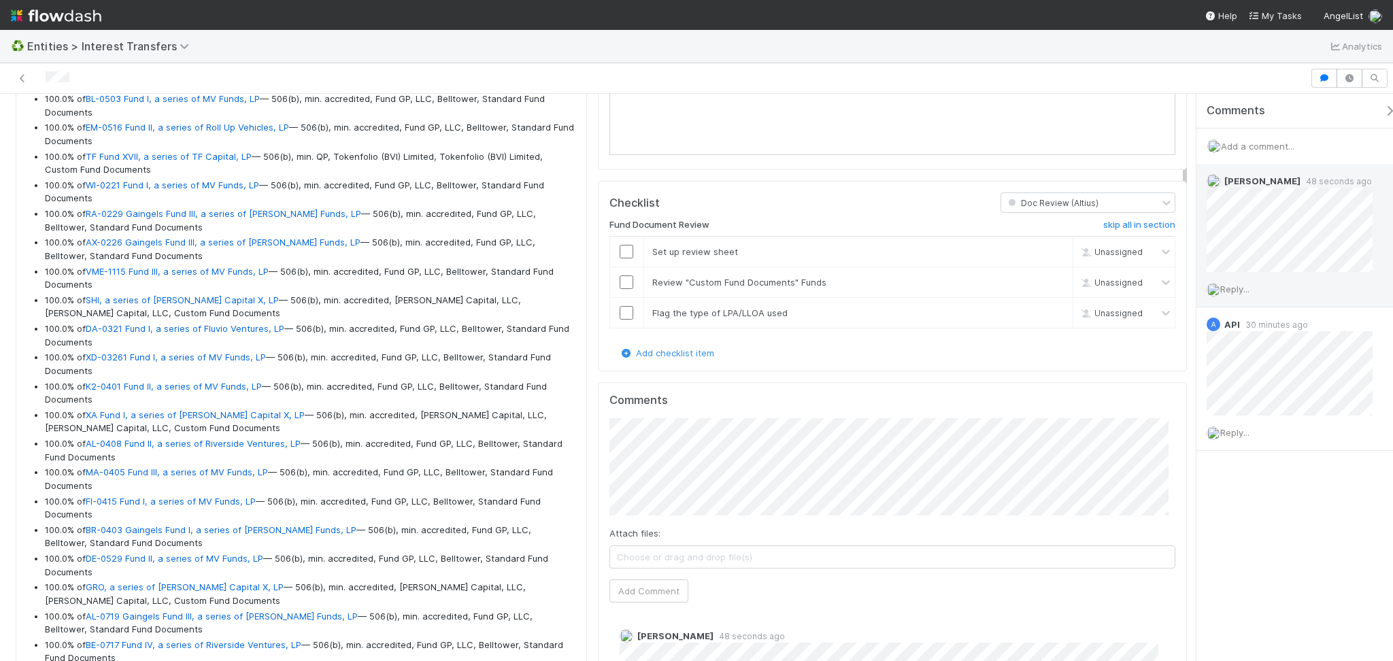
click at [1238, 293] on span "Reply..." at bounding box center [1235, 289] width 29 height 11
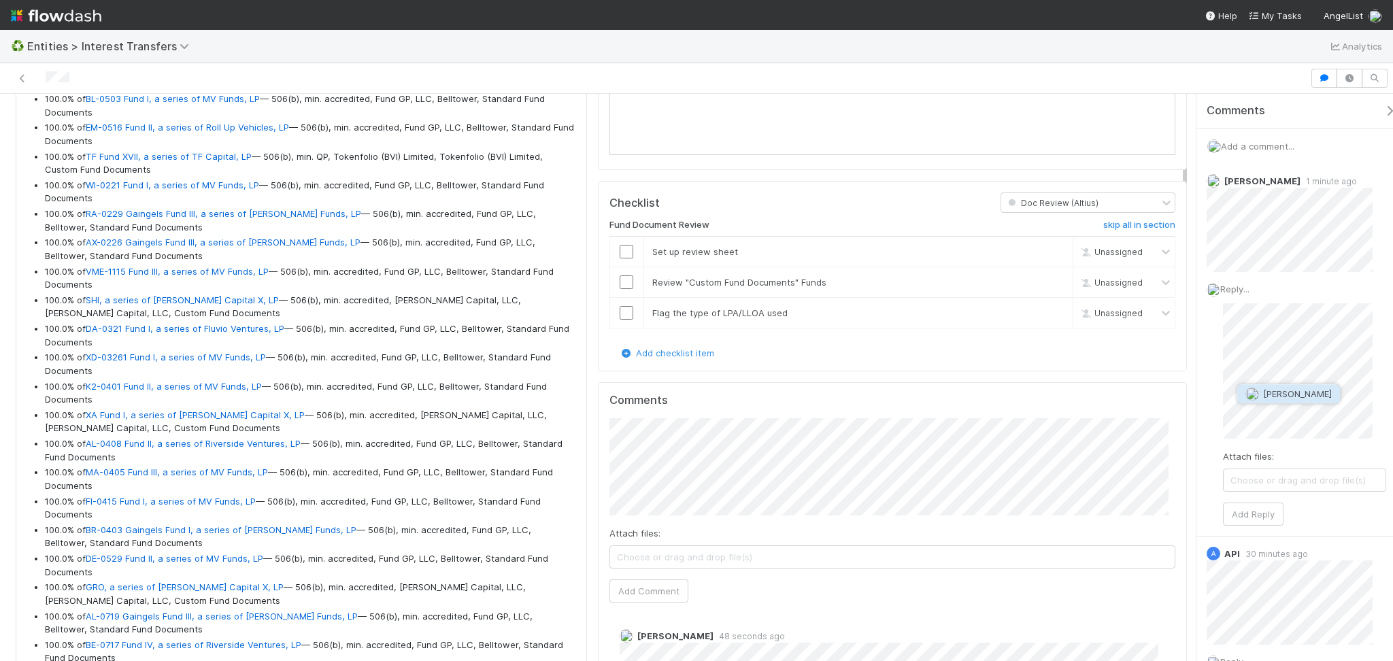
click at [1301, 395] on span "[PERSON_NAME]" at bounding box center [1297, 393] width 69 height 11
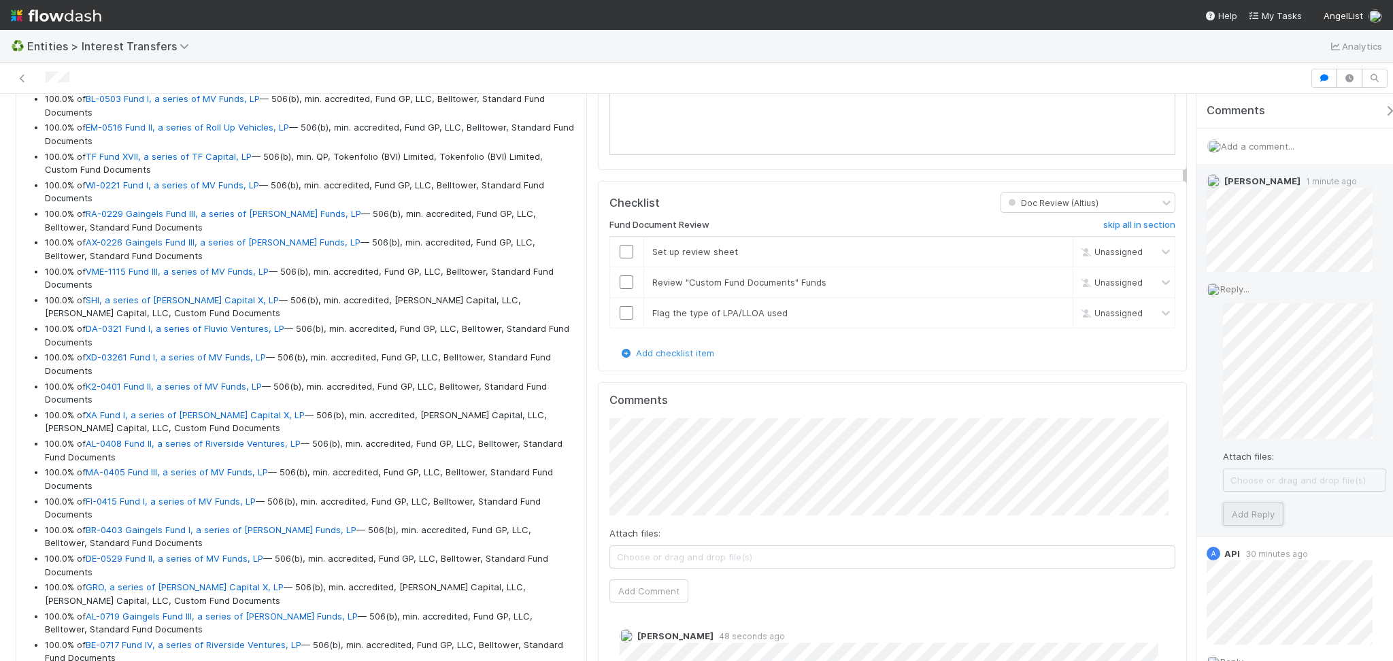
click at [1242, 518] on button "Add Reply" at bounding box center [1253, 514] width 61 height 23
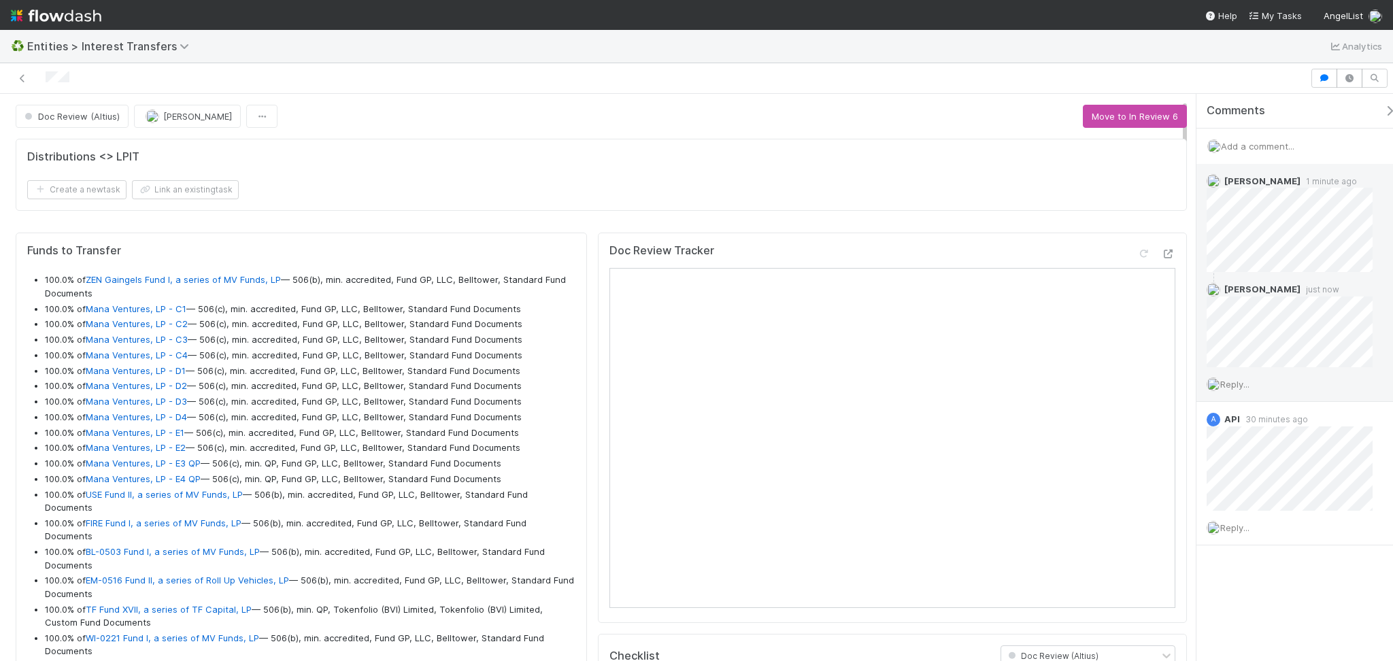
scroll to position [272, 0]
